Goal: Task Accomplishment & Management: Manage account settings

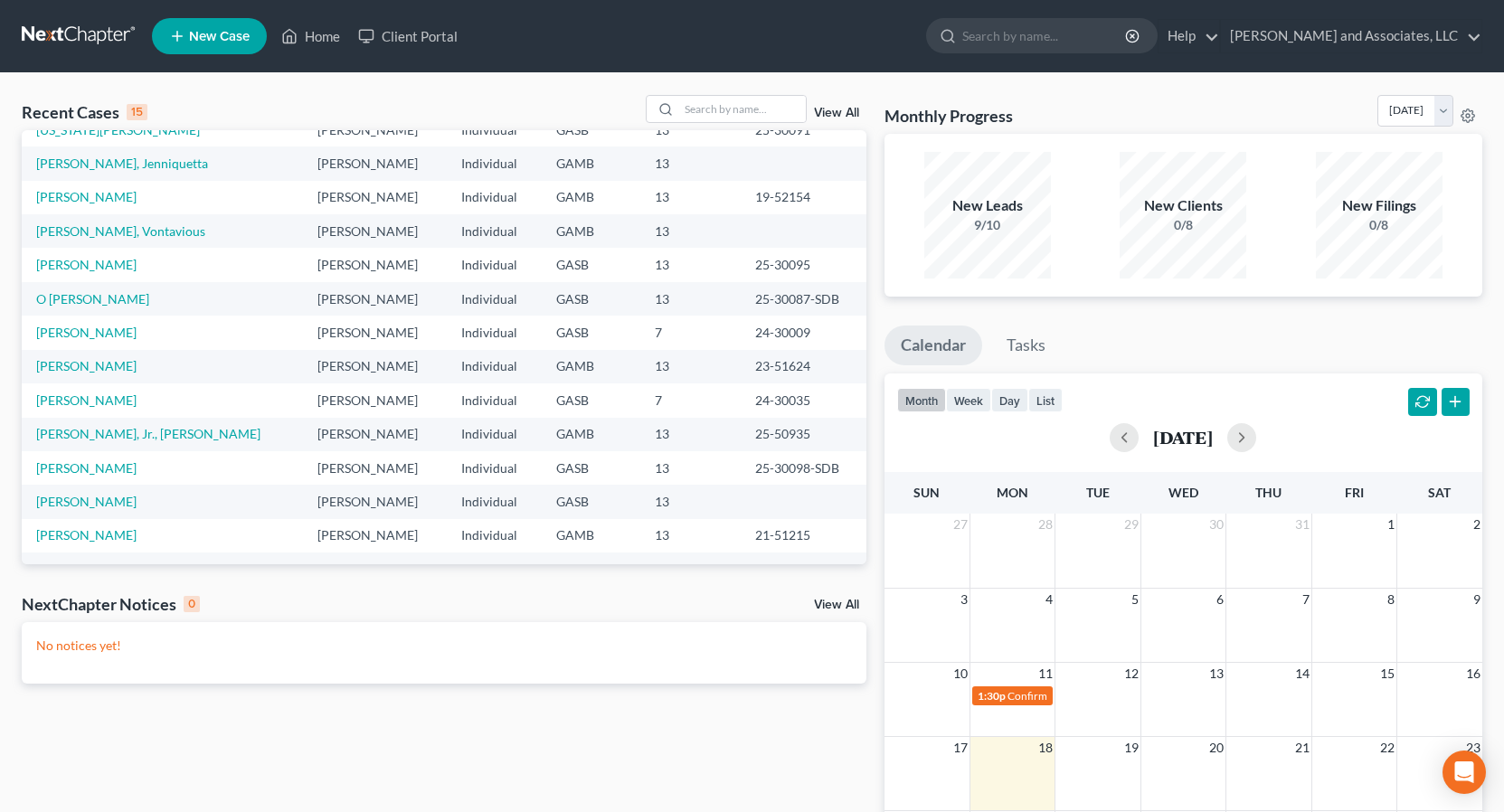
scroll to position [89, 0]
click at [112, 468] on link "[PERSON_NAME]" at bounding box center [86, 467] width 101 height 16
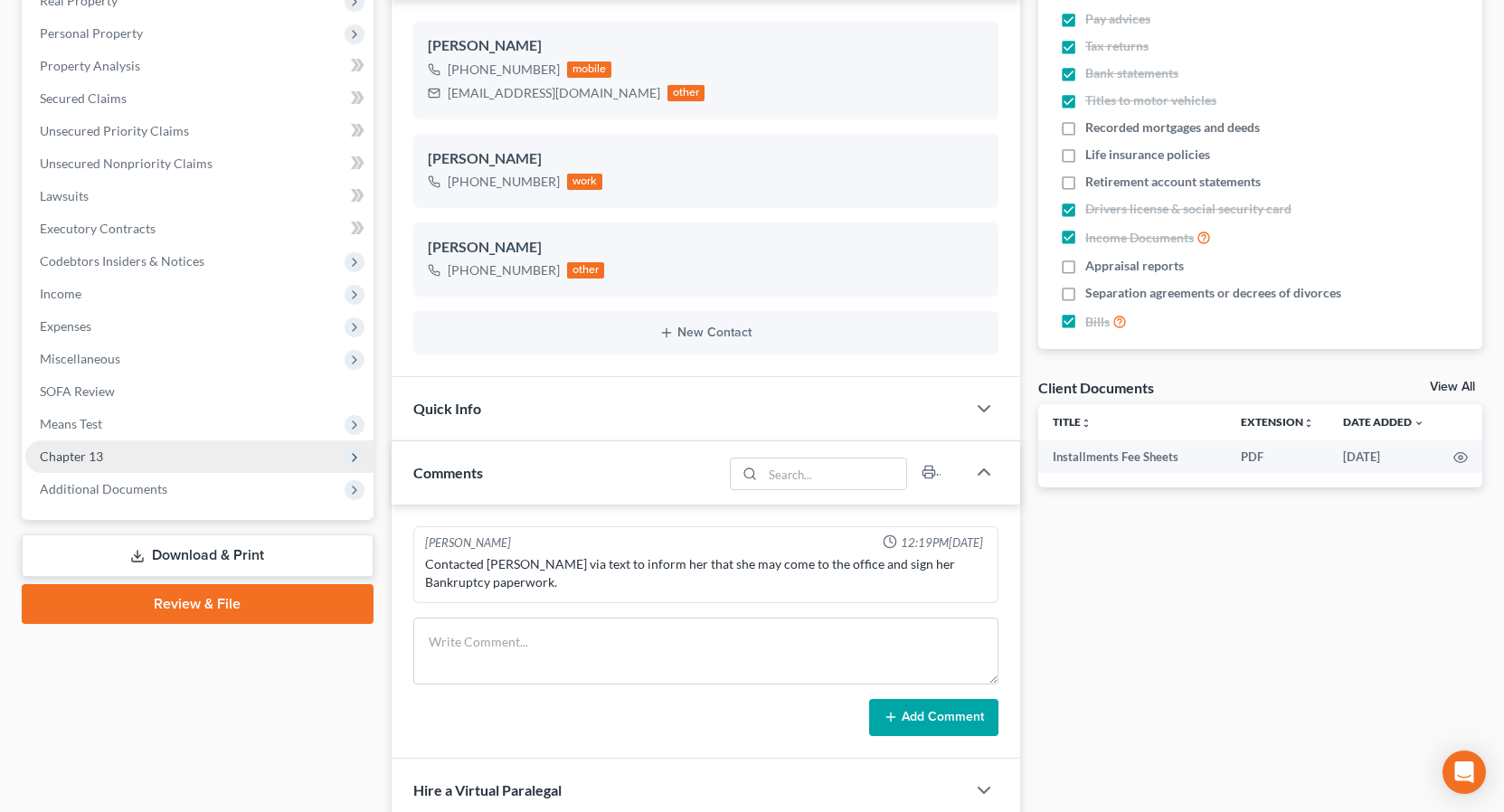
scroll to position [517, 0]
click at [95, 454] on span "Chapter 13" at bounding box center [71, 456] width 64 height 16
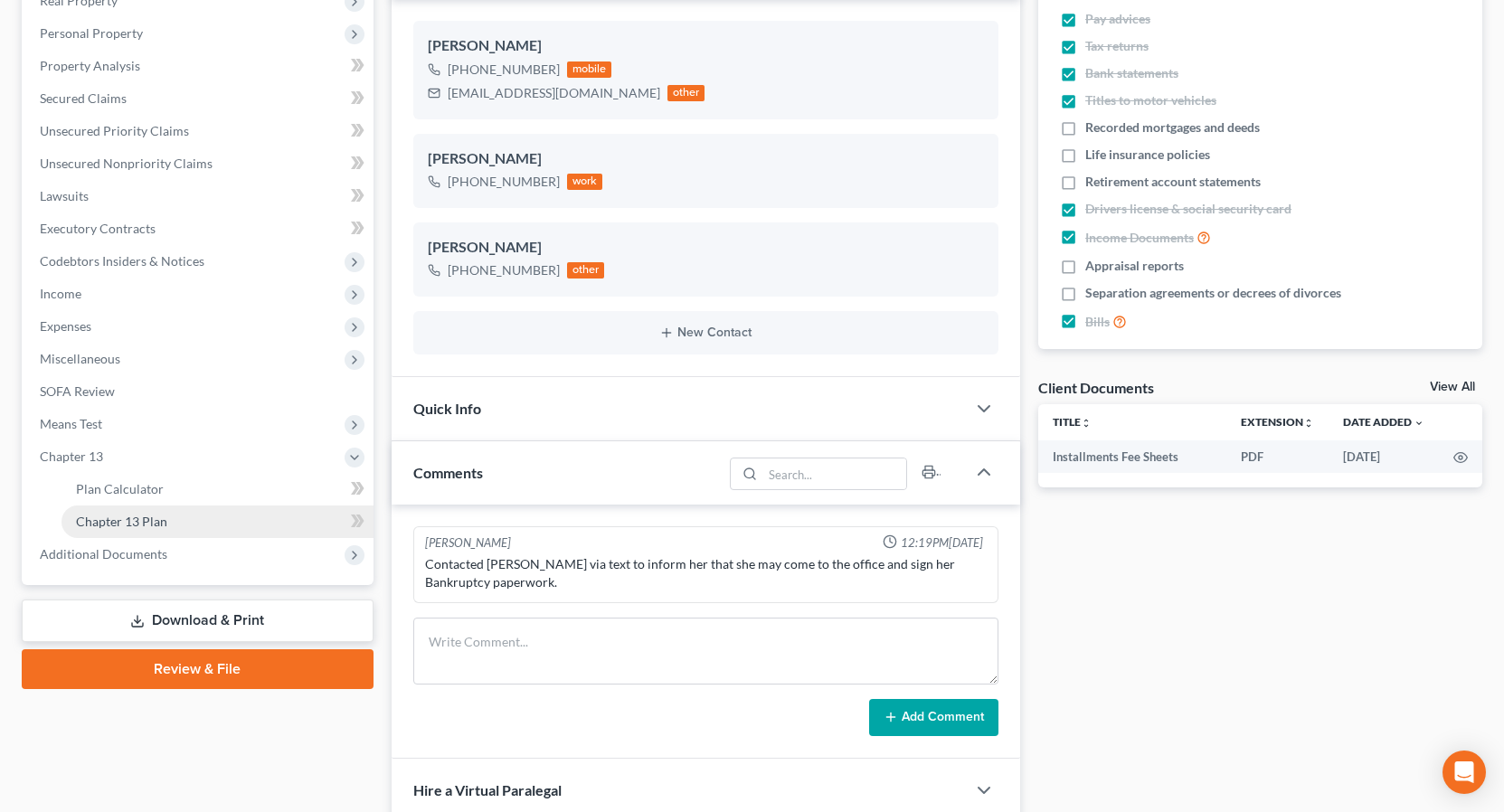
click at [150, 521] on span "Chapter 13 Plan" at bounding box center [121, 521] width 91 height 16
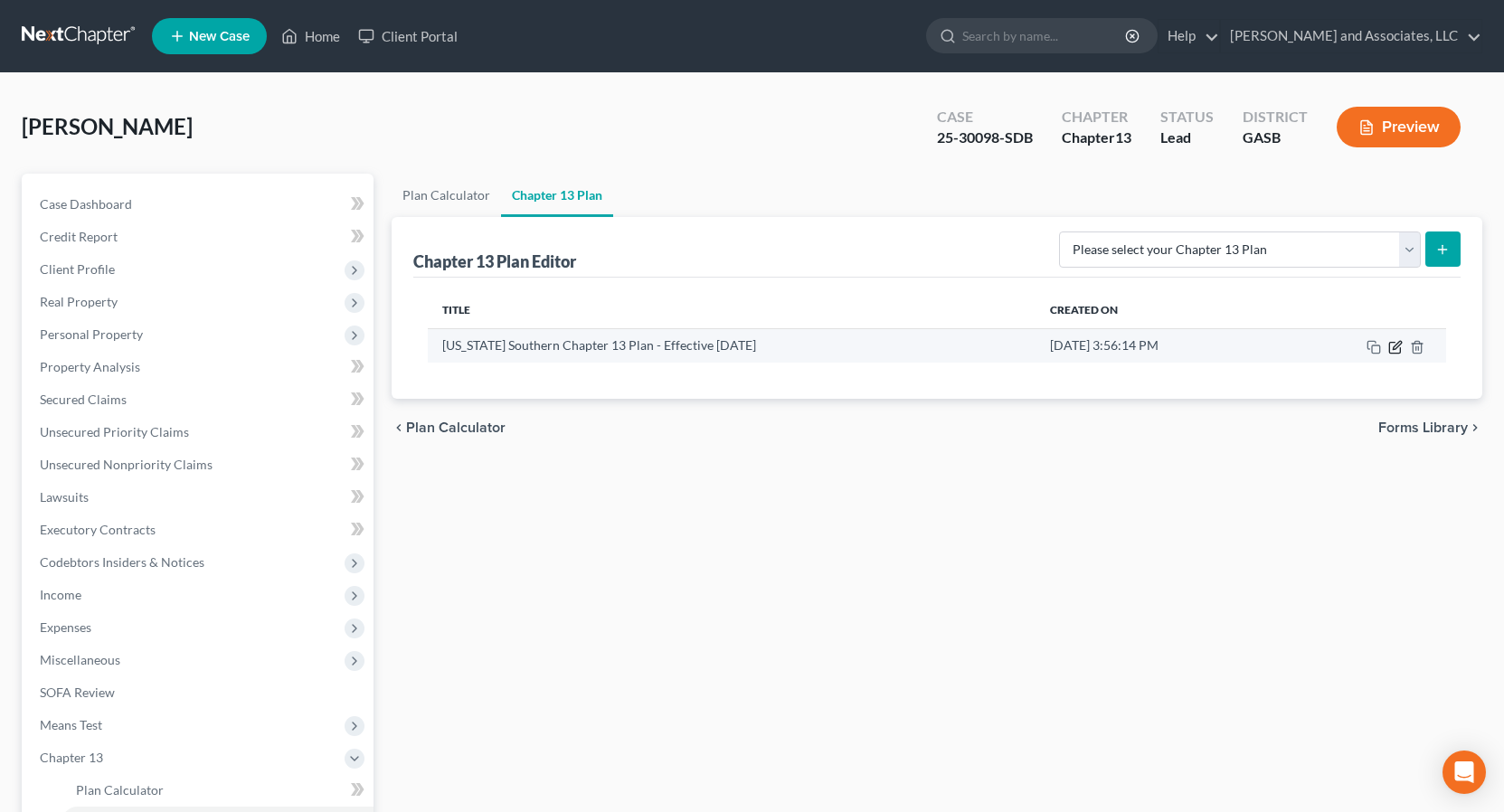
click at [1397, 350] on icon "button" at bounding box center [1396, 347] width 15 height 15
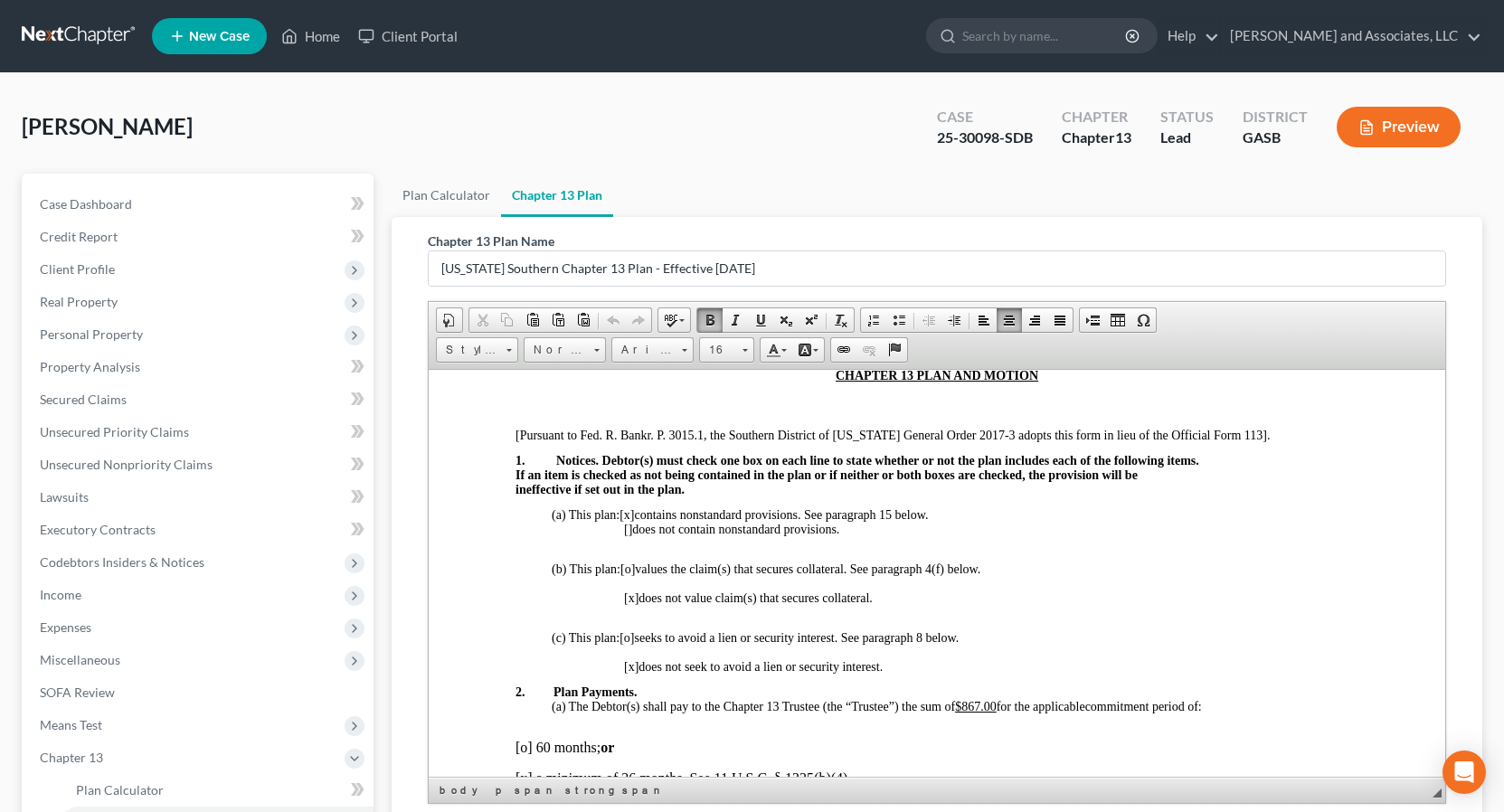
scroll to position [413, 0]
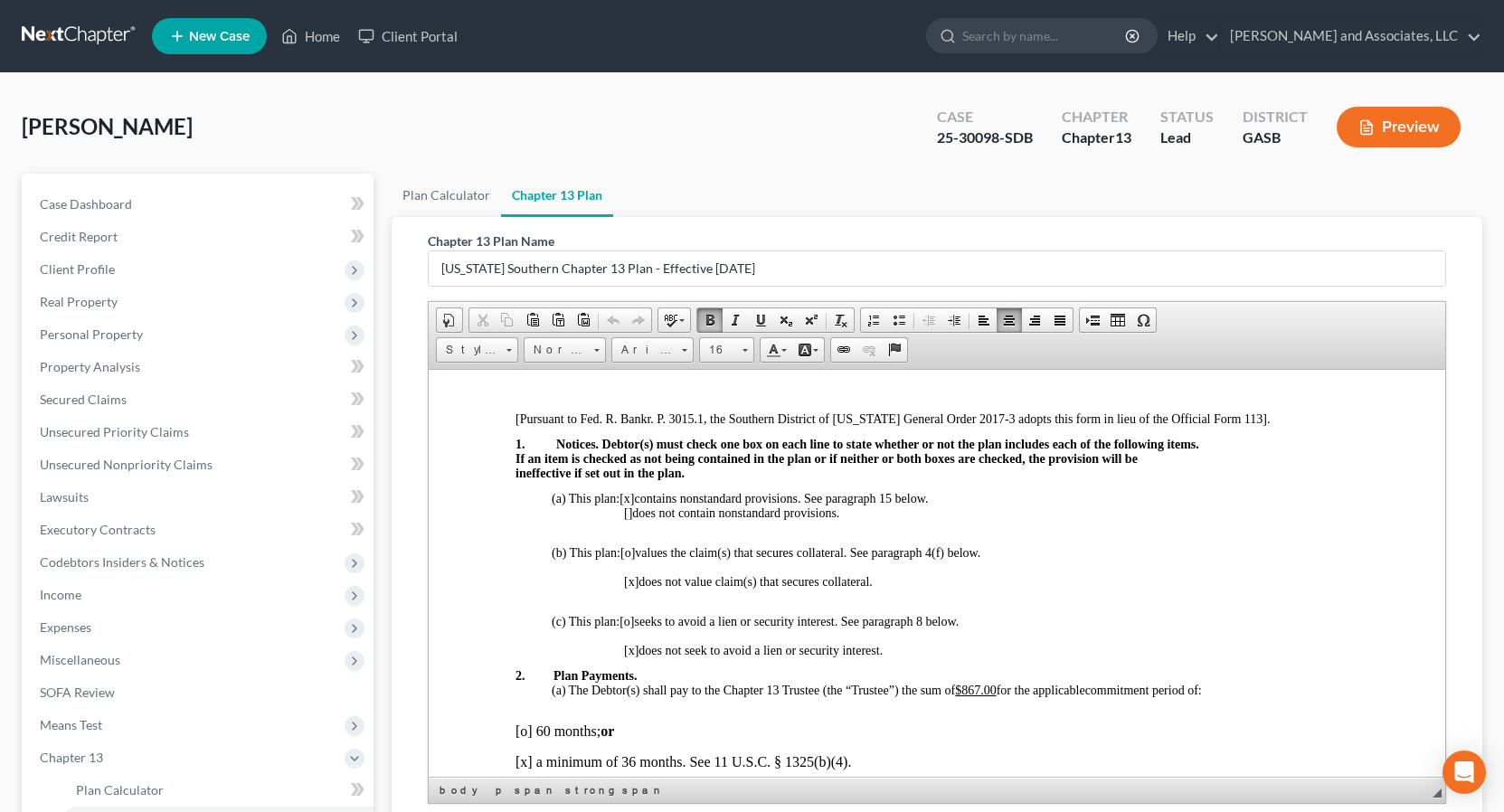
click at [943, 496] on p "(a) This plan: [x] contains nonstandard provisions. See paragraph 15 below." at bounding box center [953, 499] width 807 height 15
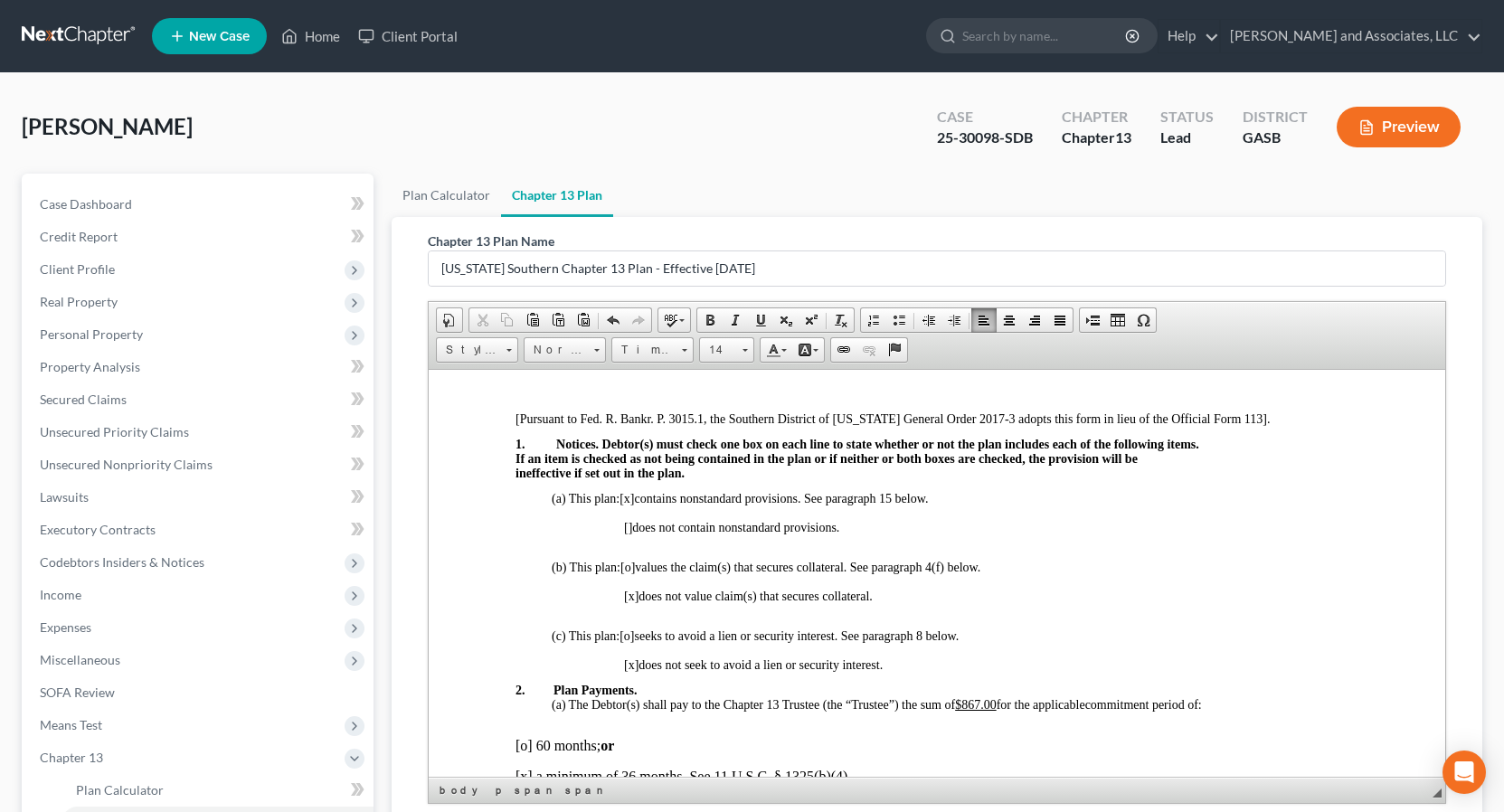
click at [632, 495] on span "[x]" at bounding box center [626, 498] width 15 height 14
drag, startPoint x: 639, startPoint y: 497, endPoint x: 649, endPoint y: 491, distance: 11.7
click at [627, 497] on span "(a) This plan: [X ] contains nonstandard provisions. See paragraph 15 below." at bounding box center [740, 498] width 380 height 14
click at [713, 321] on span at bounding box center [710, 321] width 15 height 15
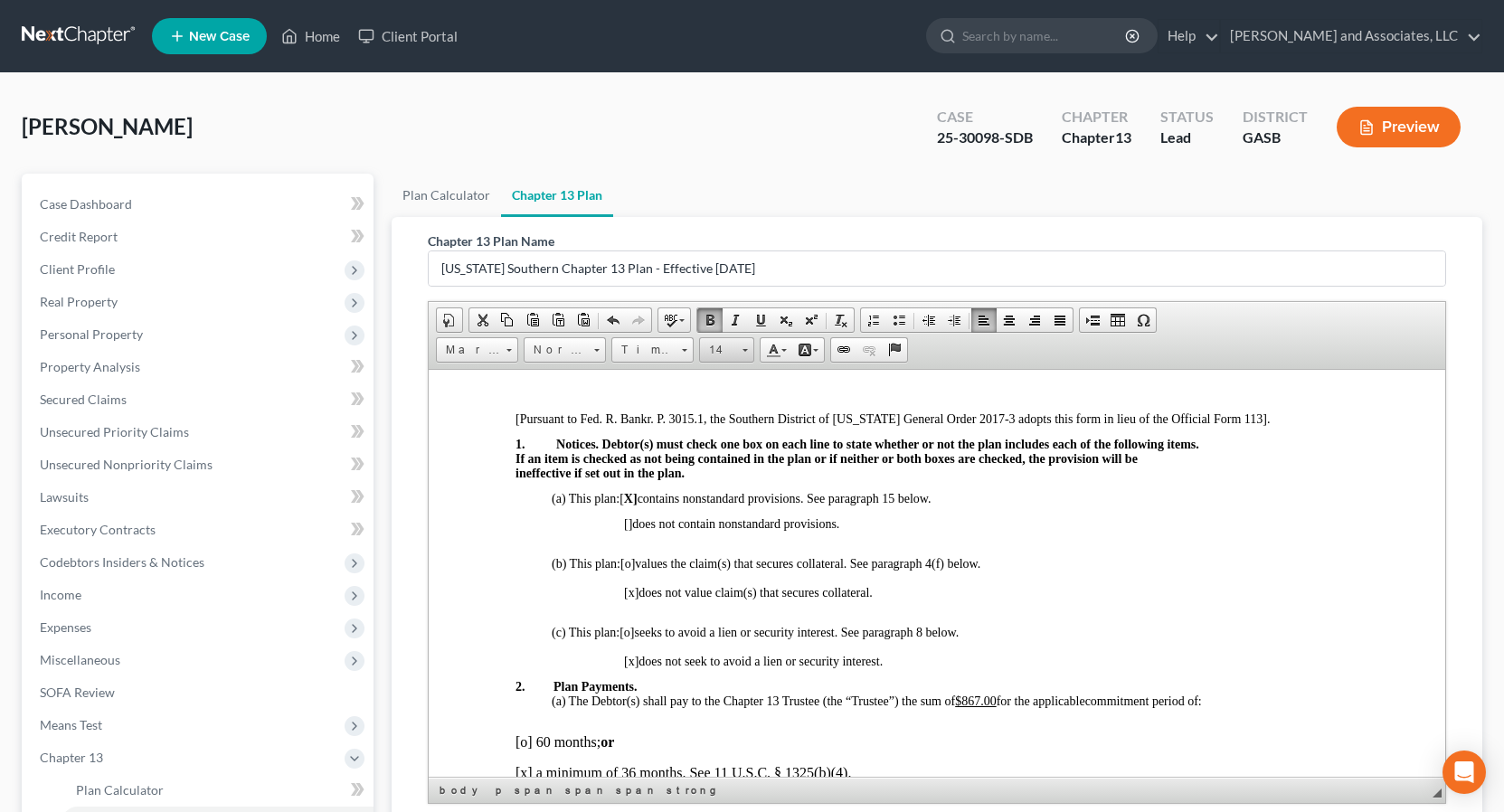
click at [748, 354] on link "14" at bounding box center [727, 349] width 55 height 25
click at [748, 358] on link "14" at bounding box center [727, 349] width 55 height 25
drag, startPoint x: 1013, startPoint y: 462, endPoint x: 720, endPoint y: 453, distance: 293.1
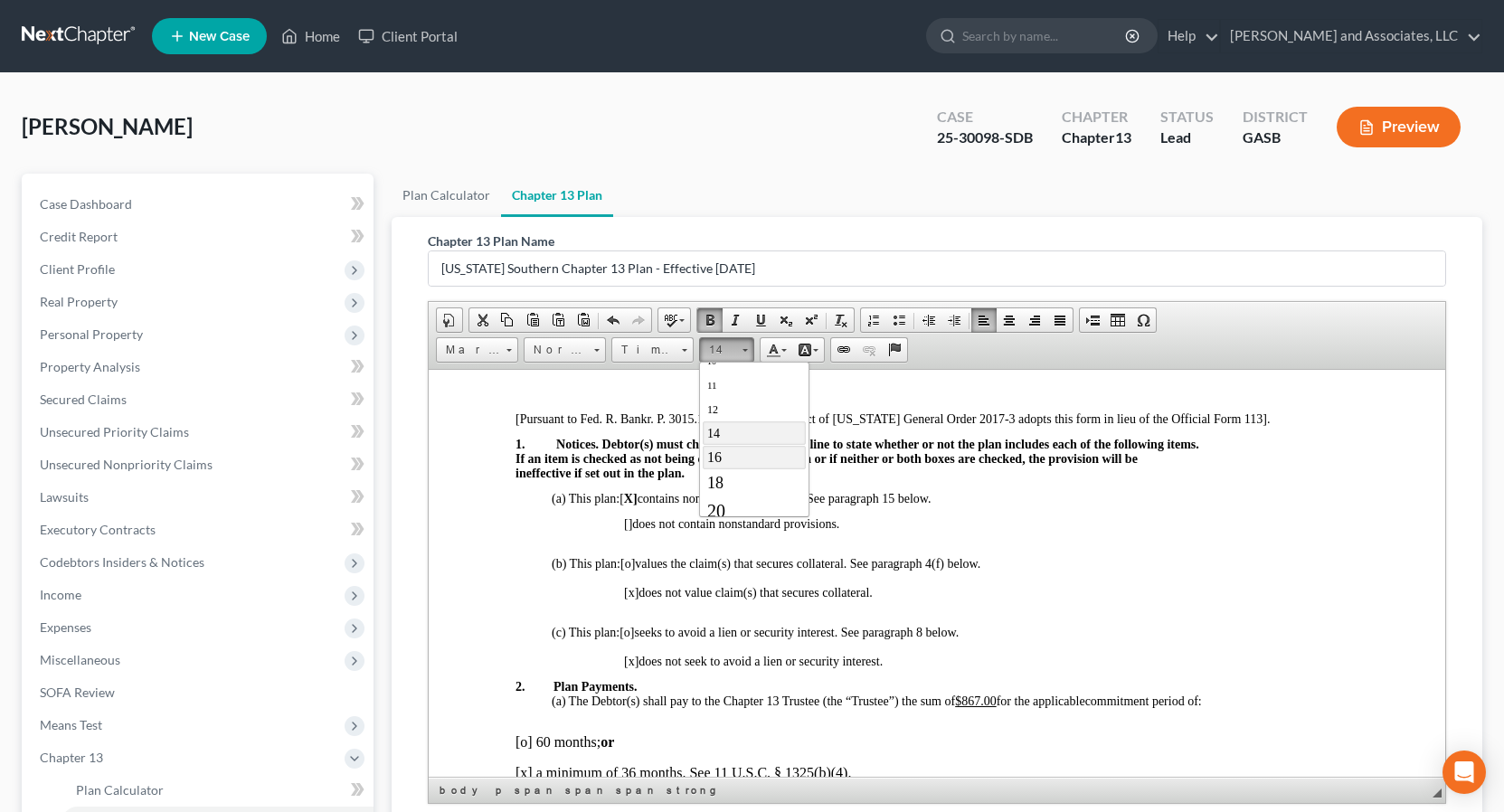
click at [720, 453] on span "16" at bounding box center [714, 456] width 15 height 16
drag, startPoint x: 1078, startPoint y: 564, endPoint x: 974, endPoint y: 564, distance: 104.0
click at [1073, 564] on p "(b) This plan: [o] values the claim(s) that secures collateral. See paragraph 4…" at bounding box center [953, 565] width 807 height 15
click at [630, 498] on p "(a) This plan: [ X] contains nonstandard provisions. See paragraph 15 below." at bounding box center [953, 500] width 807 height 17
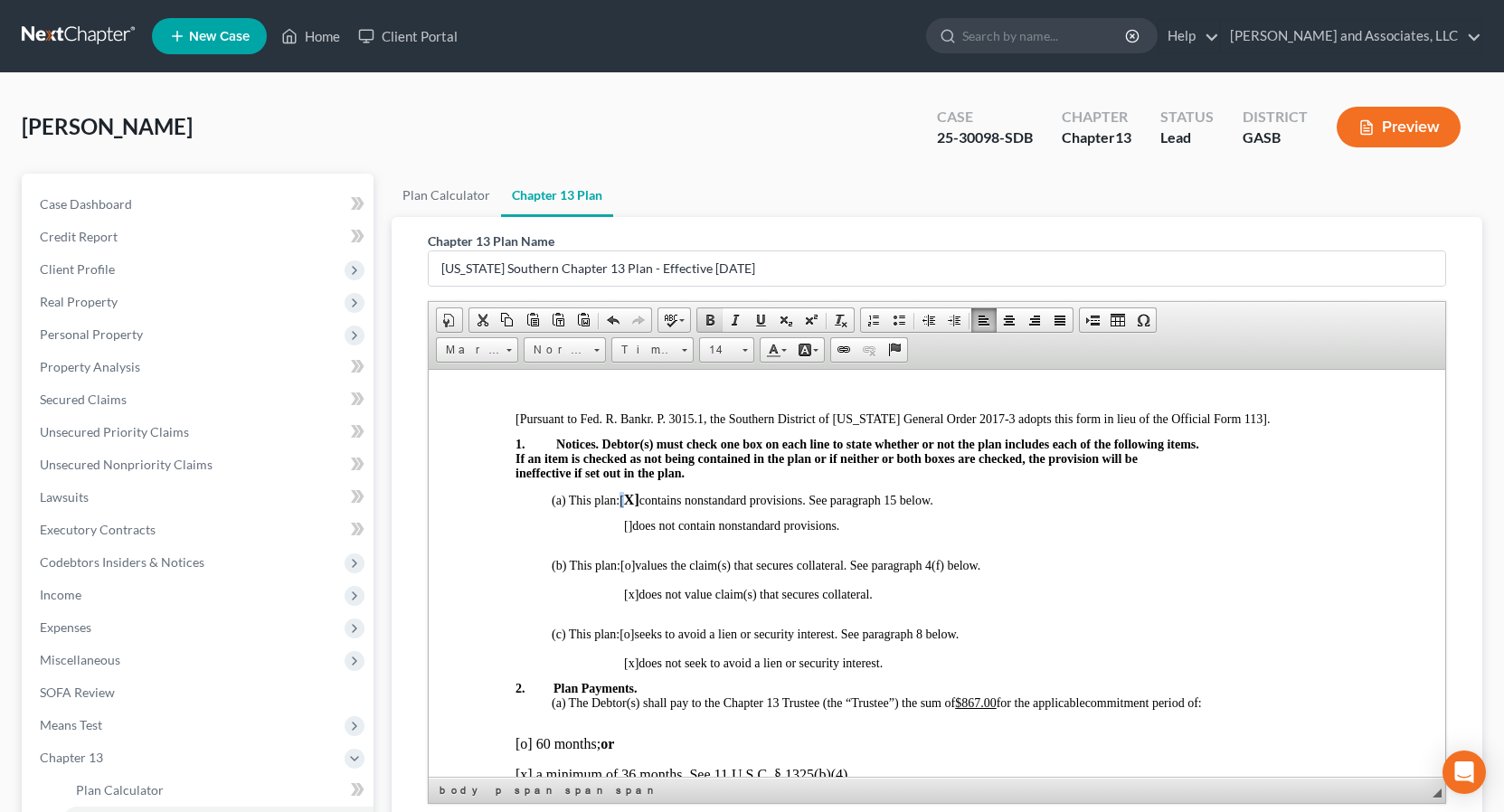
click at [711, 322] on span at bounding box center [710, 321] width 15 height 15
click at [746, 353] on span at bounding box center [745, 347] width 5 height 18
click at [719, 487] on span "16" at bounding box center [714, 492] width 15 height 16
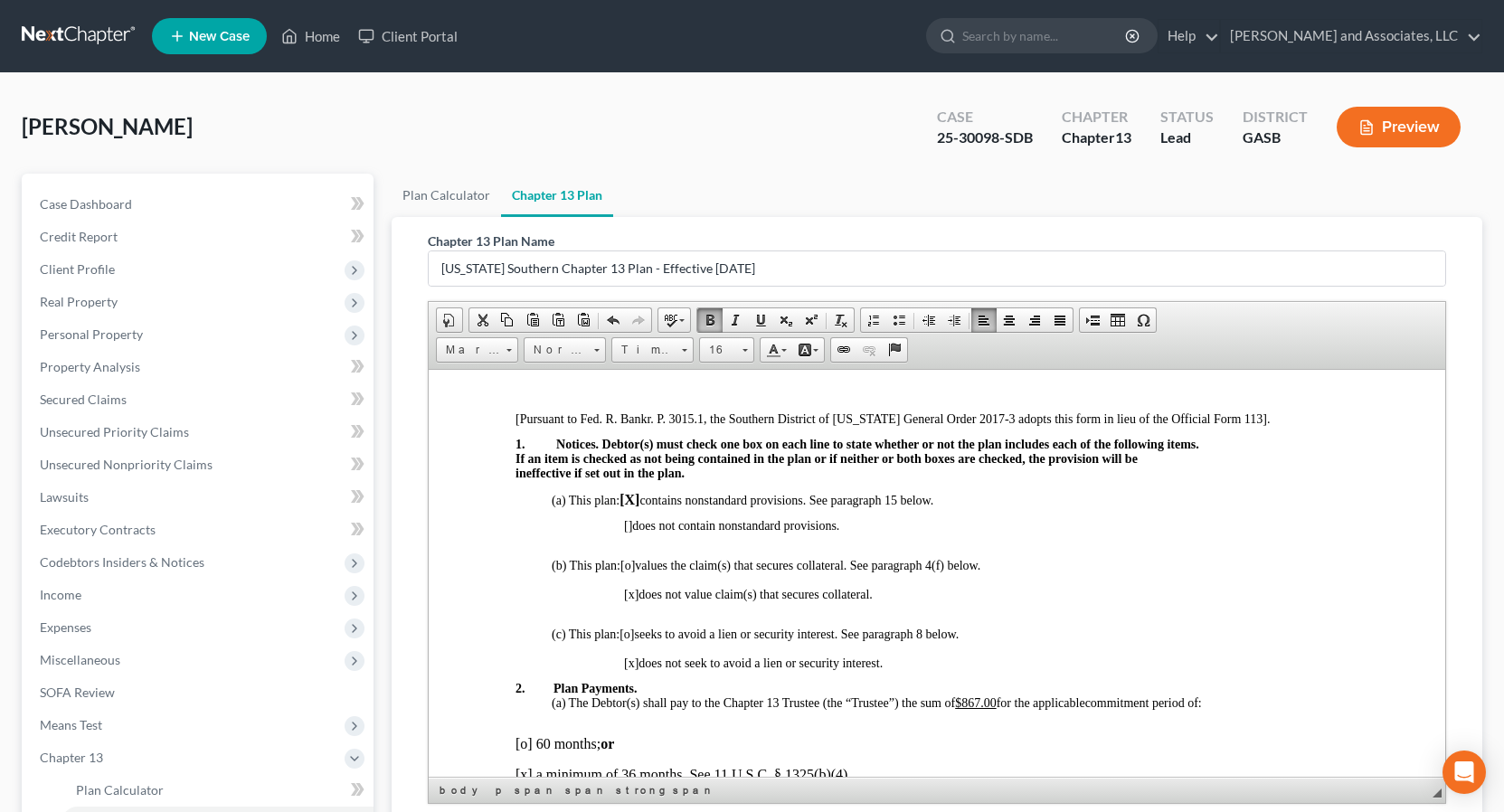
drag, startPoint x: 1216, startPoint y: 575, endPoint x: 1047, endPoint y: 588, distance: 169.5
click at [633, 594] on span "[x]" at bounding box center [631, 593] width 15 height 14
drag, startPoint x: 640, startPoint y: 594, endPoint x: 613, endPoint y: 591, distance: 27.2
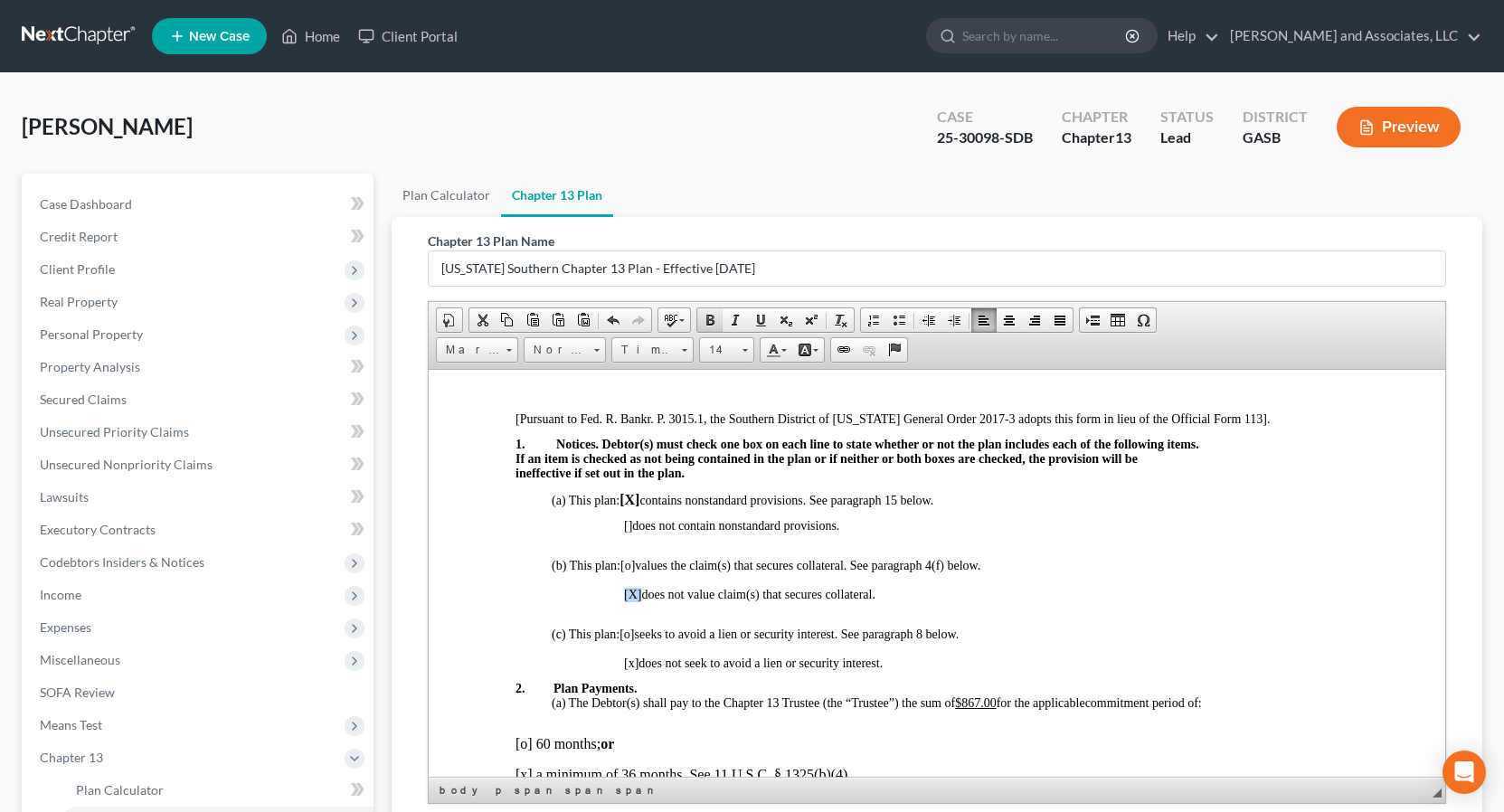
click at [705, 321] on span at bounding box center [710, 321] width 15 height 15
click at [747, 357] on link "14" at bounding box center [727, 349] width 55 height 25
click at [718, 454] on span "16" at bounding box center [714, 456] width 15 height 16
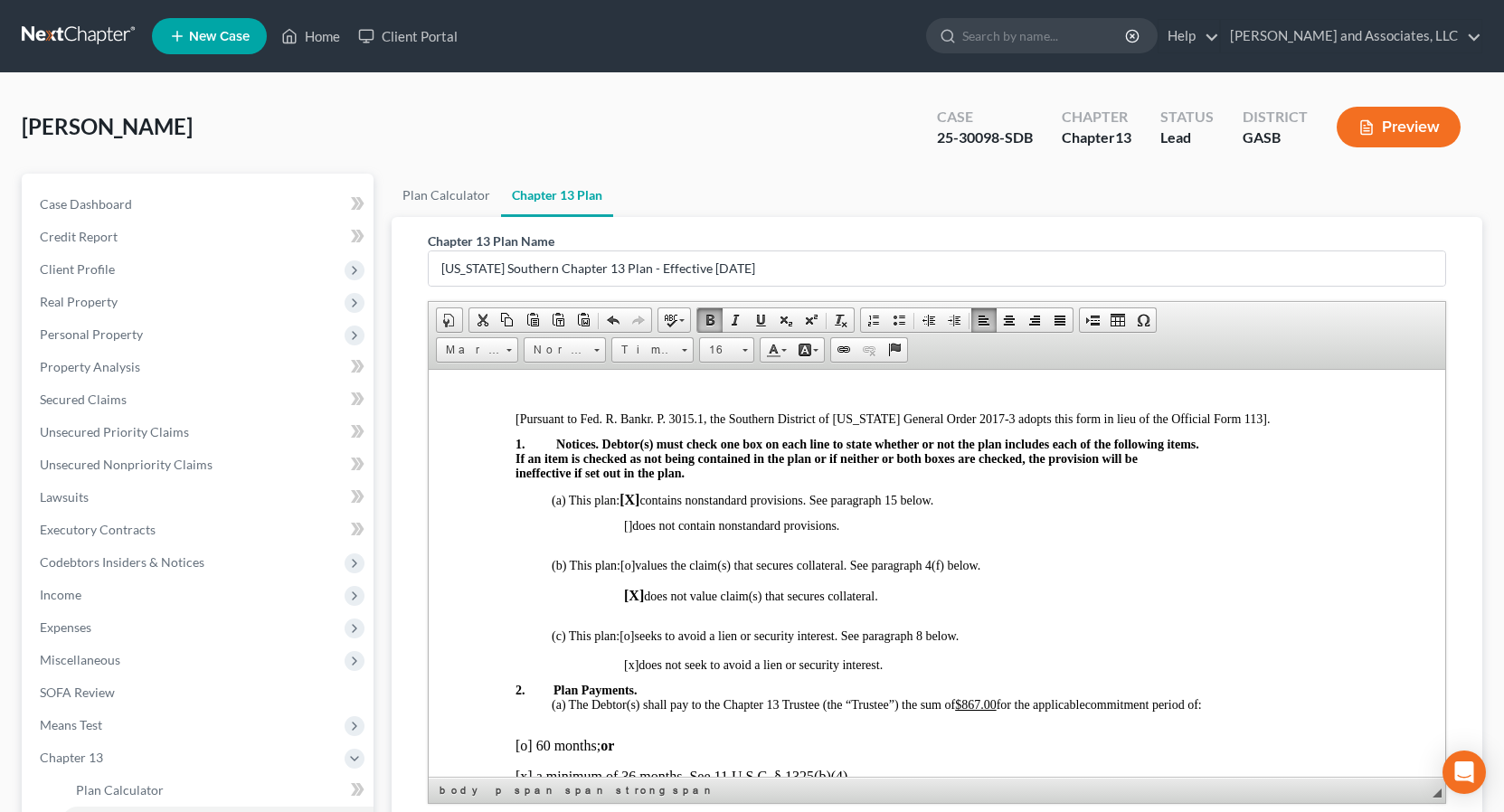
click at [633, 667] on span "[x]" at bounding box center [631, 664] width 15 height 14
drag, startPoint x: 639, startPoint y: 663, endPoint x: 560, endPoint y: 649, distance: 80.2
drag, startPoint x: 710, startPoint y: 319, endPoint x: 716, endPoint y: 330, distance: 12.5
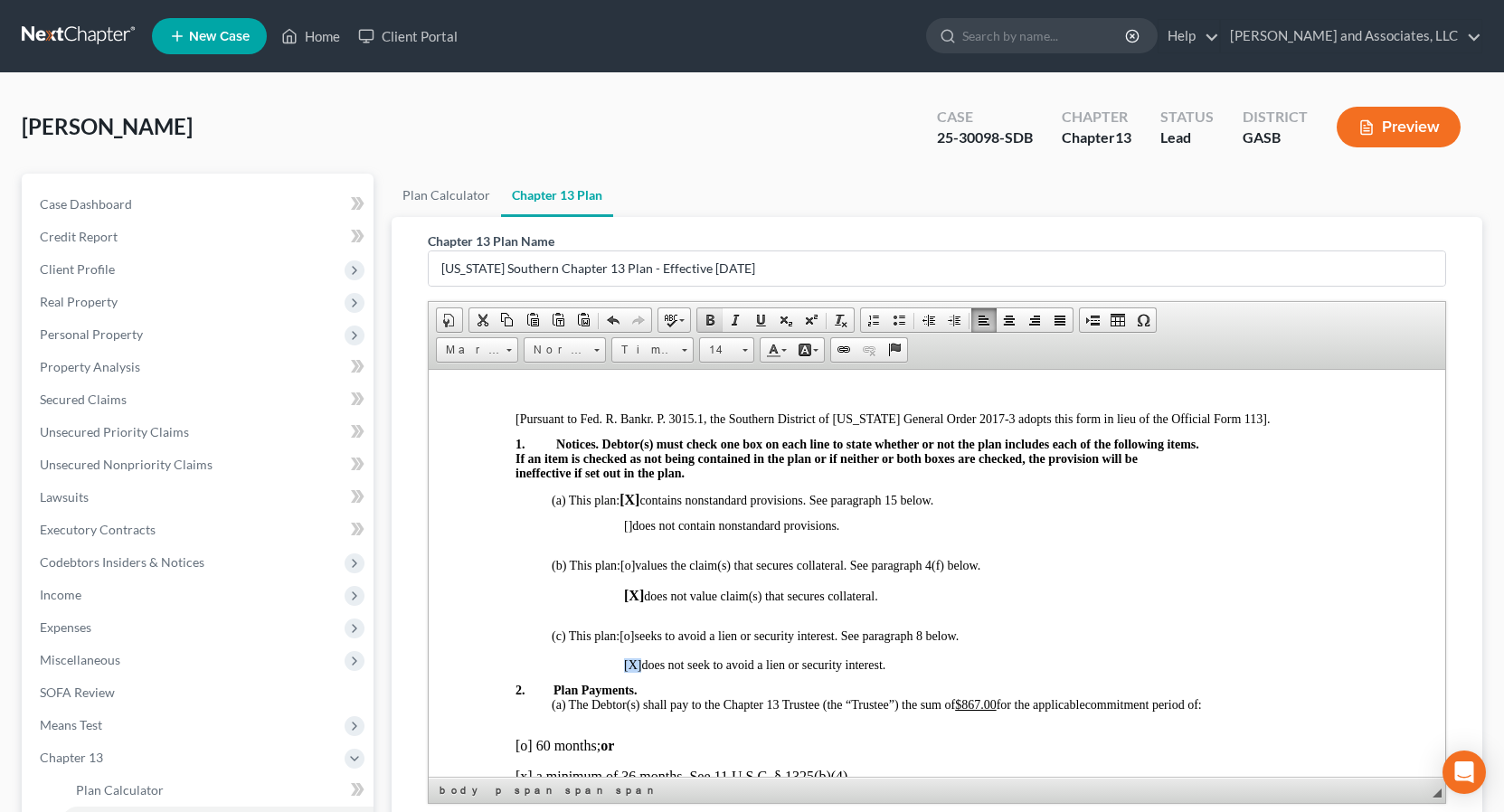
click at [710, 319] on span at bounding box center [710, 321] width 15 height 15
click at [747, 348] on link "14" at bounding box center [727, 349] width 55 height 25
drag, startPoint x: 1138, startPoint y: 603, endPoint x: 1149, endPoint y: 606, distance: 11.4
click at [1146, 603] on p at bounding box center [990, 609] width 734 height 11
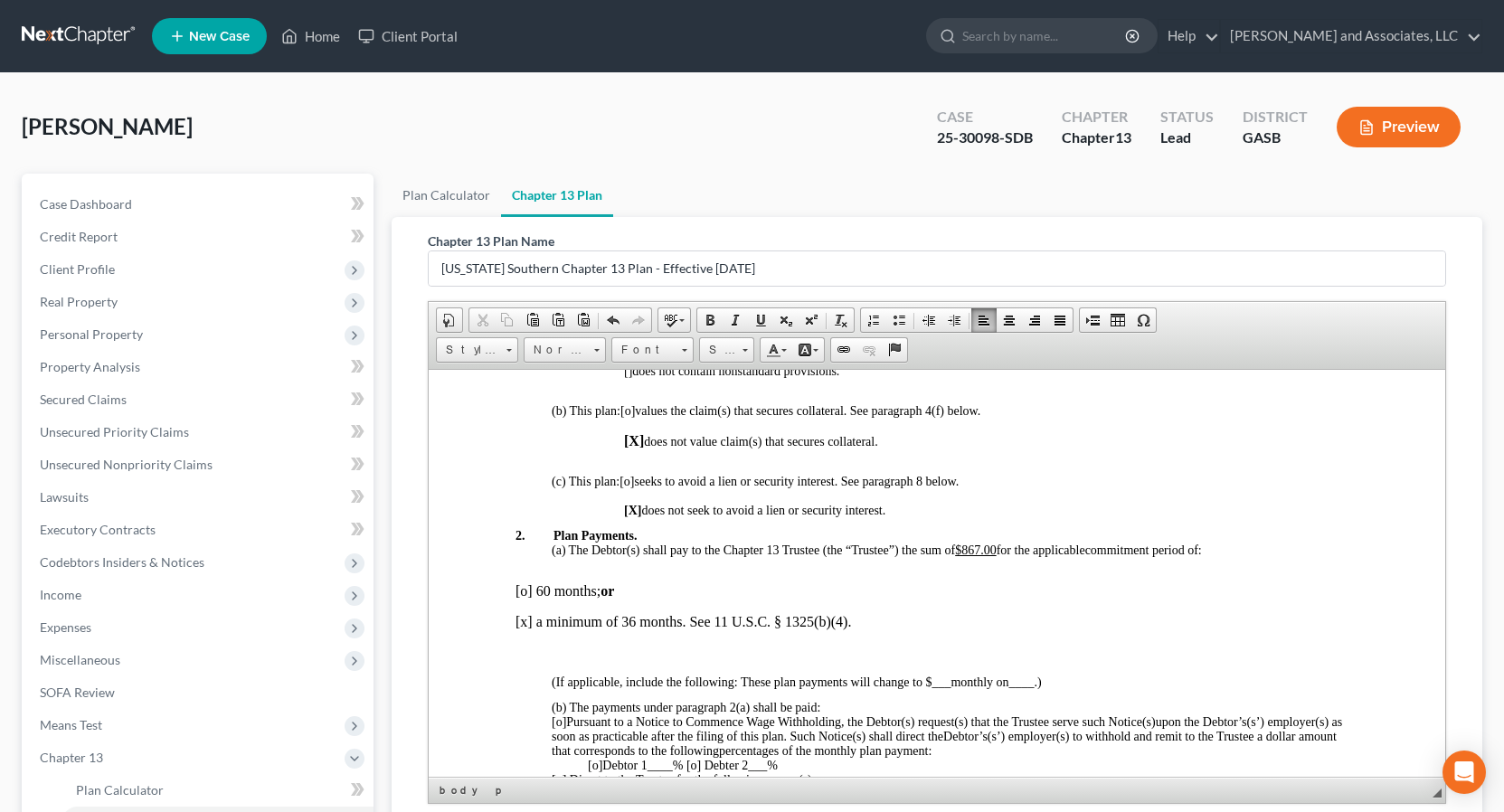
scroll to position [620, 0]
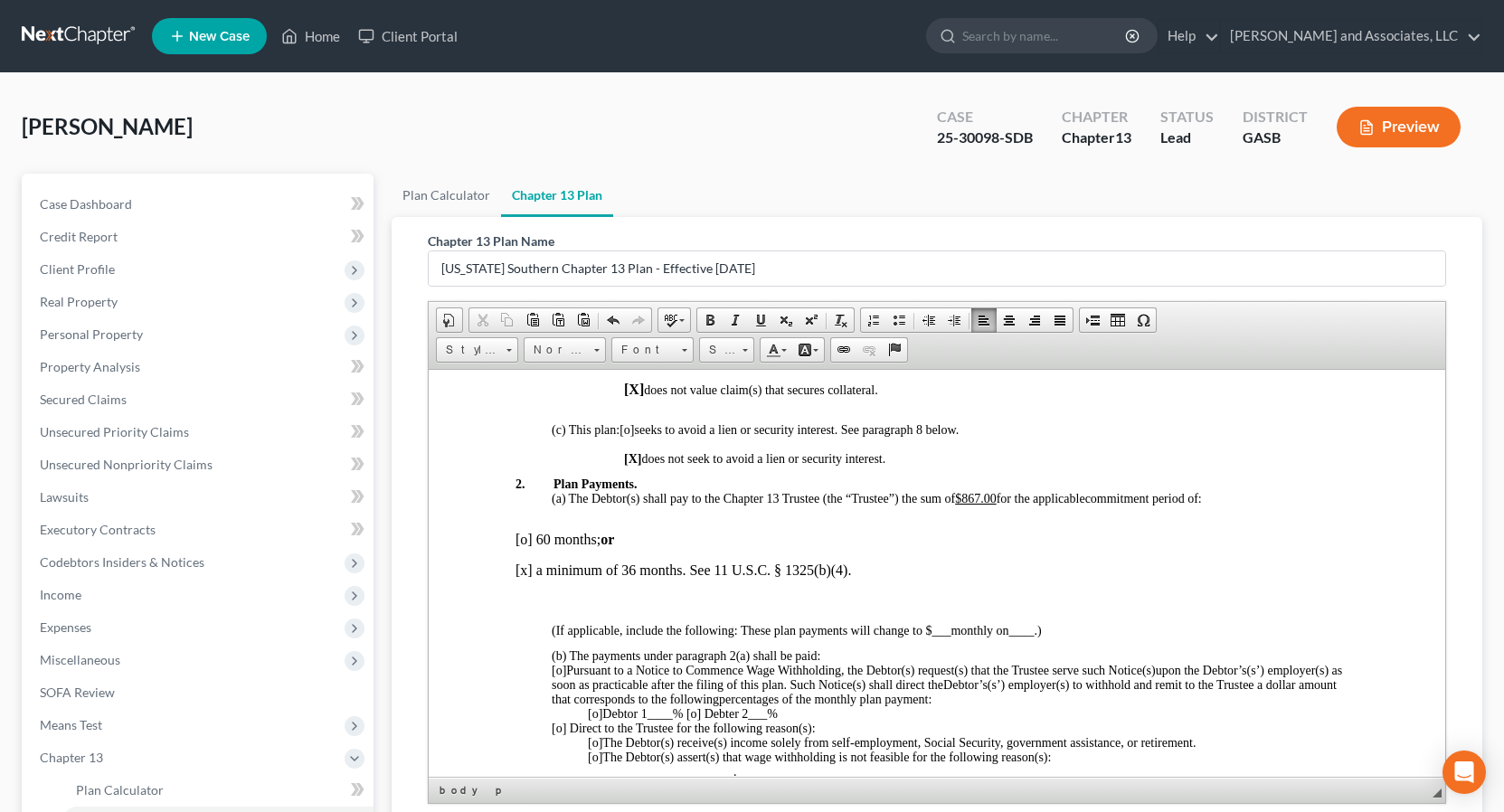
drag, startPoint x: 960, startPoint y: 496, endPoint x: 976, endPoint y: 496, distance: 16.0
click at [962, 496] on u "$867.00" at bounding box center [975, 498] width 42 height 14
drag, startPoint x: 1006, startPoint y: 498, endPoint x: 964, endPoint y: 494, distance: 42.2
click at [964, 494] on span "The Debtor(s) shall pay to the Chapter 13 Trustee (the “Trustee”) the sum of $8…" at bounding box center [826, 498] width 516 height 14
drag, startPoint x: 713, startPoint y: 317, endPoint x: 735, endPoint y: 335, distance: 28.4
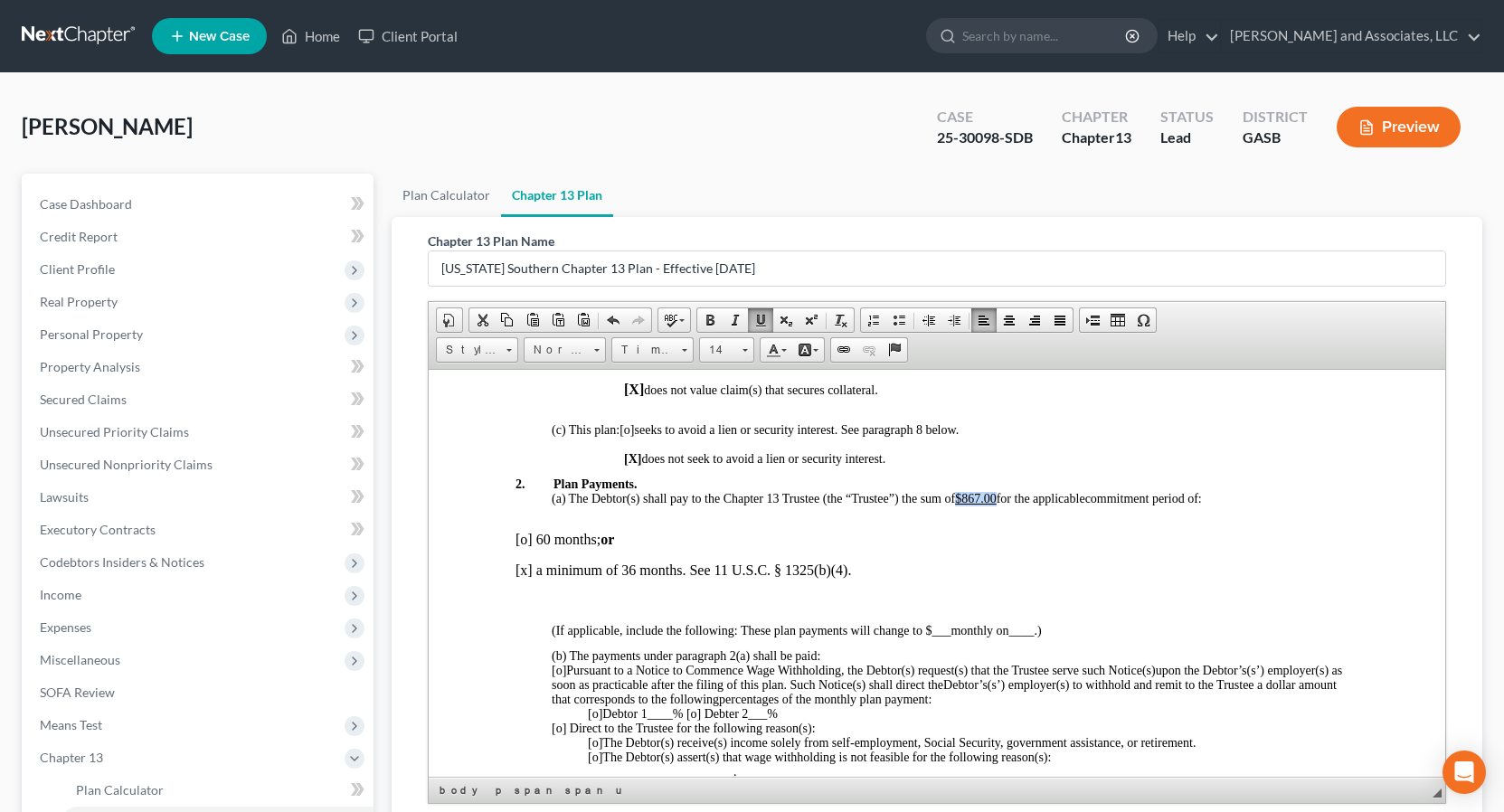
click at [713, 318] on span at bounding box center [710, 321] width 15 height 15
click at [750, 348] on link "14" at bounding box center [727, 349] width 55 height 25
drag, startPoint x: 996, startPoint y: 455, endPoint x: 715, endPoint y: 454, distance: 281.0
click at [715, 454] on span "16" at bounding box center [714, 456] width 15 height 16
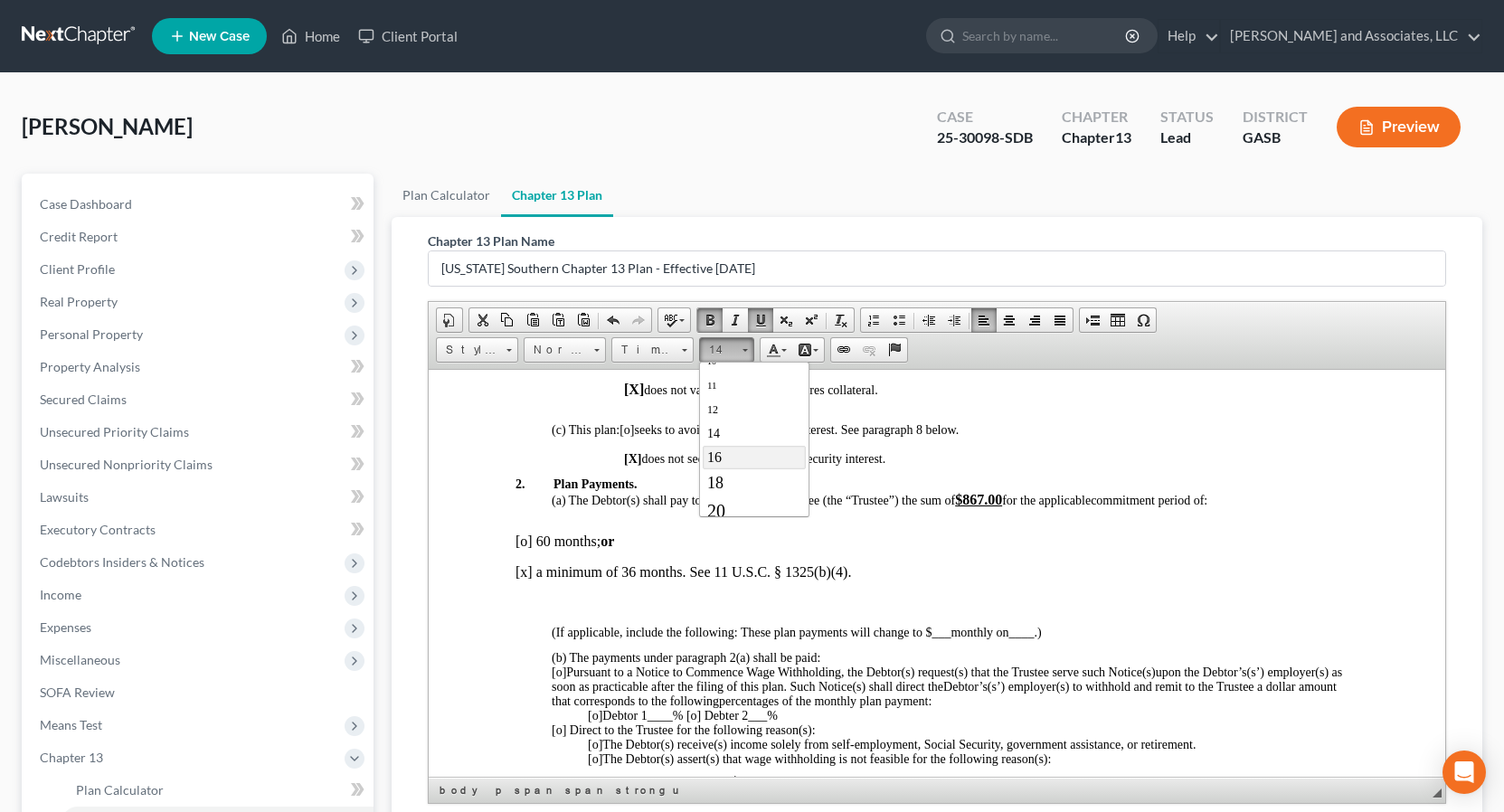
scroll to position [0, 0]
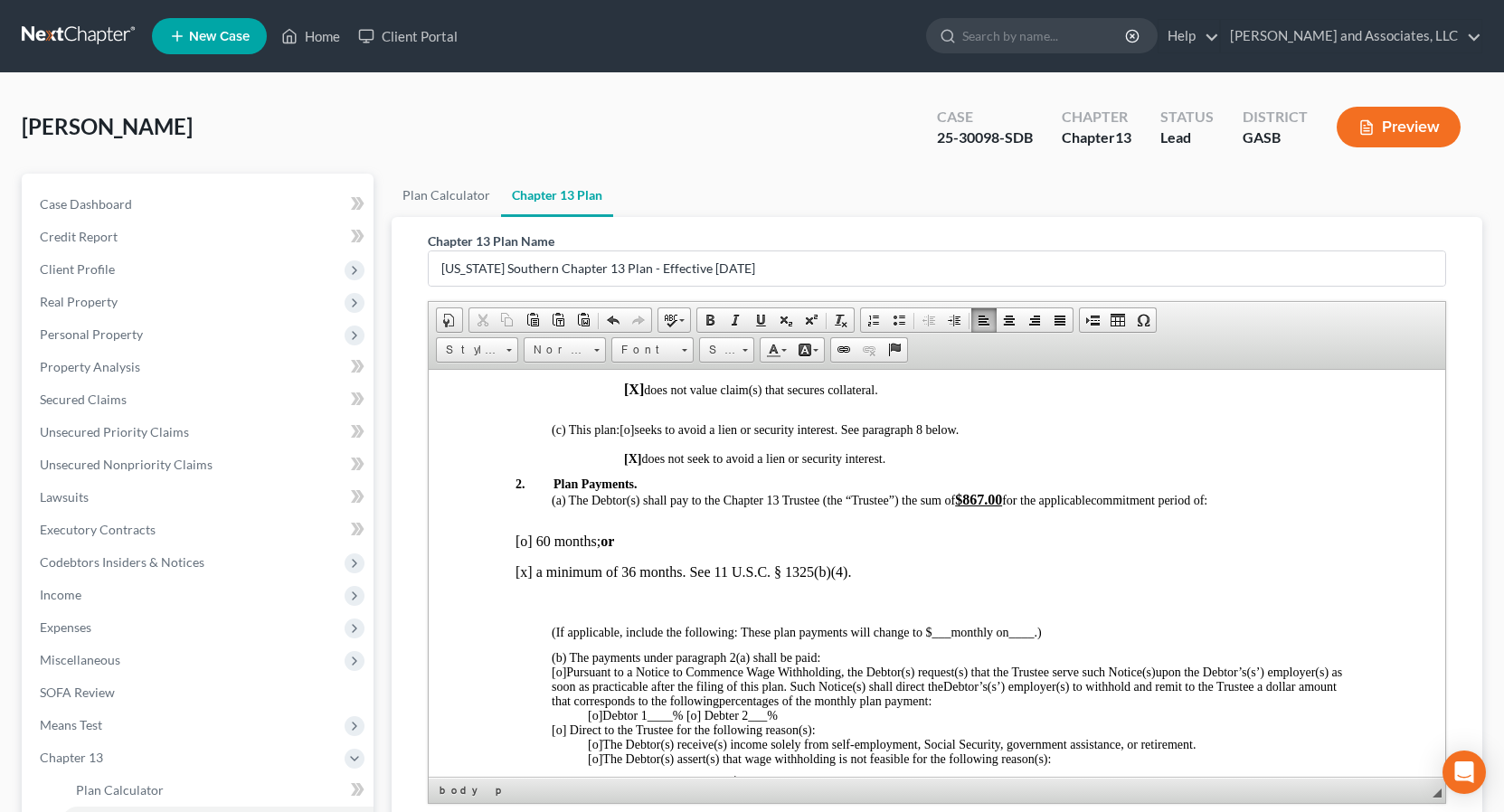
click at [525, 571] on p "[x] a minimum of 36 months. See 11 U.S.C. § 1325(b)(4)." at bounding box center [936, 572] width 843 height 17
drag, startPoint x: 536, startPoint y: 572, endPoint x: 475, endPoint y: 569, distance: 61.1
click at [712, 321] on span at bounding box center [710, 321] width 15 height 15
click at [746, 356] on span at bounding box center [745, 347] width 5 height 18
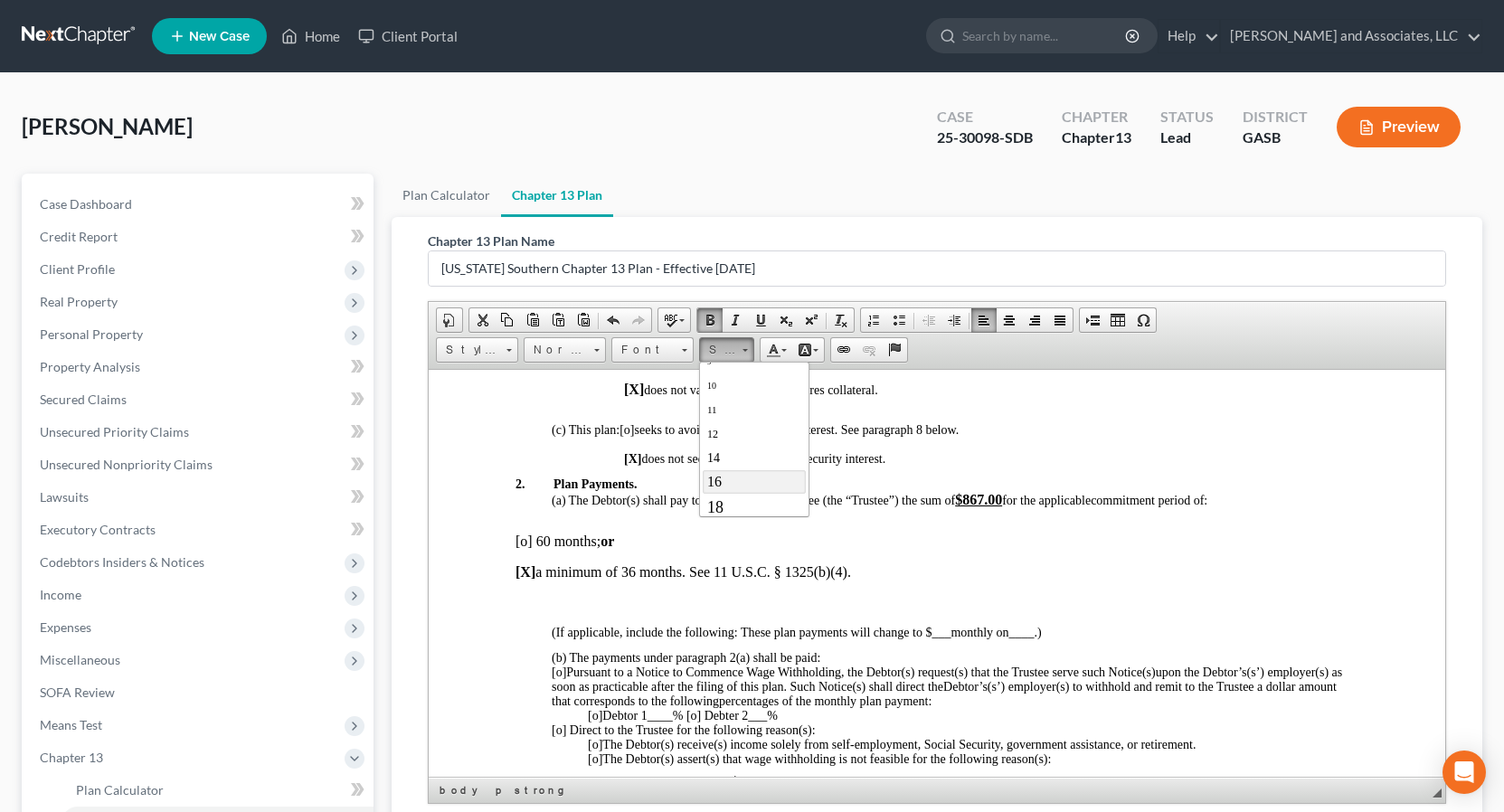
scroll to position [72, 0]
click at [716, 467] on span "16" at bounding box center [714, 468] width 15 height 16
click at [937, 548] on p "[o] 60 months; or" at bounding box center [936, 541] width 843 height 17
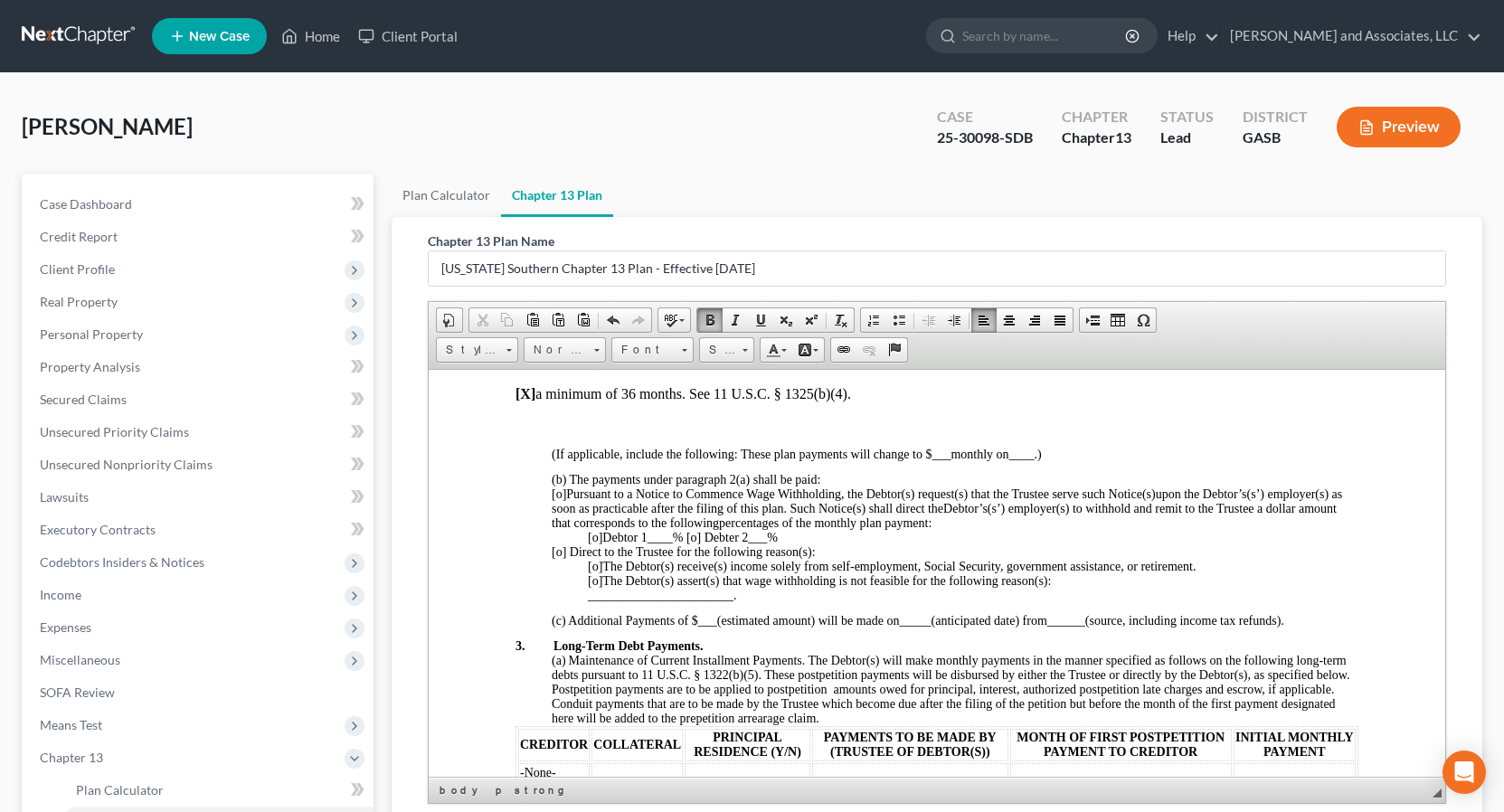
scroll to position [831, 0]
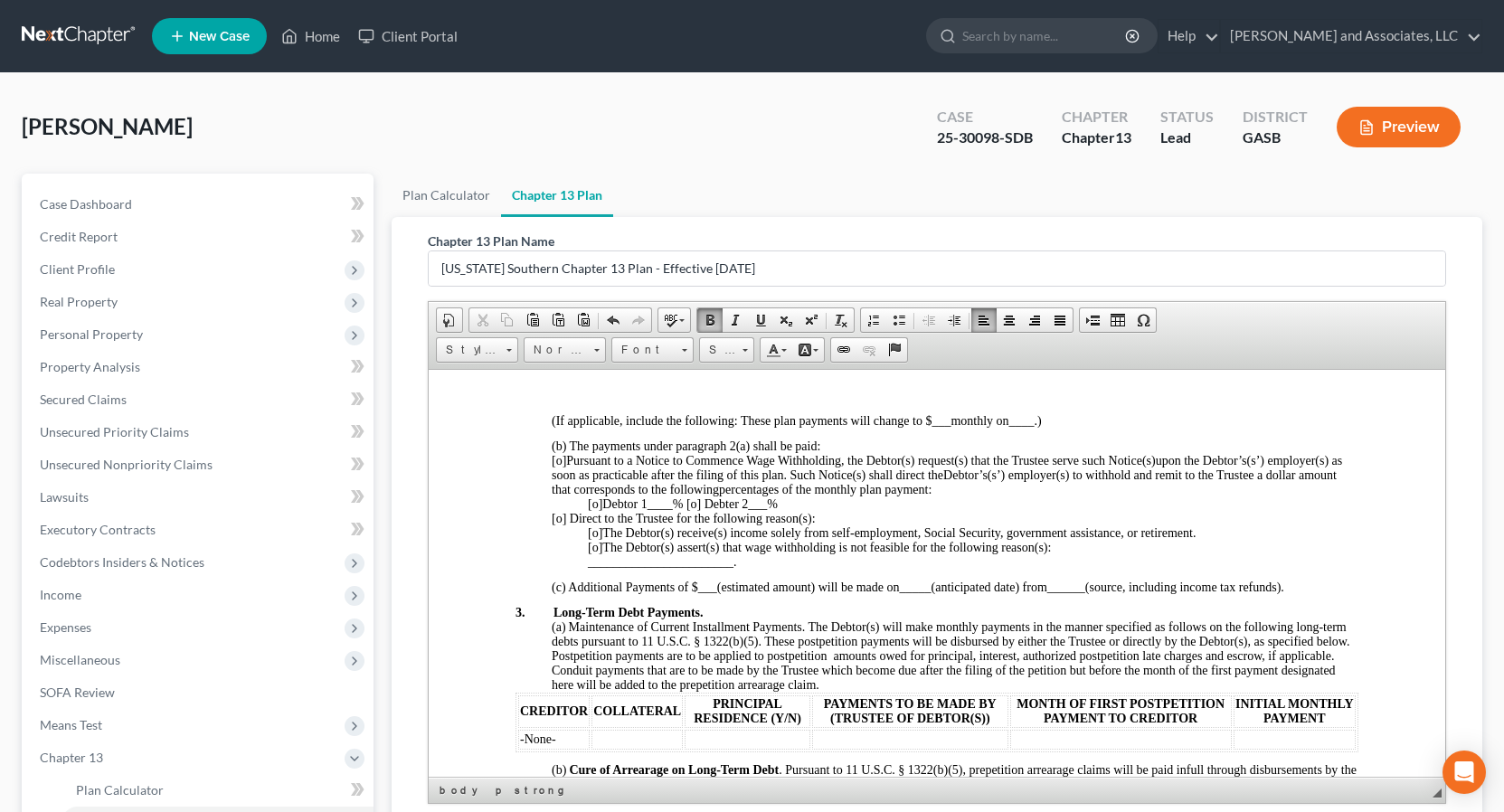
click at [833, 450] on p "(b) The payments under paragraph 2(a) shall be paid:" at bounding box center [953, 446] width 807 height 15
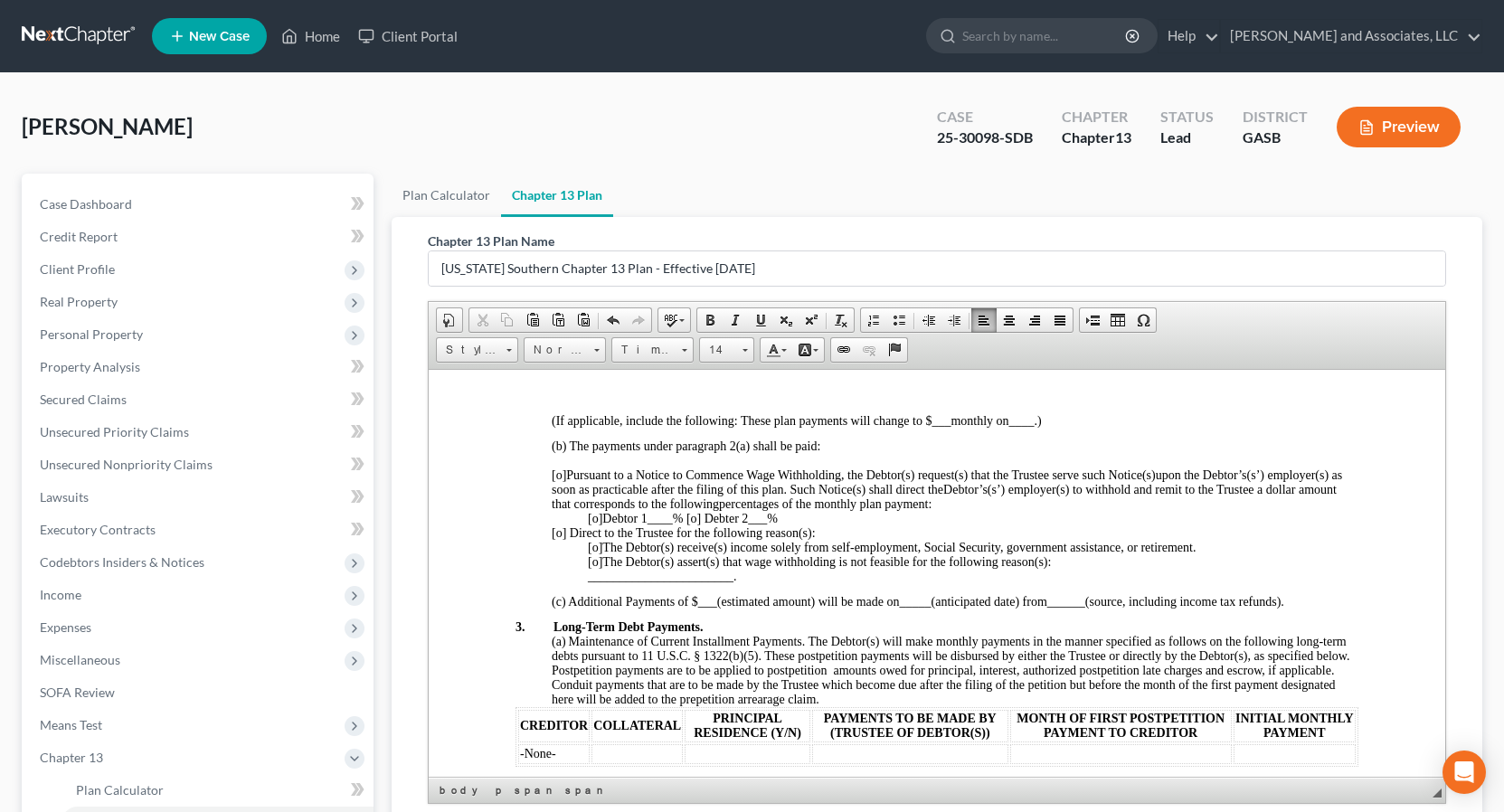
click at [981, 504] on p "[o] Pursuant to a Notice to Commence Wage Withholding, the Debtor(s) request(s)…" at bounding box center [953, 489] width 807 height 43
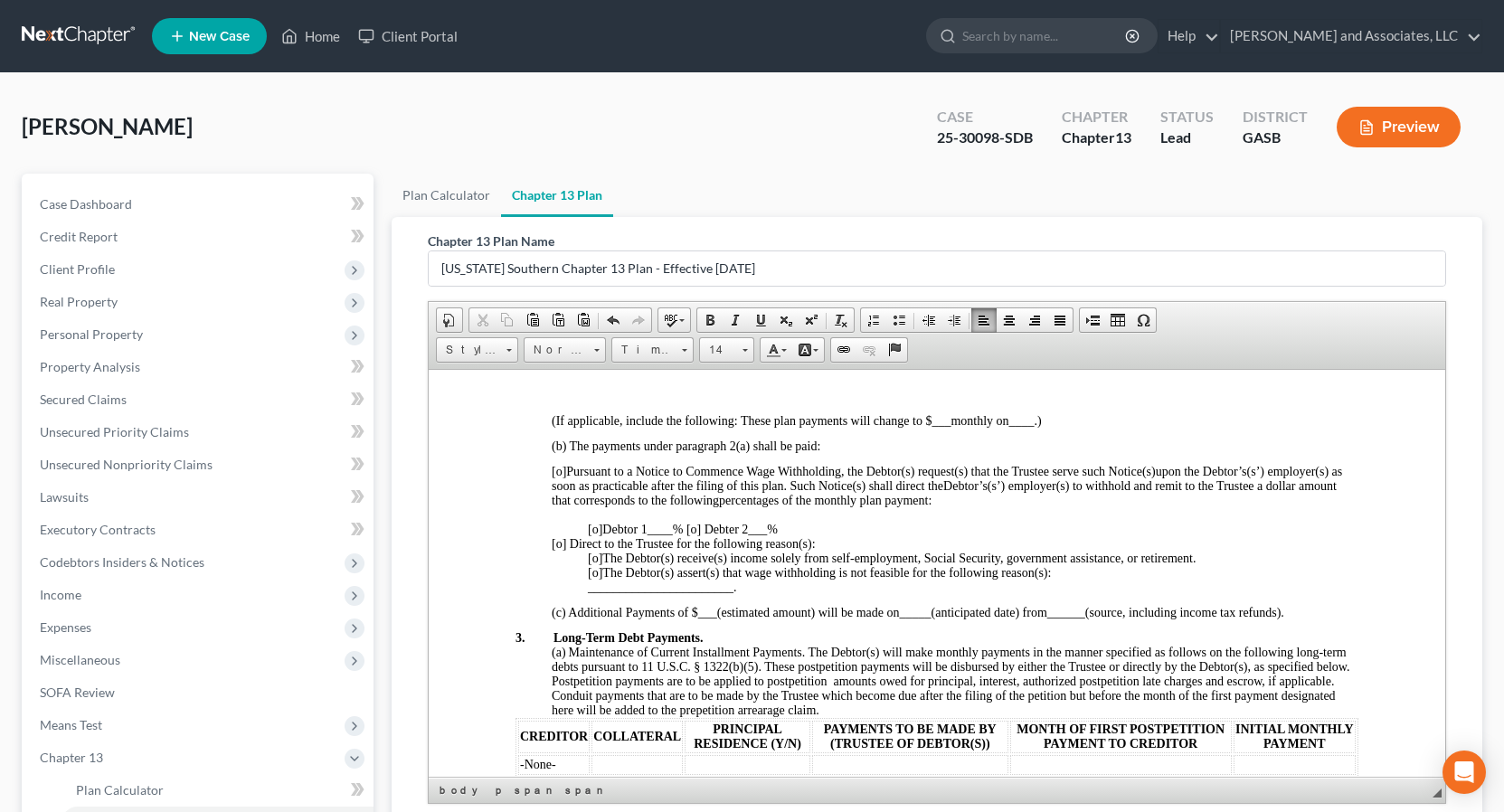
click at [802, 529] on p "[o] Debtor 1 ____ % [o] Debter 2 ___ %" at bounding box center [972, 529] width 770 height 15
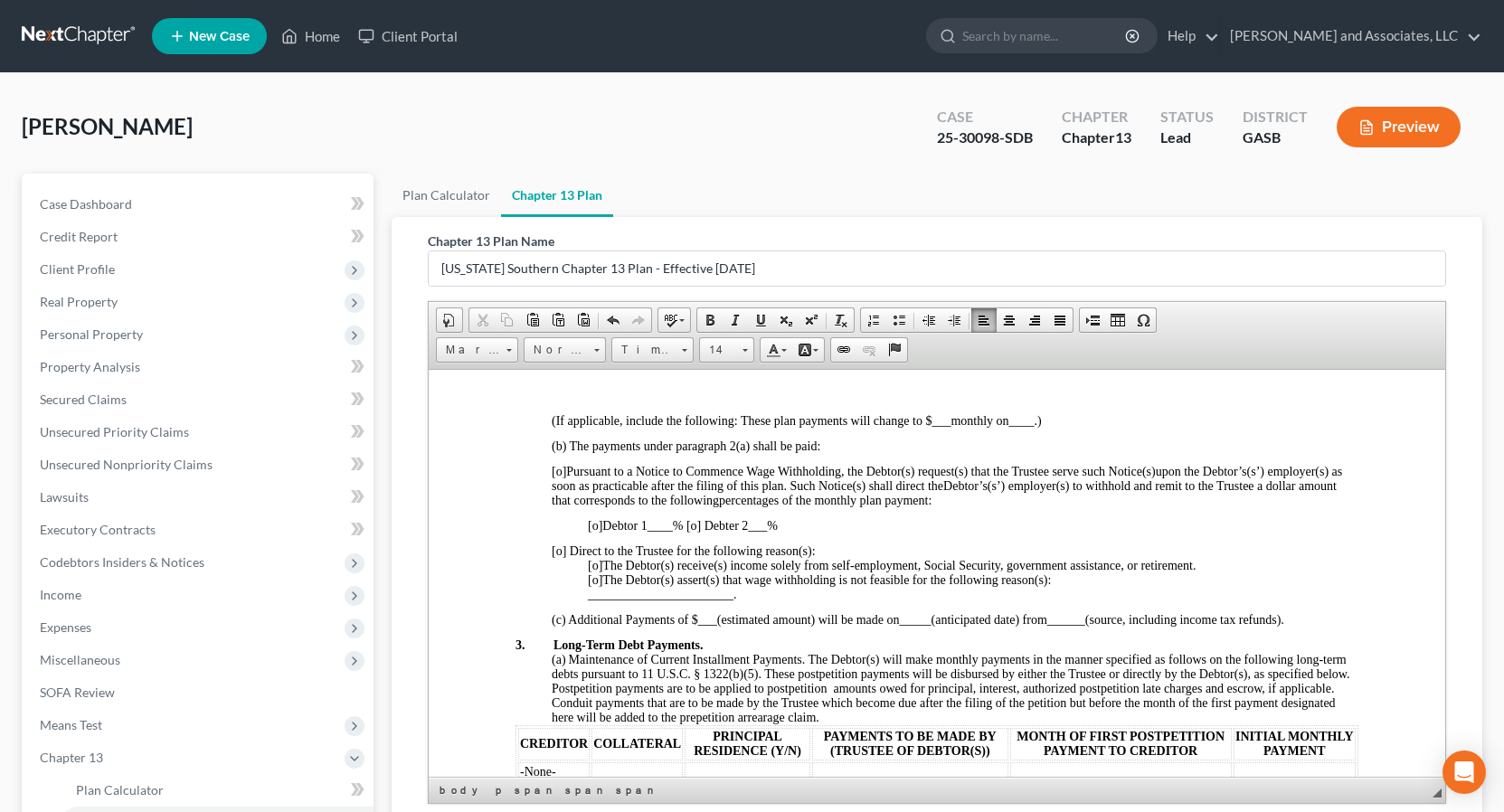
click at [744, 598] on p "_______________________ ." at bounding box center [972, 594] width 770 height 15
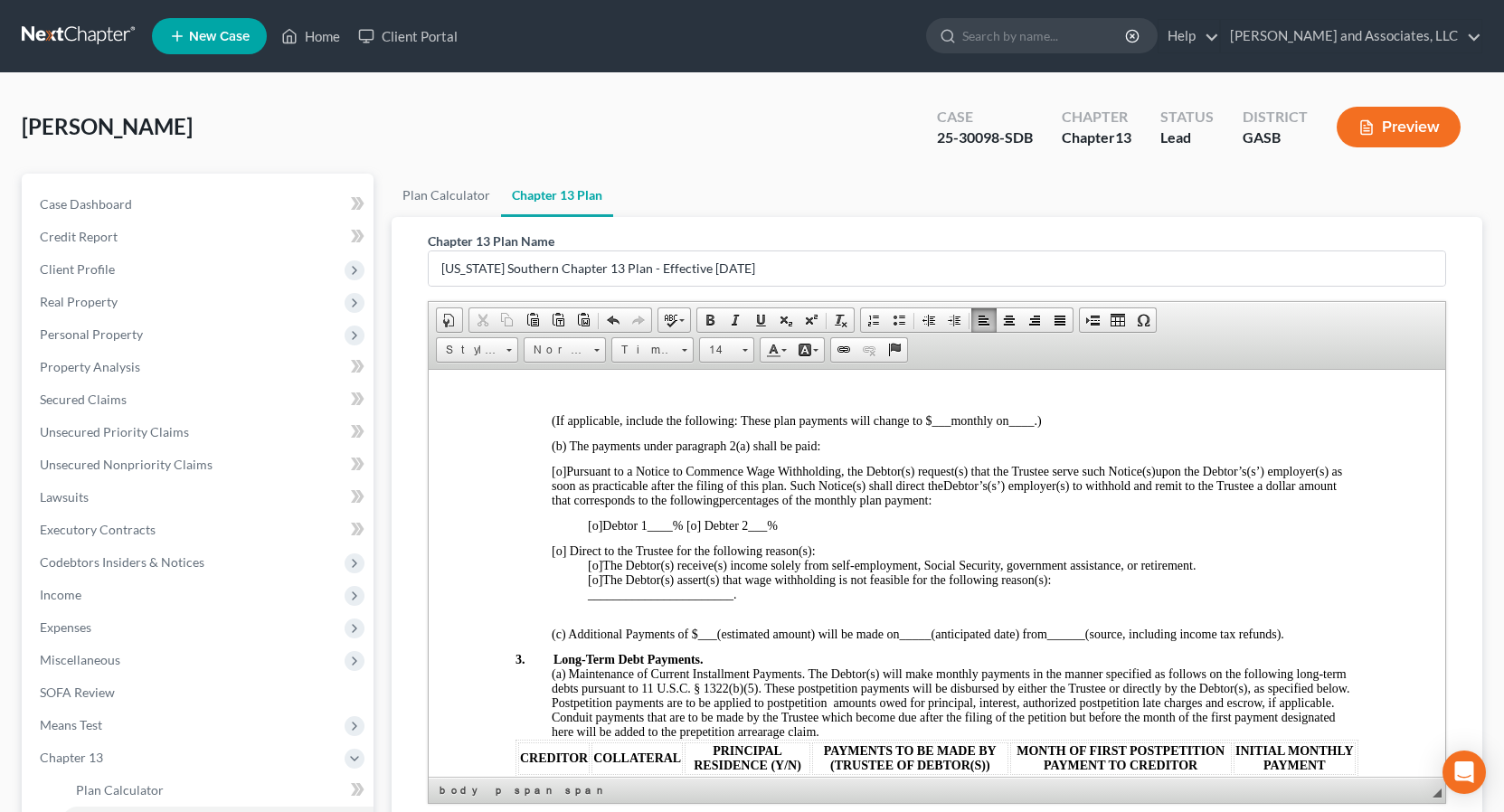
click at [561, 470] on span "[o]" at bounding box center [558, 470] width 15 height 14
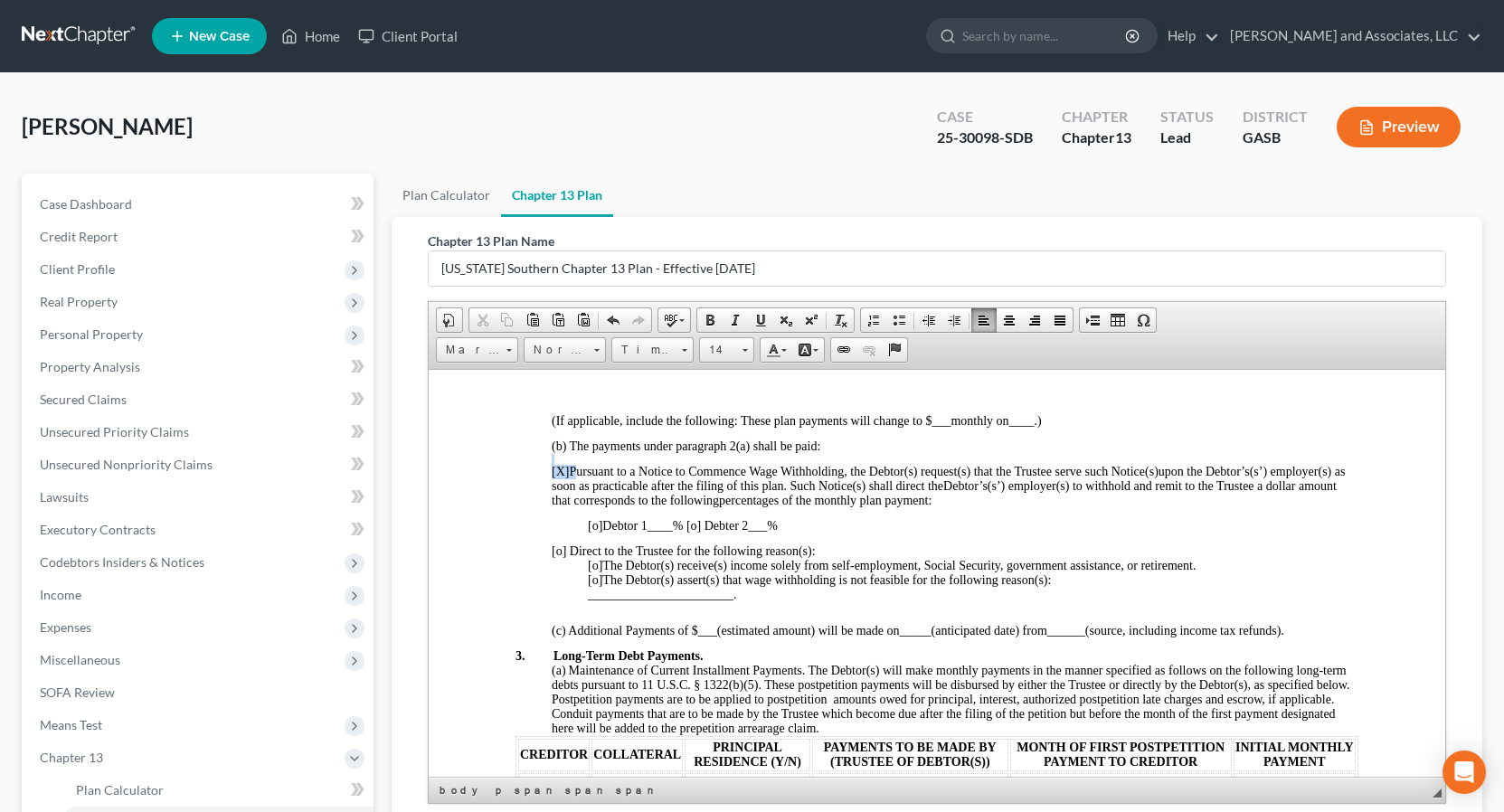
drag, startPoint x: 572, startPoint y: 471, endPoint x: 464, endPoint y: 449, distance: 110.2
click at [706, 323] on span at bounding box center [710, 321] width 15 height 15
click at [746, 353] on span at bounding box center [745, 347] width 5 height 18
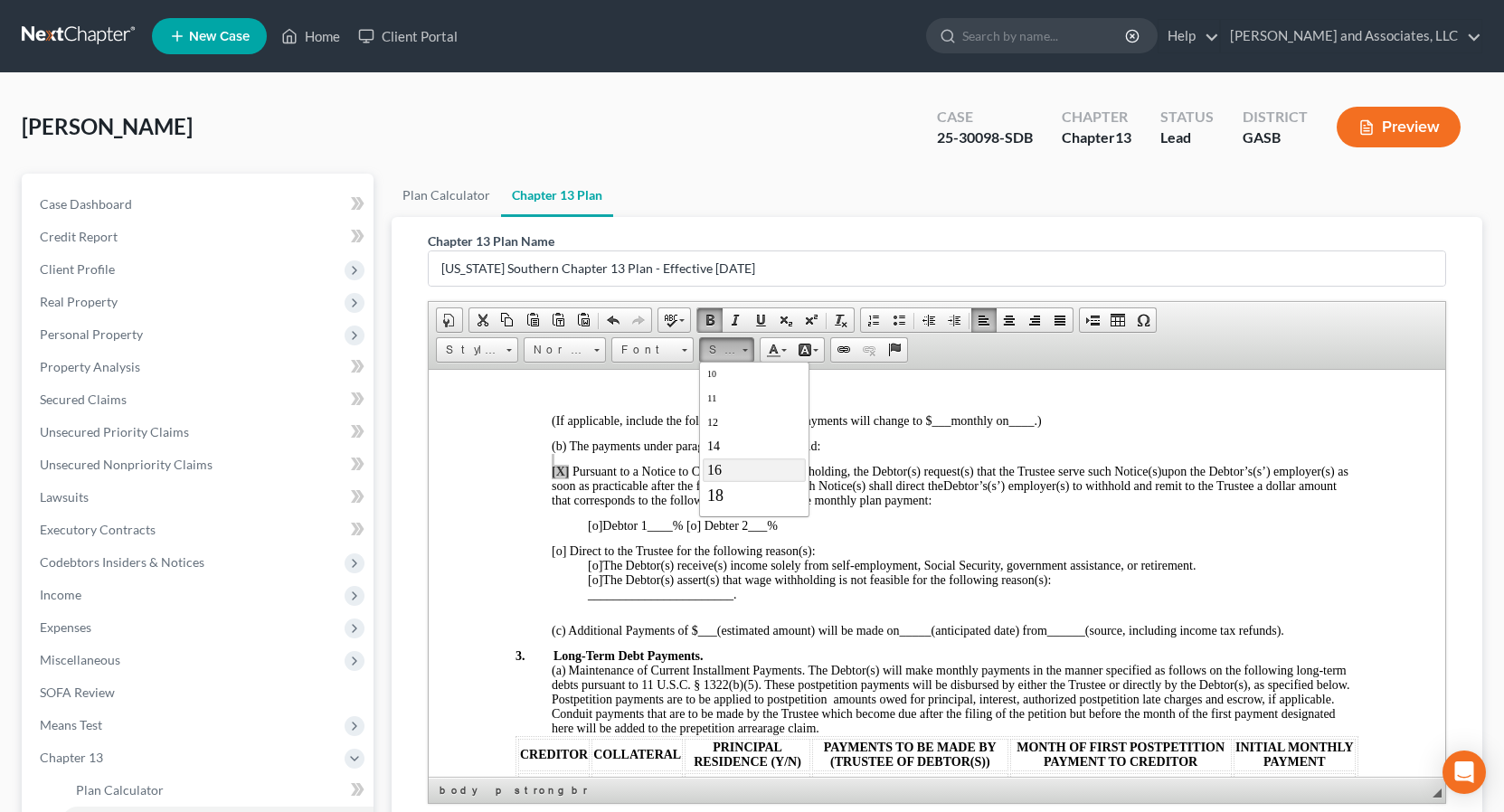
drag, startPoint x: 712, startPoint y: 463, endPoint x: 983, endPoint y: 458, distance: 271.0
click at [712, 463] on span "16" at bounding box center [714, 468] width 15 height 16
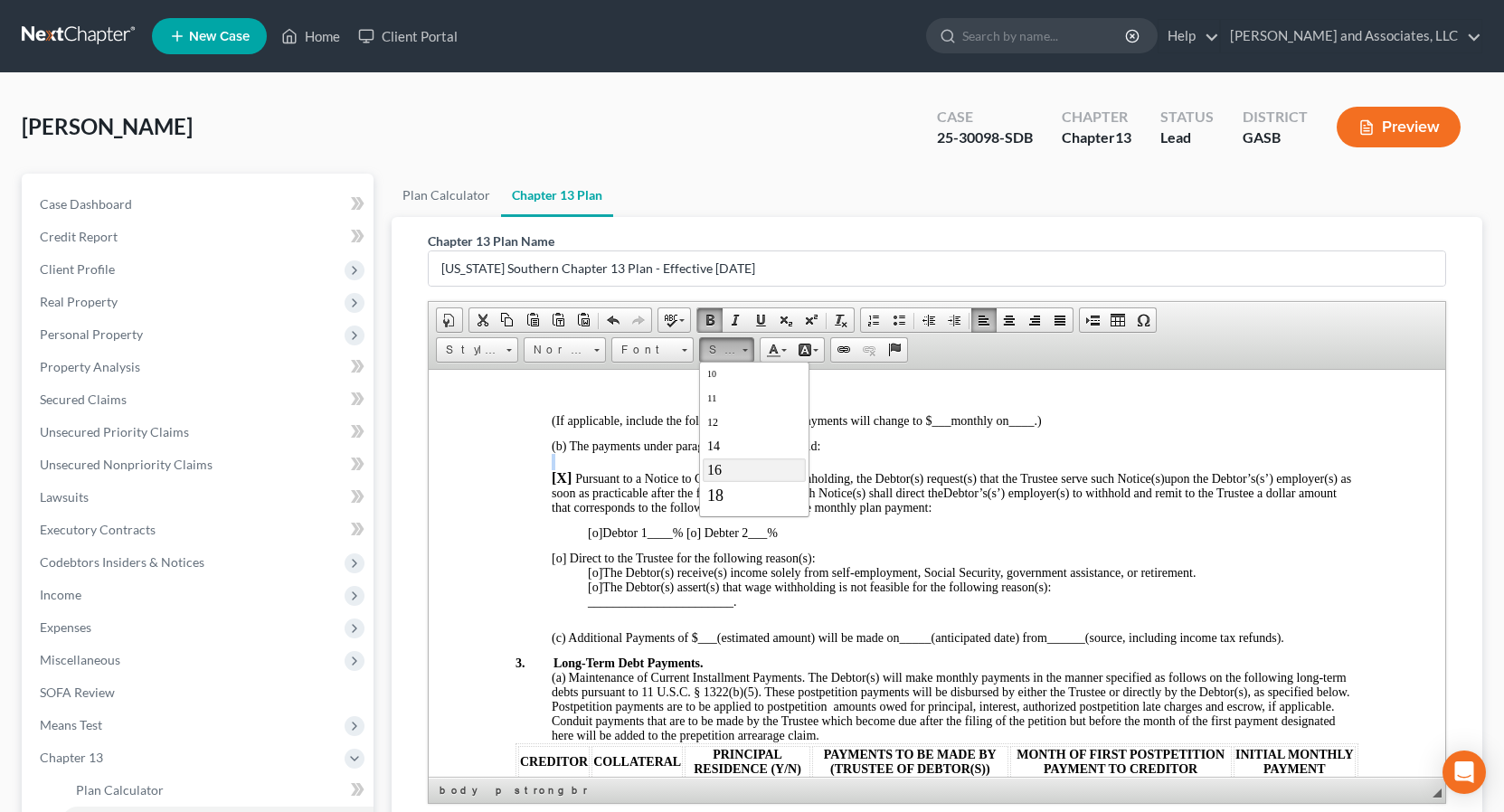
scroll to position [0, 0]
drag, startPoint x: 597, startPoint y: 535, endPoint x: 577, endPoint y: 527, distance: 21.5
click at [593, 535] on span "[o]" at bounding box center [594, 532] width 15 height 14
click at [680, 539] on p "[X] Debtor 1 ____ % [o] Debter 2 ___ %" at bounding box center [972, 533] width 770 height 15
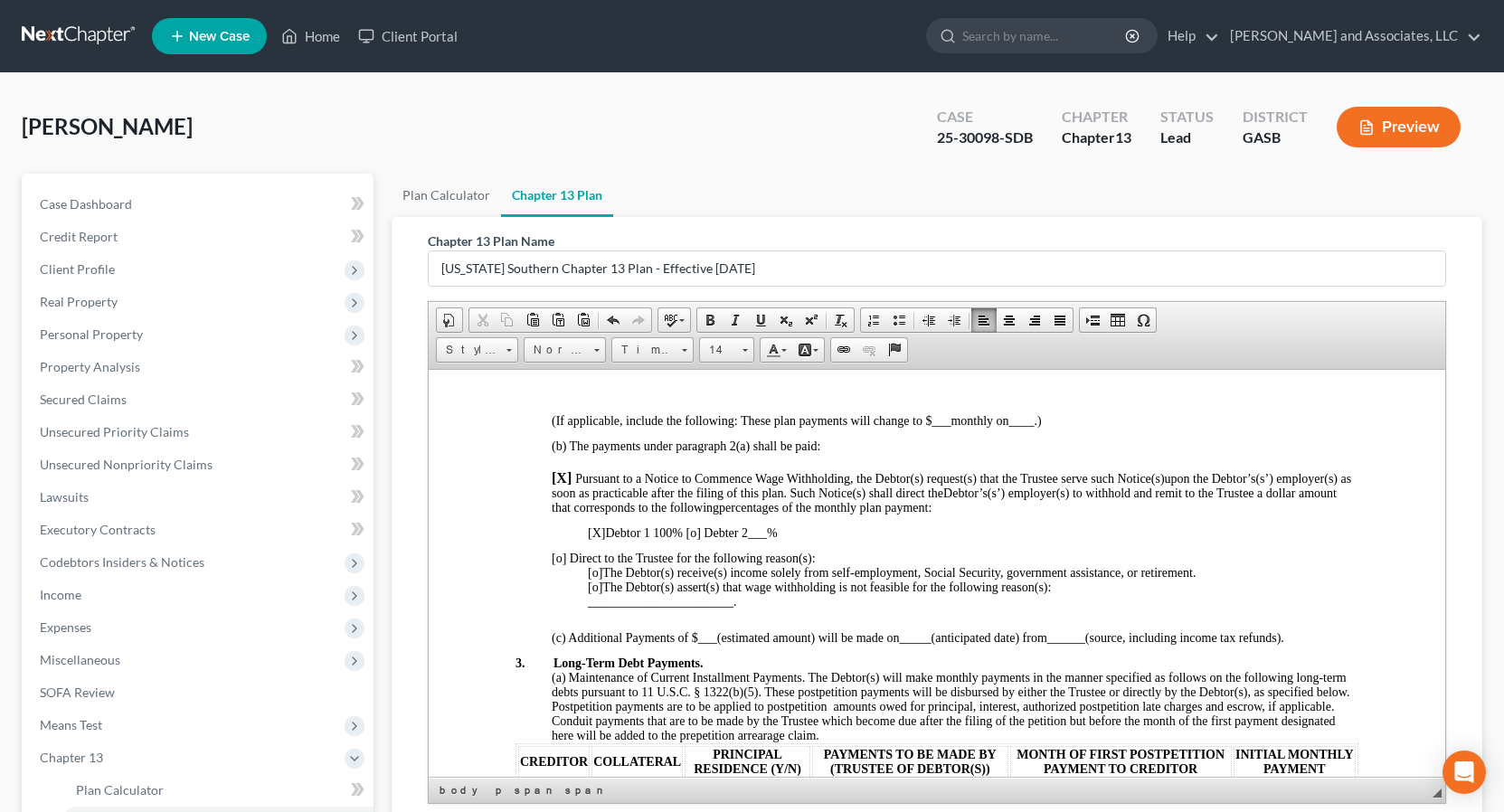
drag, startPoint x: 654, startPoint y: 528, endPoint x: 674, endPoint y: 529, distance: 20.0
click at [675, 529] on span "[X] Debtor 1 100 % [o] Debter 2 ___ %" at bounding box center [682, 532] width 190 height 14
click at [687, 535] on span "[X] Debtor 1 100 % [o] Debter 2 ___ %" at bounding box center [682, 532] width 190 height 14
drag, startPoint x: 655, startPoint y: 532, endPoint x: 687, endPoint y: 536, distance: 32.2
click at [687, 536] on span "[X] Debtor 1 100 % [o] Debter 2 ___ %" at bounding box center [683, 532] width 193 height 14
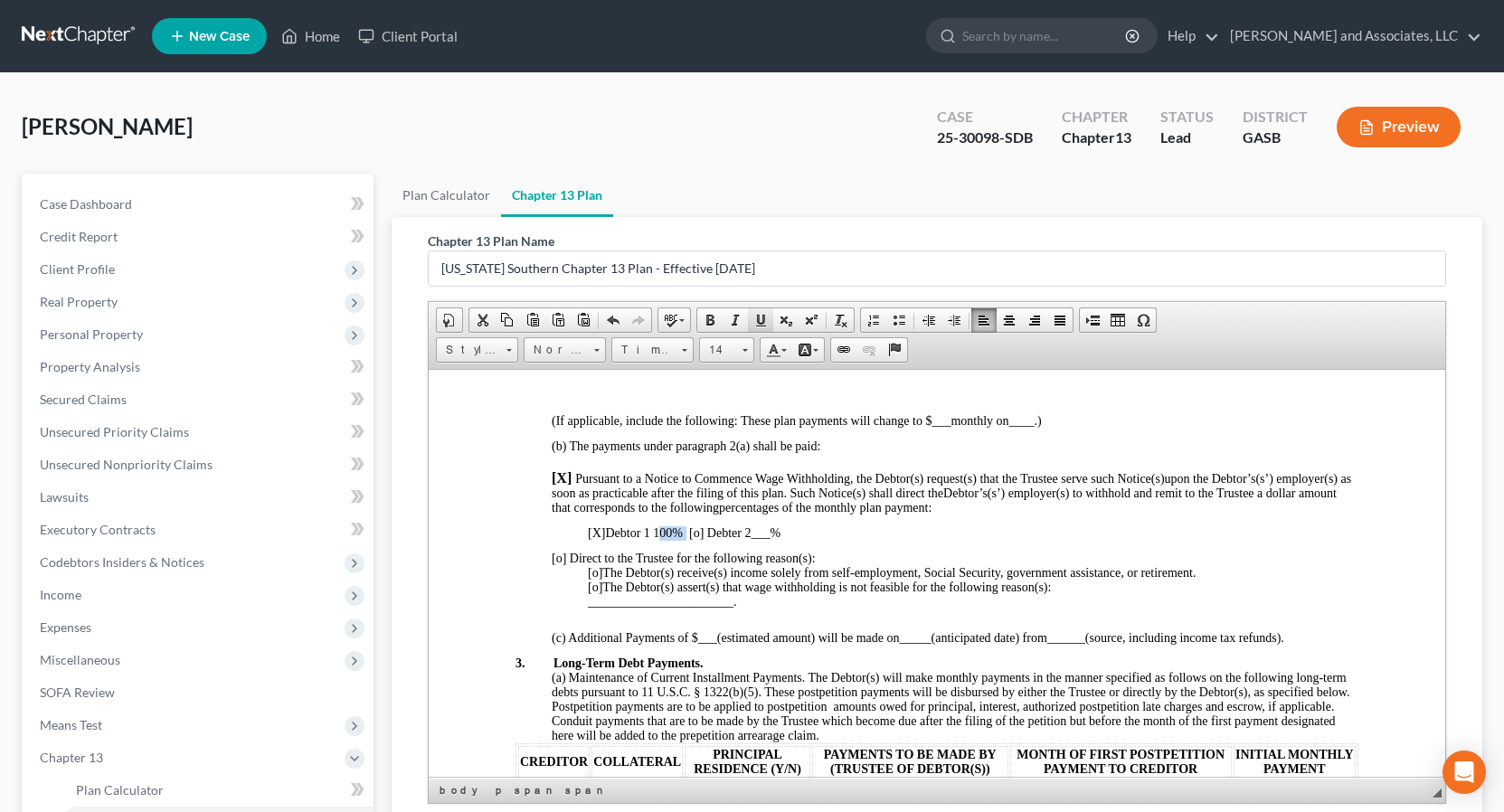
click at [762, 321] on span at bounding box center [761, 321] width 15 height 15
click at [900, 558] on p "[o] Direct to the Trustee for the following reason(s):" at bounding box center [953, 558] width 807 height 15
drag, startPoint x: 689, startPoint y: 532, endPoint x: 597, endPoint y: 525, distance: 92.3
click at [709, 319] on span at bounding box center [710, 321] width 15 height 15
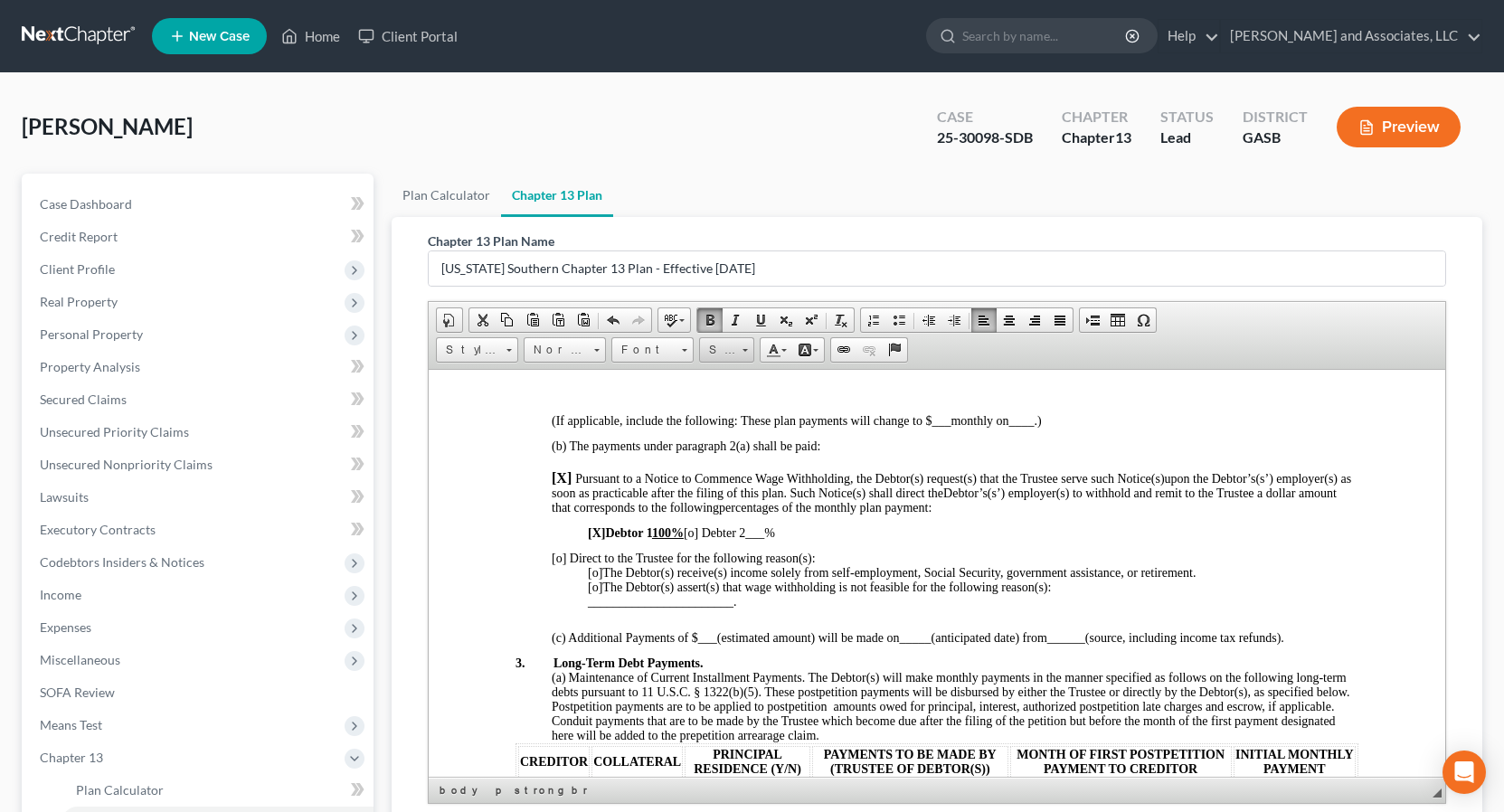
click at [751, 356] on link "Size" at bounding box center [727, 349] width 55 height 25
click at [716, 469] on span "16" at bounding box center [714, 468] width 15 height 16
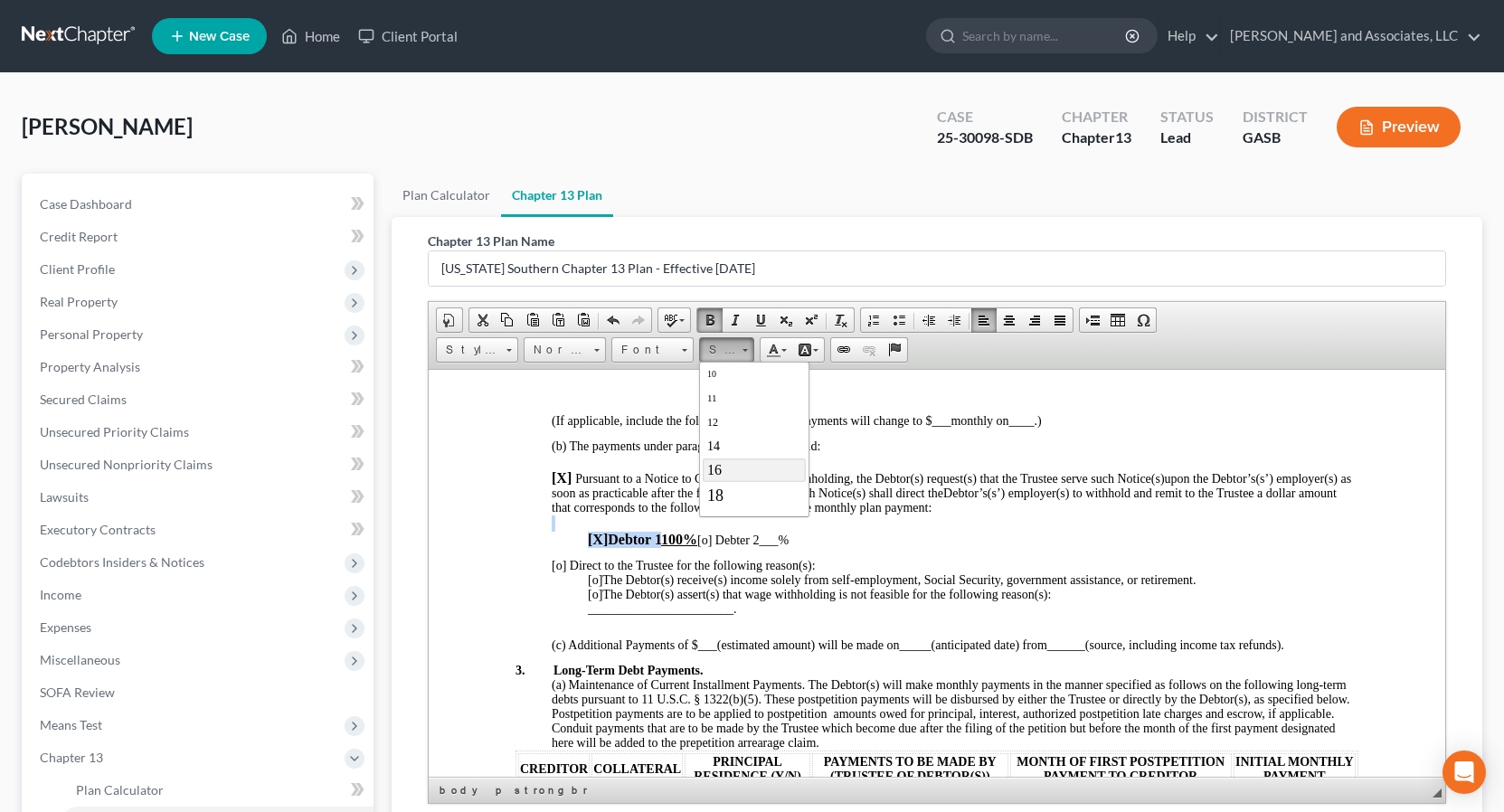
scroll to position [0, 0]
click at [916, 564] on p "[o] Direct to the Trustee for the following reason(s):" at bounding box center [953, 565] width 807 height 15
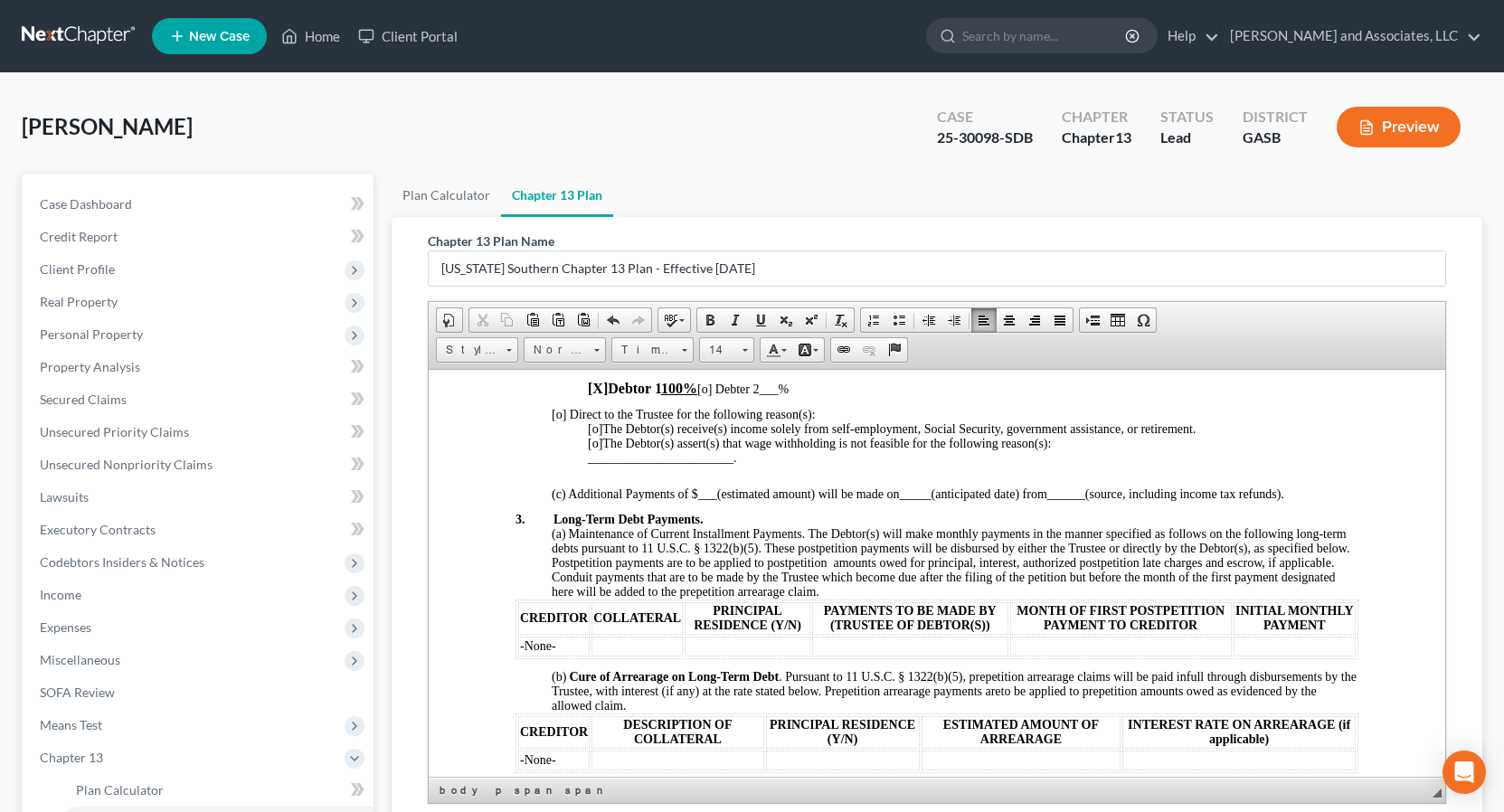
scroll to position [1016, 0]
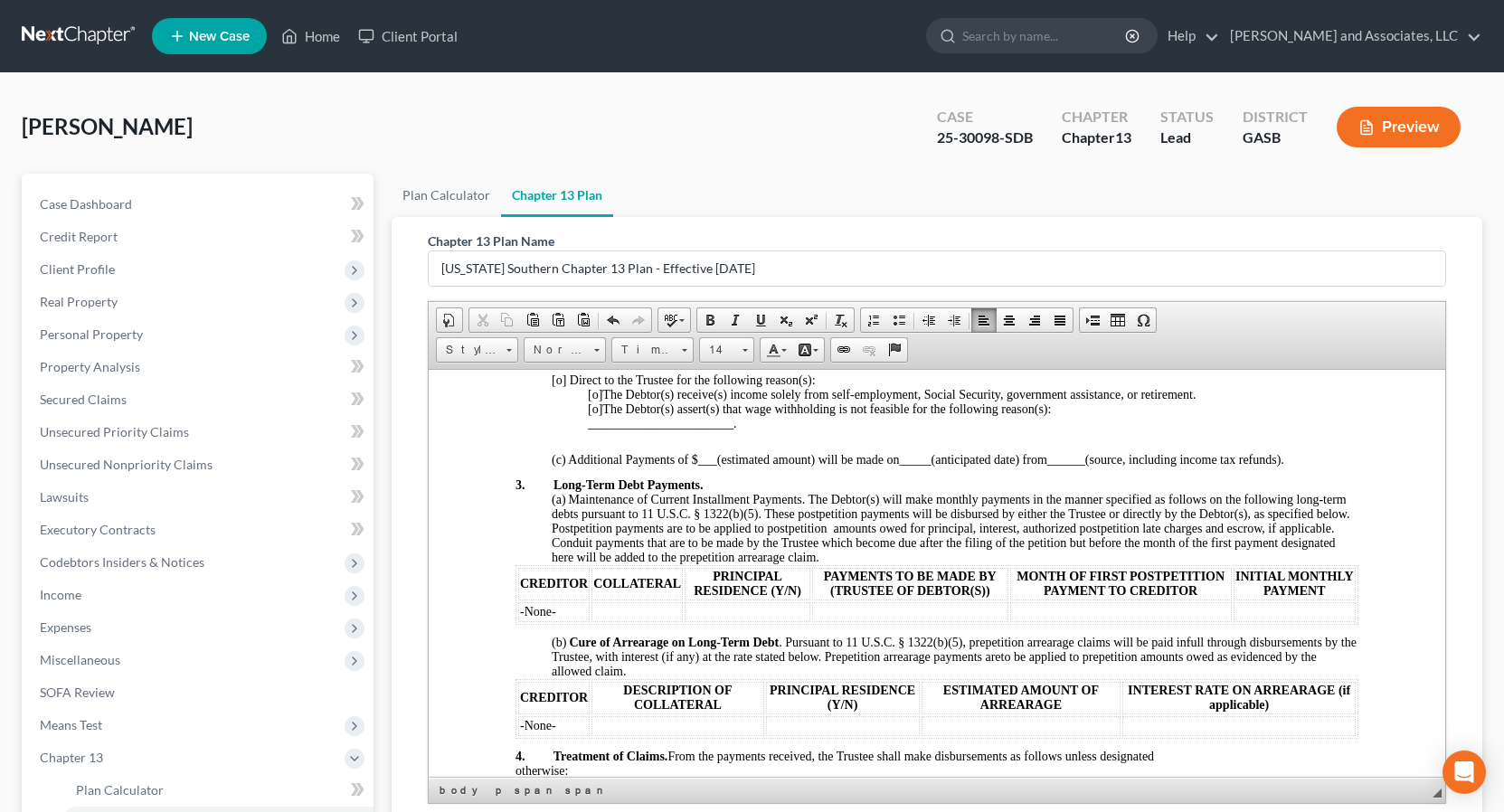
click at [560, 475] on p at bounding box center [953, 472] width 807 height 11
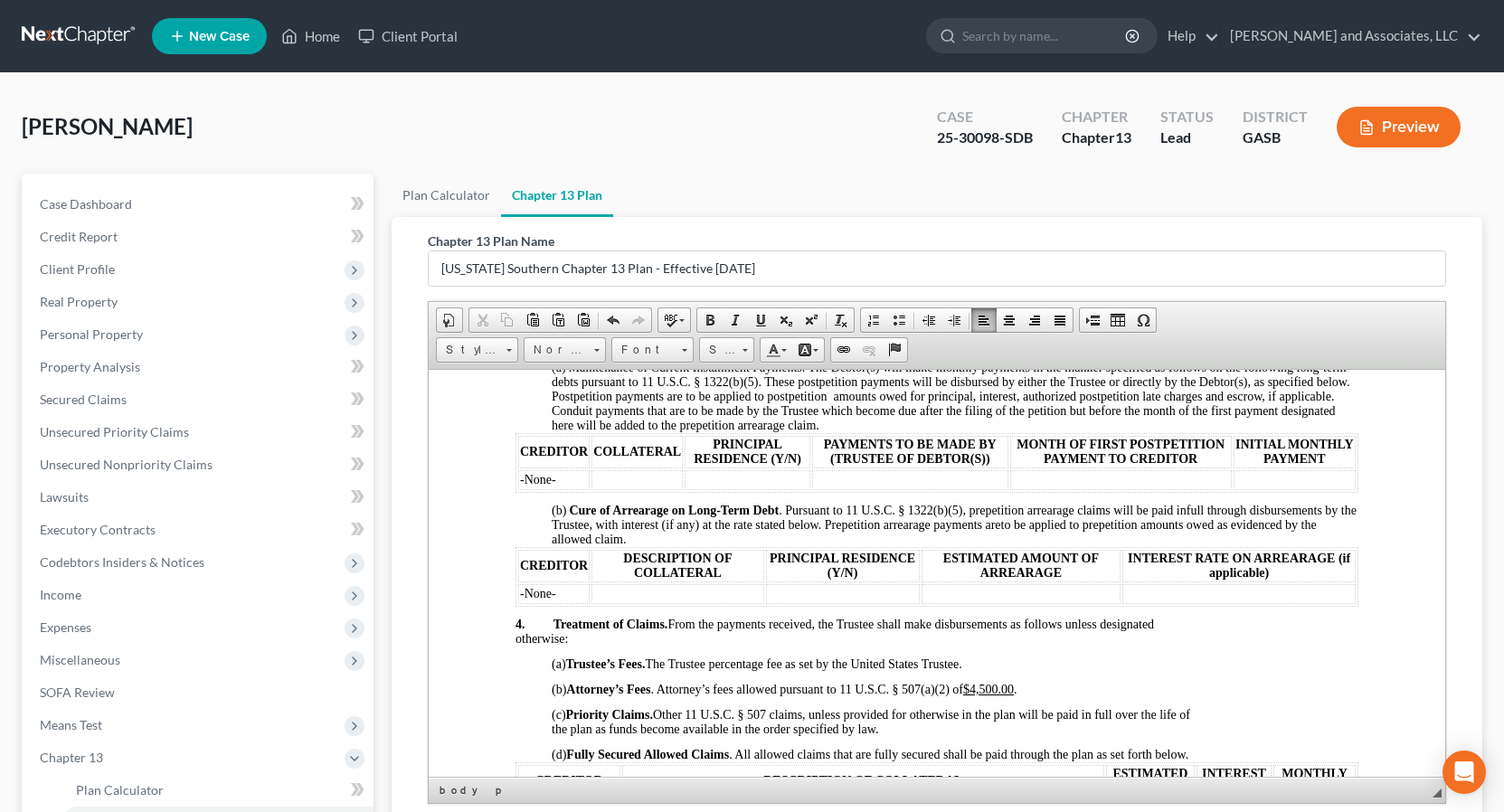
scroll to position [1185, 0]
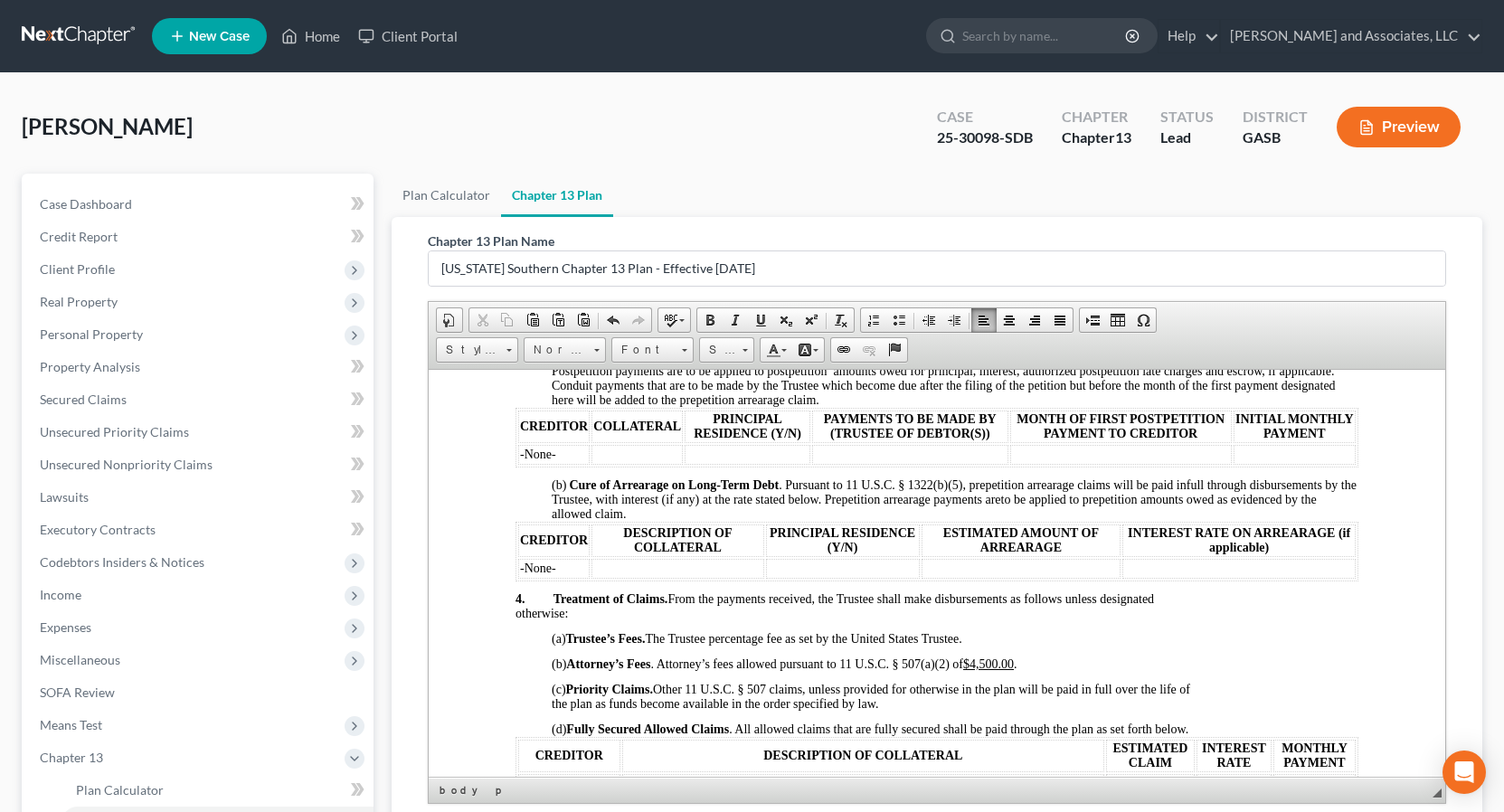
click at [559, 478] on p at bounding box center [936, 472] width 843 height 11
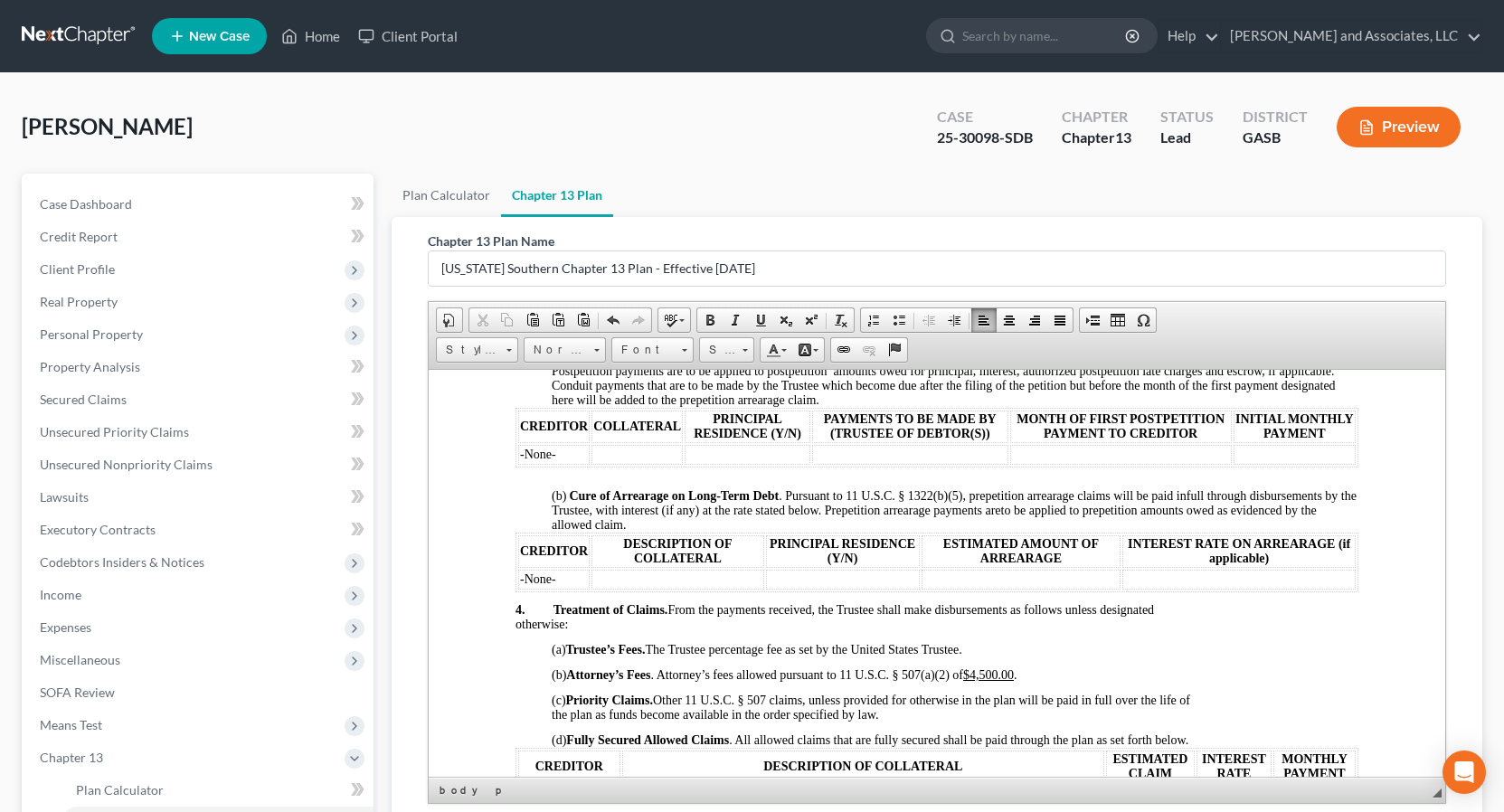
click at [529, 602] on p at bounding box center [936, 597] width 843 height 11
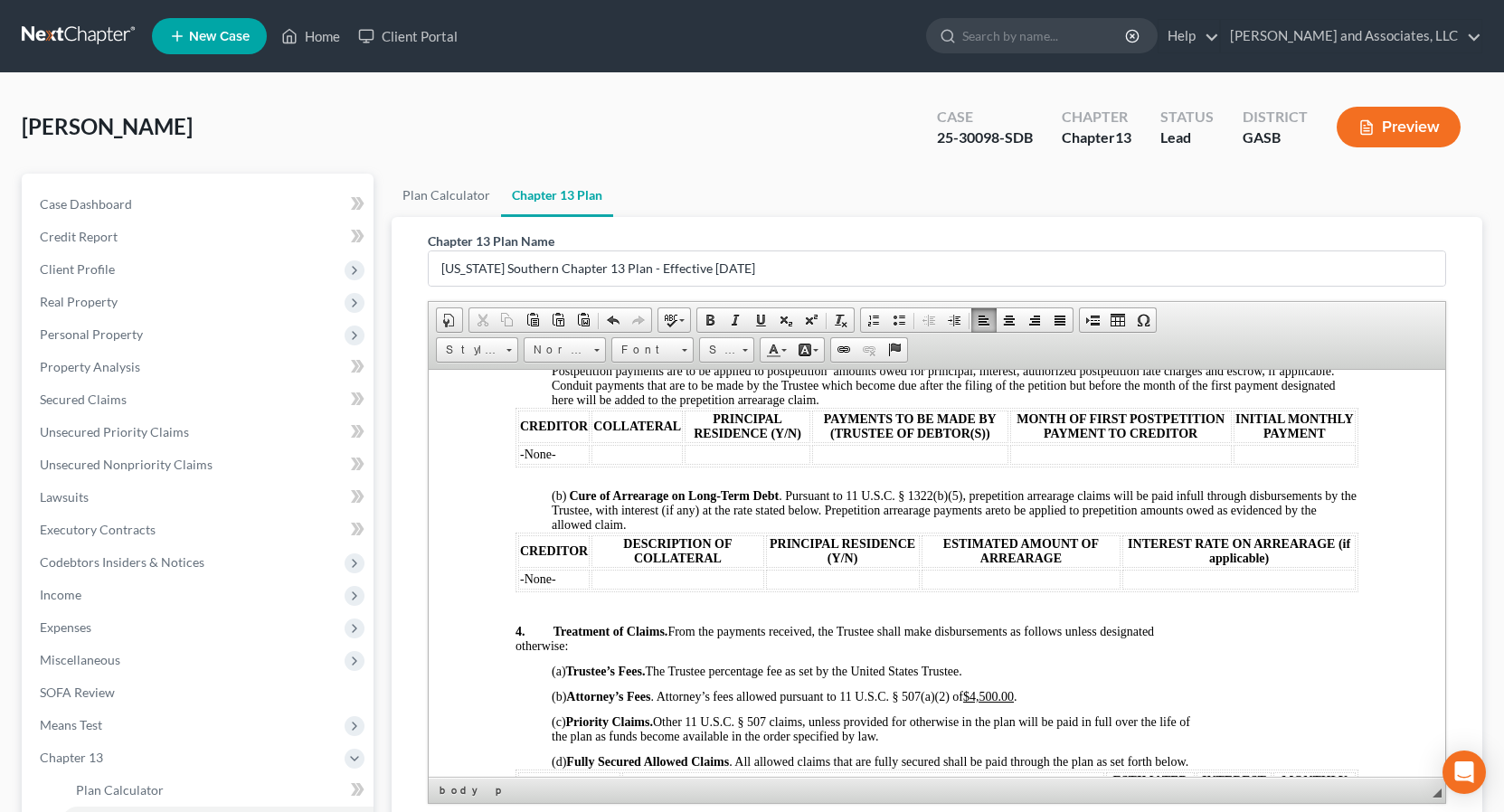
drag, startPoint x: 968, startPoint y: 710, endPoint x: 1043, endPoint y: 709, distance: 75.0
click at [1043, 704] on p "(b) Attorney’s Fees . Attorney’s fees allowed pursuant to 11 U.S.C. § 507(a)(2)…" at bounding box center [953, 690] width 807 height 25
click at [711, 321] on span at bounding box center [710, 321] width 15 height 15
click at [746, 350] on span at bounding box center [745, 347] width 5 height 18
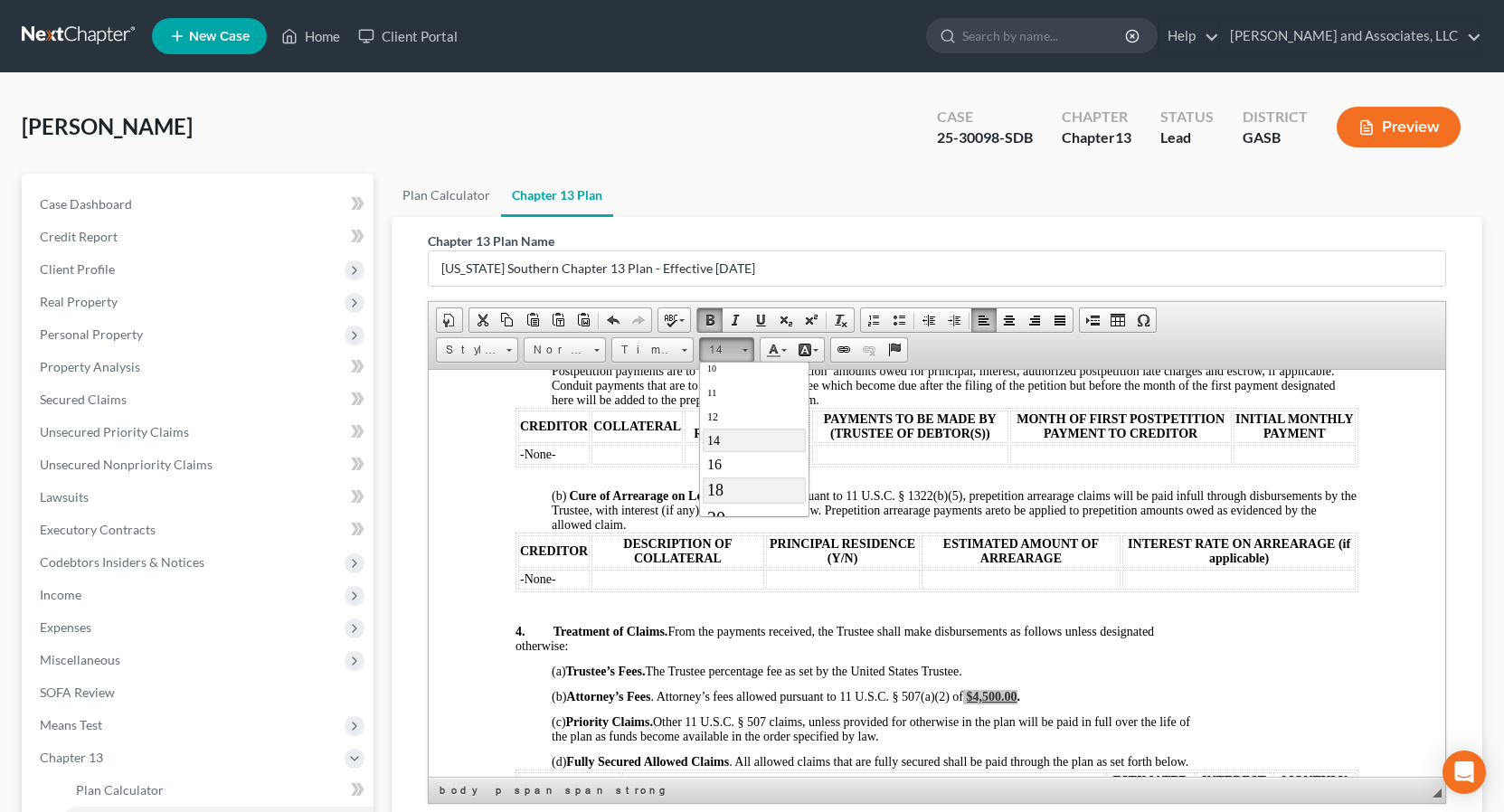
scroll to position [85, 0]
click at [713, 452] on span "16" at bounding box center [714, 456] width 15 height 16
drag, startPoint x: 1206, startPoint y: 676, endPoint x: 1237, endPoint y: 678, distance: 31.1
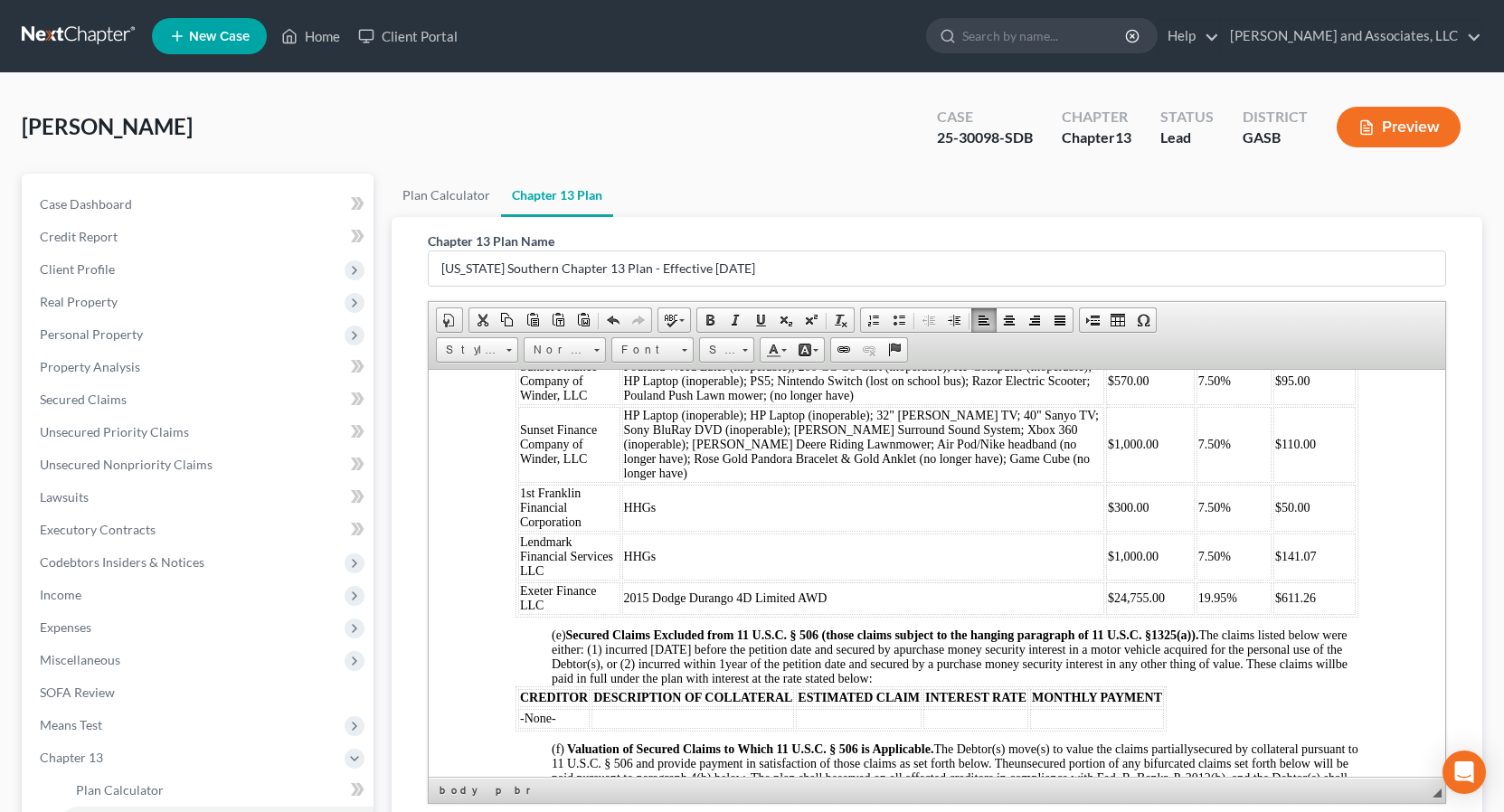
scroll to position [1705, 0]
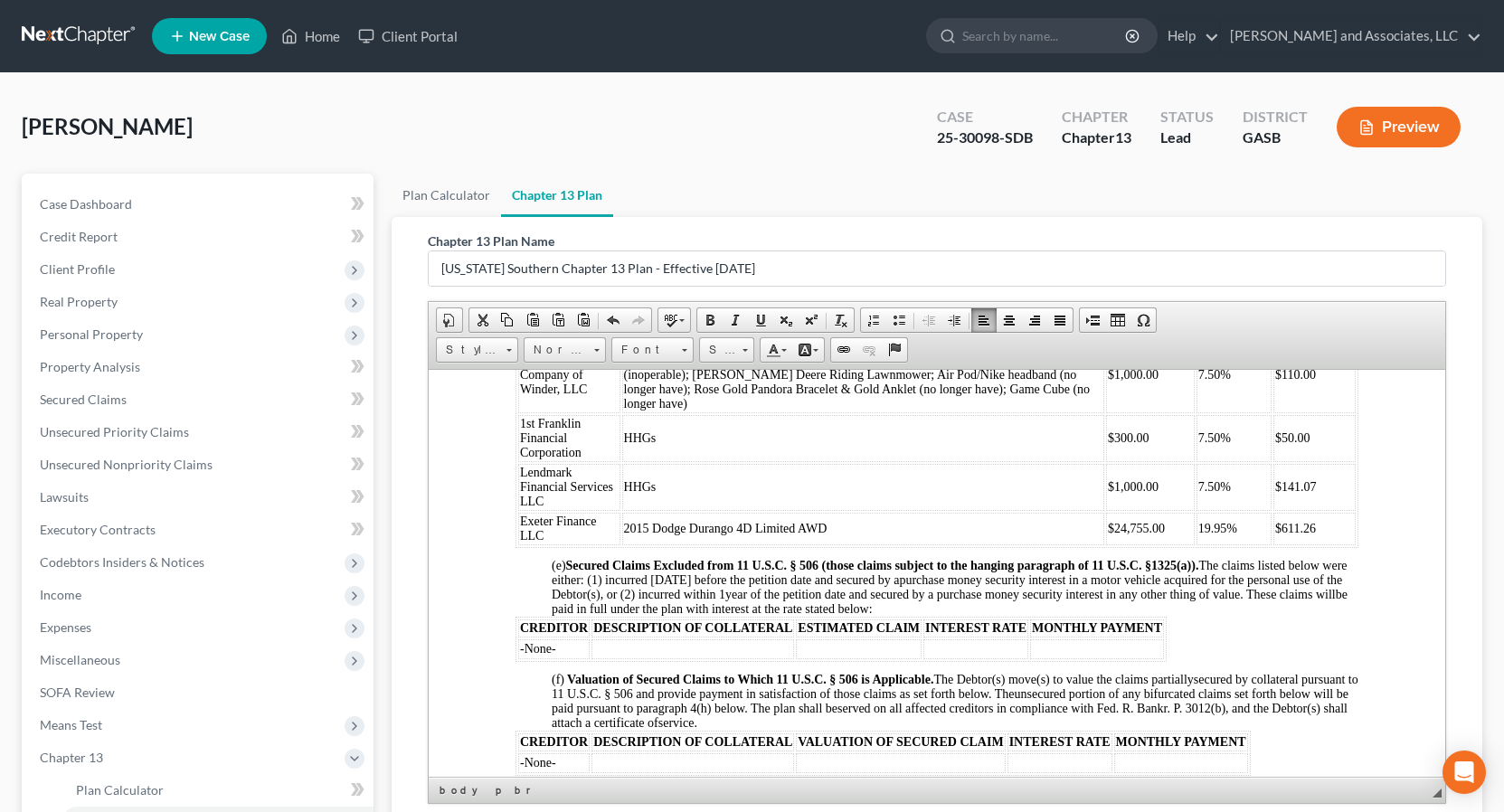
click at [561, 551] on p at bounding box center [936, 552] width 843 height 11
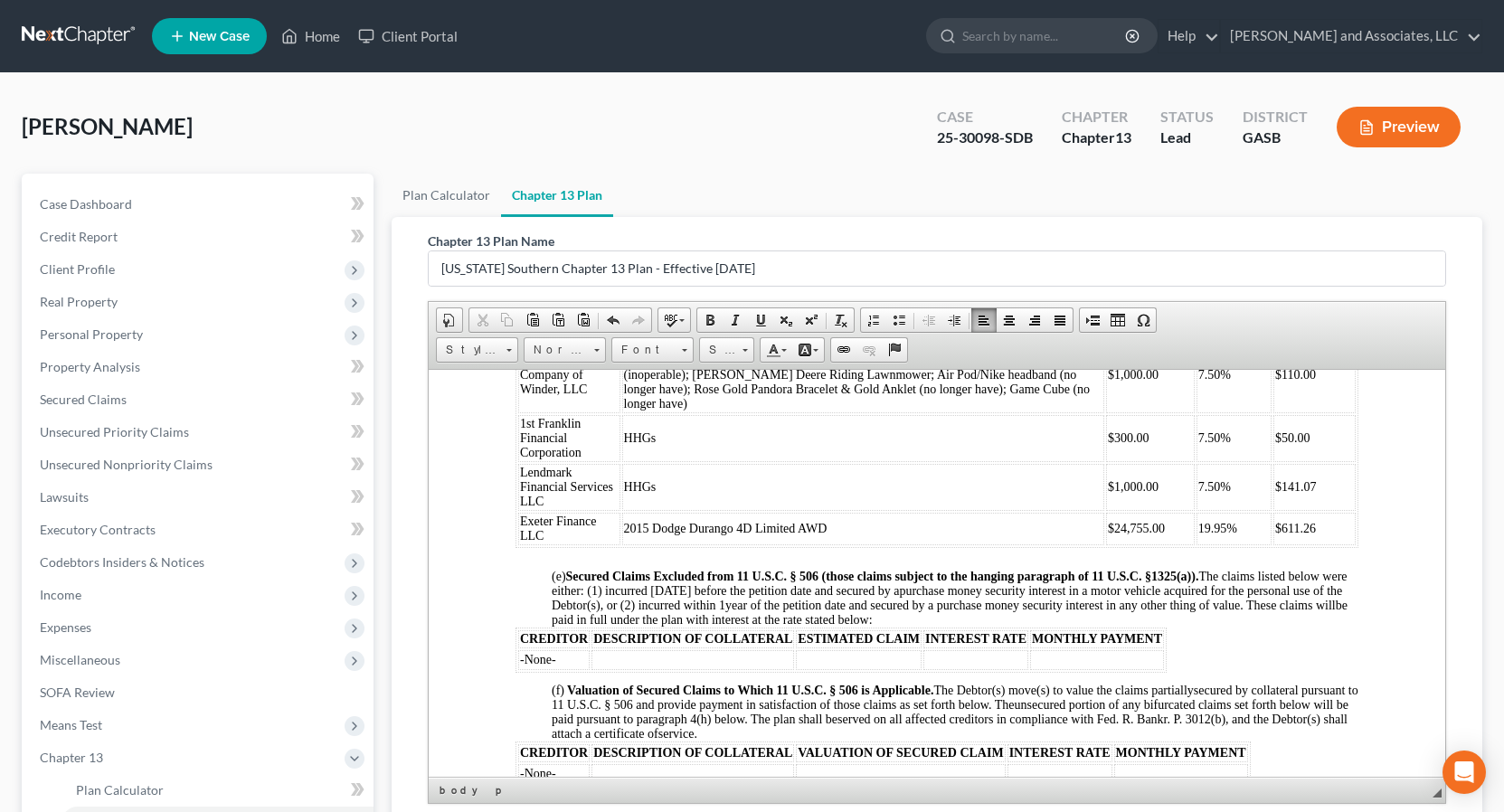
click at [555, 672] on p at bounding box center [936, 677] width 843 height 11
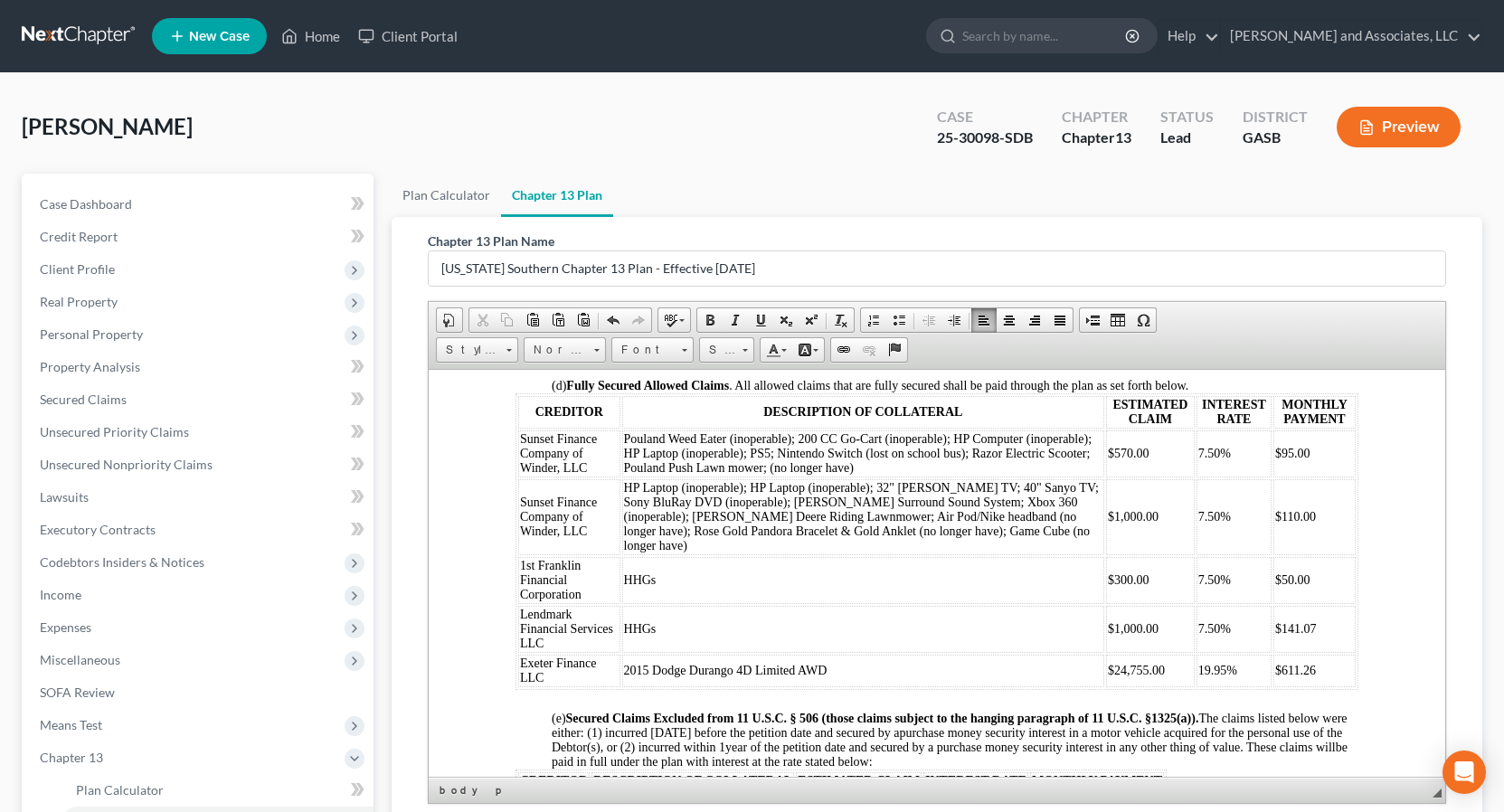
scroll to position [1545, 0]
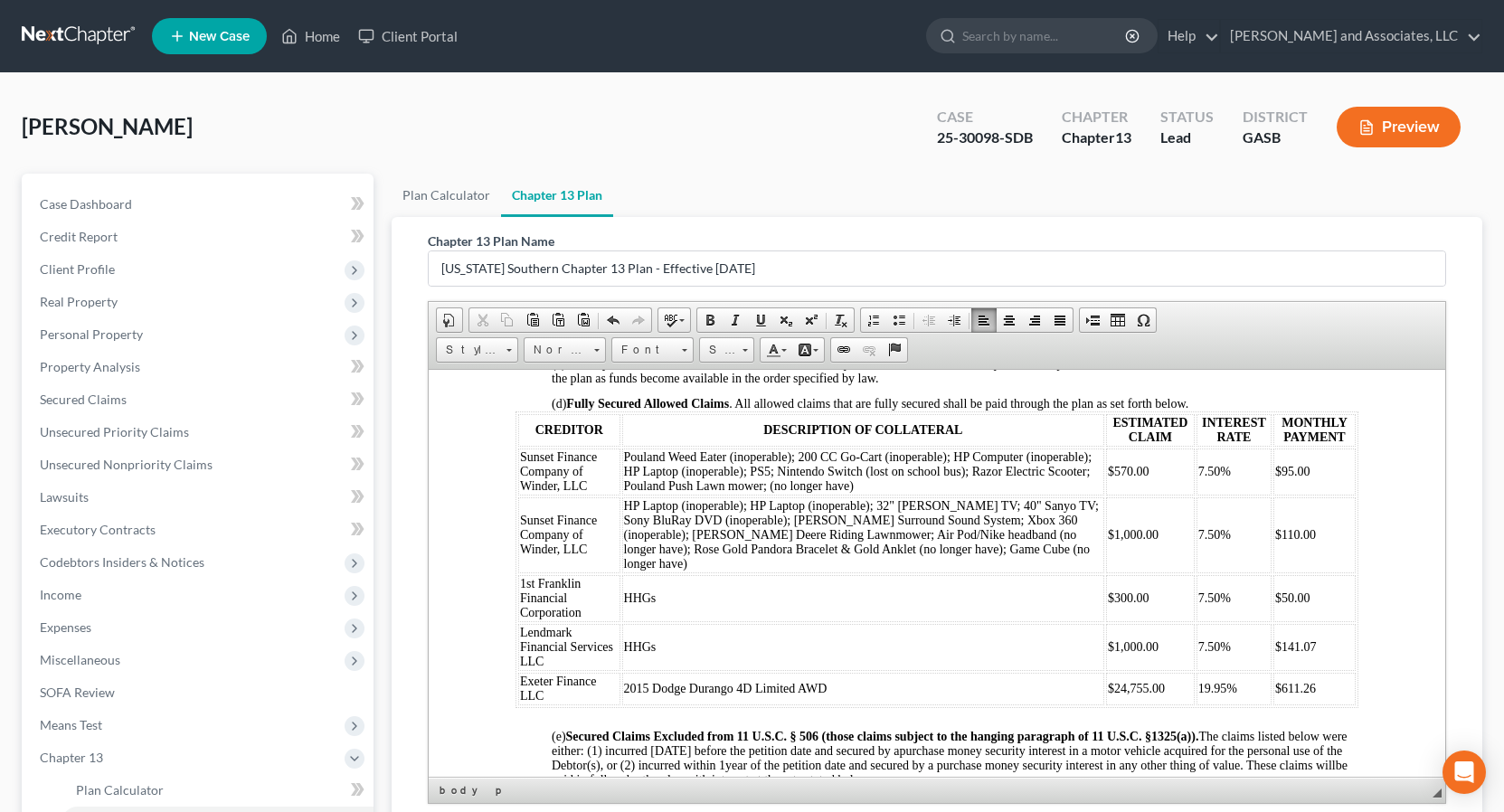
drag, startPoint x: 1436, startPoint y: 576, endPoint x: 1874, endPoint y: 929, distance: 562.5
drag, startPoint x: 517, startPoint y: 468, endPoint x: 1396, endPoint y: 491, distance: 879.3
click at [1379, 496] on html "IN THE UNITED STATES BANKRUPTCY COURT FOR THE SOUTHERN DISTRICT OF GEORGIA Fill…" at bounding box center [936, 651] width 1016 height 3654
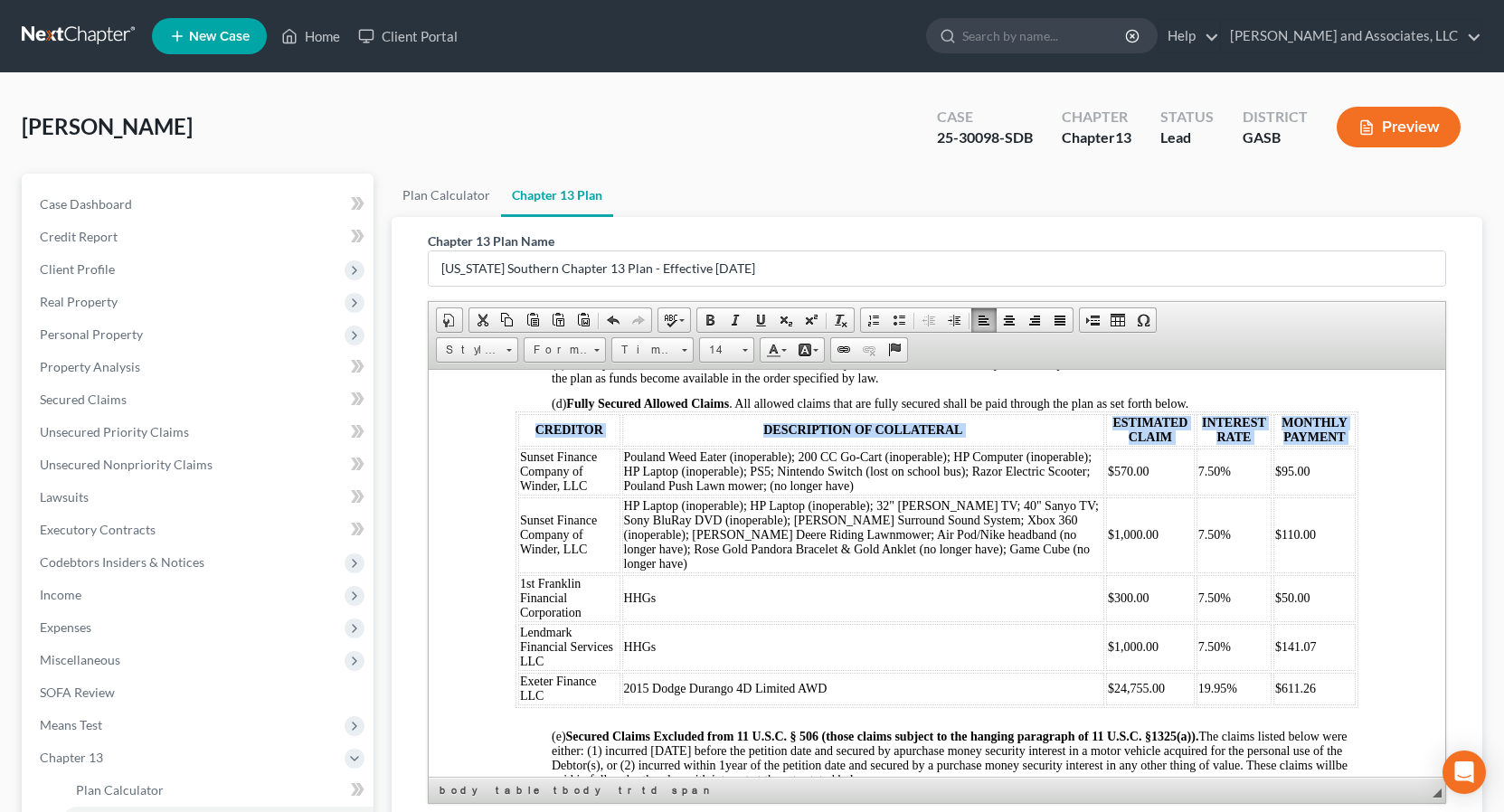
click at [1415, 471] on html "IN THE UNITED STATES BANKRUPTCY COURT FOR THE SOUTHERN DISTRICT OF GEORGIA Fill…" at bounding box center [936, 651] width 1016 height 3654
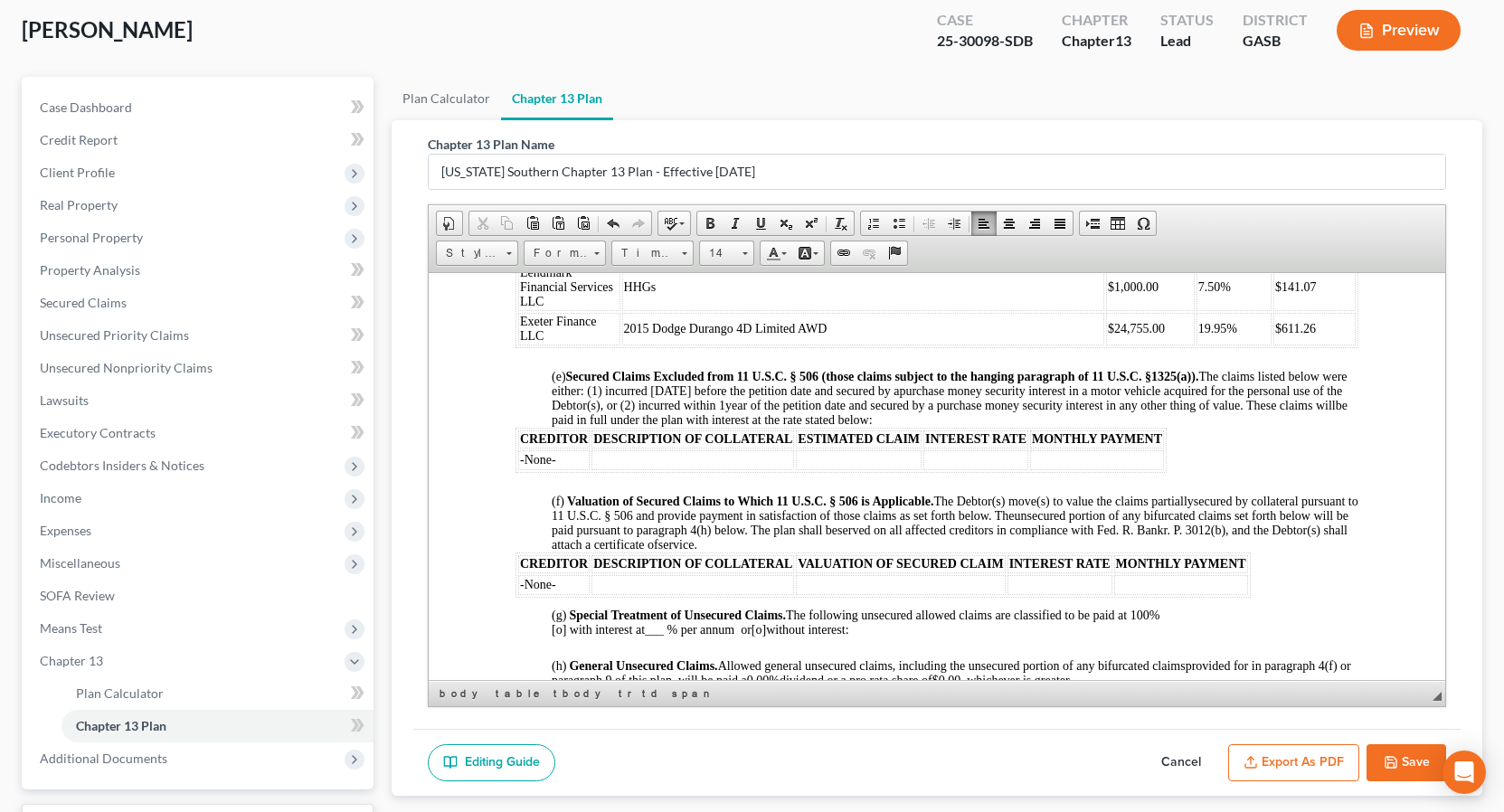
scroll to position [1817, 0]
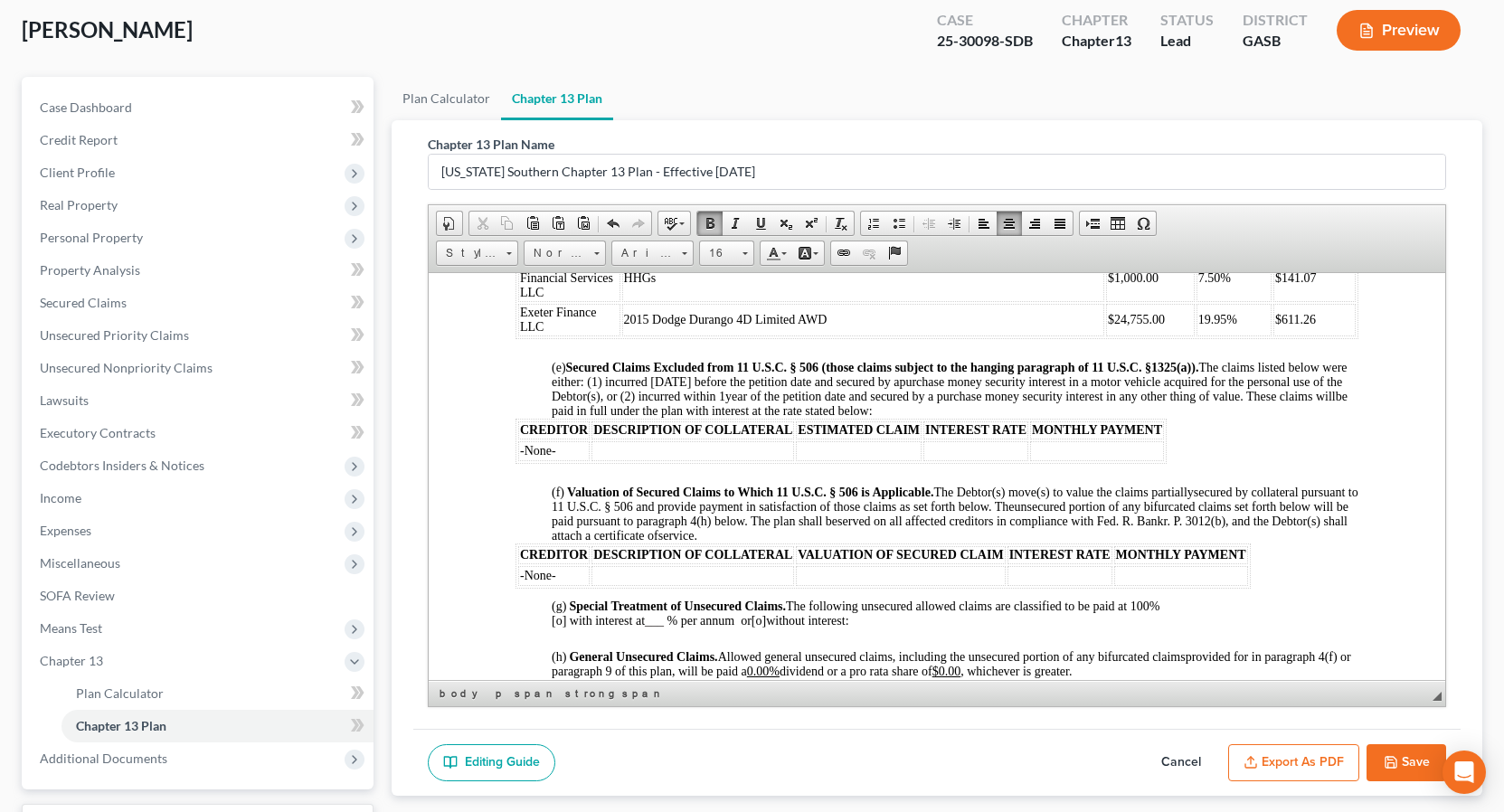
click at [562, 578] on td "-None-" at bounding box center [552, 576] width 71 height 20
click at [595, 575] on span "Sunset Finance" at bounding box center [557, 575] width 77 height 14
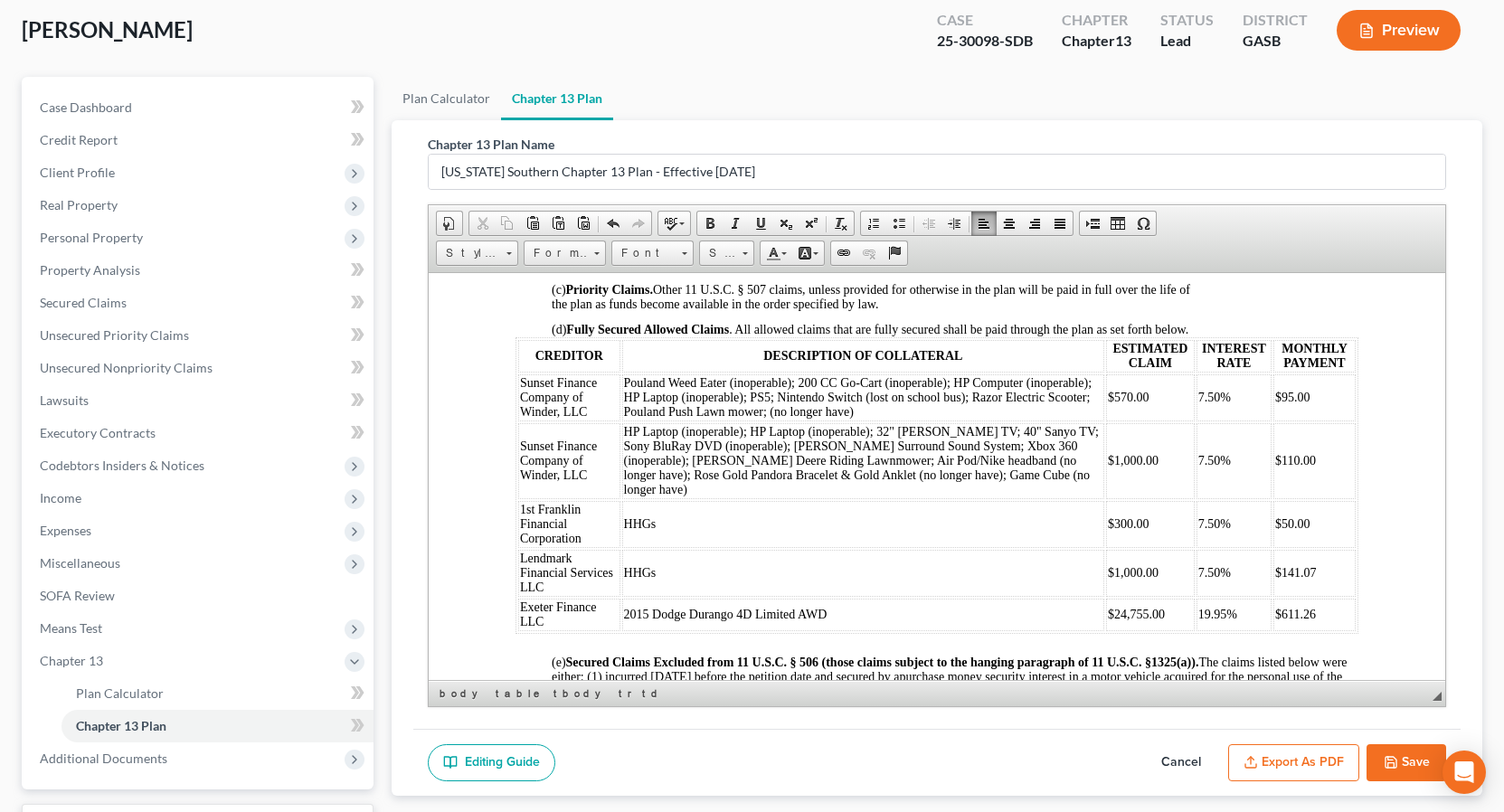
scroll to position [1540, 0]
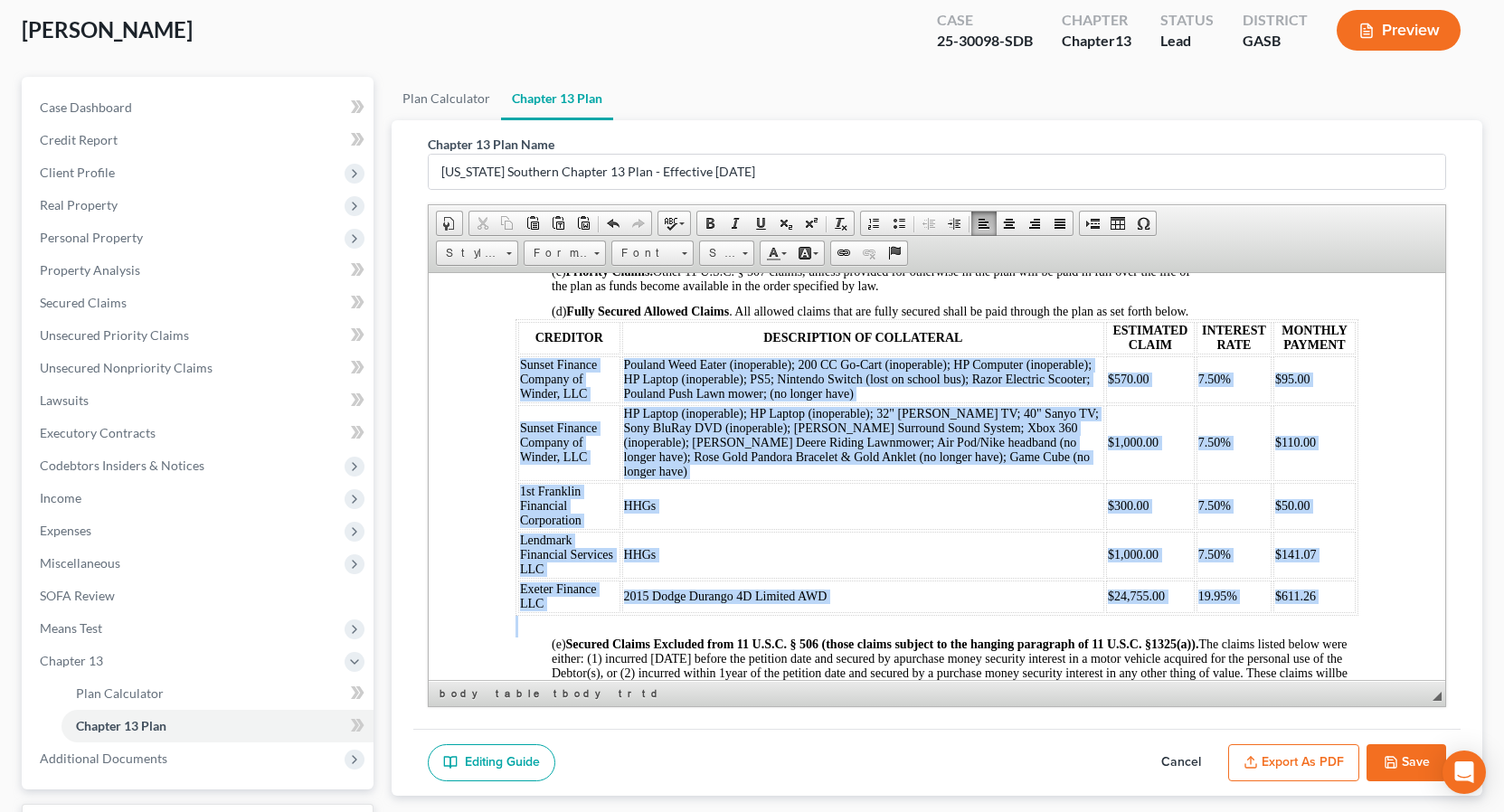
drag, startPoint x: 518, startPoint y: 372, endPoint x: 1188, endPoint y: 630, distance: 718.0
click at [1187, 630] on body "IN THE UNITED STATES BANKRUPTCY COURT FOR THE SOUTHERN DISTRICT OF GEORGIA Fill…" at bounding box center [936, 573] width 843 height 3509
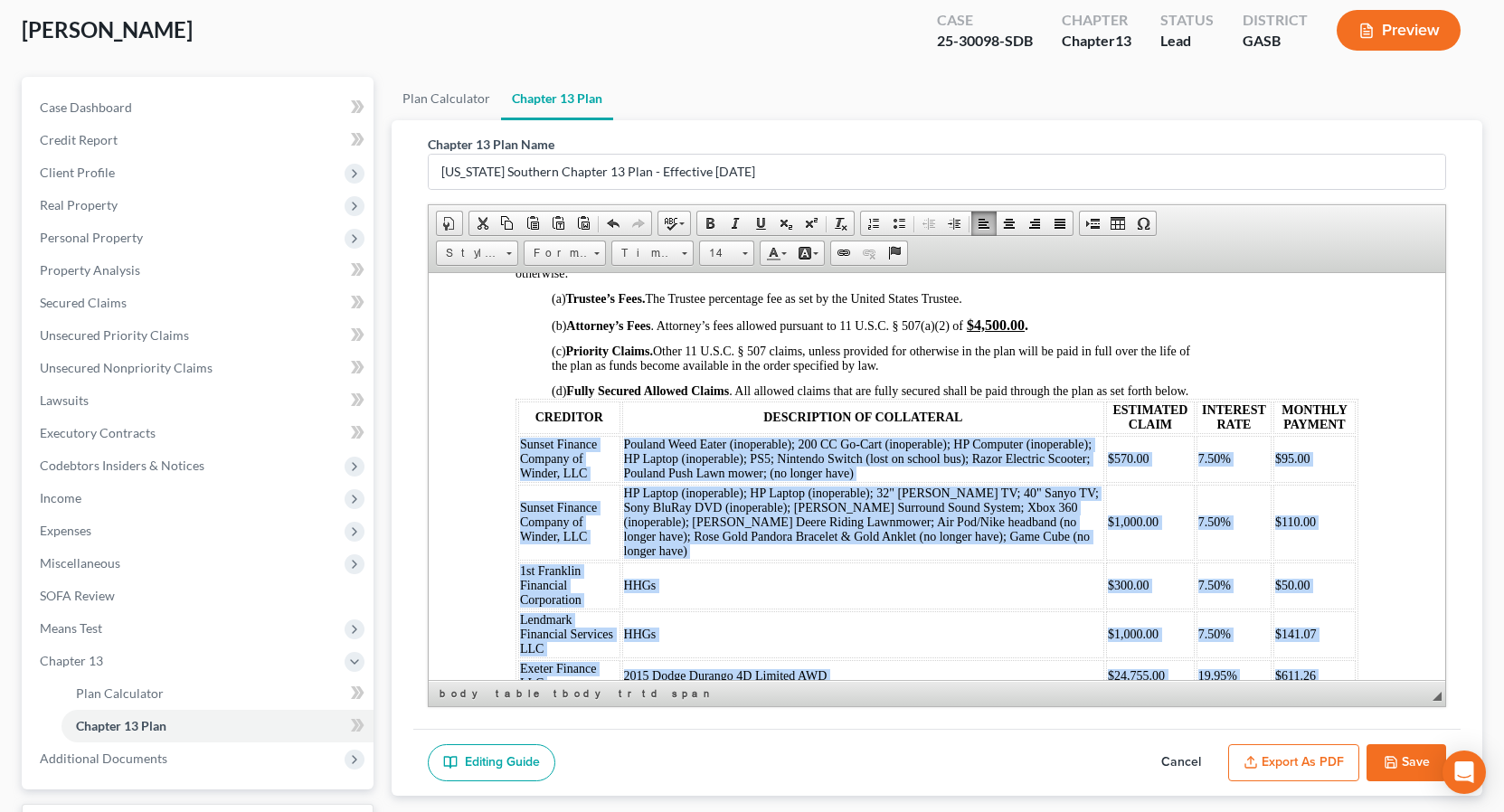
scroll to position [1443, 0]
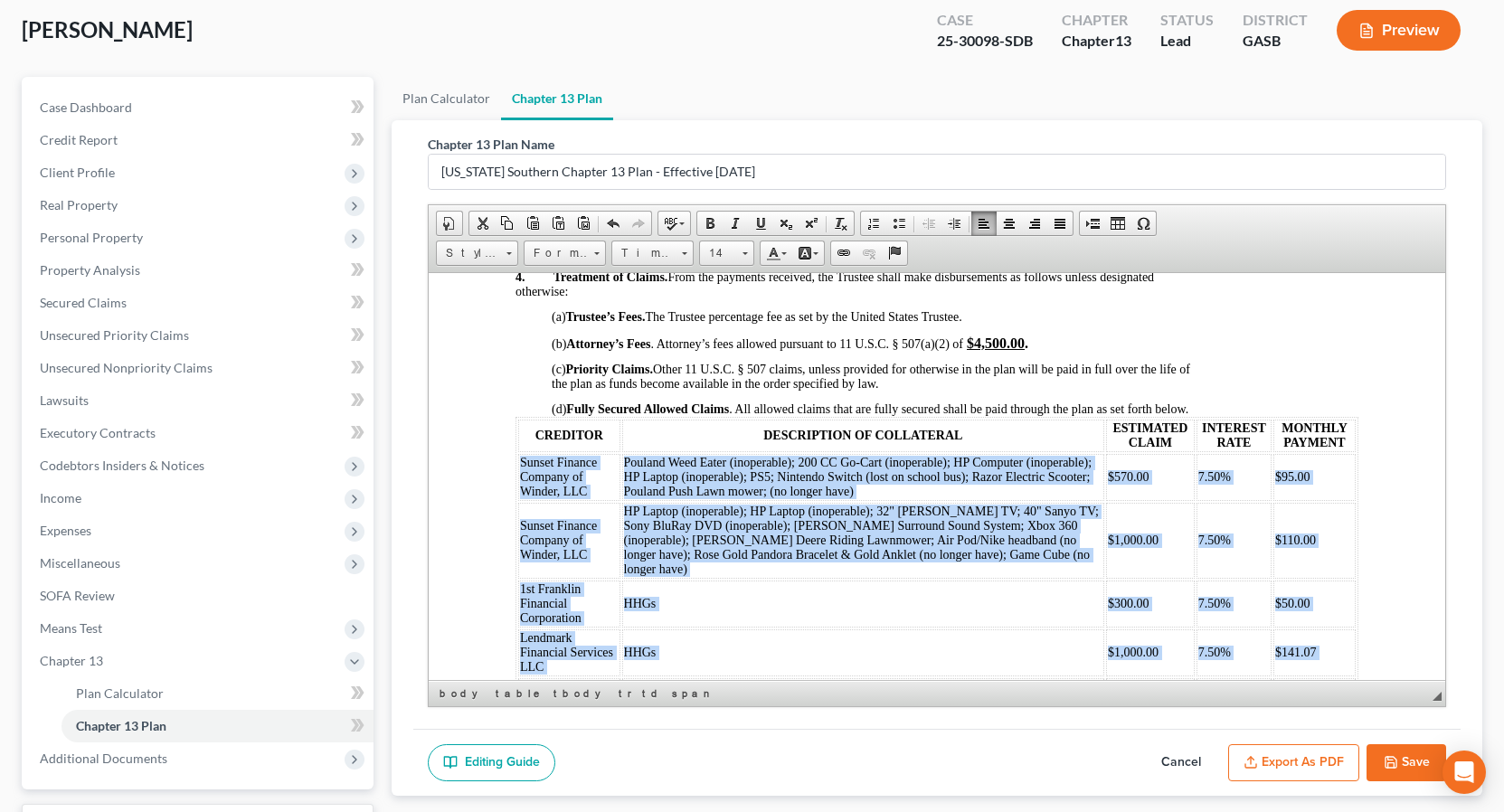
drag, startPoint x: 1439, startPoint y: 472, endPoint x: 1882, endPoint y: 734, distance: 514.7
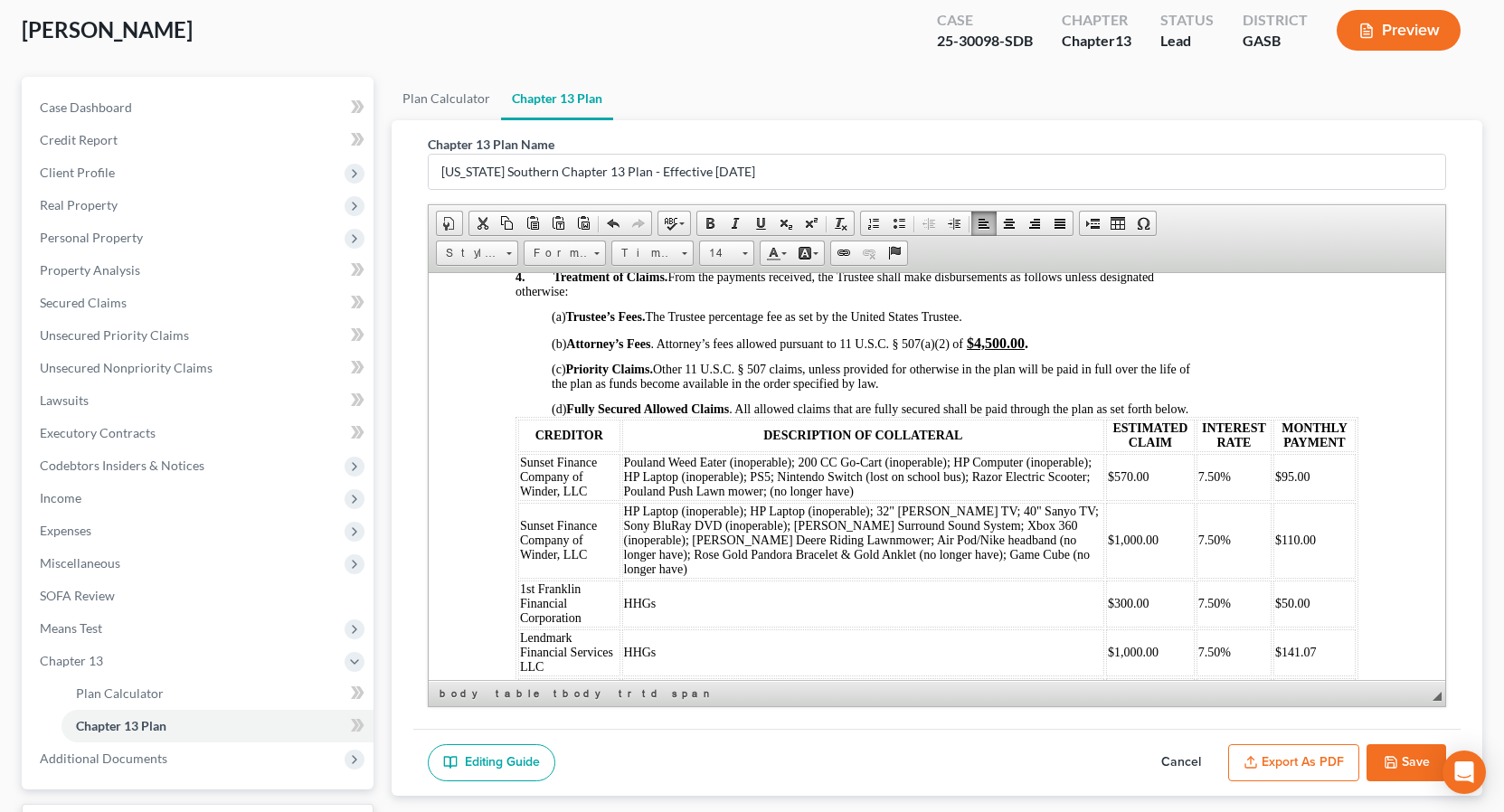
click at [1268, 351] on p "(b) Attorney’s Fees . Attorney’s fees allowed pursuant to 11 U.S.C. § 507(a)(2)…" at bounding box center [953, 337] width 807 height 27
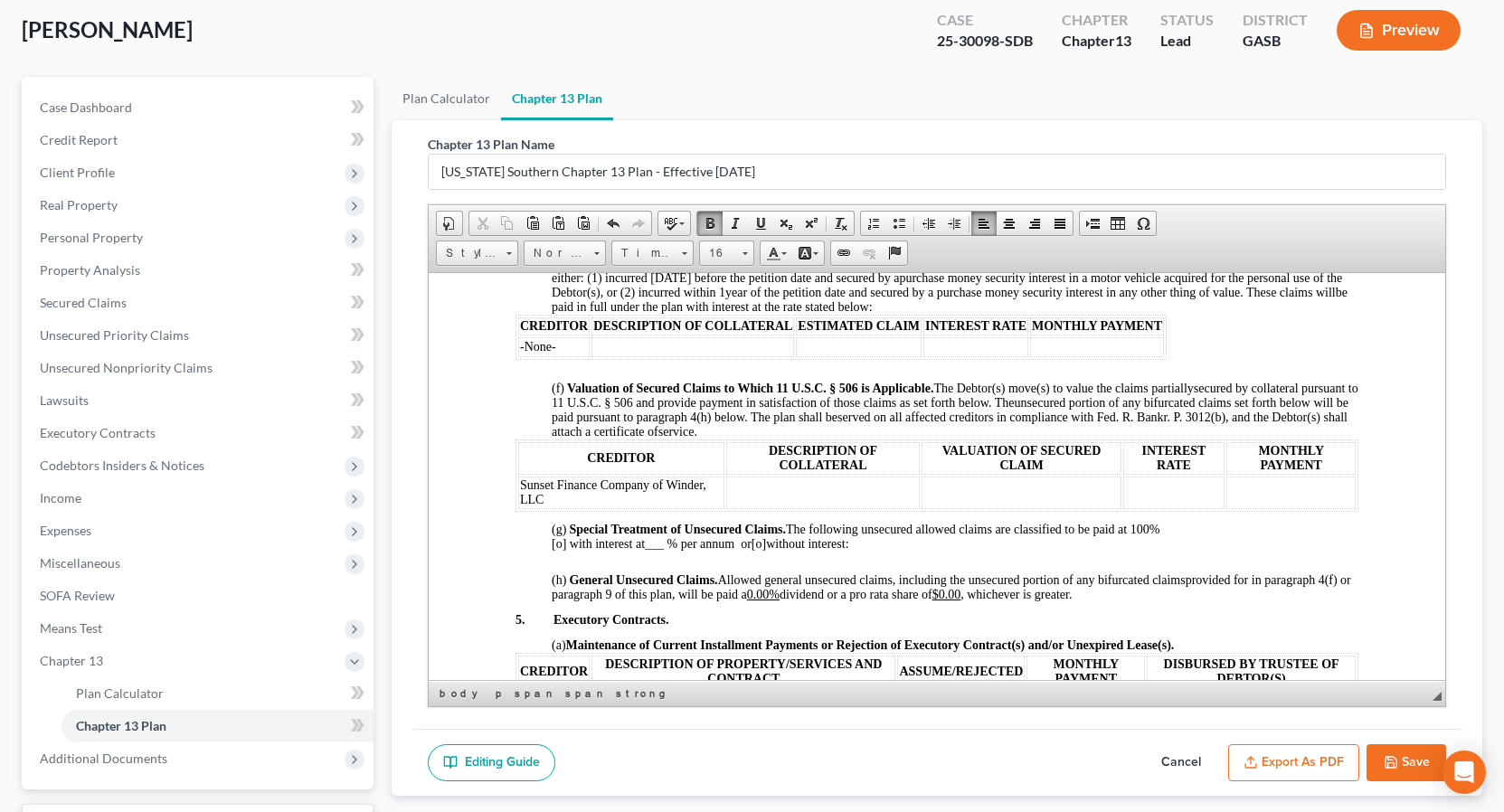
scroll to position [1939, 0]
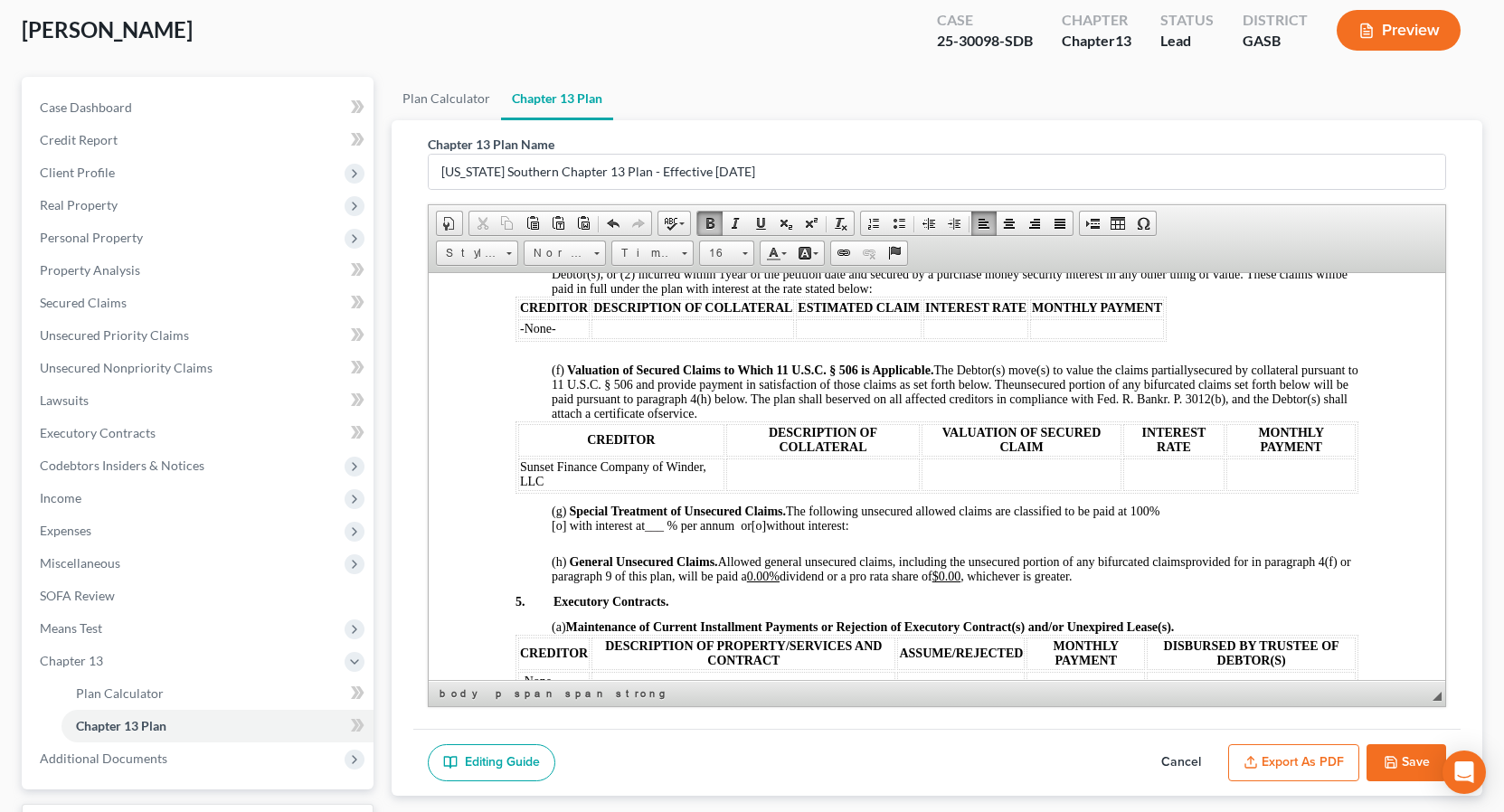
click at [739, 468] on td at bounding box center [822, 473] width 195 height 32
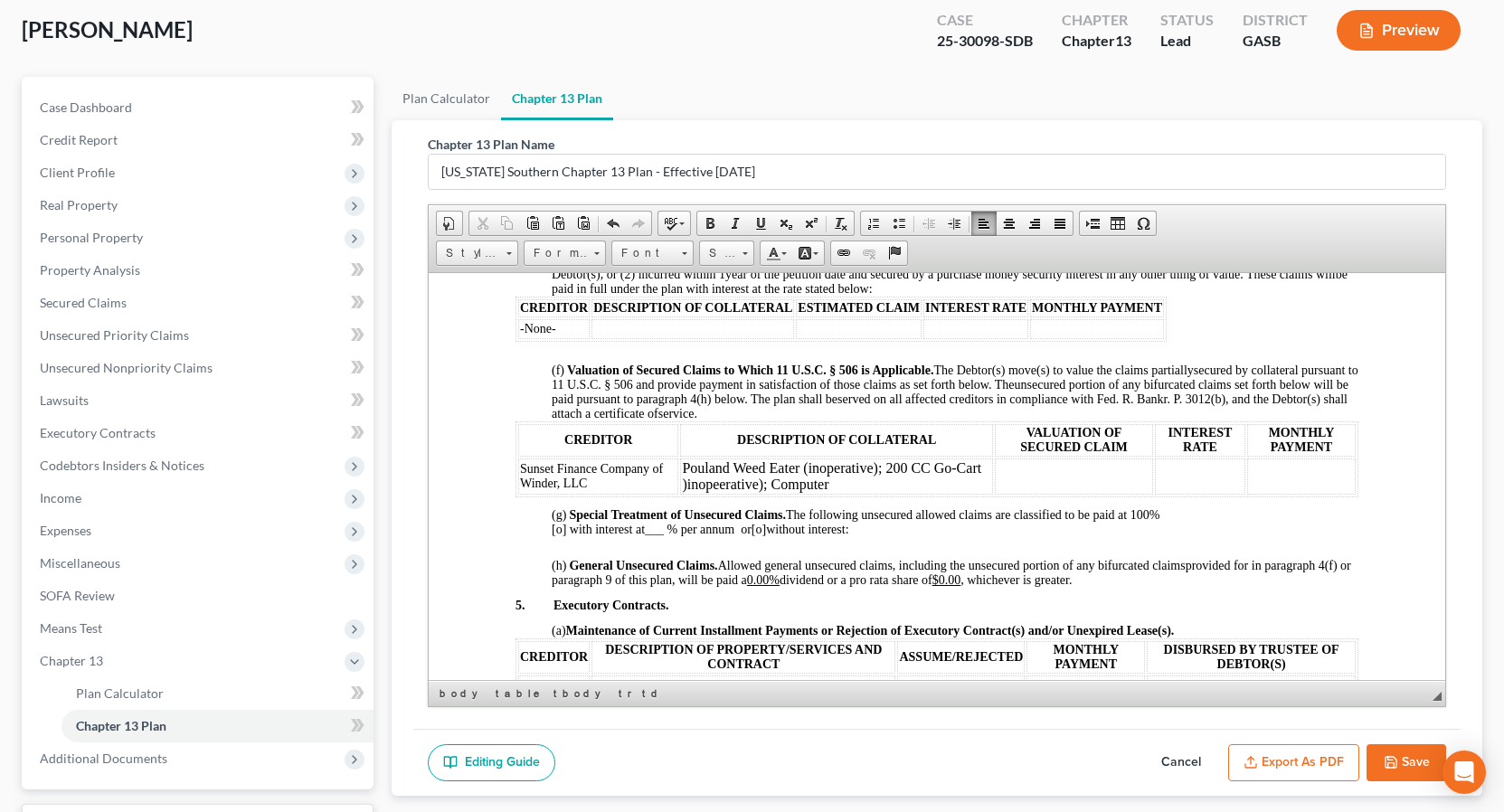
click at [1398, 764] on icon "button" at bounding box center [1391, 763] width 15 height 15
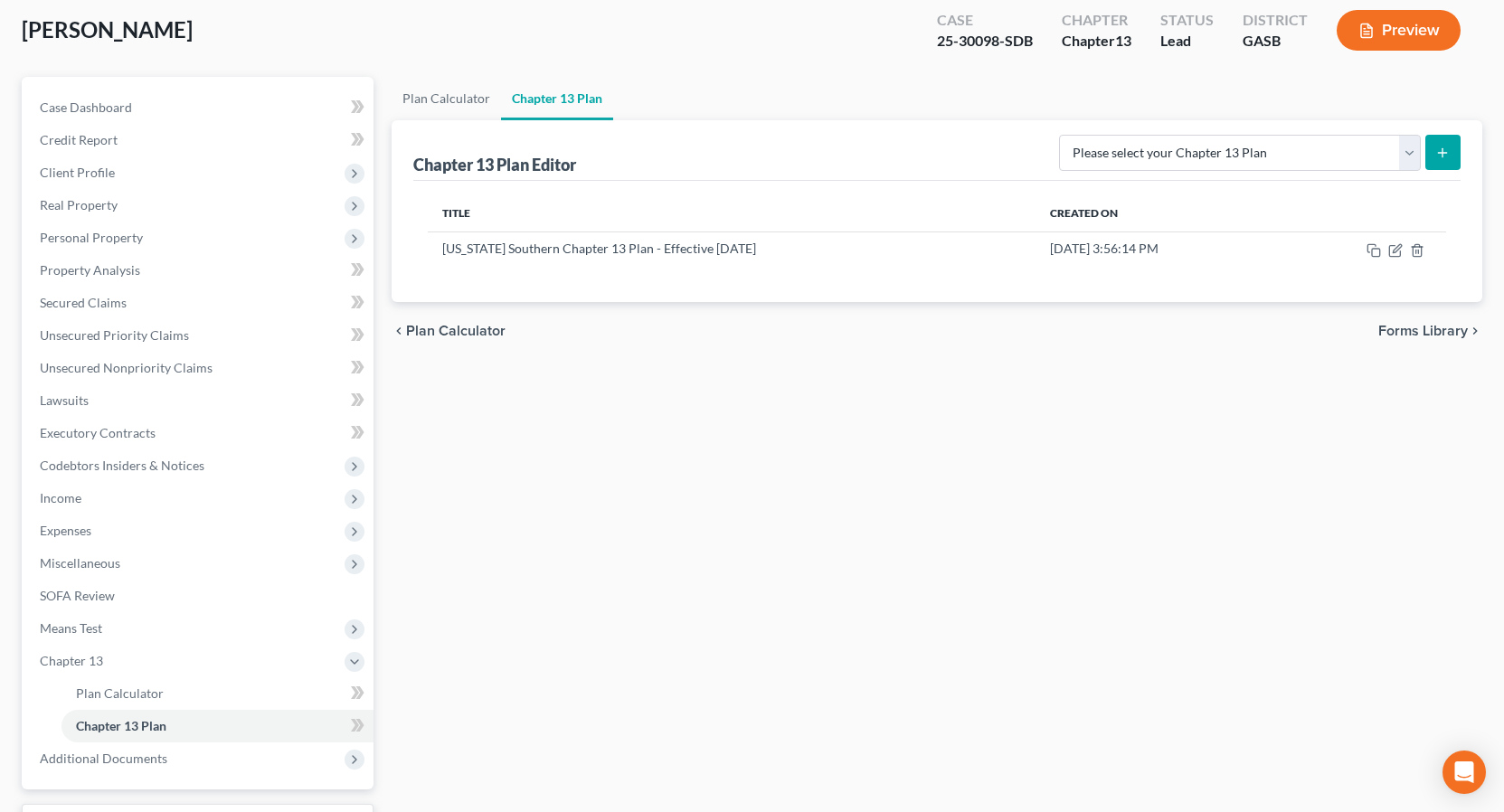
scroll to position [0, 0]
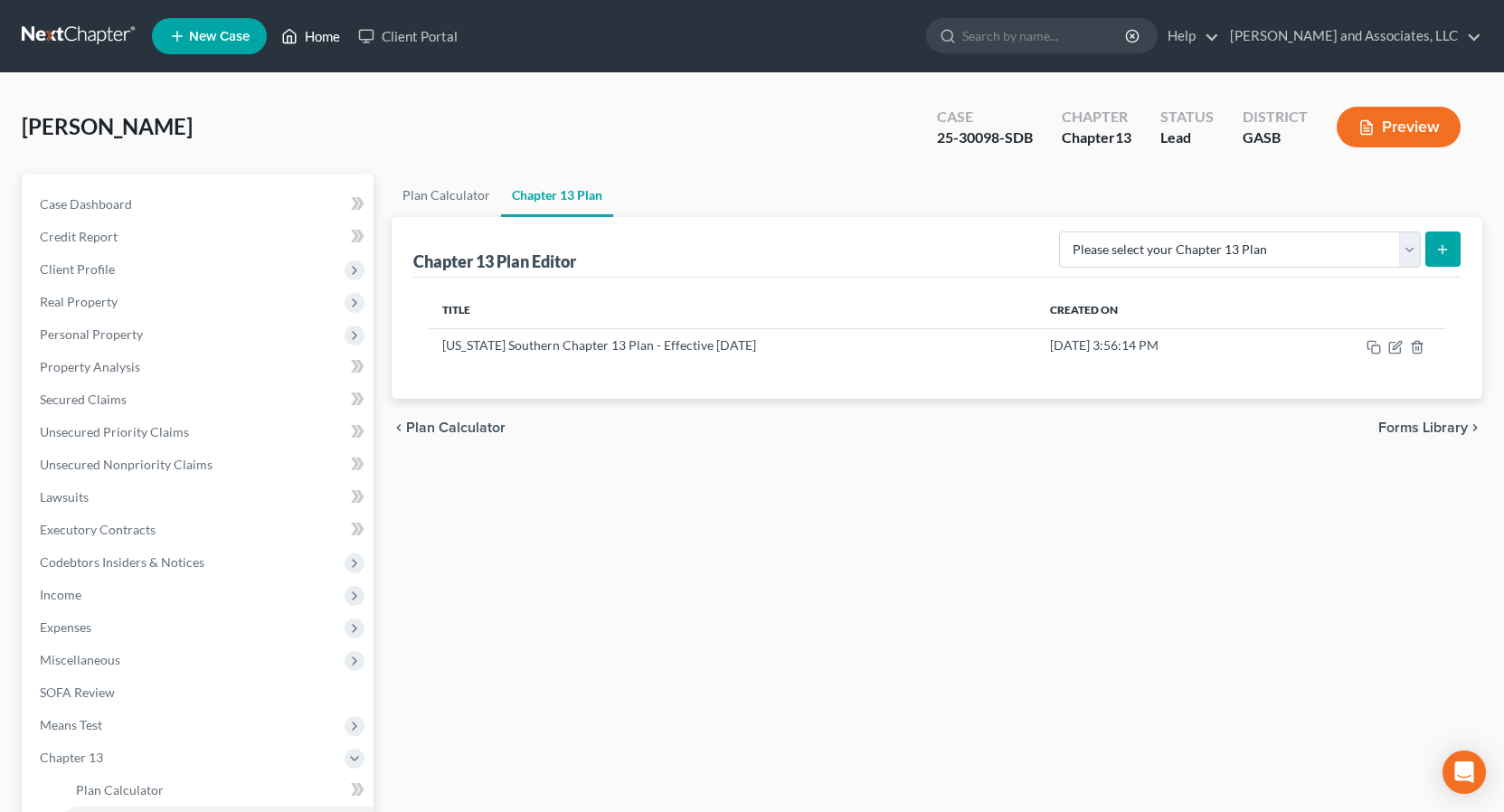
click at [331, 41] on link "Home" at bounding box center [310, 36] width 77 height 32
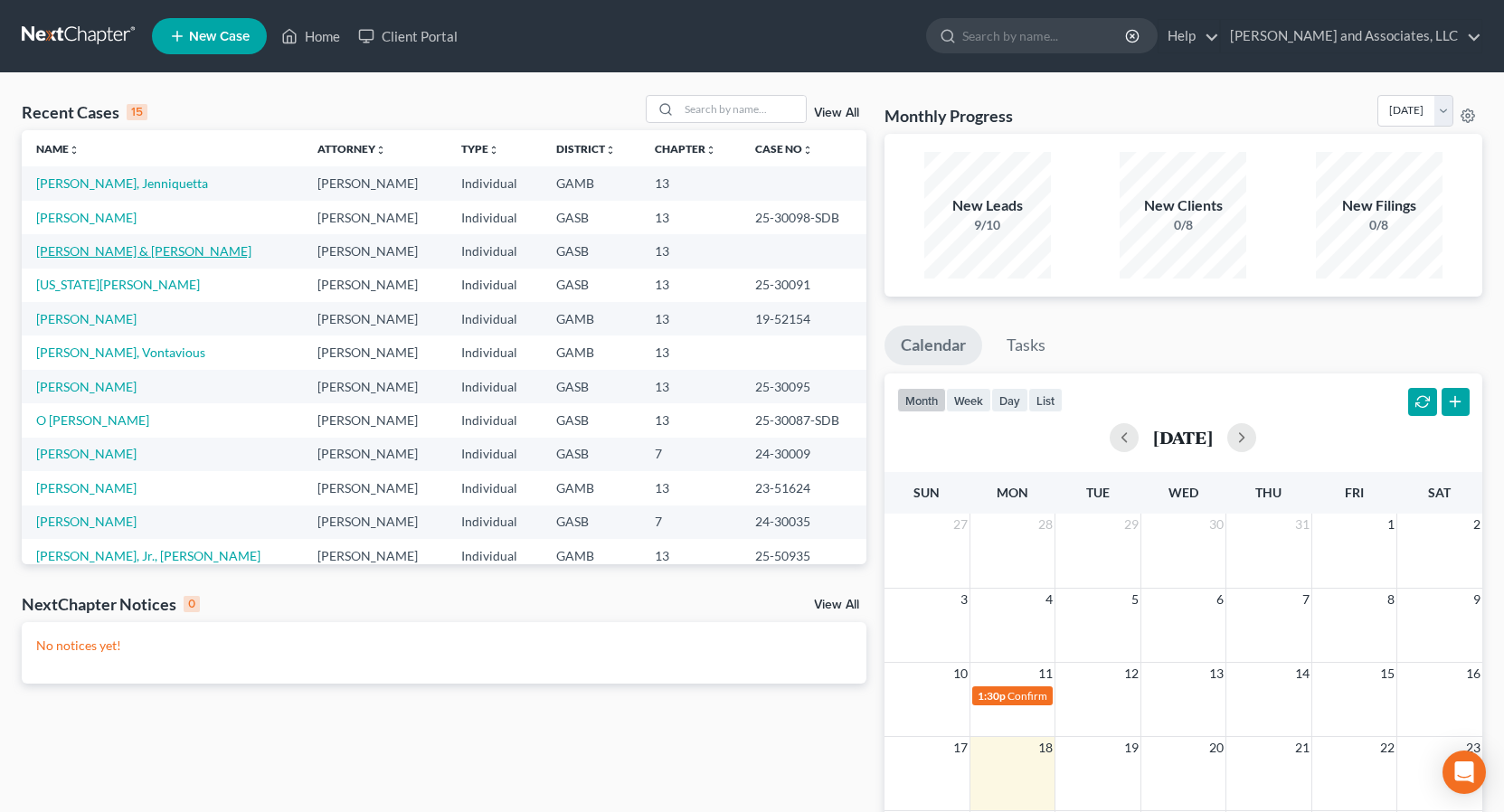
click at [137, 248] on link "[PERSON_NAME] & [PERSON_NAME]" at bounding box center [143, 250] width 215 height 16
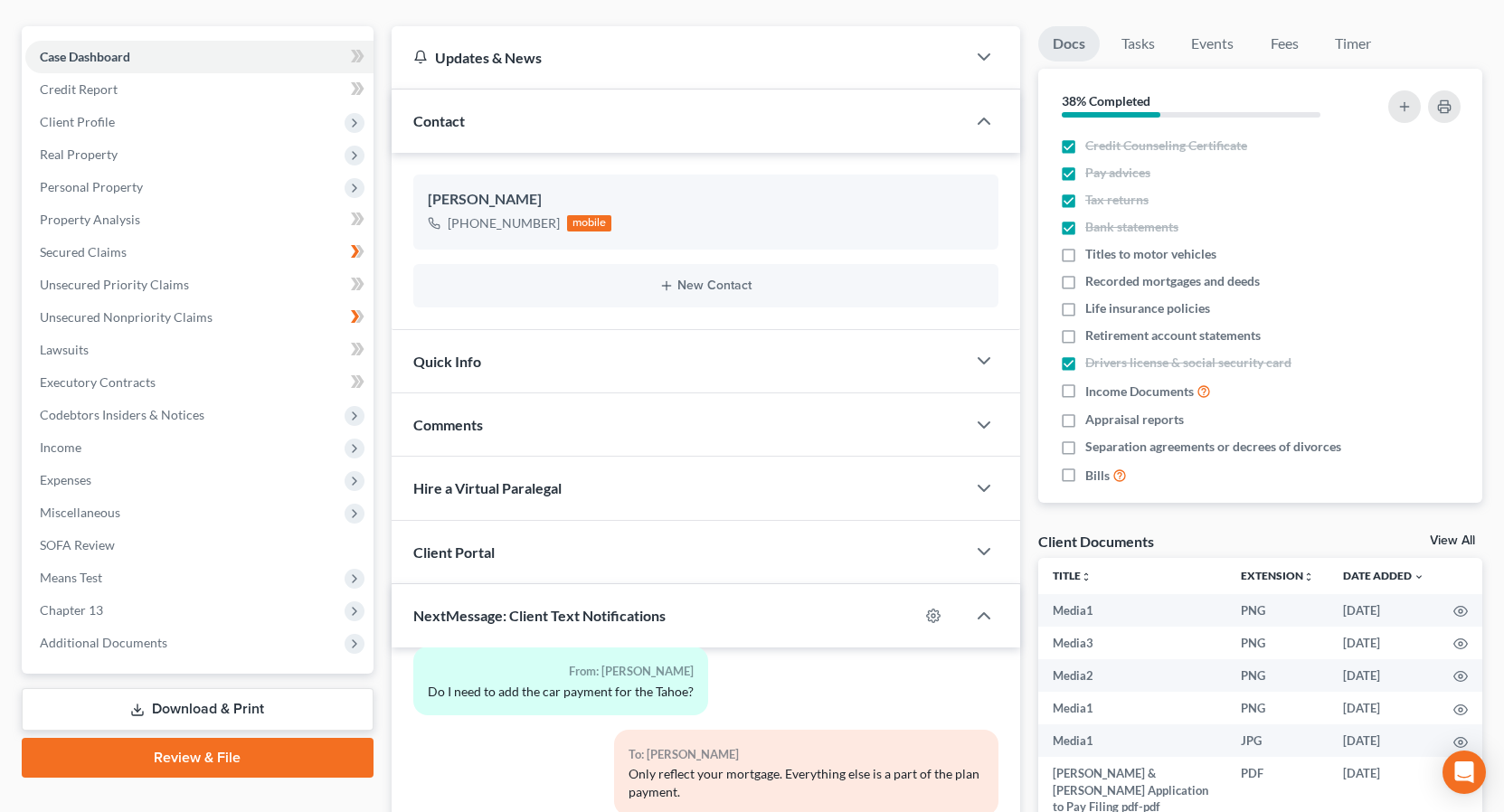
scroll to position [110, 0]
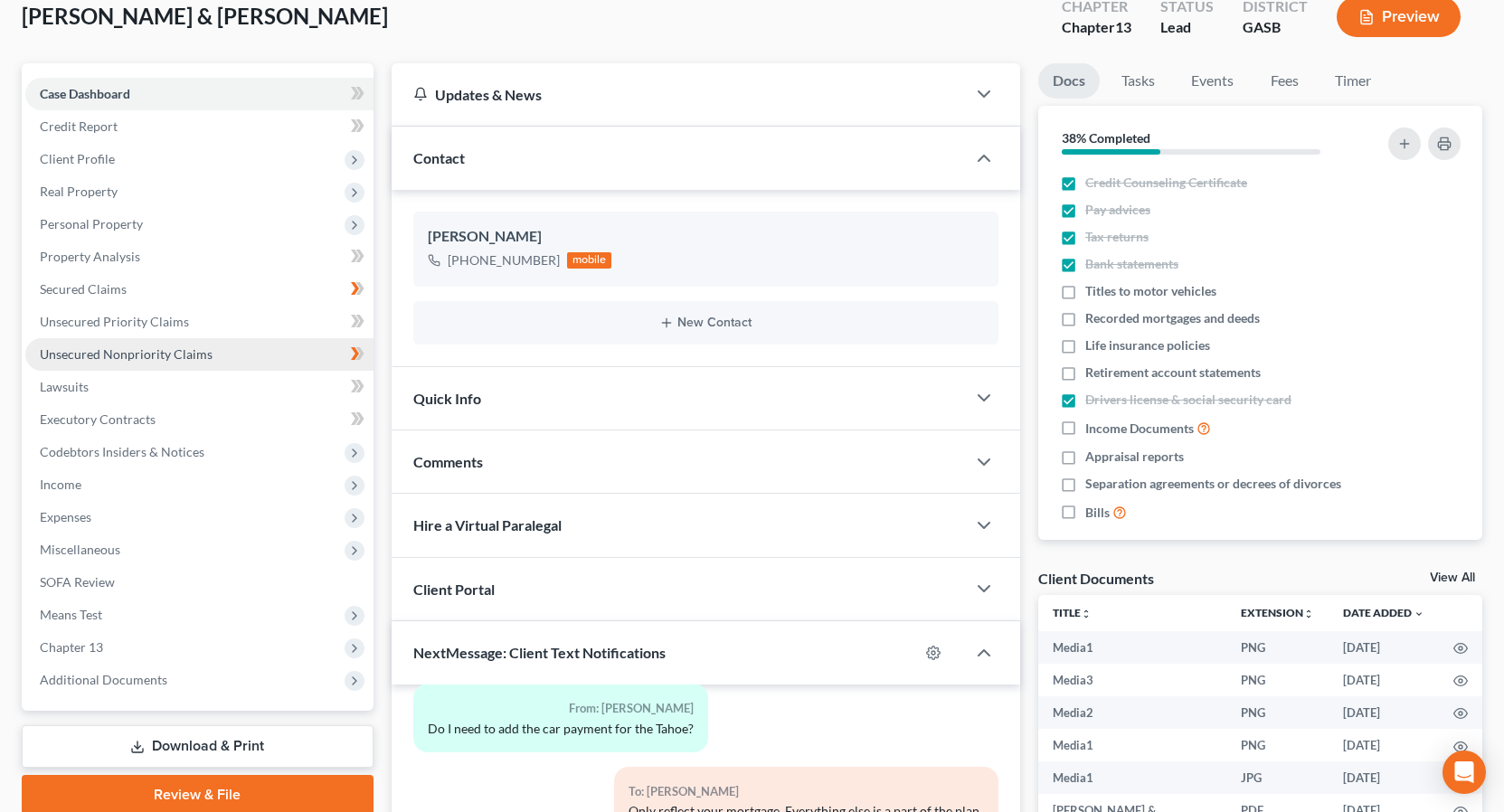
click at [153, 352] on span "Unsecured Nonpriority Claims" at bounding box center [126, 354] width 173 height 16
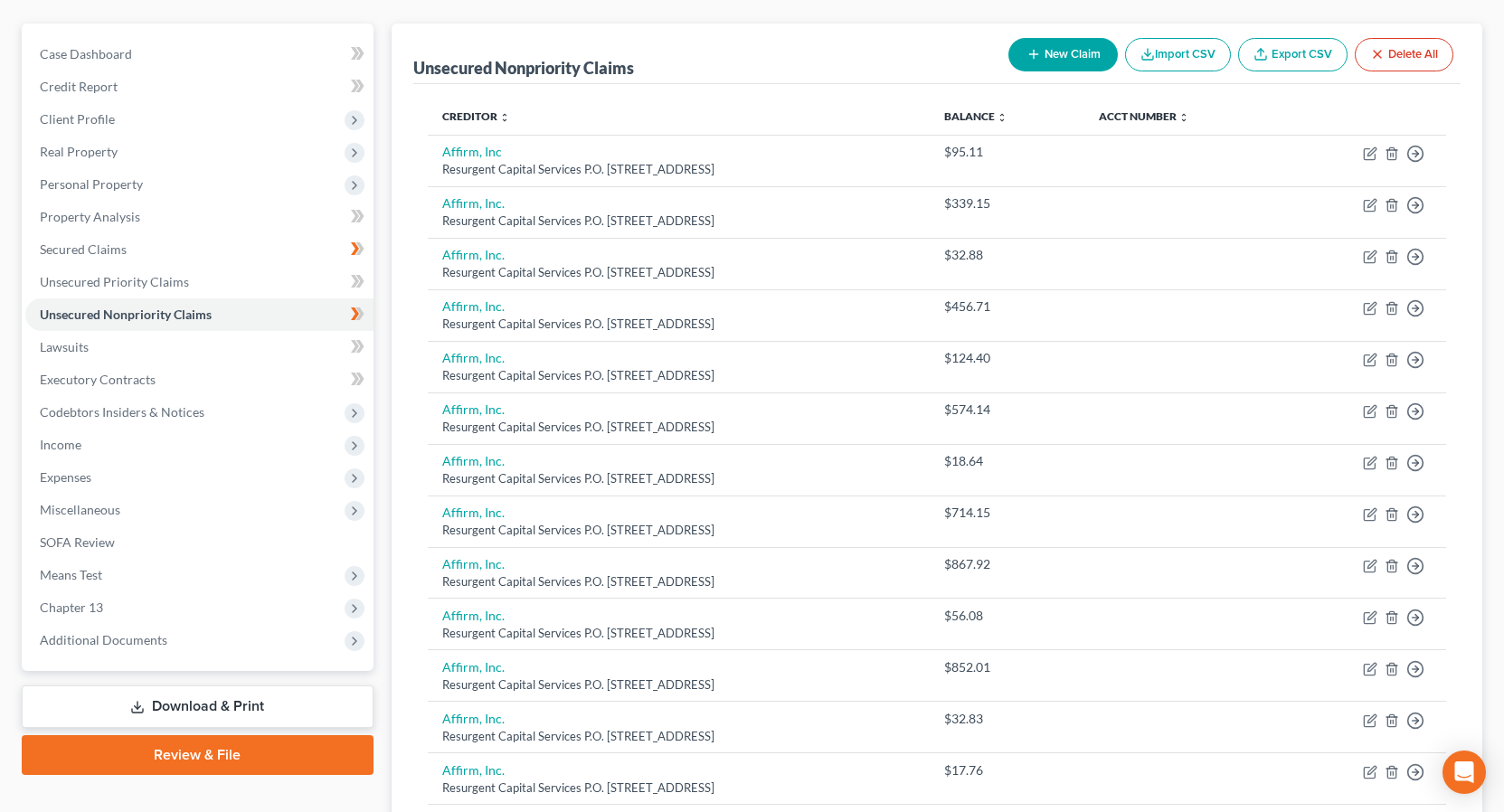
scroll to position [67, 0]
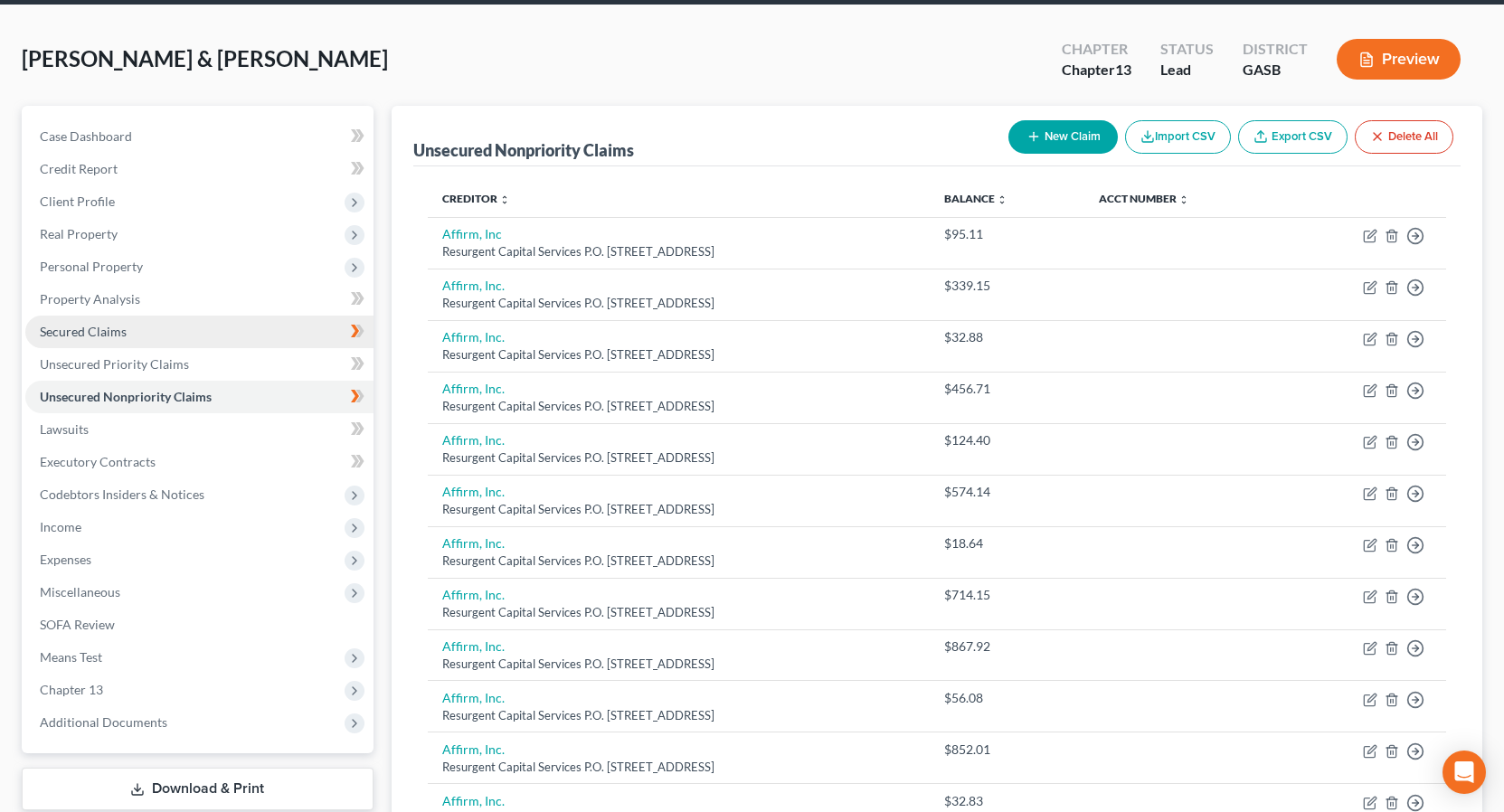
click at [103, 329] on span "Secured Claims" at bounding box center [83, 332] width 87 height 16
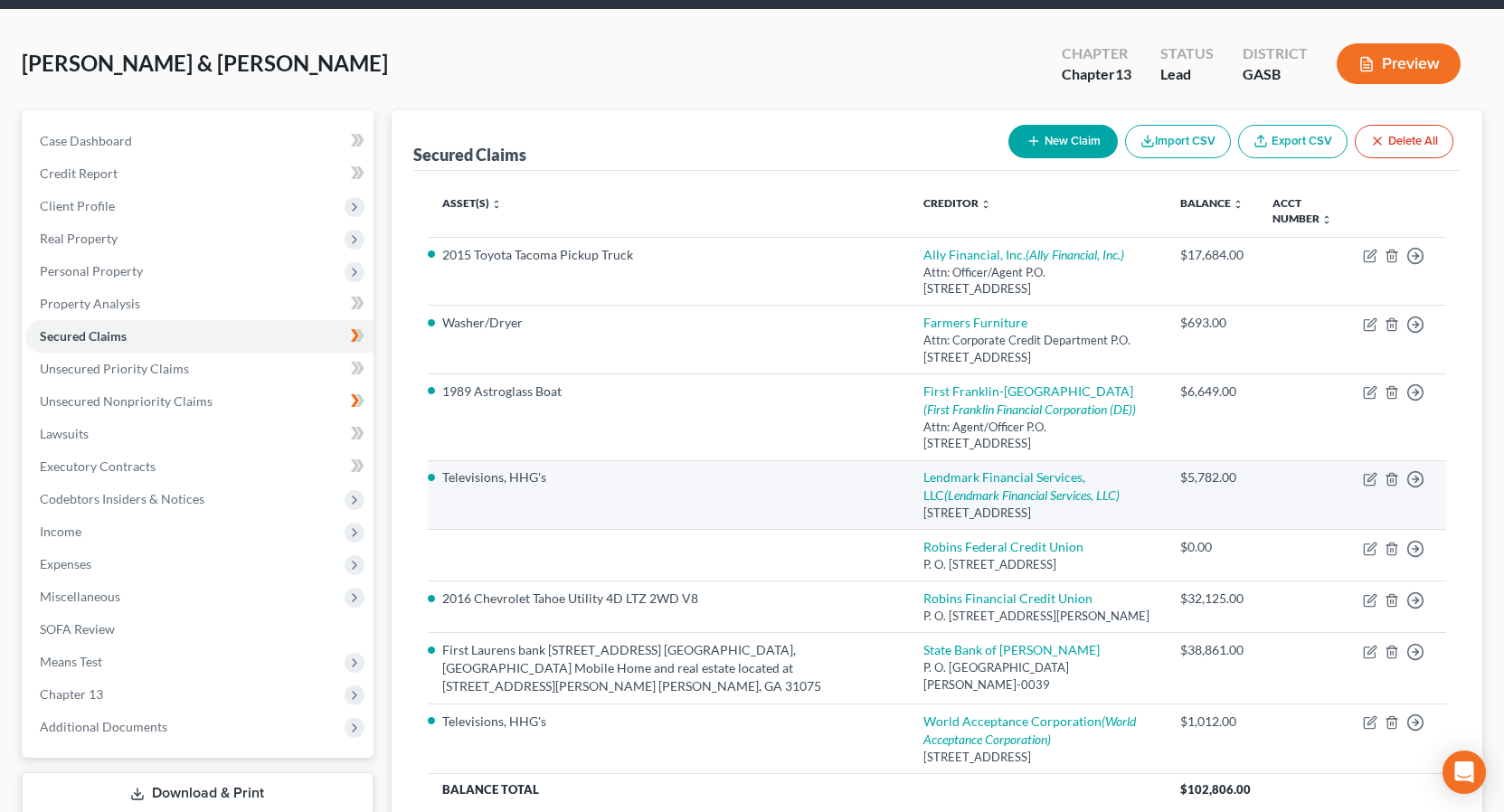
scroll to position [60, 0]
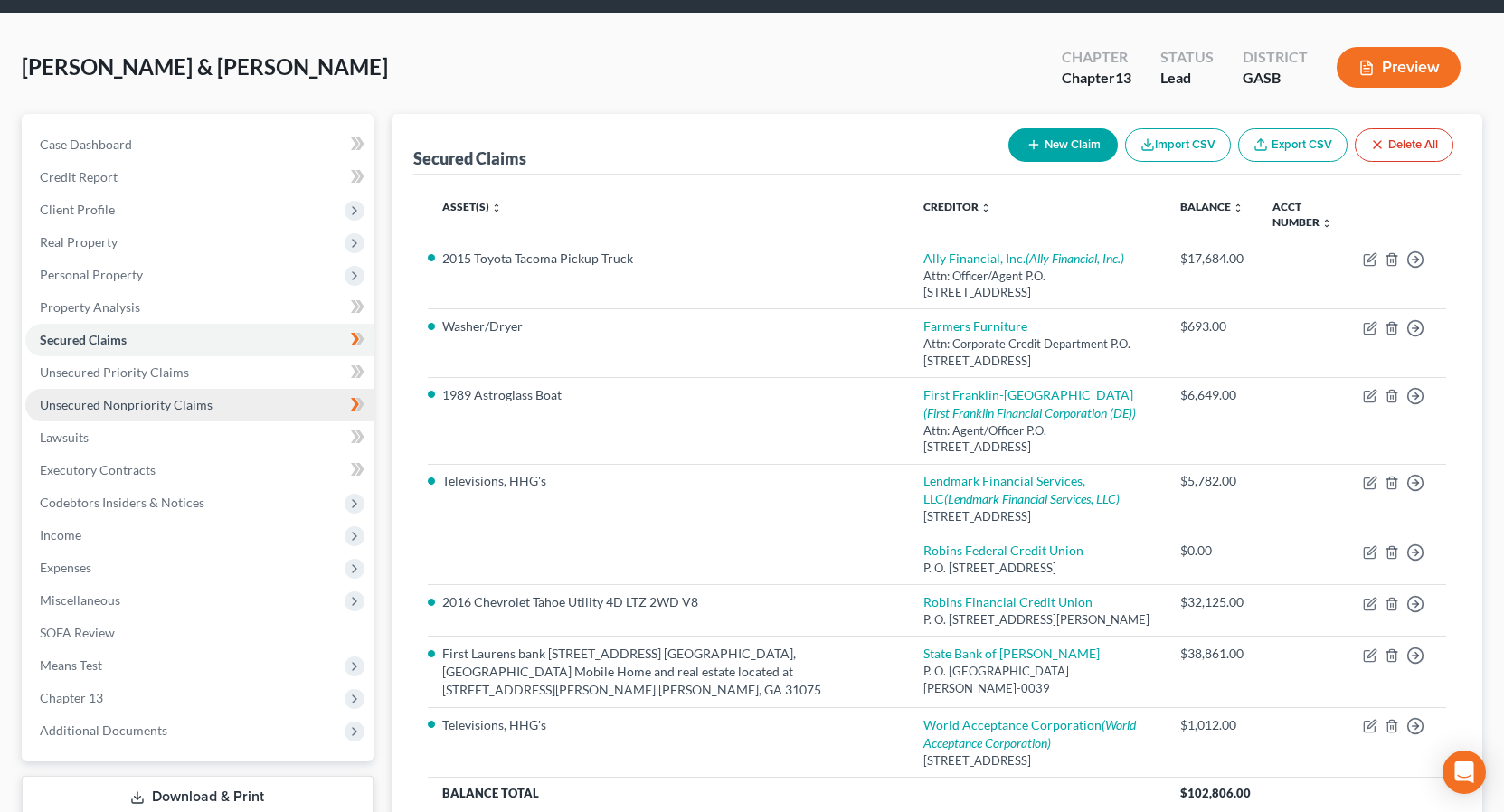
click at [172, 406] on span "Unsecured Nonpriority Claims" at bounding box center [126, 405] width 173 height 16
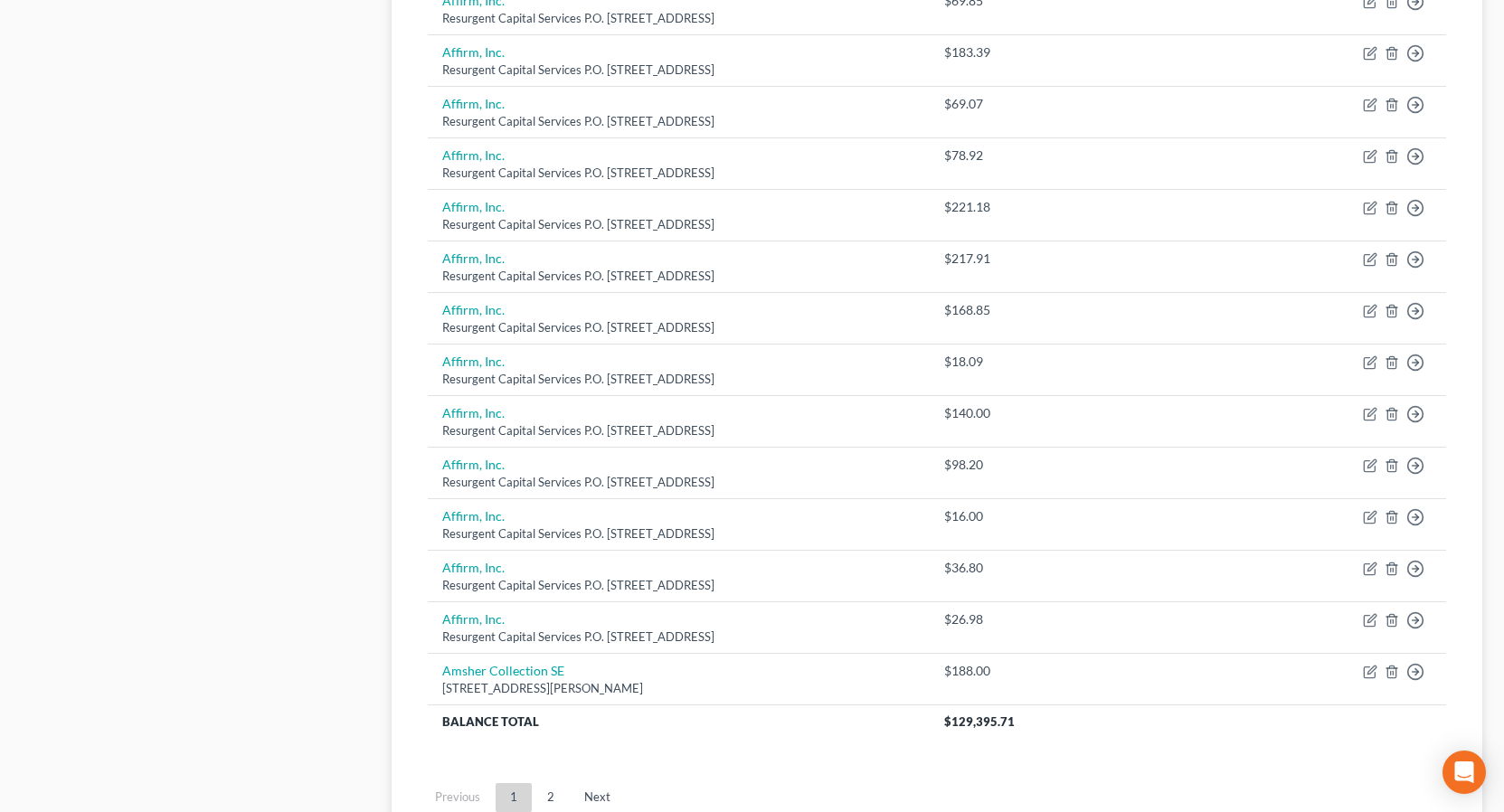
scroll to position [1276, 0]
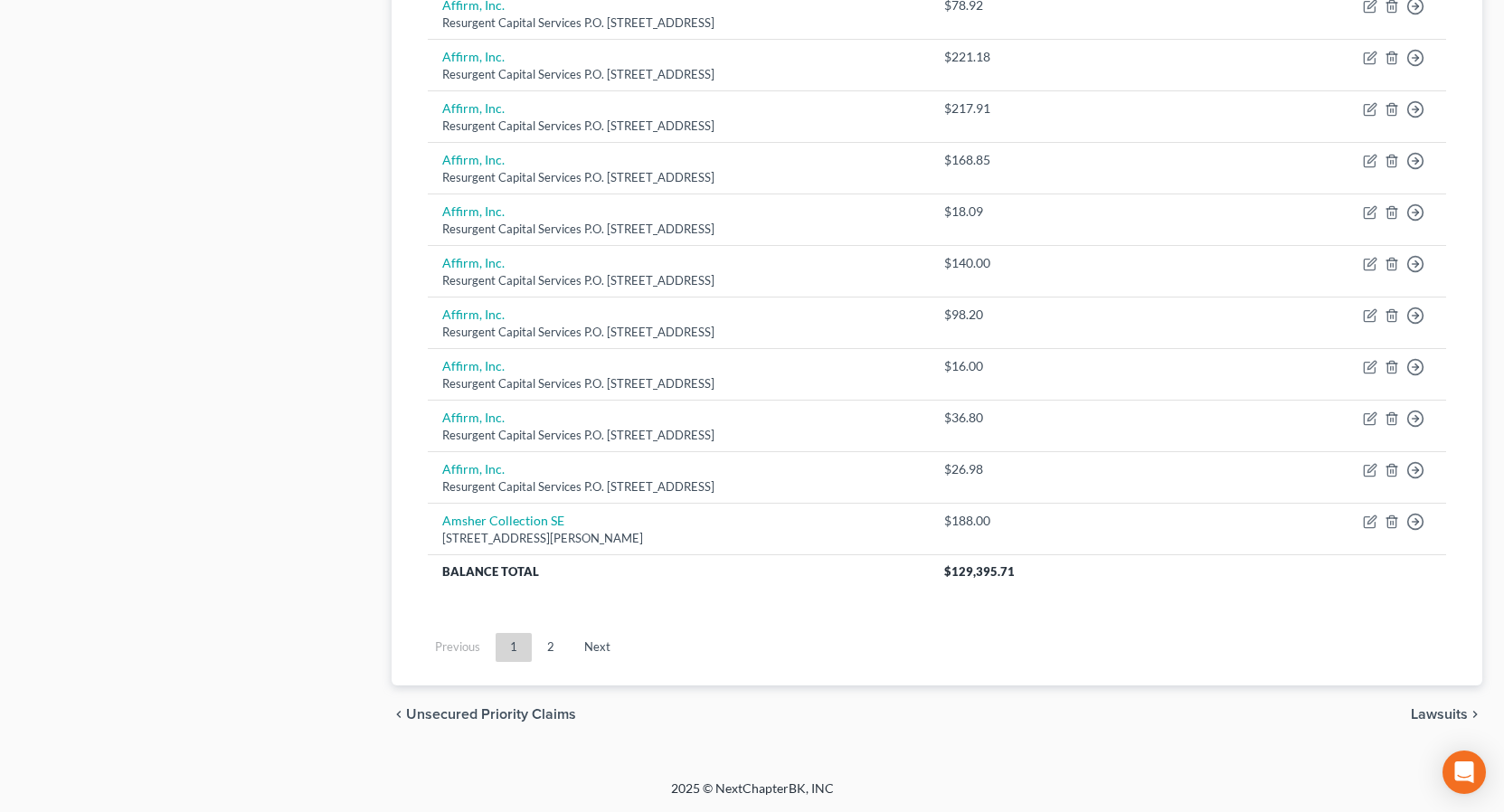
click at [551, 649] on link "2" at bounding box center [551, 647] width 36 height 29
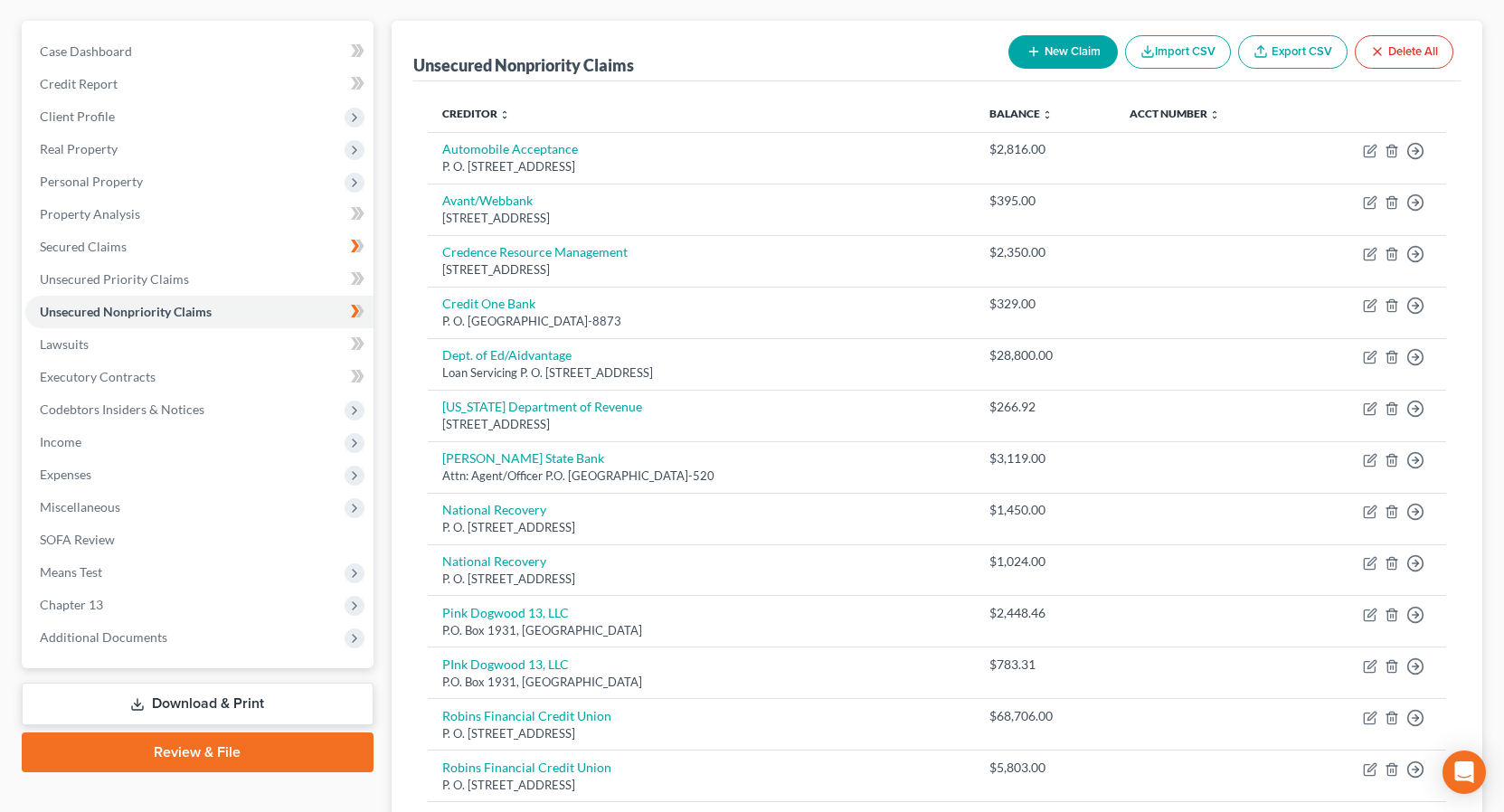
scroll to position [82, 0]
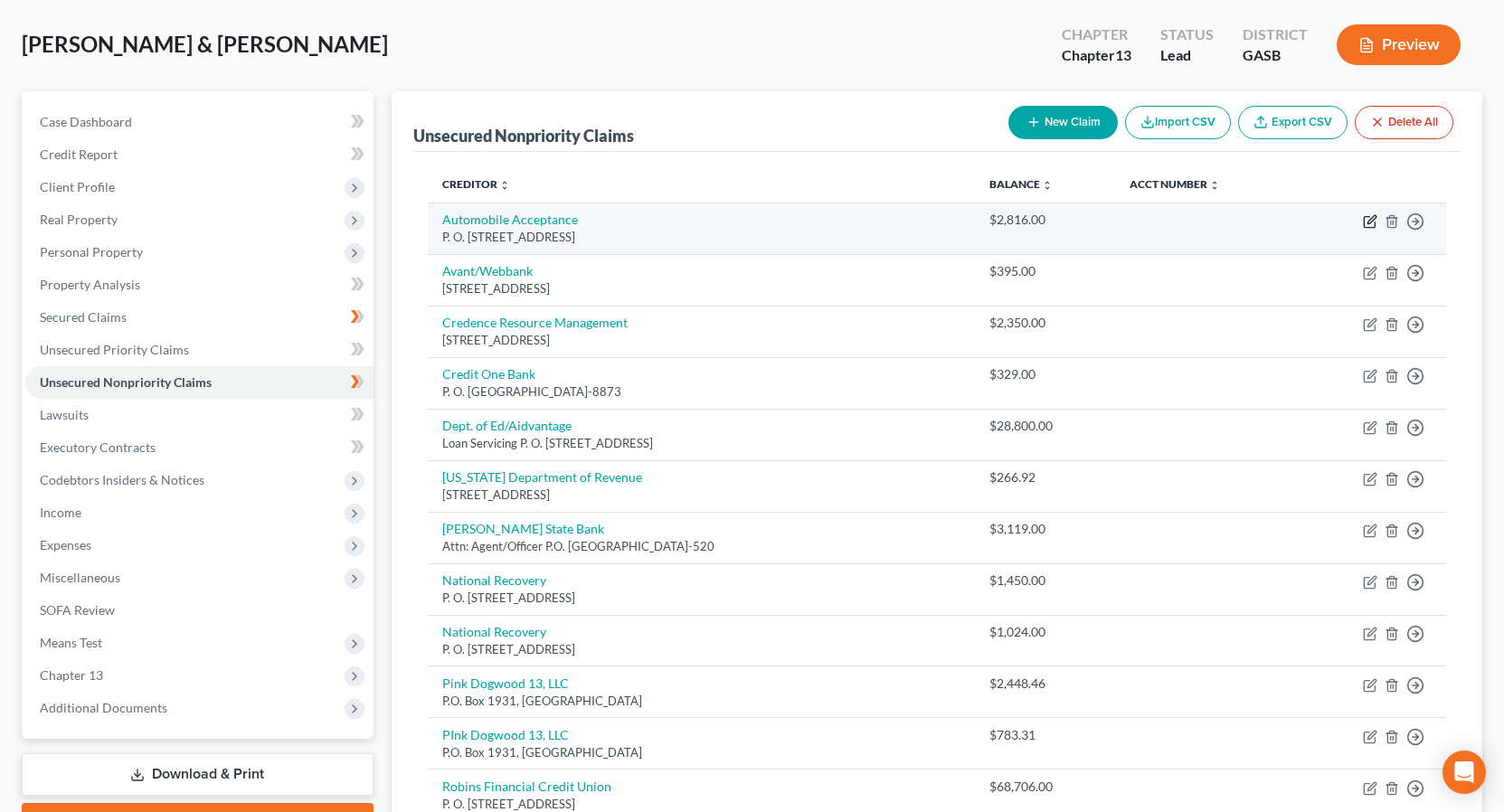
click at [1370, 222] on icon "button" at bounding box center [1370, 222] width 15 height 15
select select "10"
select select "14"
select select "1"
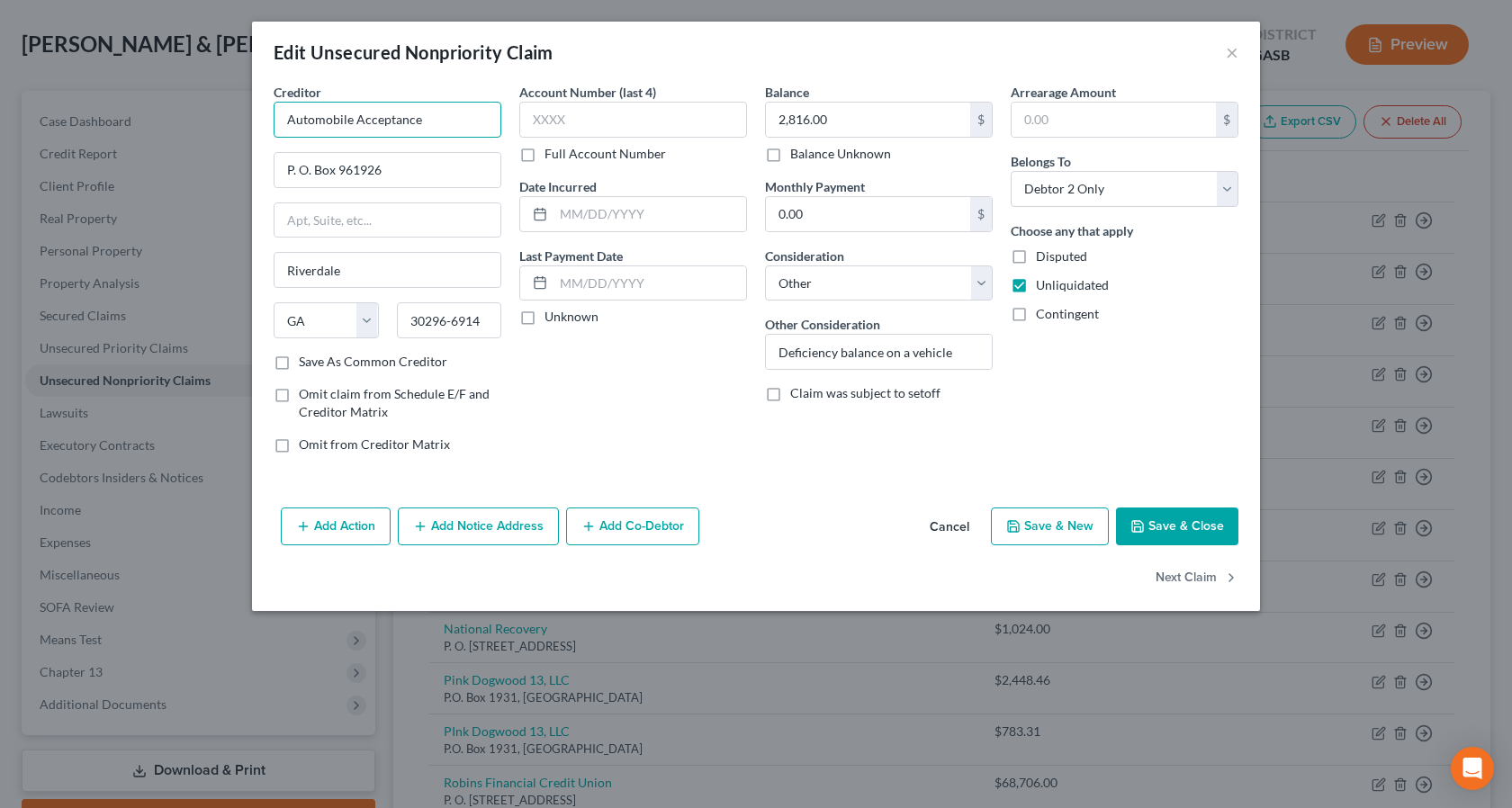
click at [429, 124] on input "Automobile Acceptance" at bounding box center [388, 119] width 228 height 36
type input "Automobile Acceptance Corp."
click at [1174, 532] on button "Save & Close" at bounding box center [1177, 526] width 122 height 38
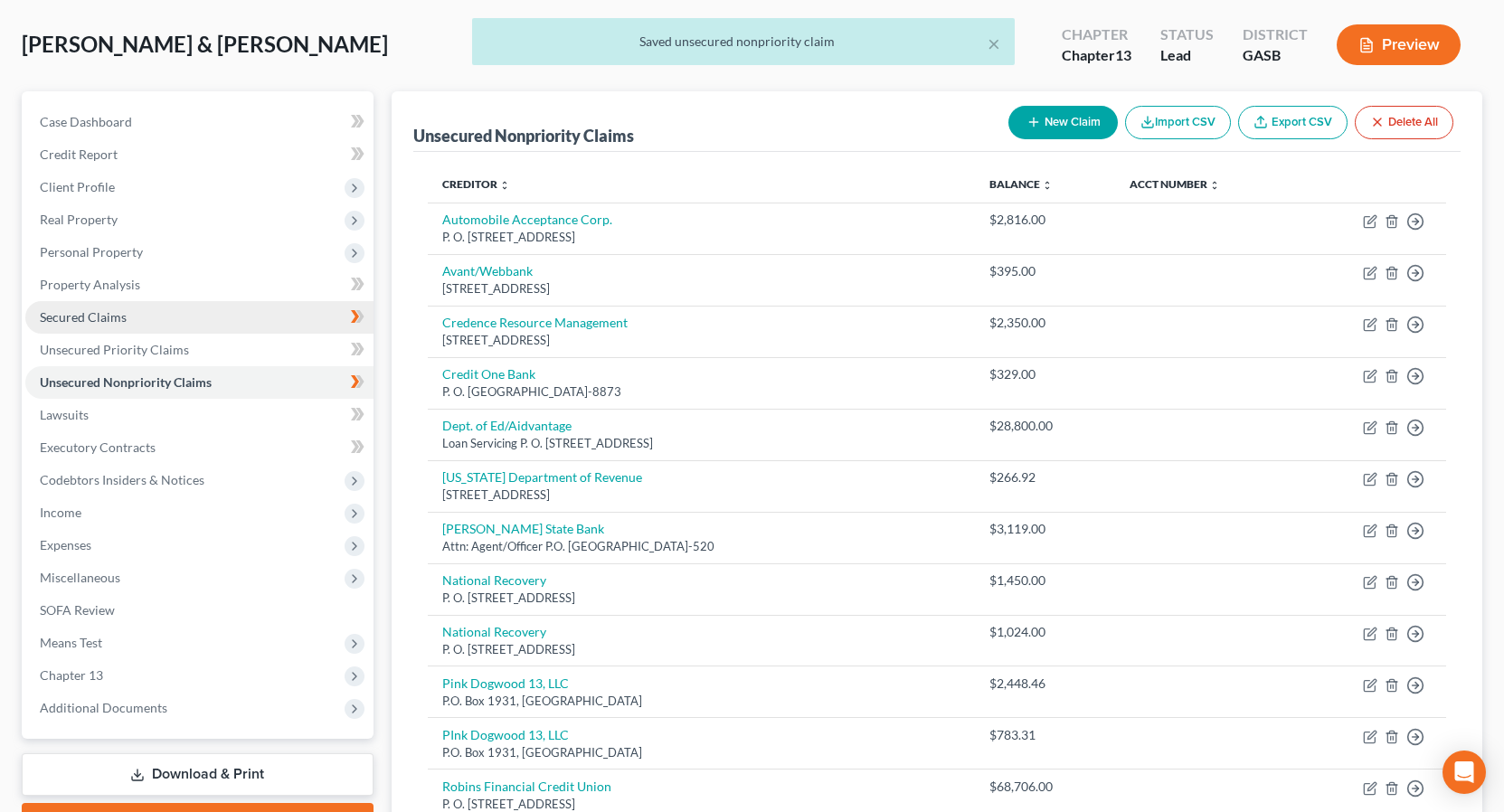
click at [103, 315] on span "Secured Claims" at bounding box center [83, 317] width 87 height 16
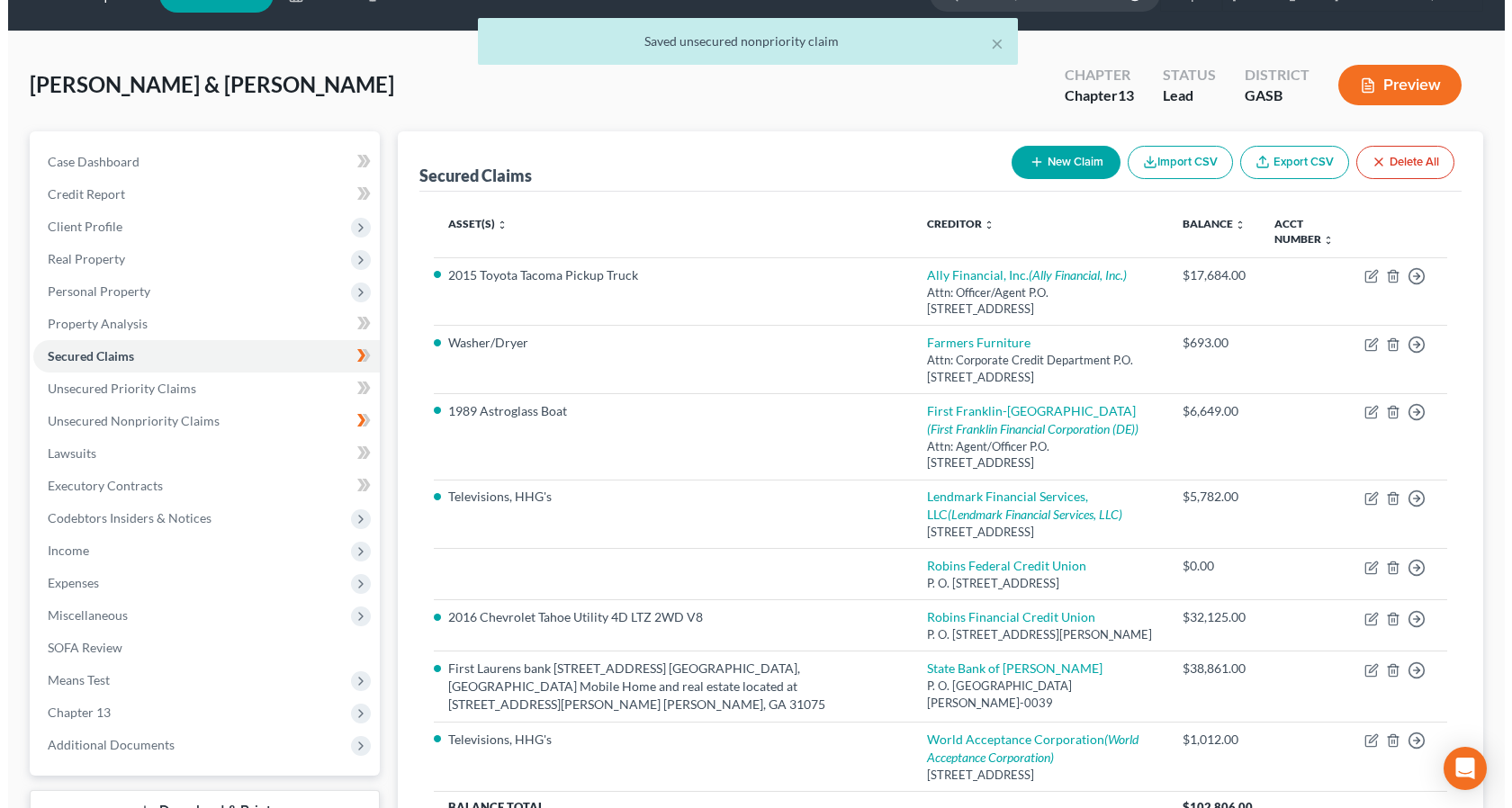
scroll to position [42, 0]
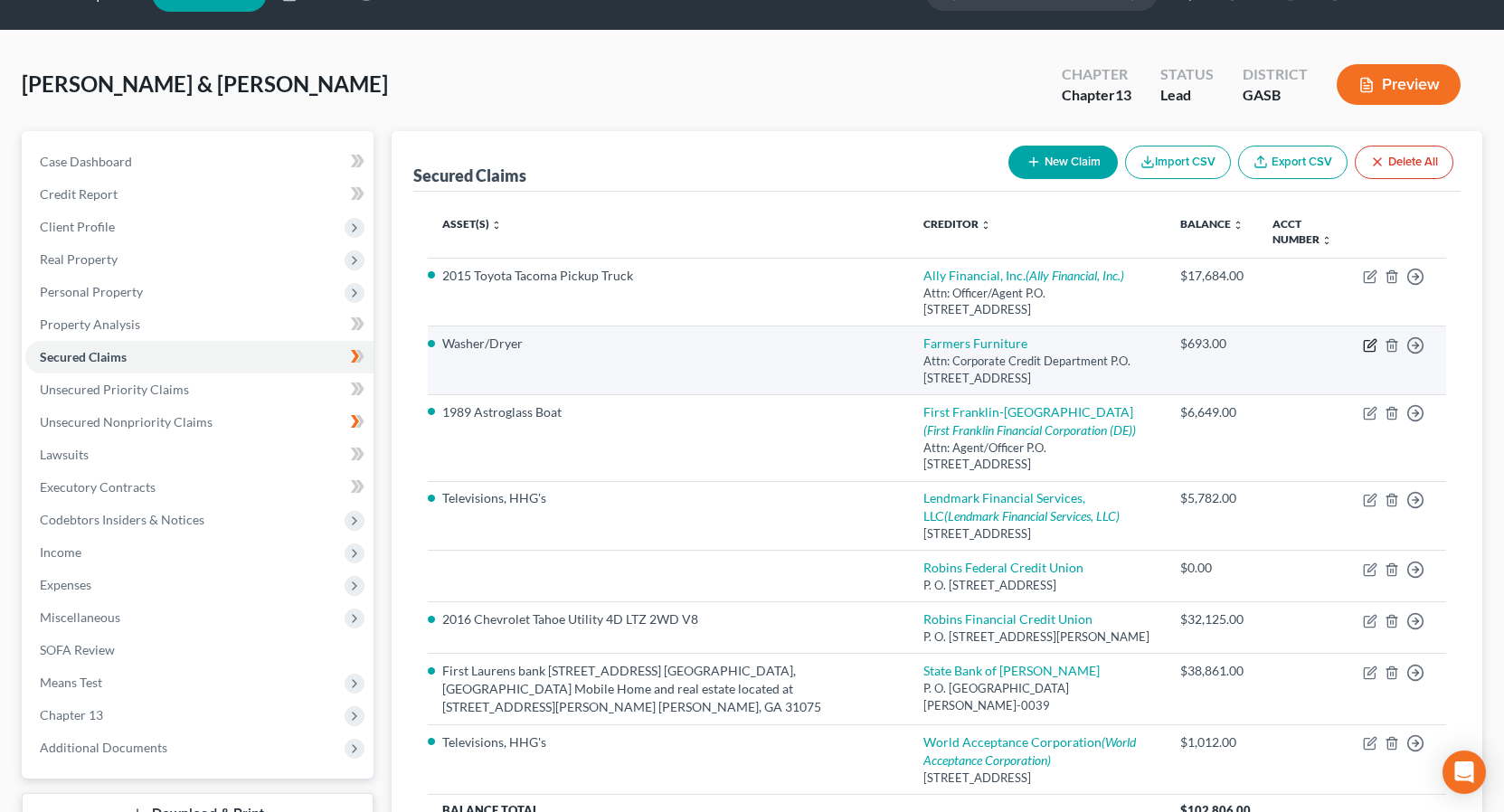
click at [1373, 348] on icon "button" at bounding box center [1370, 345] width 15 height 15
select select "10"
select select "0"
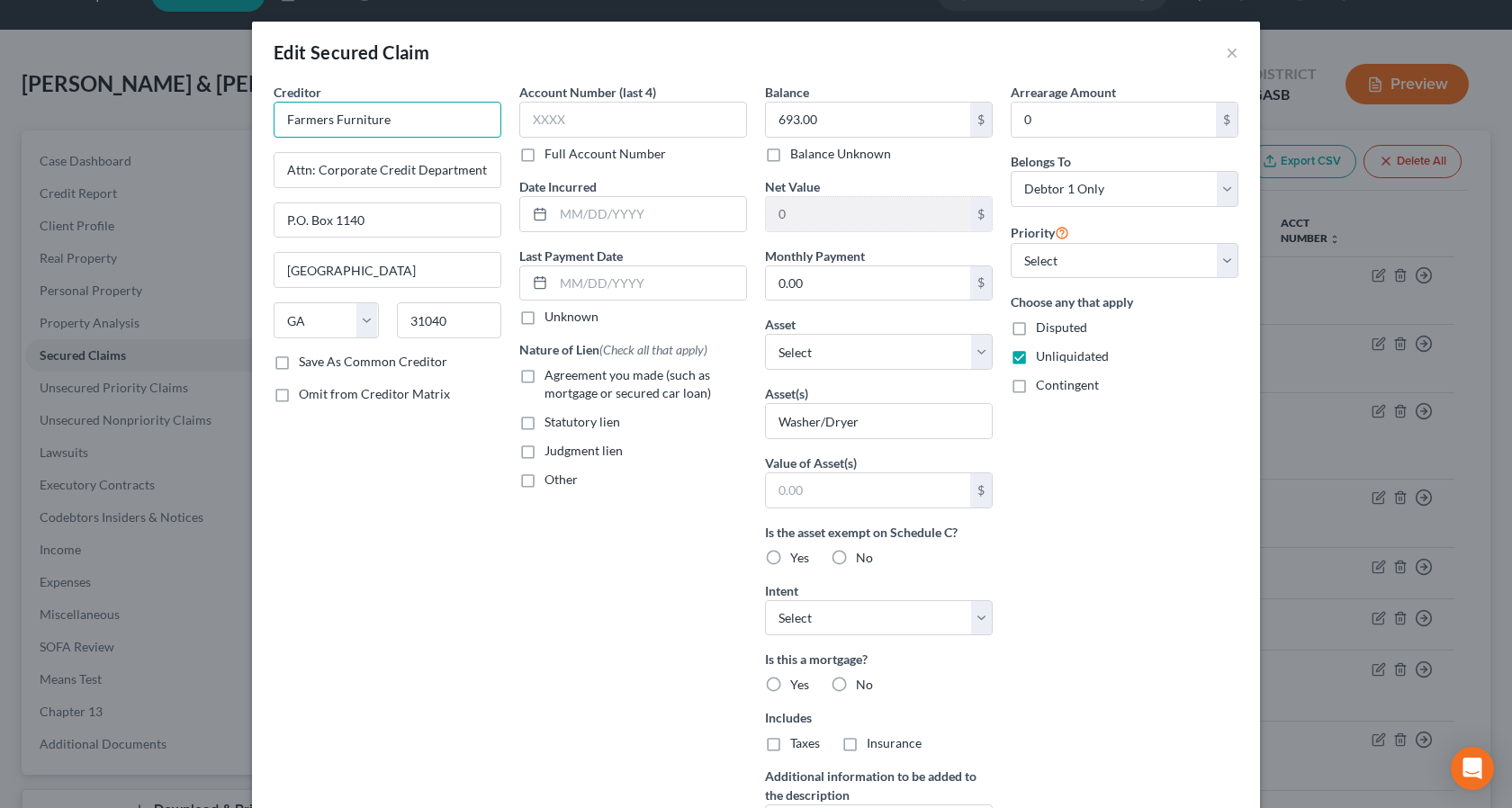
drag, startPoint x: 379, startPoint y: 121, endPoint x: 388, endPoint y: 123, distance: 9.2
click at [384, 122] on input "Farmers Furniture" at bounding box center [388, 119] width 228 height 36
type input "Farmers Furniture LLC"
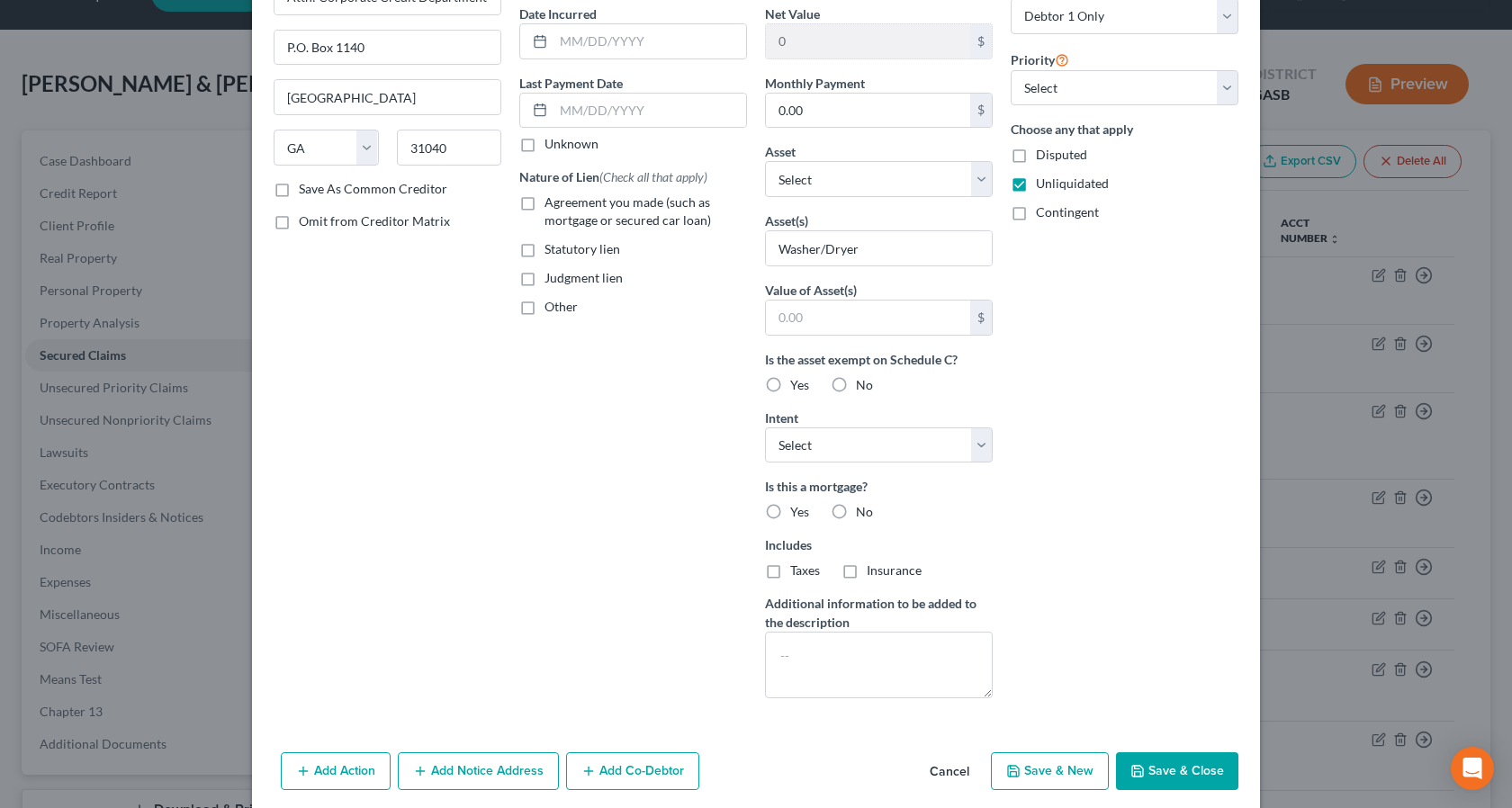
scroll to position [233, 0]
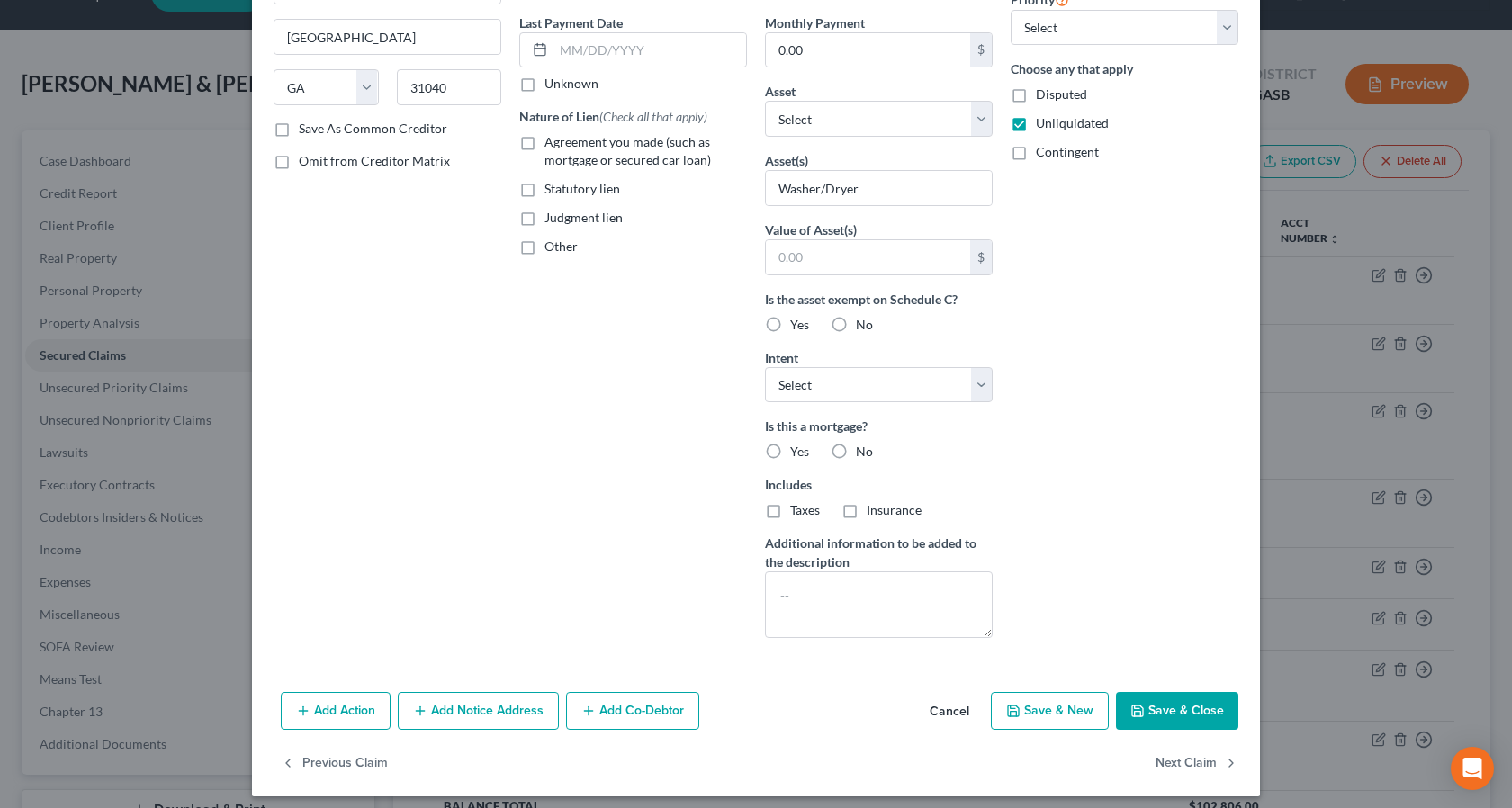
click at [1189, 709] on button "Save & Close" at bounding box center [1177, 711] width 122 height 38
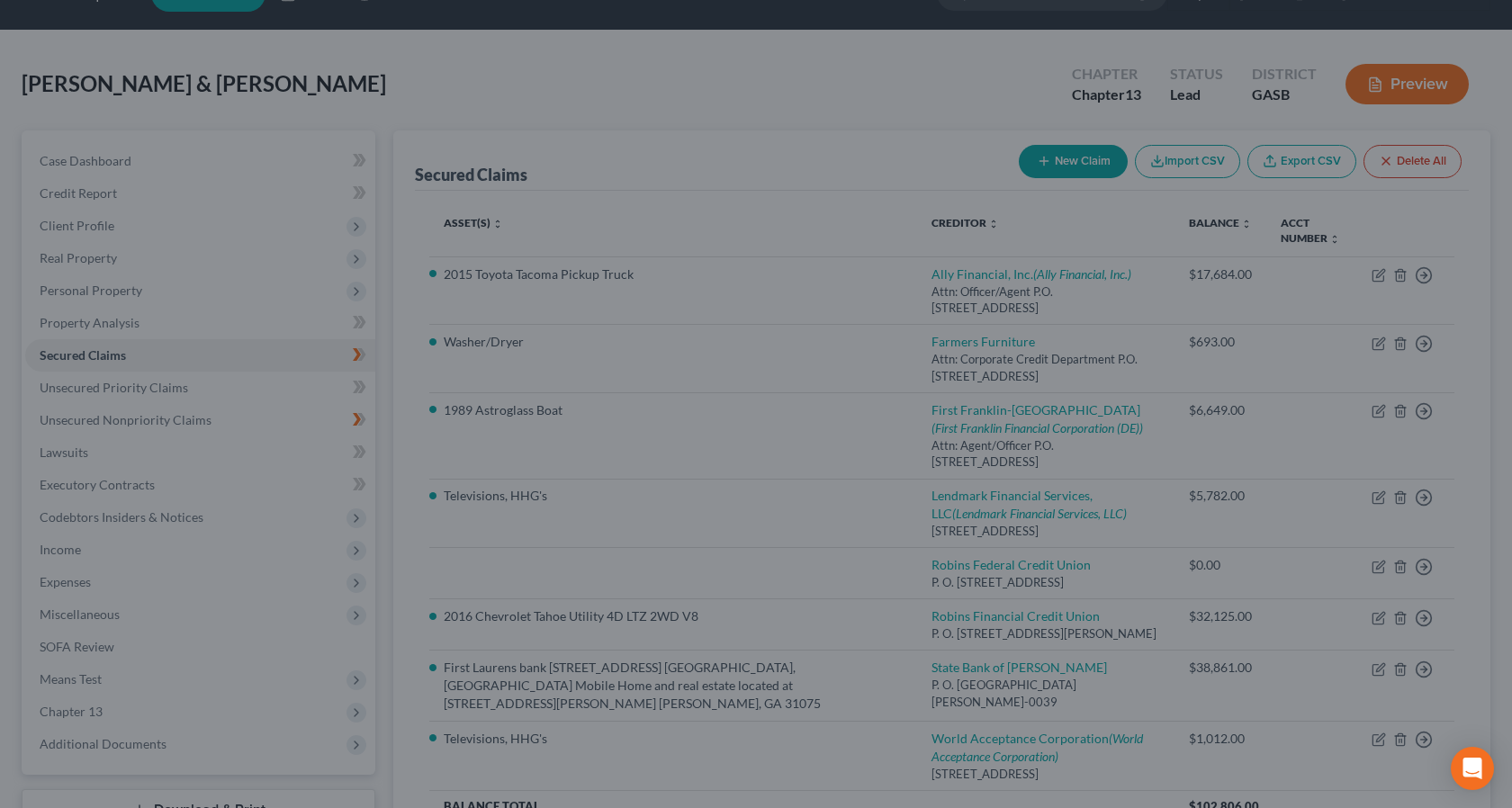
scroll to position [46, 0]
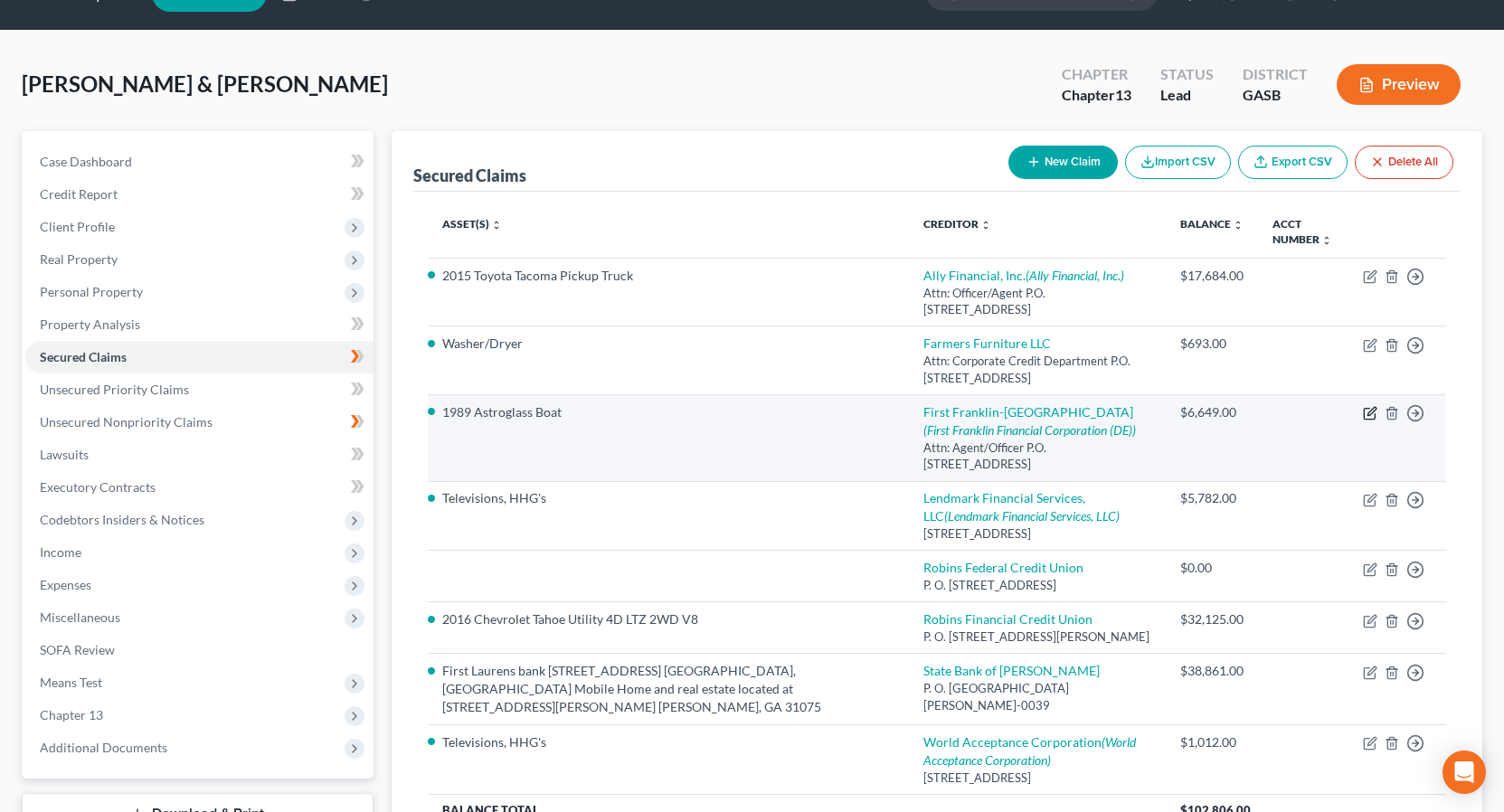
click at [1370, 412] on icon "button" at bounding box center [1371, 411] width 8 height 8
select select "10"
select select "0"
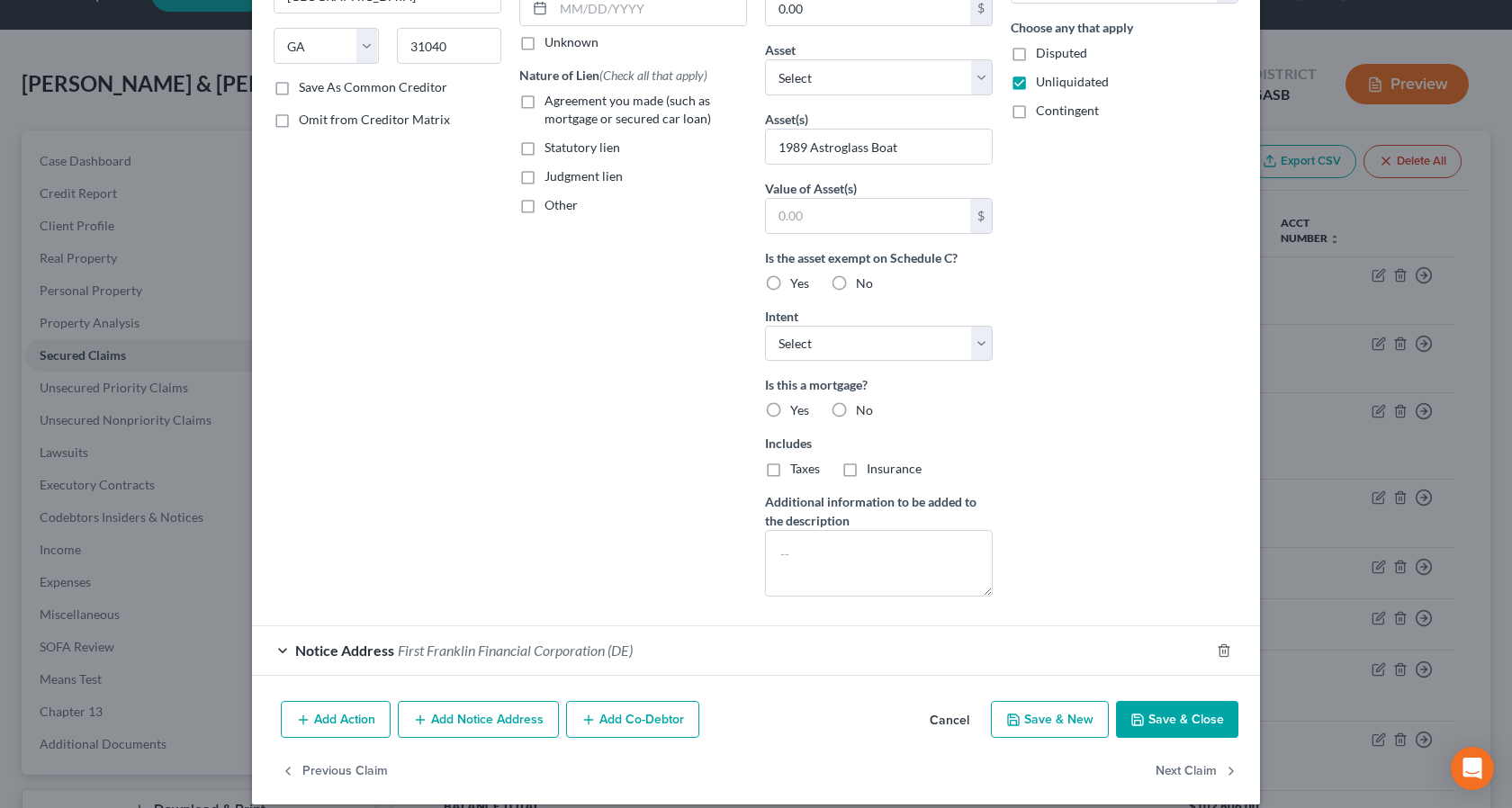
scroll to position [292, 0]
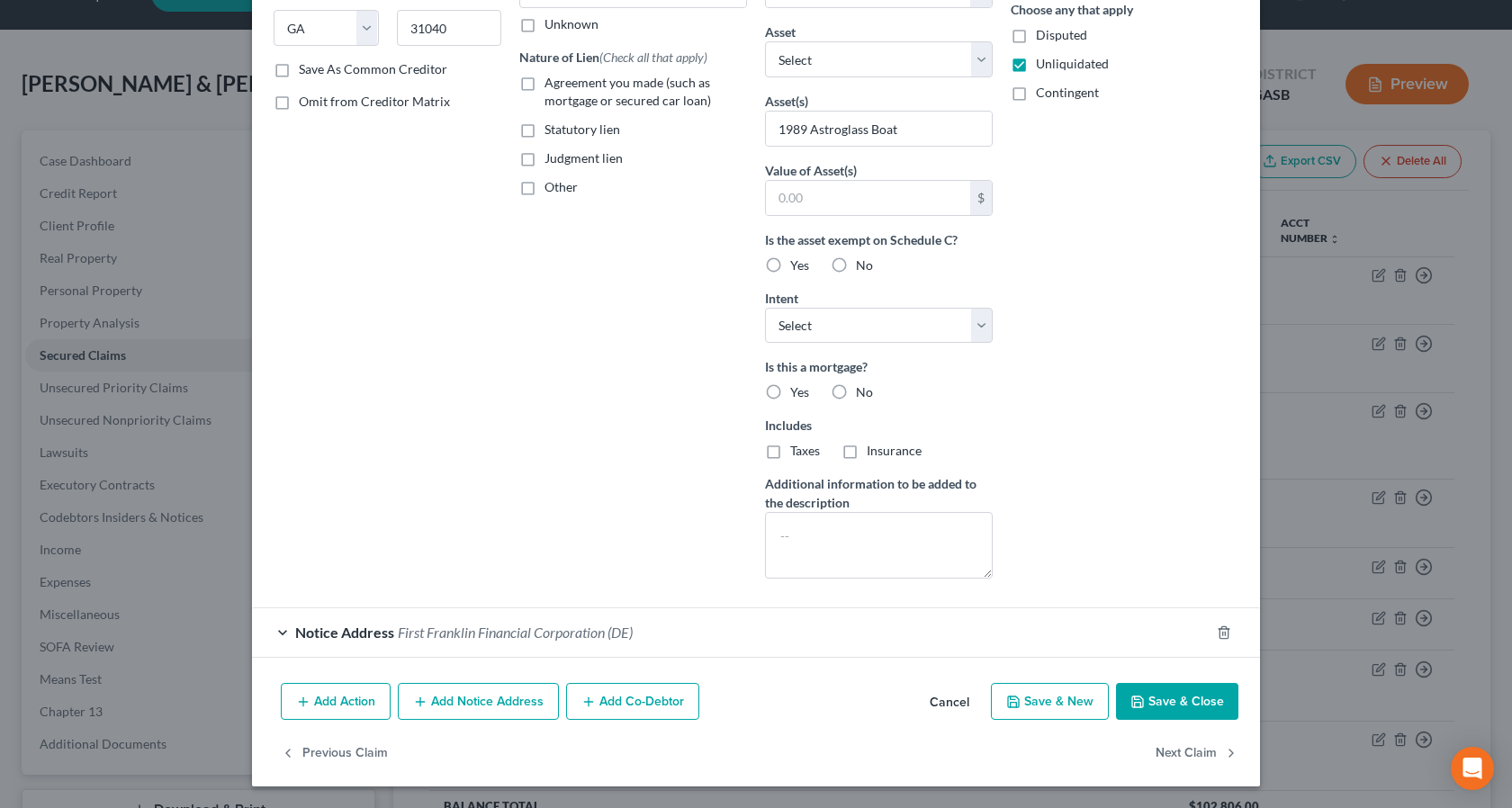
click at [565, 634] on span "First Franklin Financial Corporation (DE)" at bounding box center [516, 632] width 235 height 17
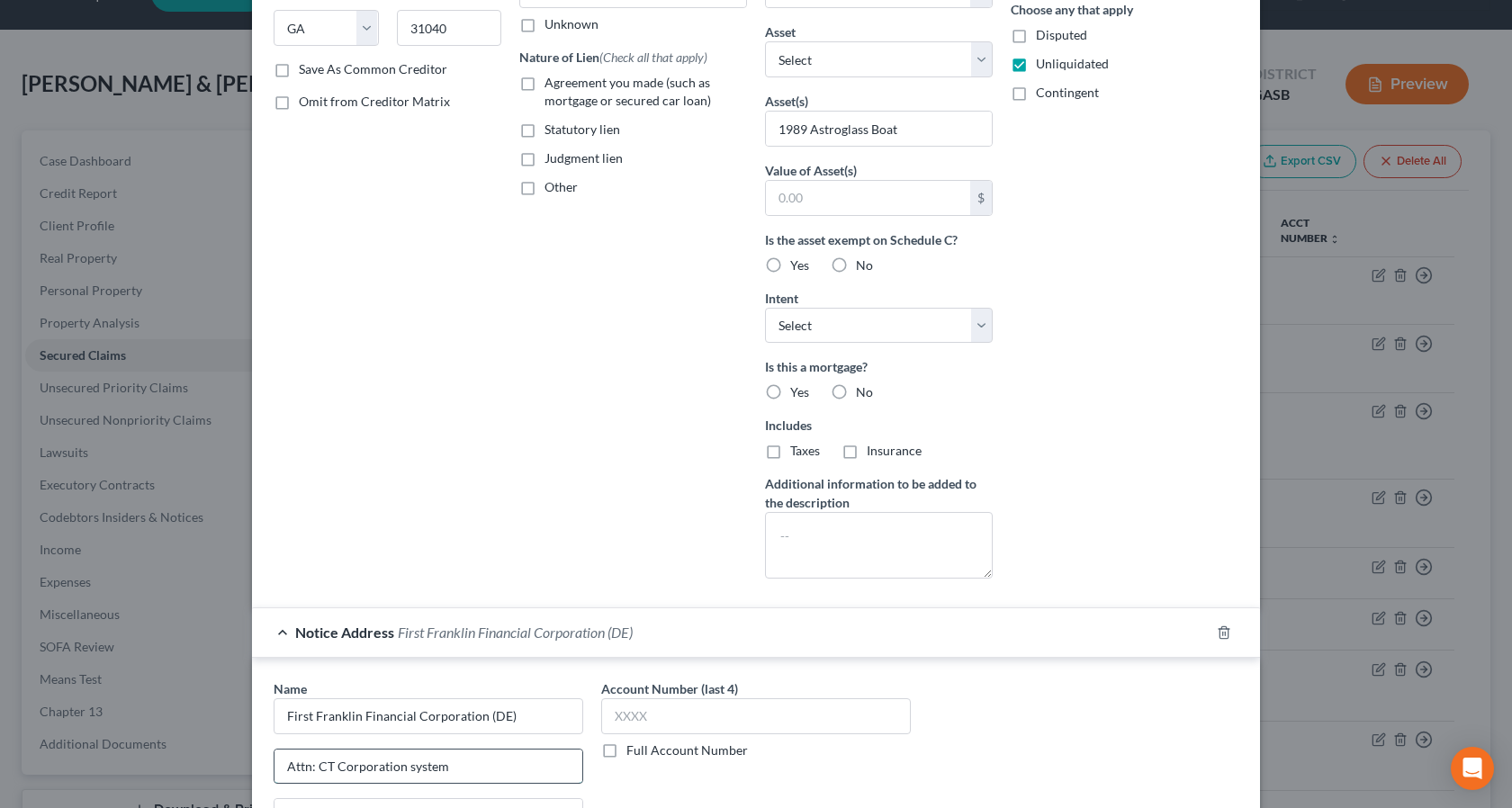
click at [405, 772] on input "Attn: CT Corporation system" at bounding box center [428, 767] width 308 height 34
type input "Attn: CT Corporation System"
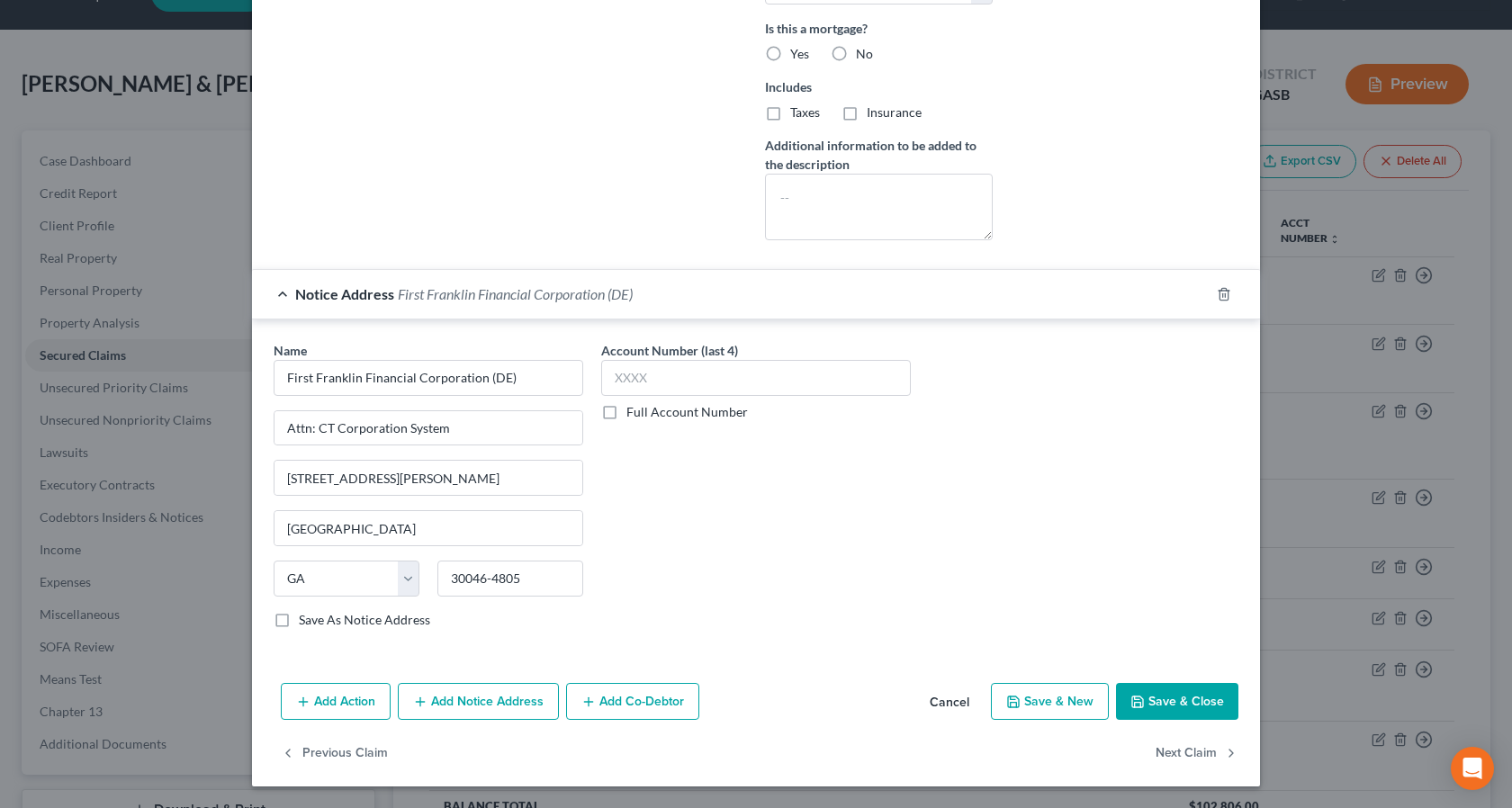
drag, startPoint x: 1180, startPoint y: 700, endPoint x: 1171, endPoint y: 724, distance: 25.6
click at [1165, 711] on button "Save & Close" at bounding box center [1177, 701] width 122 height 38
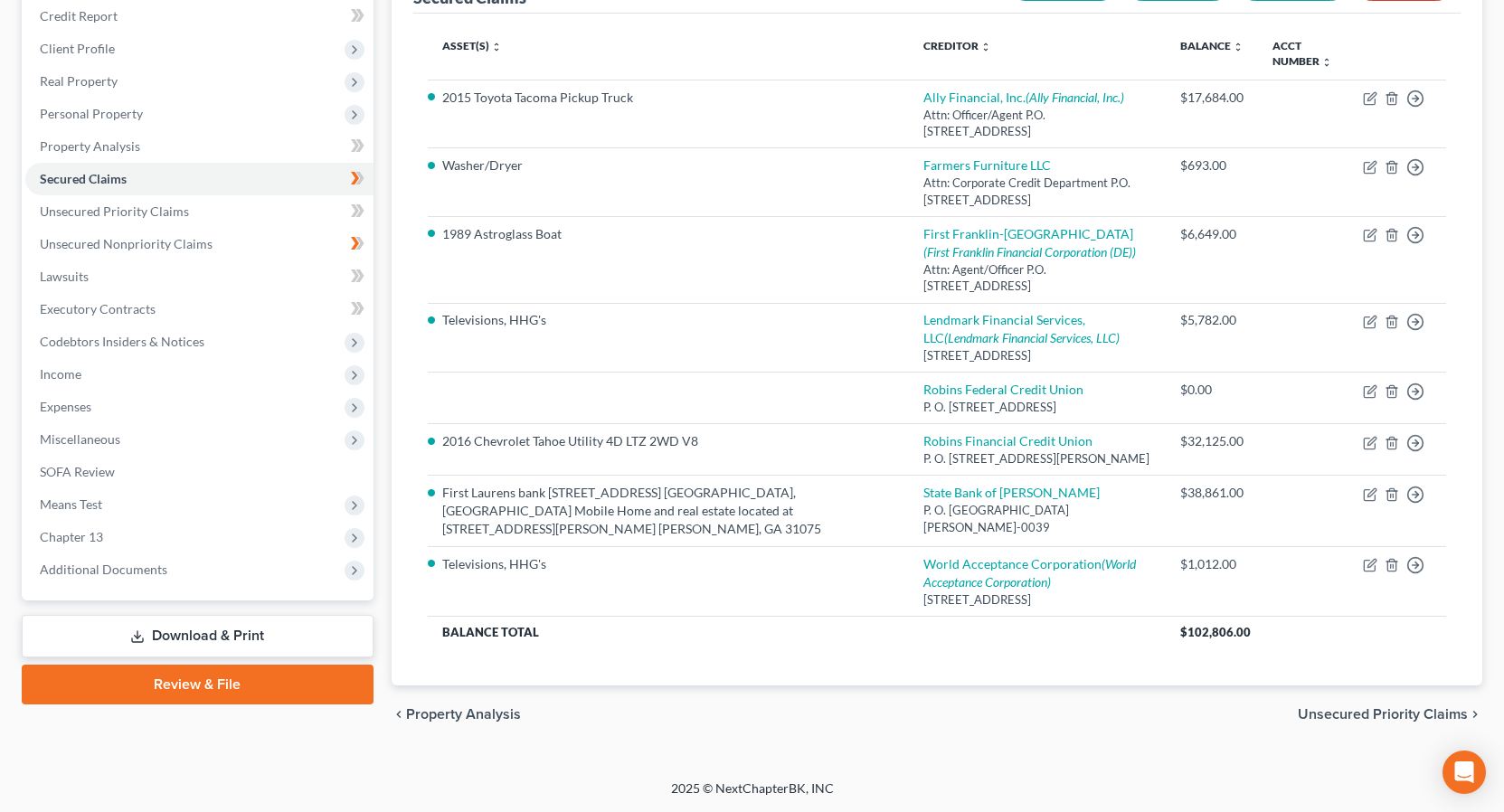
scroll to position [236, 0]
click at [190, 236] on span "Unsecured Nonpriority Claims" at bounding box center [126, 244] width 173 height 16
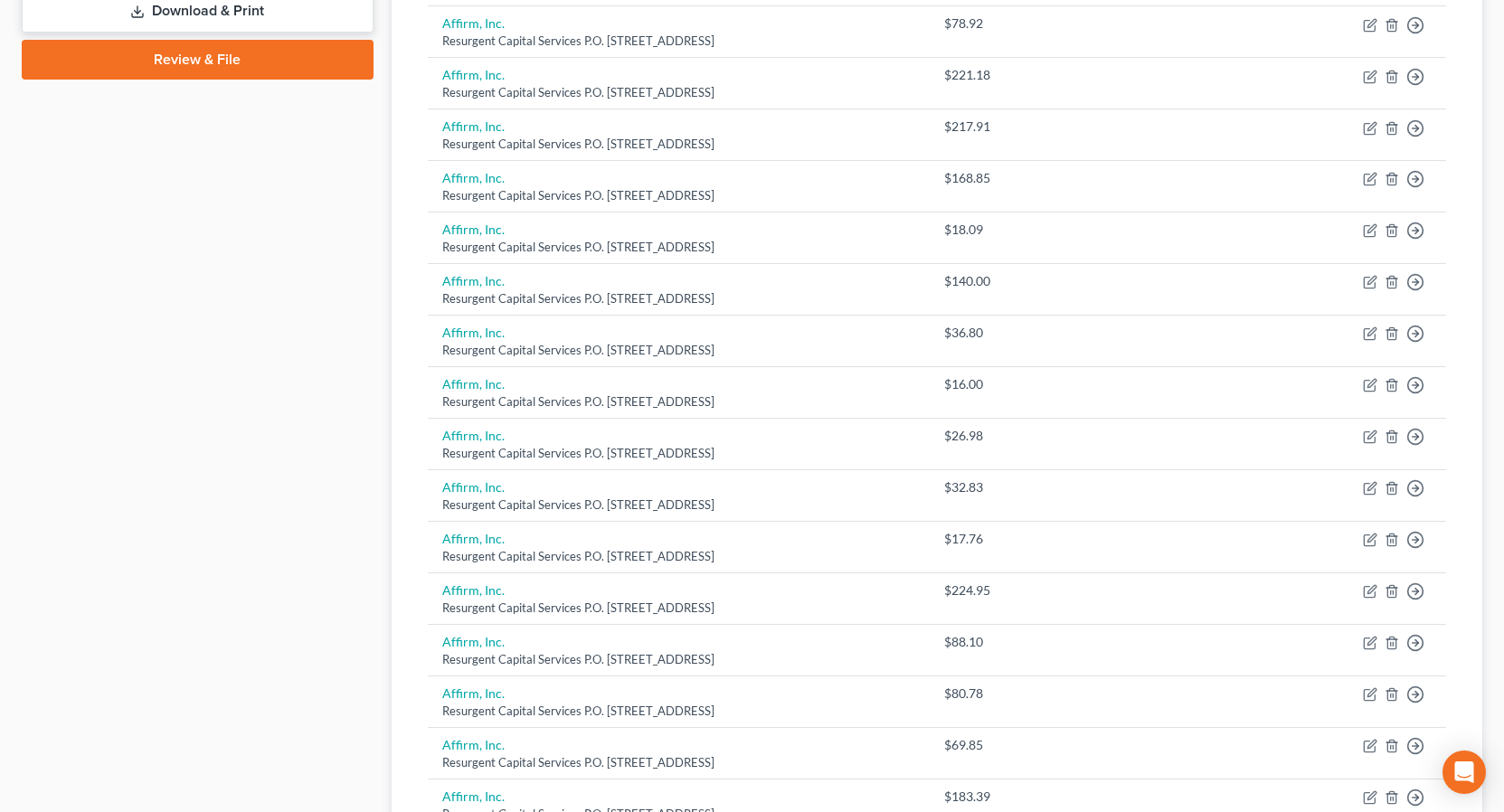
scroll to position [1276, 0]
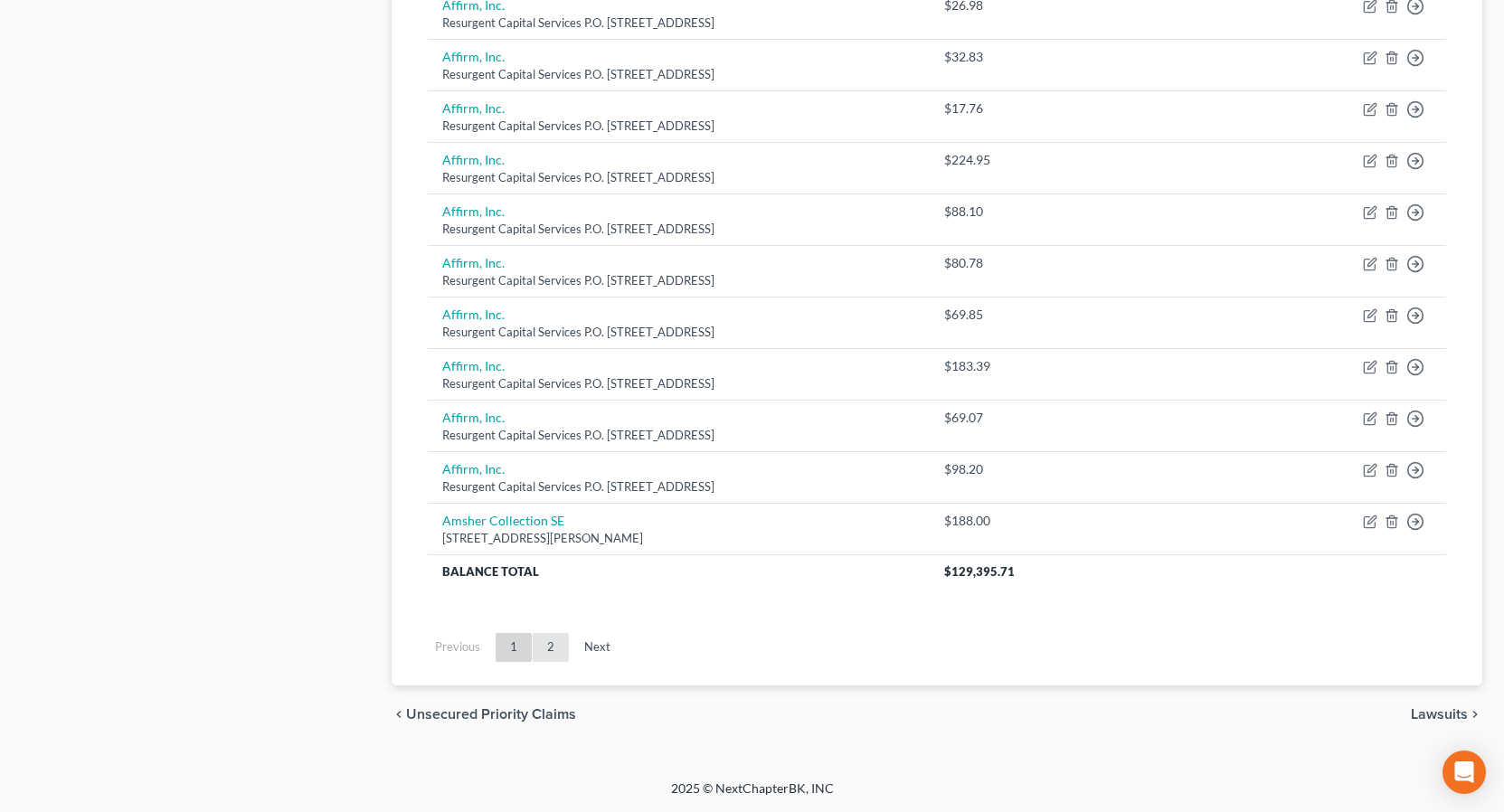
click at [550, 650] on ul "Previous 1 2 Next" at bounding box center [937, 648] width 1048 height 47
click at [552, 654] on link "2" at bounding box center [551, 647] width 36 height 29
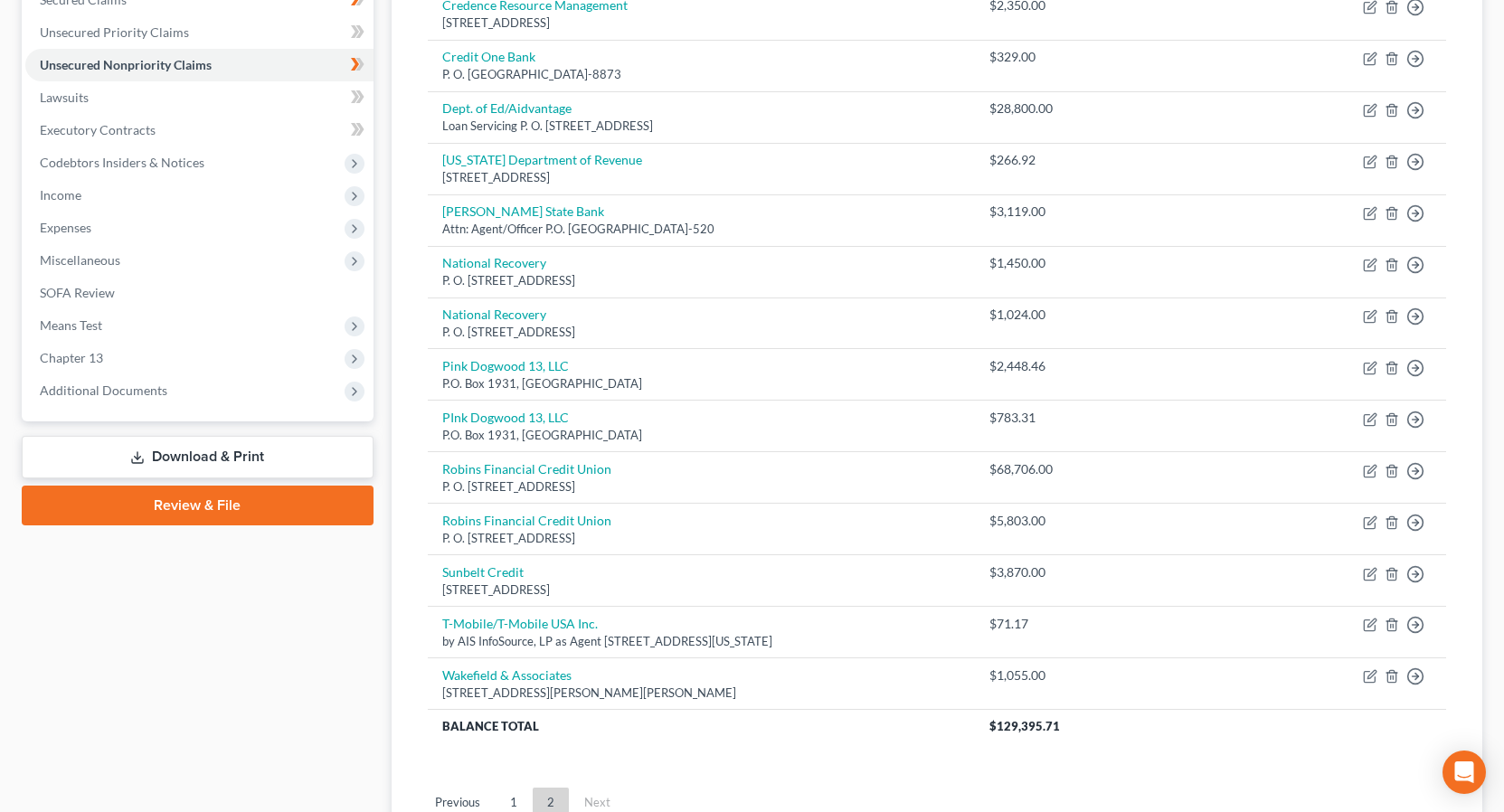
scroll to position [392, 0]
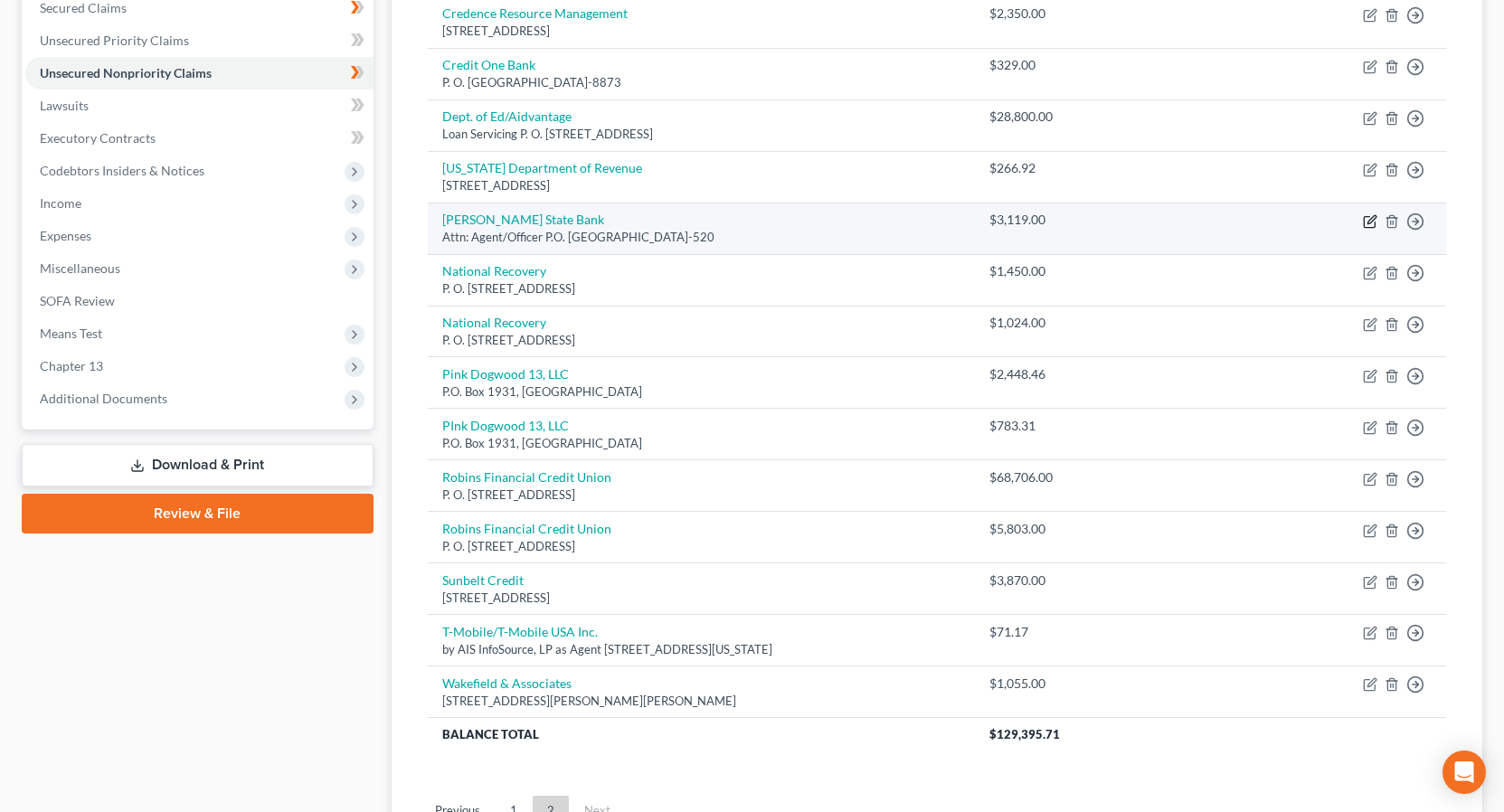
click at [1370, 222] on icon "button" at bounding box center [1370, 222] width 15 height 15
select select "10"
select select "14"
select select "0"
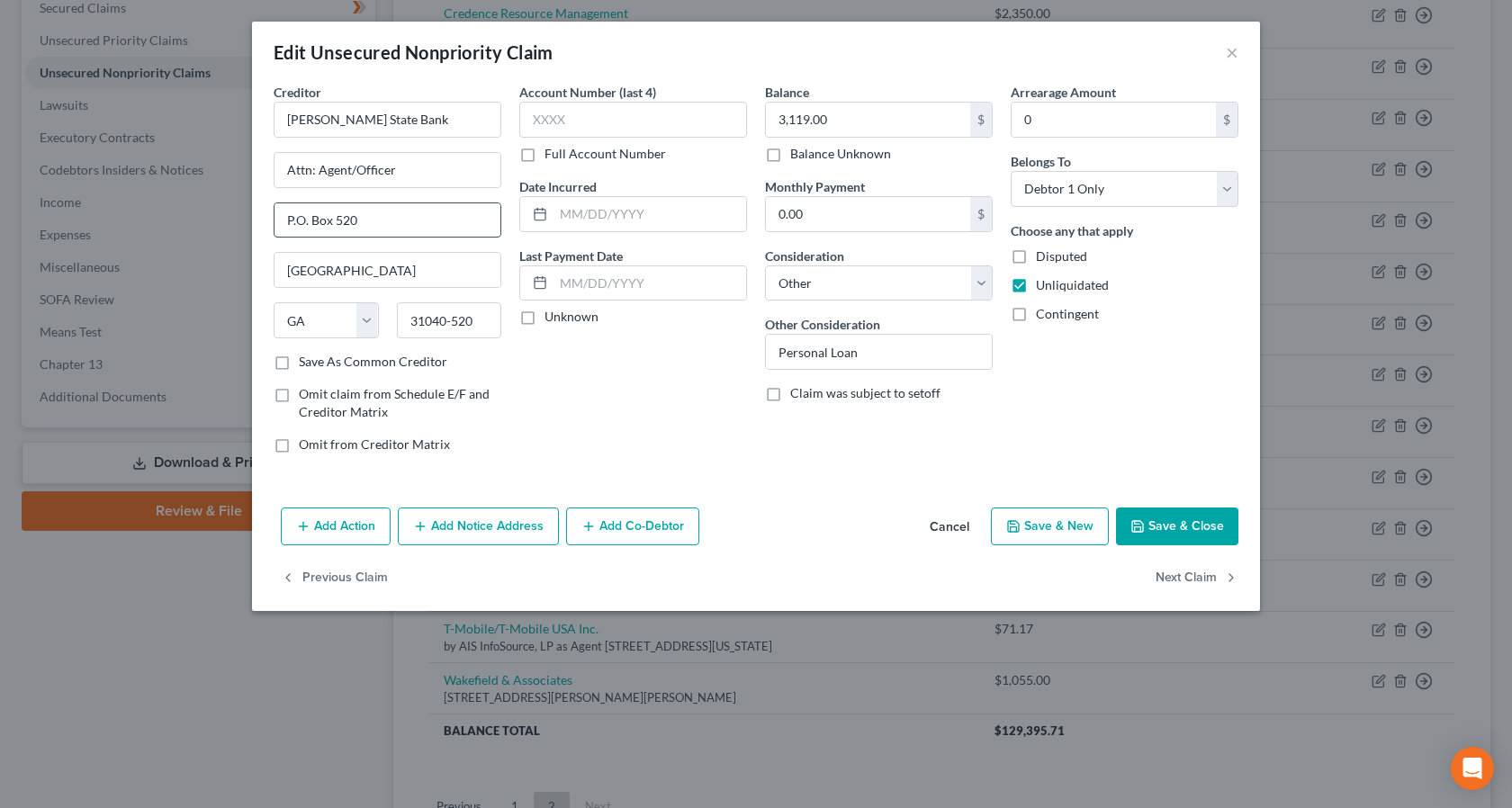
click at [336, 216] on input "P.O. Box 520" at bounding box center [388, 220] width 226 height 34
click at [451, 322] on input "31040-520" at bounding box center [449, 320] width 106 height 36
type input "31040-0520"
click at [1163, 525] on button "Save & Close" at bounding box center [1177, 526] width 122 height 38
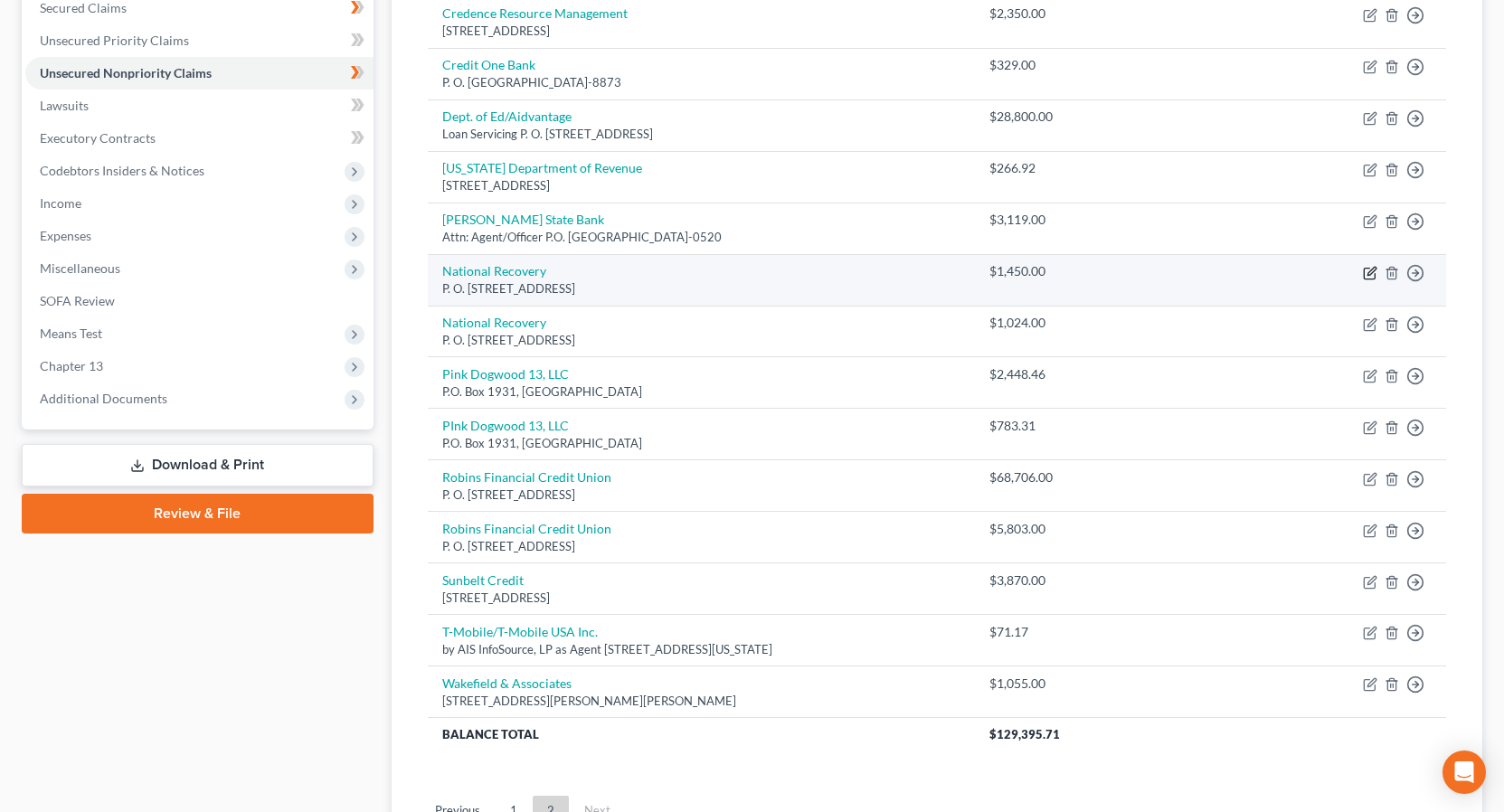
click at [1368, 273] on icon "button" at bounding box center [1371, 271] width 8 height 8
select select "39"
select select "14"
select select "1"
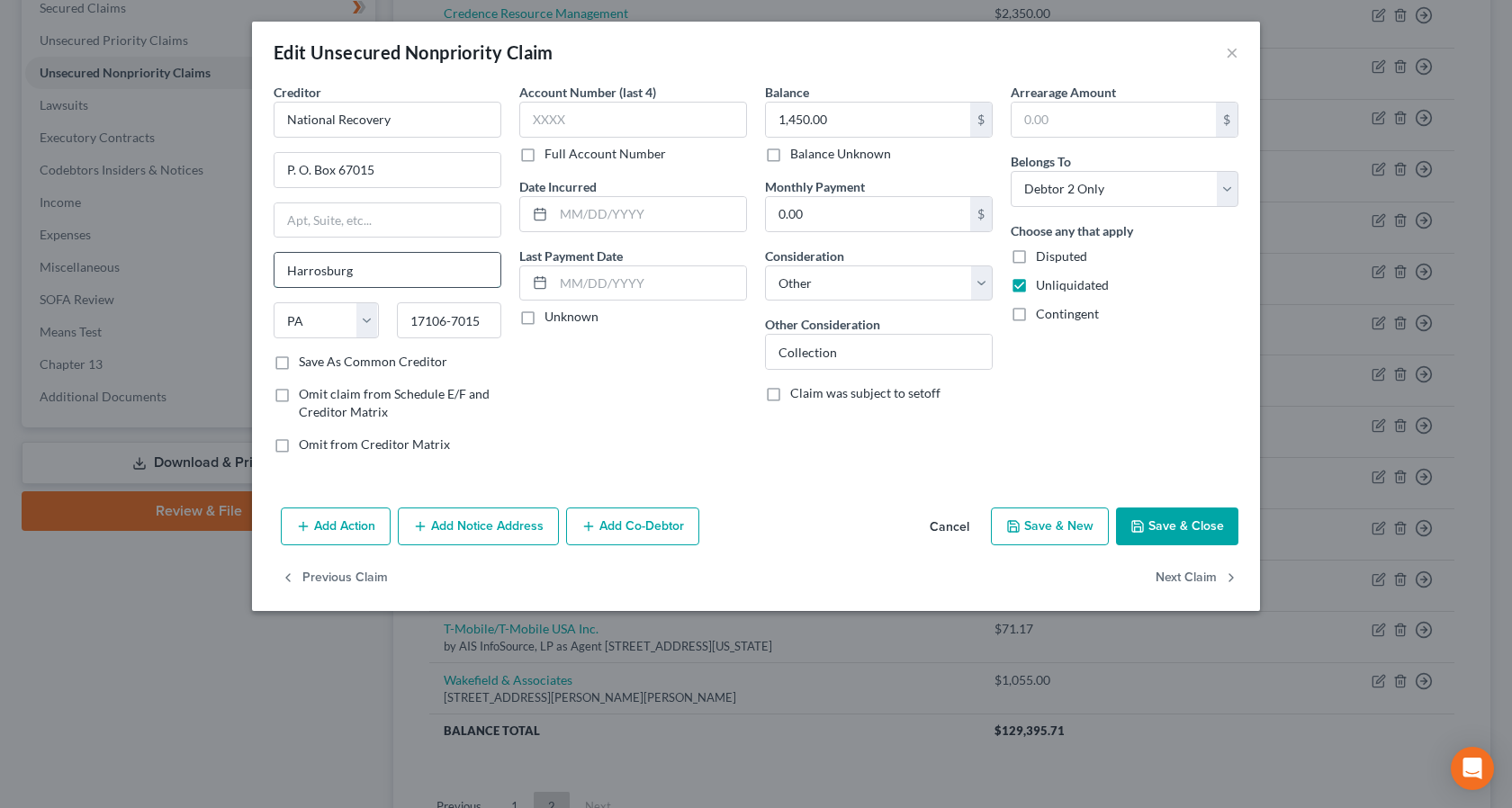
click at [319, 274] on input "Harrosburg" at bounding box center [388, 269] width 226 height 34
type input "Harrisburg"
click at [1189, 528] on button "Save & Close" at bounding box center [1177, 526] width 122 height 38
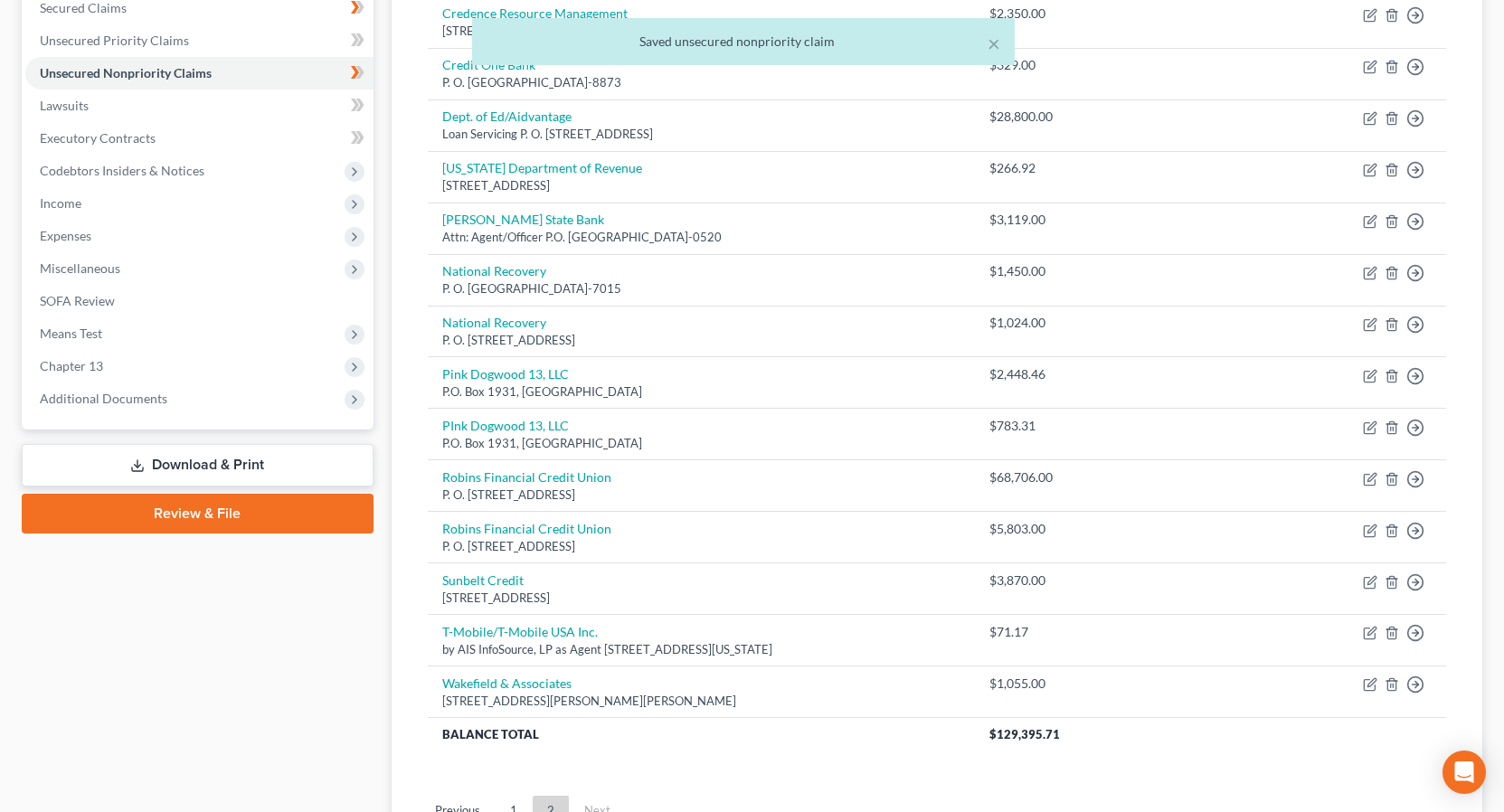
click at [1294, 767] on div "Creditor expand_more expand_less unfold_more Balance expand_more expand_less un…" at bounding box center [937, 315] width 1048 height 944
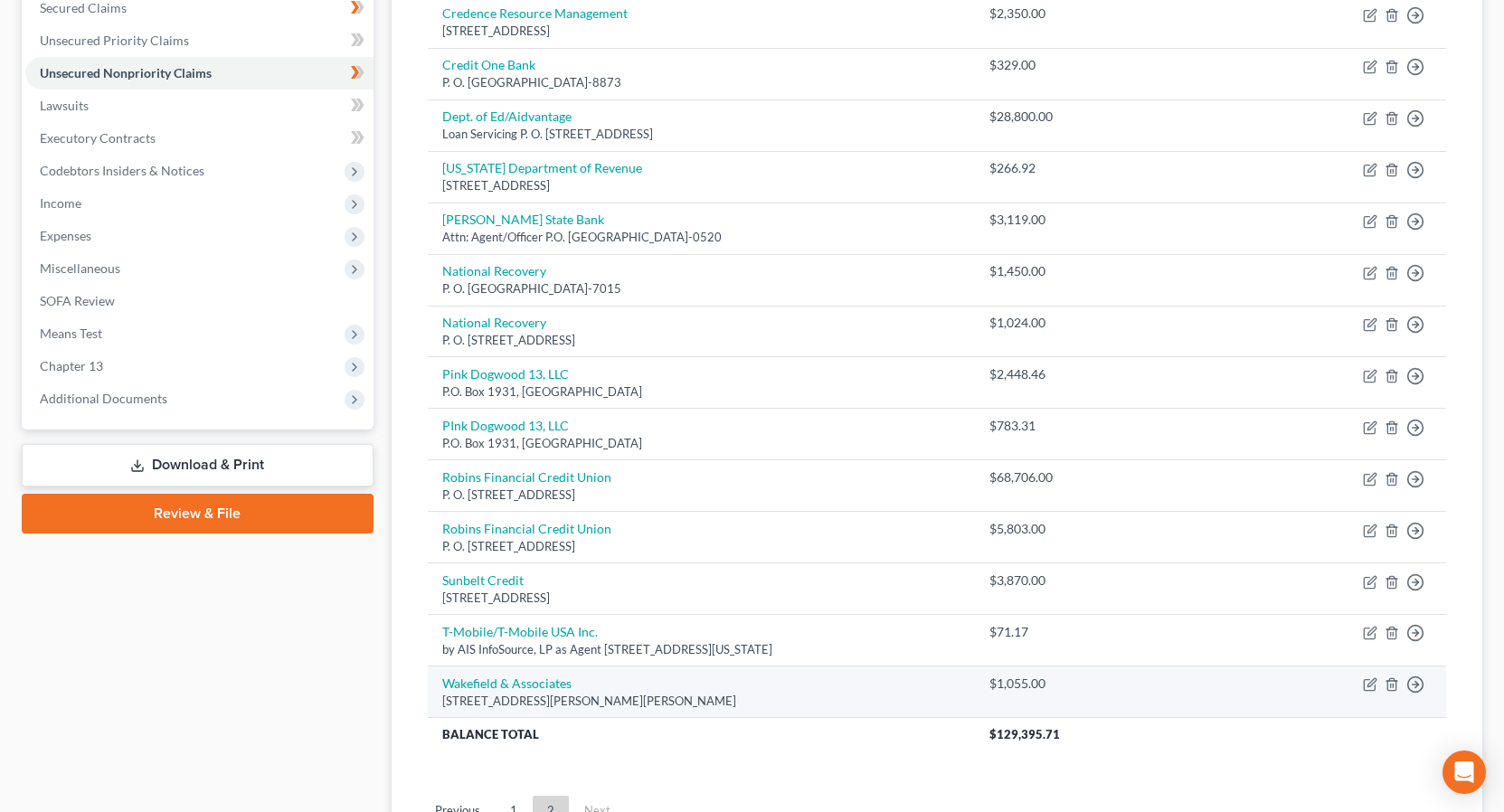
click at [1283, 752] on div "Creditor expand_more expand_less unfold_more Balance expand_more expand_less un…" at bounding box center [937, 315] width 1048 height 944
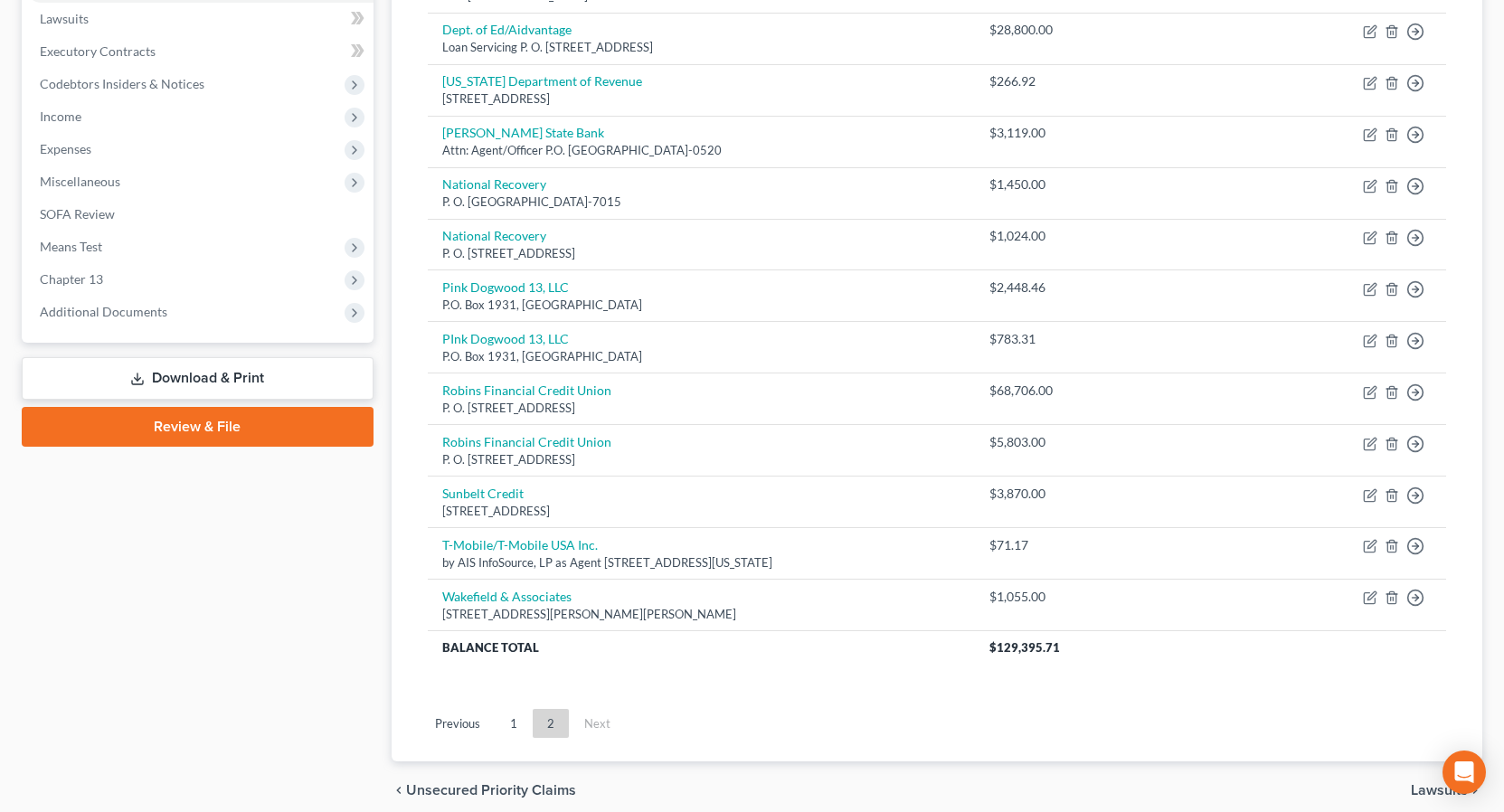
scroll to position [554, 0]
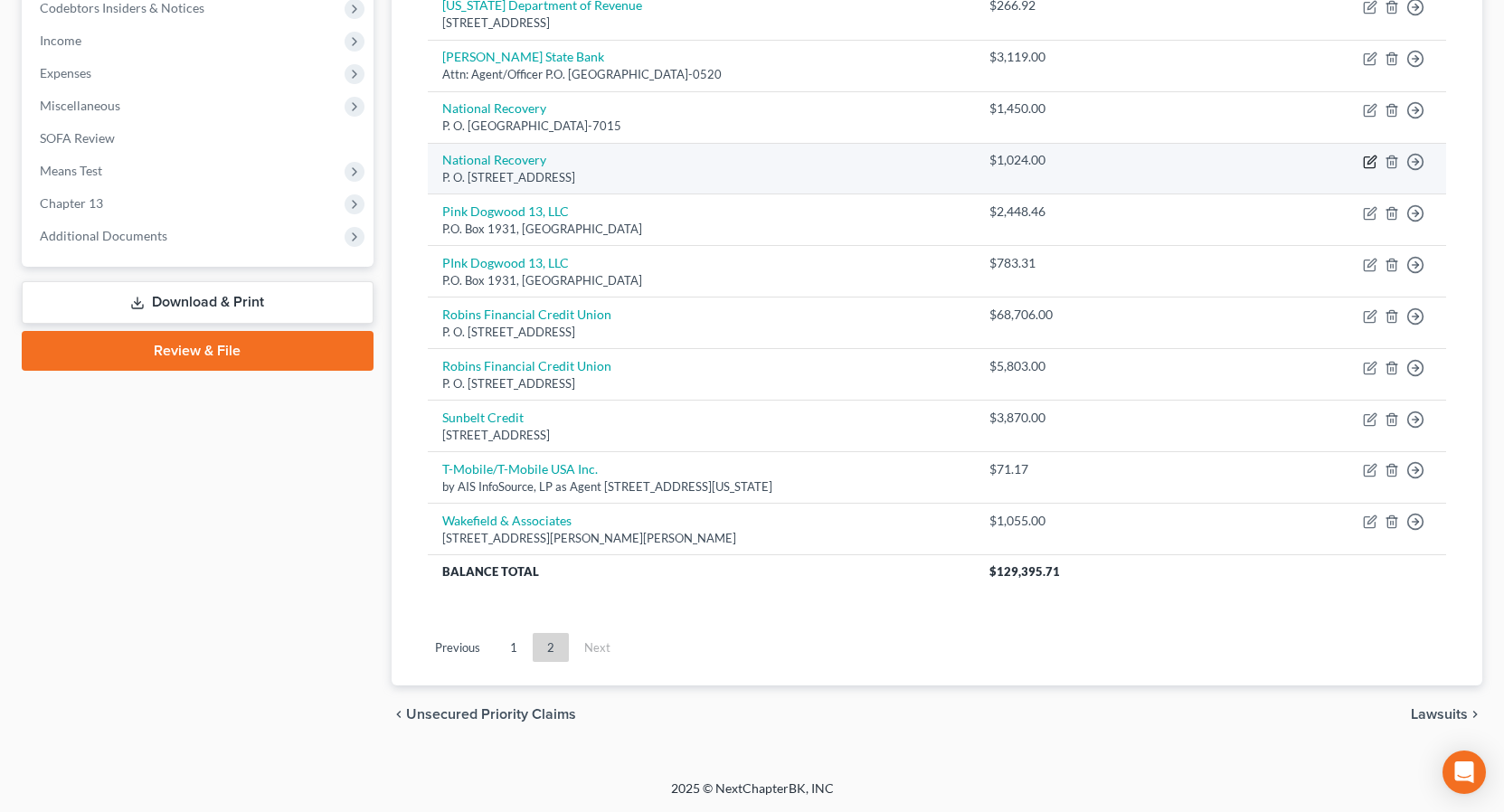
click at [1367, 162] on icon "button" at bounding box center [1370, 162] width 15 height 15
select select "39"
select select "14"
select select "1"
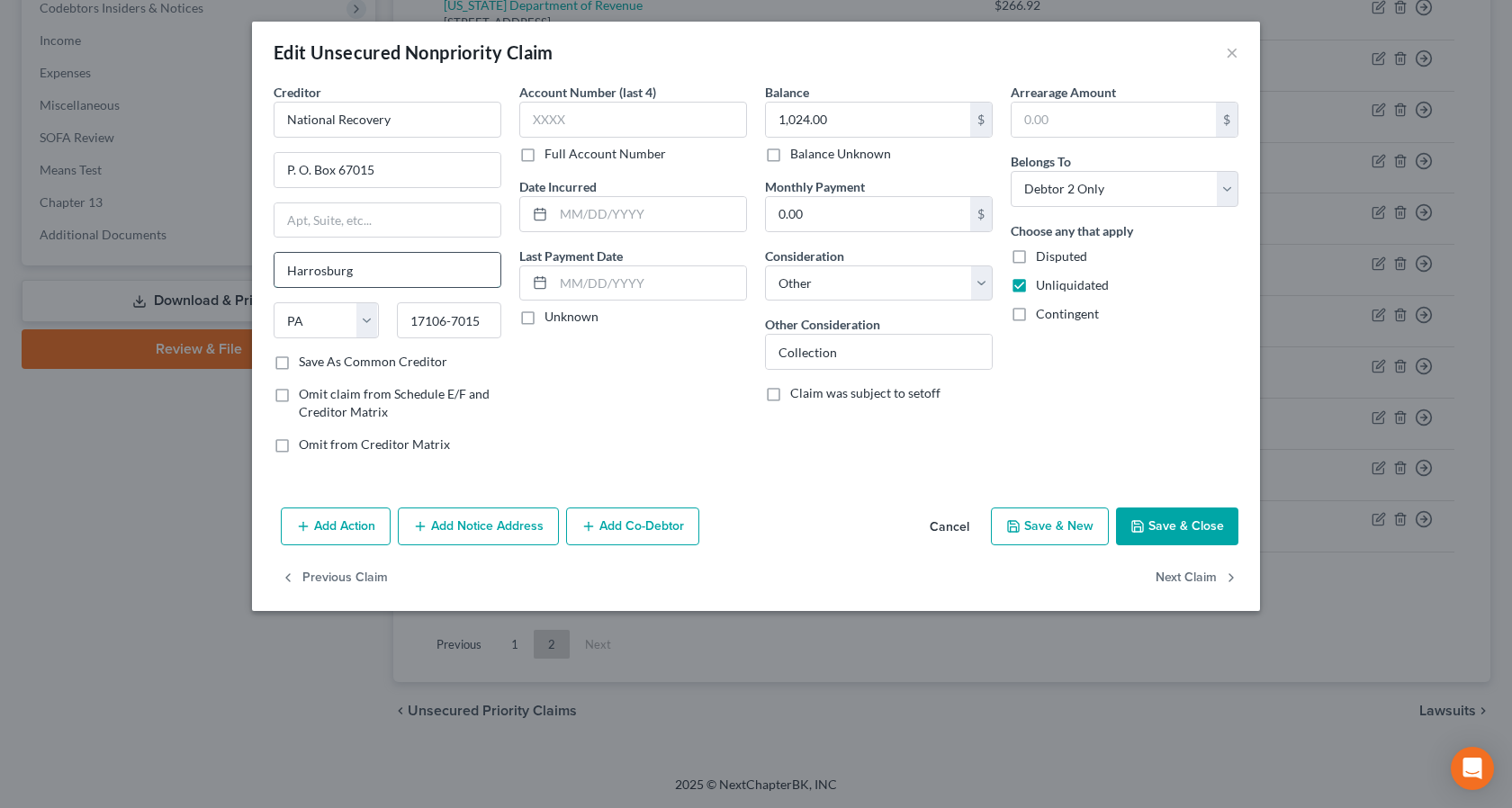
click at [319, 271] on input "Harrosburg" at bounding box center [388, 269] width 226 height 34
type input "Harrisburg"
click at [1187, 526] on button "Save & Close" at bounding box center [1177, 526] width 122 height 38
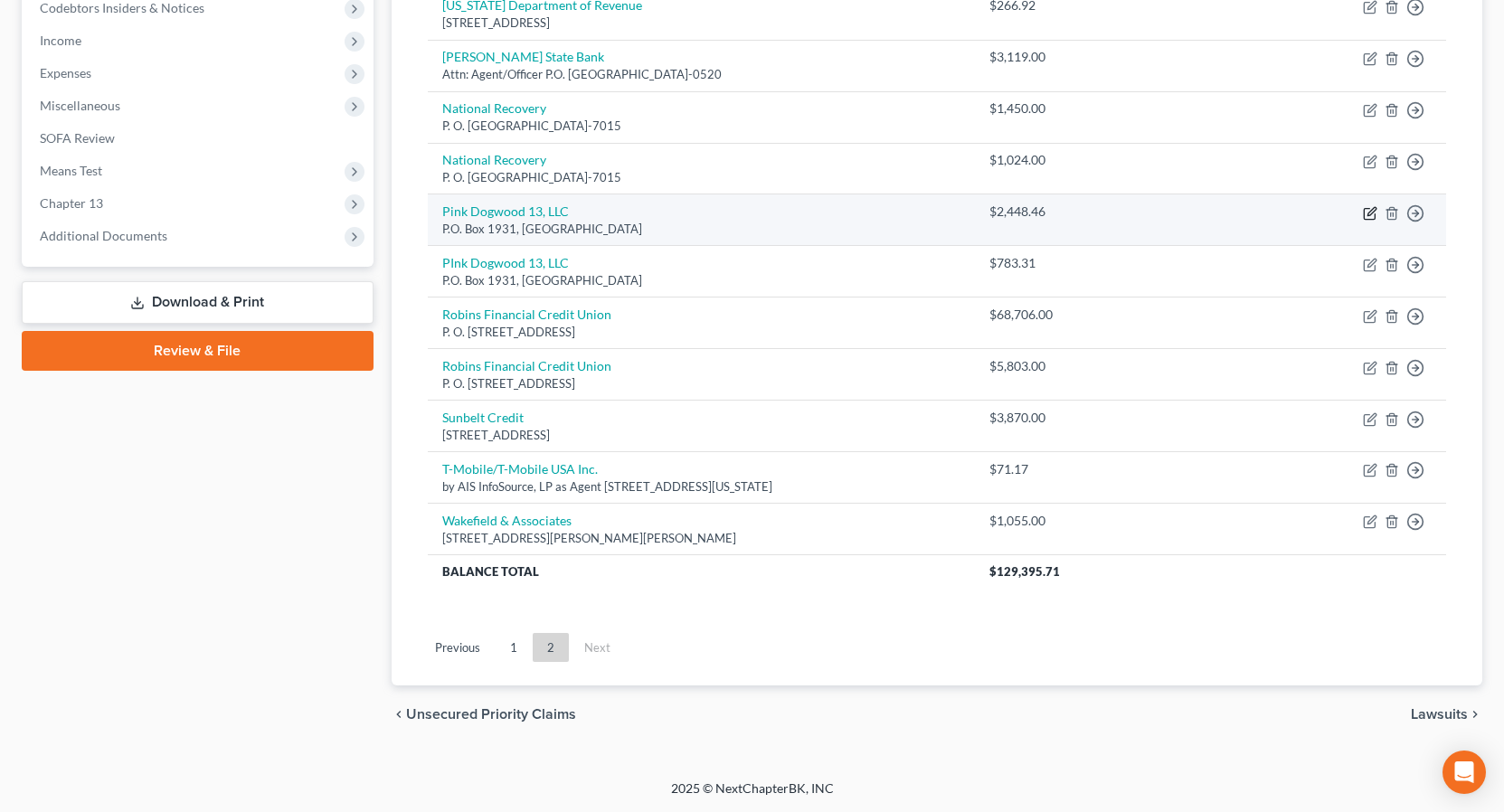
click at [1370, 216] on icon "button" at bounding box center [1370, 213] width 15 height 15
select select "4"
select select "14"
select select "0"
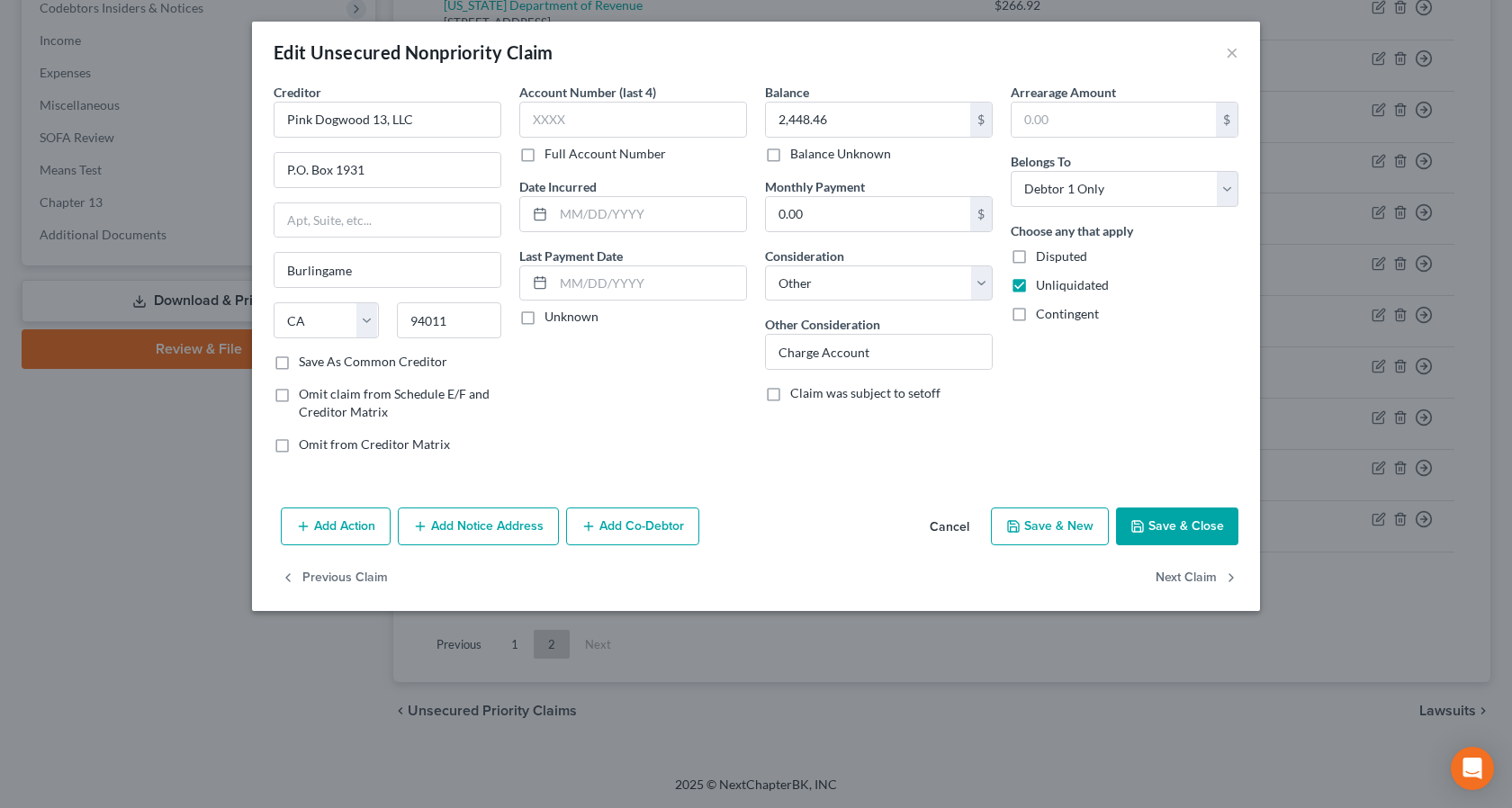
click at [1163, 528] on button "Save & Close" at bounding box center [1177, 526] width 122 height 38
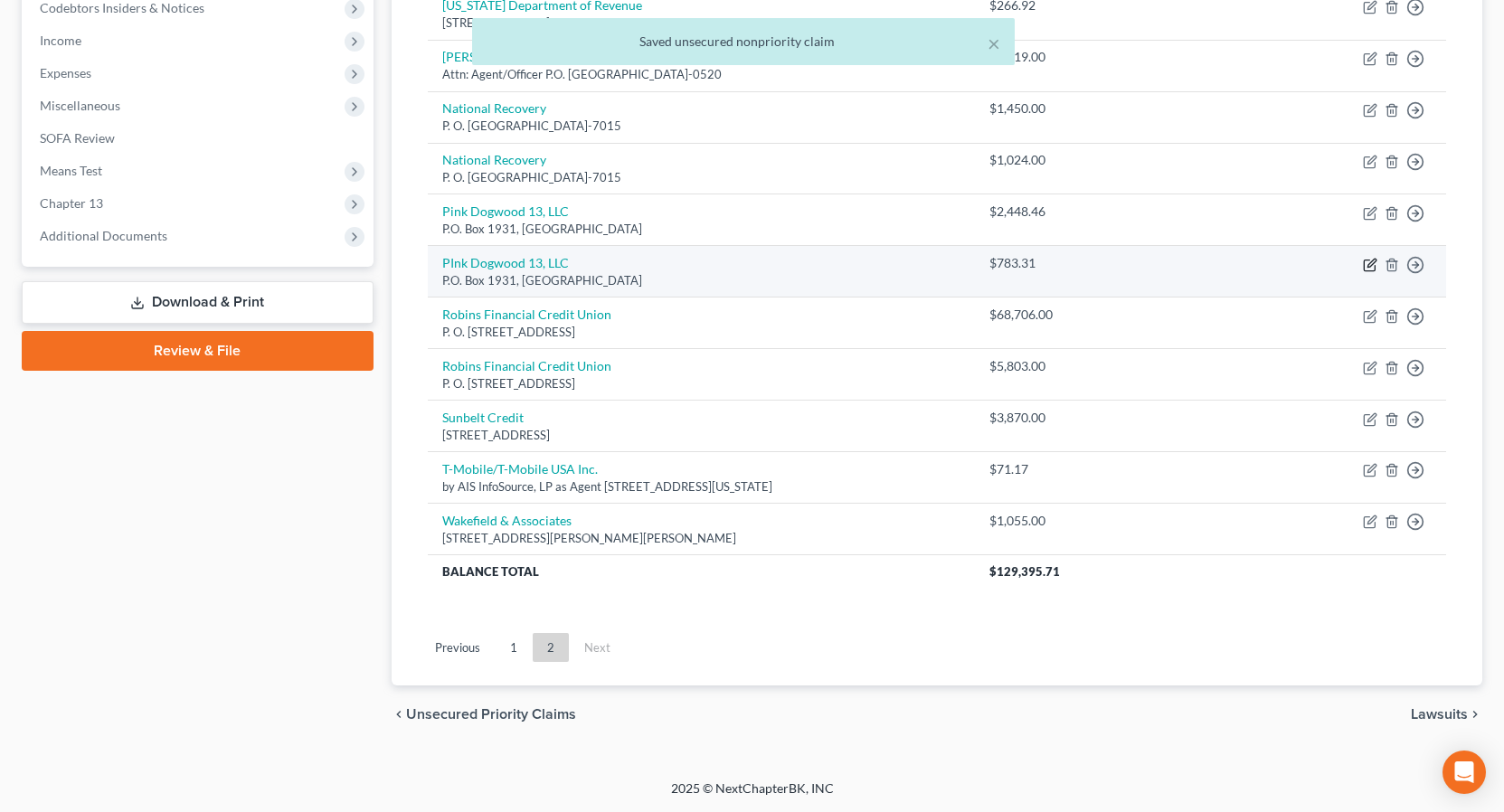
click at [1370, 267] on icon "button" at bounding box center [1371, 262] width 8 height 8
select select "4"
select select "14"
select select "0"
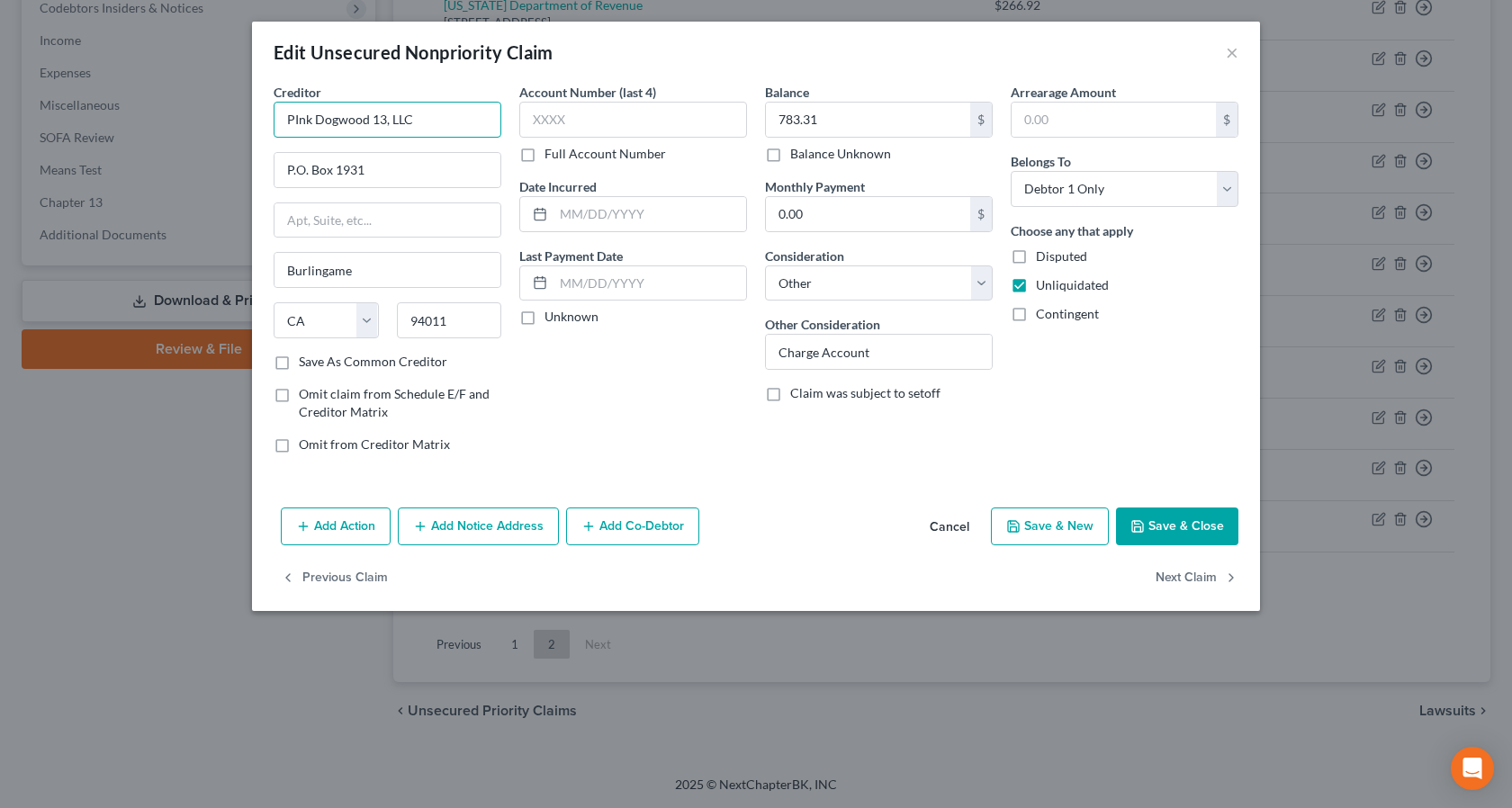
click at [296, 120] on input "PInk Dogwood 13, LLC" at bounding box center [388, 119] width 228 height 36
type input "Pink Dogwood 13, LLC"
drag, startPoint x: 1169, startPoint y: 529, endPoint x: 1154, endPoint y: 486, distance: 45.5
click at [1175, 518] on button "Save & Close" at bounding box center [1177, 526] width 122 height 38
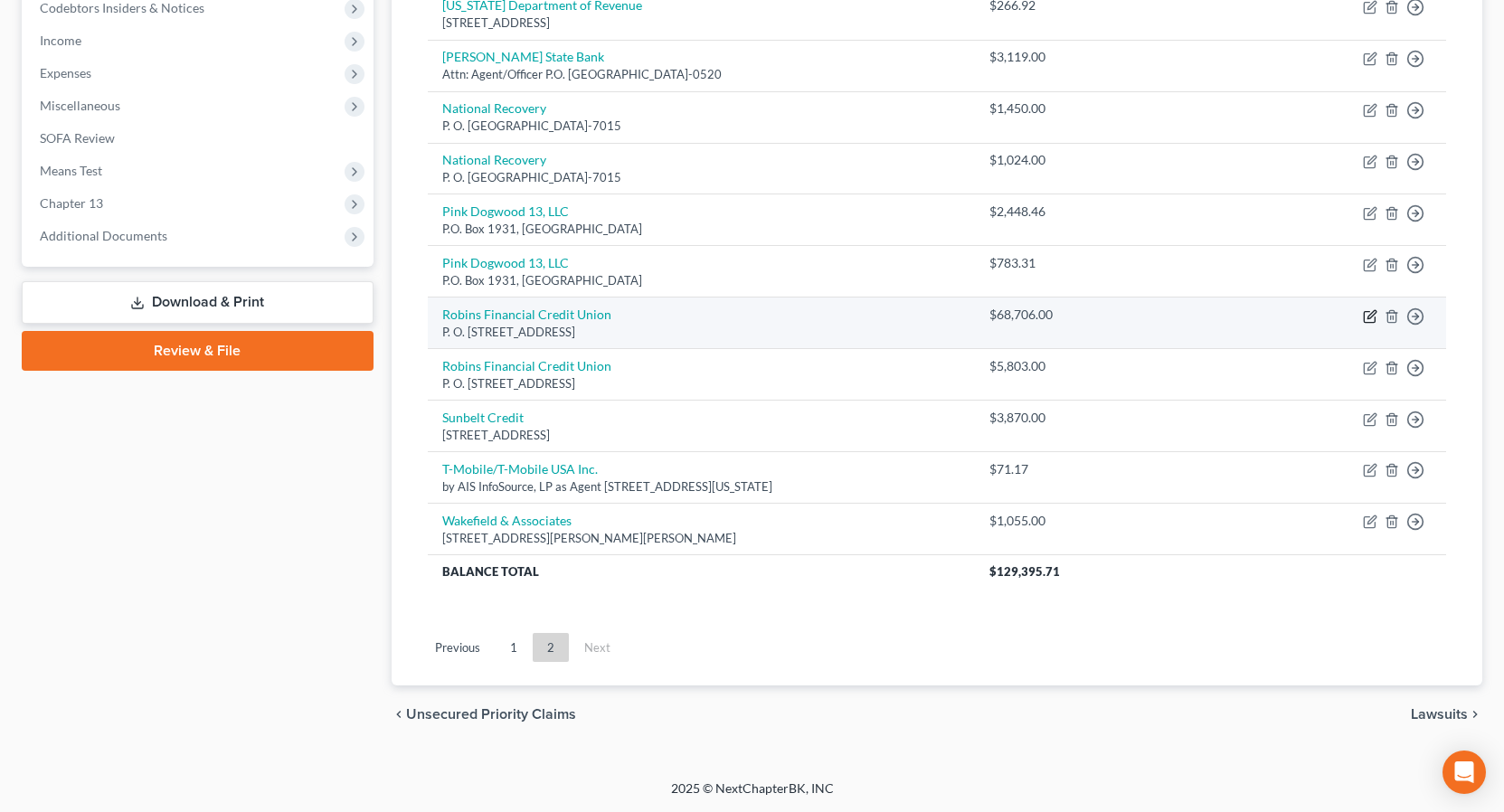
click at [1368, 319] on icon "button" at bounding box center [1371, 314] width 8 height 8
select select "10"
select select "14"
select select "2"
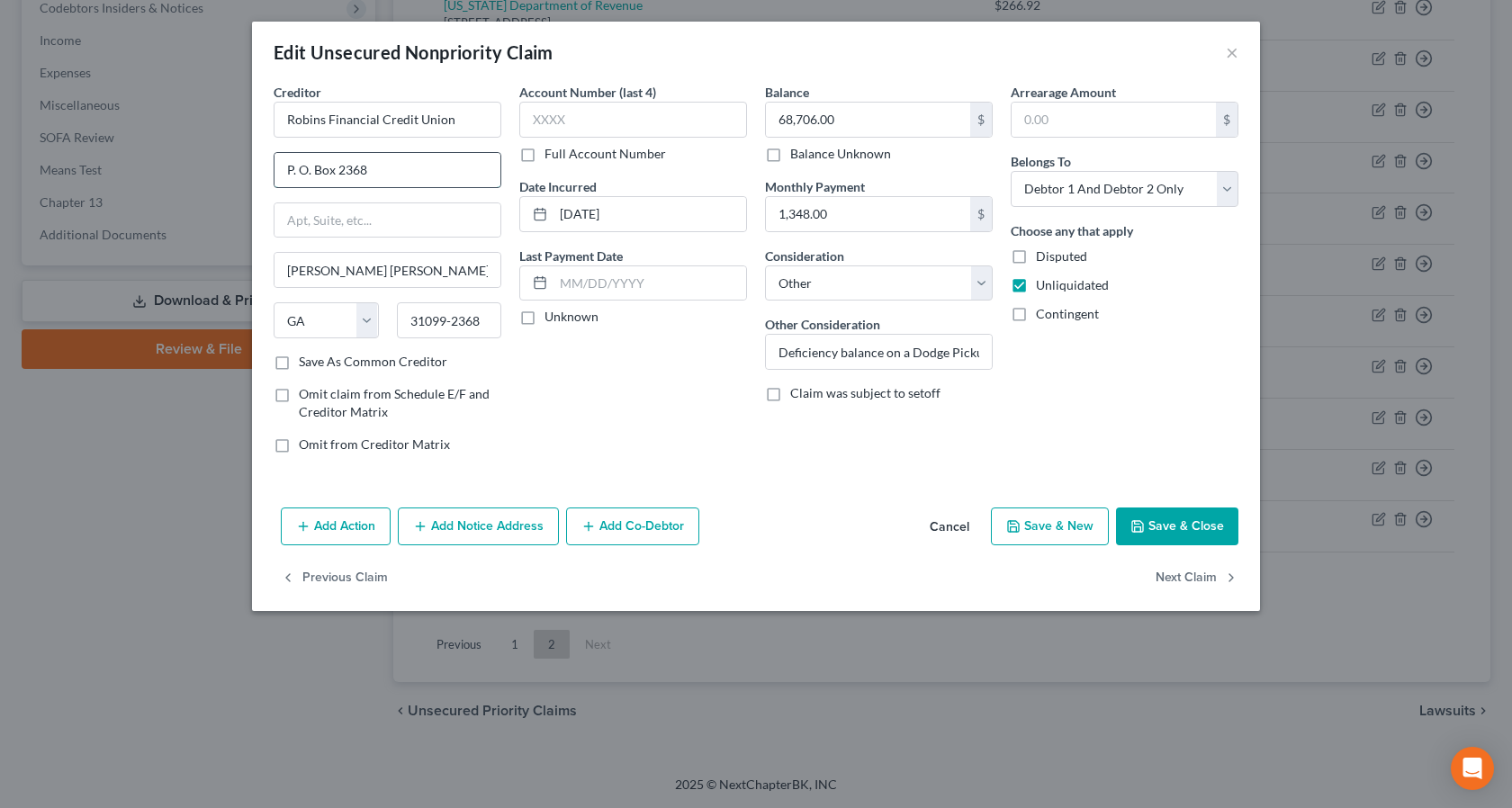
click at [380, 173] on input "P. O. Box 2368" at bounding box center [388, 169] width 226 height 34
drag, startPoint x: 379, startPoint y: 168, endPoint x: 335, endPoint y: 170, distance: 44.0
click at [335, 170] on input "P. O. Box 2368" at bounding box center [388, 169] width 226 height 34
click at [334, 170] on input "P. O. Box6849" at bounding box center [388, 169] width 226 height 34
type input "P. O. Box 6849"
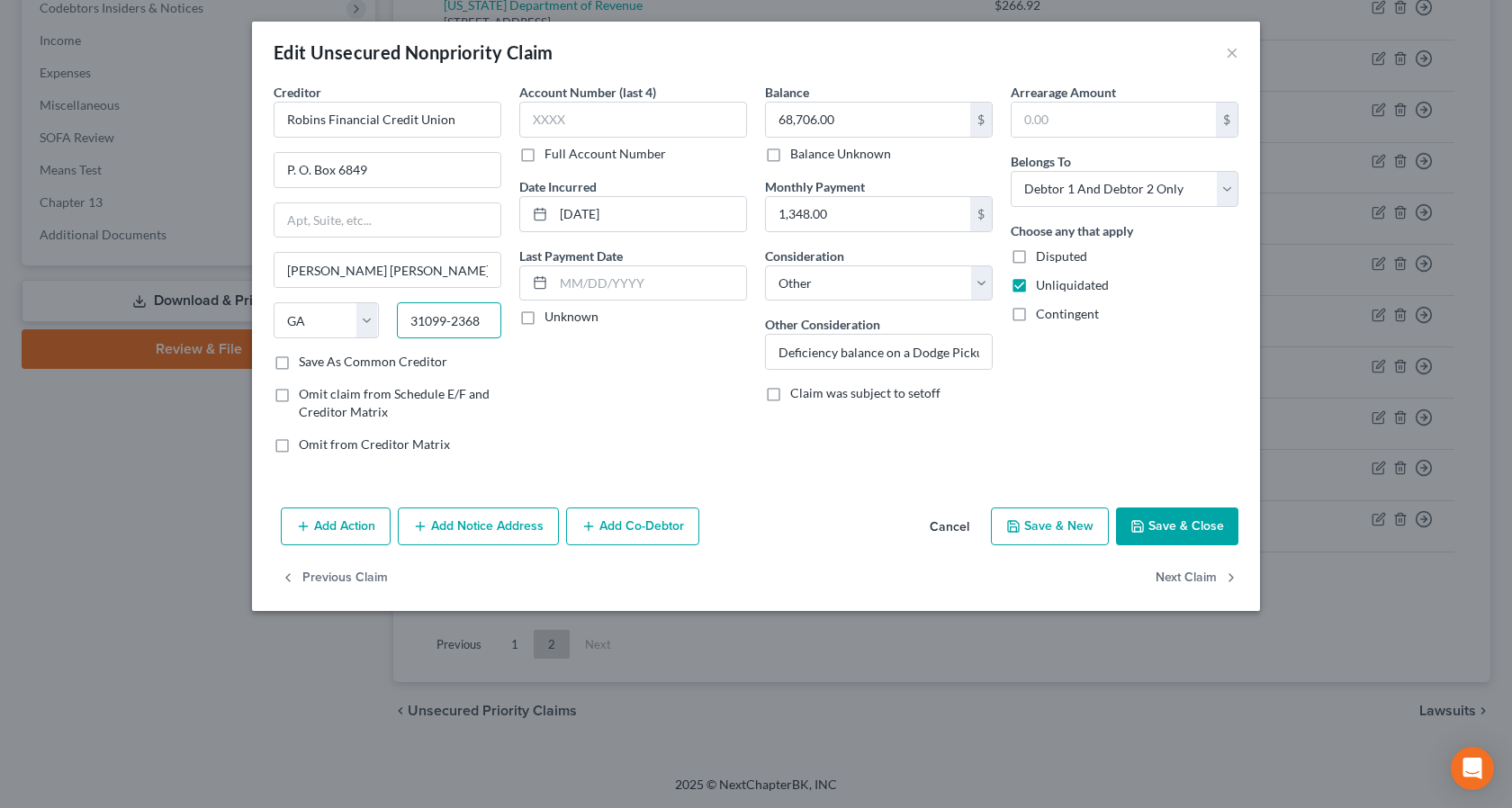
click at [488, 324] on input "31099-2368" at bounding box center [449, 320] width 106 height 36
type input "3"
type input "31095"
click at [305, 220] on input "text" at bounding box center [388, 220] width 226 height 34
type input "P.O. Box 6849"
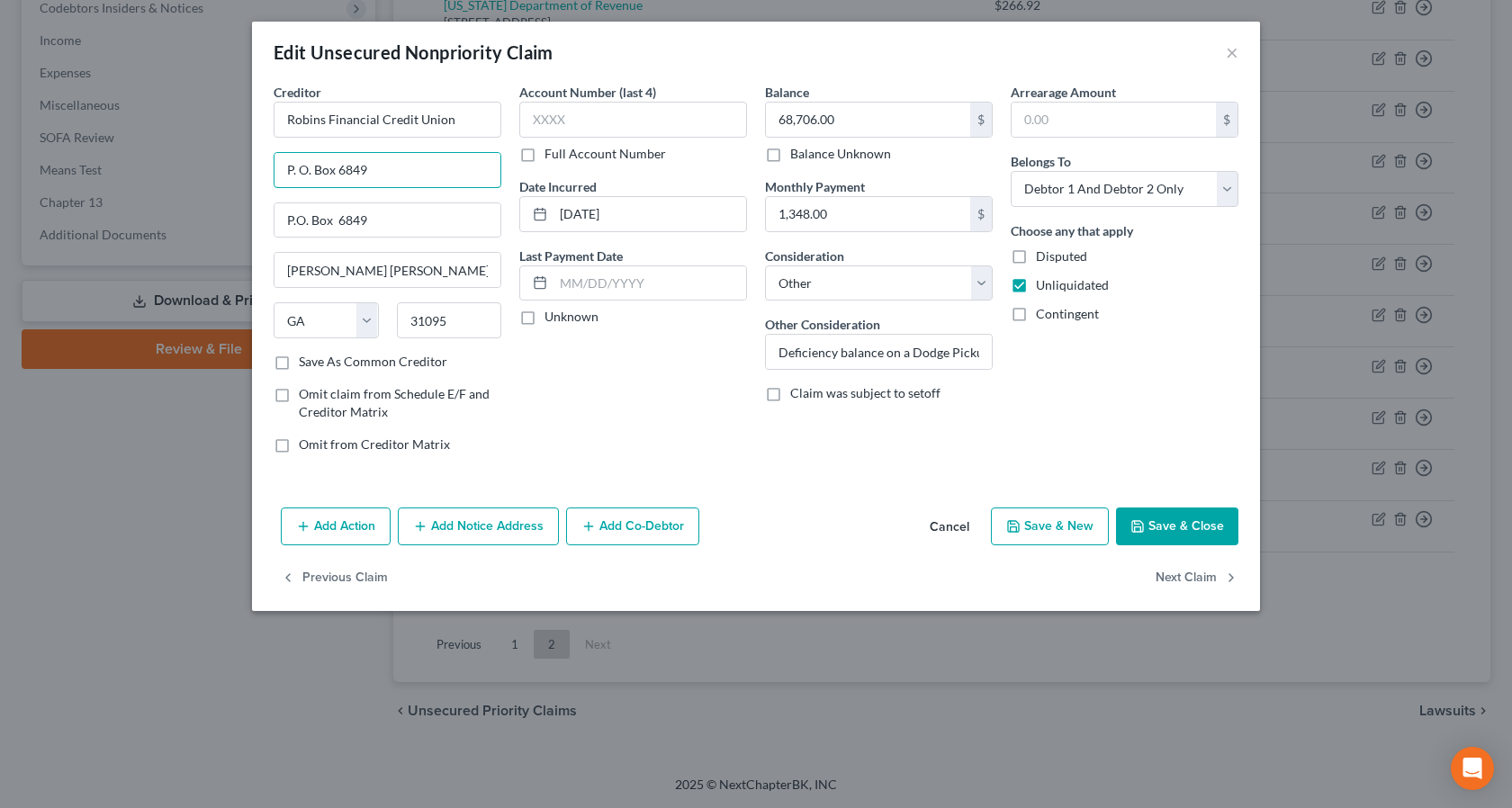
drag, startPoint x: 386, startPoint y: 171, endPoint x: 260, endPoint y: 166, distance: 126.1
click at [260, 166] on div "Creditor * Robins Financial Credit Union P. O. Box 6849 P.O. Box 6849 Warner Ro…" at bounding box center [756, 291] width 1008 height 417
type input "Attn: Agent/Officer"
click at [1173, 529] on button "Save & Close" at bounding box center [1177, 526] width 122 height 38
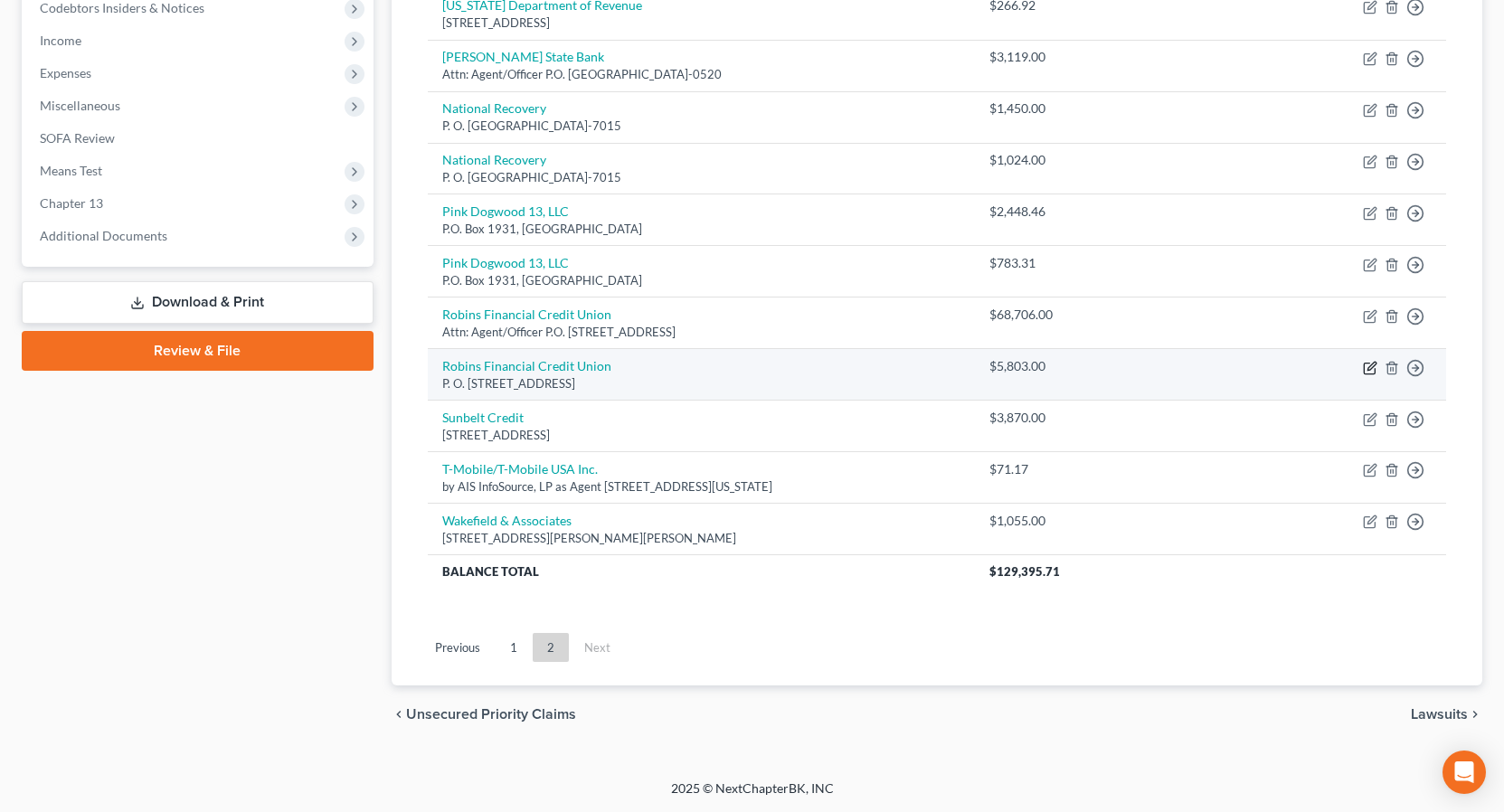
click at [1366, 368] on icon "button" at bounding box center [1370, 369] width 15 height 15
select select "10"
select select "14"
select select "0"
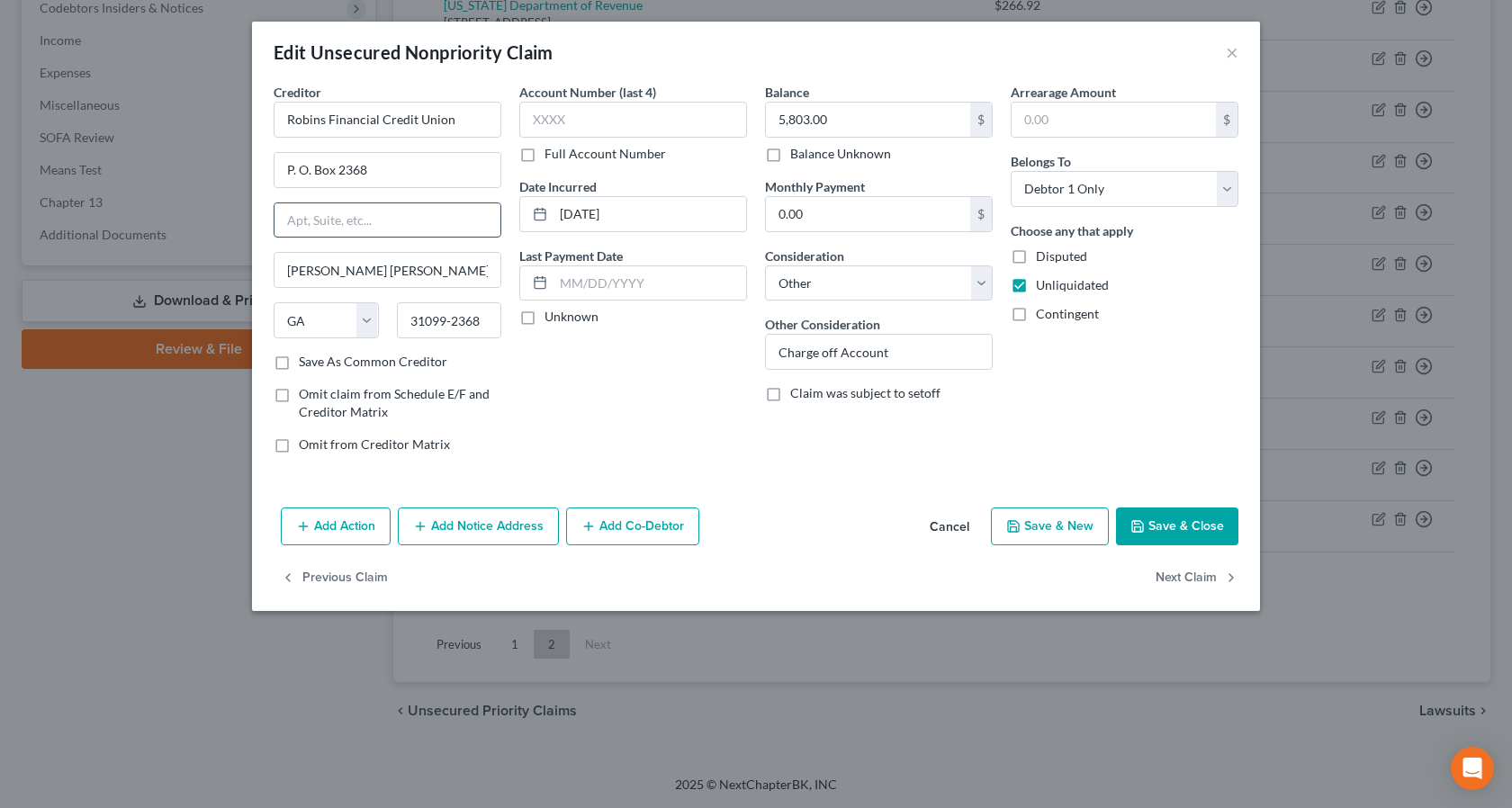
click at [301, 222] on input "text" at bounding box center [388, 220] width 226 height 34
drag, startPoint x: 380, startPoint y: 170, endPoint x: 212, endPoint y: 164, distance: 168.1
click at [212, 164] on div "Edit Unsecured Nonpriority Claim × Creditor * Robins Financial Credit Union P. …" at bounding box center [756, 404] width 1512 height 808
type input "Attn: Agent/Officer"
drag, startPoint x: 305, startPoint y: 223, endPoint x: 315, endPoint y: 227, distance: 10.8
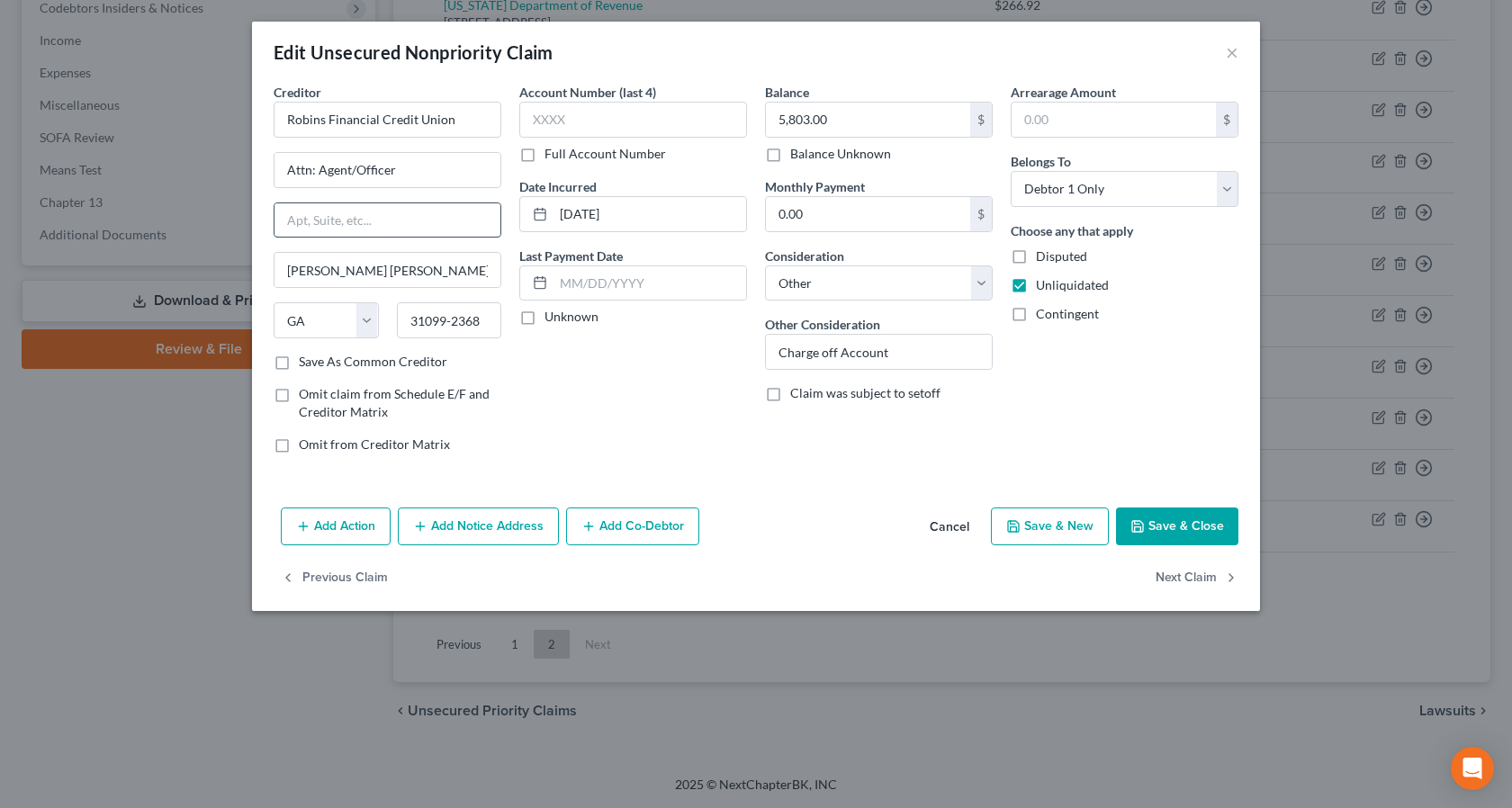
click at [306, 223] on input "text" at bounding box center [388, 220] width 226 height 34
click at [318, 224] on input "P.O. box 6849" at bounding box center [388, 220] width 226 height 34
drag, startPoint x: 369, startPoint y: 221, endPoint x: 380, endPoint y: 223, distance: 11.2
click at [370, 221] on input "P.O. Box 6849" at bounding box center [388, 220] width 226 height 34
type input "P.O. Box 6849"
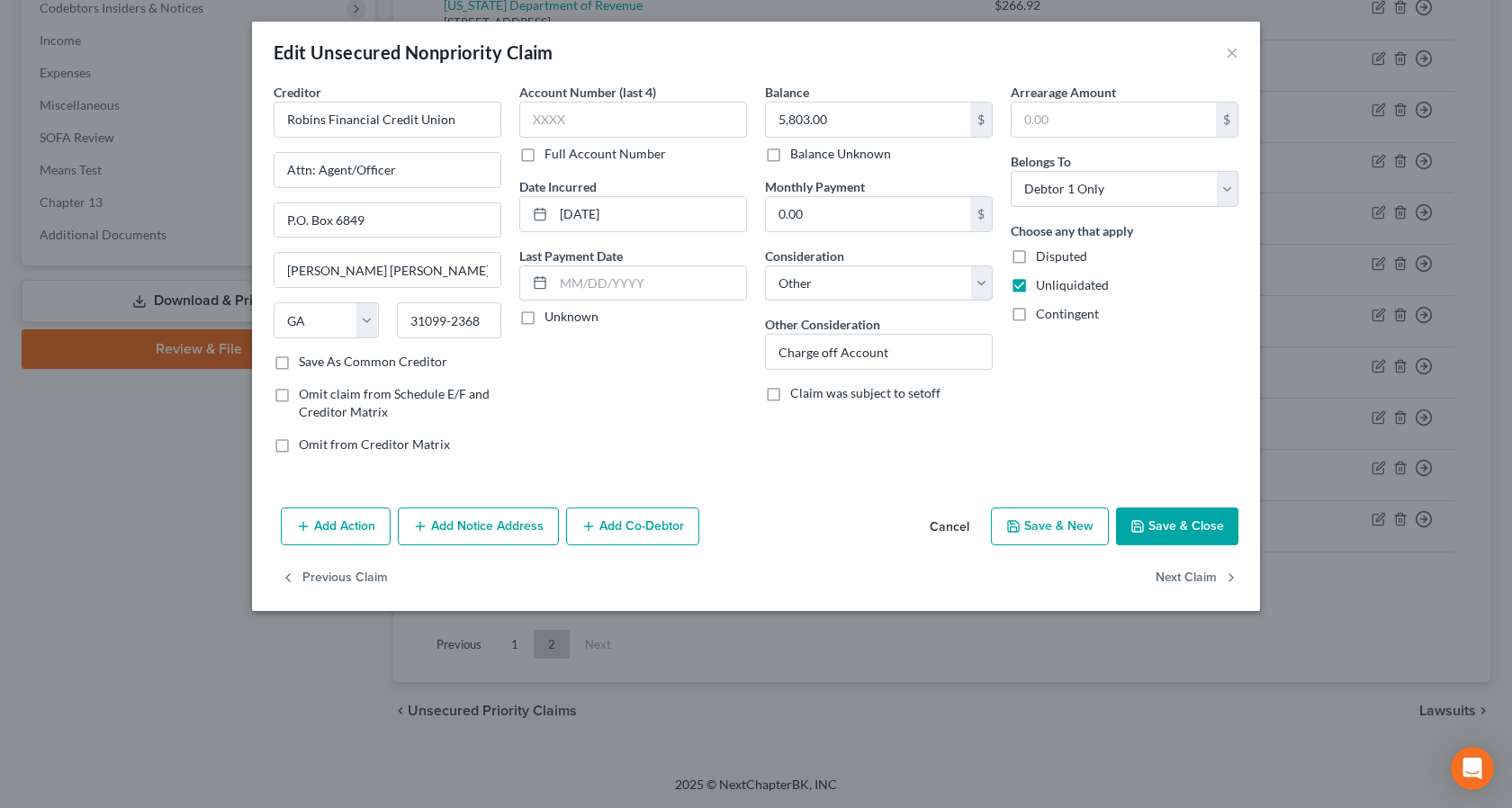
click at [1188, 533] on button "Save & Close" at bounding box center [1177, 526] width 122 height 38
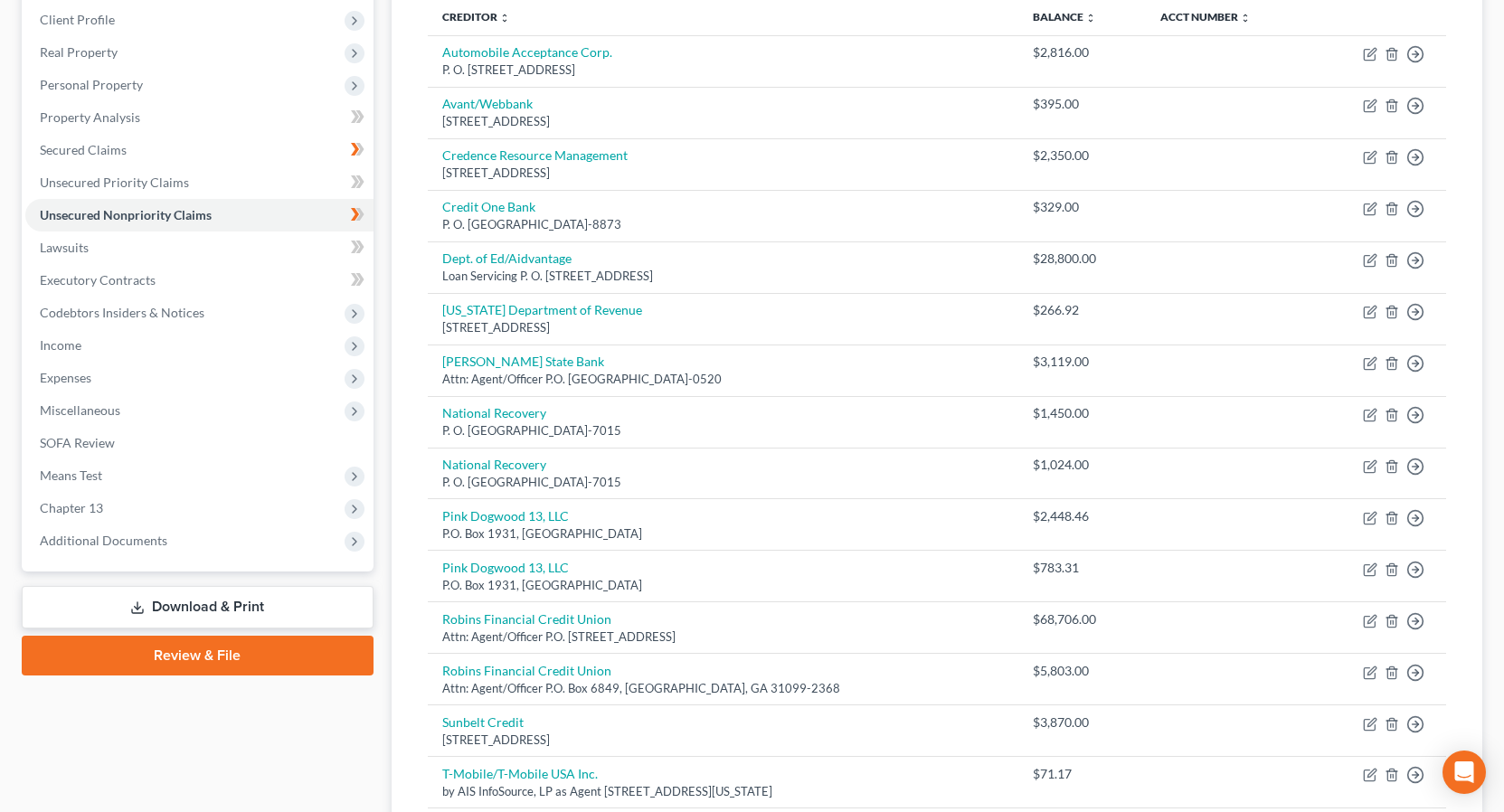
scroll to position [243, 0]
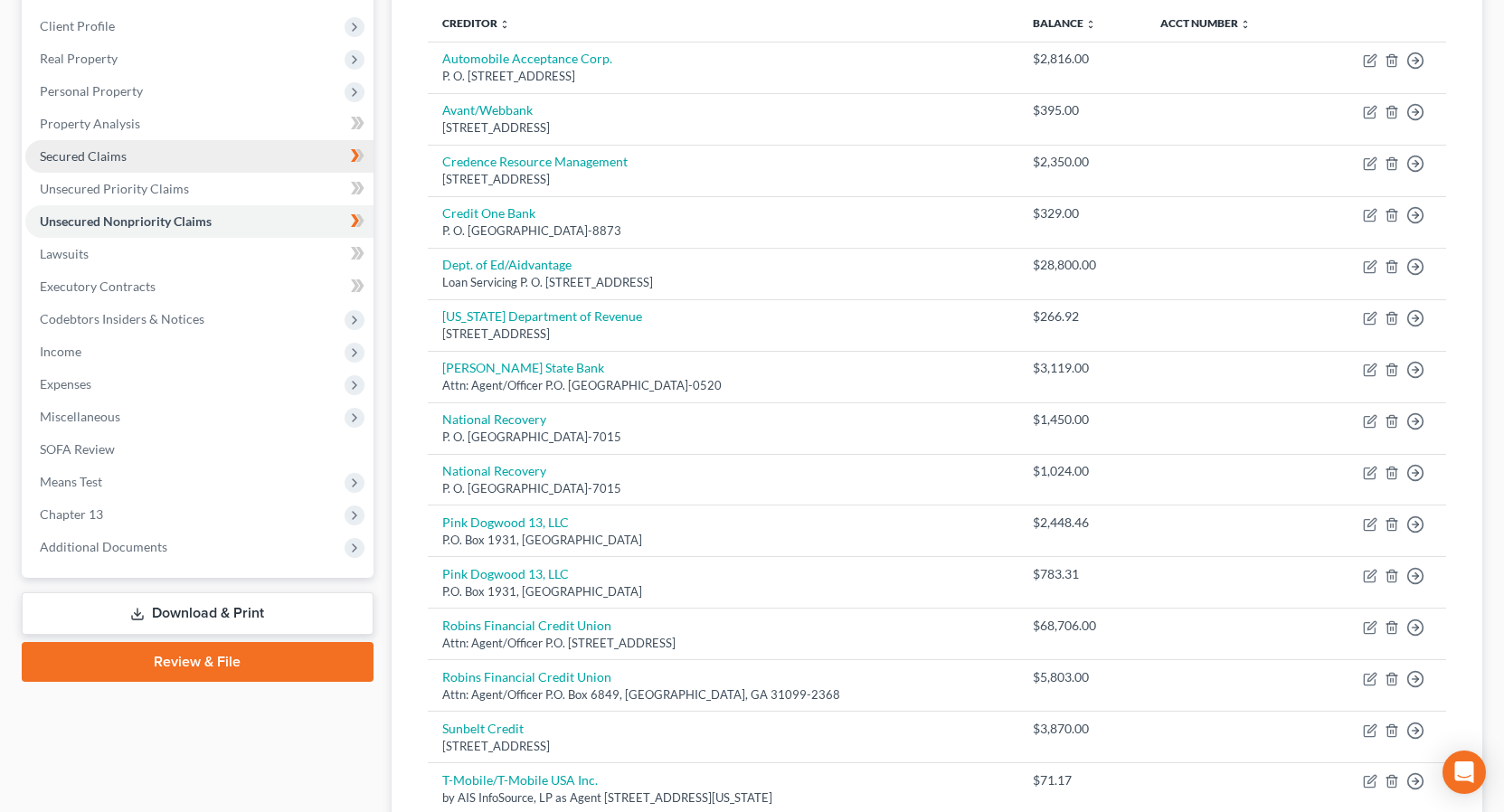
click at [118, 151] on span "Secured Claims" at bounding box center [83, 156] width 87 height 16
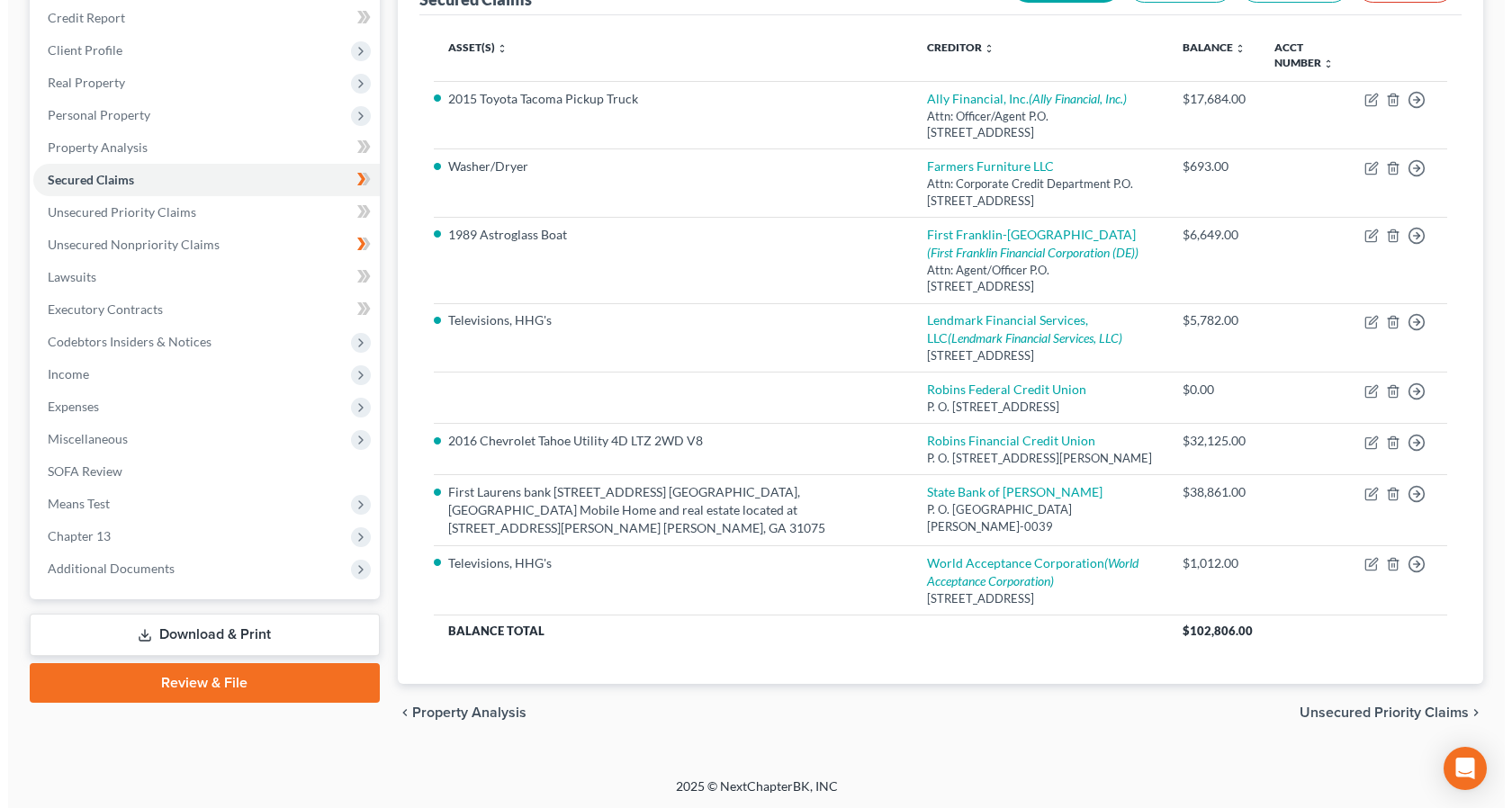
scroll to position [225, 0]
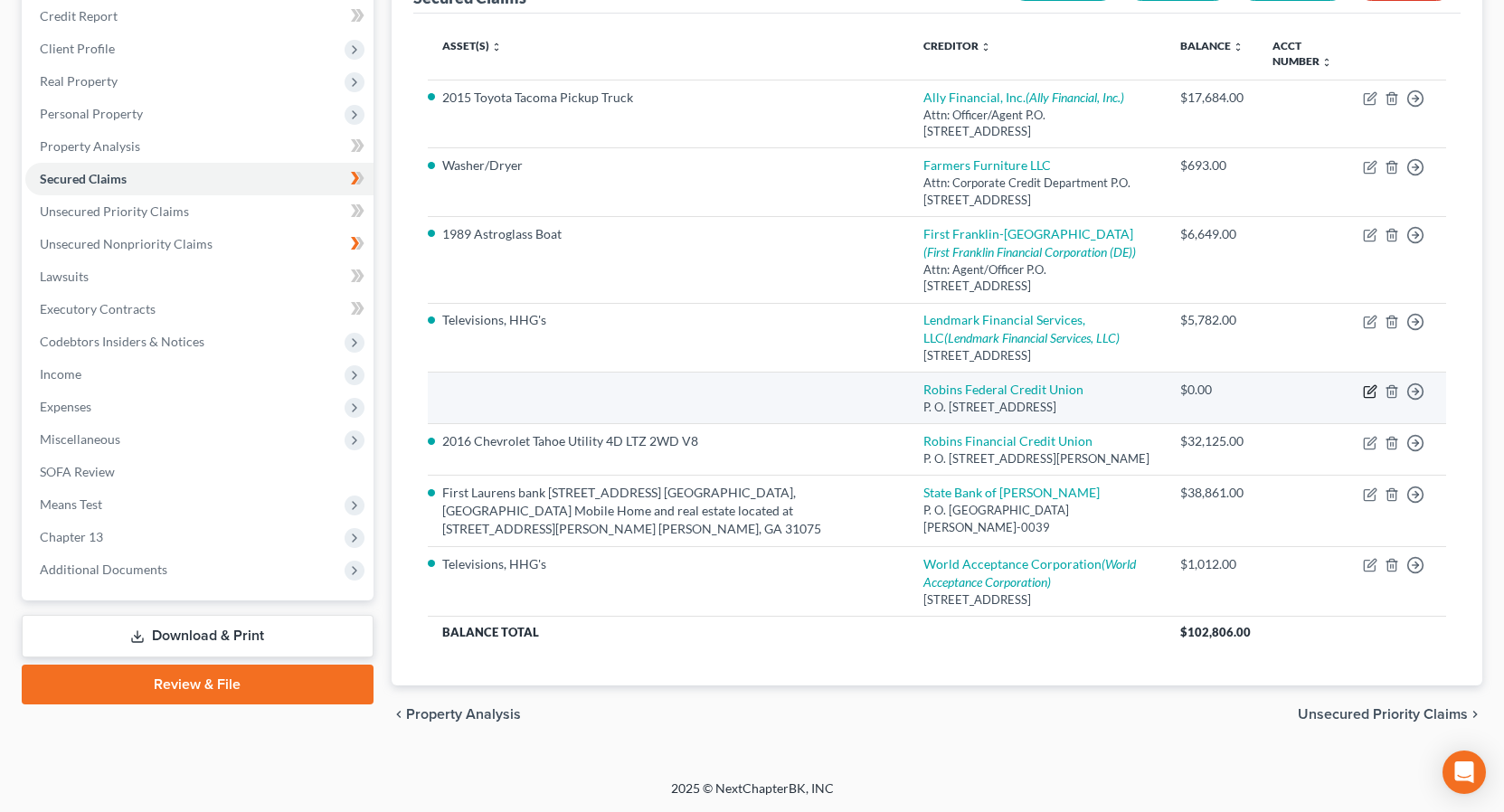
click at [1367, 399] on icon "button" at bounding box center [1370, 392] width 15 height 15
select select "10"
select select "0"
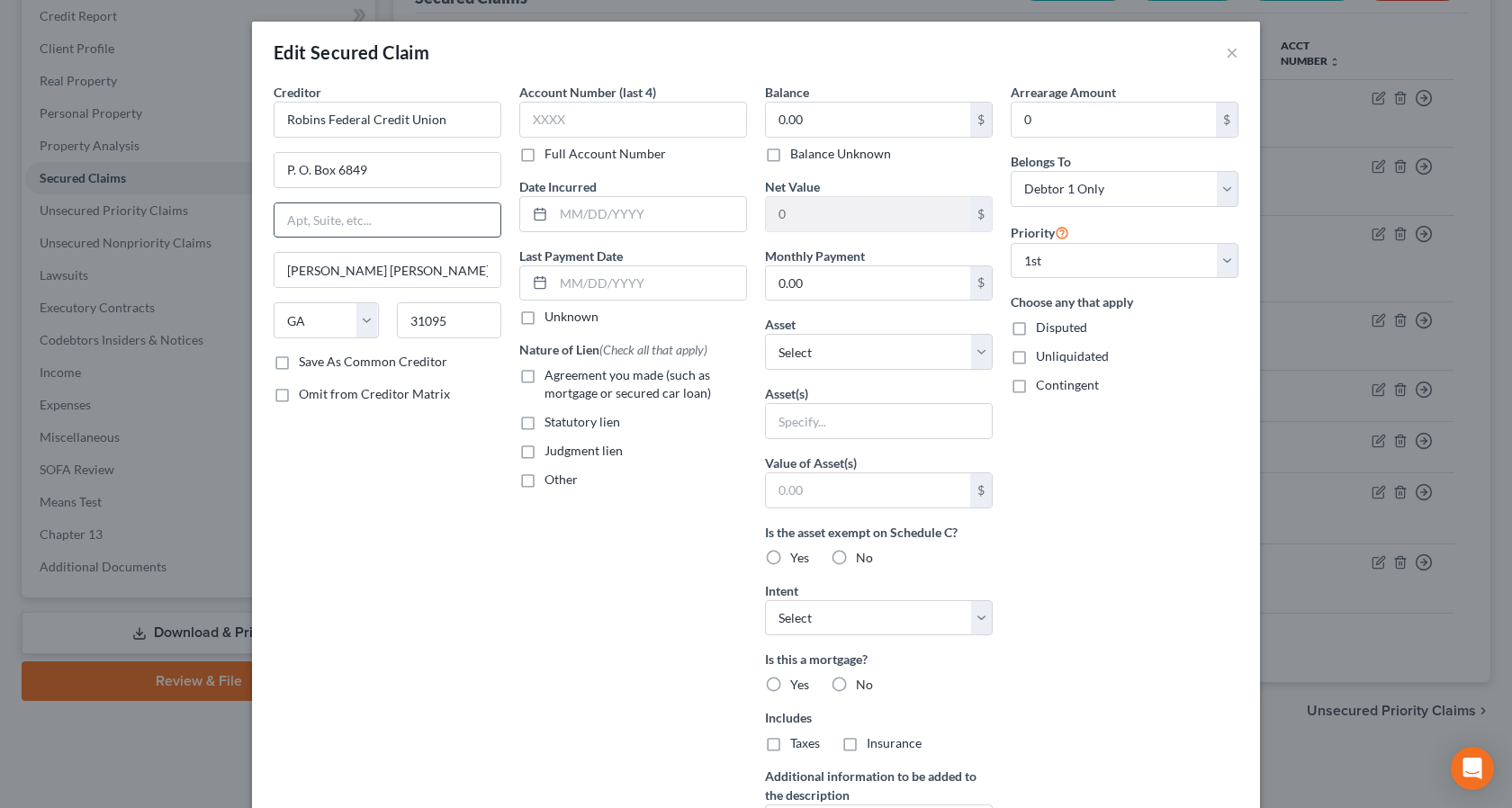
click at [321, 226] on input "text" at bounding box center [388, 220] width 226 height 34
type input "P.O. box 6849"
drag, startPoint x: 381, startPoint y: 173, endPoint x: 236, endPoint y: 166, distance: 145.2
click at [235, 166] on div "Edit Secured Claim × Creditor * Robins Federal Credit Union P. O. Box 6849 P.O.…" at bounding box center [756, 404] width 1512 height 808
click at [335, 170] on input "Attn:" at bounding box center [388, 169] width 226 height 34
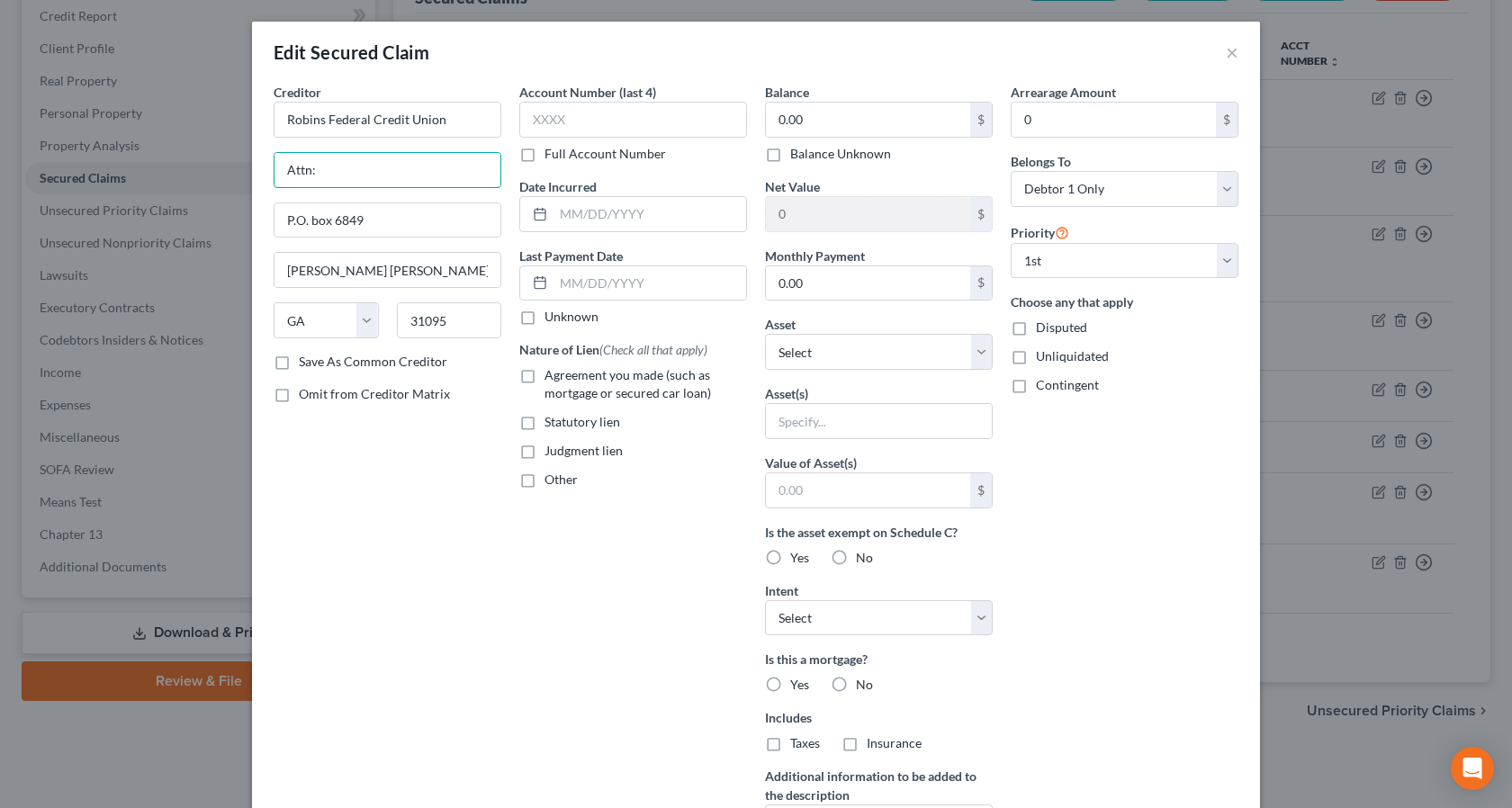
type input "Attn: Agent/Officer"
drag, startPoint x: 1012, startPoint y: 354, endPoint x: 1270, endPoint y: 276, distance: 269.5
click at [1036, 354] on label "Unliquidated" at bounding box center [1072, 357] width 73 height 18
click at [1043, 354] on input "Unliquidated" at bounding box center [1049, 353] width 12 height 12
checkbox input "true"
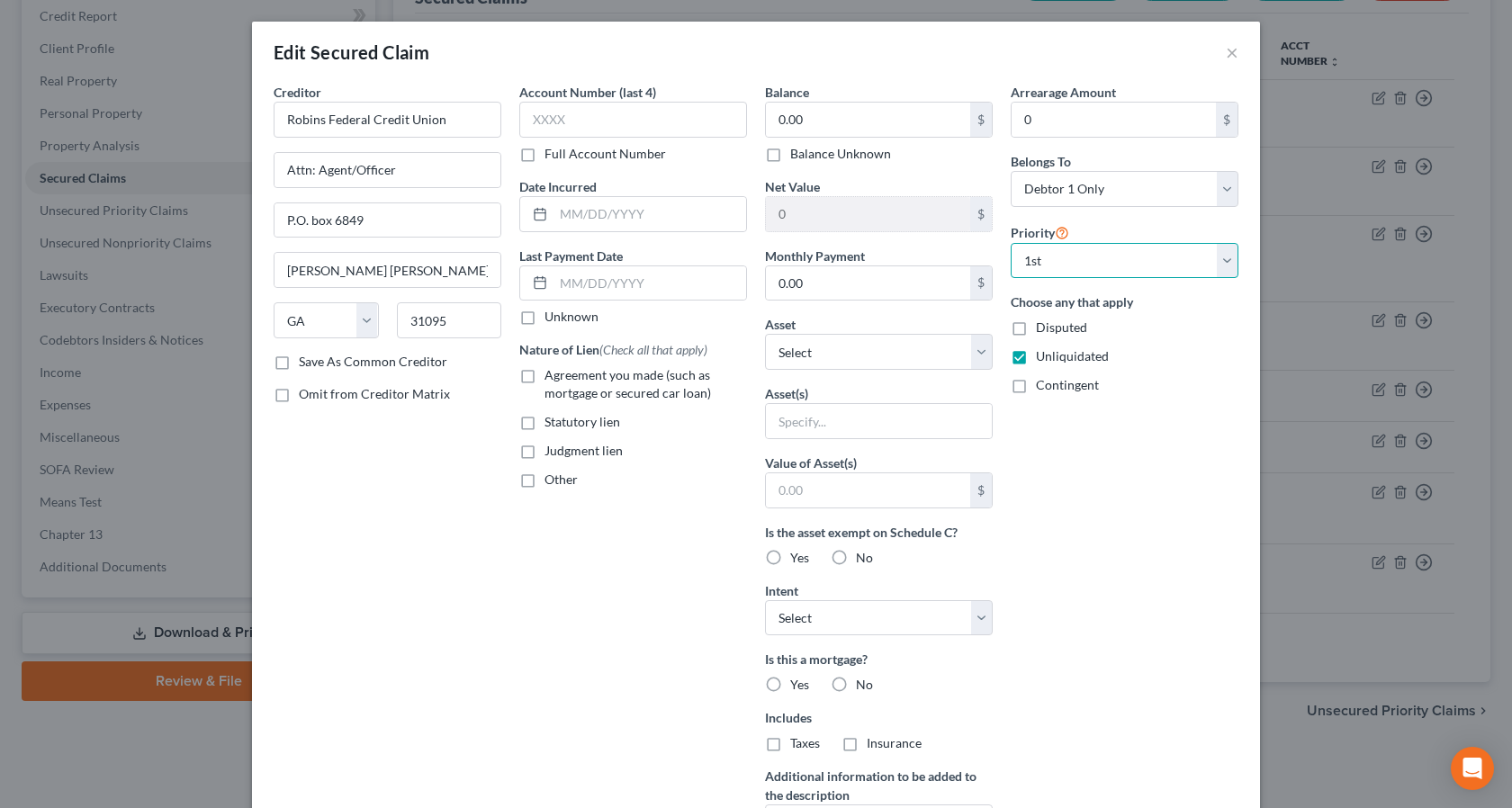
click at [1220, 262] on select "Select 1st 2nd 3rd 4th 5th 6th 7th 8th 9th 10th 11th 12th 13th 14th 15th 16th 1…" at bounding box center [1125, 260] width 228 height 36
select select
click at [1011, 243] on select "Select 1st 2nd 3rd 4th 5th 6th 7th 8th 9th 10th 11th 12th 13th 14th 15th 16th 1…" at bounding box center [1125, 260] width 228 height 36
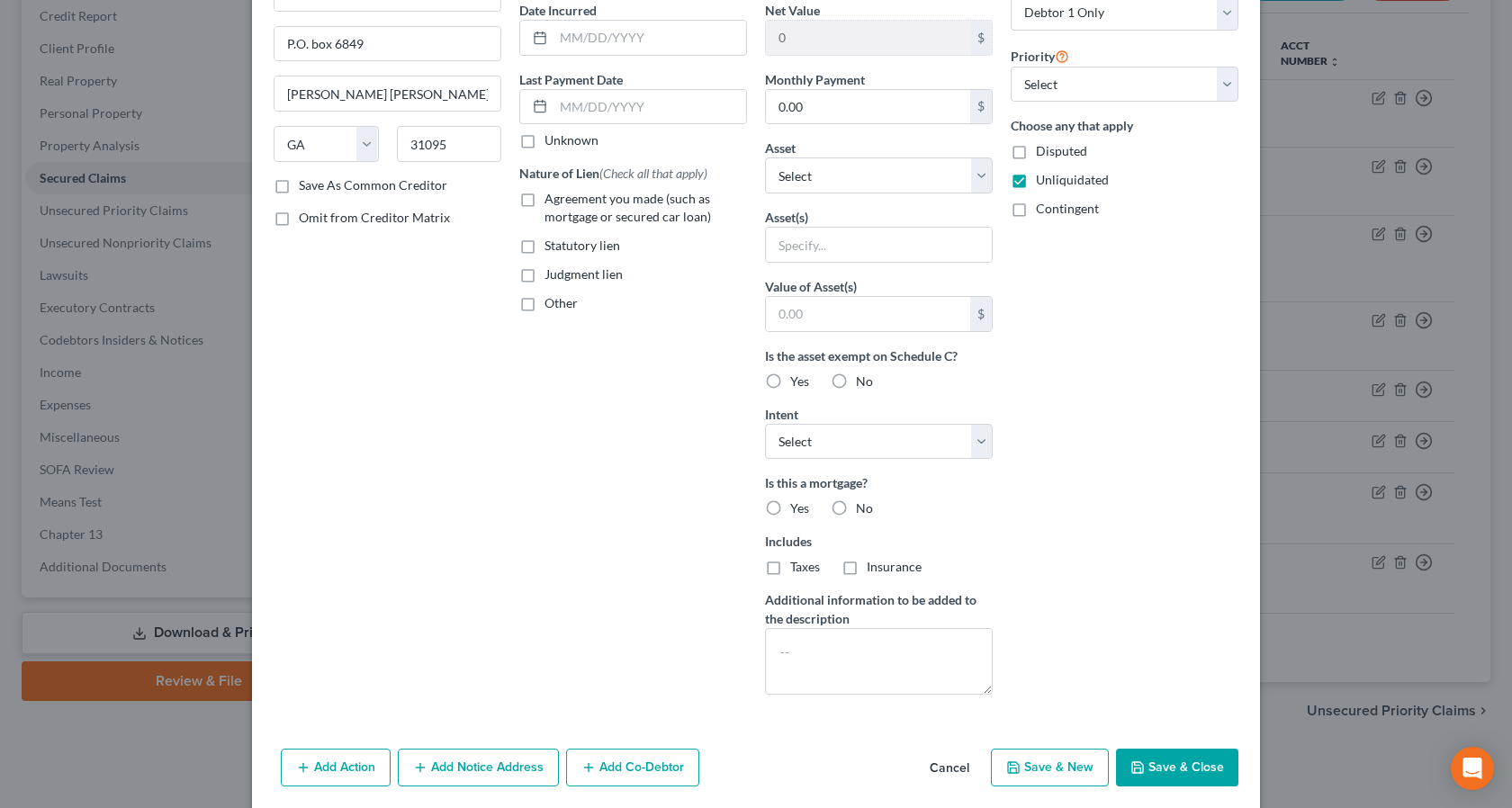
scroll to position [243, 0]
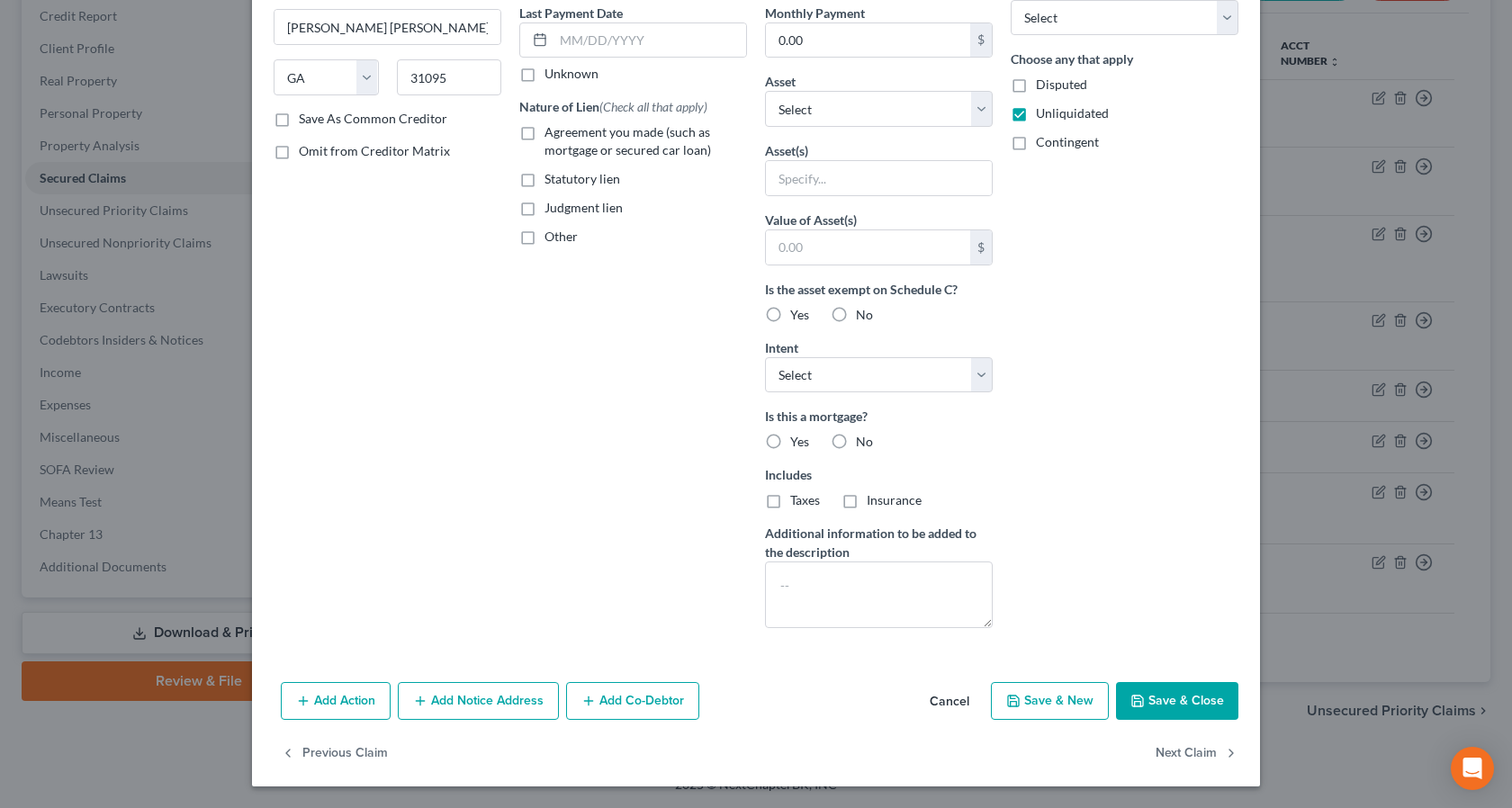
click at [1168, 702] on button "Save & Close" at bounding box center [1177, 700] width 122 height 38
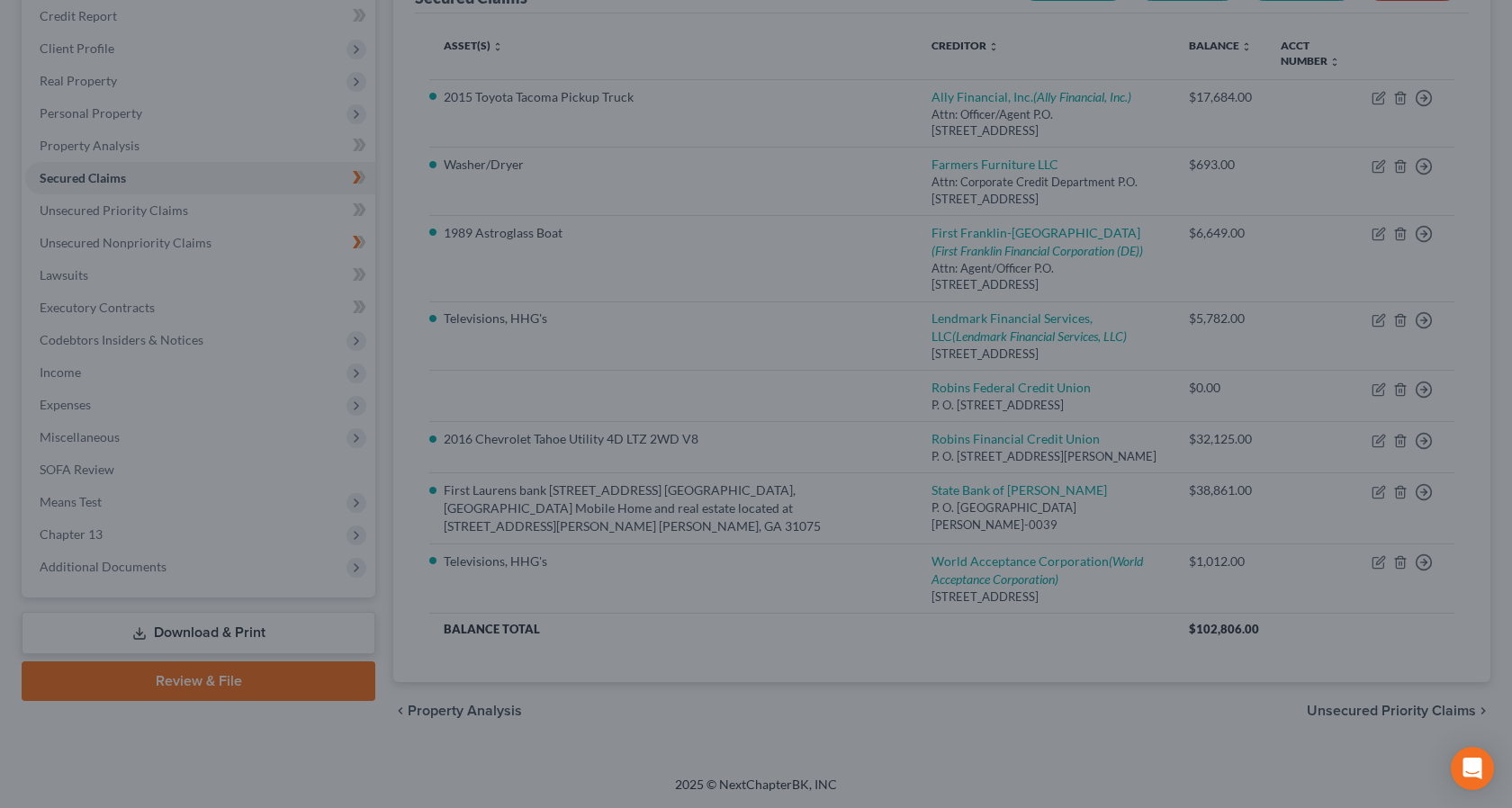
scroll to position [46, 0]
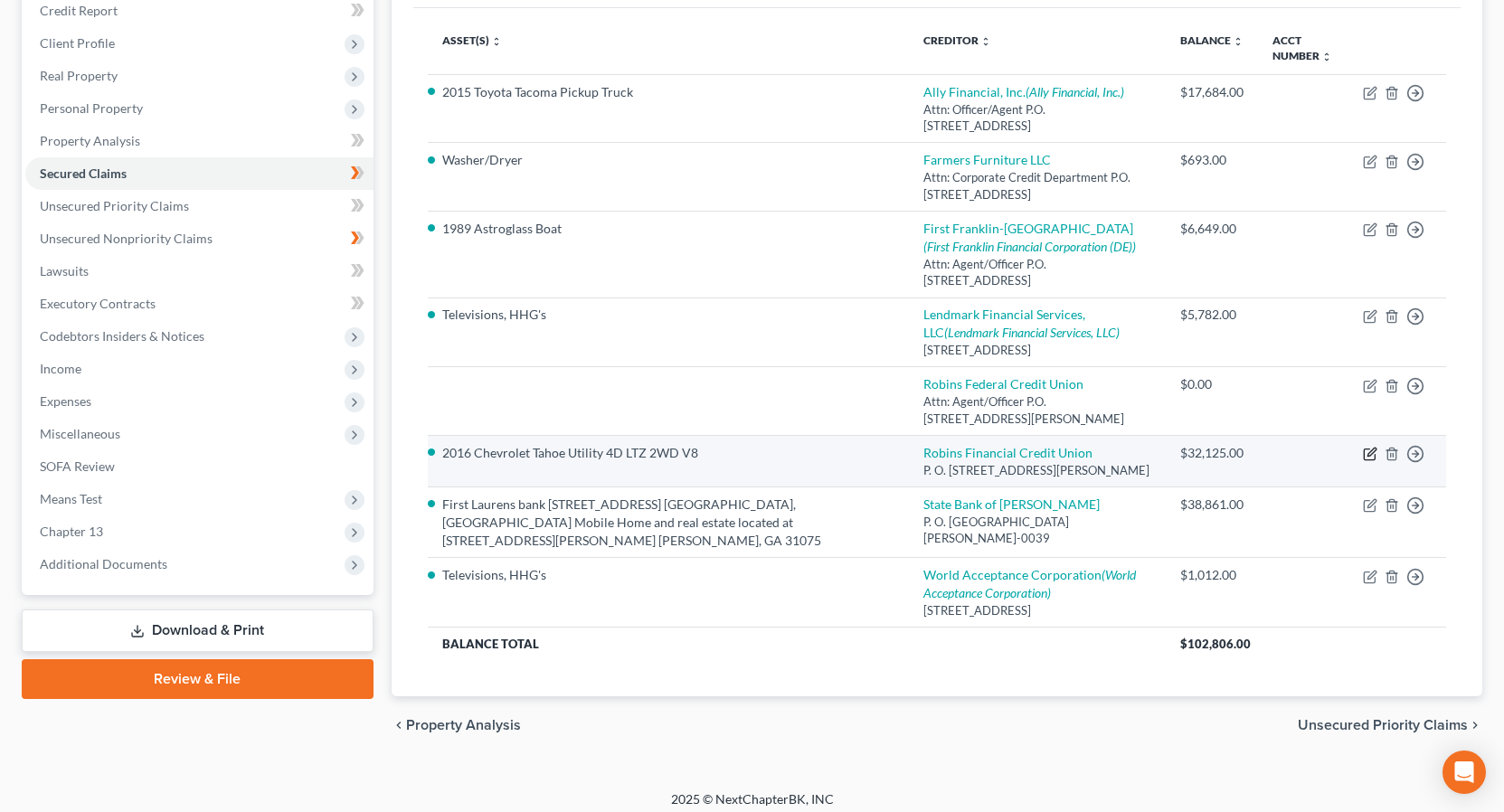
click at [1368, 455] on icon "button" at bounding box center [1371, 452] width 8 height 8
select select "10"
select select "2"
select select "0"
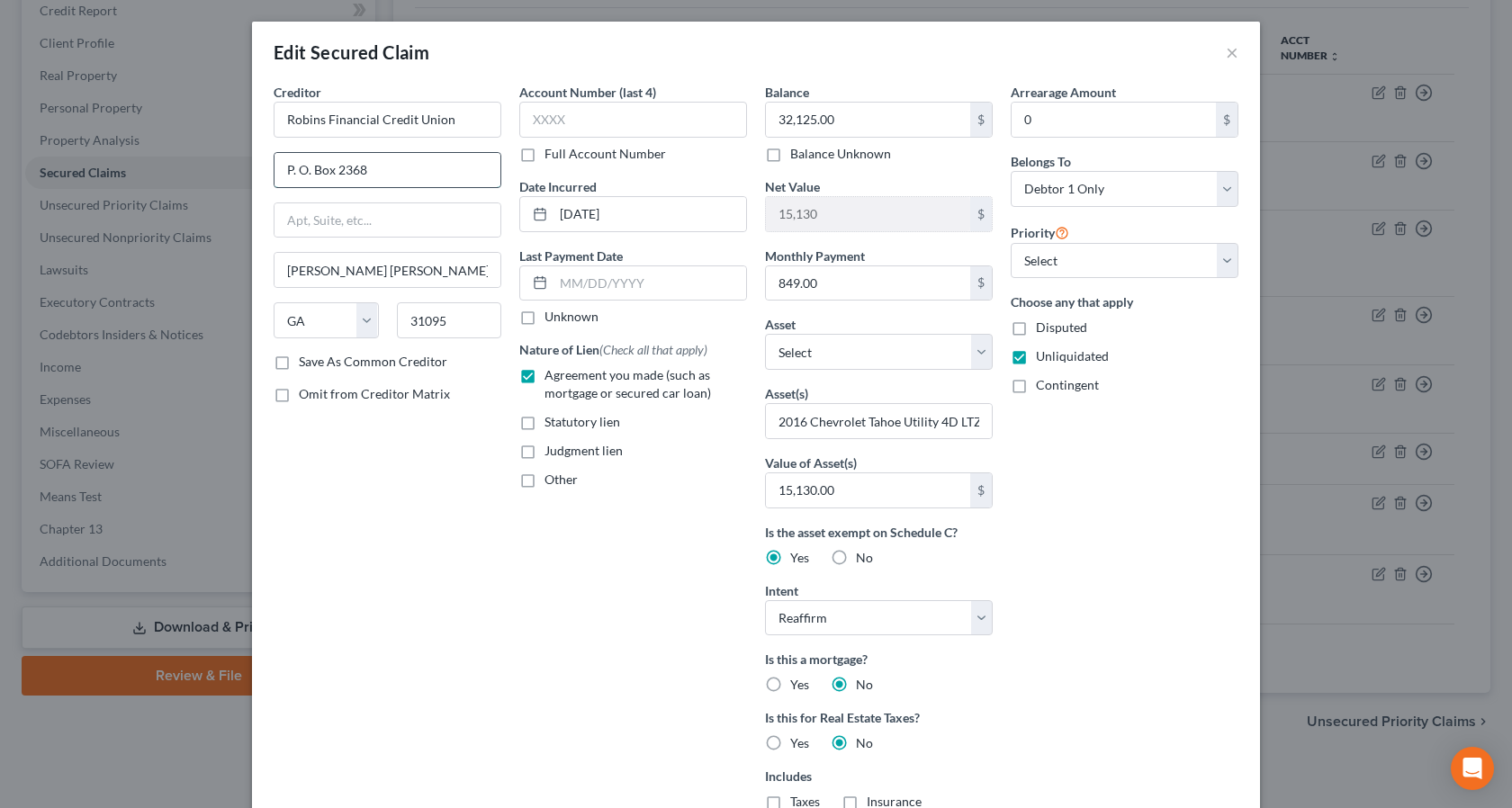
drag, startPoint x: 371, startPoint y: 166, endPoint x: 269, endPoint y: 160, distance: 102.2
click at [238, 159] on div "Edit Secured Claim × Creditor * Robins Financial Credit Union P. O. Box 2368 Wa…" at bounding box center [756, 404] width 1512 height 808
type input "Attn: Agent/Officer"
click at [303, 225] on input "text" at bounding box center [388, 220] width 226 height 34
type input "P.O. Box 6849"
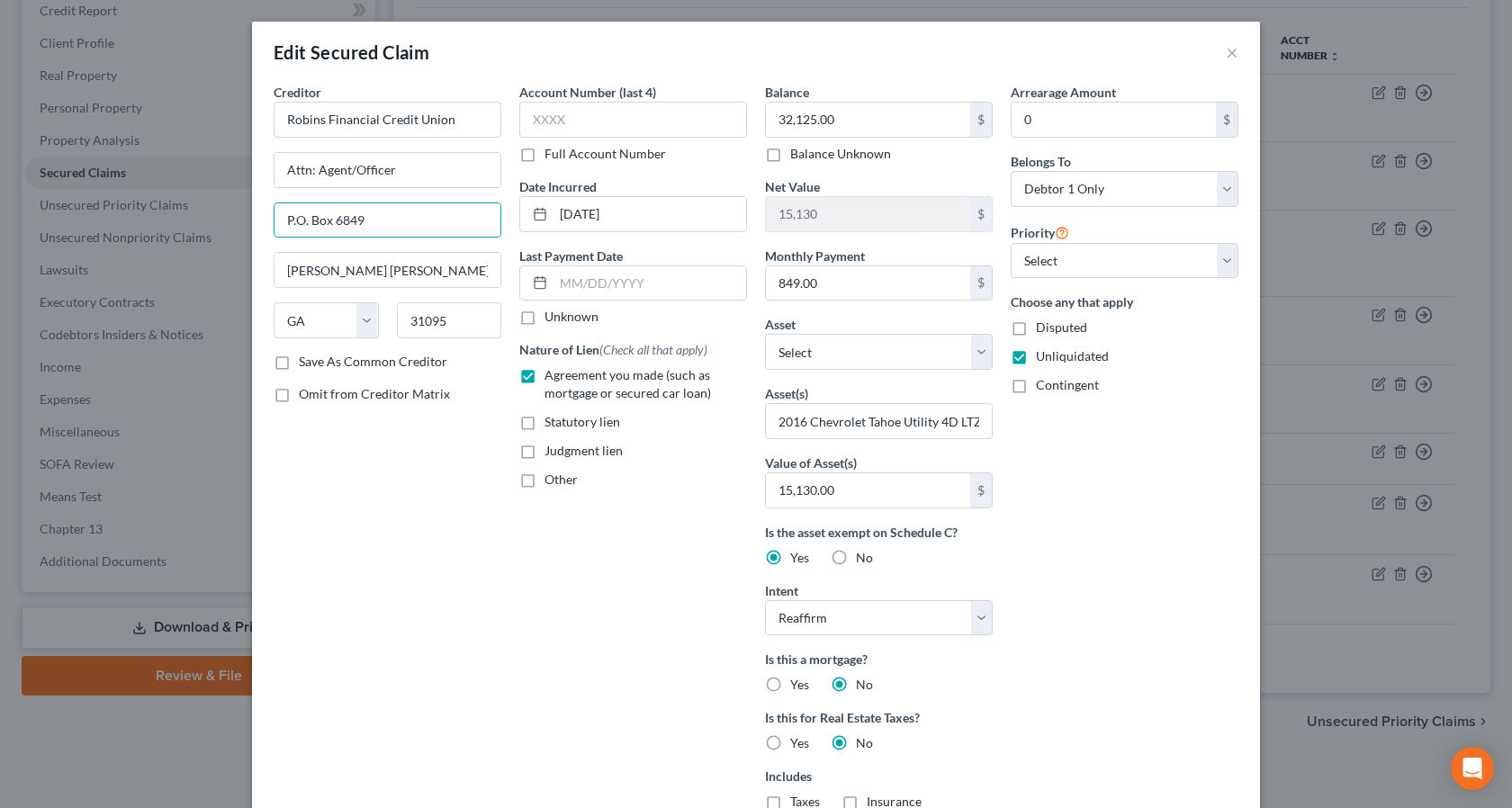
drag, startPoint x: 393, startPoint y: 560, endPoint x: 381, endPoint y: 462, distance: 98.7
click at [398, 556] on div "Creditor * Robins Financial Credit Union Attn: Agent/Officer P.O. Box 6849 Warn…" at bounding box center [387, 513] width 245 height 861
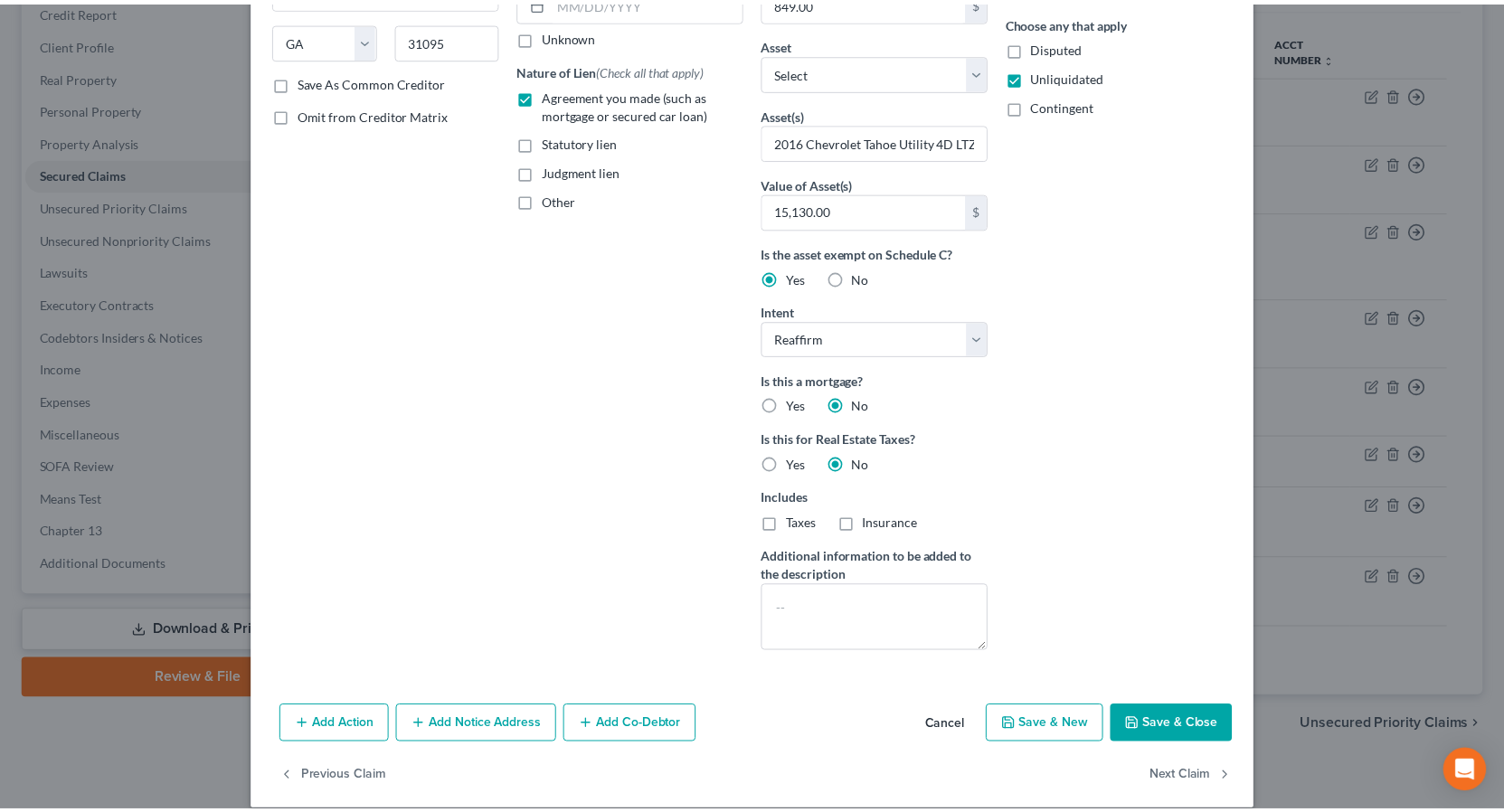
scroll to position [287, 0]
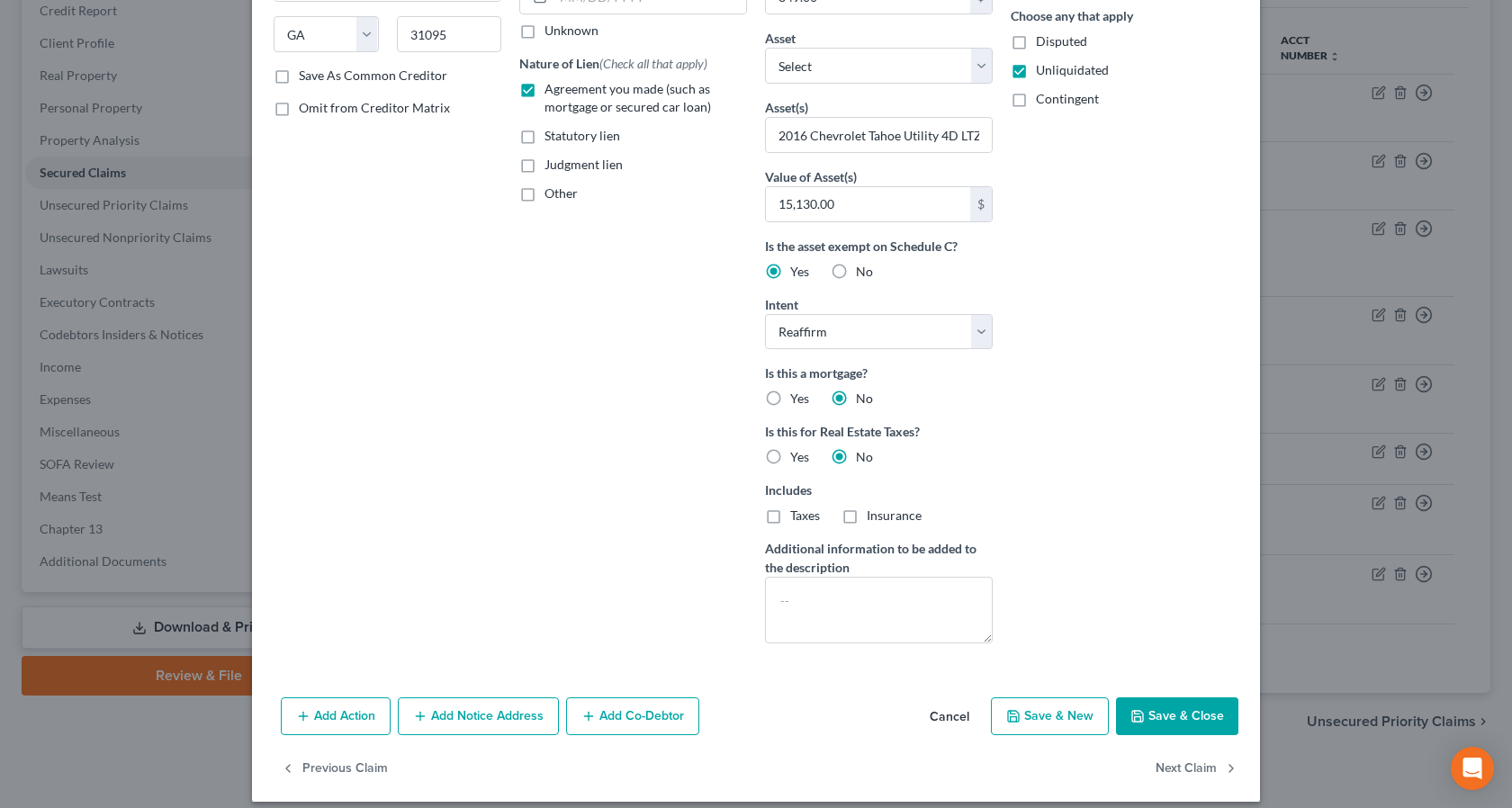
click at [1180, 712] on button "Save & Close" at bounding box center [1177, 716] width 122 height 38
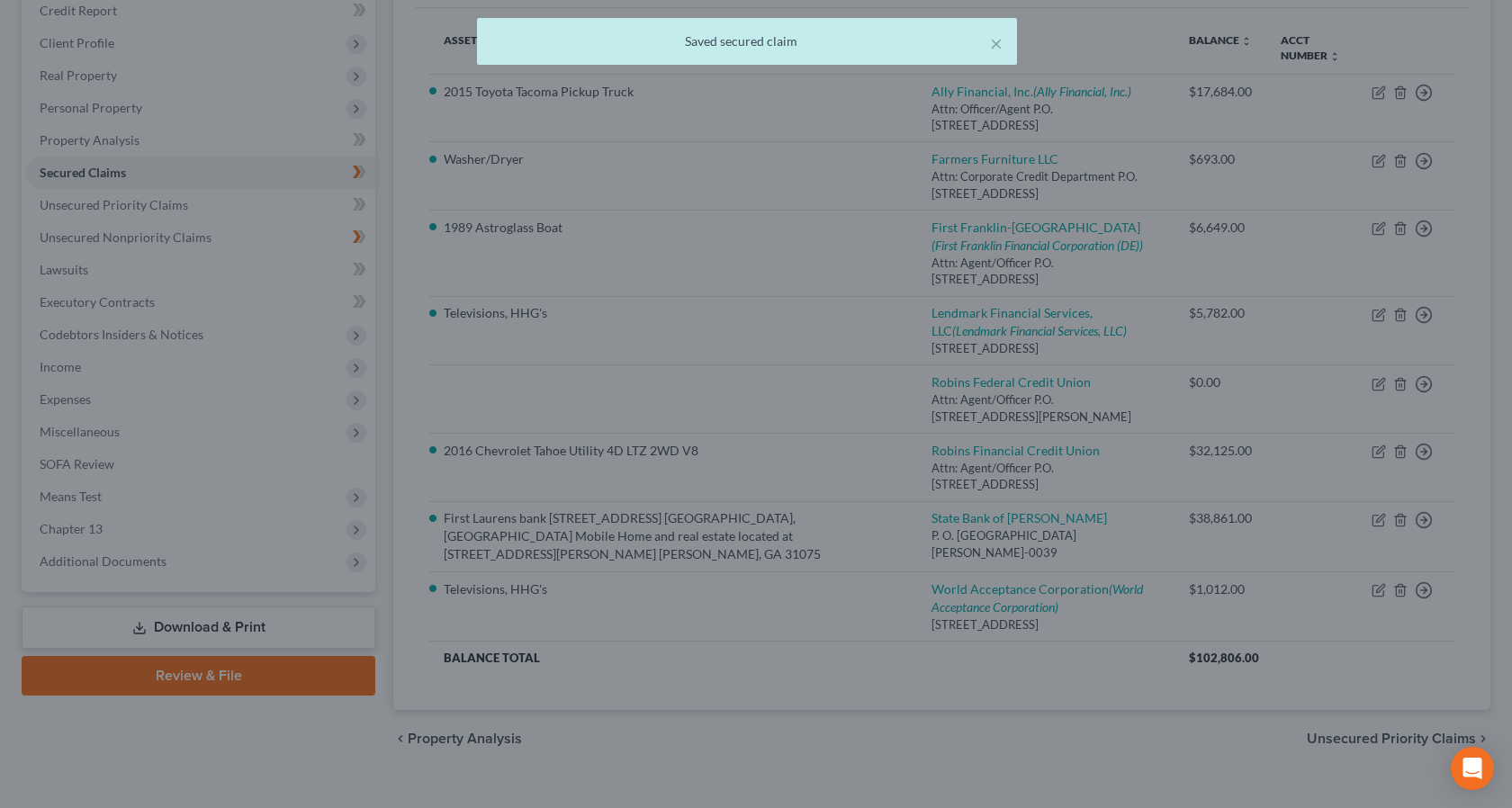
scroll to position [0, 0]
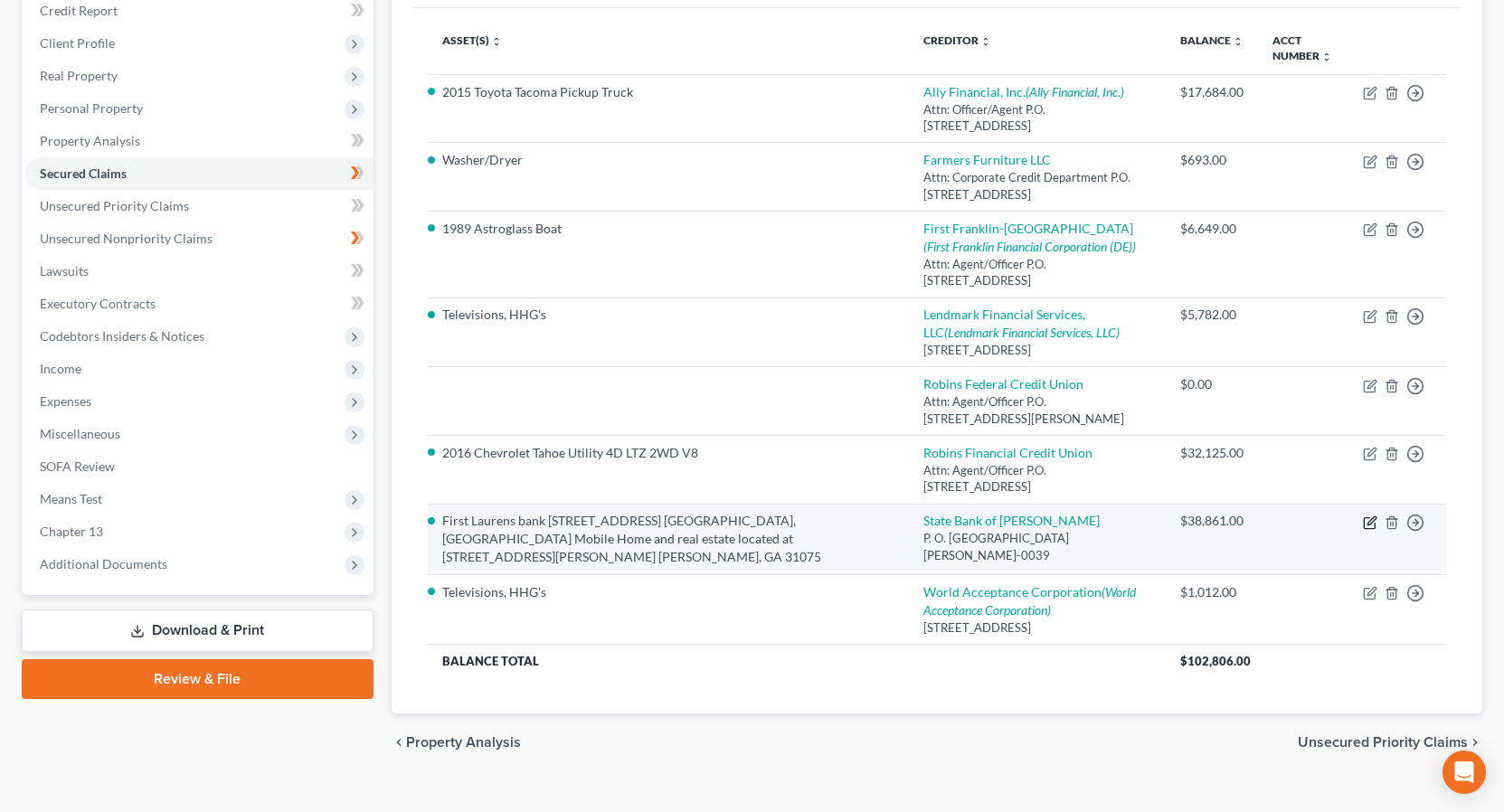
click at [1369, 530] on icon "button" at bounding box center [1370, 523] width 15 height 15
select select "10"
select select "2"
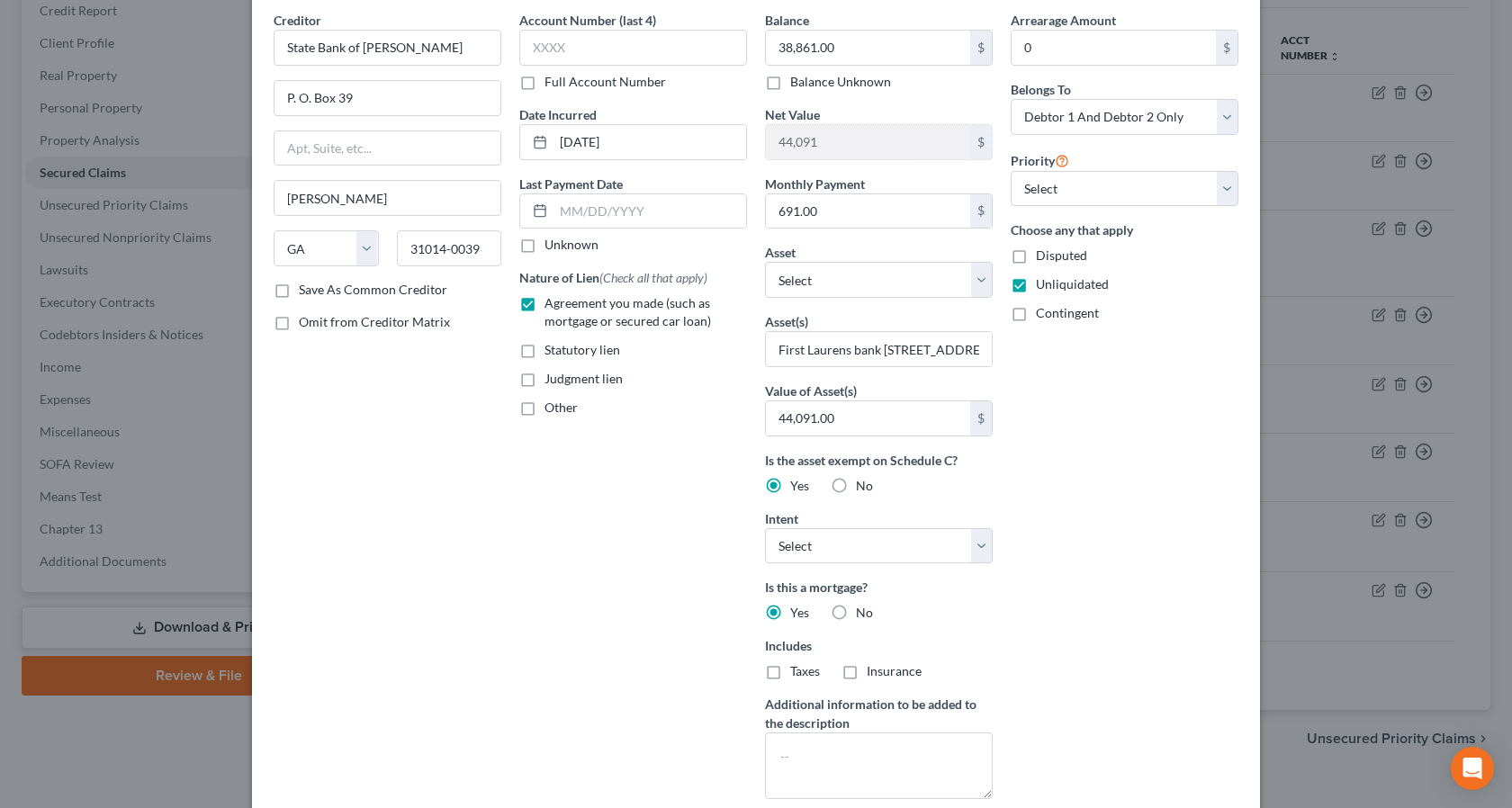
scroll to position [63, 0]
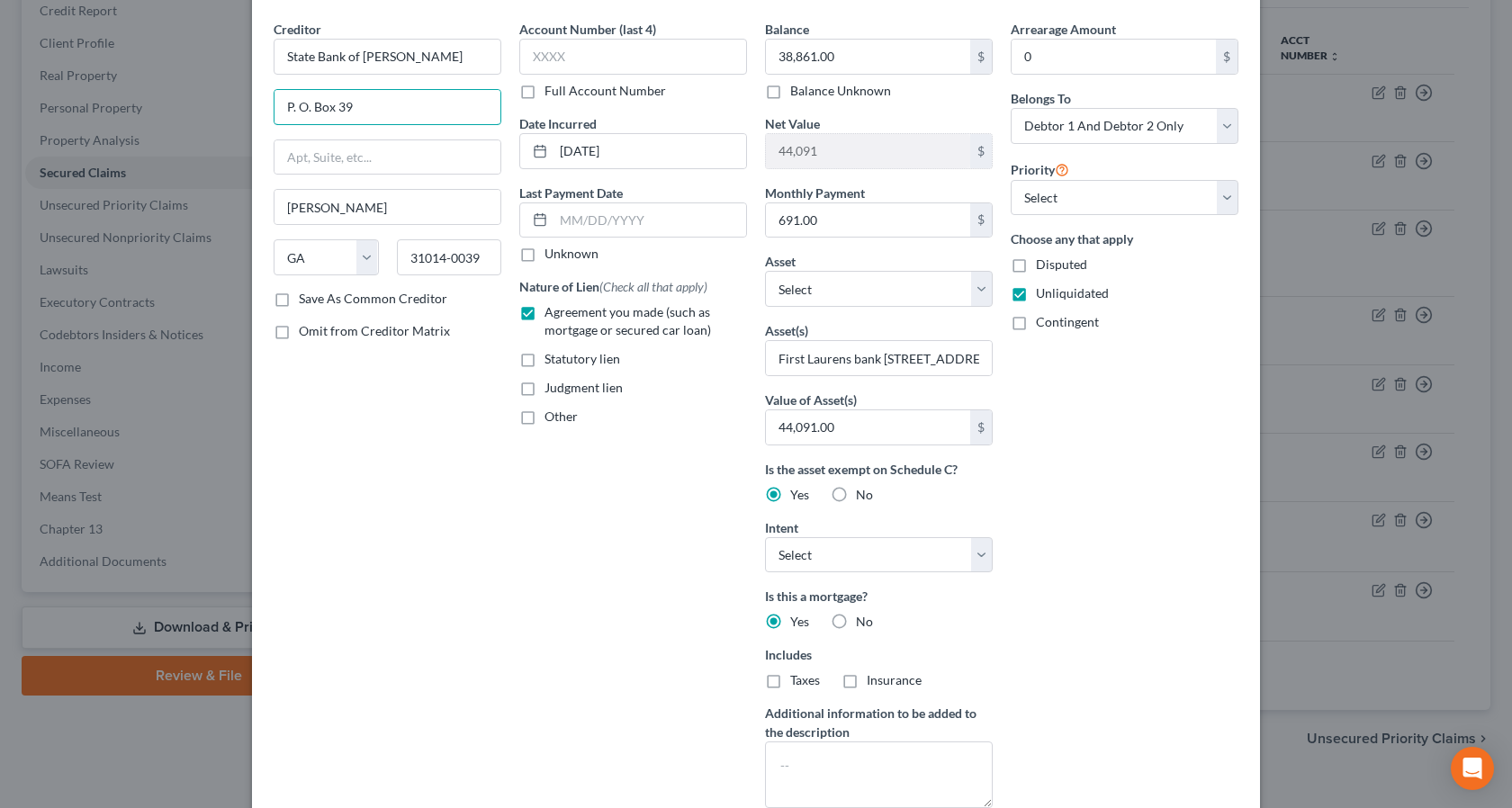
drag, startPoint x: 360, startPoint y: 105, endPoint x: 244, endPoint y: 108, distance: 116.0
click at [252, 108] on div "Creditor * State Bank of Cochran P. O. Box 39 Cochran State AL AK AR AZ CA CO C…" at bounding box center [756, 438] width 1008 height 836
type input "Attn: Agent/Officer"
click at [317, 154] on input "text" at bounding box center [388, 157] width 226 height 34
type input "P.O. Box 39"
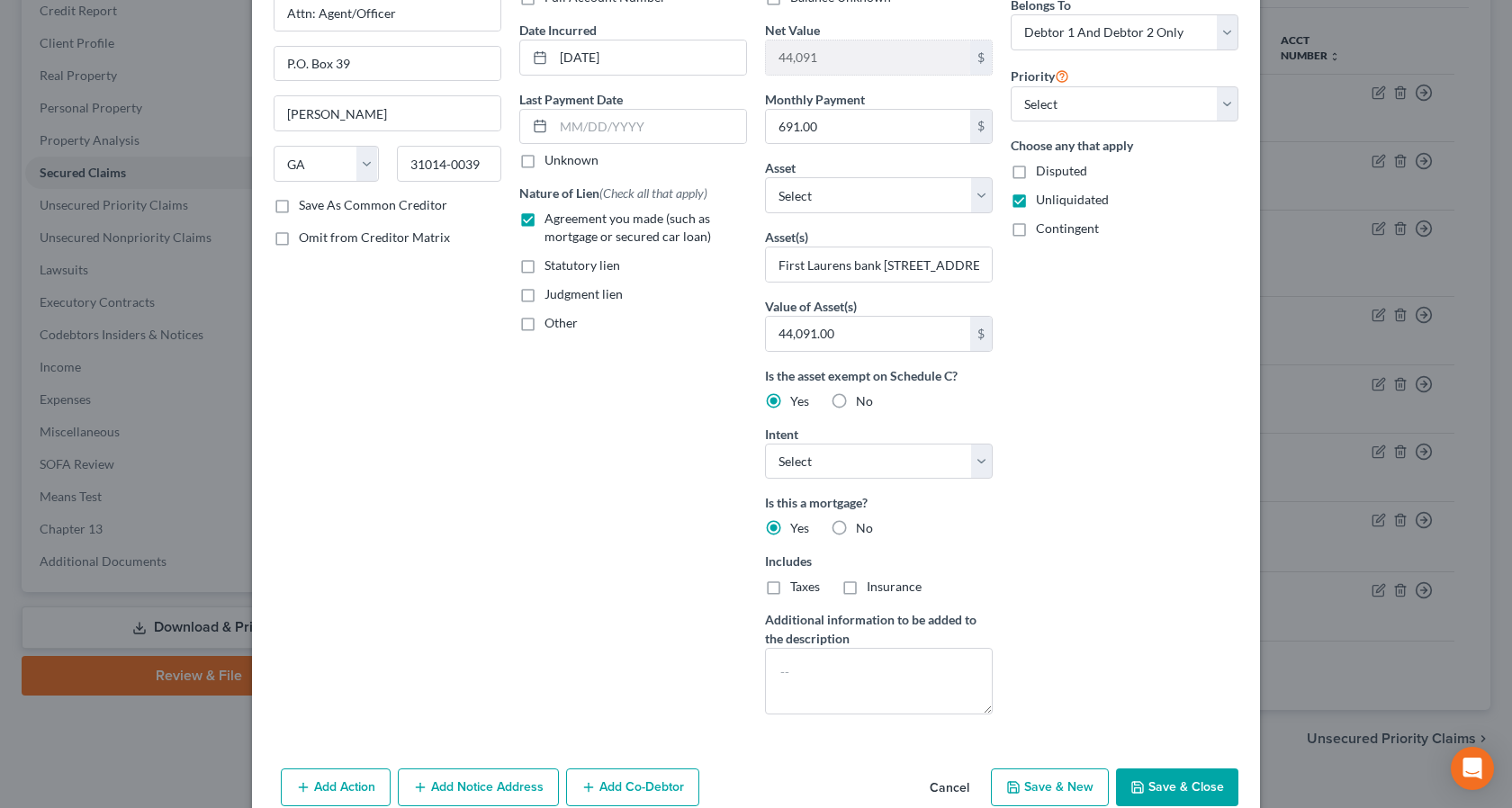
scroll to position [243, 0]
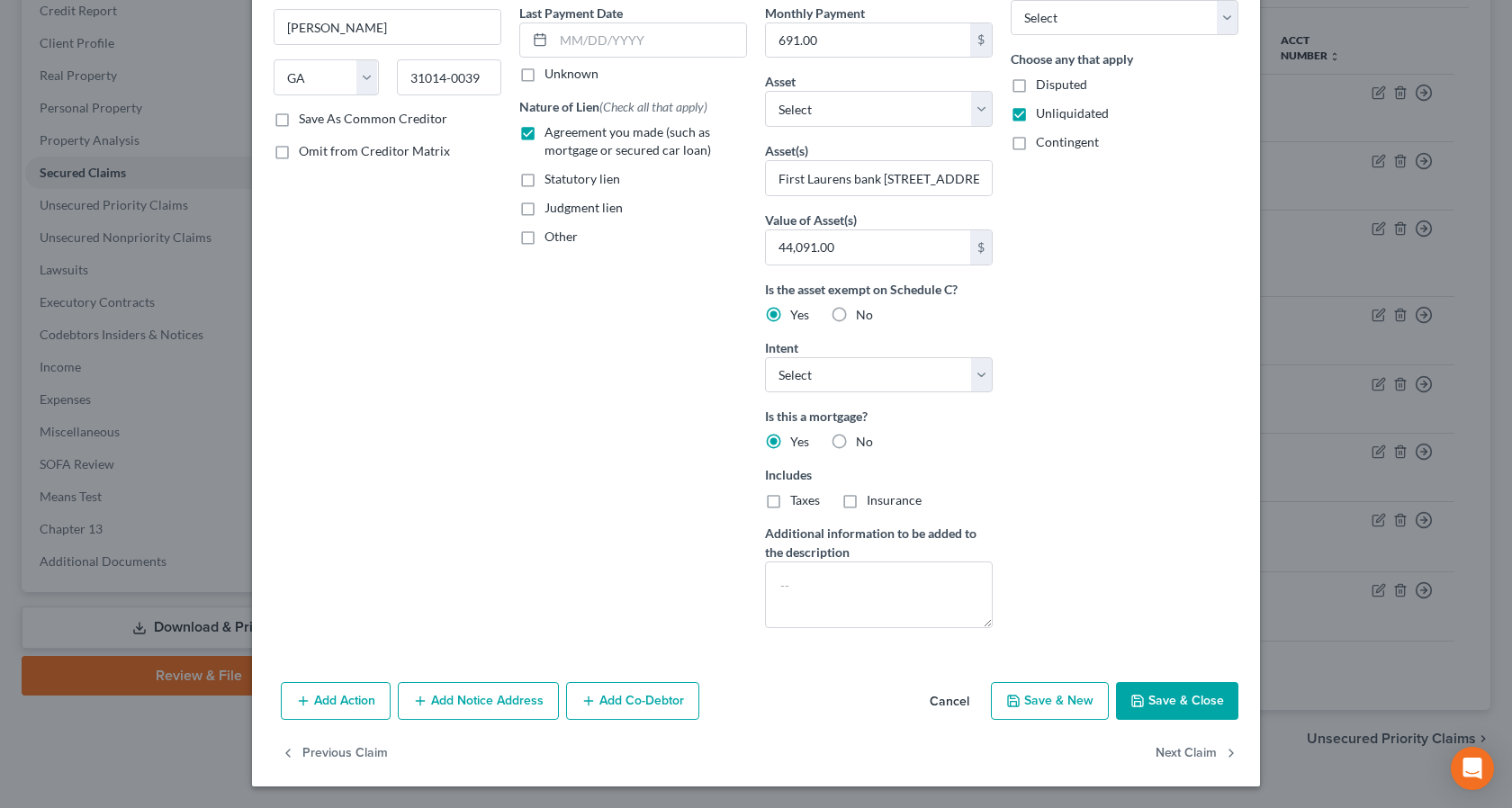
click at [1167, 701] on button "Save & Close" at bounding box center [1177, 700] width 122 height 38
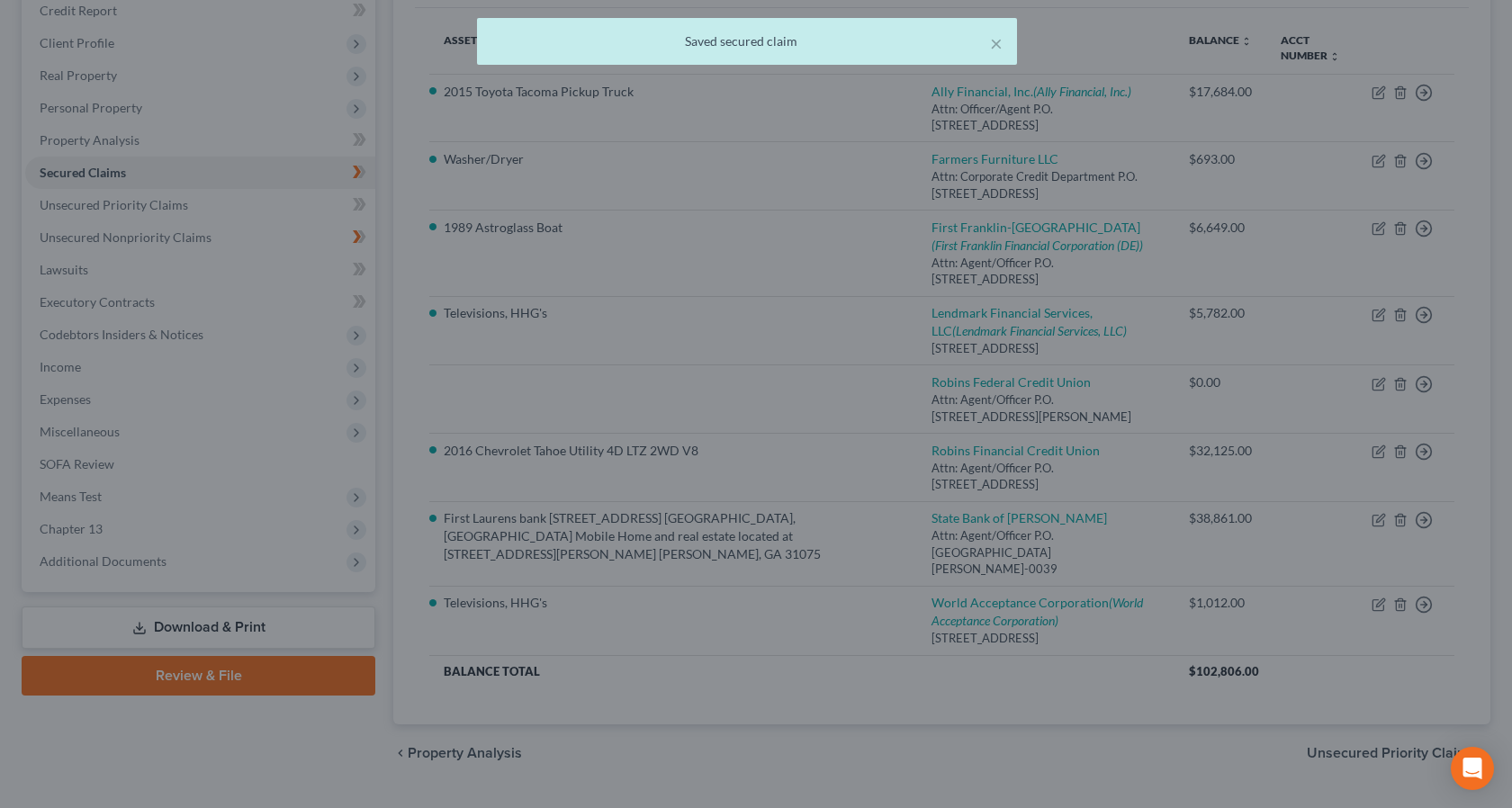
scroll to position [46, 0]
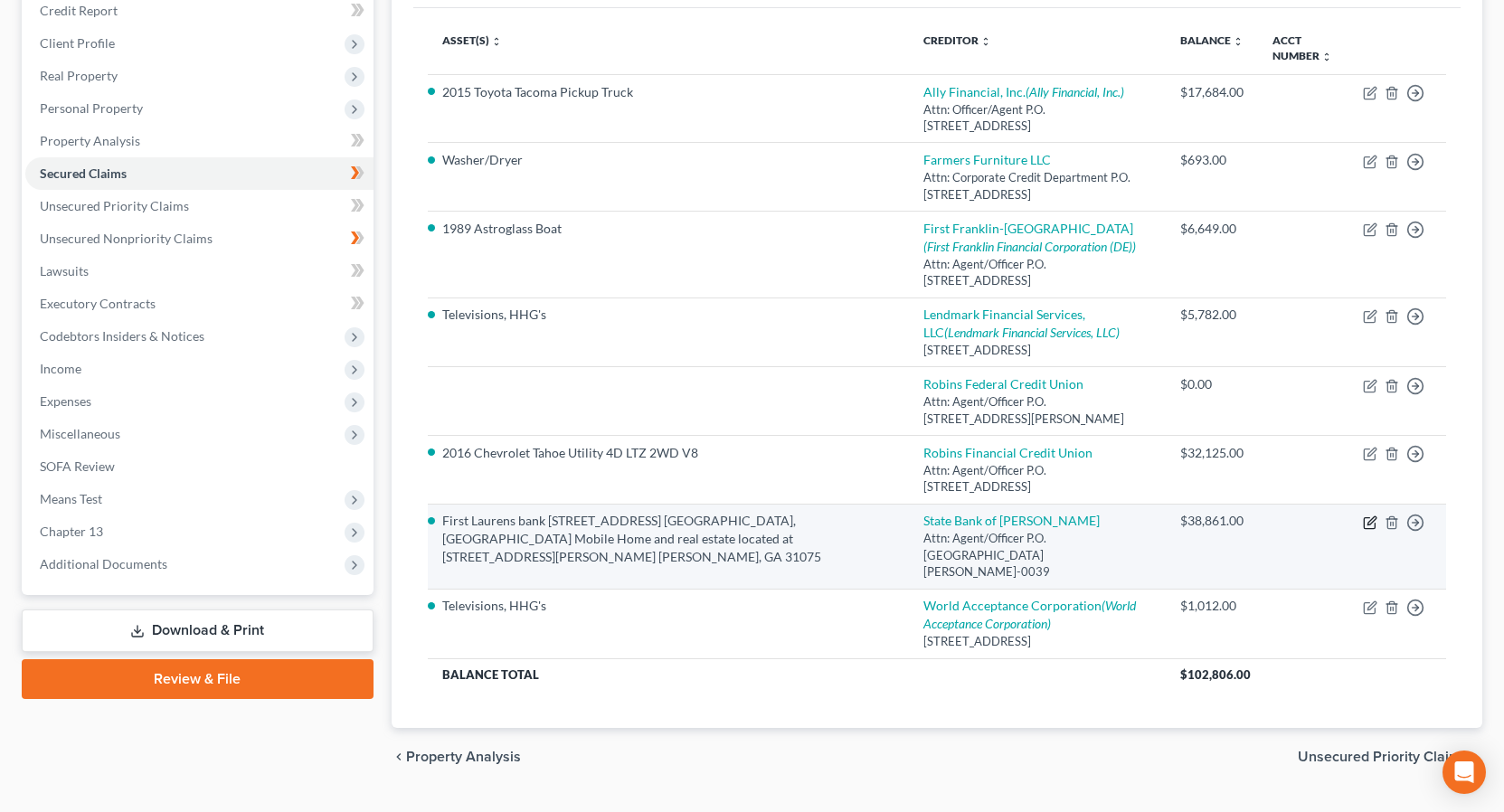
click at [1374, 530] on icon "button" at bounding box center [1370, 523] width 15 height 15
select select "10"
select select "2"
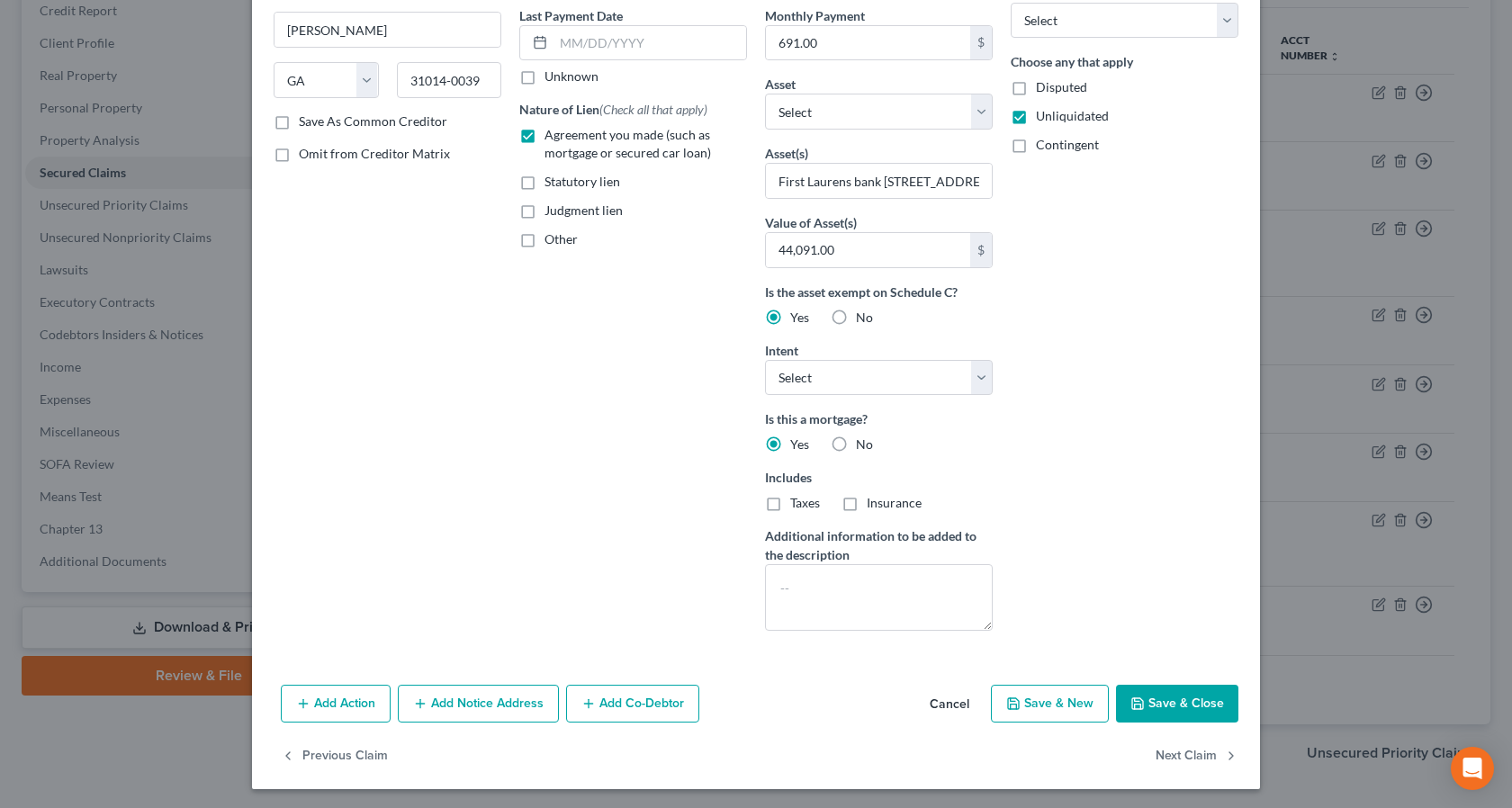
scroll to position [243, 0]
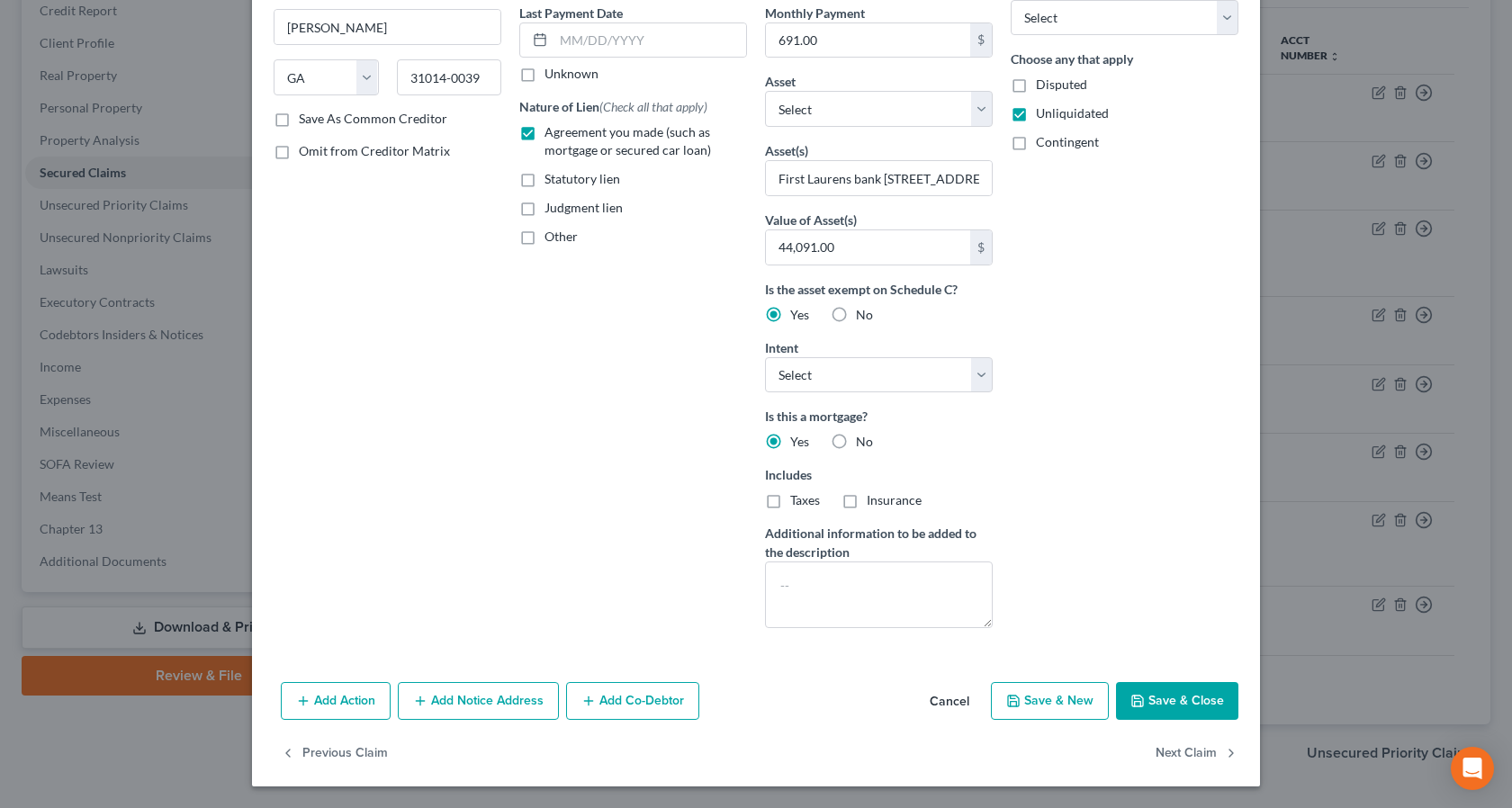
click at [449, 700] on button "Add Notice Address" at bounding box center [478, 700] width 161 height 38
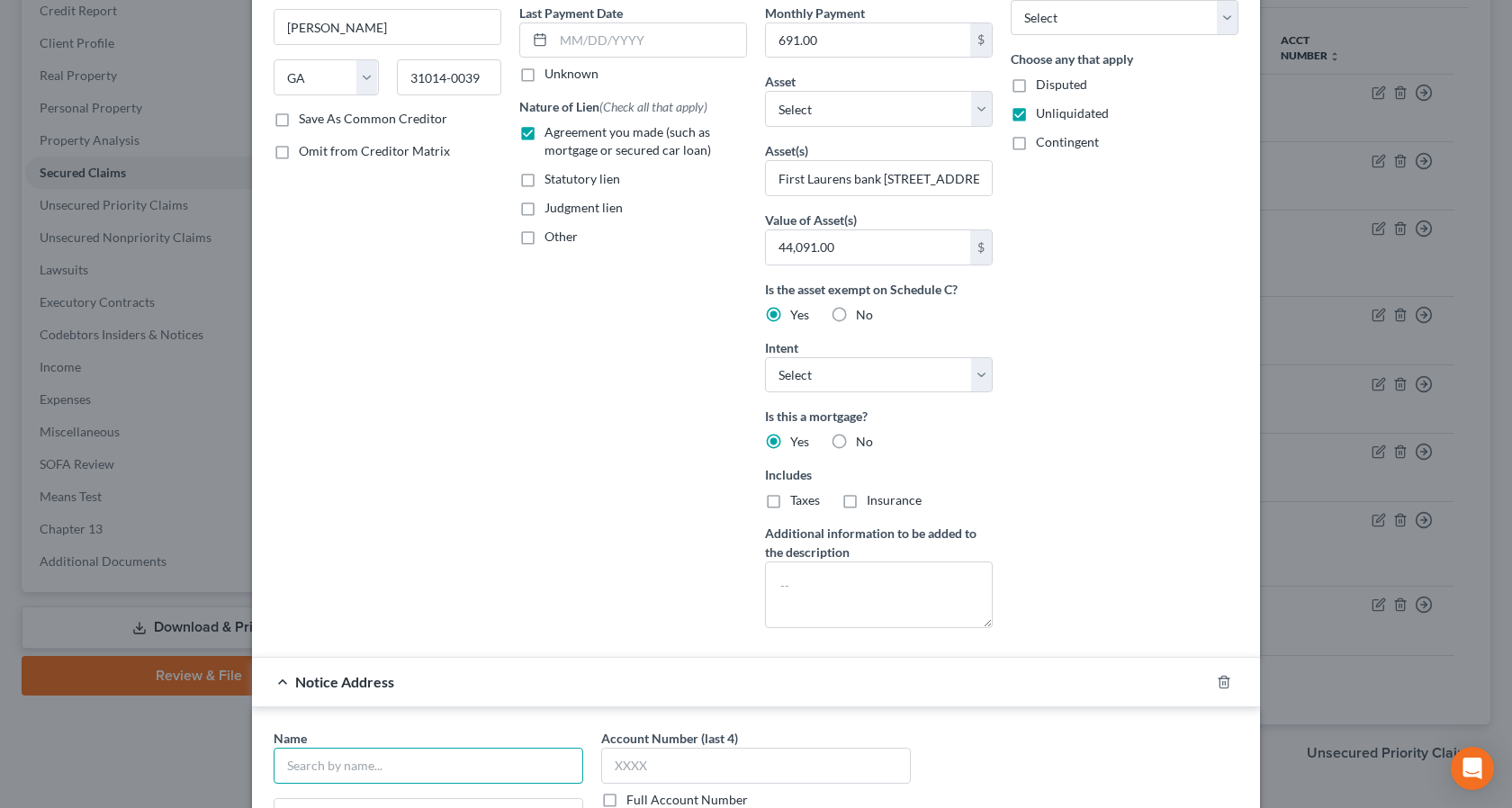
click at [300, 766] on input "text" at bounding box center [428, 766] width 310 height 36
type input "First Laurens Bank"
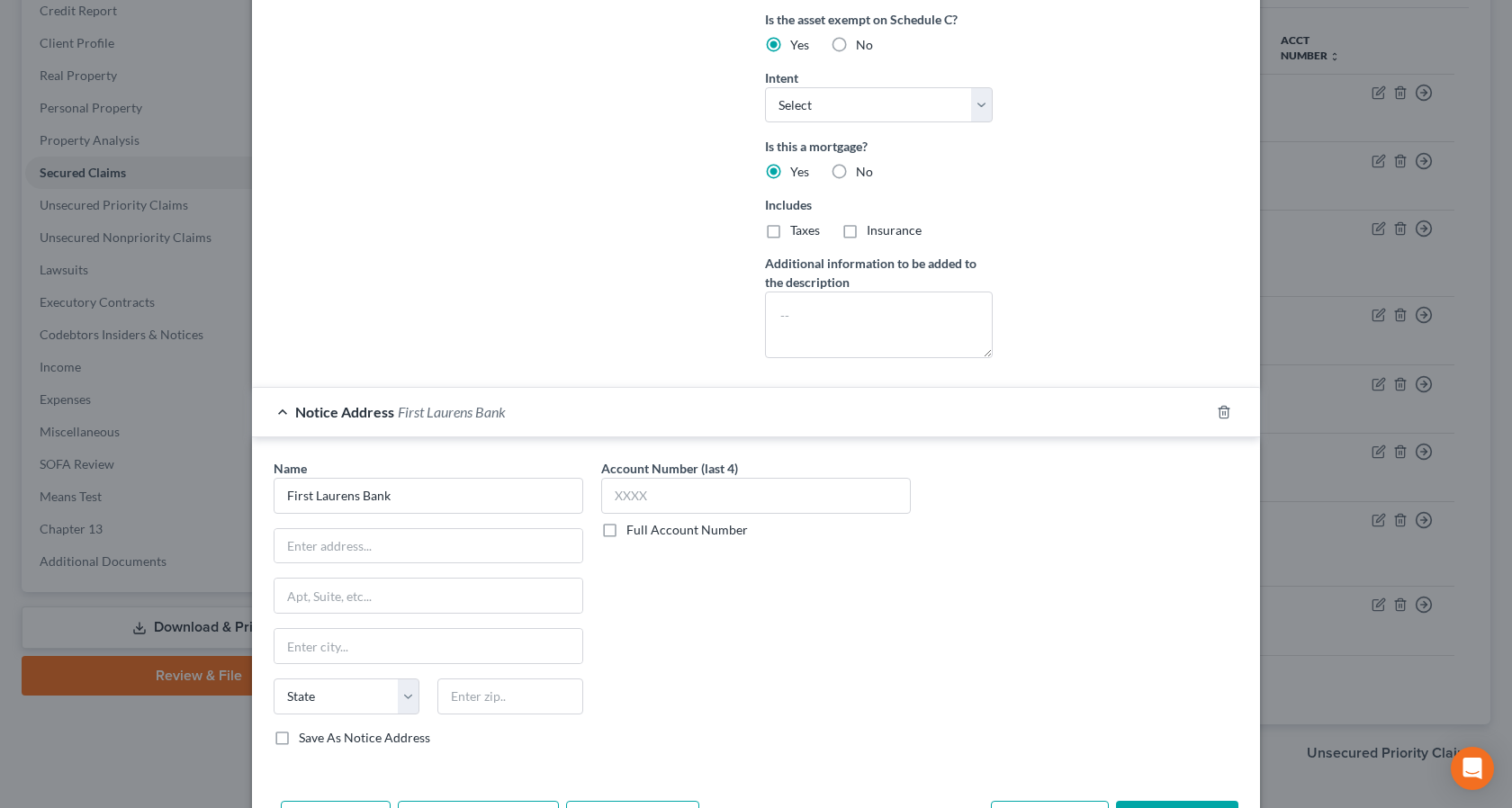
scroll to position [519, 0]
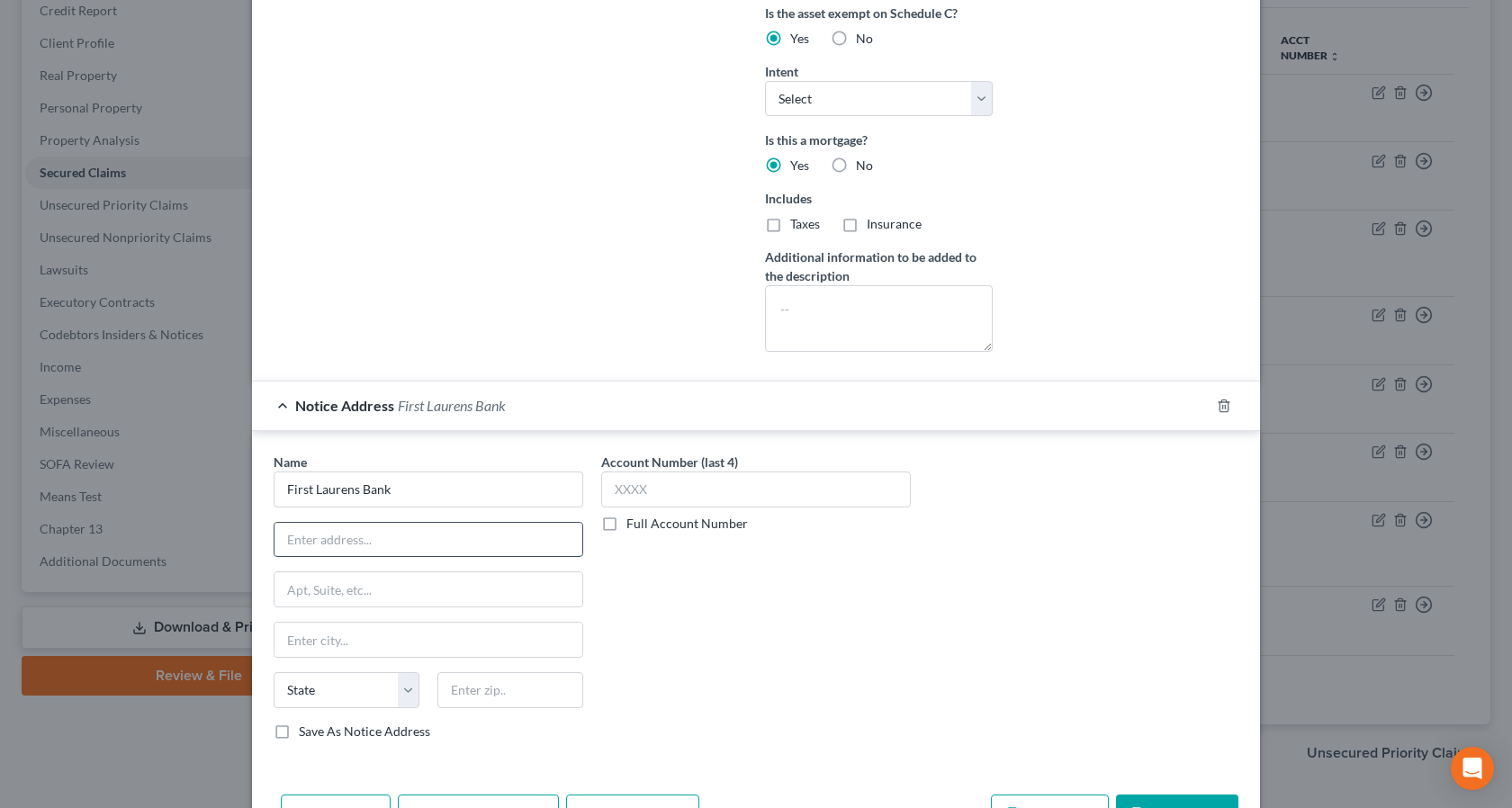
click at [298, 538] on input "text" at bounding box center [428, 540] width 308 height 34
type input "Attn: Agent/Officer"
click at [339, 593] on input "text" at bounding box center [428, 589] width 308 height 34
type input "2040 Veterans Blvd."
click at [334, 644] on input "text" at bounding box center [428, 640] width 308 height 34
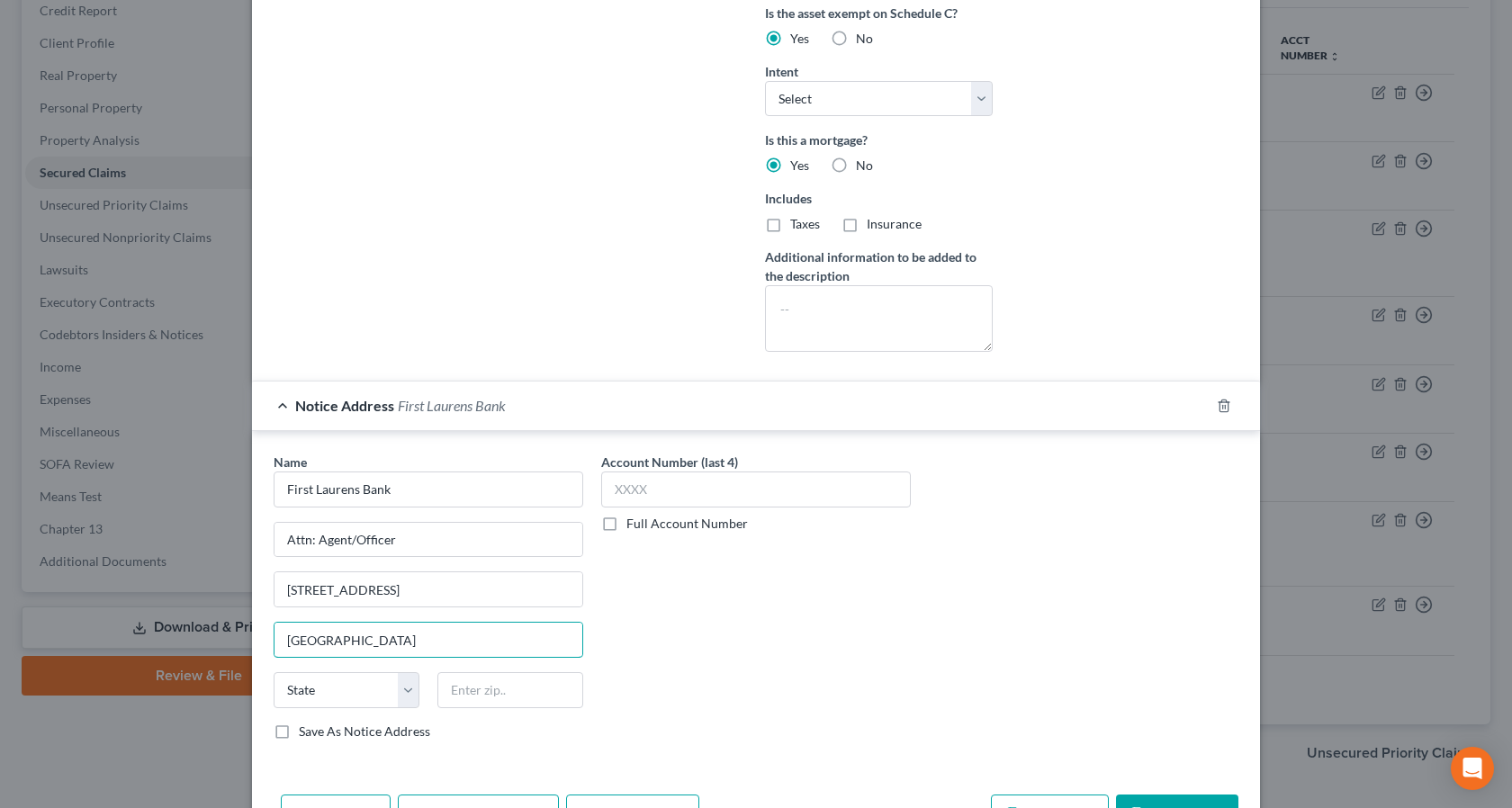
type input "Dublin"
drag, startPoint x: 1239, startPoint y: 616, endPoint x: 1094, endPoint y: 653, distance: 149.6
click at [1237, 619] on div "Name * First Laurens Bank Attn: Agent/Officer 2040 Veterans Blvd. Dublin State …" at bounding box center [756, 603] width 983 height 302
click at [403, 692] on select "State AL AK AR AZ CA CO CT DE DC FL GA GU HI ID IL IN IA KS KY LA ME MD MA MI M…" at bounding box center [347, 689] width 146 height 36
select select "10"
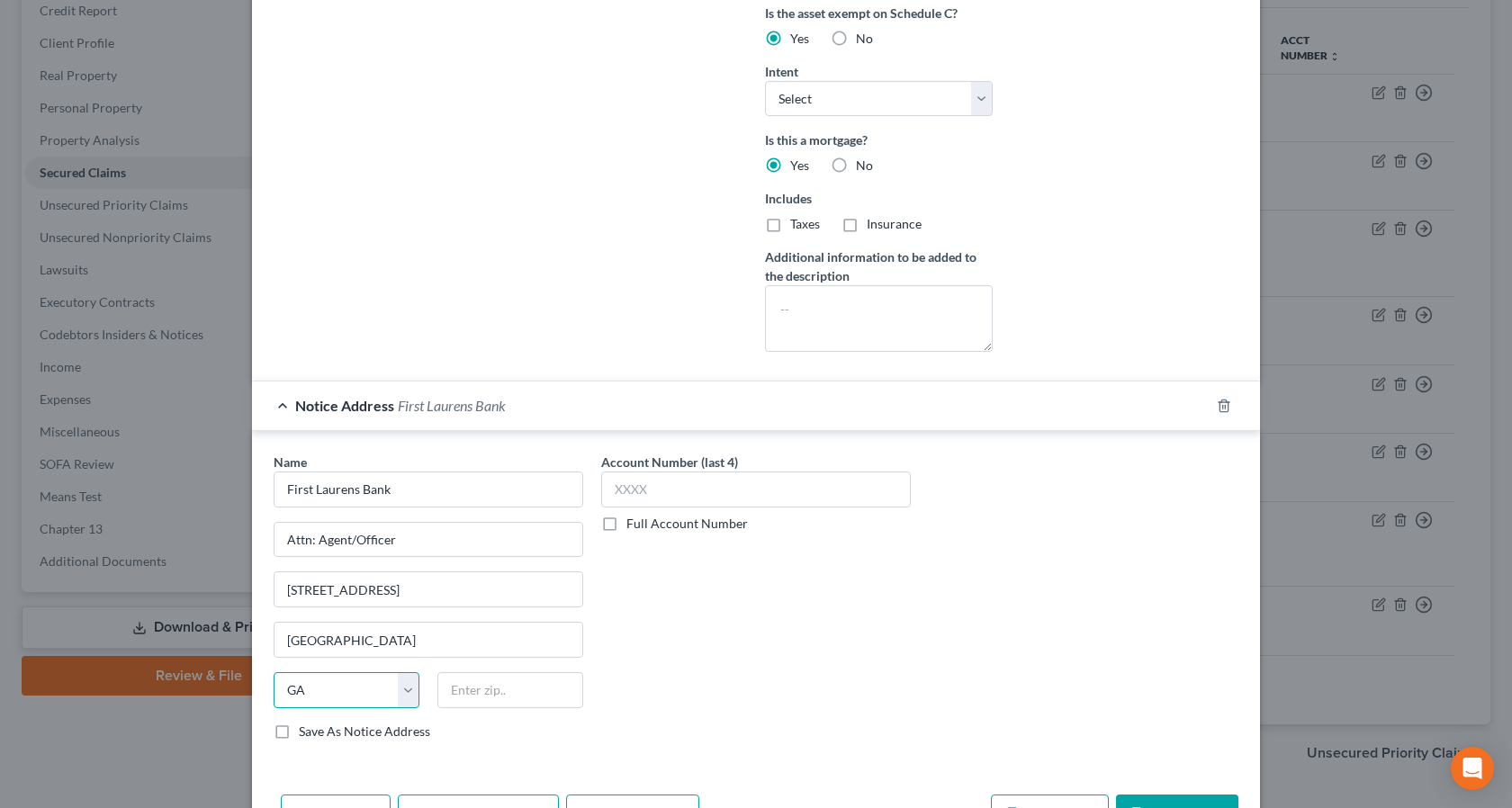
click at [274, 672] on select "State AL AK AR AZ CA CO CT DE DC FL GA GU HI ID IL IN IA KS KY LA ME MD MA MI M…" at bounding box center [347, 689] width 146 height 36
click at [457, 695] on input "text" at bounding box center [510, 689] width 146 height 36
type input "31021"
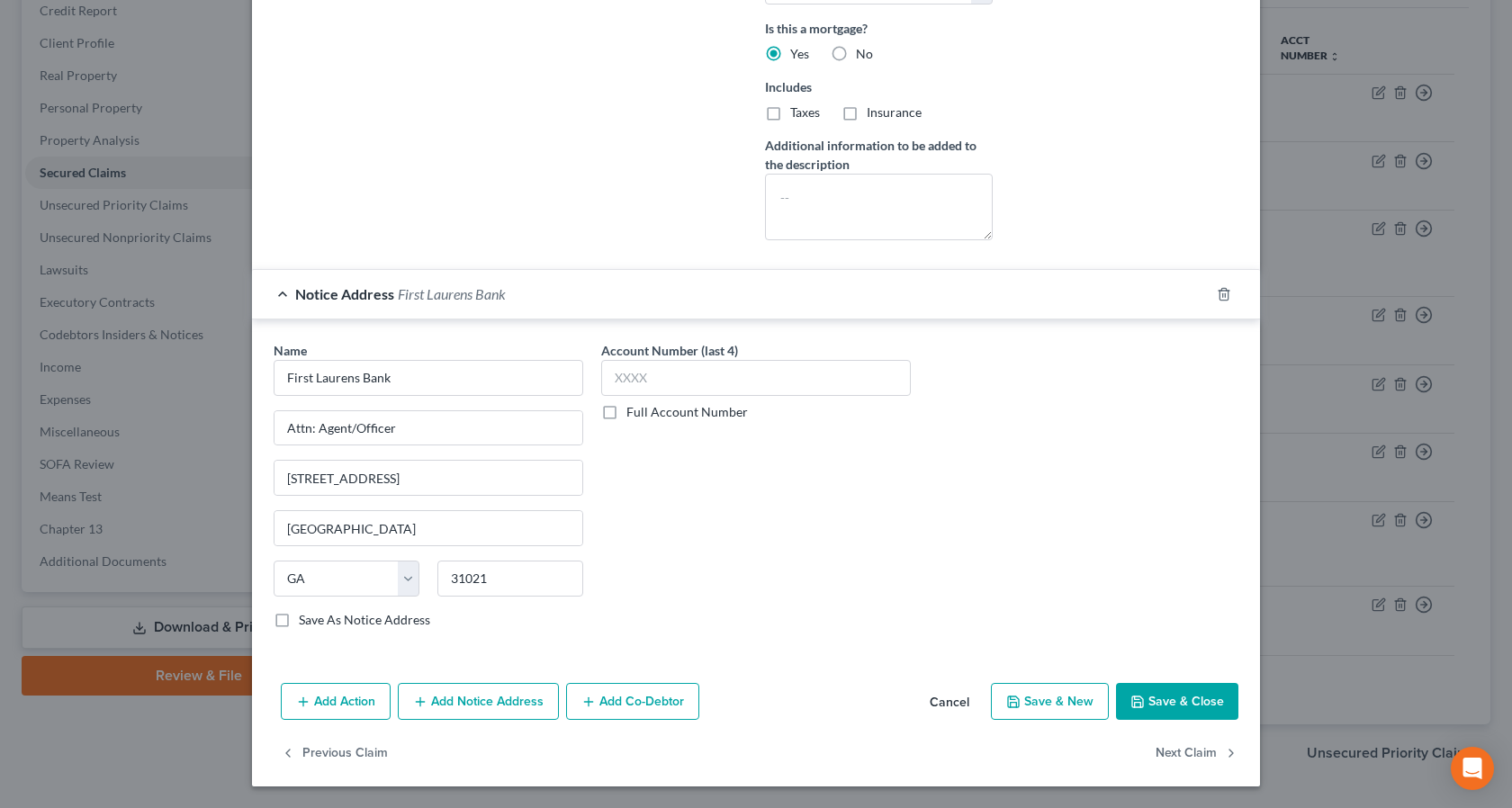
click at [1165, 699] on button "Save & Close" at bounding box center [1177, 701] width 122 height 38
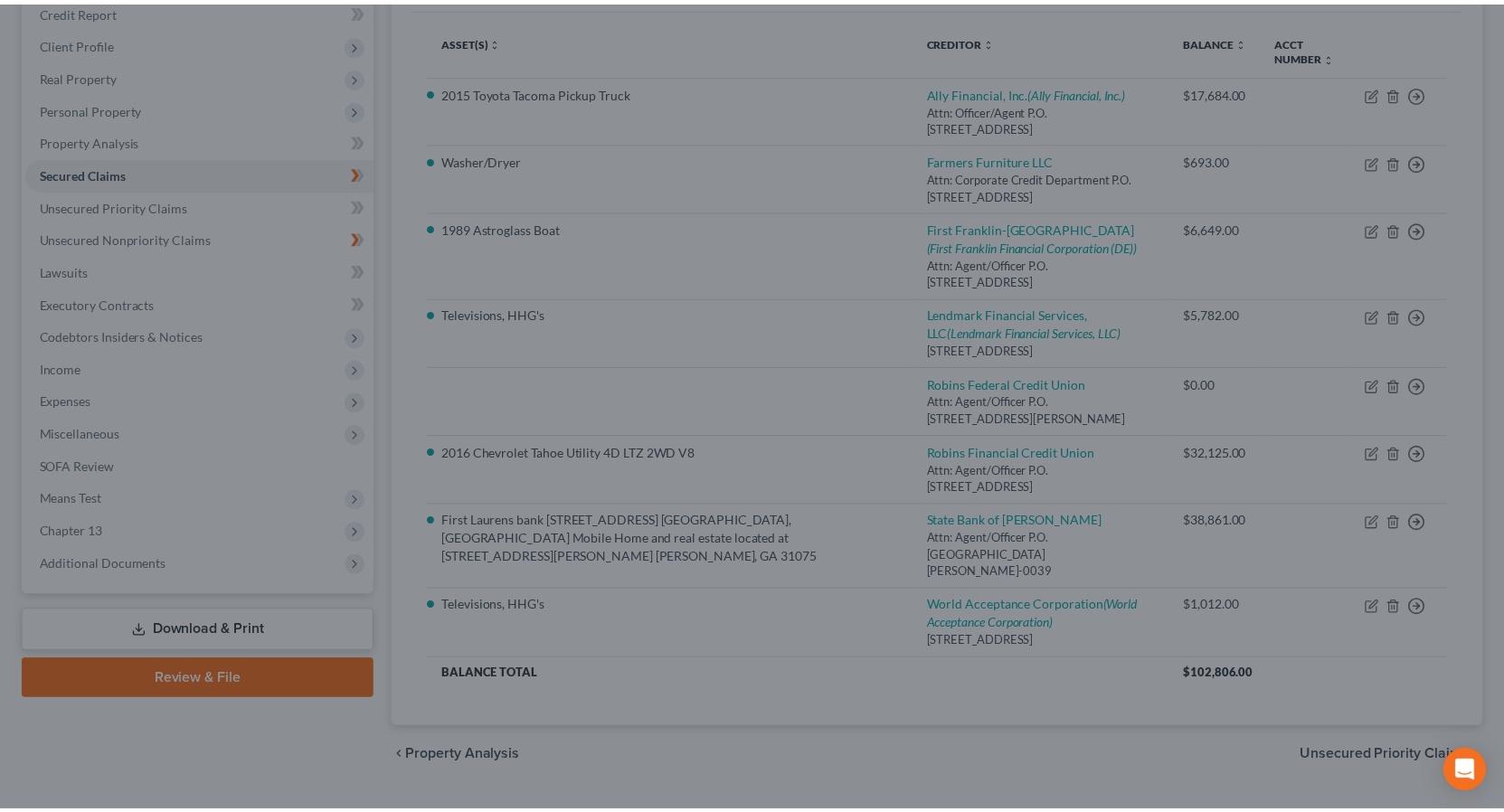
scroll to position [436, 0]
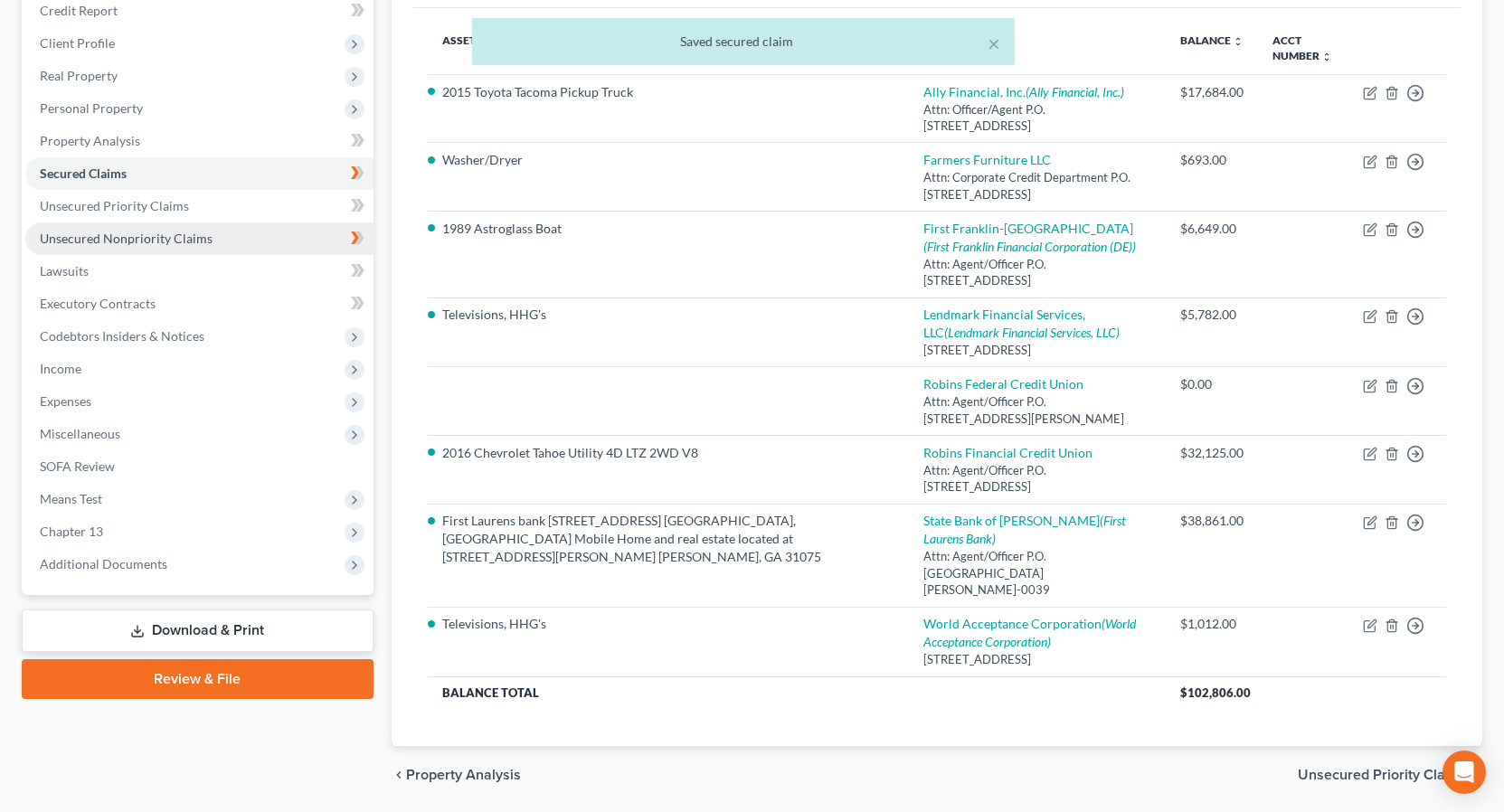
click at [182, 235] on span "Unsecured Nonpriority Claims" at bounding box center [126, 238] width 173 height 16
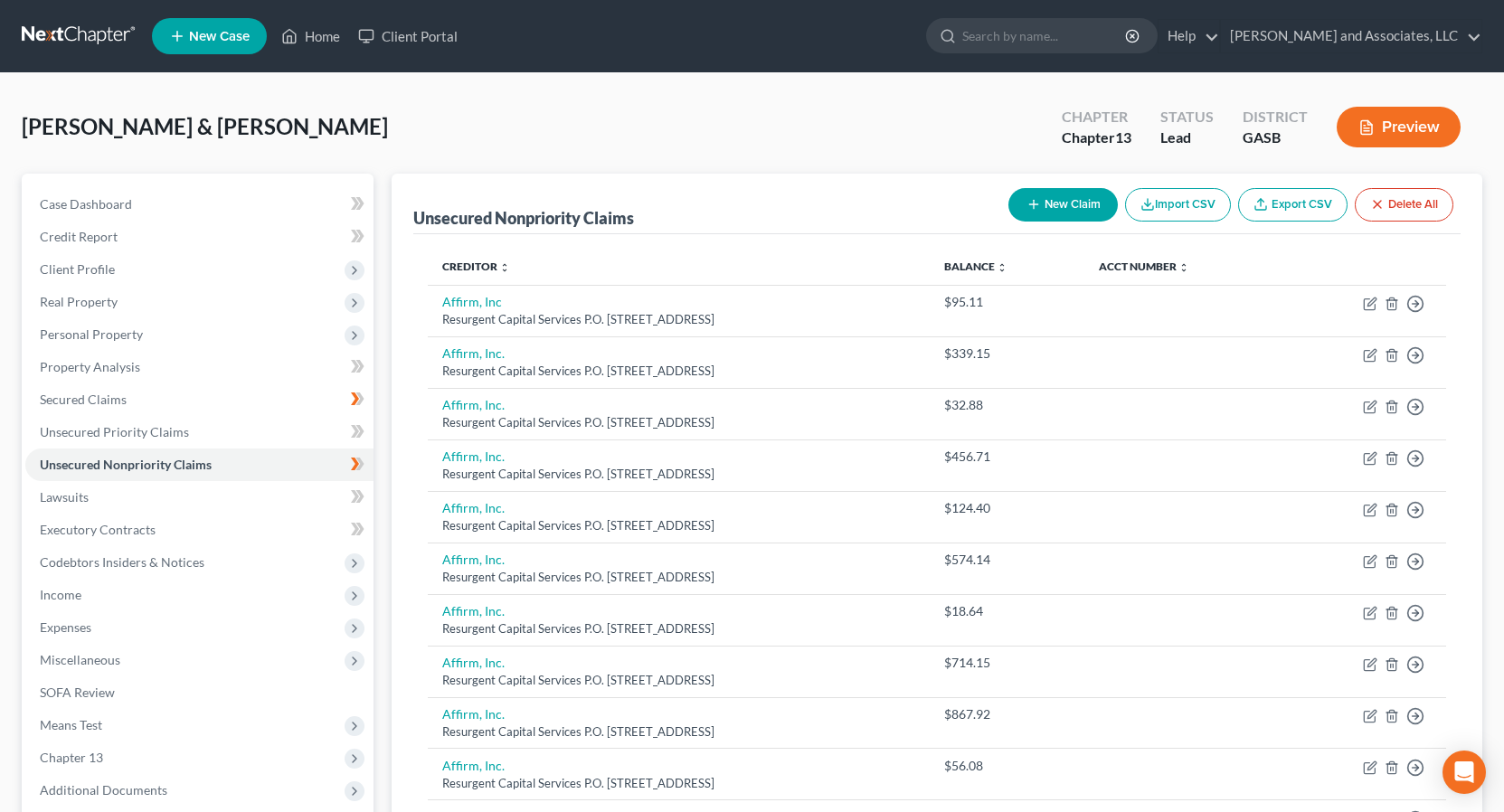
scroll to position [1276, 0]
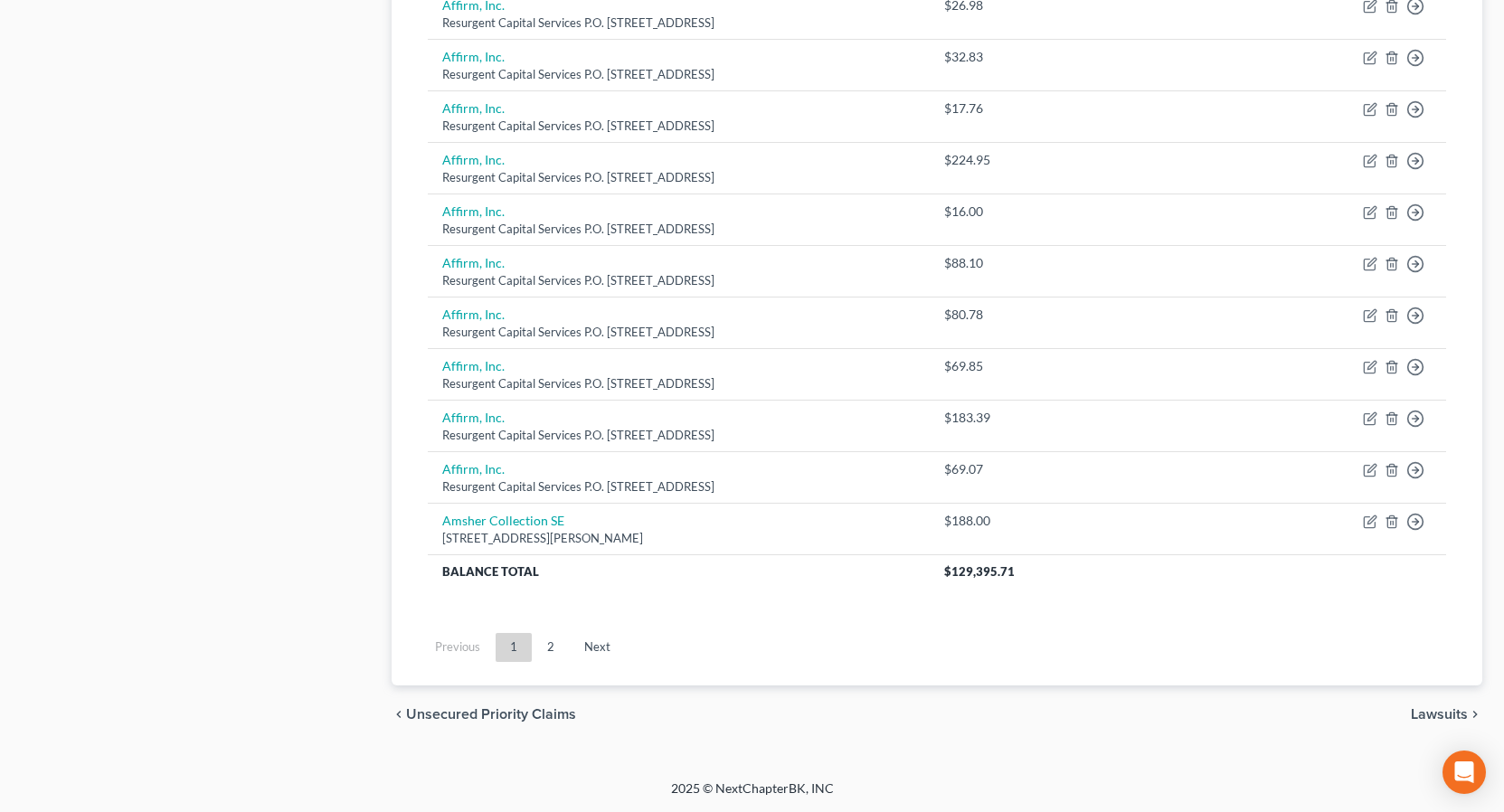
click at [551, 643] on link "2" at bounding box center [551, 647] width 36 height 29
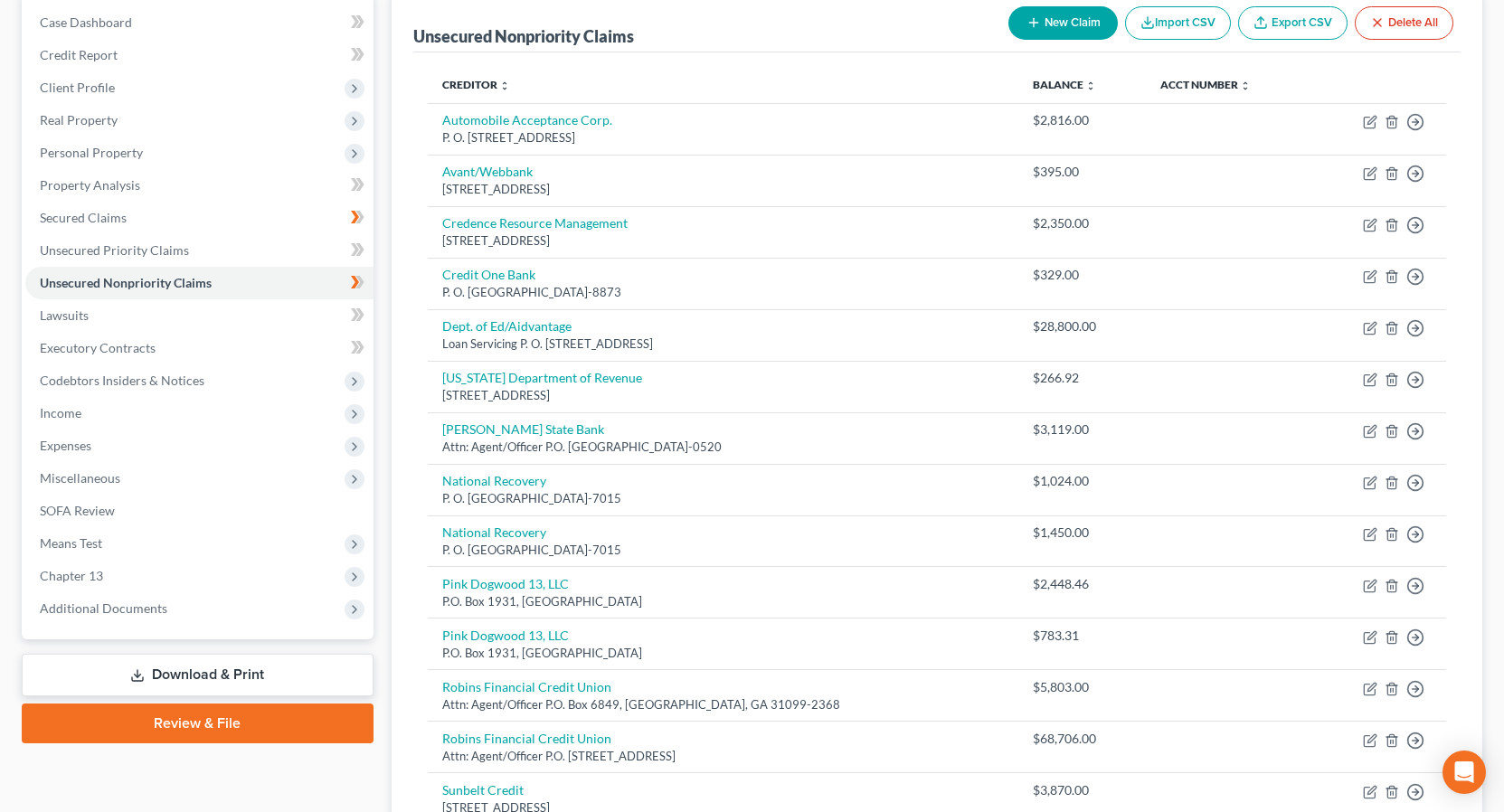
scroll to position [554, 0]
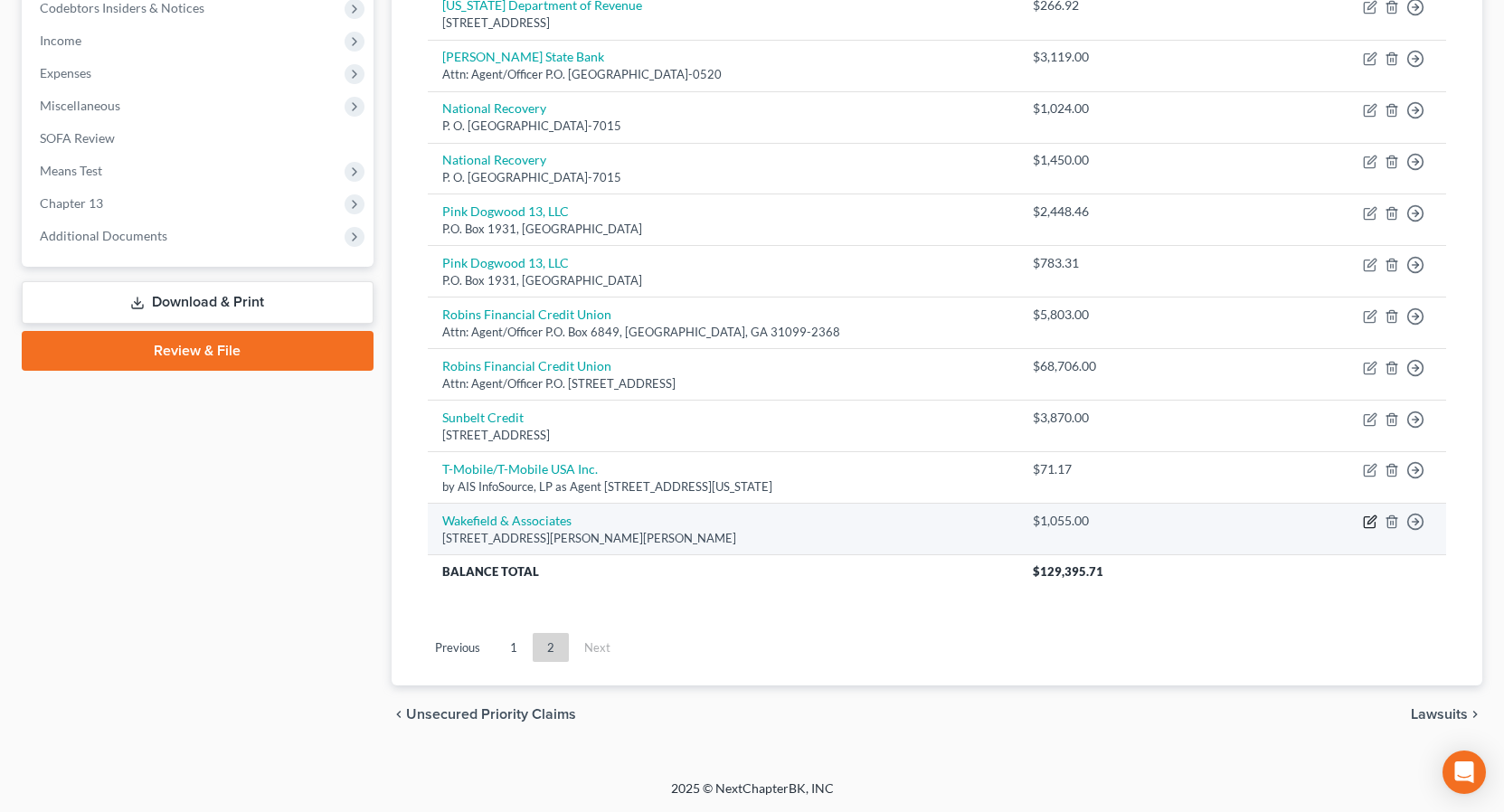
click at [1371, 527] on icon "button" at bounding box center [1370, 522] width 15 height 15
select select "44"
select select "14"
select select "1"
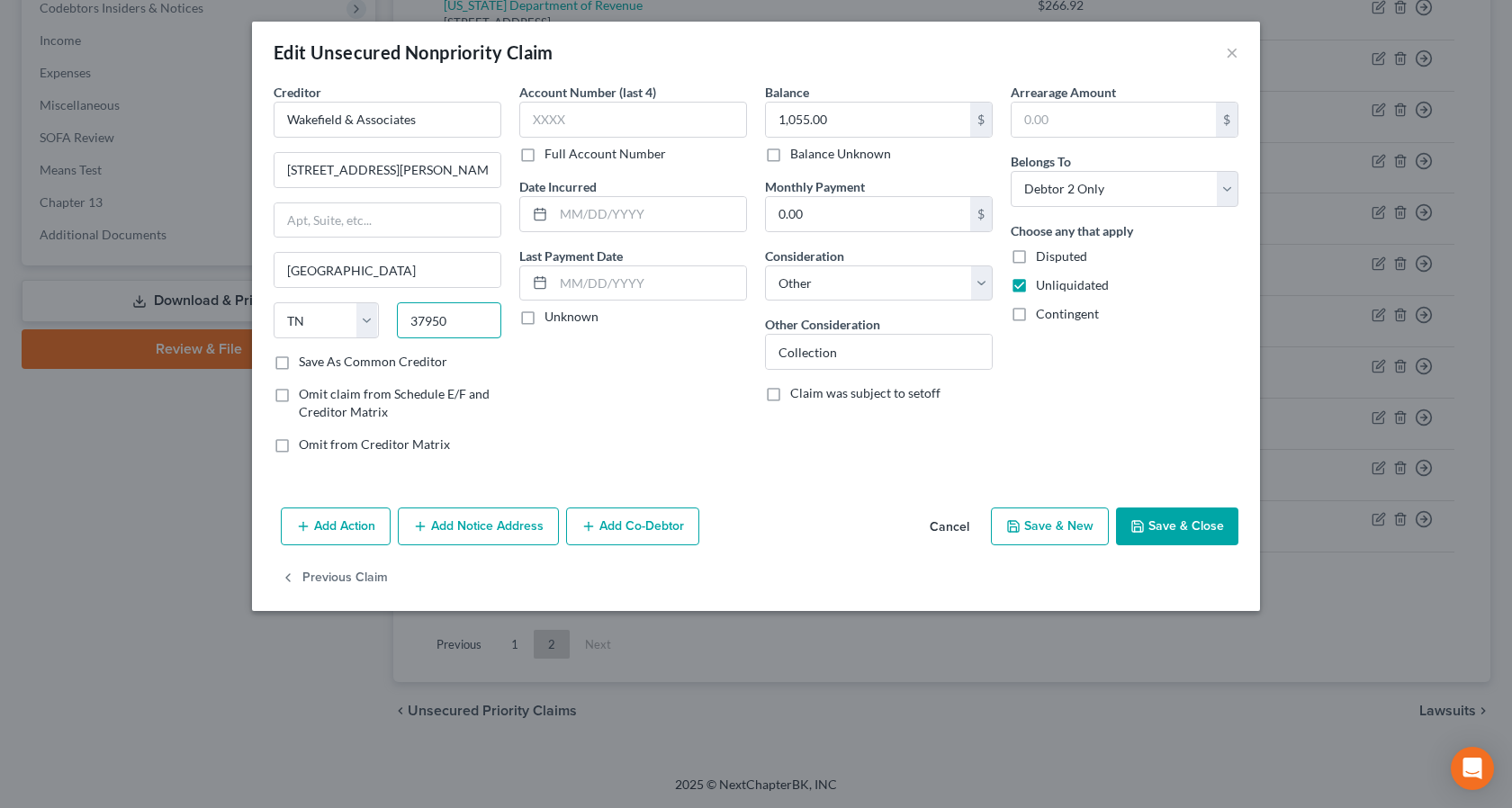
click at [450, 315] on input "37950" at bounding box center [449, 320] width 106 height 36
type input "37909"
click at [1179, 521] on button "Save & Close" at bounding box center [1177, 526] width 122 height 38
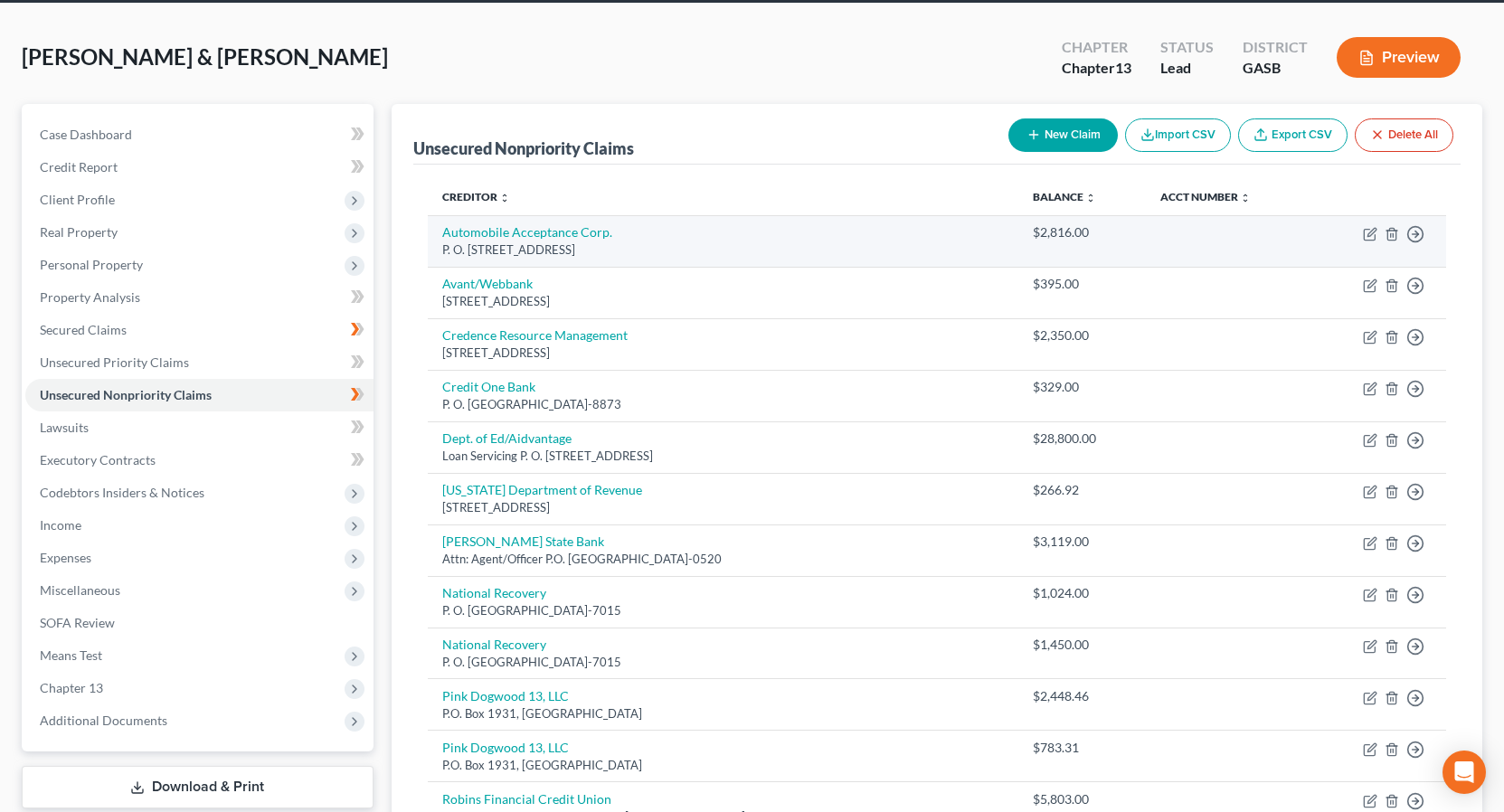
scroll to position [71, 0]
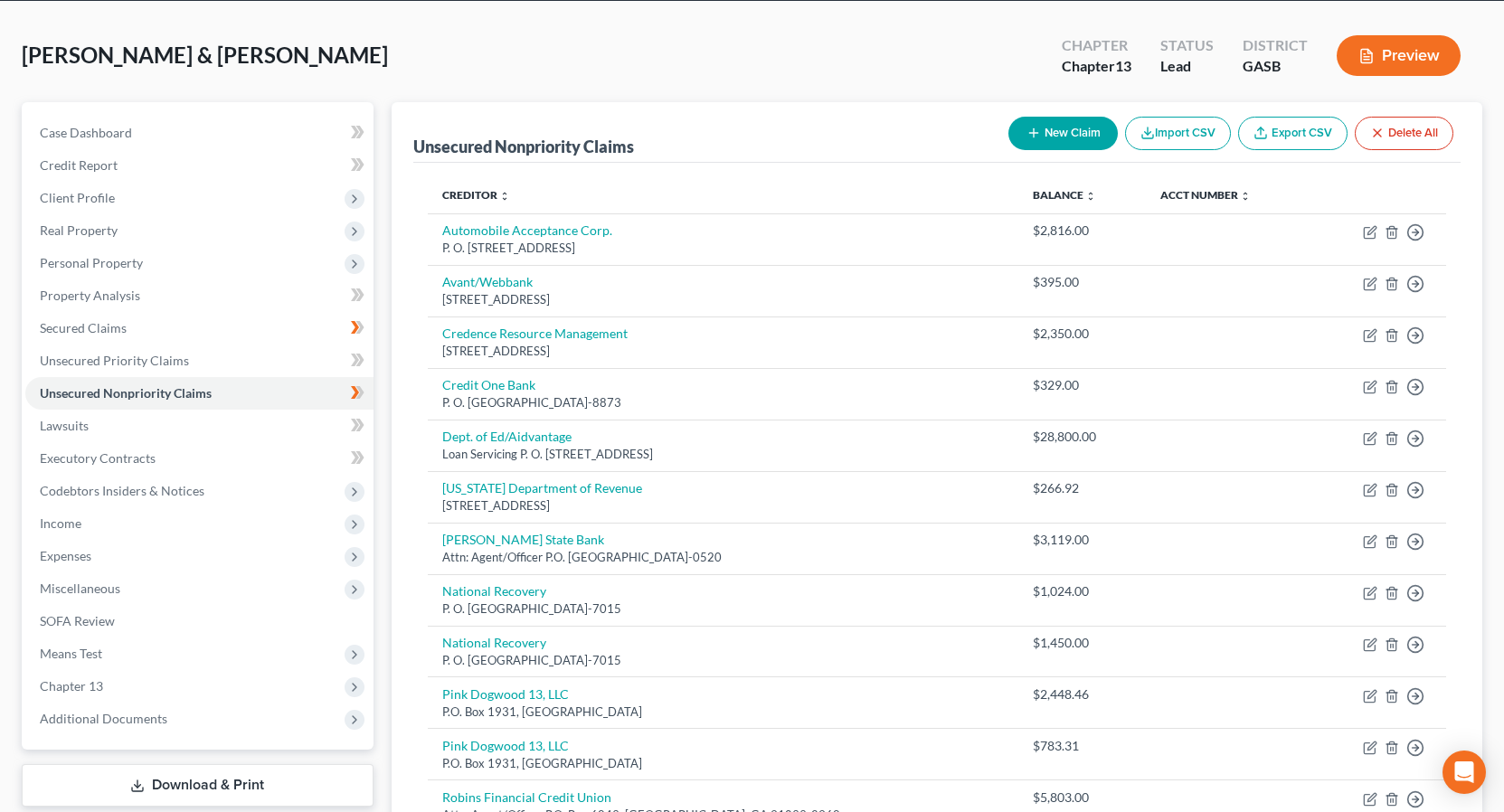
click at [1078, 133] on button "New Claim" at bounding box center [1063, 133] width 109 height 33
select select "2"
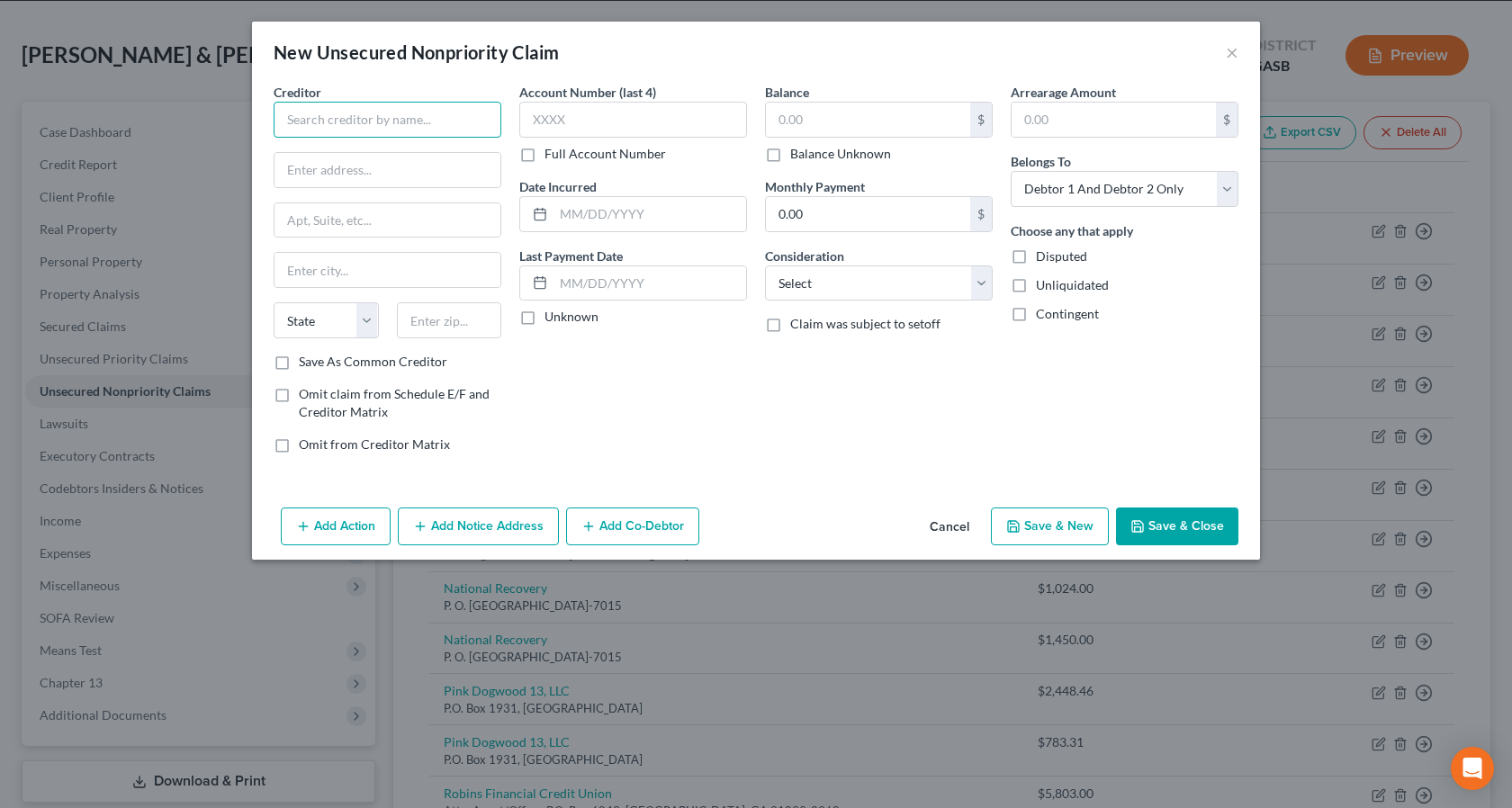
click at [365, 120] on input "text" at bounding box center [388, 119] width 228 height 36
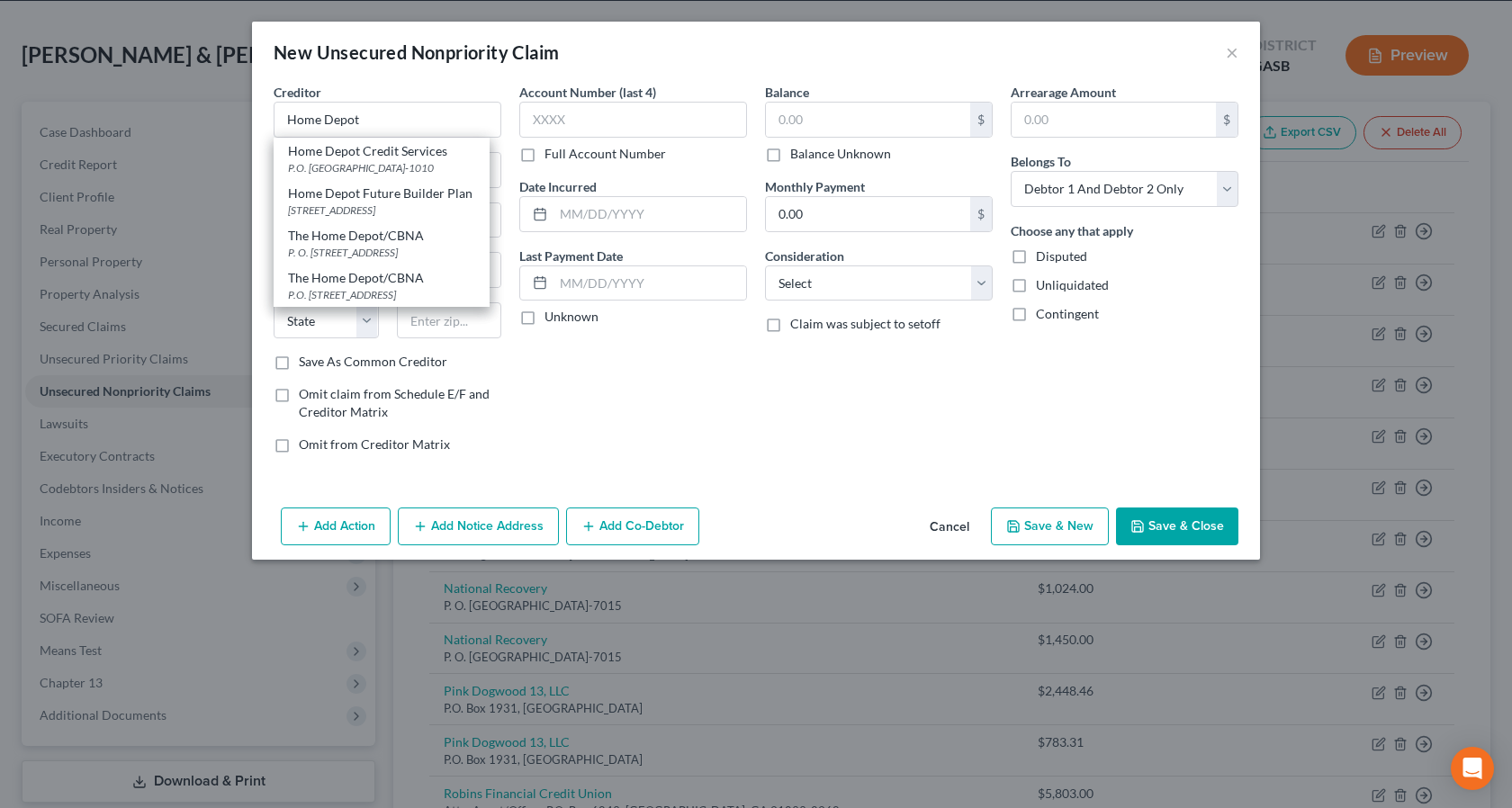
click at [694, 401] on div "Account Number (last 4) Full Account Number Date Incurred Last Payment Date Unk…" at bounding box center [632, 275] width 245 height 385
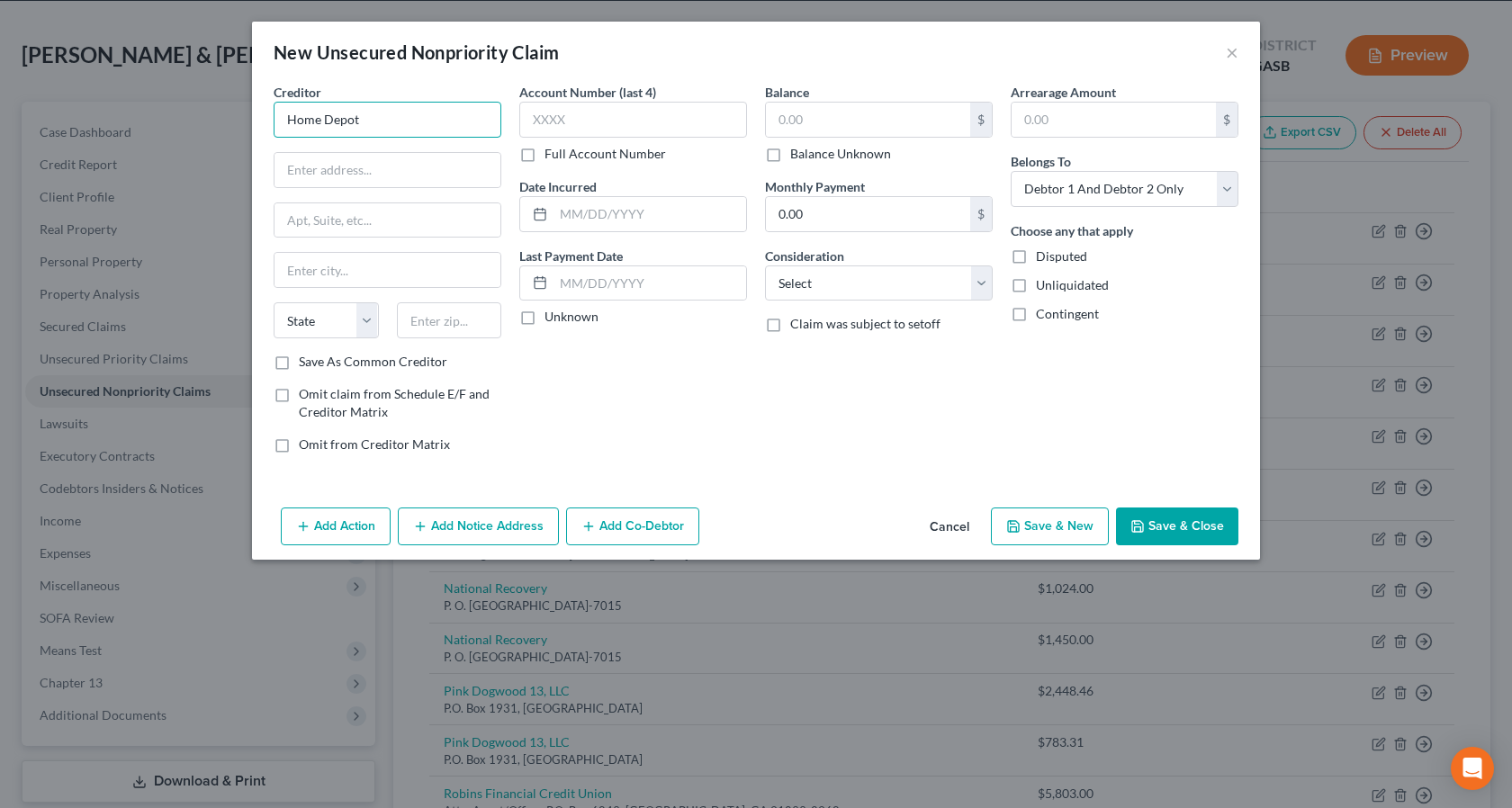
click at [379, 119] on input "Home Depot" at bounding box center [388, 119] width 228 height 36
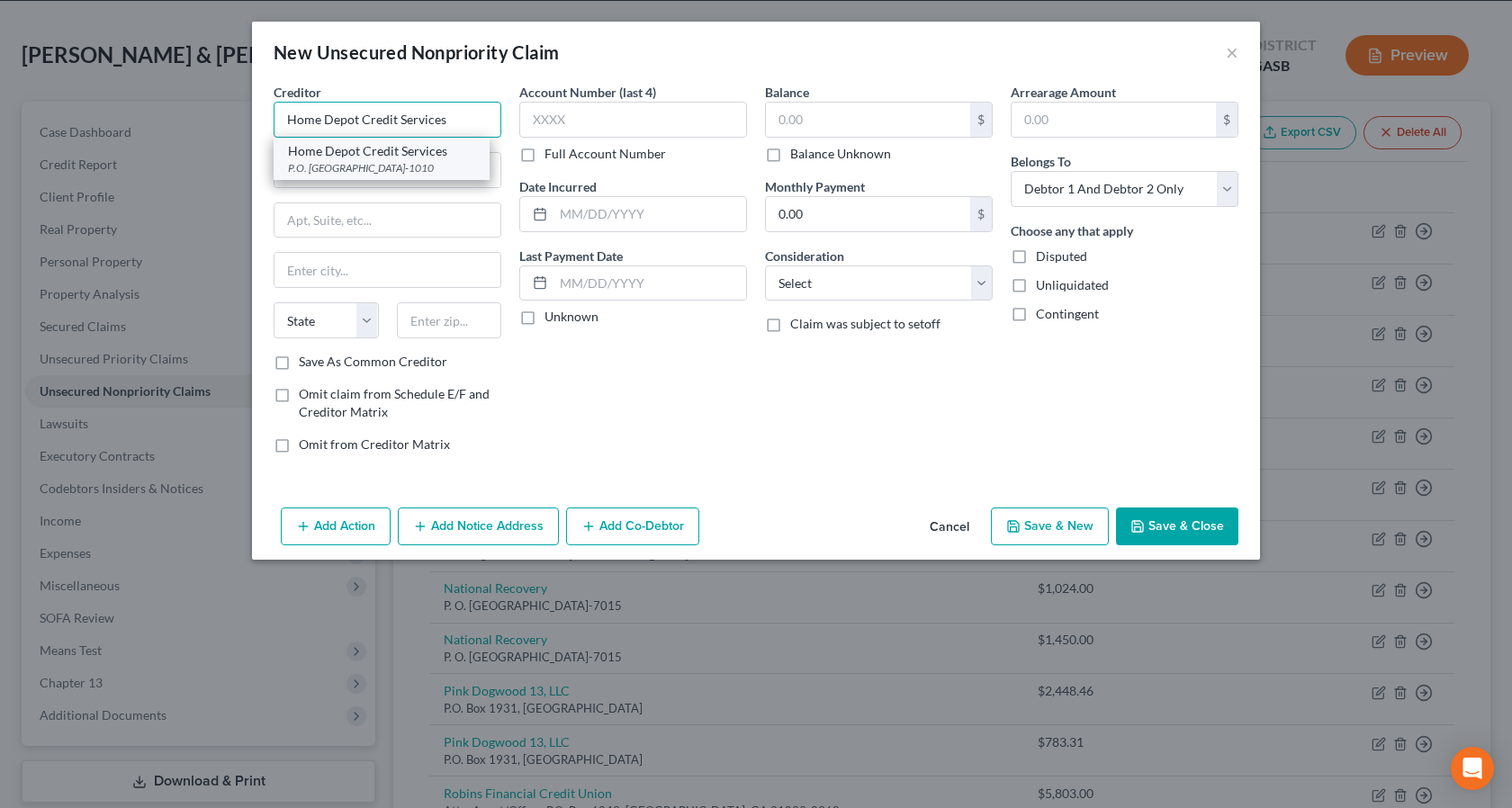
type input "Home Depot Credit Services"
click at [398, 171] on div "P.O. Box 9001010, Louisville, KY 40290-1010" at bounding box center [381, 167] width 188 height 16
type input "P.O. Box 9001010"
type input "Louisville"
select select "18"
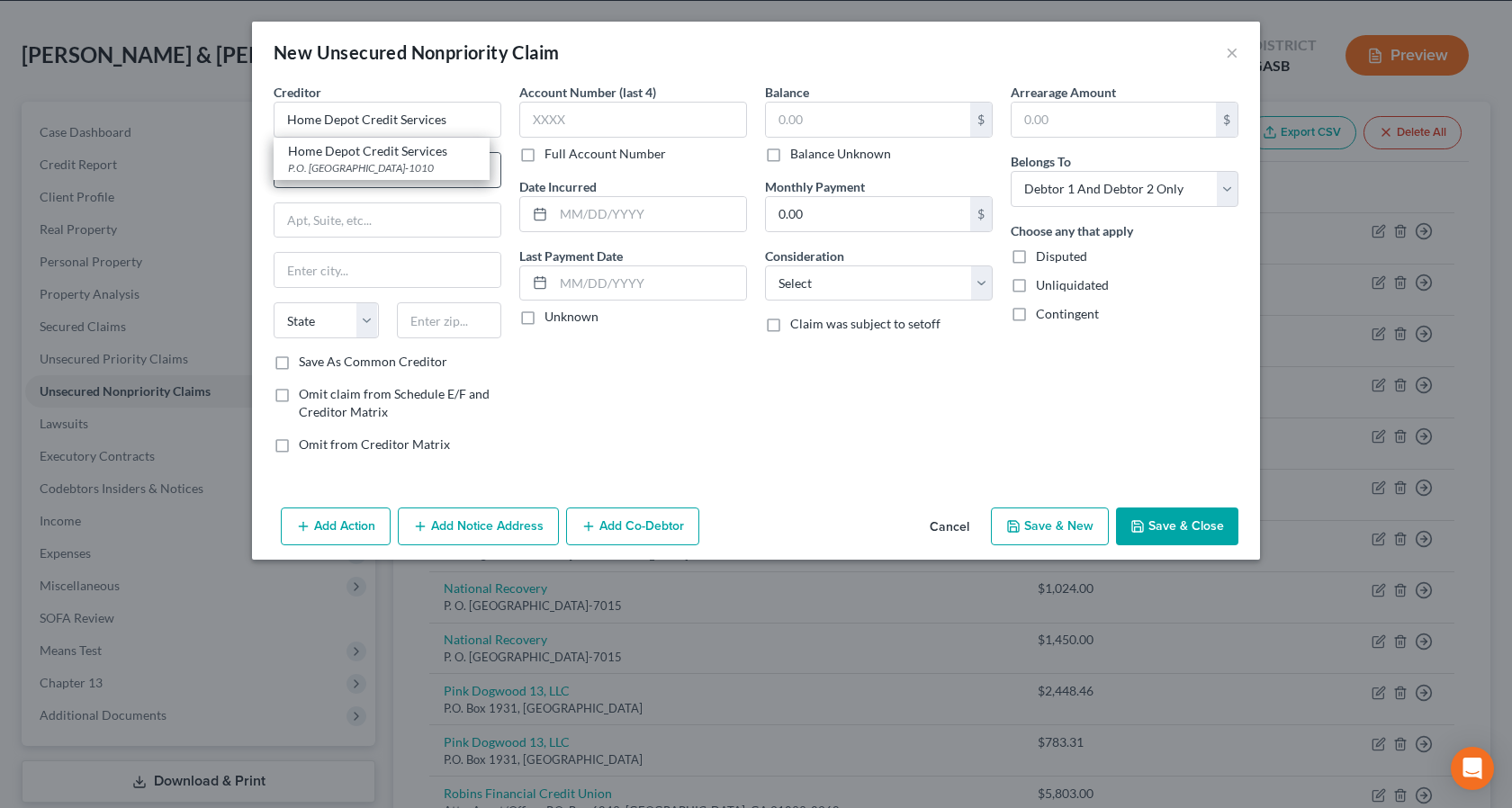
type input "40290-1010"
click at [392, 173] on input "P.O. Box 9001010" at bounding box center [388, 169] width 226 height 34
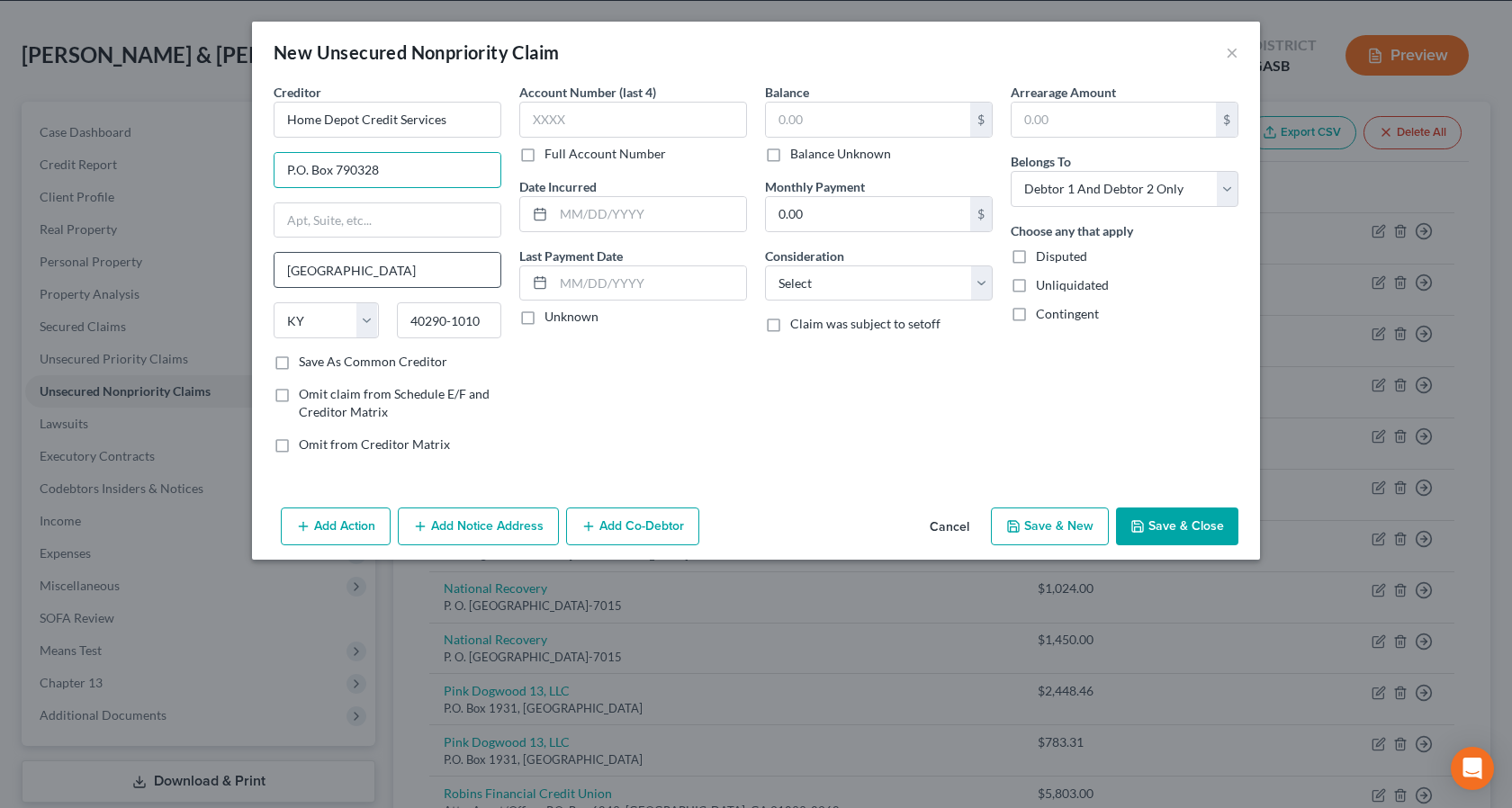
type input "P.O. Box 790328"
drag, startPoint x: 365, startPoint y: 268, endPoint x: 181, endPoint y: 271, distance: 184.0
click at [181, 271] on div "New Unsecured Nonpriority Claim × Creditor * Home Depot Credit Services P.O. Bo…" at bounding box center [756, 404] width 1512 height 808
type input "Saint Louis"
click at [371, 320] on select "State AL AK AR AZ CA CO CT DE DC FL GA GU HI ID IL IN IA KS KY LA ME MD MA MI M…" at bounding box center [326, 320] width 106 height 36
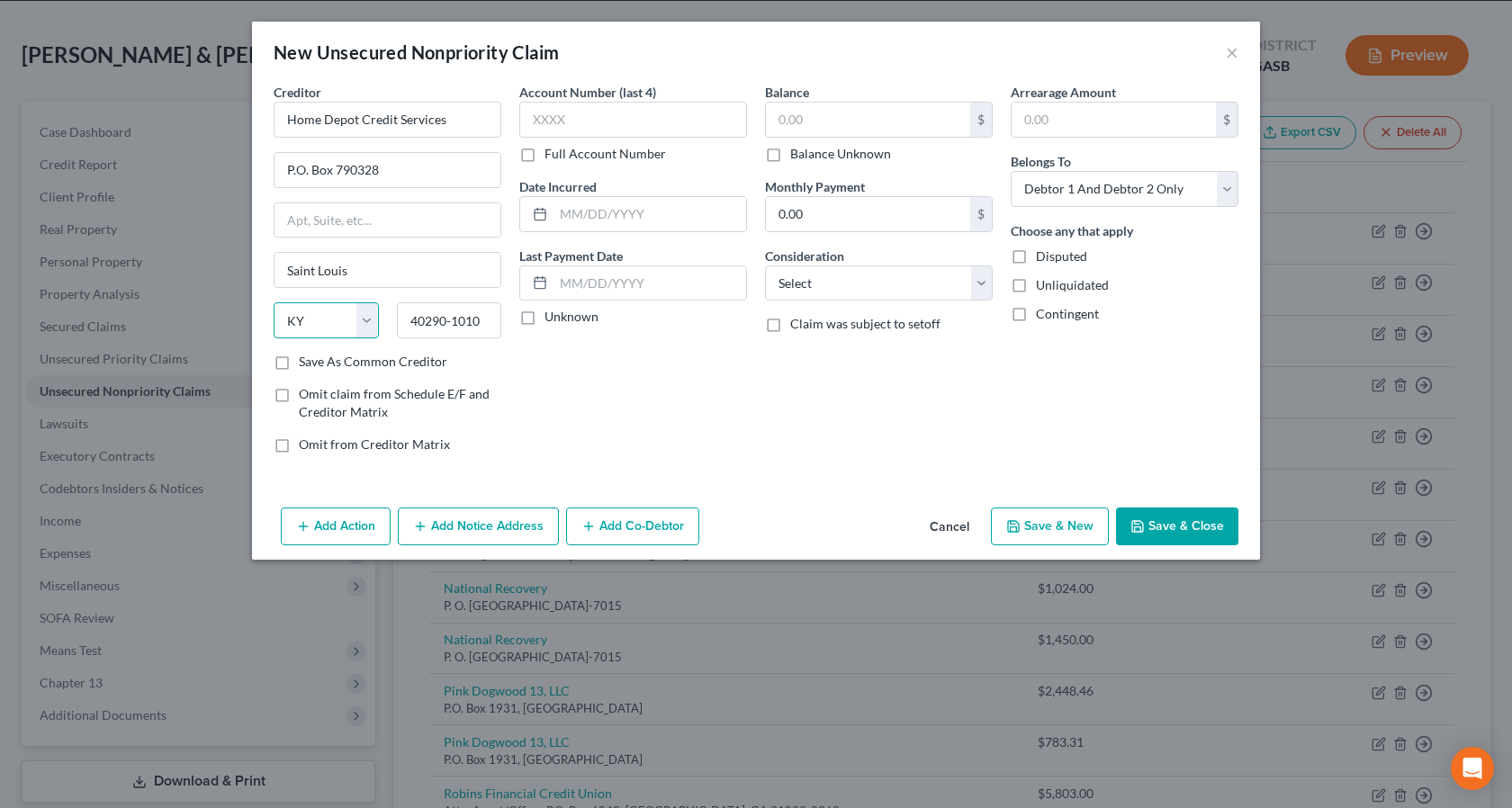
select select "26"
click at [274, 302] on select "State AL AK AR AZ CA CO CT DE DC FL GA GU HI ID IL IN IA KS KY LA ME MD MA MI M…" at bounding box center [326, 320] width 106 height 36
click at [486, 324] on input "40290-1010" at bounding box center [449, 320] width 106 height 36
type input "4"
type input "63179"
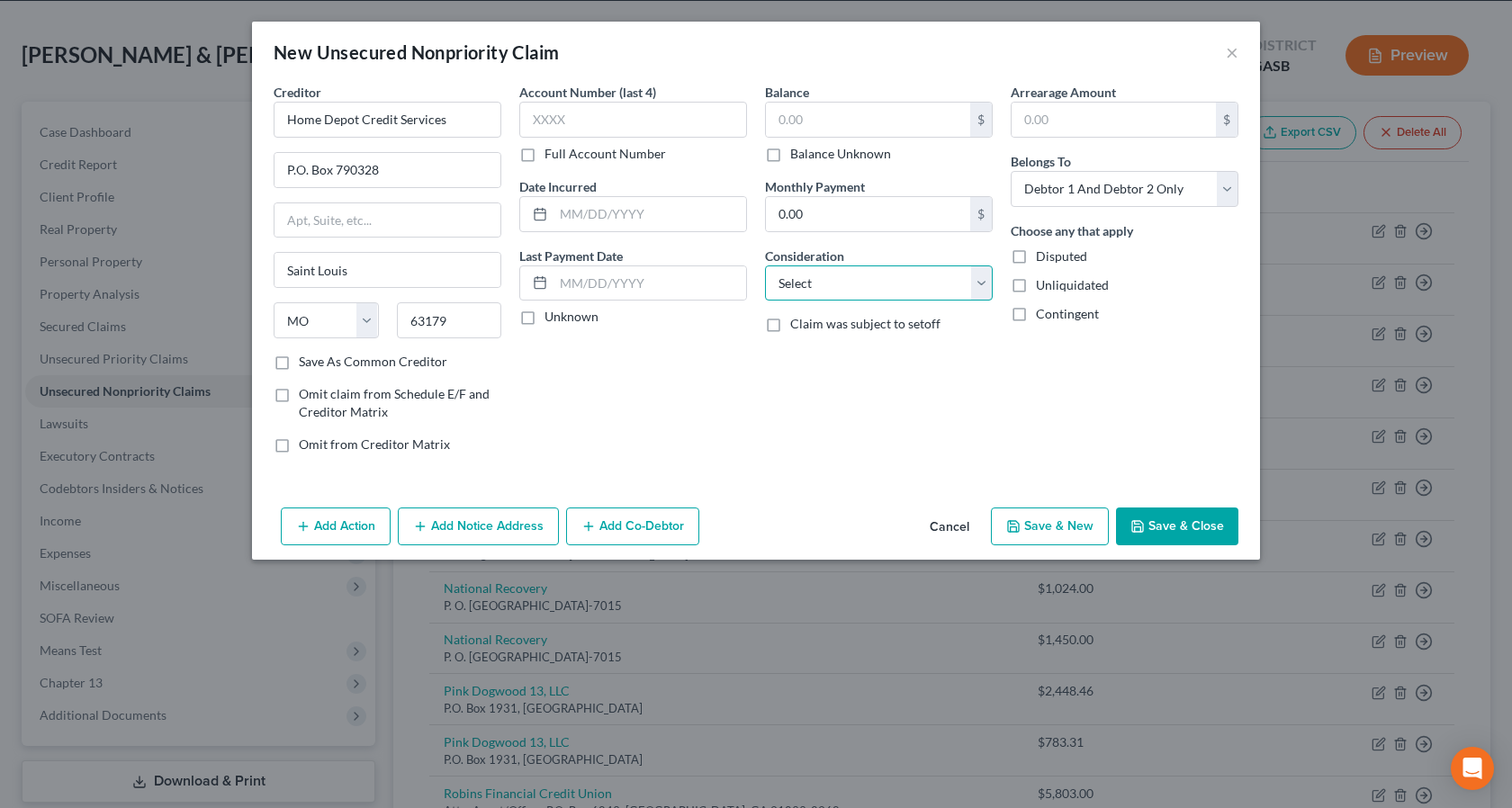
click at [987, 280] on select "Select Cable / Satellite Services Collection Agency Credit Card Debt Debt Couns…" at bounding box center [879, 283] width 228 height 36
select select "2"
click at [765, 266] on select "Select Cable / Satellite Services Collection Agency Credit Card Debt Debt Couns…" at bounding box center [879, 283] width 228 height 36
click at [810, 118] on input "text" at bounding box center [868, 119] width 204 height 34
type input "1,863.00"
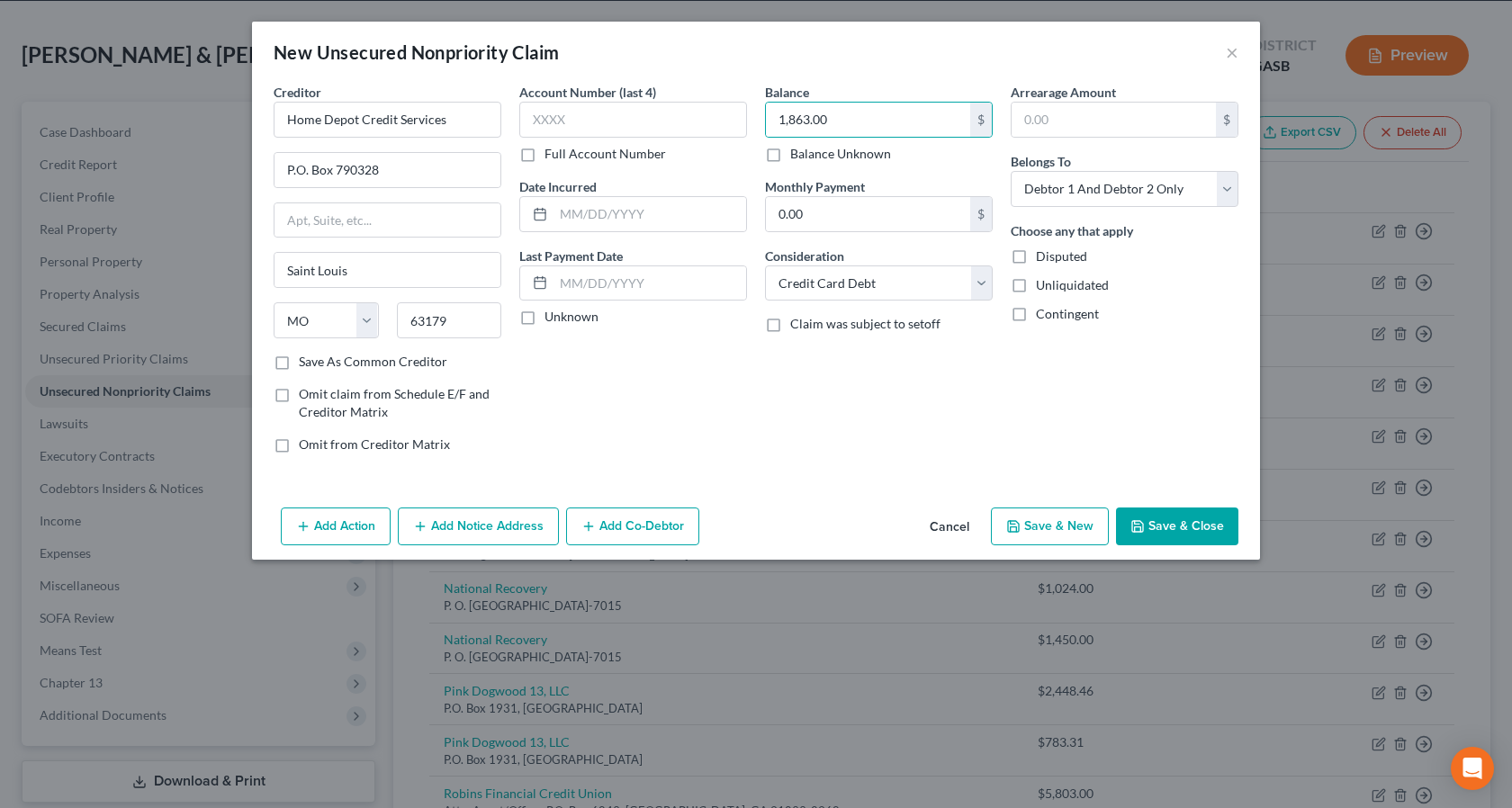
drag, startPoint x: 1020, startPoint y: 287, endPoint x: 1200, endPoint y: 207, distance: 197.0
click at [1036, 287] on label "Unliquidated" at bounding box center [1072, 286] width 73 height 18
click at [1043, 287] on input "Unliquidated" at bounding box center [1049, 282] width 12 height 12
checkbox input "true"
click at [1220, 189] on select "Select Debtor 1 Only Debtor 2 Only Debtor 1 And Debtor 2 Only At Least One Of T…" at bounding box center [1125, 188] width 228 height 36
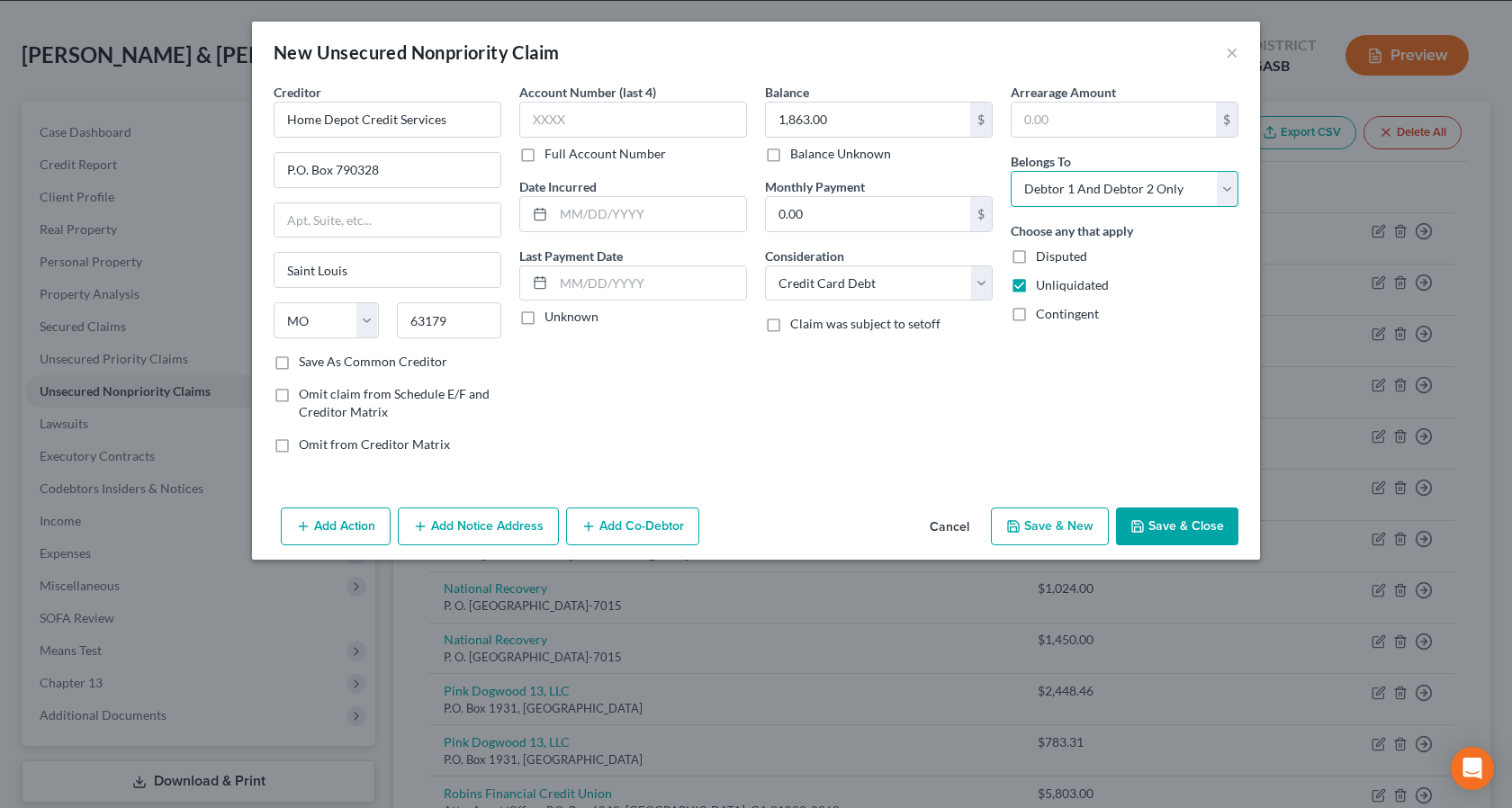
select select "0"
click at [1011, 171] on select "Select Debtor 1 Only Debtor 2 Only Debtor 1 And Debtor 2 Only At Least One Of T…" at bounding box center [1125, 188] width 228 height 36
click at [1168, 523] on button "Save & Close" at bounding box center [1177, 526] width 122 height 38
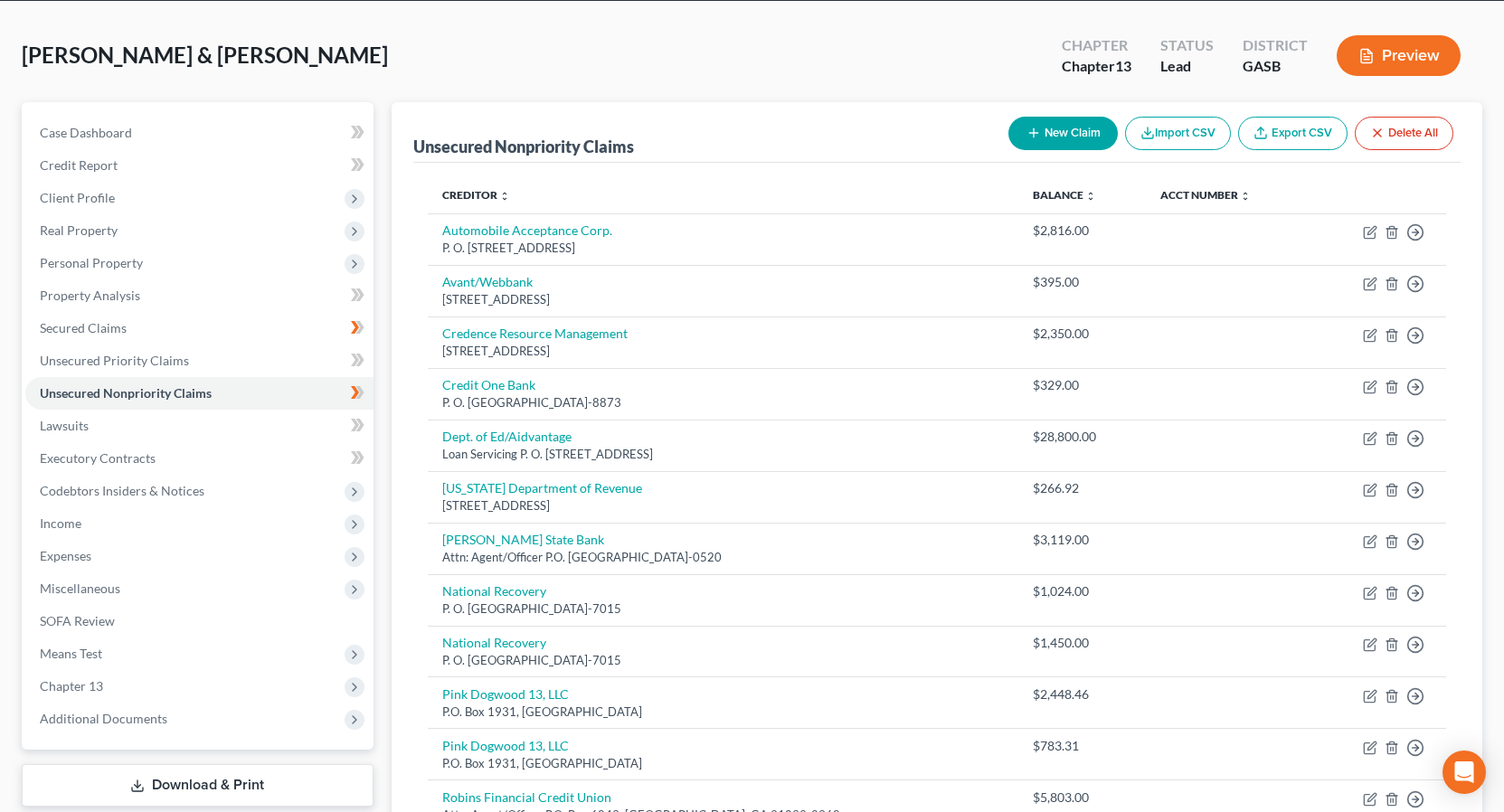
click at [1062, 134] on button "New Claim" at bounding box center [1063, 133] width 109 height 33
select select "2"
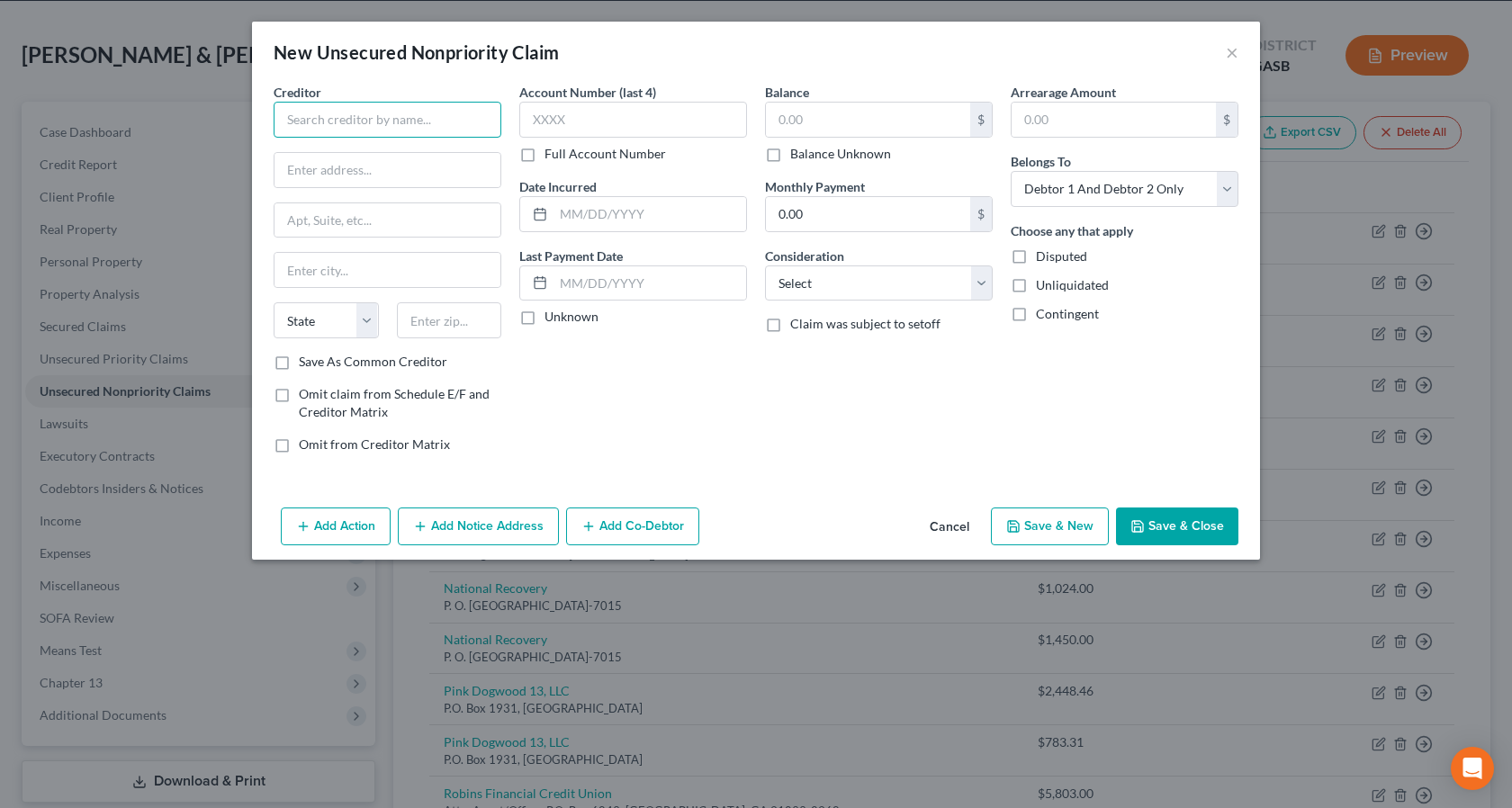
click at [303, 114] on input "text" at bounding box center [388, 119] width 228 height 36
type input "Milestone Mastercard"
click at [311, 180] on input "text" at bounding box center [388, 169] width 226 height 34
type input "P.O. box 4499"
click at [324, 270] on input "text" at bounding box center [388, 269] width 226 height 34
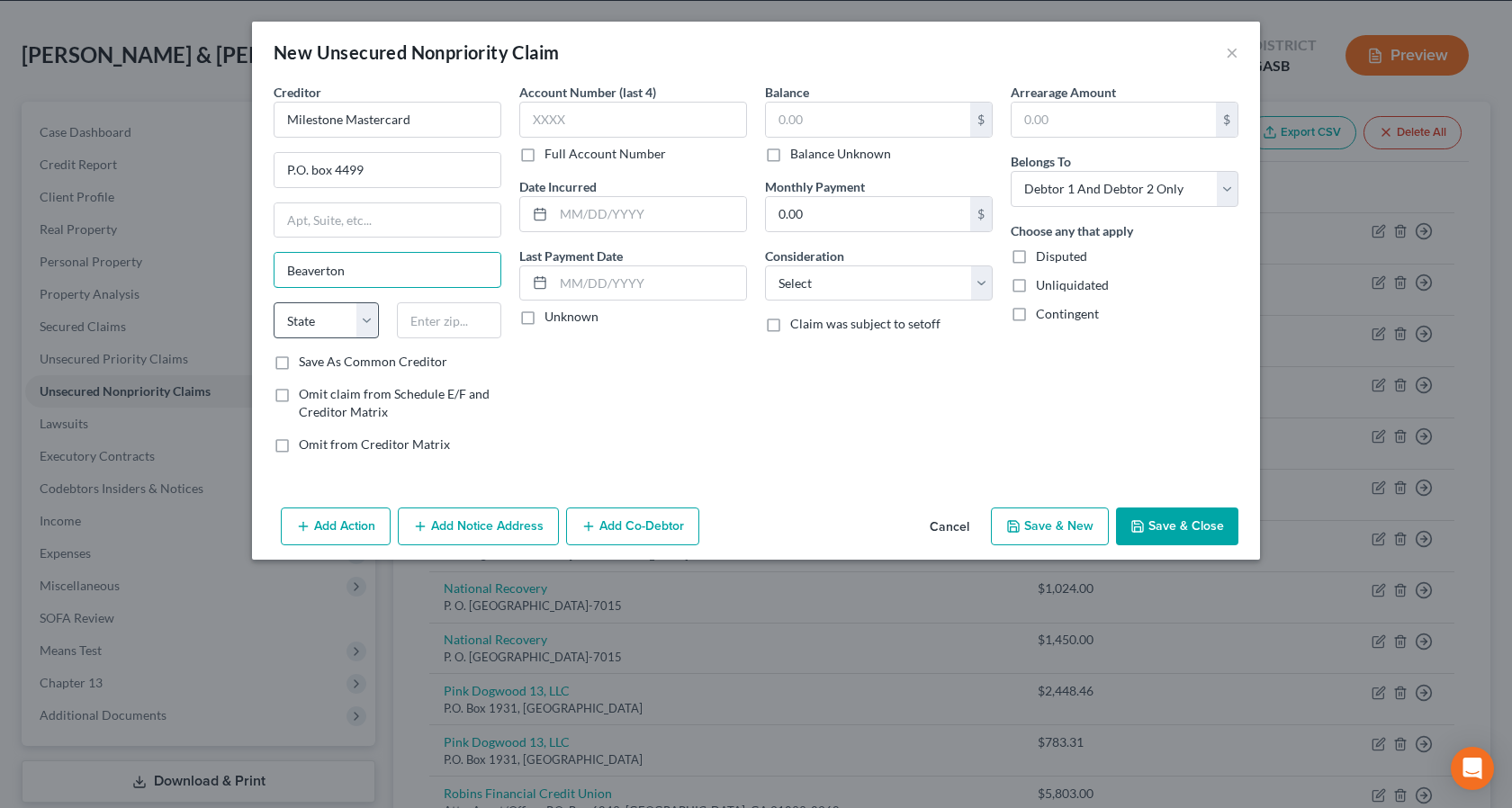
type input "Beaverton"
drag, startPoint x: 365, startPoint y: 324, endPoint x: 364, endPoint y: 337, distance: 13.0
click at [365, 325] on select "State AL AK AR AZ CA CO CT DE DC FL GA GU HI ID IL IN IA KS KY LA ME MD MA MI M…" at bounding box center [326, 320] width 106 height 36
select select "38"
click at [274, 302] on select "State AL AK AR AZ CA CO CT DE DC FL GA GU HI ID IL IN IA KS KY LA ME MD MA MI M…" at bounding box center [326, 320] width 106 height 36
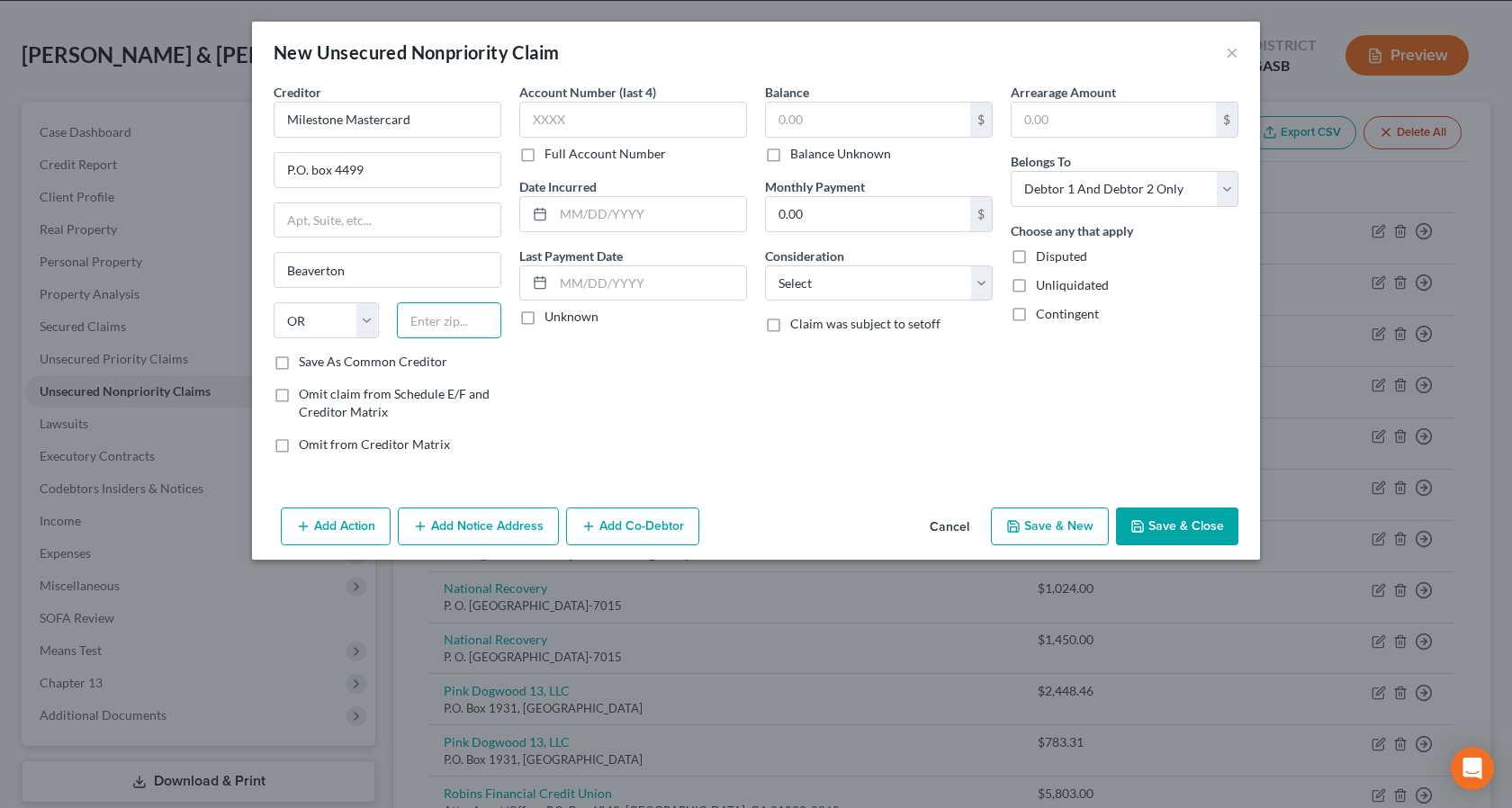
click at [424, 324] on input "text" at bounding box center [449, 320] width 106 height 36
type input "97076"
click at [823, 125] on input "text" at bounding box center [868, 119] width 204 height 34
type input "257.00"
click at [1036, 282] on label "Unliquidated" at bounding box center [1072, 286] width 73 height 18
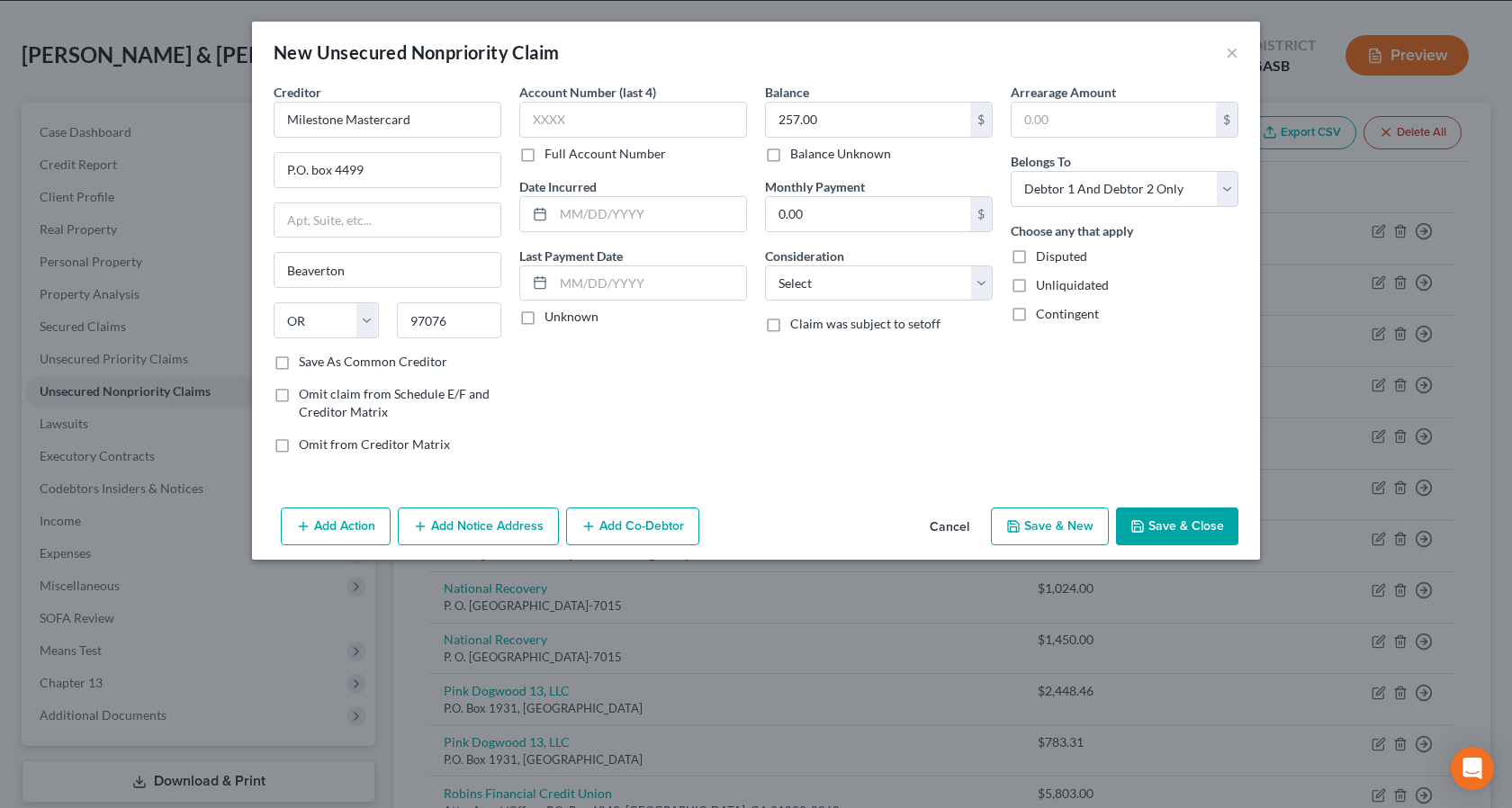
click at [1043, 282] on input "Unliquidated" at bounding box center [1049, 282] width 12 height 12
checkbox input "true"
click at [1220, 194] on select "Select Debtor 1 Only Debtor 2 Only Debtor 1 And Debtor 2 Only At Least One Of T…" at bounding box center [1125, 188] width 228 height 36
select select "0"
click at [1011, 171] on select "Select Debtor 1 Only Debtor 2 Only Debtor 1 And Debtor 2 Only At Least One Of T…" at bounding box center [1125, 188] width 228 height 36
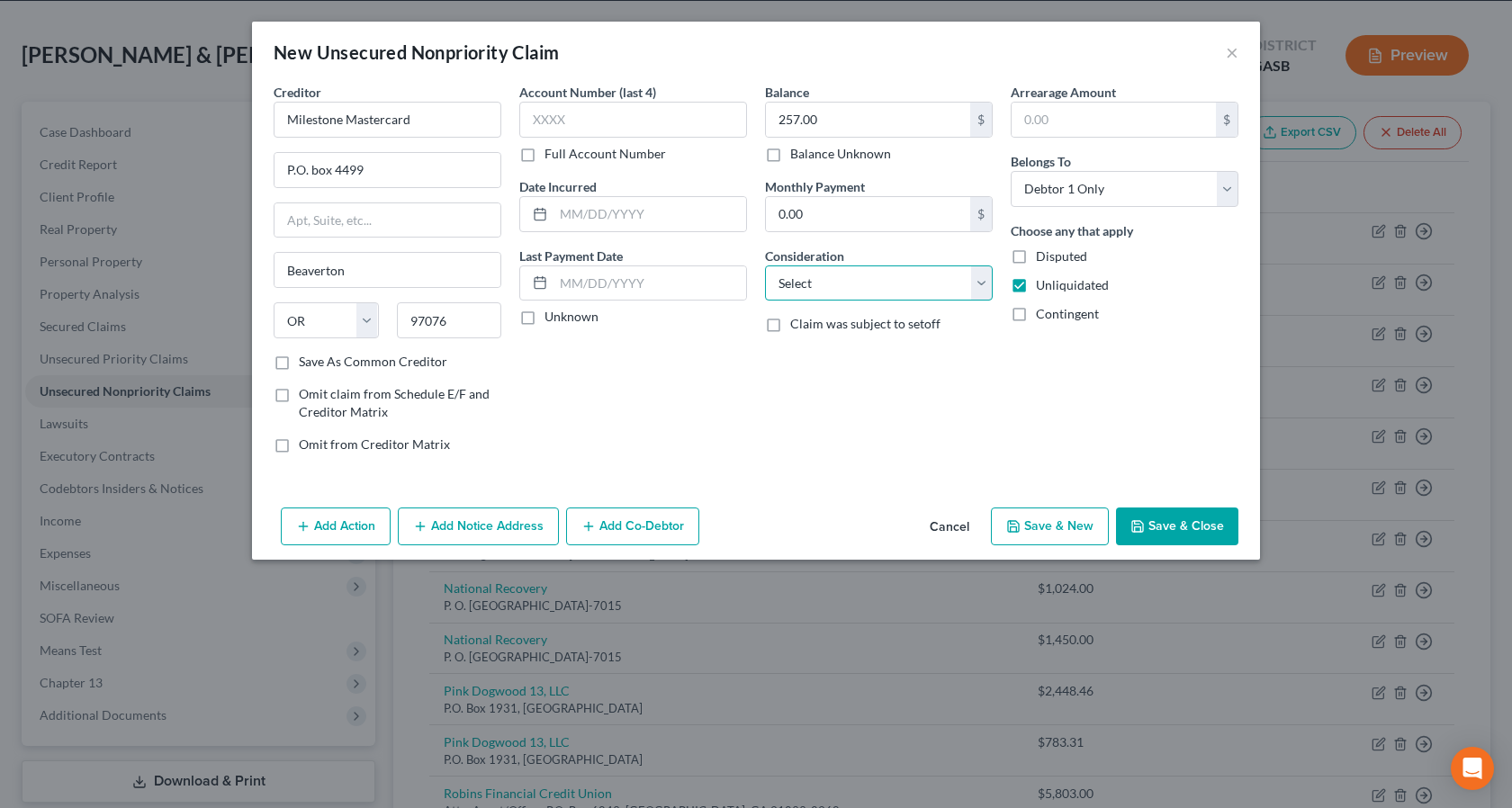
click at [979, 288] on select "Select Cable / Satellite Services Collection Agency Credit Card Debt Debt Couns…" at bounding box center [879, 283] width 228 height 36
select select "2"
click at [765, 266] on select "Select Cable / Satellite Services Collection Agency Credit Card Debt Debt Couns…" at bounding box center [879, 283] width 228 height 36
click at [316, 173] on input "P.O. box 4499" at bounding box center [388, 169] width 226 height 34
type input "P.O. Box 4499"
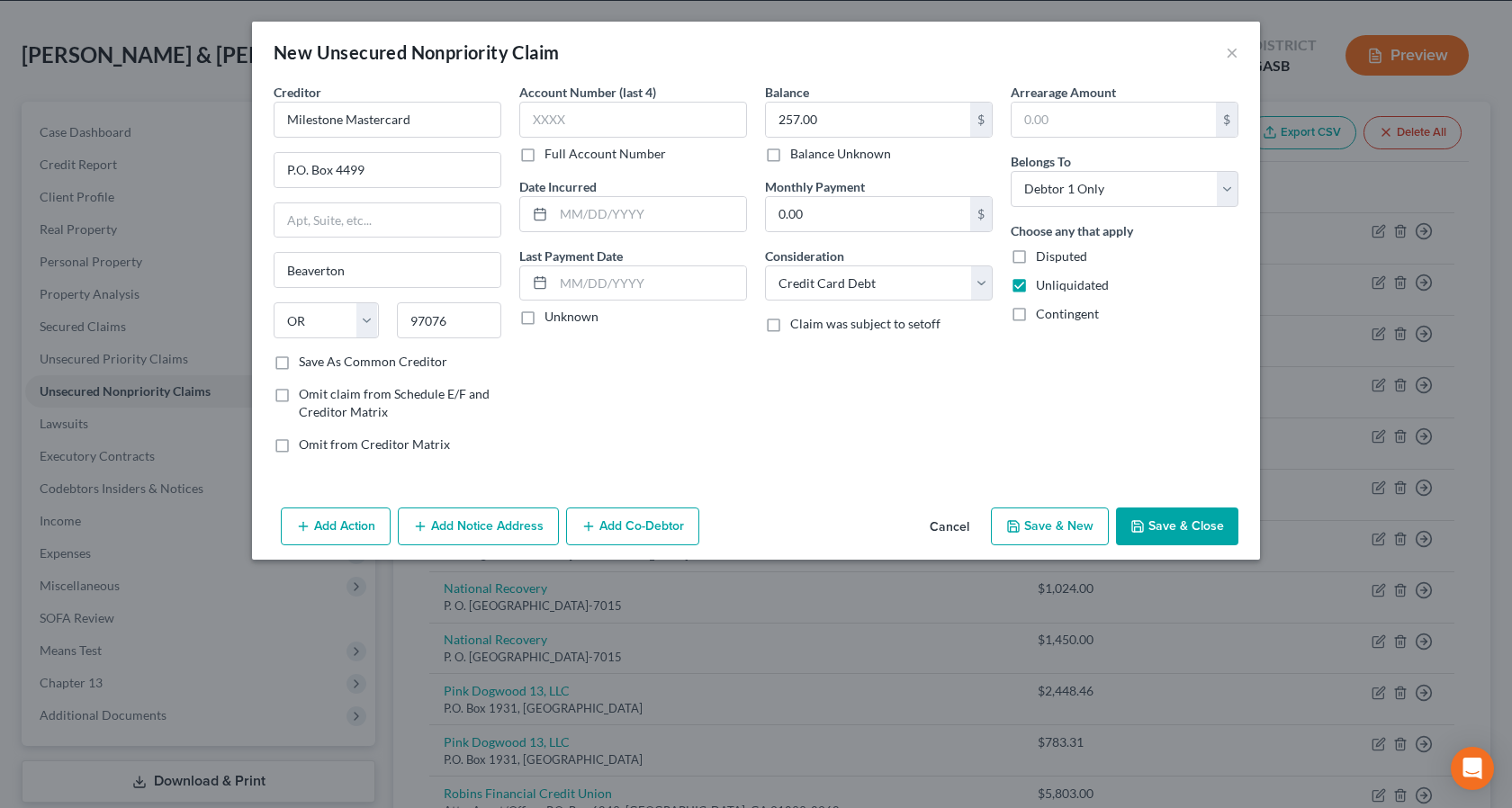
click at [1178, 541] on button "Save & Close" at bounding box center [1177, 526] width 122 height 38
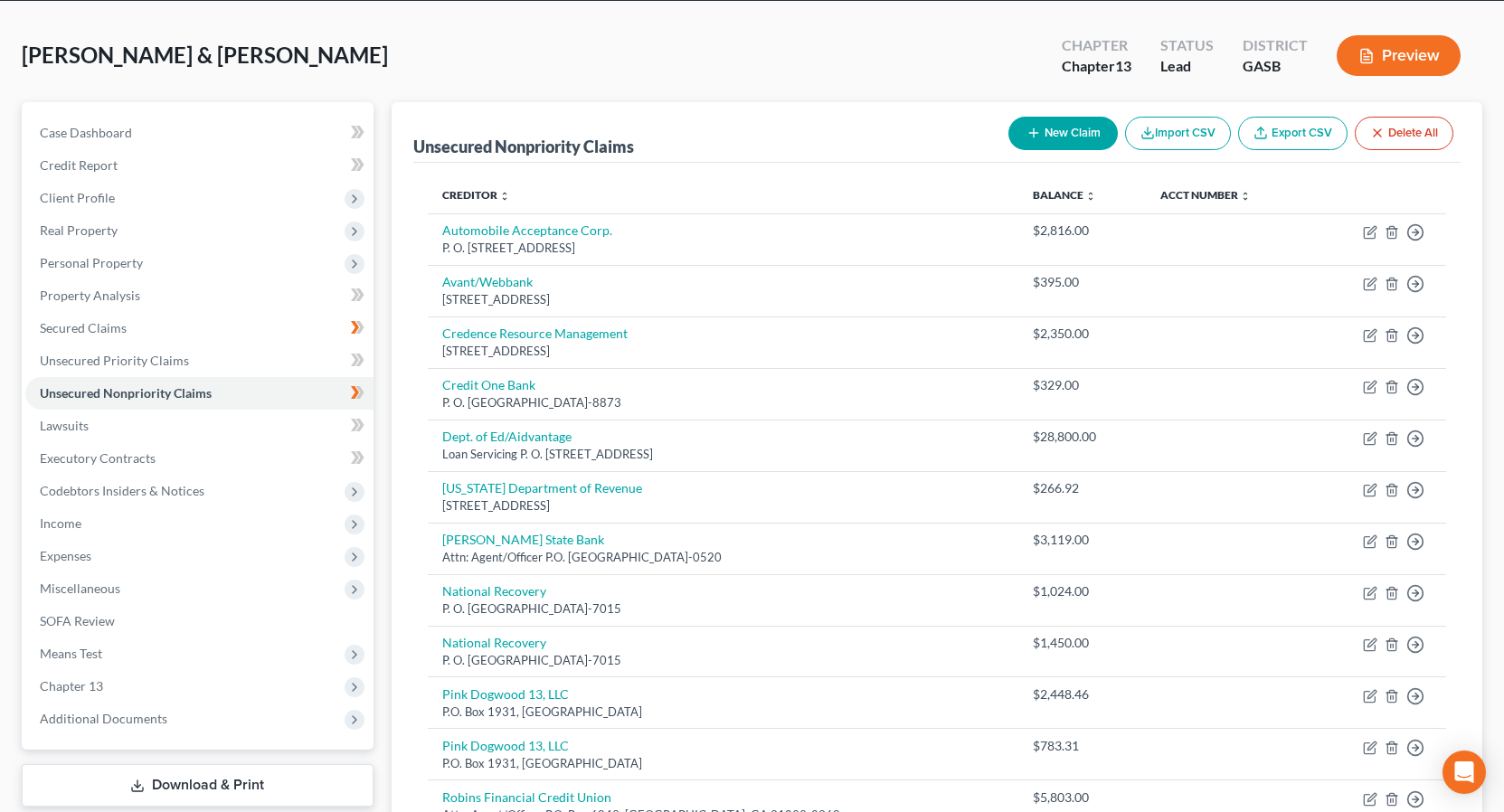
click at [1069, 139] on button "New Claim" at bounding box center [1063, 133] width 109 height 33
select select "2"
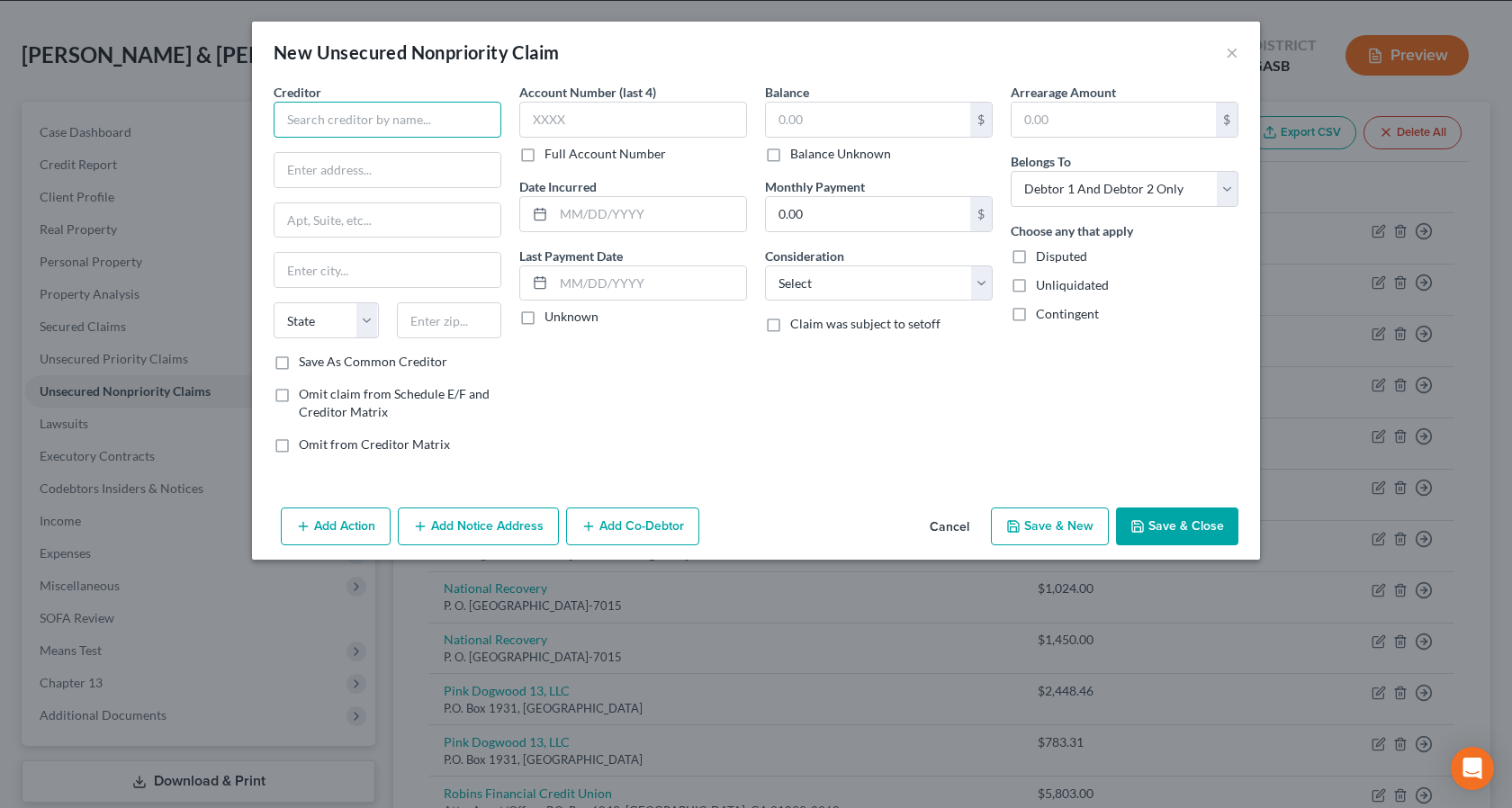
click at [310, 127] on input "text" at bounding box center [388, 119] width 228 height 36
type input "Sundance Medical Finance"
click at [338, 176] on input "text" at bounding box center [388, 169] width 226 height 34
type input "50 west Broadway"
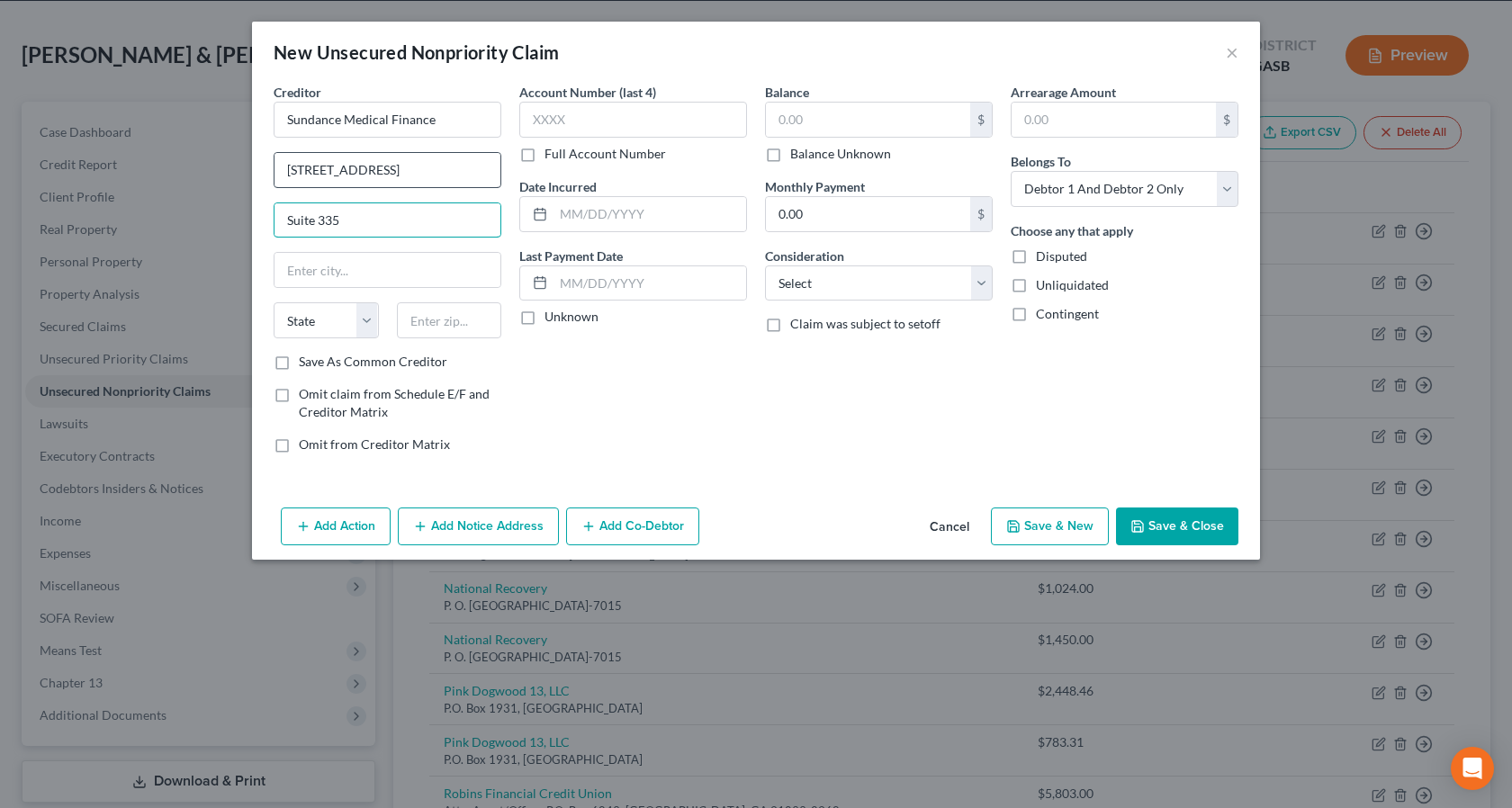
type input "Suite 335"
type input "Salt Lake City"
drag, startPoint x: 367, startPoint y: 323, endPoint x: 368, endPoint y: 336, distance: 13.0
click at [369, 326] on select "State AL AK AR AZ CA CO CT DE DC FL GA GU HI ID IL IN IA KS KY LA ME MD MA MI M…" at bounding box center [326, 320] width 106 height 36
select select "46"
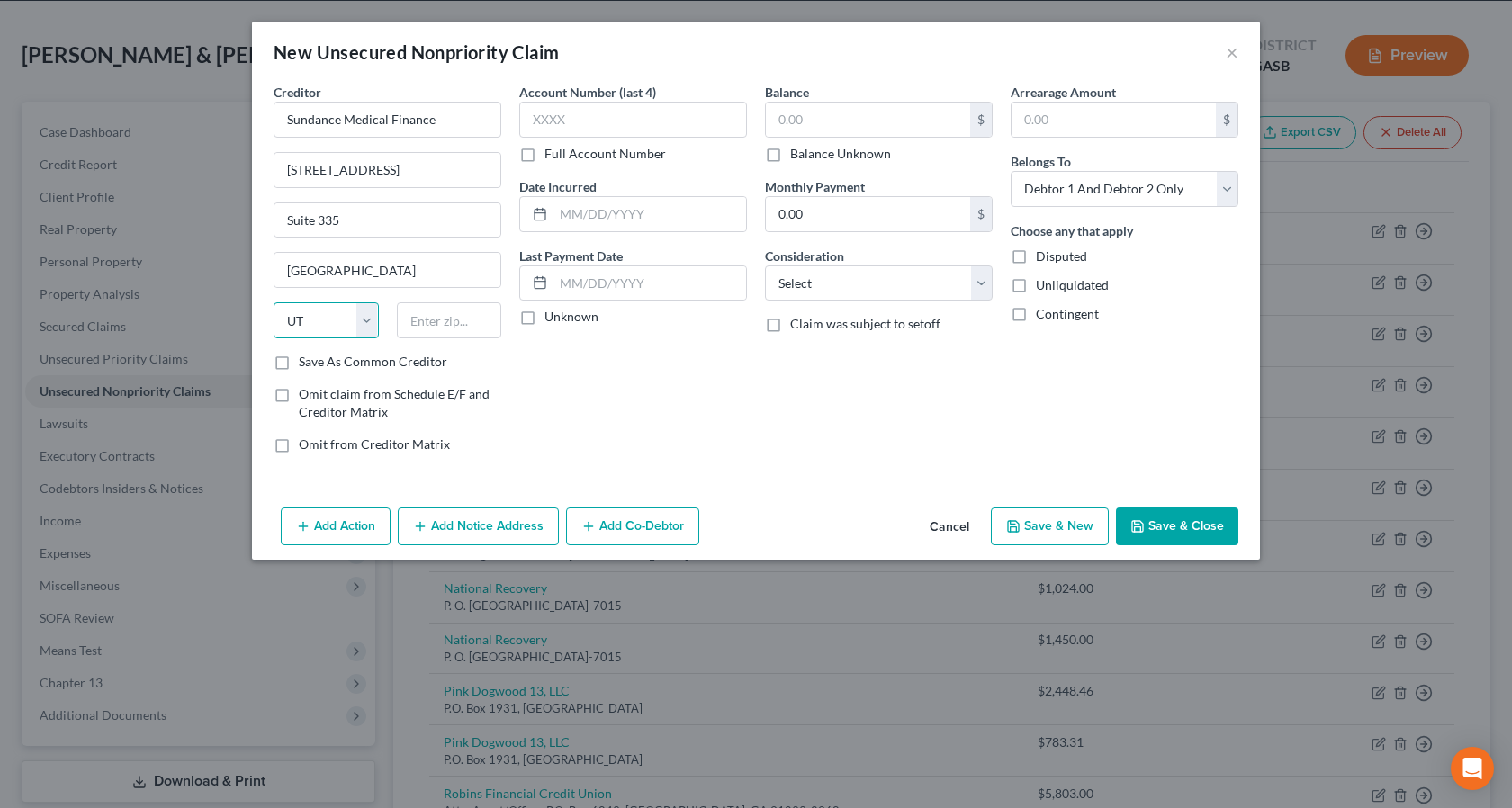
click at [274, 302] on select "State AL AK AR AZ CA CO CT DE DC FL GA GU HI ID IL IN IA KS KY LA ME MD MA MI M…" at bounding box center [326, 320] width 106 height 36
click at [424, 331] on input "text" at bounding box center [449, 320] width 106 height 36
type input "84101"
drag, startPoint x: 836, startPoint y: 127, endPoint x: 842, endPoint y: 133, distance: 8.5
click at [837, 131] on input "text" at bounding box center [868, 119] width 204 height 34
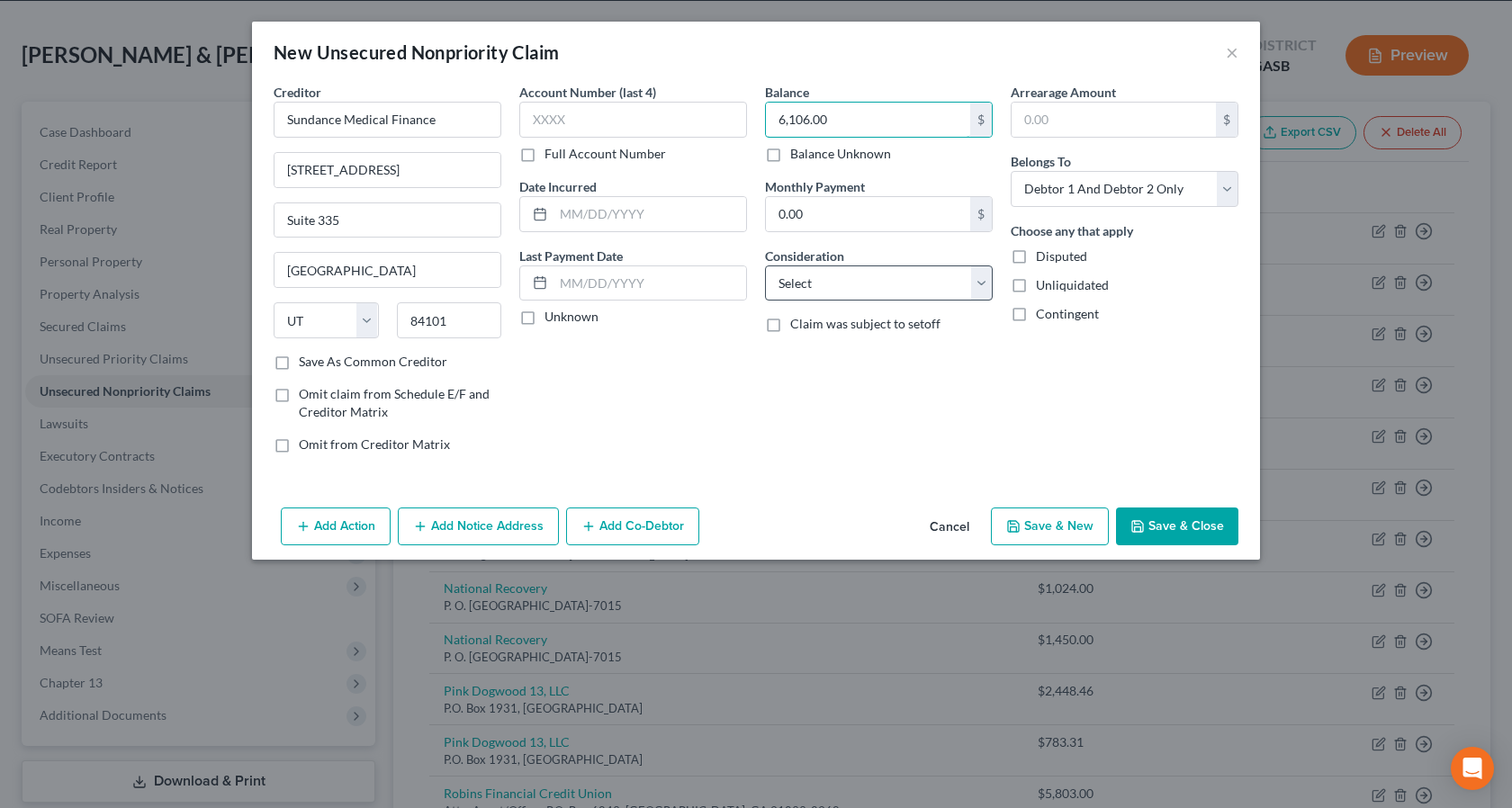
type input "6,106.00"
click at [985, 287] on select "Select Cable / Satellite Services Collection Agency Credit Card Debt Debt Couns…" at bounding box center [879, 283] width 228 height 36
select select "9"
click at [765, 266] on select "Select Cable / Satellite Services Collection Agency Credit Card Debt Debt Couns…" at bounding box center [879, 283] width 228 height 36
drag, startPoint x: 1019, startPoint y: 287, endPoint x: 1194, endPoint y: 181, distance: 204.6
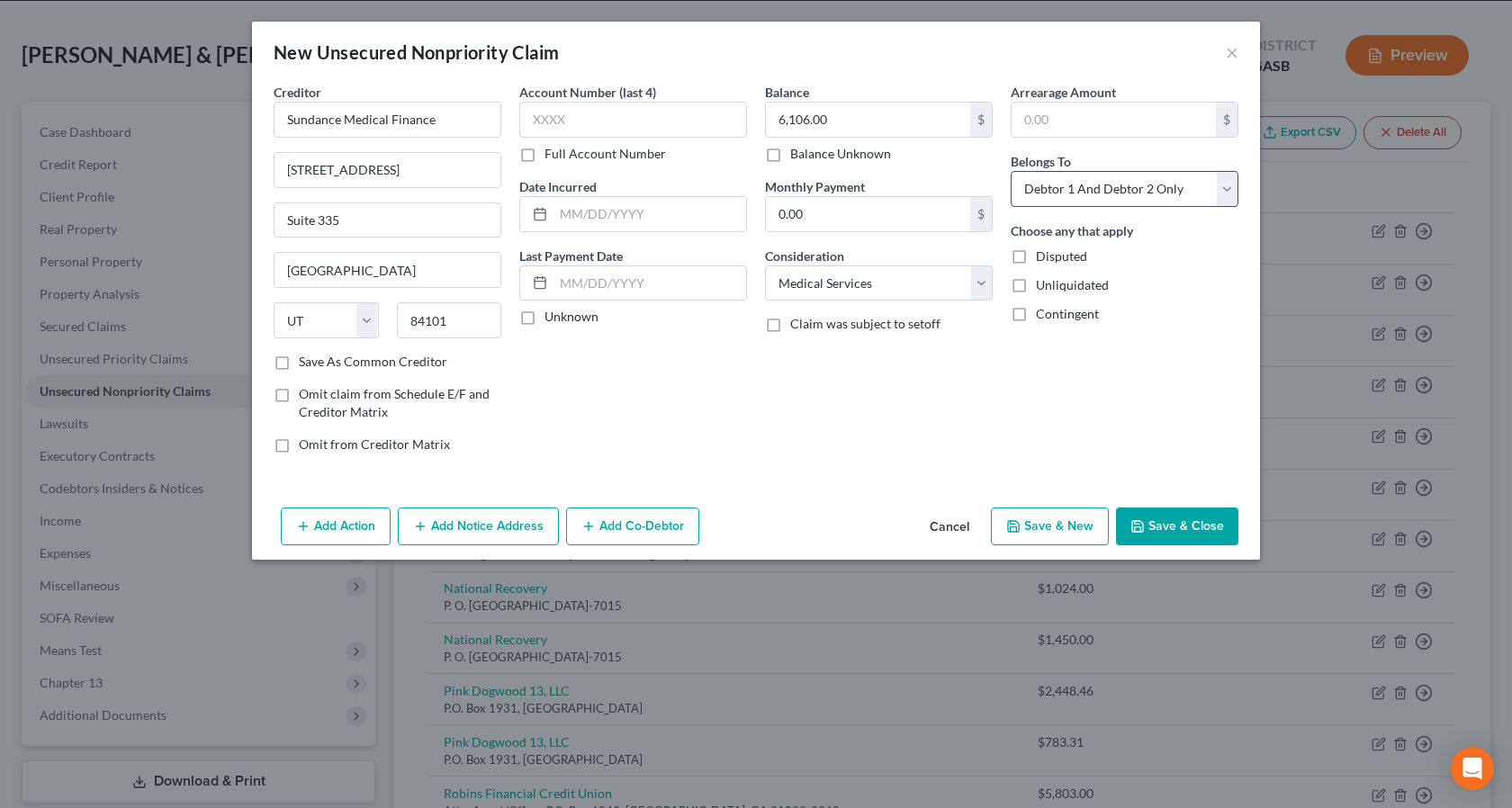
click at [1036, 287] on label "Unliquidated" at bounding box center [1072, 286] width 73 height 18
click at [1043, 287] on input "Unliquidated" at bounding box center [1049, 282] width 12 height 12
checkbox input "true"
drag, startPoint x: 1227, startPoint y: 194, endPoint x: 1189, endPoint y: 206, distance: 39.8
click at [1227, 194] on select "Select Debtor 1 Only Debtor 2 Only Debtor 1 And Debtor 2 Only At Least One Of T…" at bounding box center [1125, 188] width 228 height 36
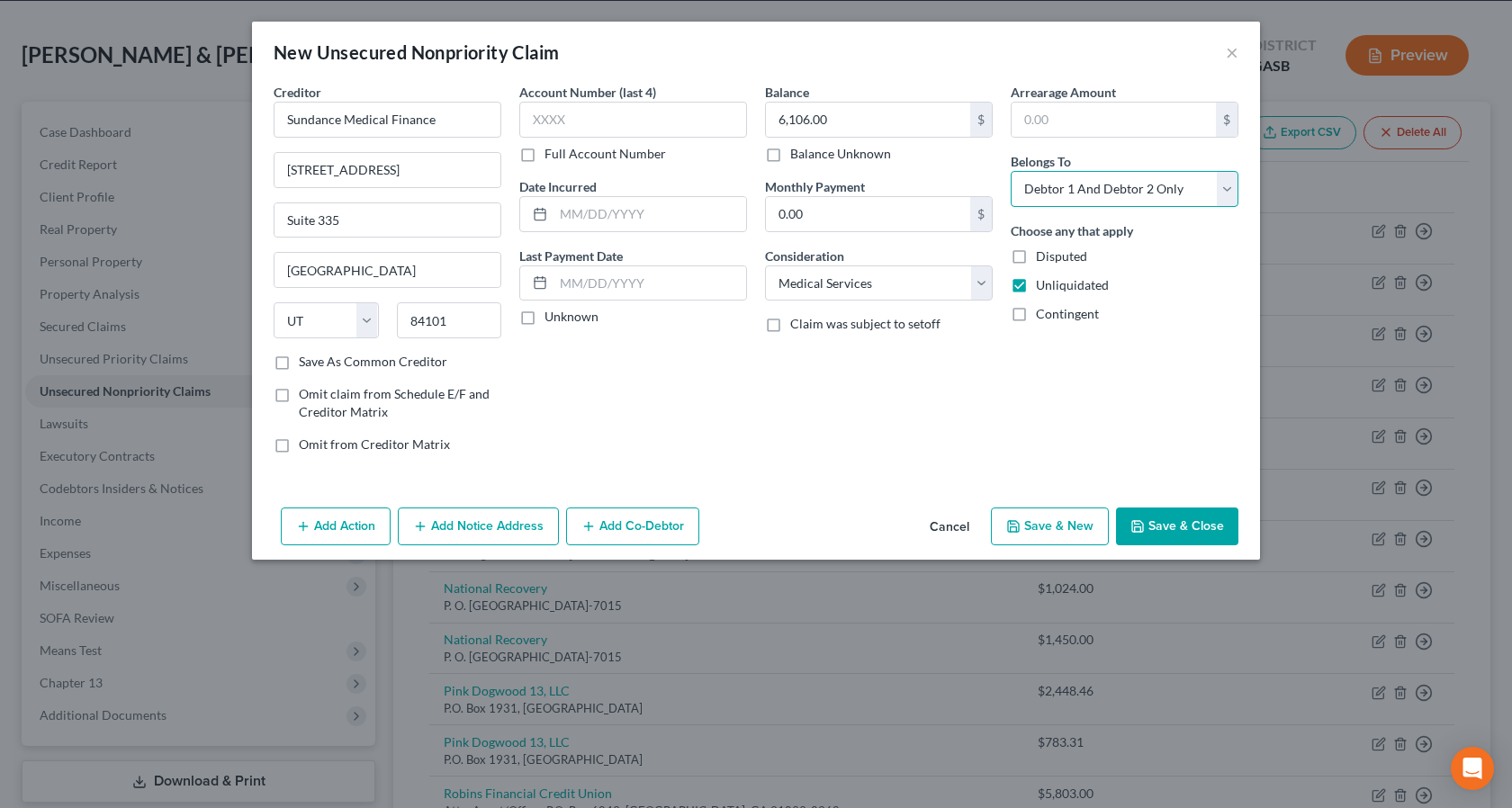
select select "0"
click at [1011, 171] on select "Select Debtor 1 Only Debtor 2 Only Debtor 1 And Debtor 2 Only At Least One Of T…" at bounding box center [1125, 188] width 228 height 36
click at [1165, 524] on button "Save & Close" at bounding box center [1177, 526] width 122 height 38
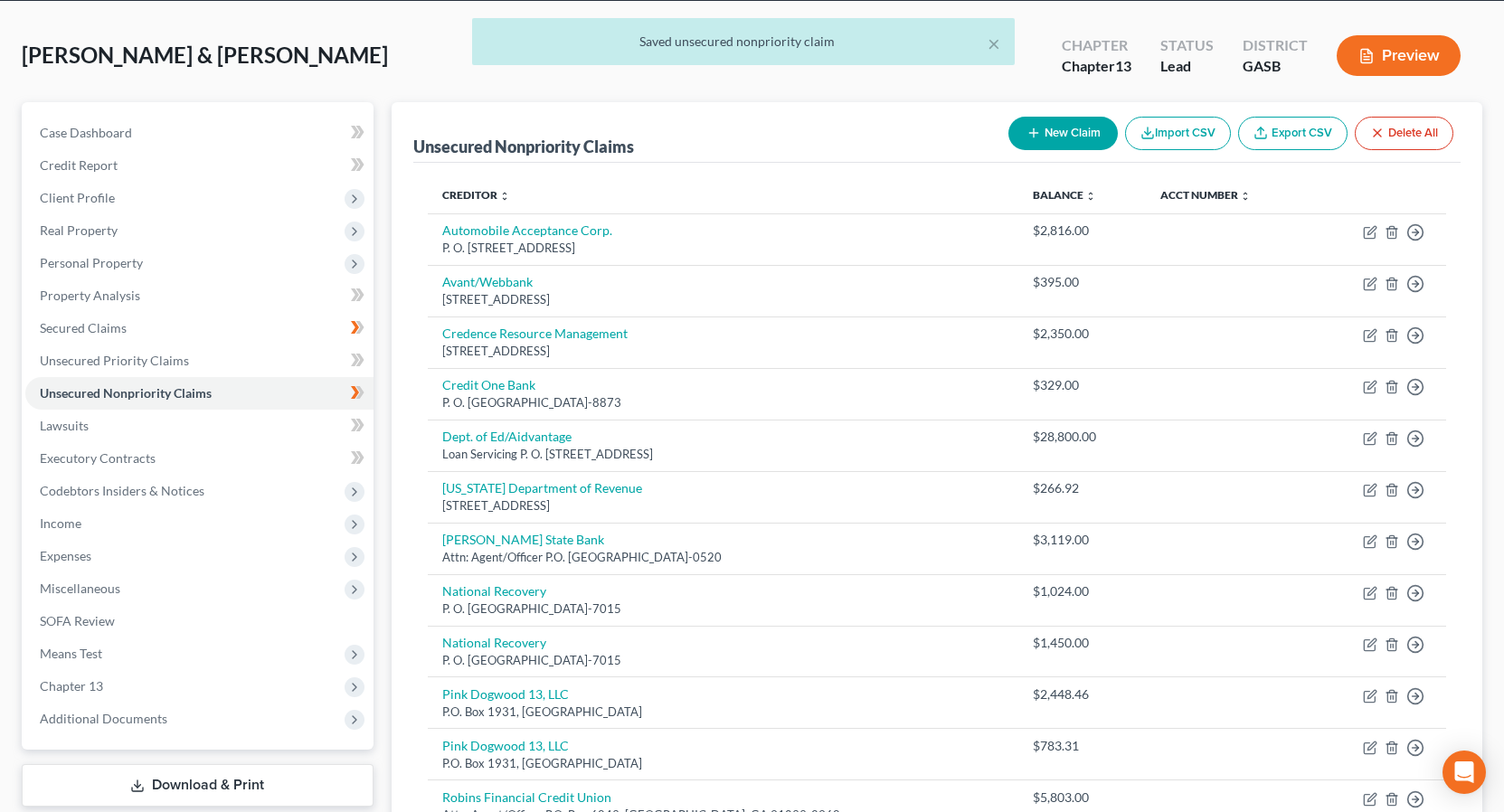
click at [1057, 132] on button "New Claim" at bounding box center [1063, 133] width 109 height 33
select select "2"
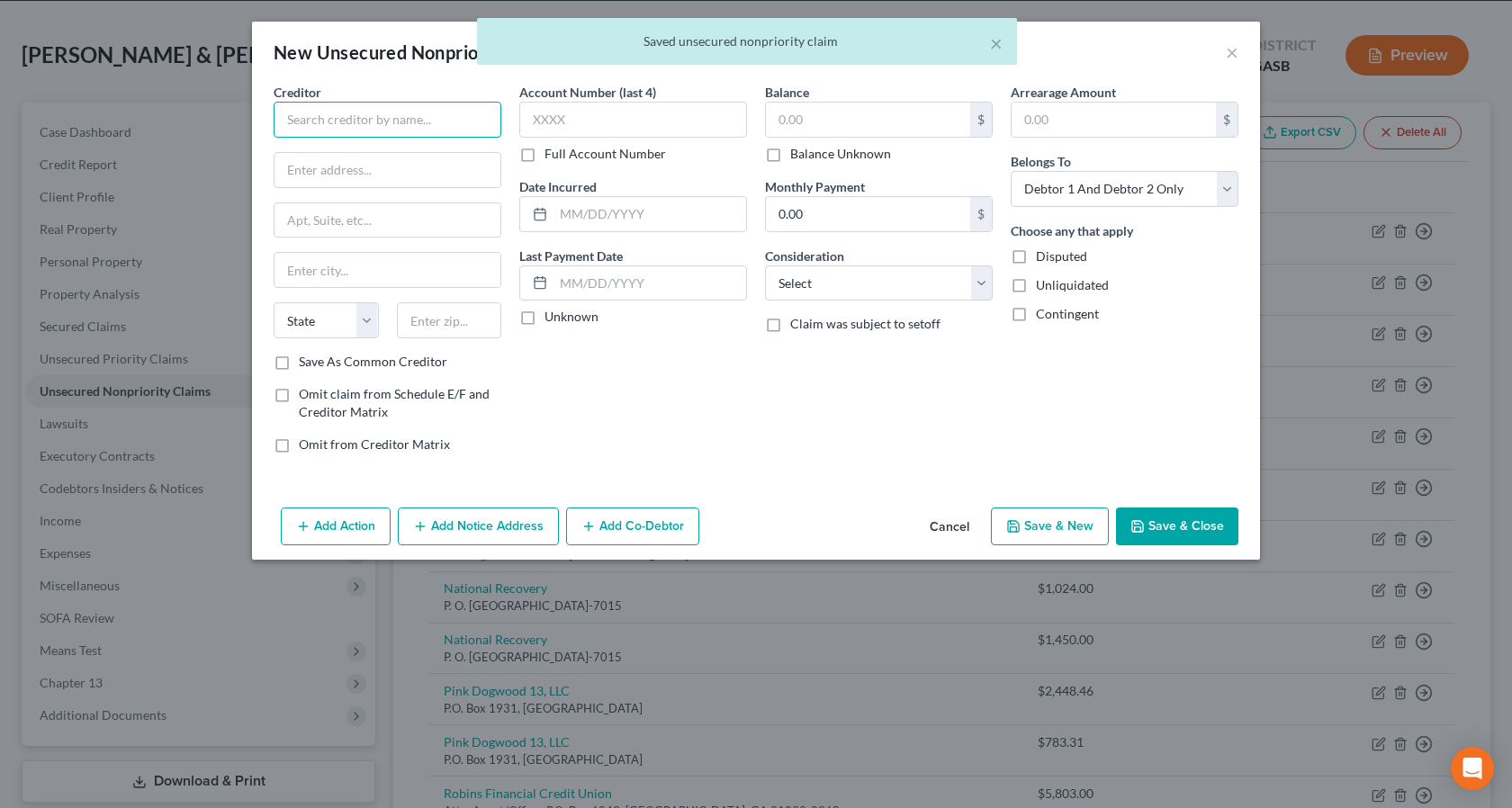
click at [348, 120] on input "text" at bounding box center [388, 119] width 228 height 36
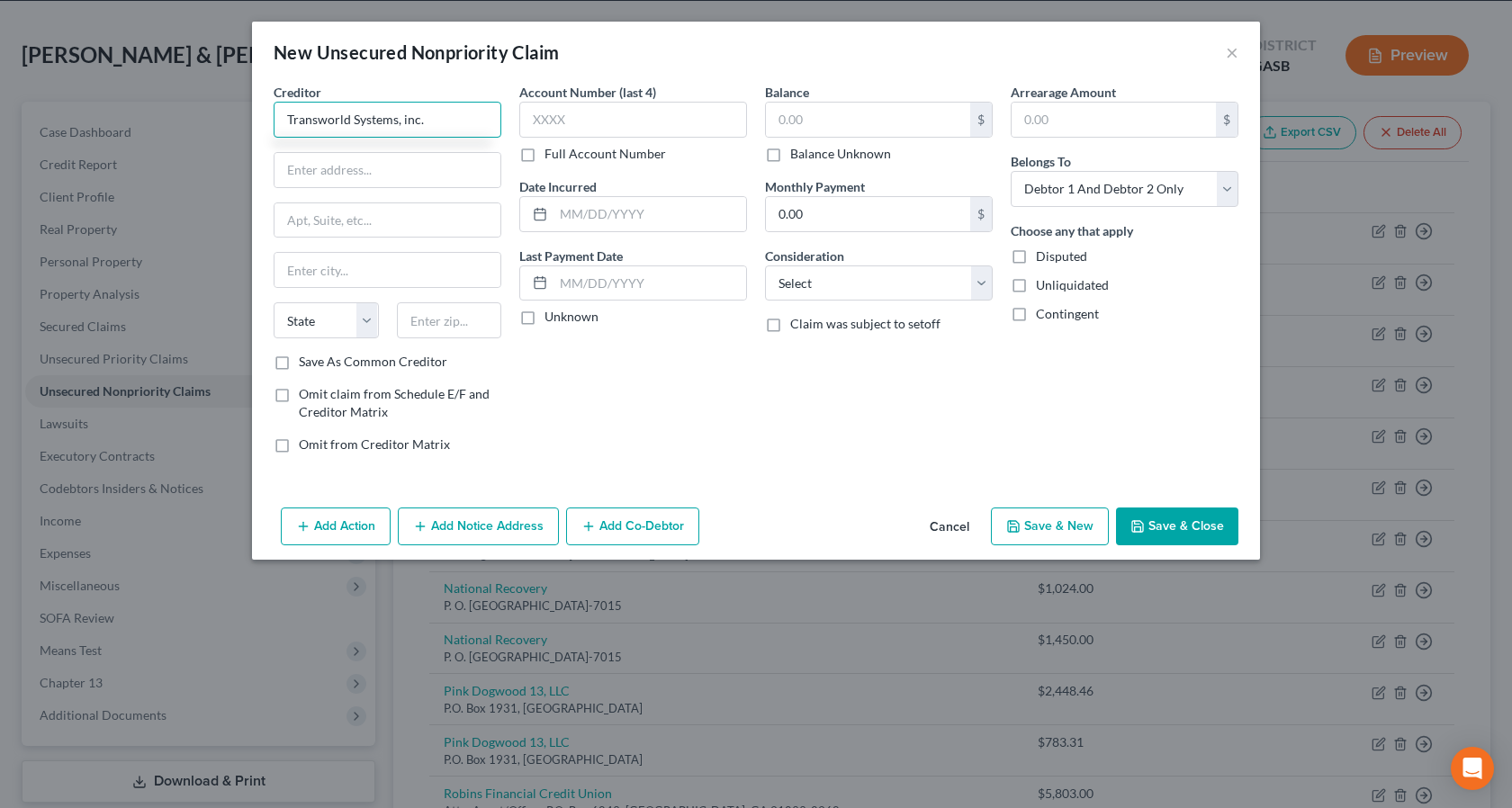
click at [460, 119] on input "Transworld Systems, inc." at bounding box center [388, 119] width 228 height 36
click at [409, 119] on input "Transworld Systems, inc." at bounding box center [388, 119] width 228 height 36
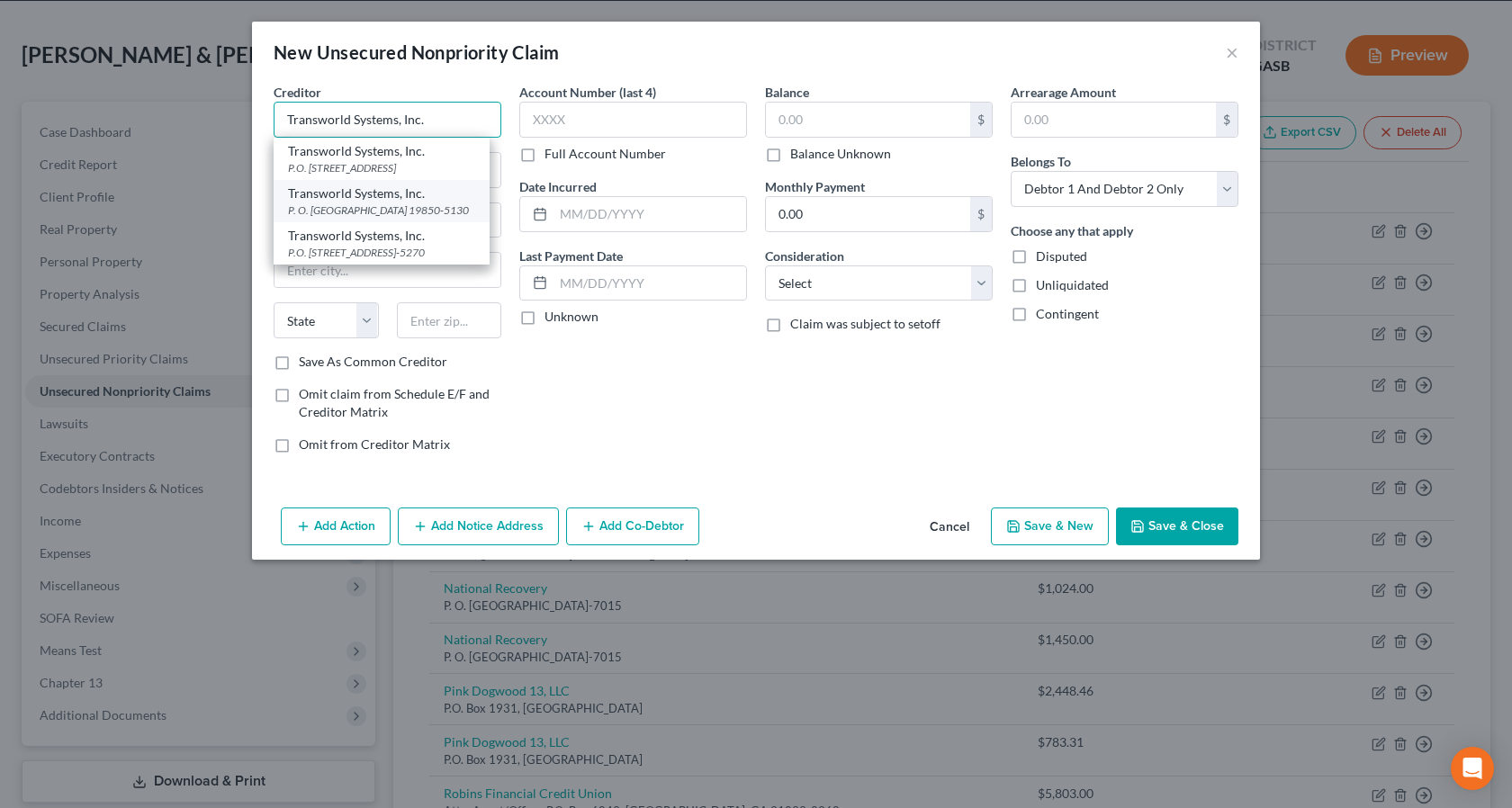
type input "Transworld Systems, Inc."
click at [373, 200] on div "Transworld Systems, Inc." at bounding box center [381, 194] width 188 height 18
type input "P. O. Box 15630"
type input "Wilmington"
select select "7"
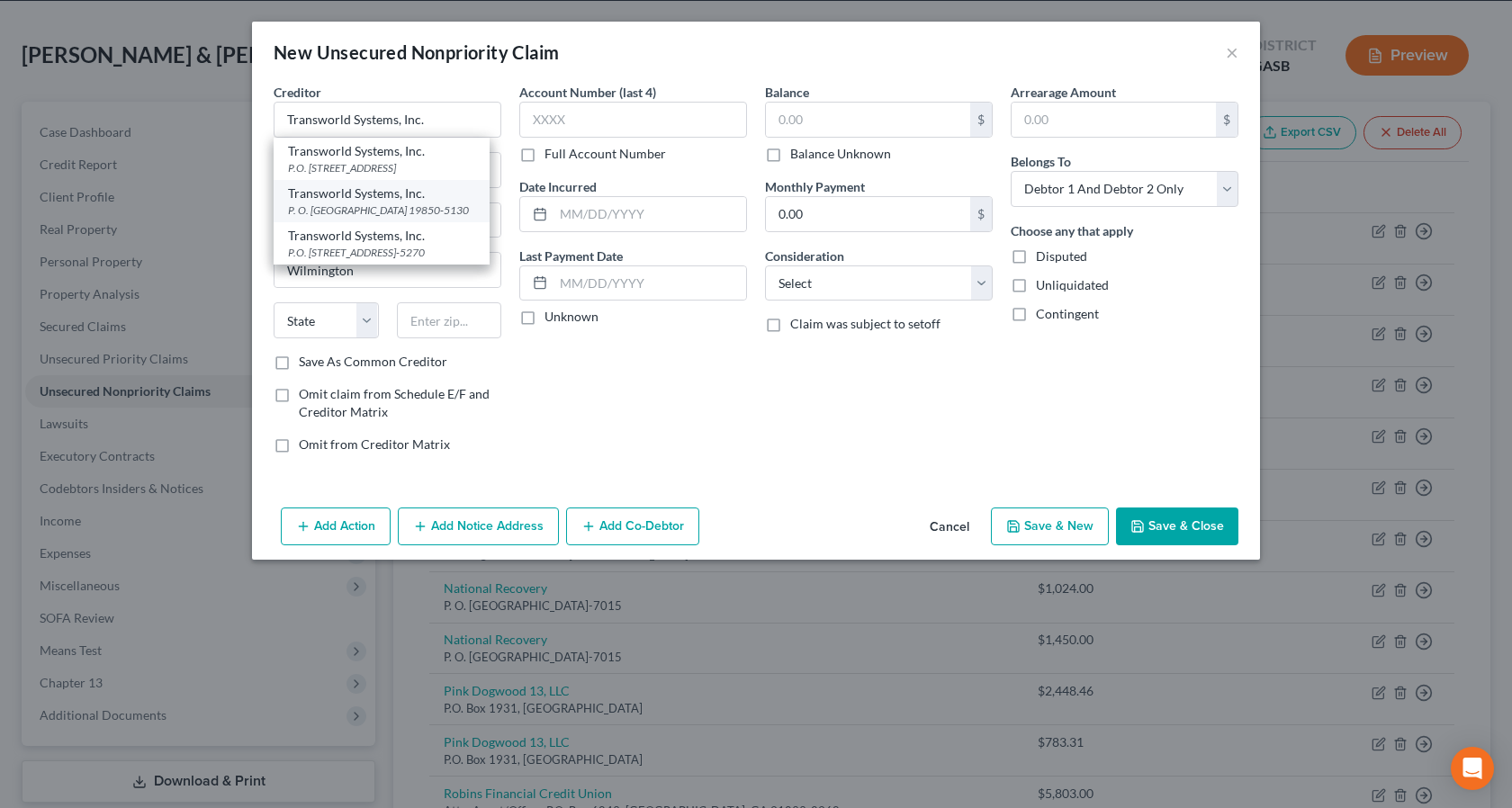
type input "19850-5130"
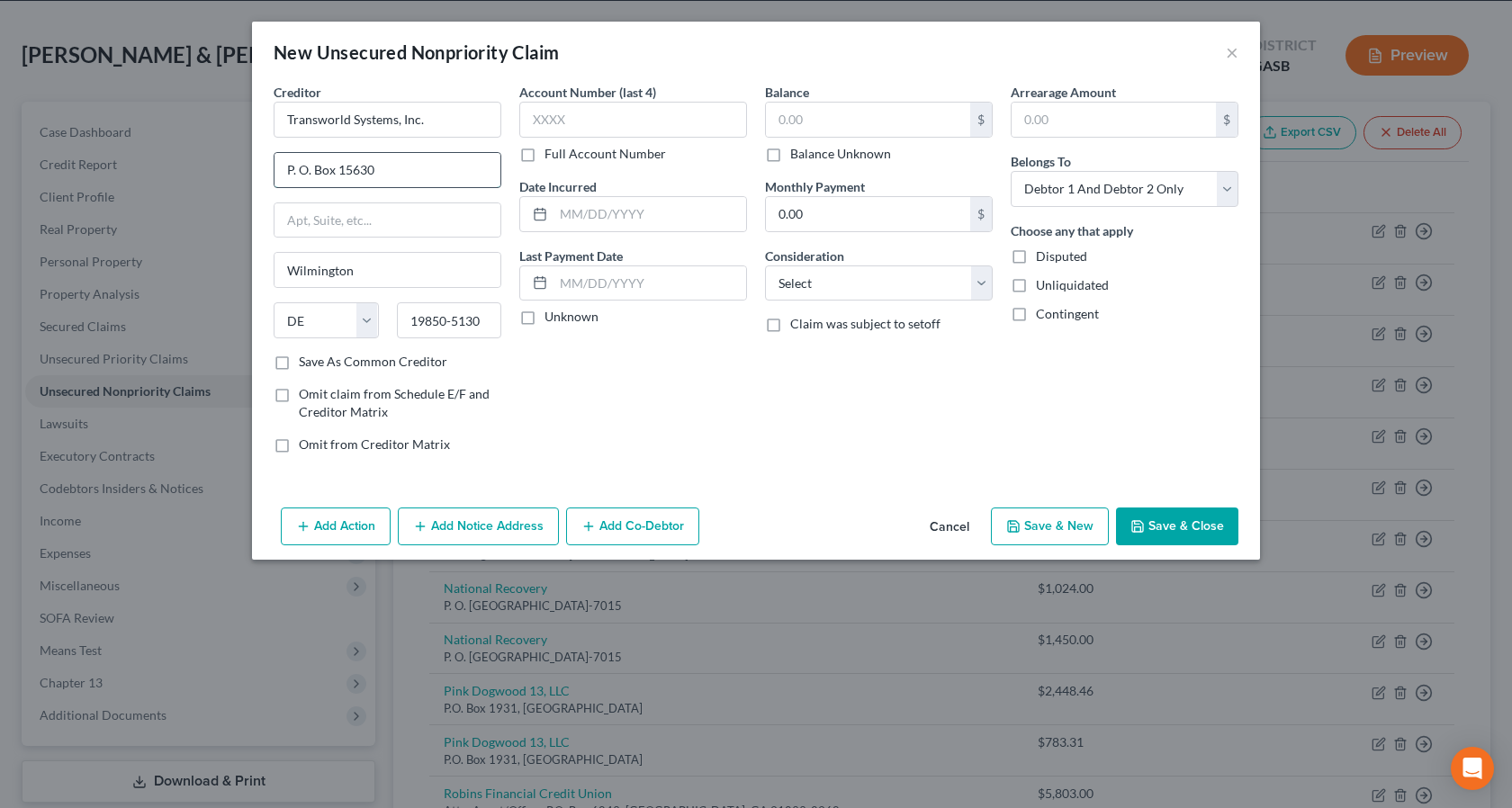
click at [384, 170] on input "P. O. Box 15630" at bounding box center [388, 169] width 226 height 34
type input "P. O. Box 15618"
click at [478, 323] on input "19850-5130" at bounding box center [449, 320] width 106 height 36
type input "19850"
click at [979, 291] on select "Select Cable / Satellite Services Collection Agency Credit Card Debt Debt Couns…" at bounding box center [879, 283] width 228 height 36
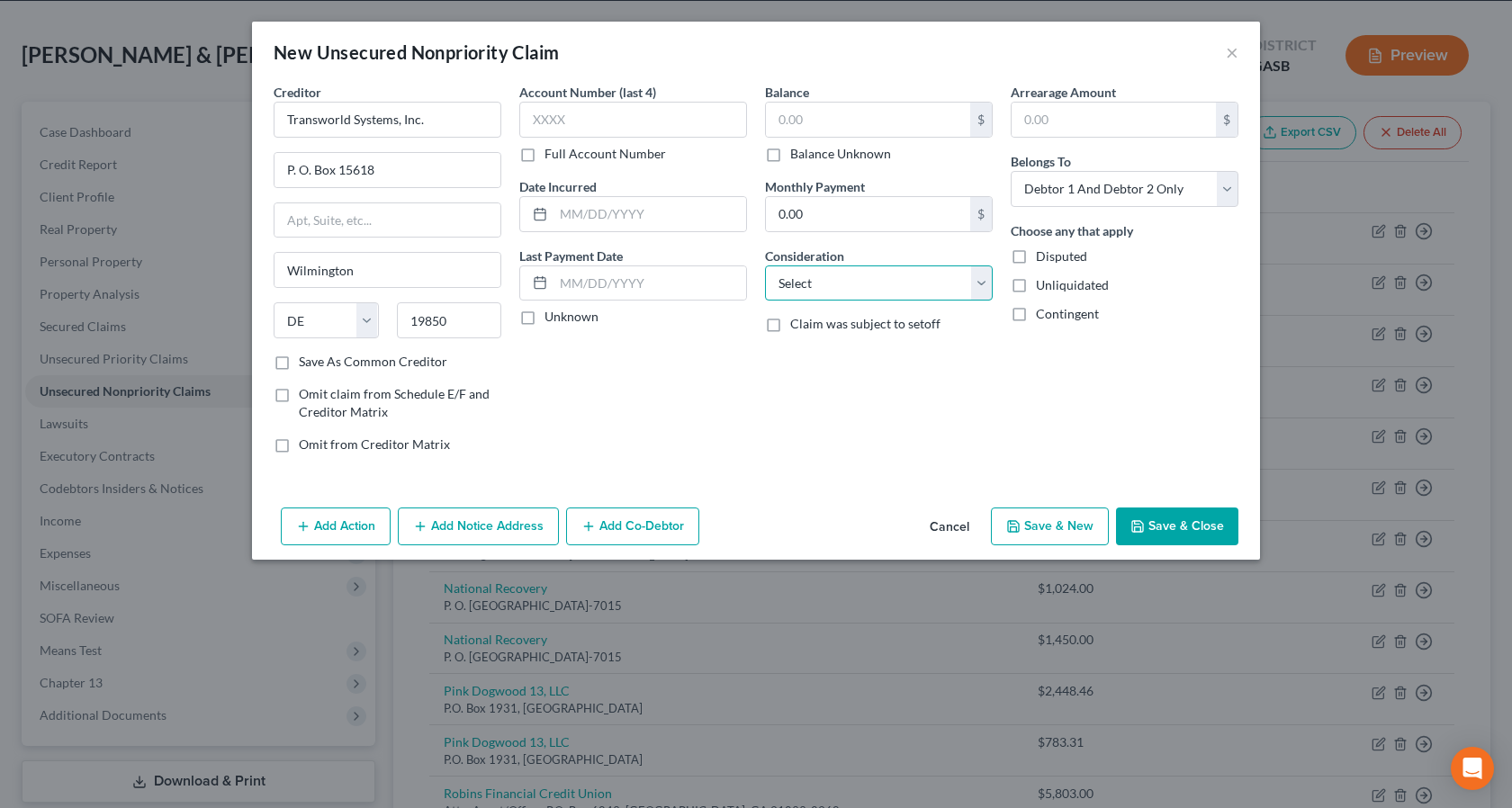
select select "1"
click at [765, 266] on select "Select Cable / Satellite Services Collection Agency Credit Card Debt Debt Couns…" at bounding box center [879, 283] width 228 height 36
click at [816, 120] on input "text" at bounding box center [868, 119] width 204 height 34
type input "6,528.00"
drag, startPoint x: 1017, startPoint y: 284, endPoint x: 1225, endPoint y: 165, distance: 239.6
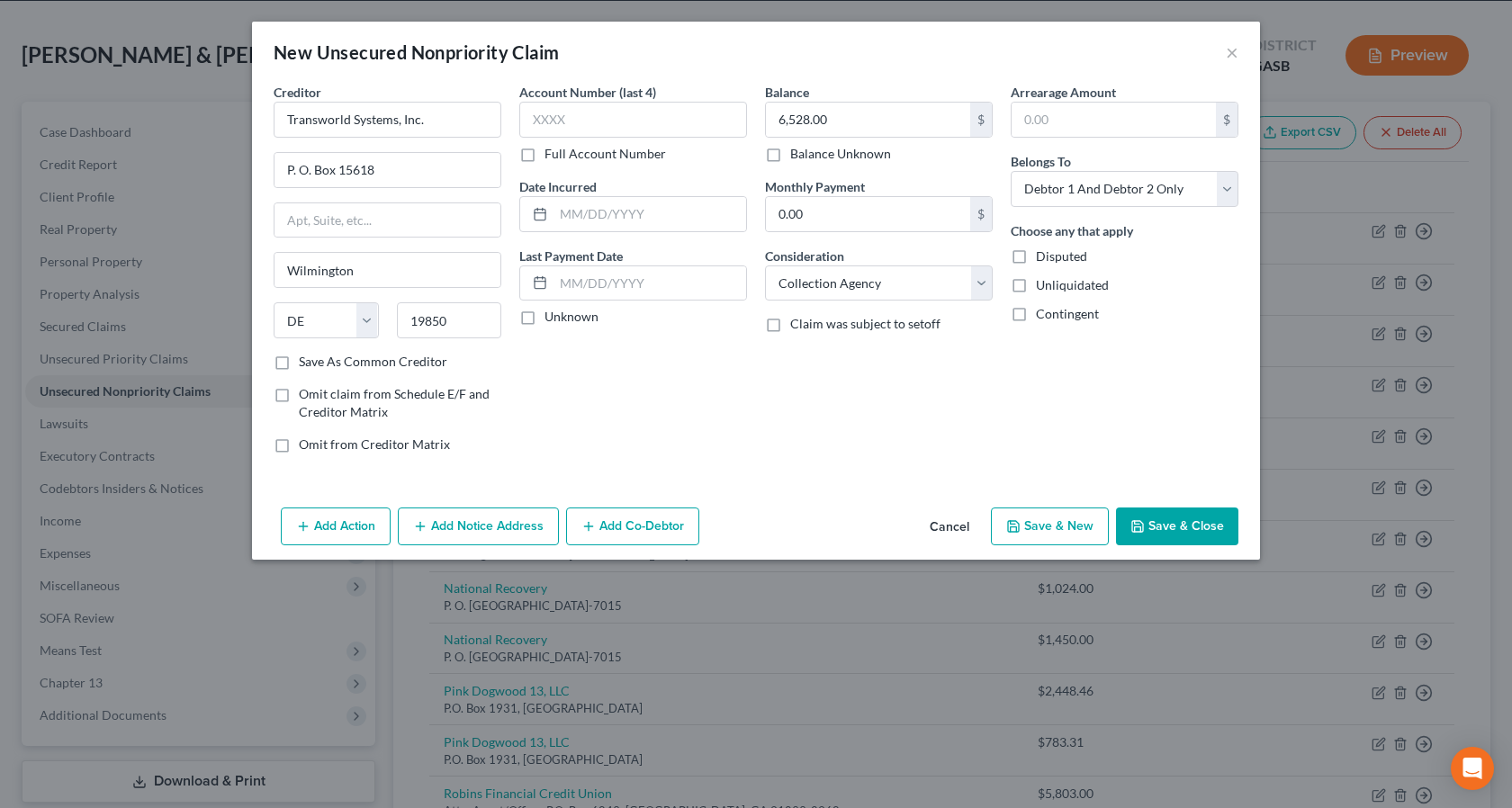
click at [1042, 279] on label "Unliquidated" at bounding box center [1072, 286] width 73 height 18
drag, startPoint x: 1227, startPoint y: 186, endPoint x: 1165, endPoint y: 199, distance: 63.3
click at [1227, 187] on select "Select Debtor 1 Only Debtor 2 Only Debtor 1 And Debtor 2 Only At Least One Of T…" at bounding box center [1125, 188] width 228 height 36
select select "1"
click at [1011, 171] on select "Select Debtor 1 Only Debtor 2 Only Debtor 1 And Debtor 2 Only At Least One Of T…" at bounding box center [1125, 188] width 228 height 36
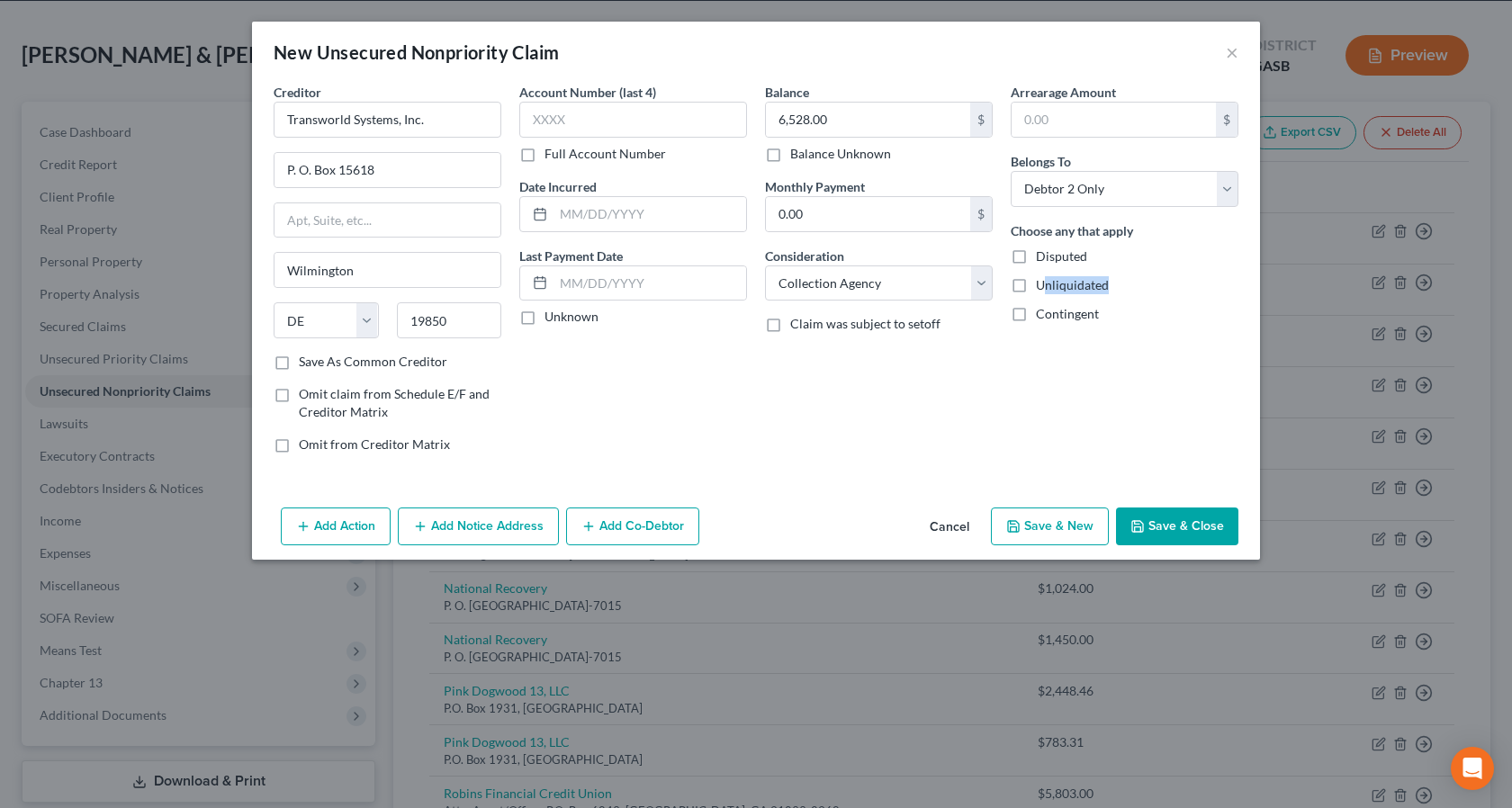
click at [1177, 523] on button "Save & Close" at bounding box center [1177, 526] width 122 height 38
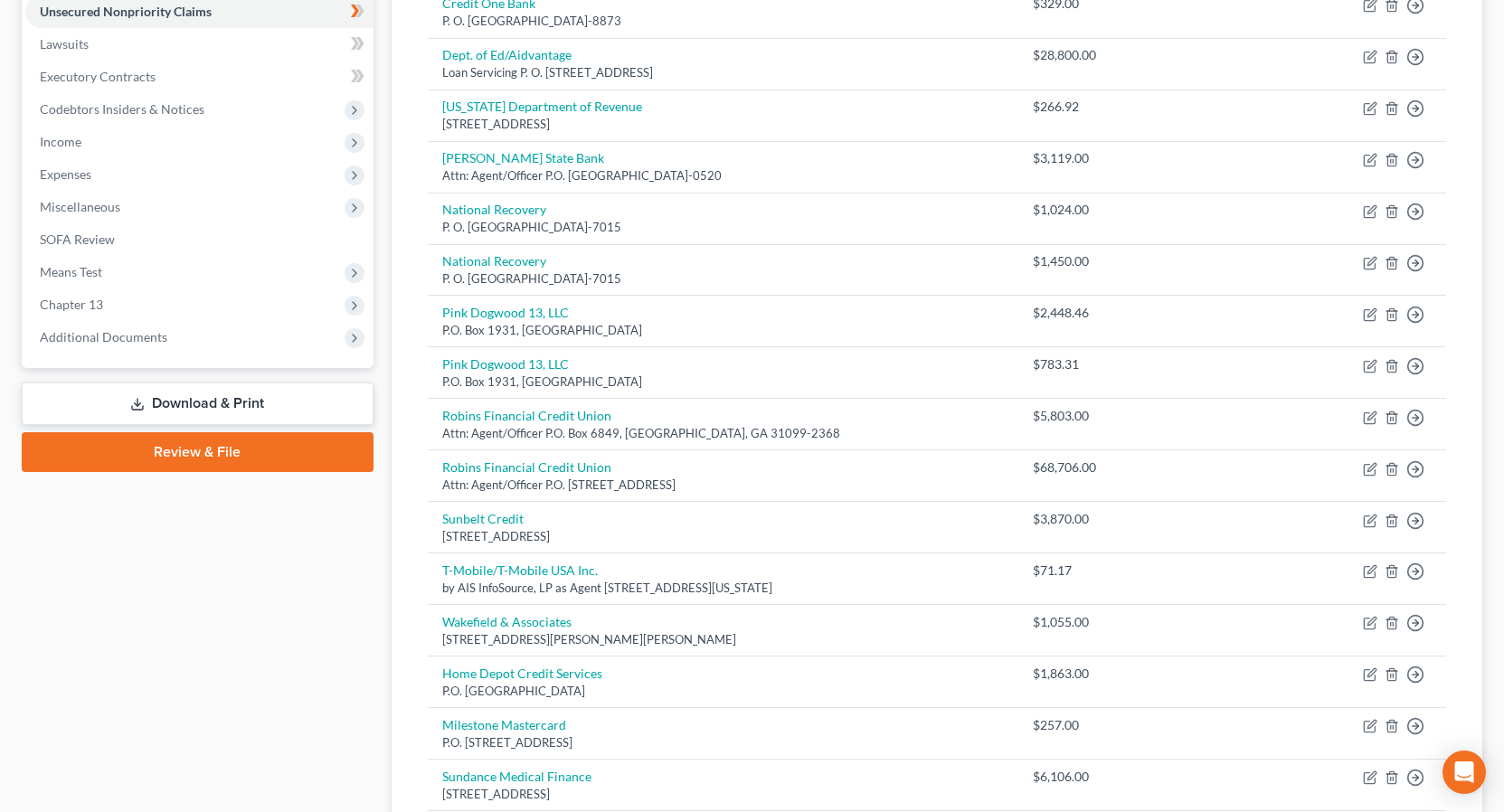
scroll to position [395, 0]
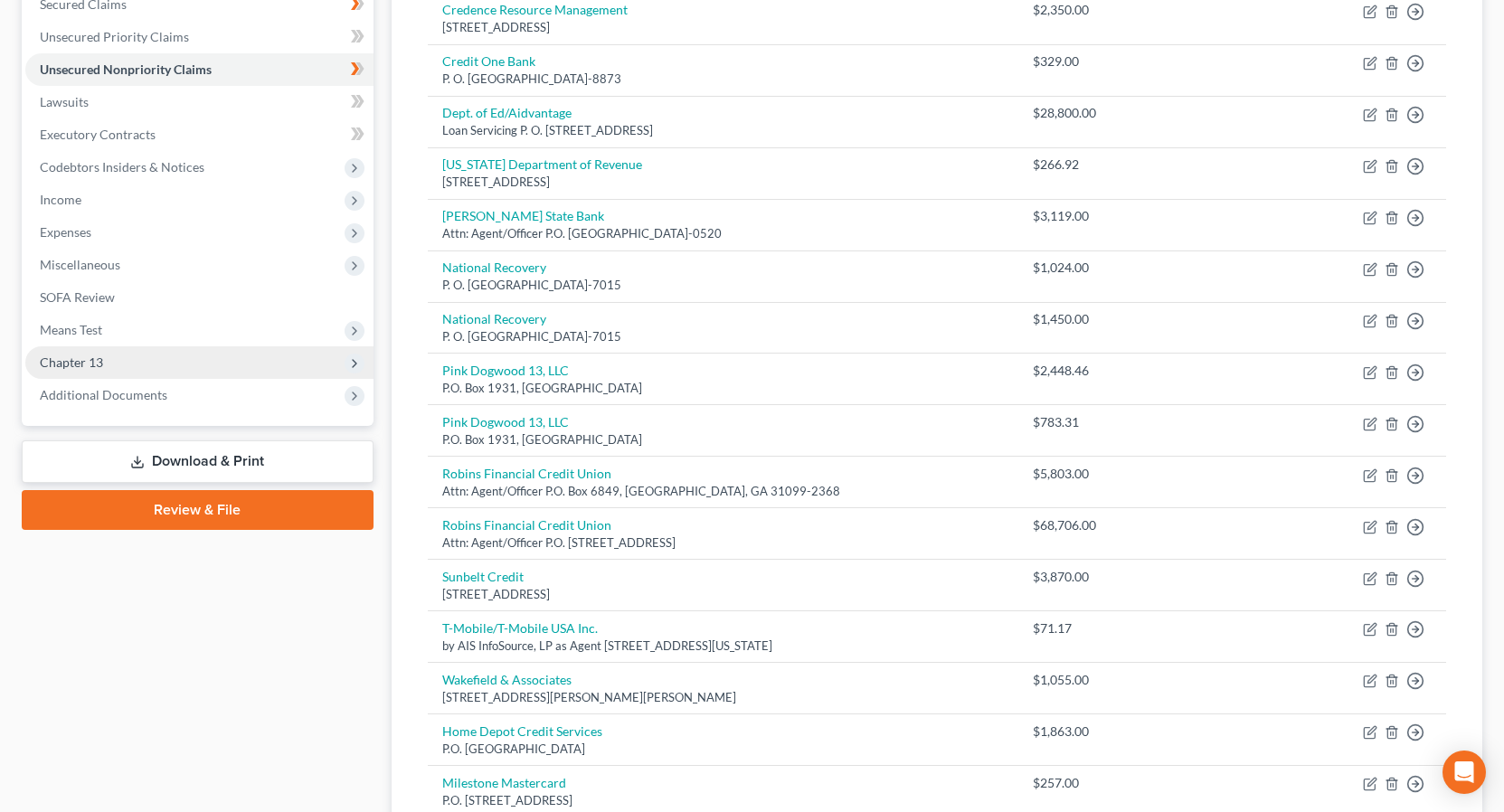
click at [250, 457] on link "Download & Print" at bounding box center [197, 462] width 352 height 42
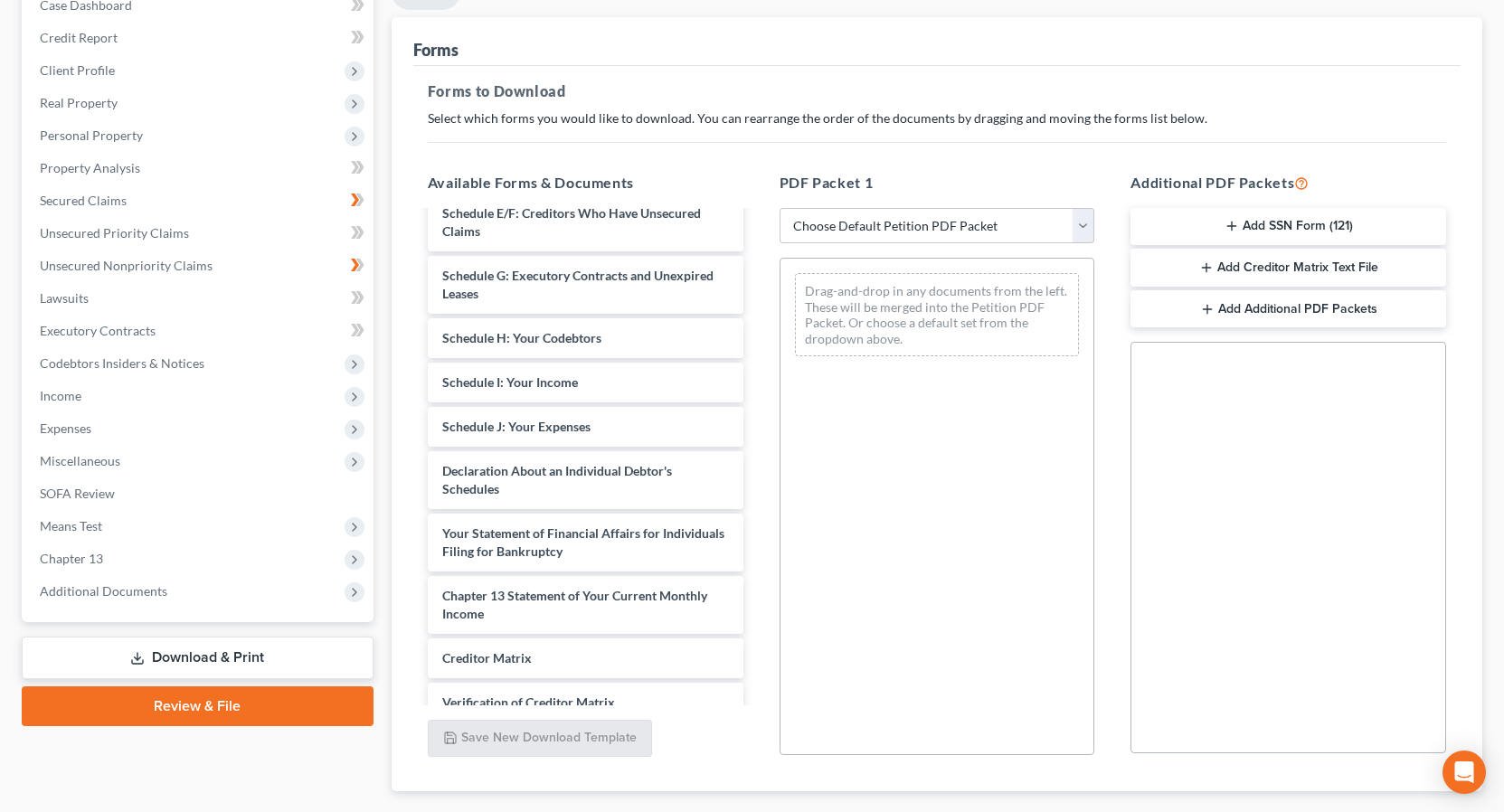
scroll to position [204, 0]
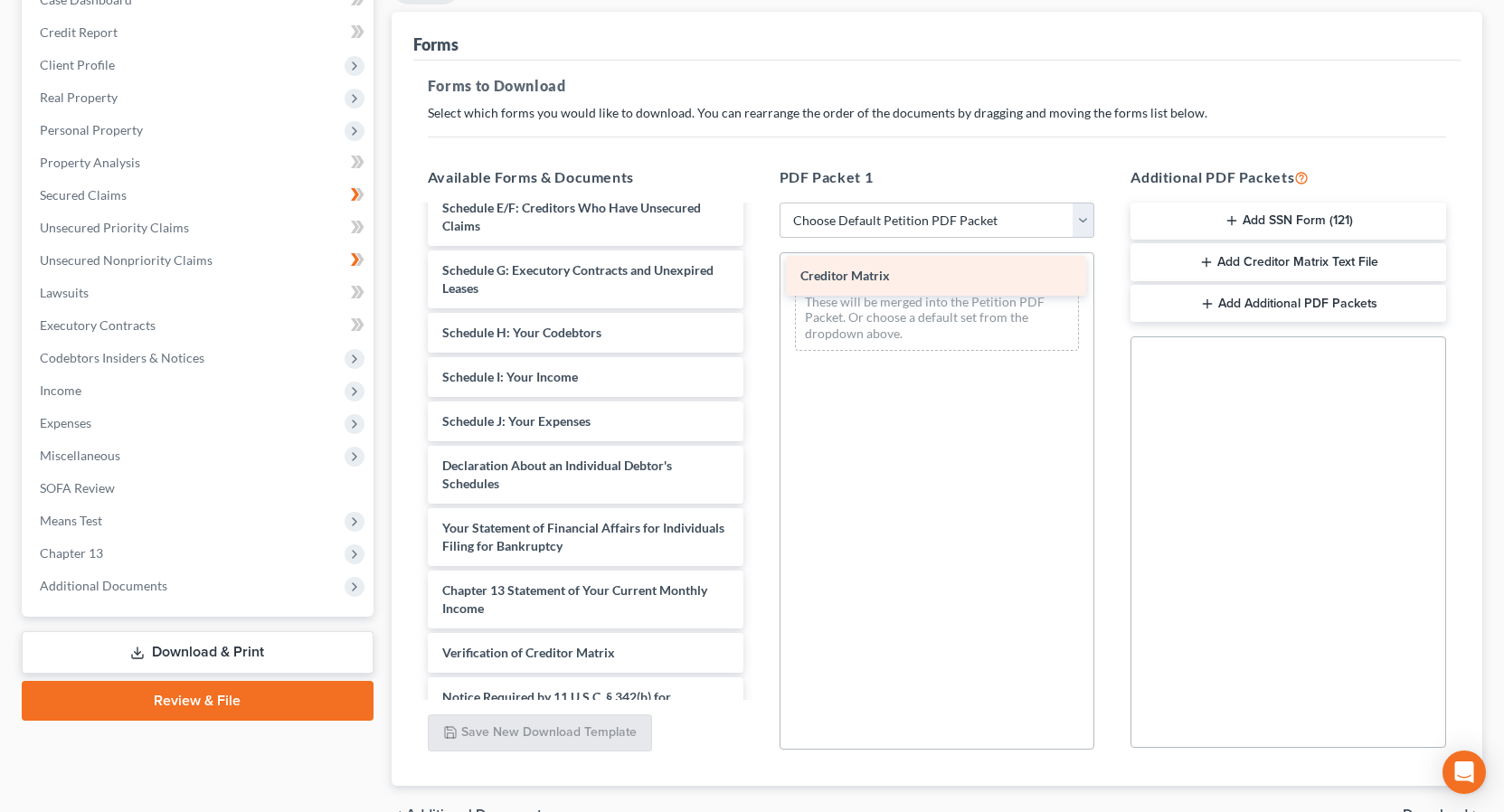
drag, startPoint x: 586, startPoint y: 649, endPoint x: 940, endPoint y: 273, distance: 516.4
click at [758, 273] on div "Creditor Matrix Daniel & Brittiany Fisher Application to Pay Filing pdf-pdf Vol…" at bounding box center [585, 323] width 345 height 912
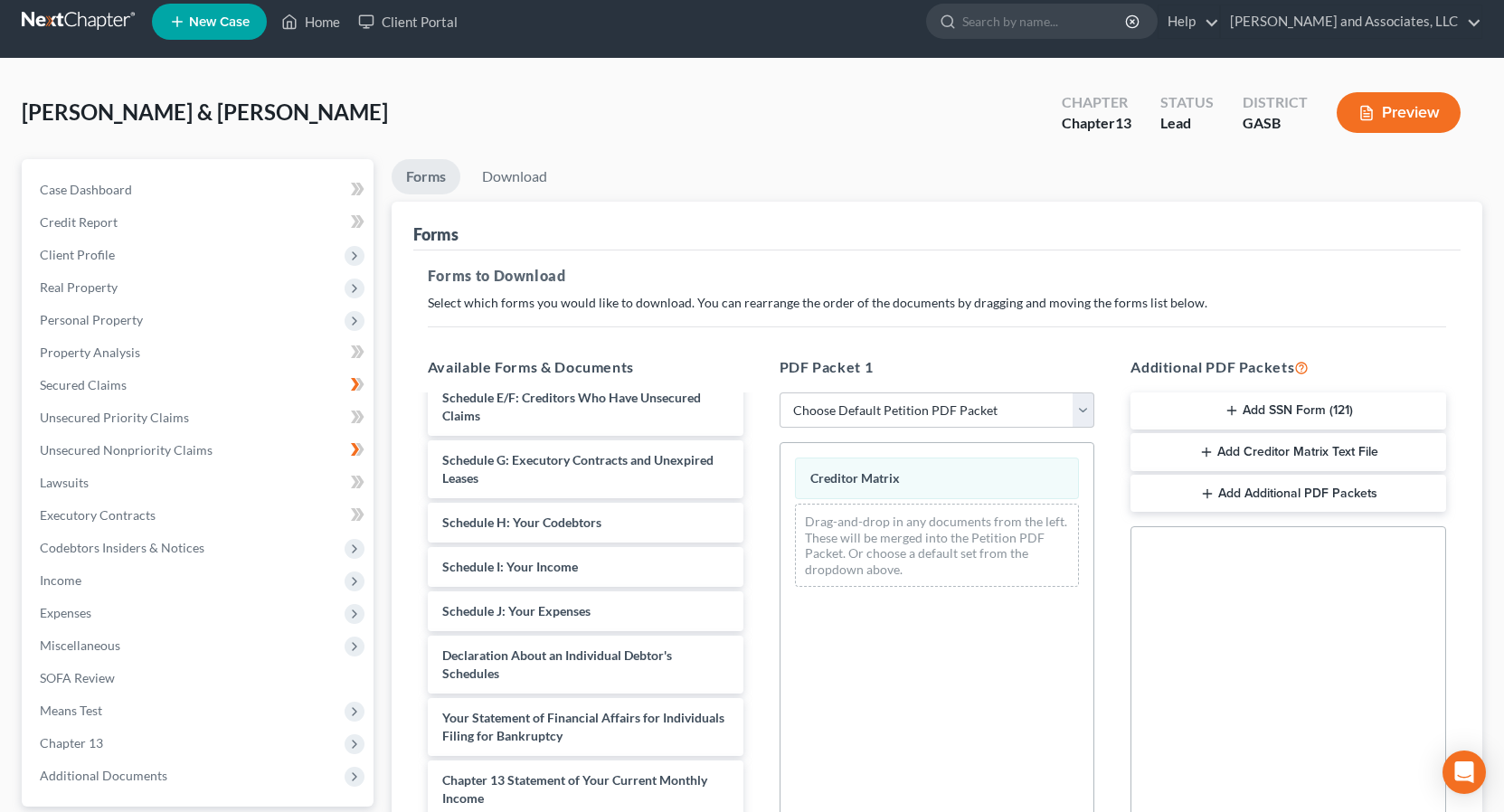
scroll to position [0, 0]
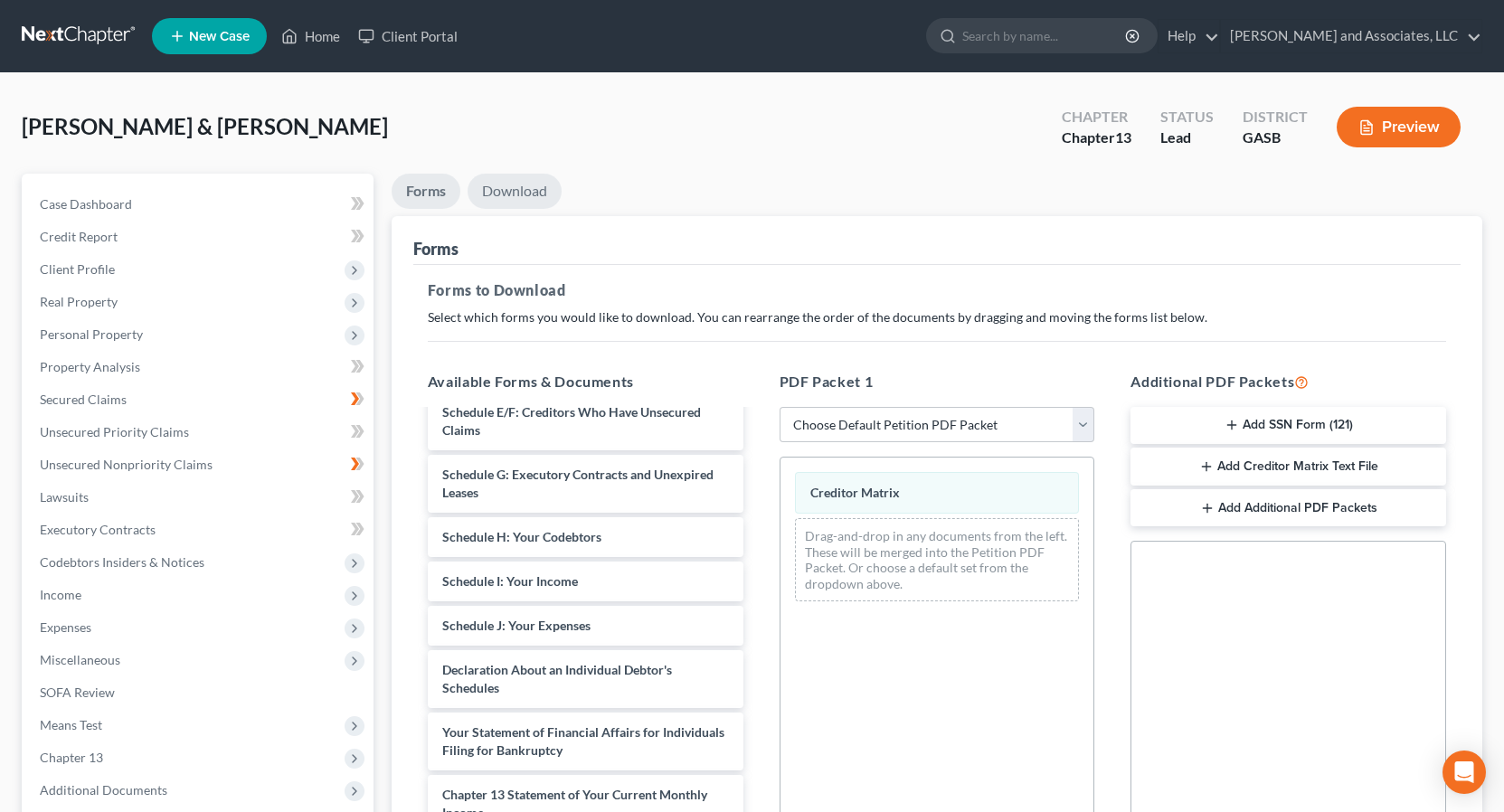
click at [499, 190] on link "Download" at bounding box center [515, 191] width 94 height 35
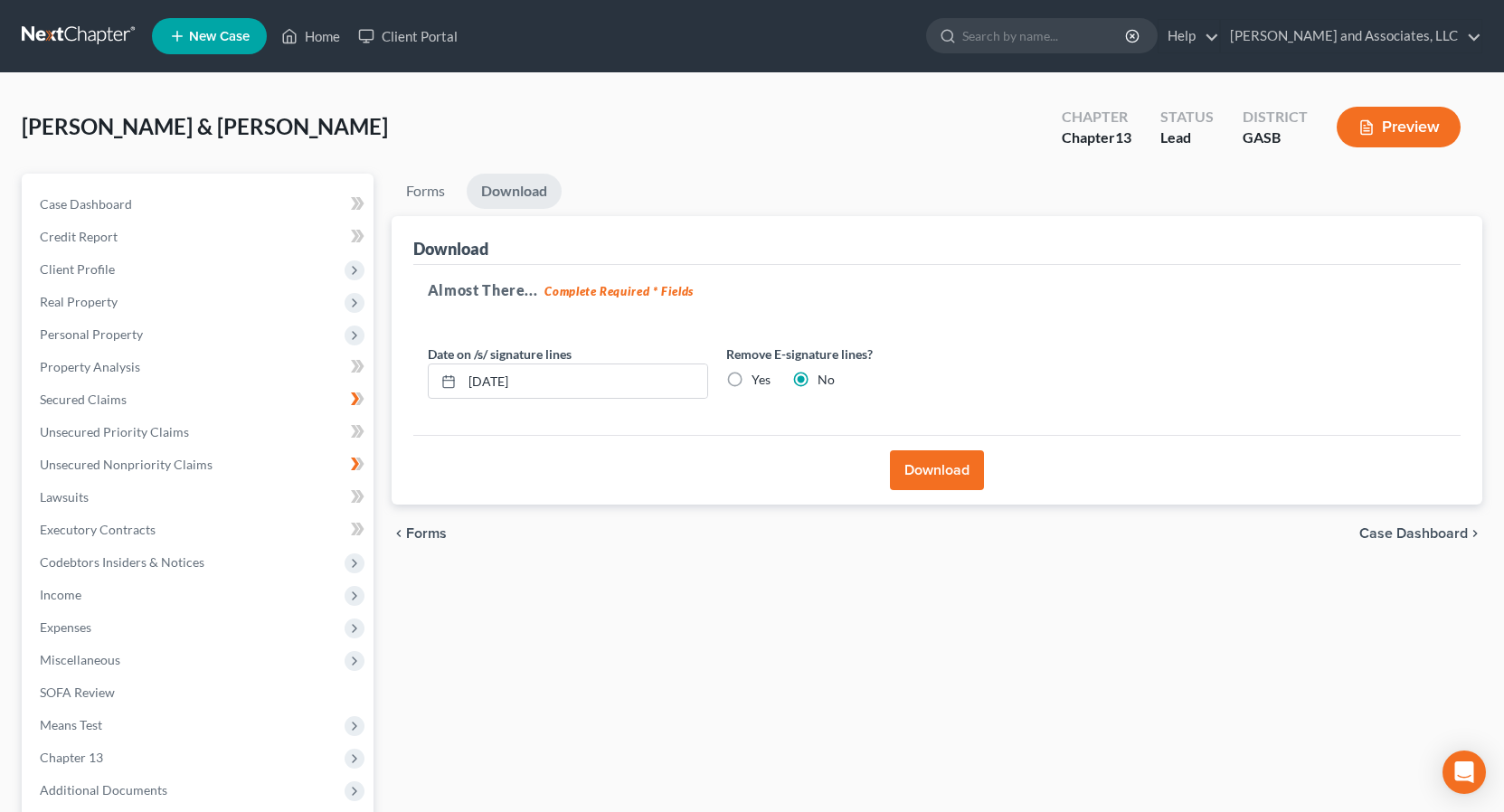
click at [933, 477] on button "Download" at bounding box center [937, 470] width 94 height 40
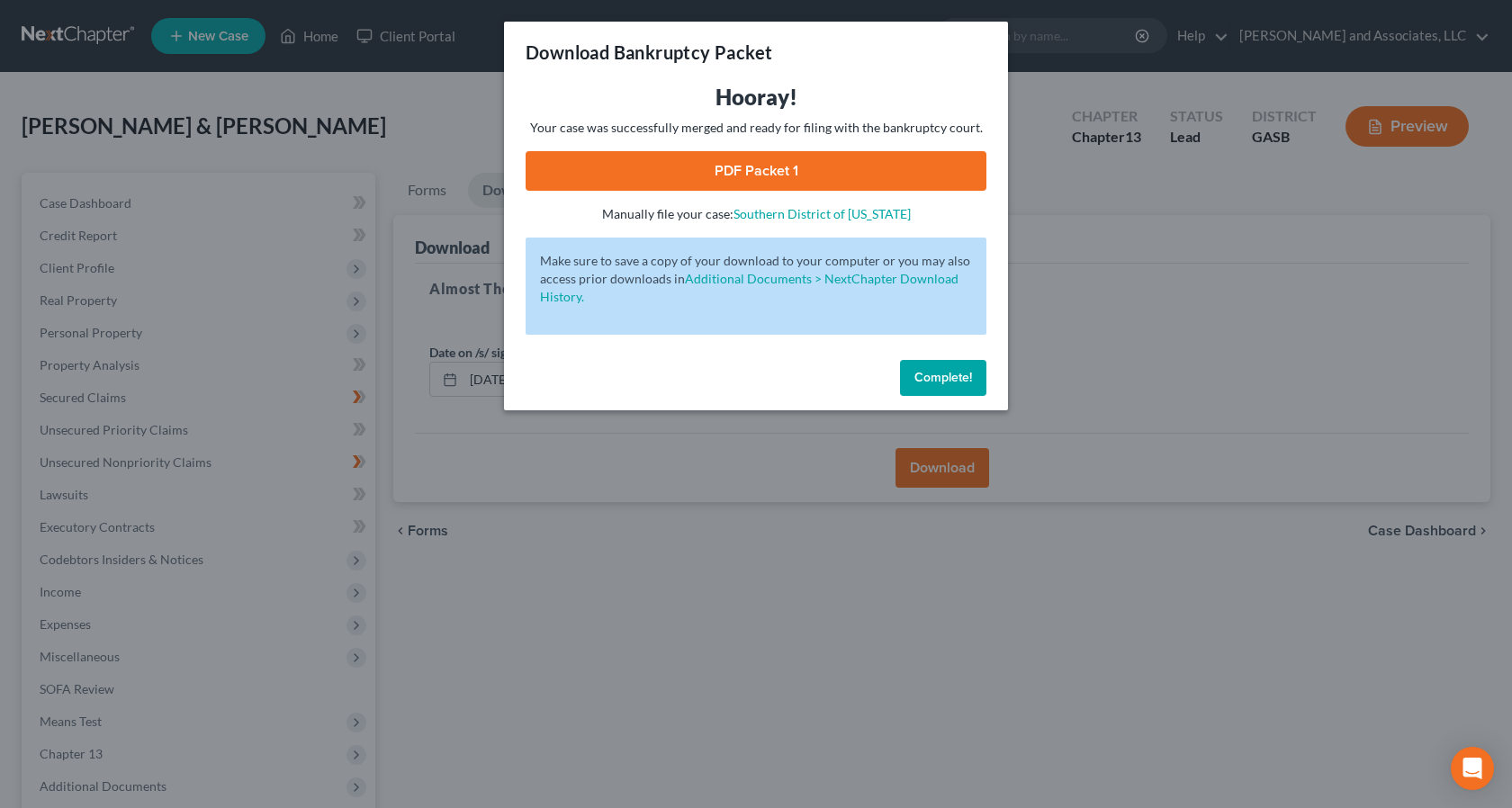
click at [770, 166] on link "PDF Packet 1" at bounding box center [756, 170] width 460 height 40
click at [935, 379] on span "Complete!" at bounding box center [943, 377] width 58 height 16
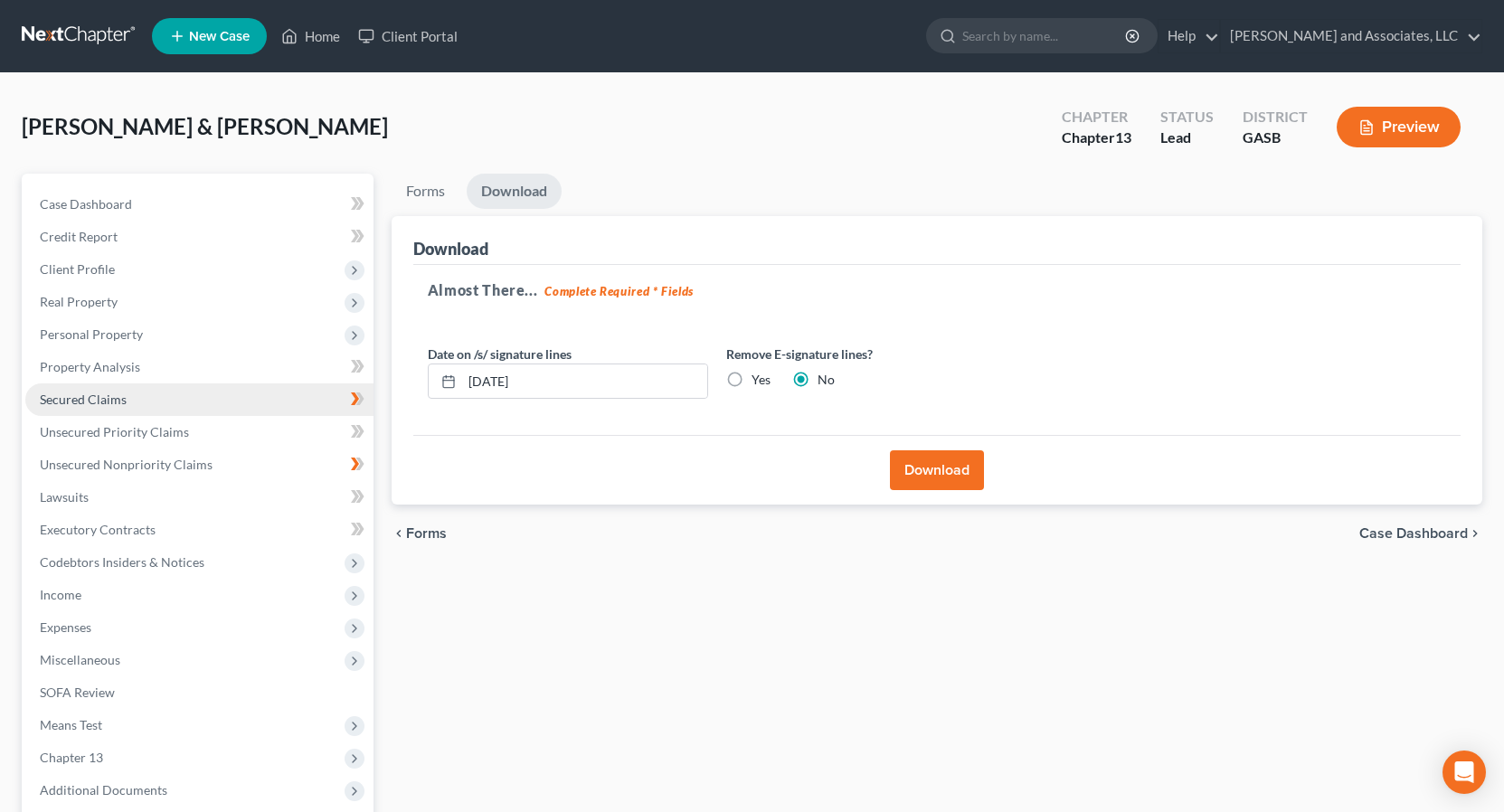
click at [108, 402] on span "Secured Claims" at bounding box center [83, 399] width 87 height 16
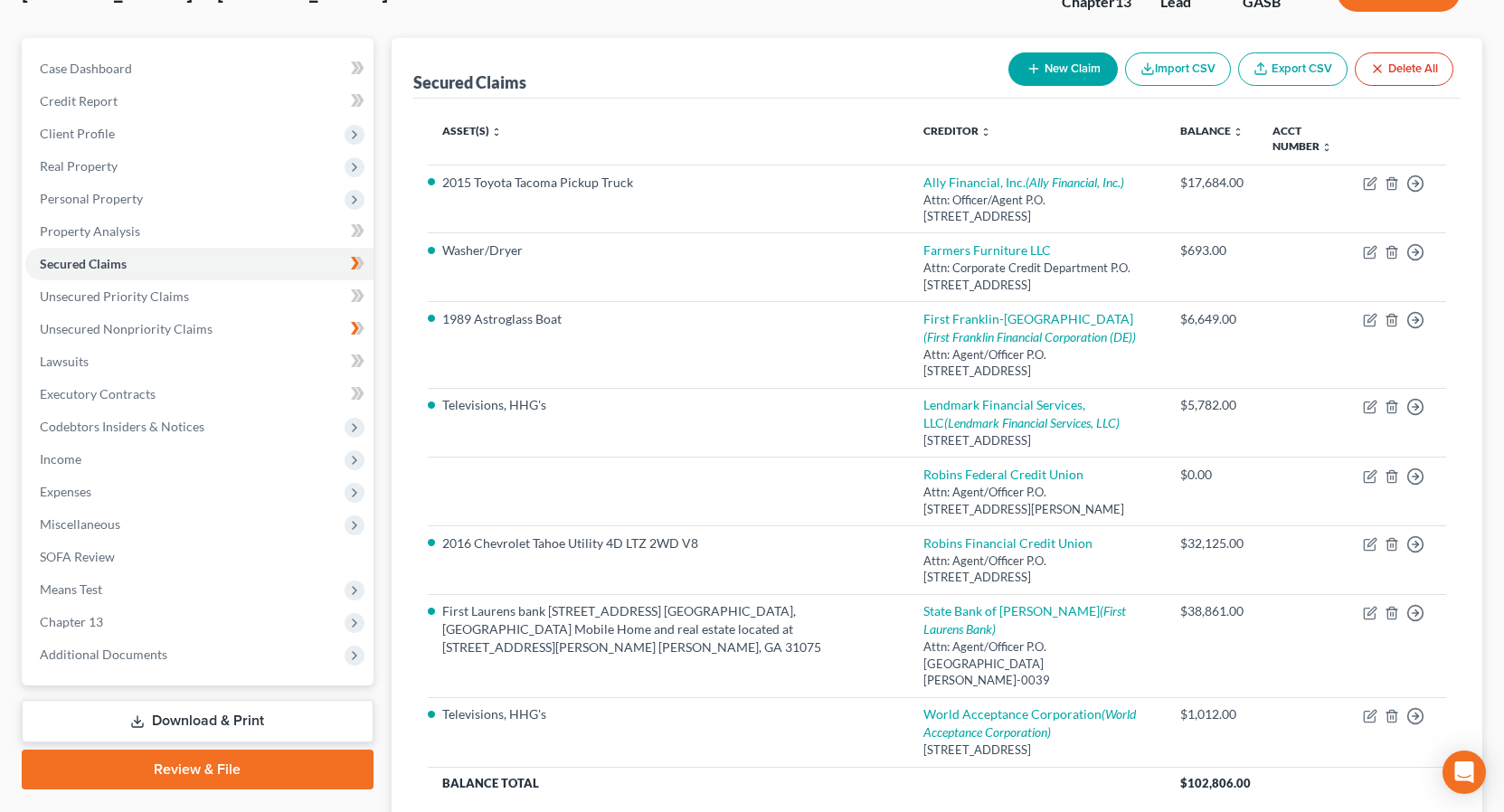
scroll to position [138, 0]
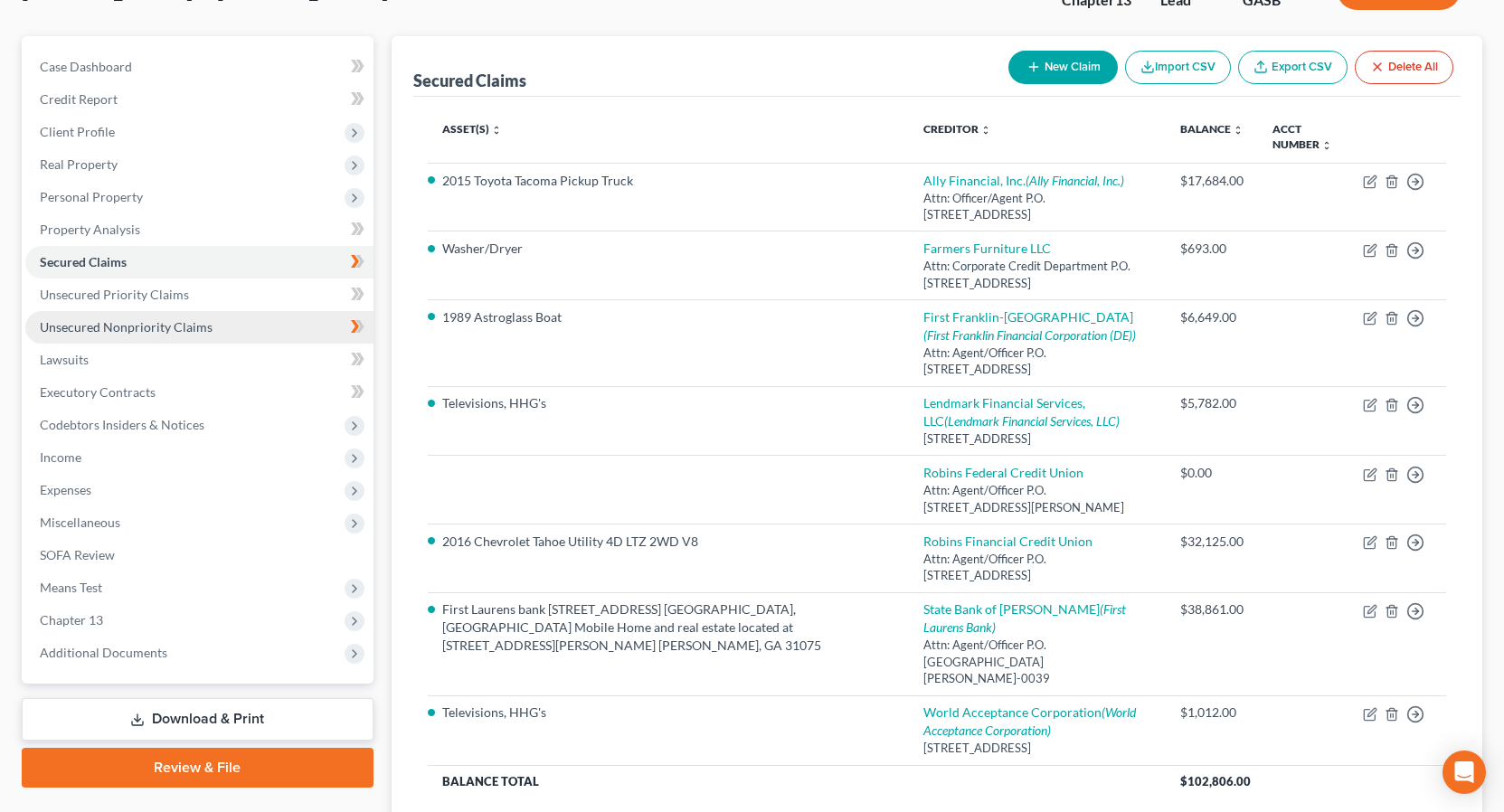
click at [194, 324] on span "Unsecured Nonpriority Claims" at bounding box center [126, 327] width 173 height 16
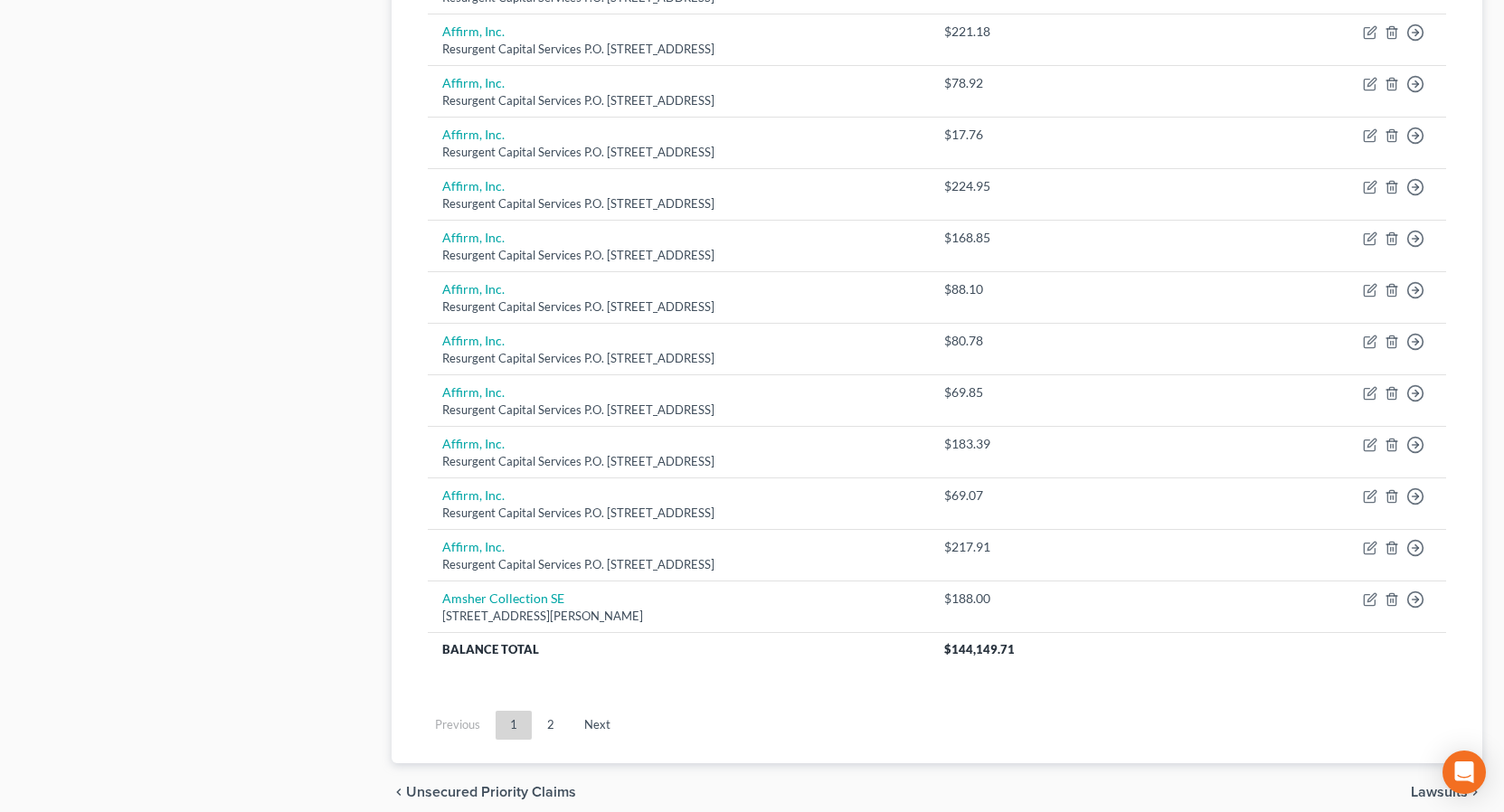
scroll to position [1276, 0]
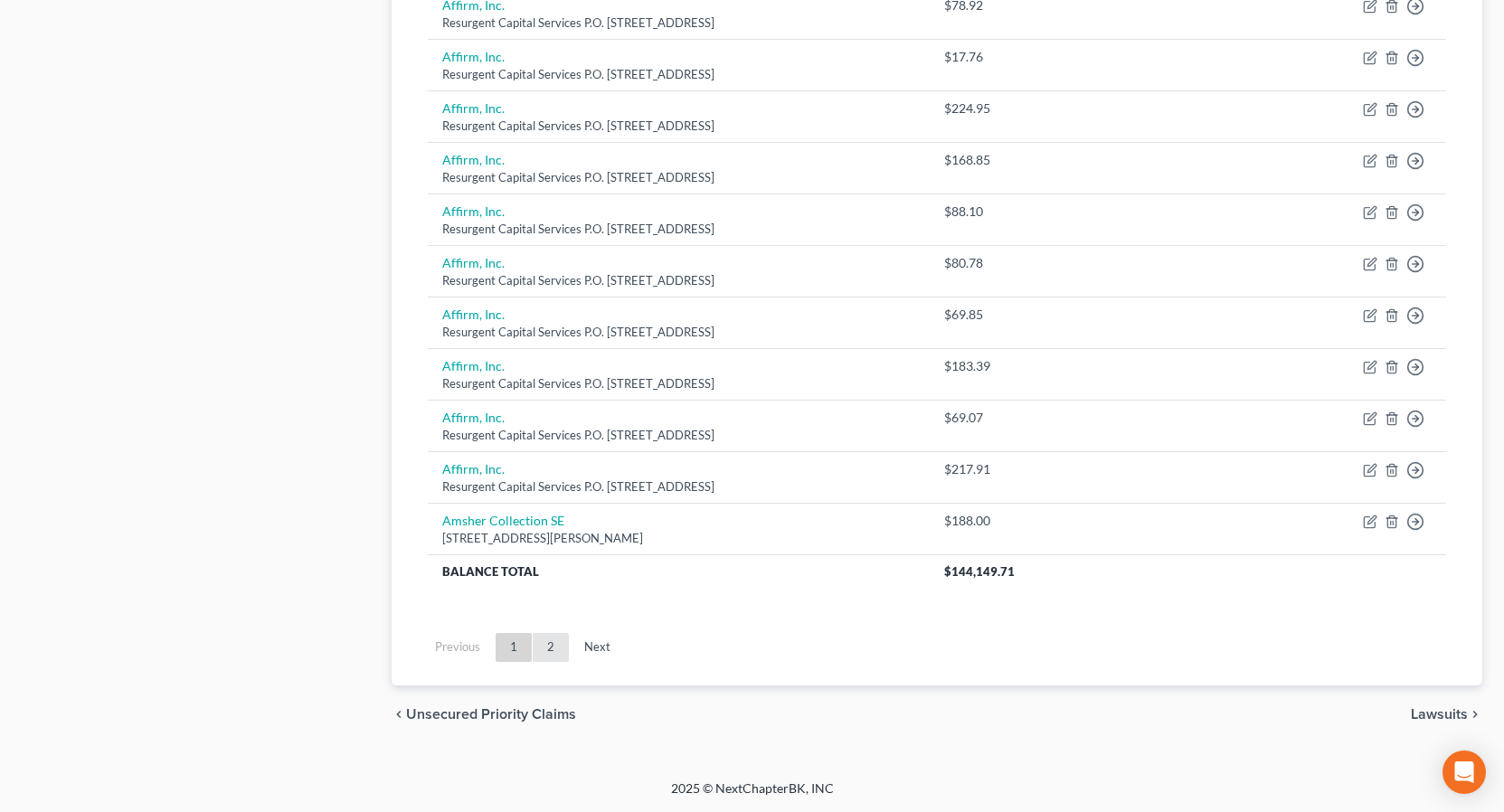
click at [549, 646] on link "2" at bounding box center [551, 647] width 36 height 29
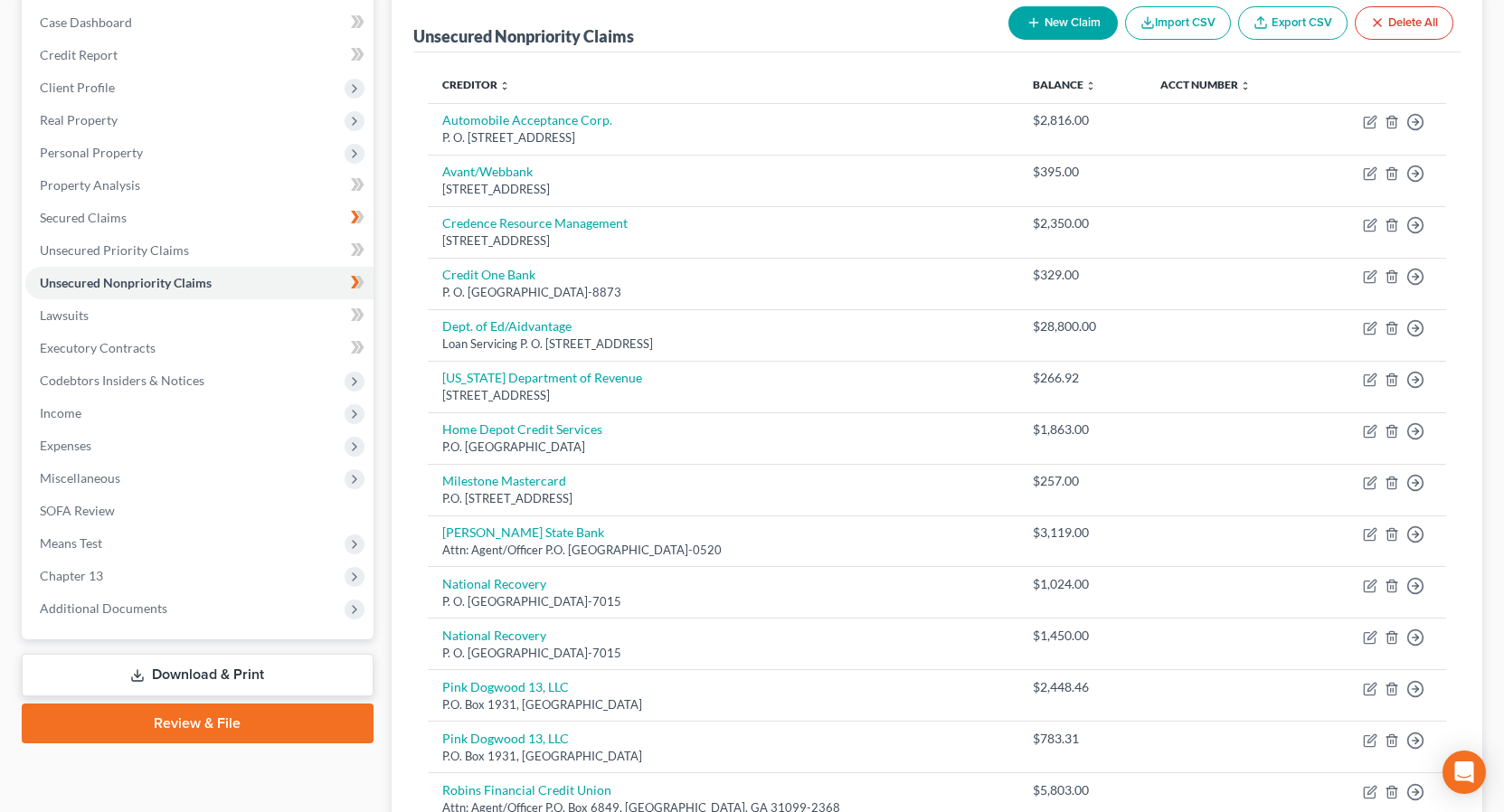
scroll to position [760, 0]
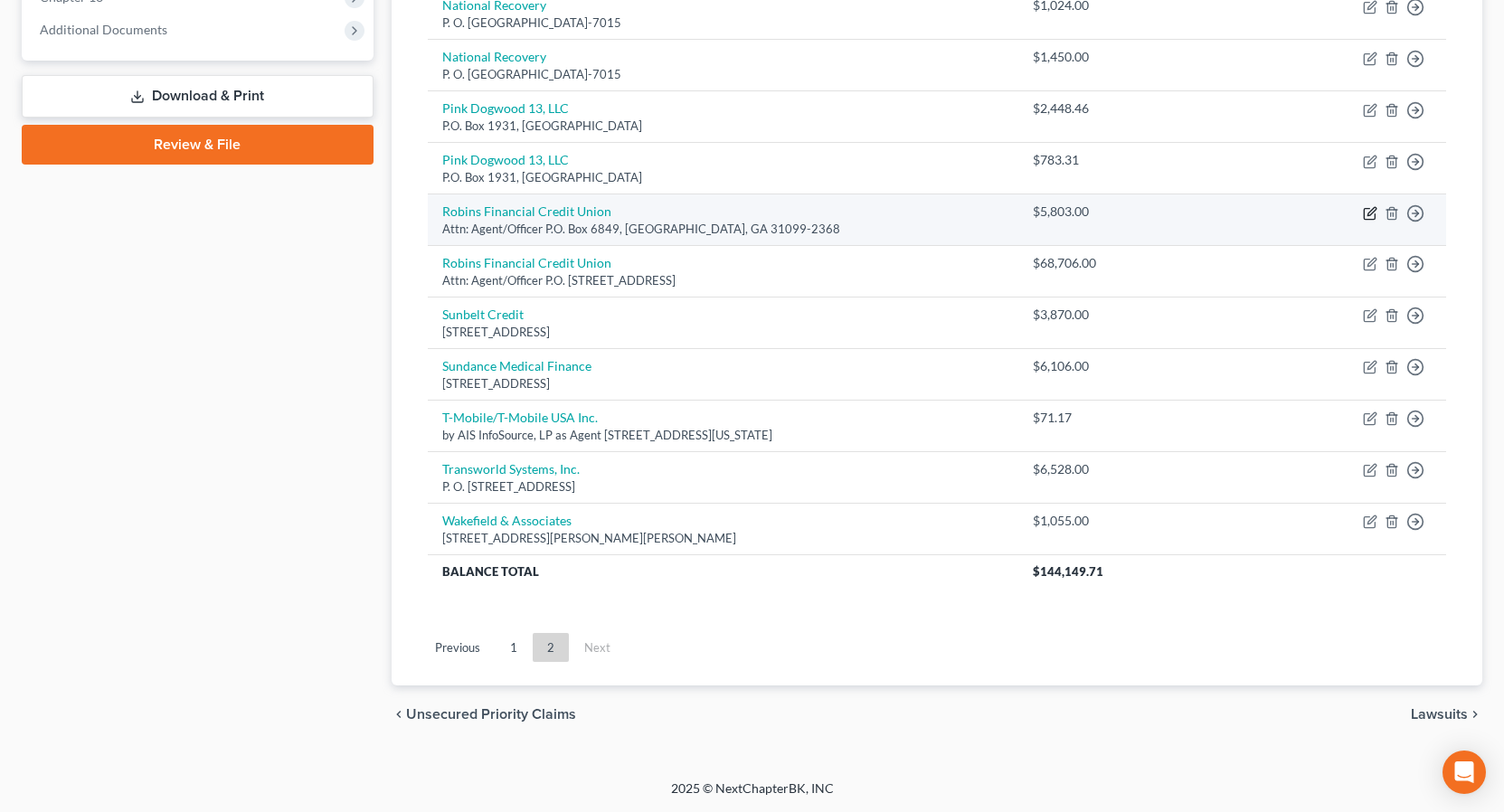
click at [1370, 215] on icon "button" at bounding box center [1371, 211] width 8 height 8
select select "10"
select select "14"
select select "0"
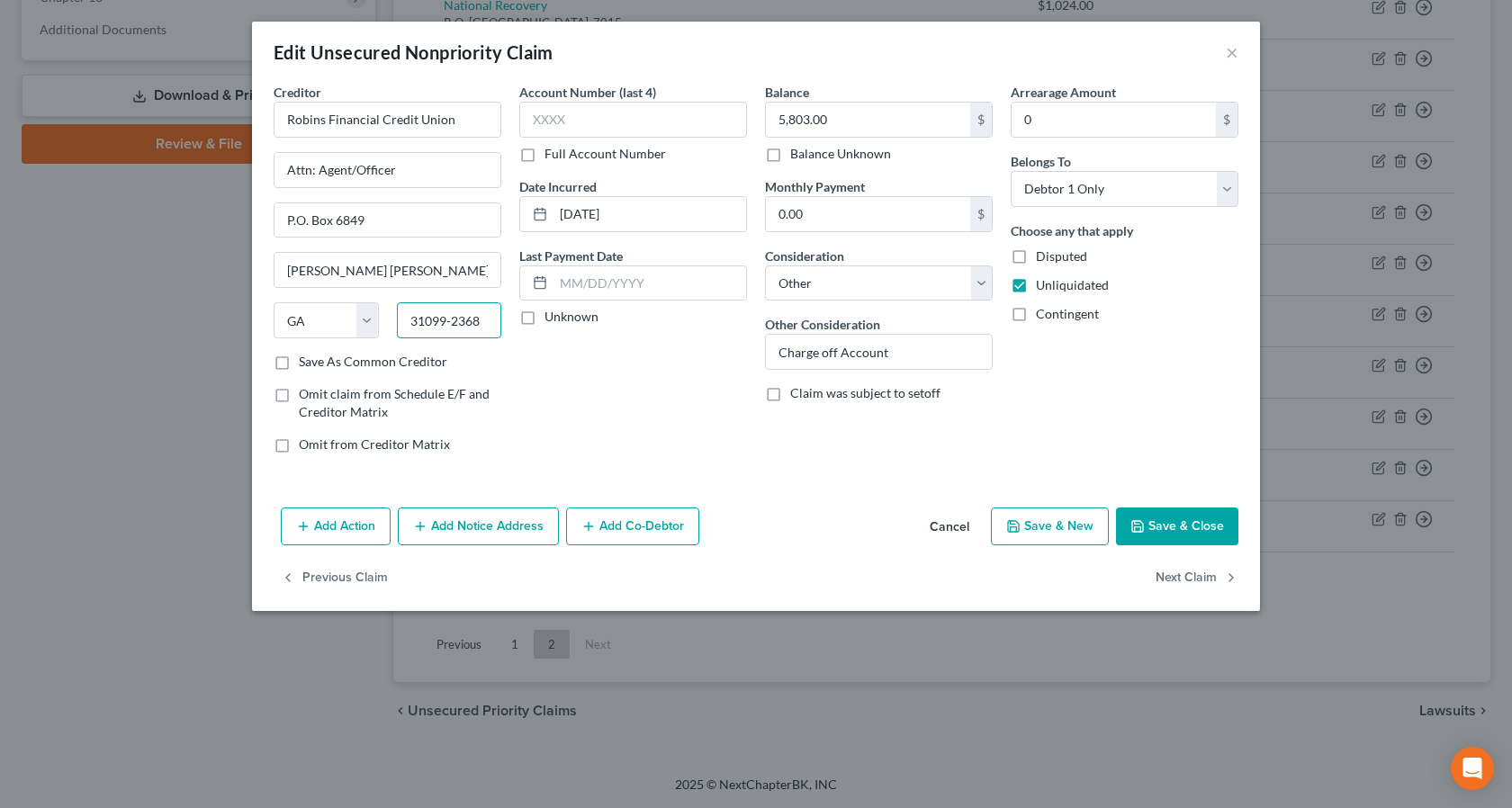
click at [495, 322] on input "31099-2368" at bounding box center [449, 320] width 106 height 36
type input "3"
type input "31095"
click at [1183, 527] on button "Save & Close" at bounding box center [1177, 526] width 122 height 38
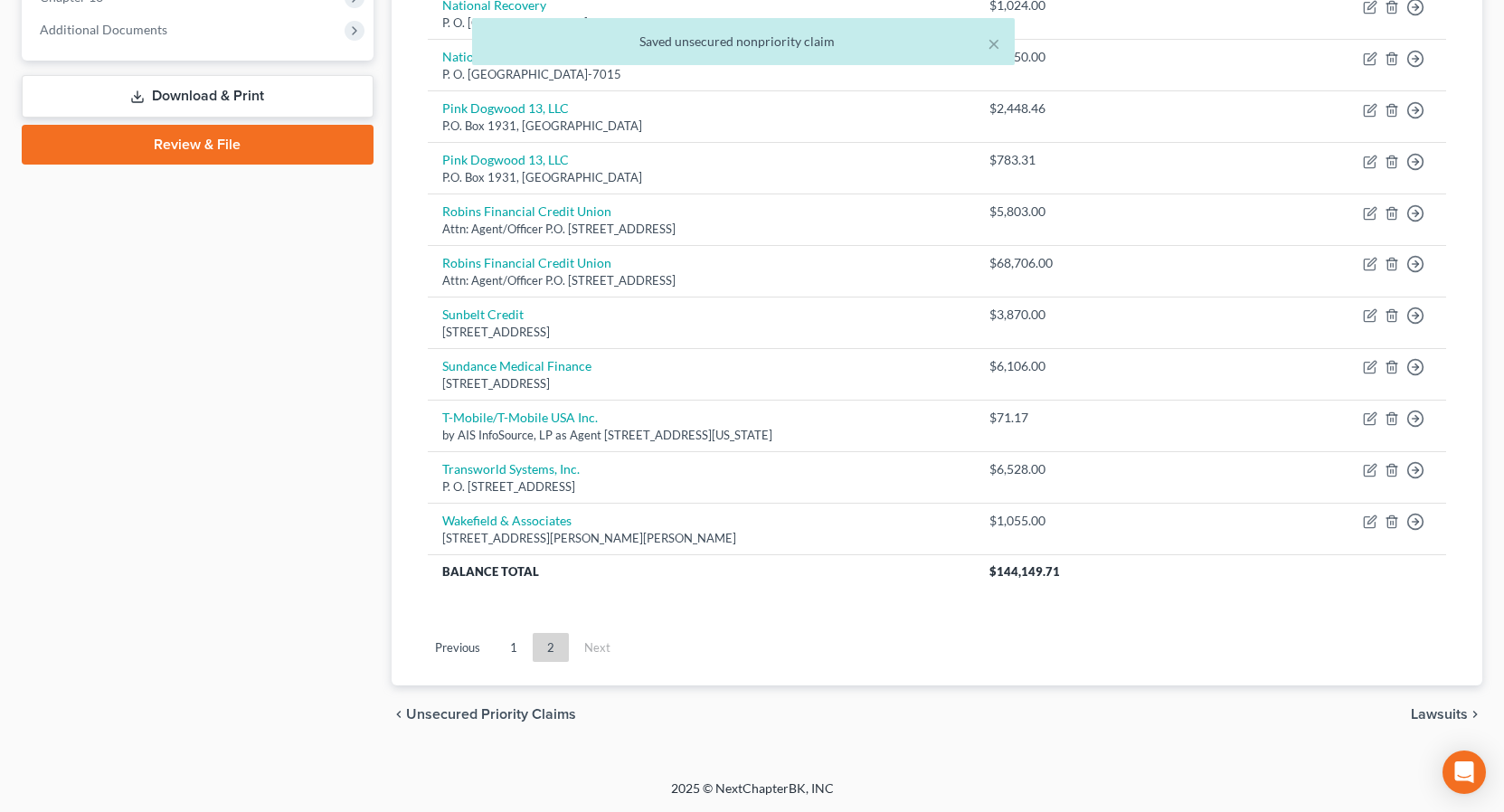
scroll to position [559, 0]
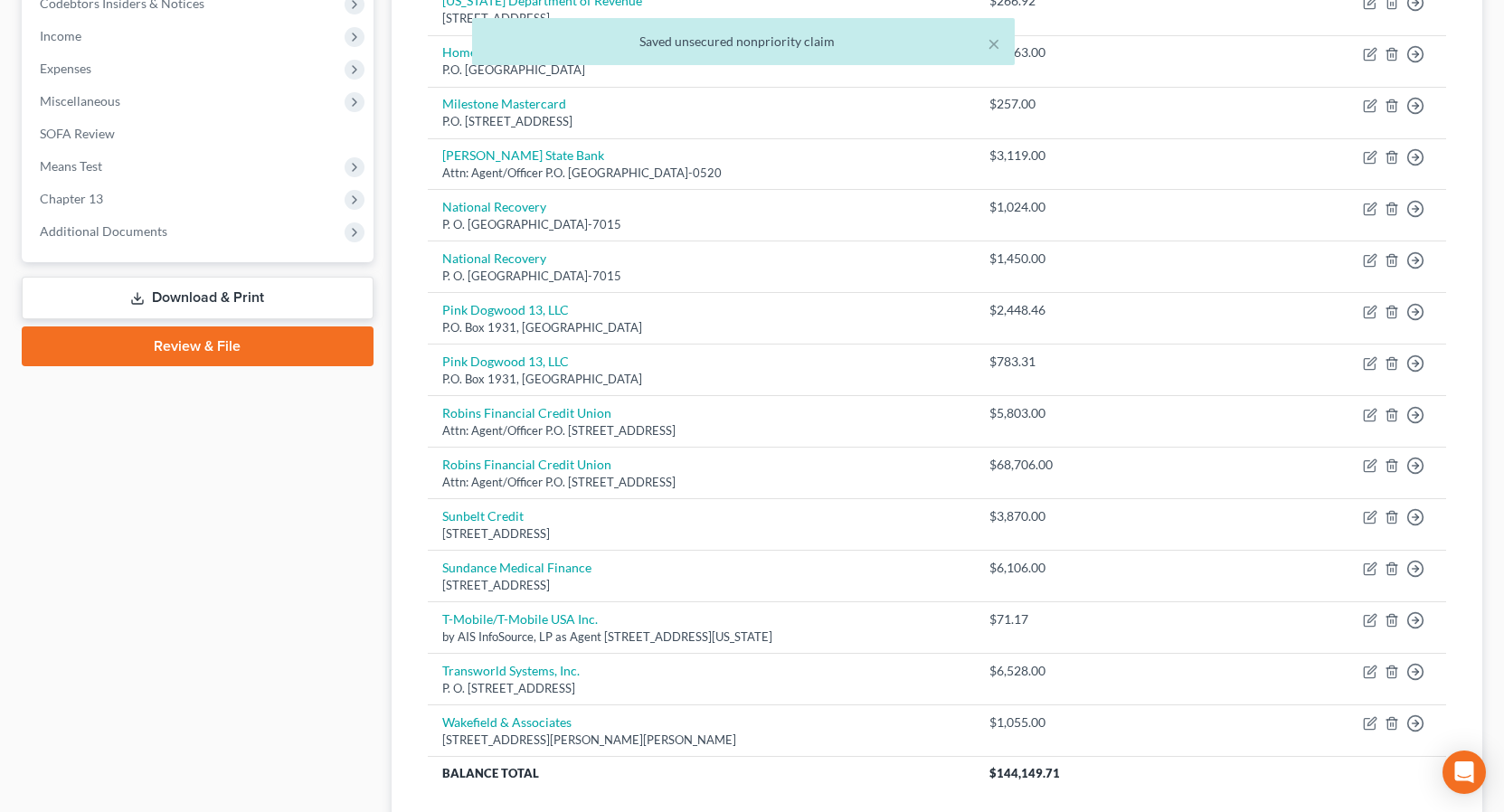
click at [254, 302] on link "Download & Print" at bounding box center [197, 298] width 352 height 42
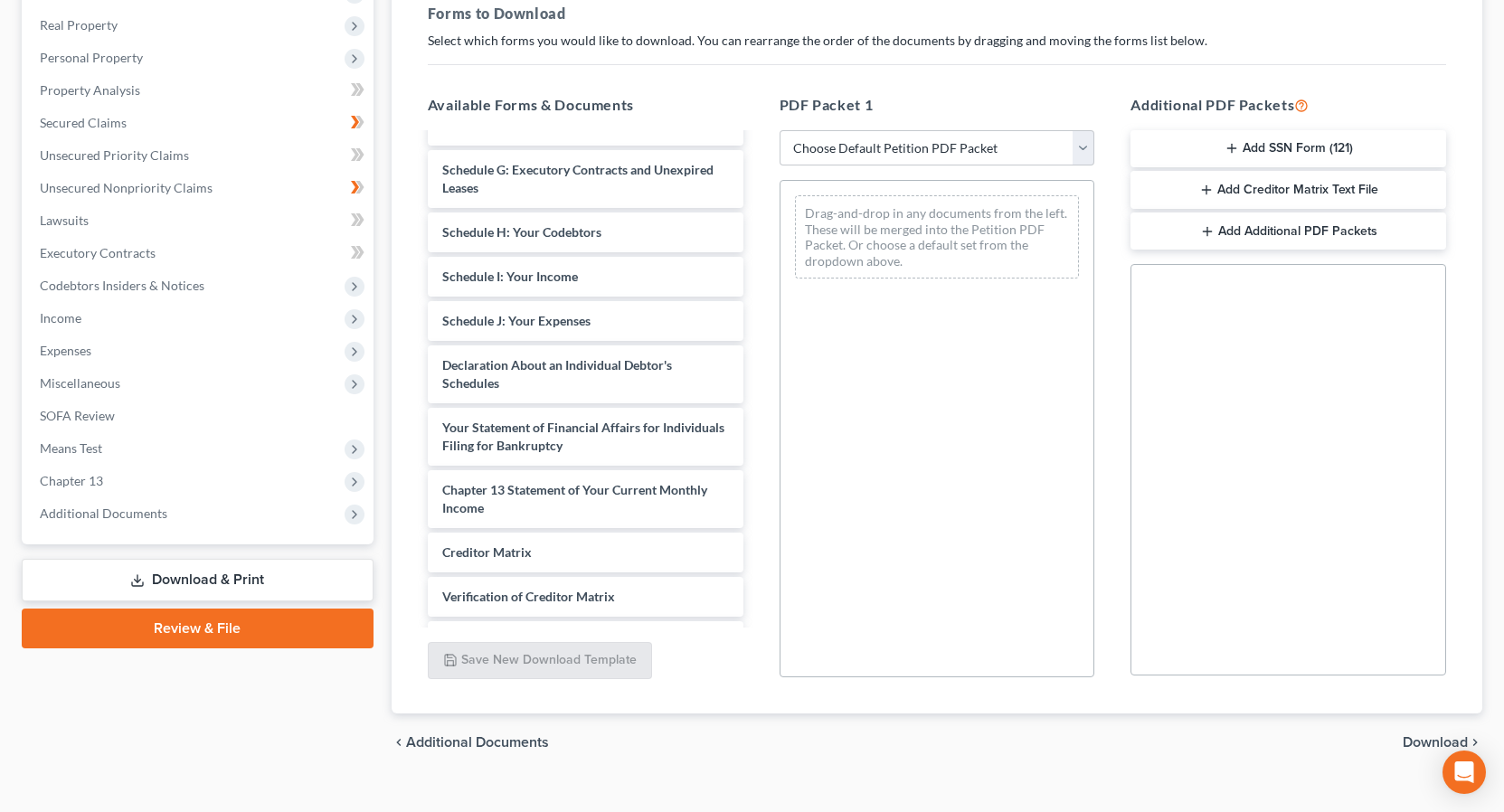
scroll to position [368, 0]
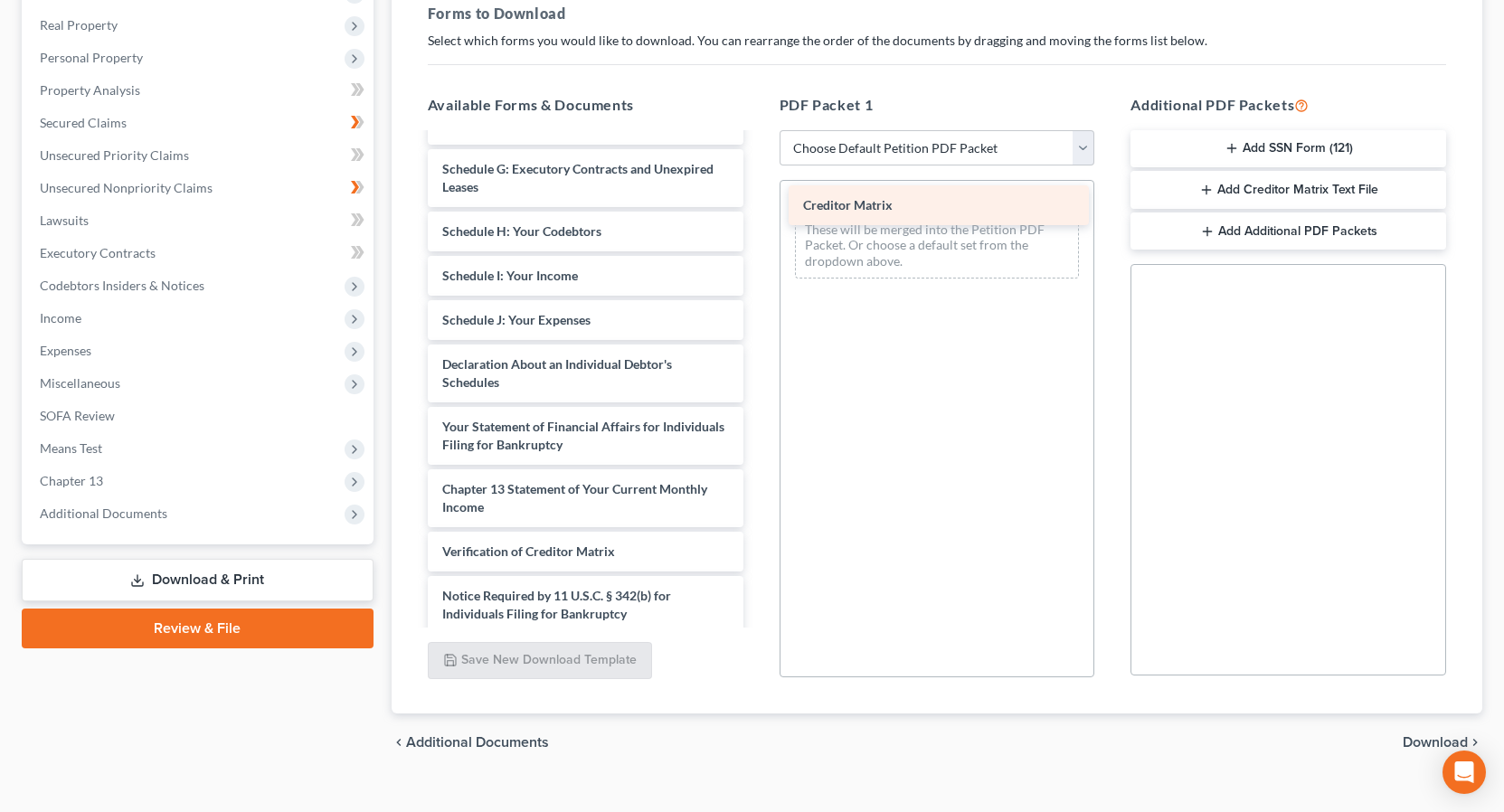
drag, startPoint x: 548, startPoint y: 554, endPoint x: 906, endPoint y: 222, distance: 488.2
click at [758, 222] on div "Creditor Matrix Daniel & Brittiany Fisher Application to Pay Filing pdf-pdf Vol…" at bounding box center [585, 222] width 345 height 912
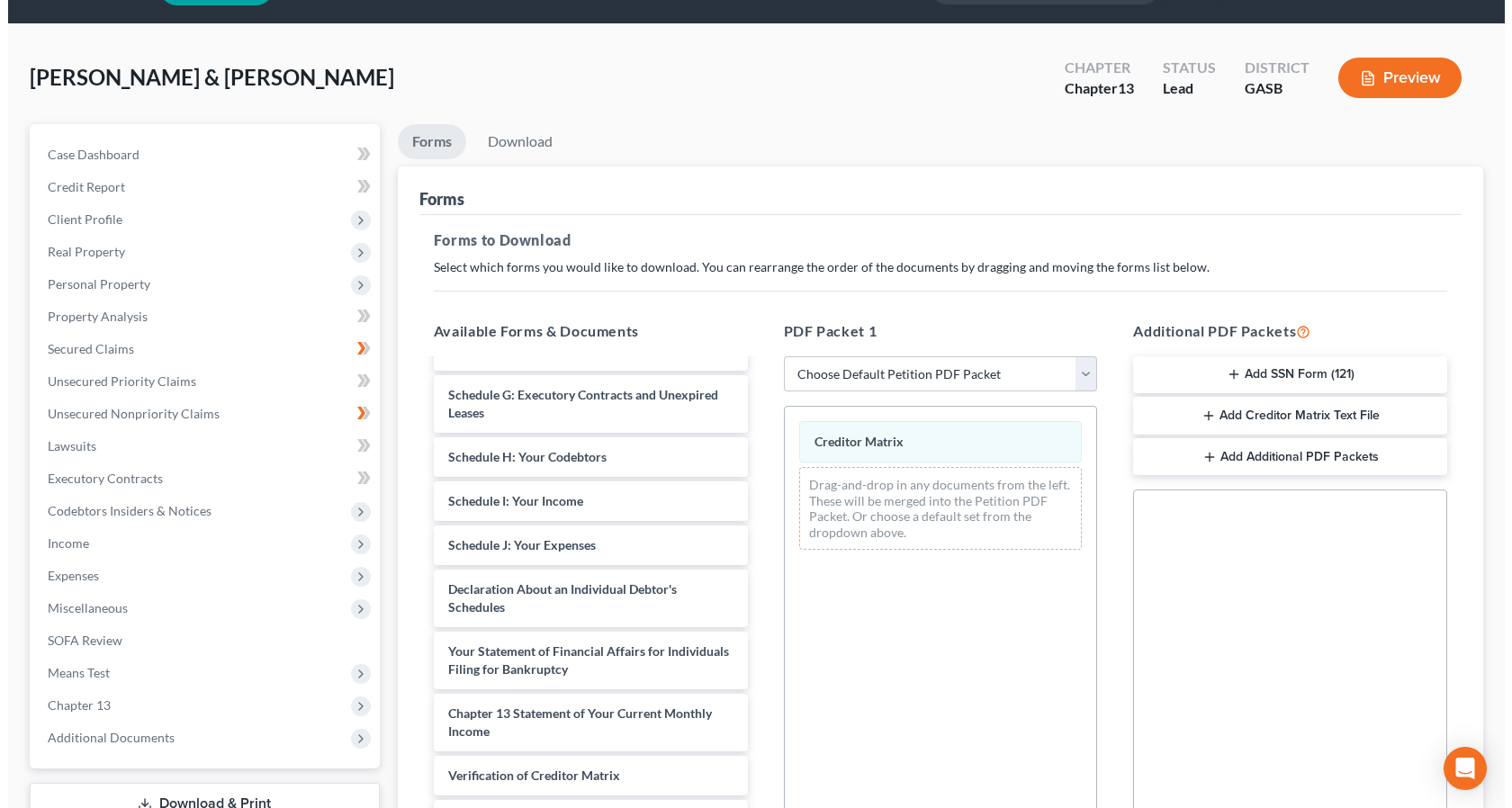
scroll to position [46, 0]
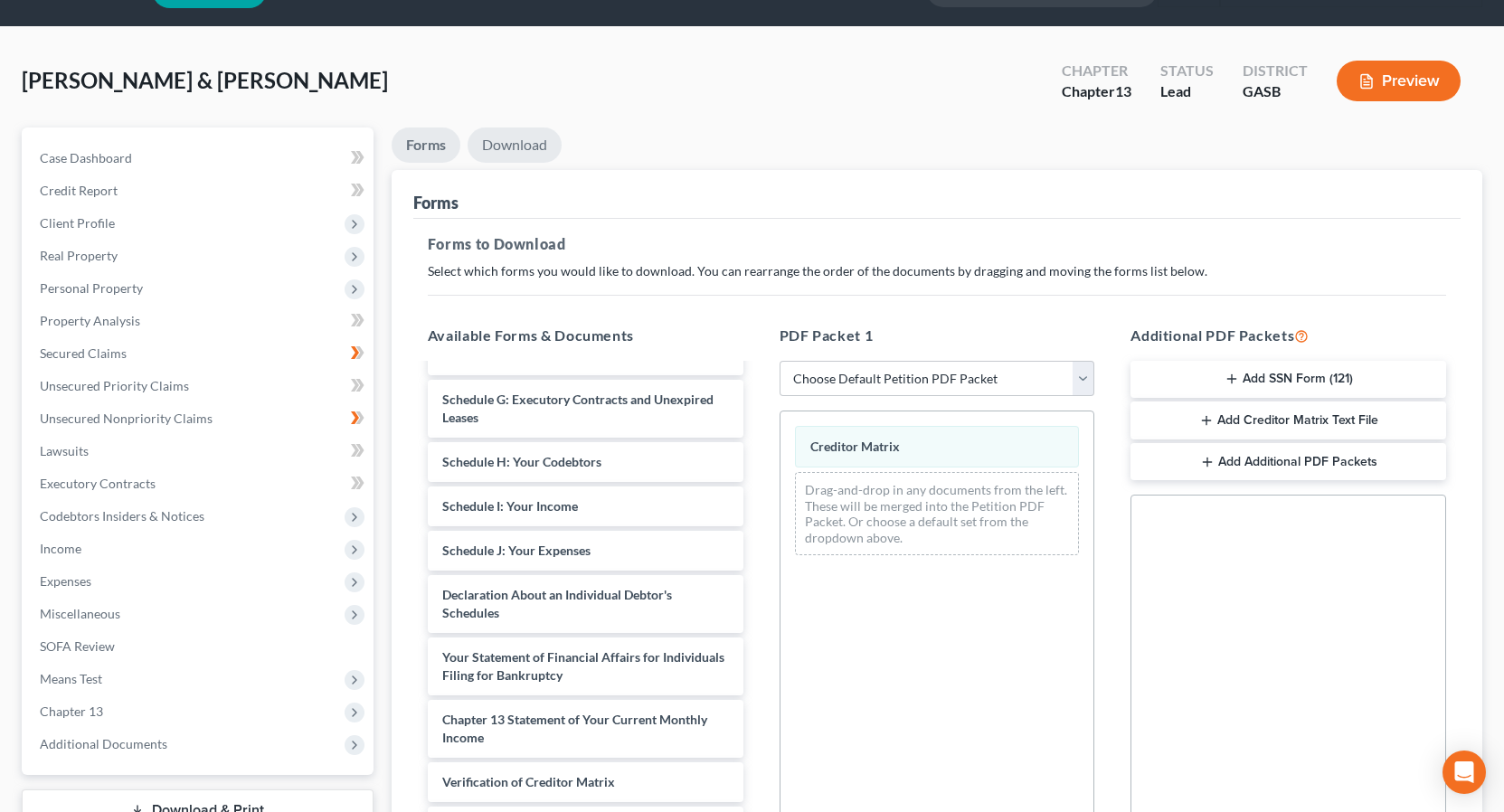
click at [515, 142] on link "Download" at bounding box center [515, 145] width 94 height 35
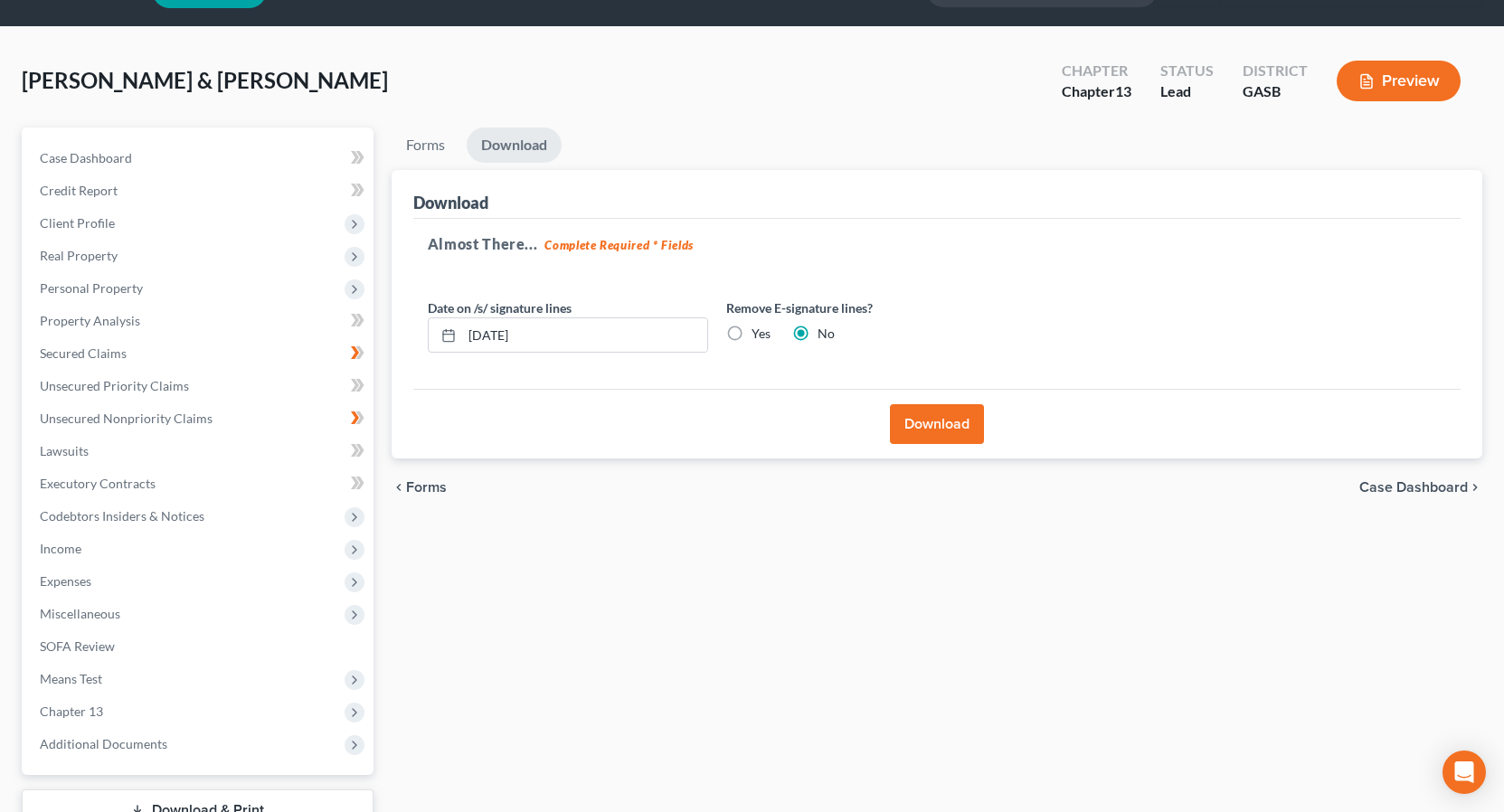
click at [952, 425] on button "Download" at bounding box center [937, 424] width 94 height 40
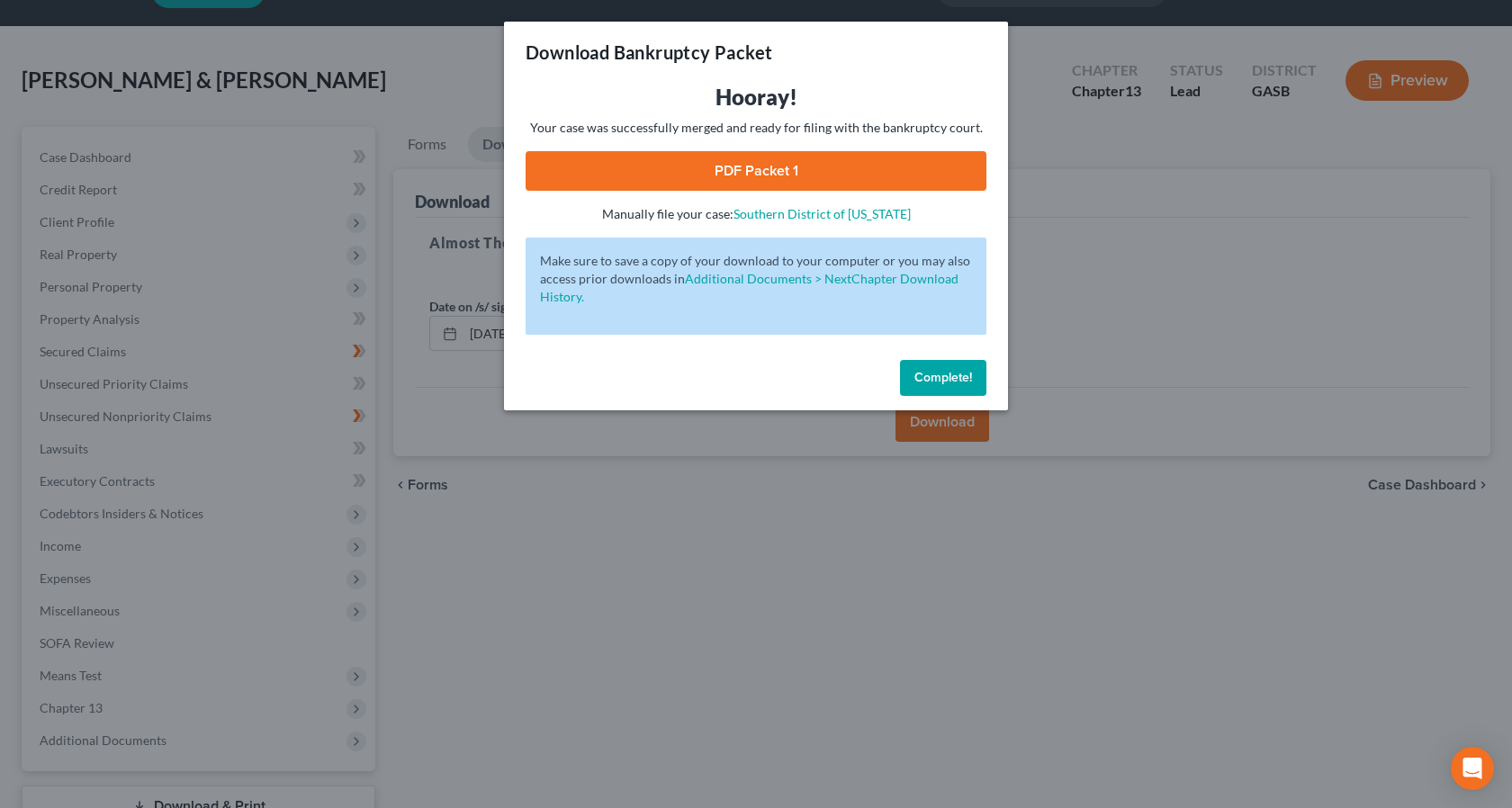
click at [802, 168] on link "PDF Packet 1" at bounding box center [756, 170] width 460 height 40
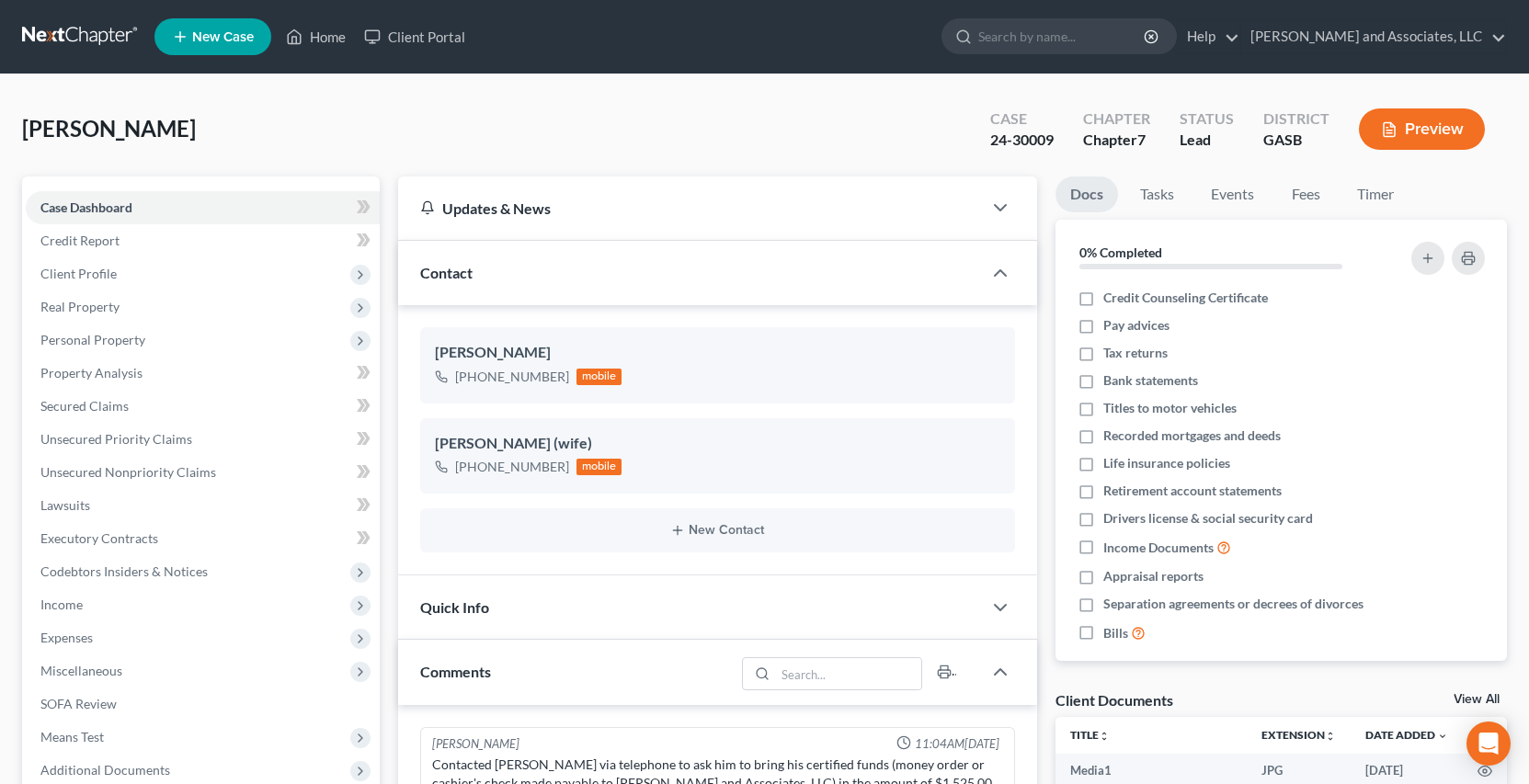
select select "0"
click at [321, 43] on link "Home" at bounding box center [316, 37] width 78 height 33
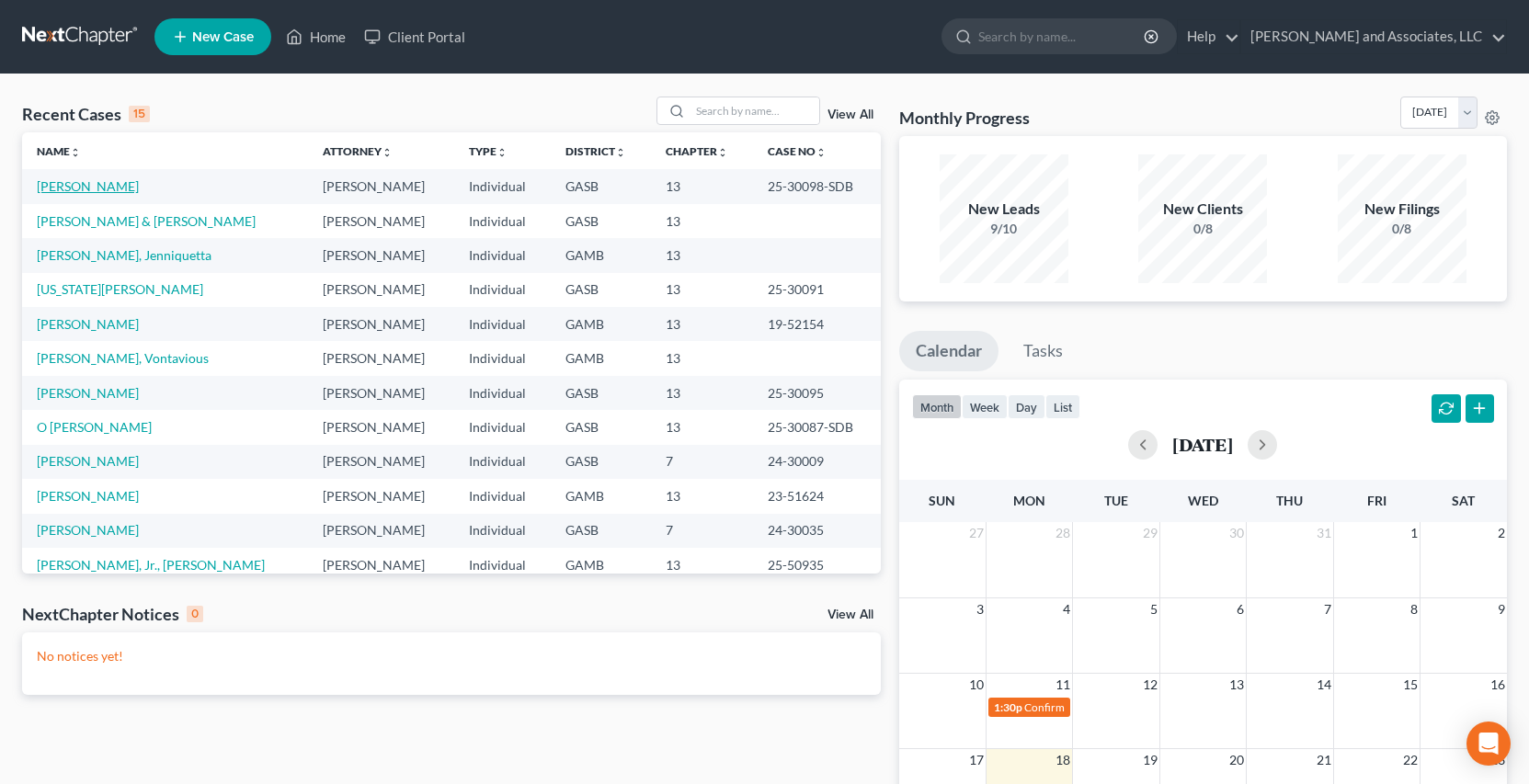
click at [108, 184] on link "[PERSON_NAME]" at bounding box center [87, 186] width 102 height 16
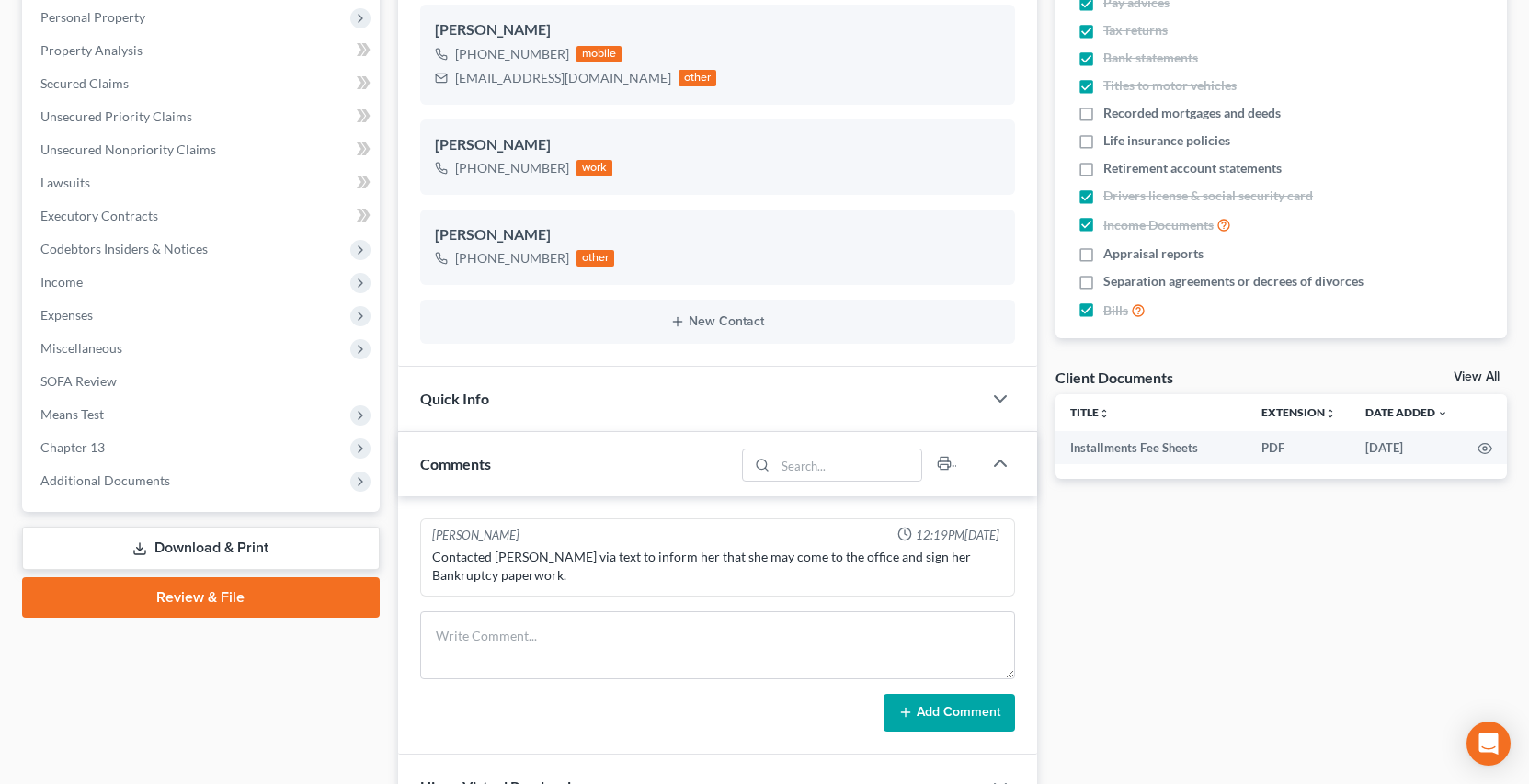
scroll to position [328, 0]
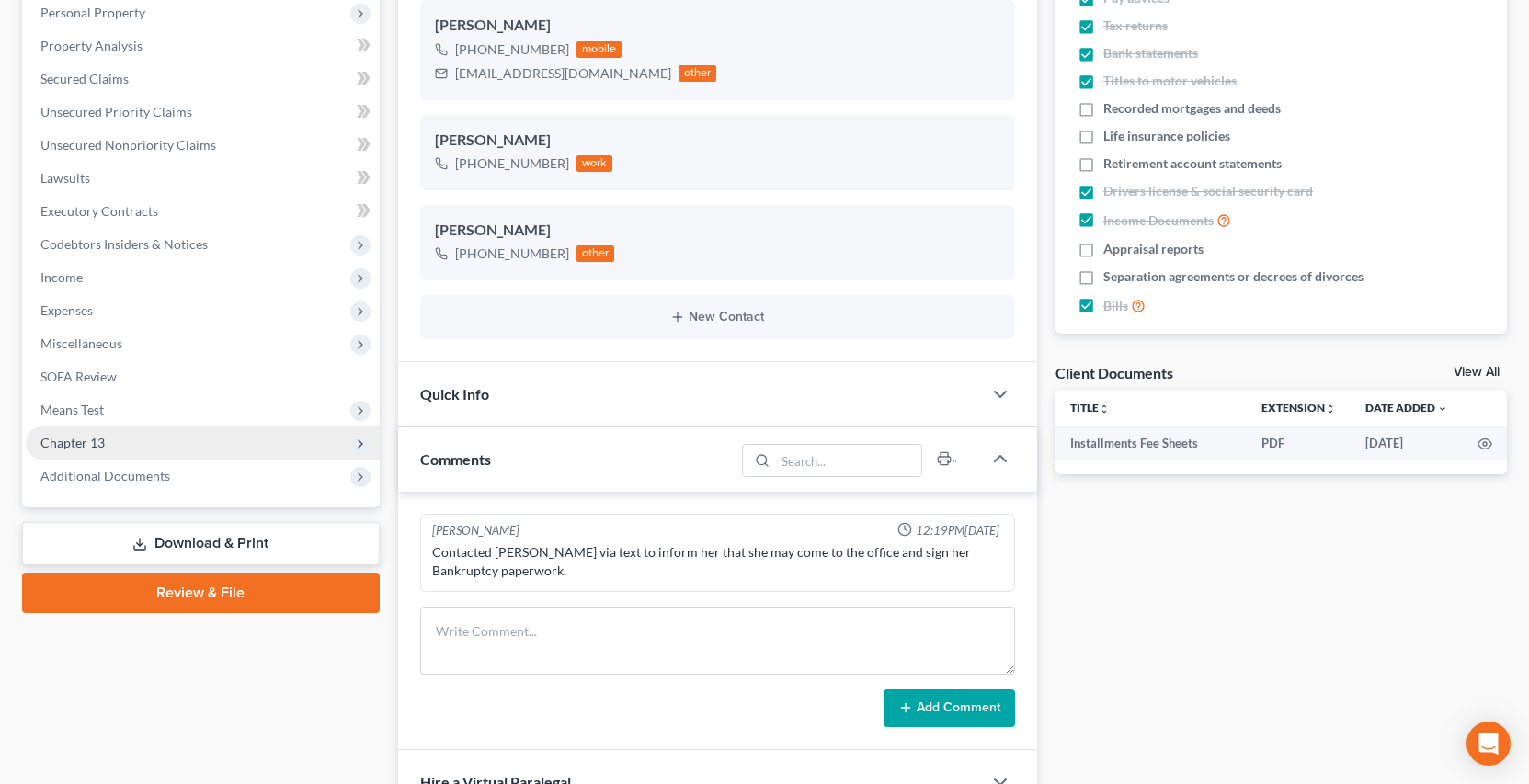
click at [105, 439] on span "Chapter 13" at bounding box center [202, 442] width 354 height 33
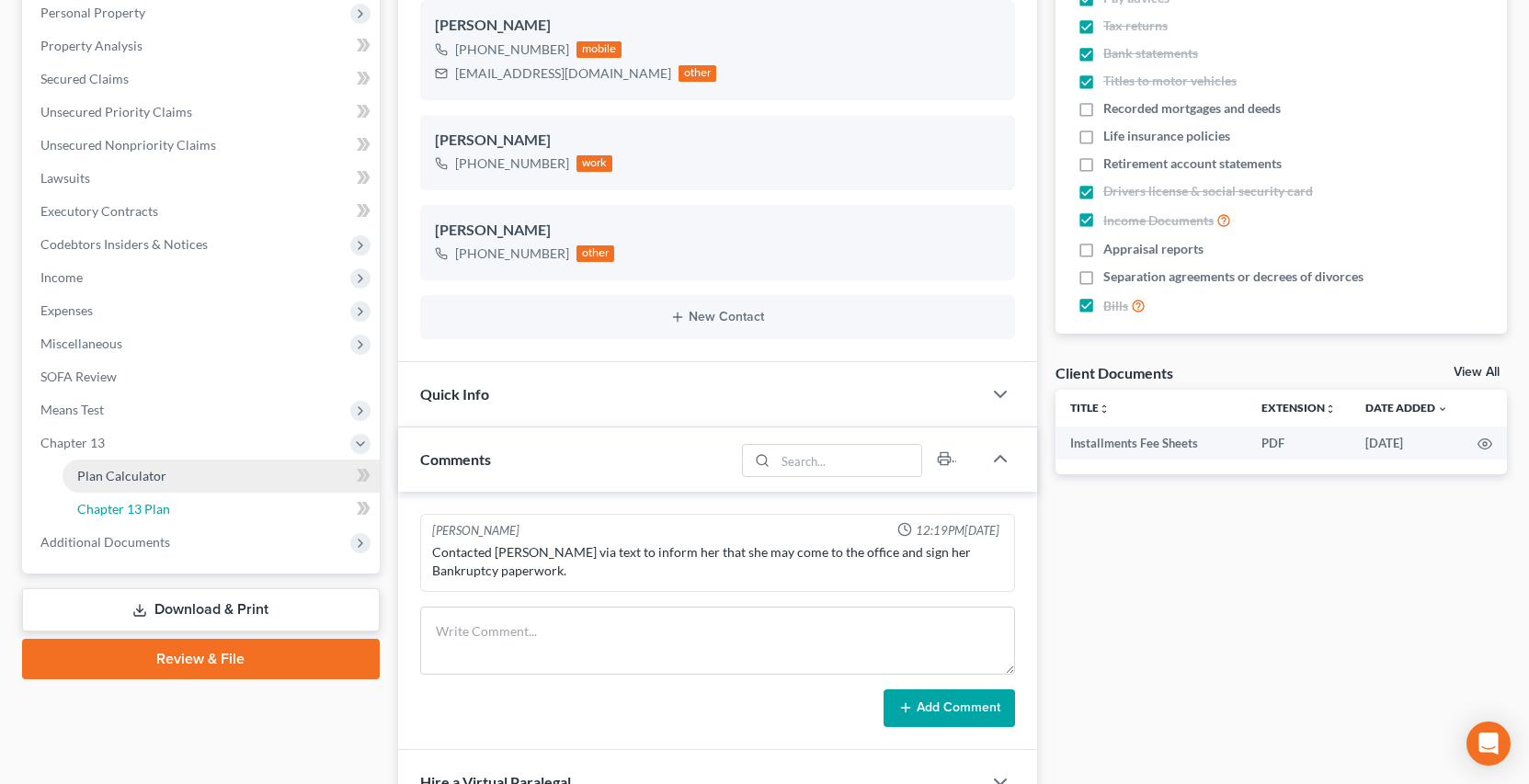
click at [156, 508] on span "Chapter 13 Plan" at bounding box center [123, 509] width 93 height 16
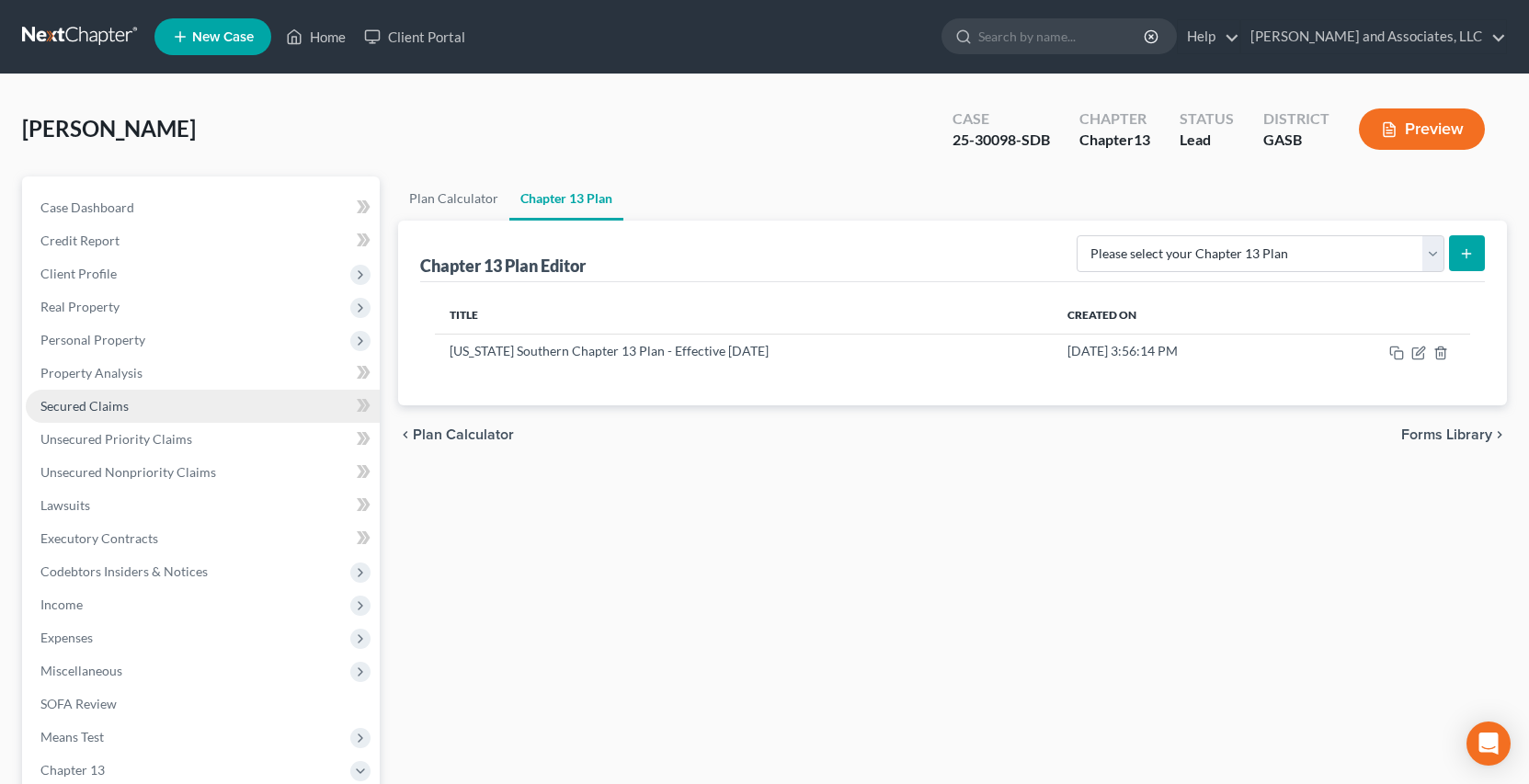
click at [114, 404] on span "Secured Claims" at bounding box center [85, 406] width 88 height 16
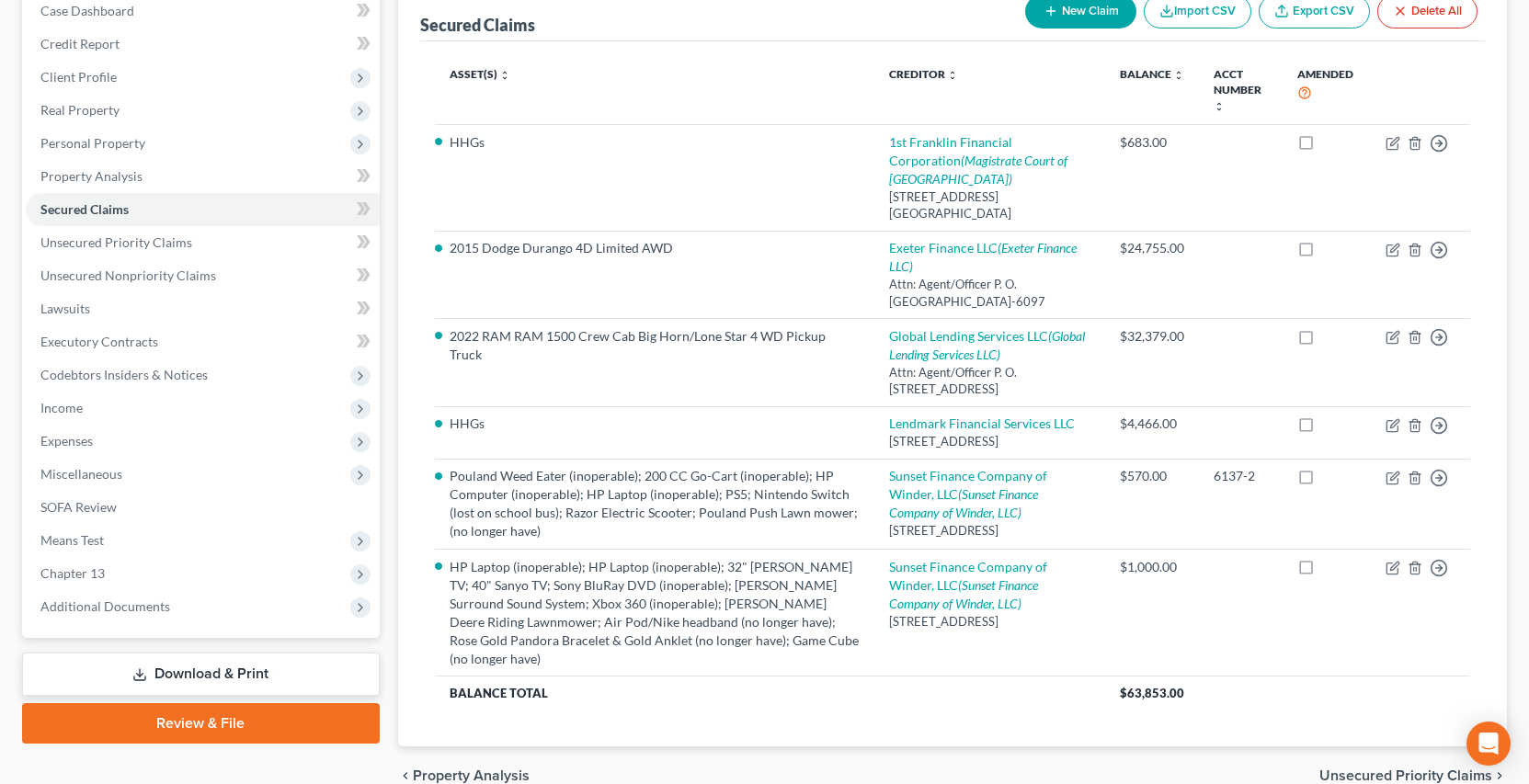
scroll to position [196, 0]
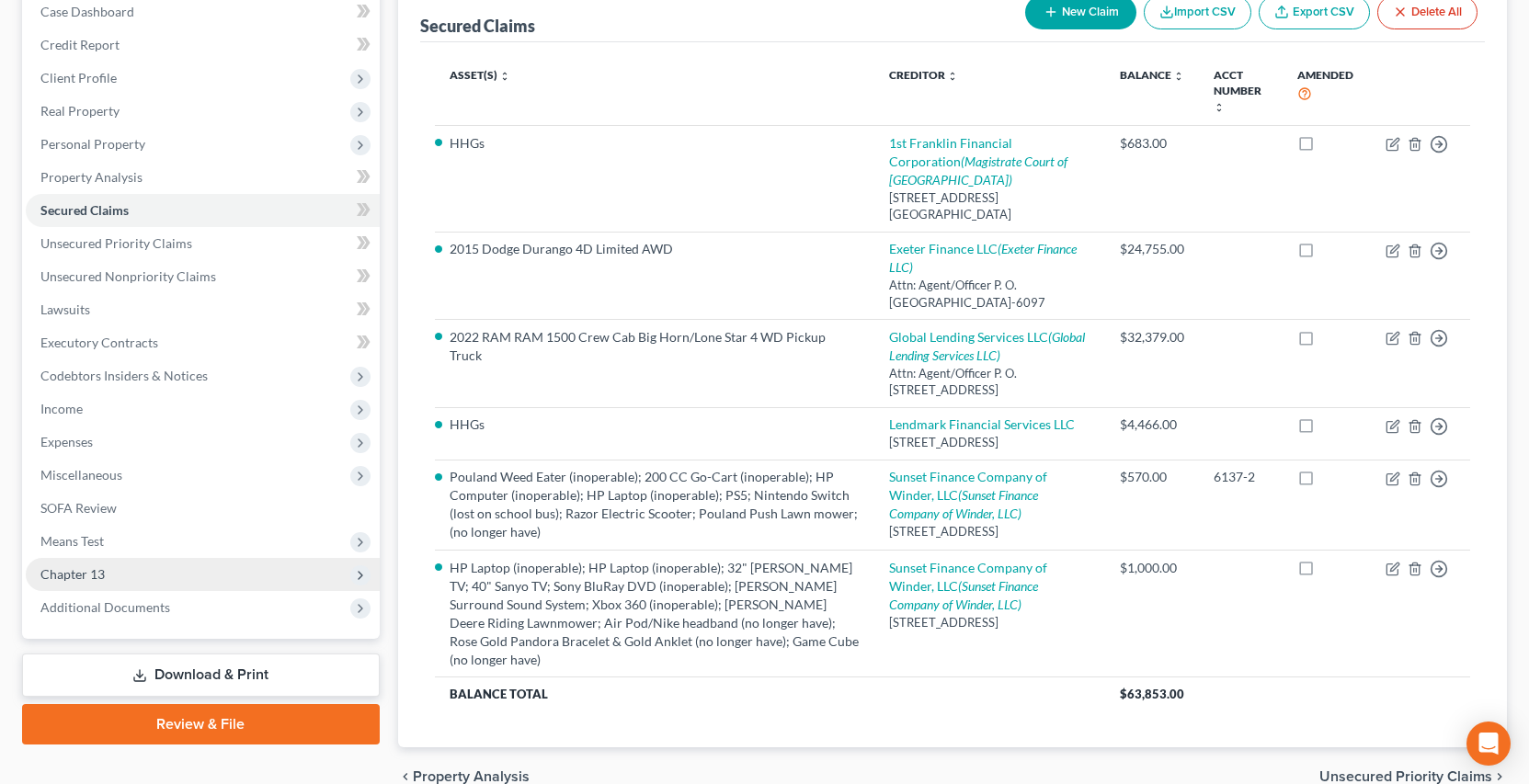
click at [92, 571] on span "Chapter 13" at bounding box center [72, 574] width 65 height 16
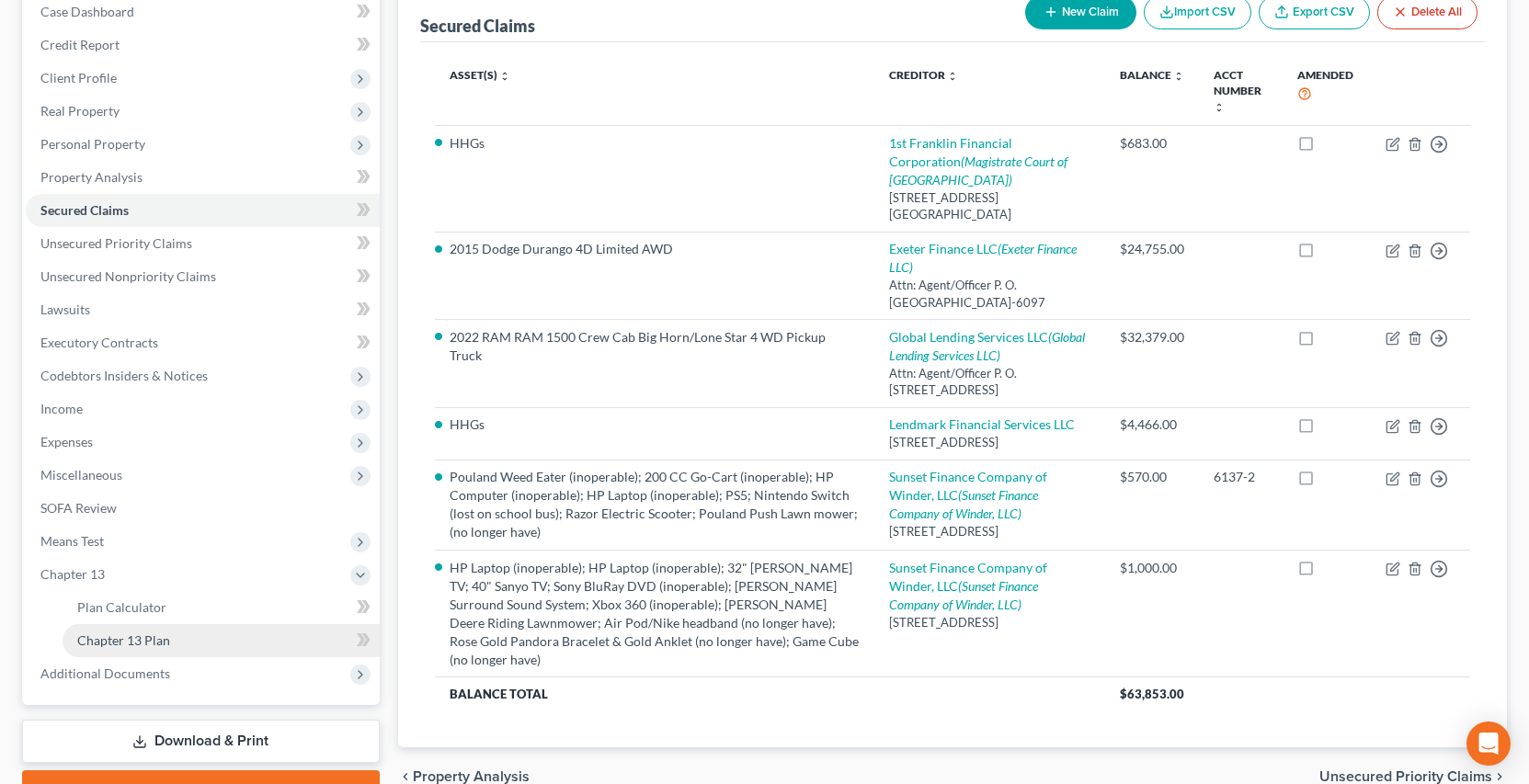
click at [160, 640] on span "Chapter 13 Plan" at bounding box center [123, 640] width 93 height 16
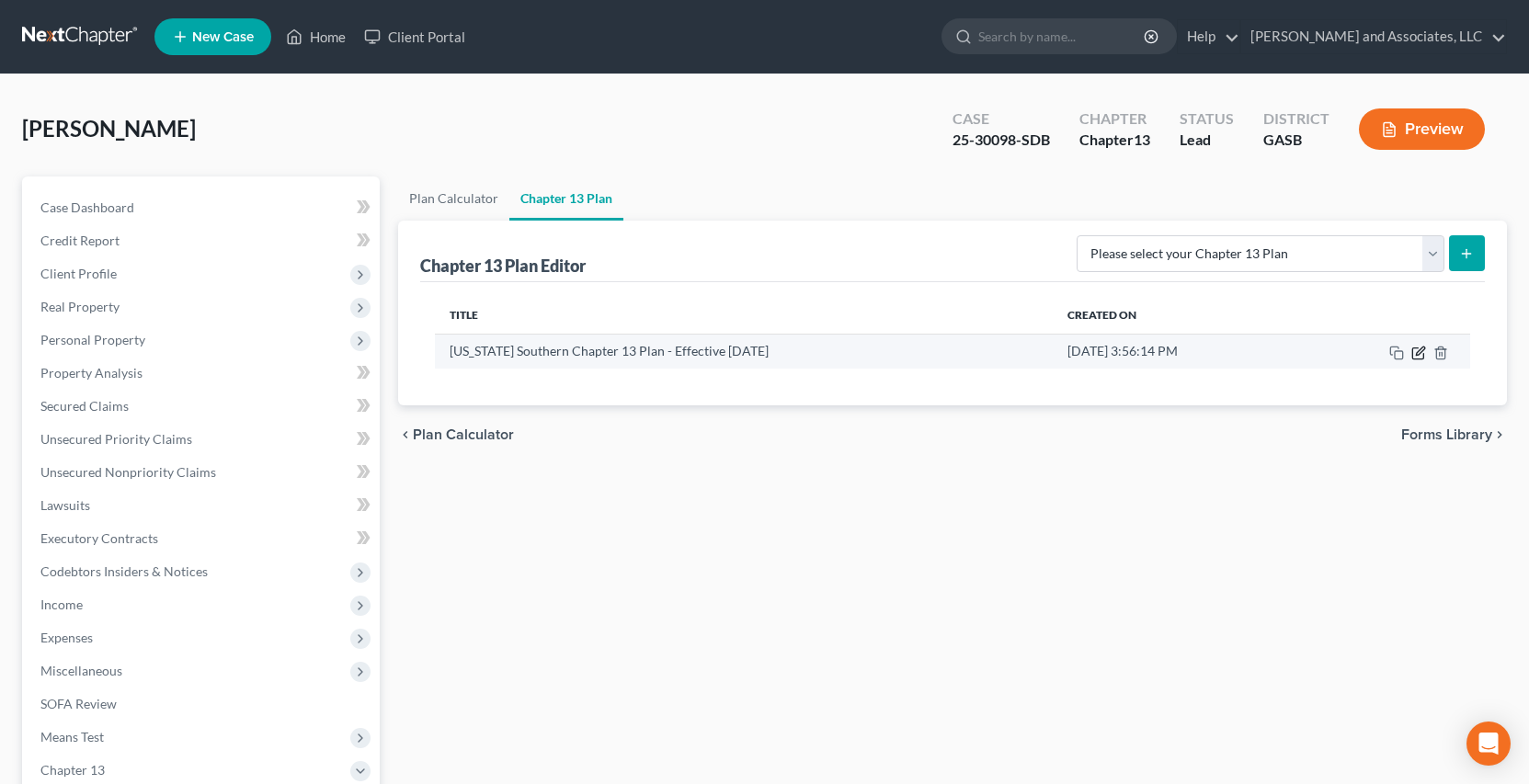
click at [1415, 352] on icon "button" at bounding box center [1419, 353] width 15 height 15
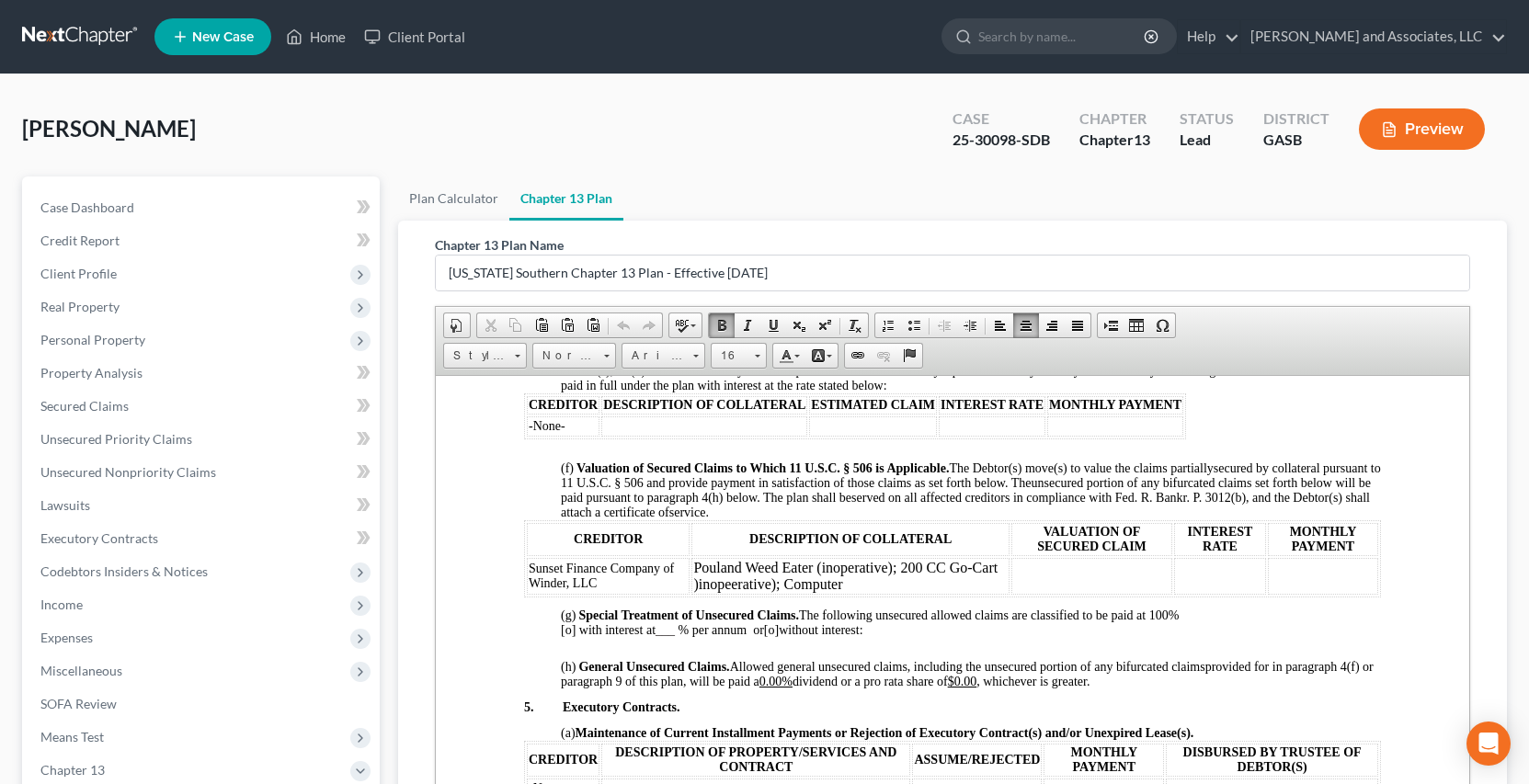
scroll to position [2002, 0]
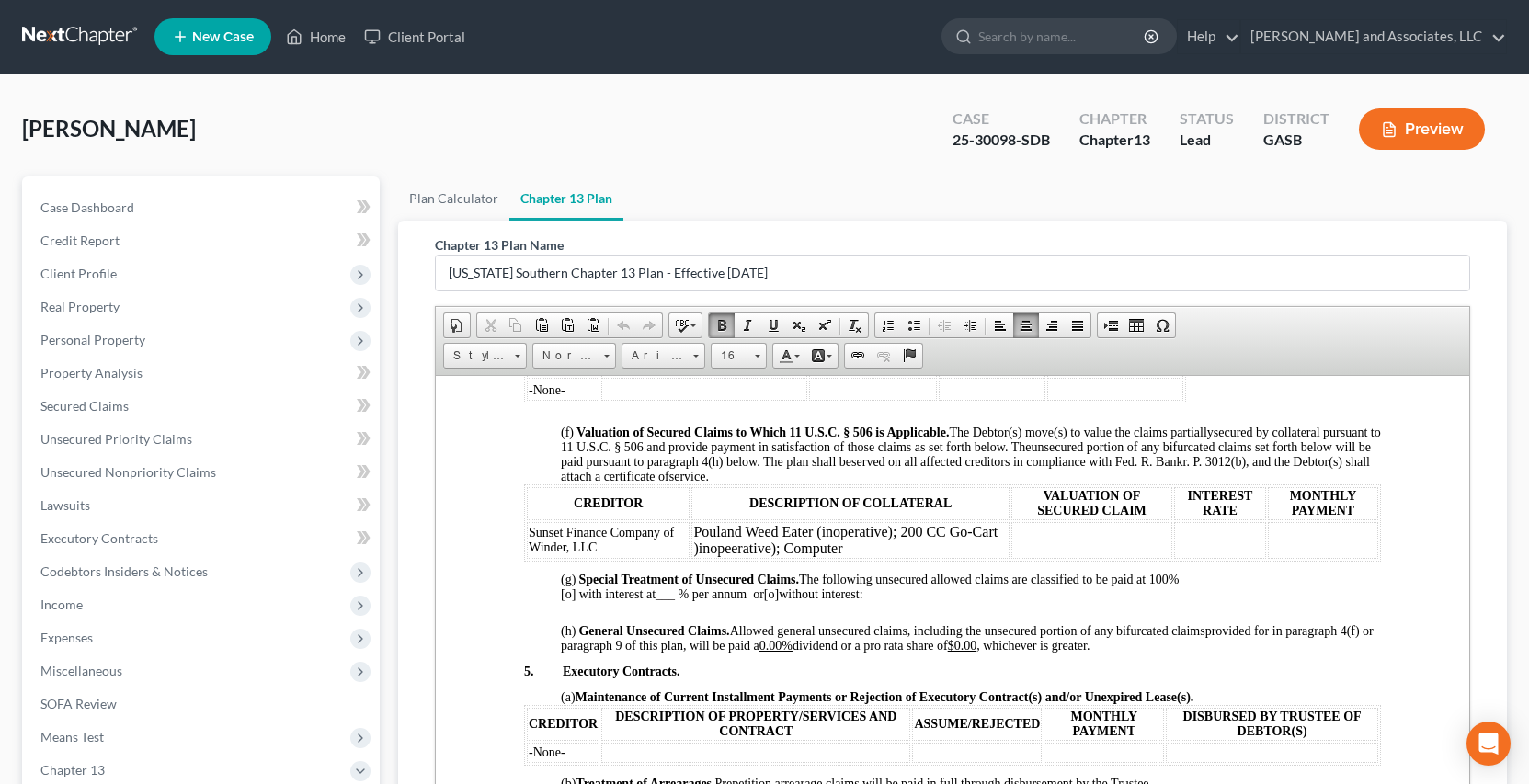
click at [842, 549] on td "Pouland Weed Eater (inoperative); 200 CC Go-Cart )inopeerative); Computer" at bounding box center [849, 539] width 318 height 37
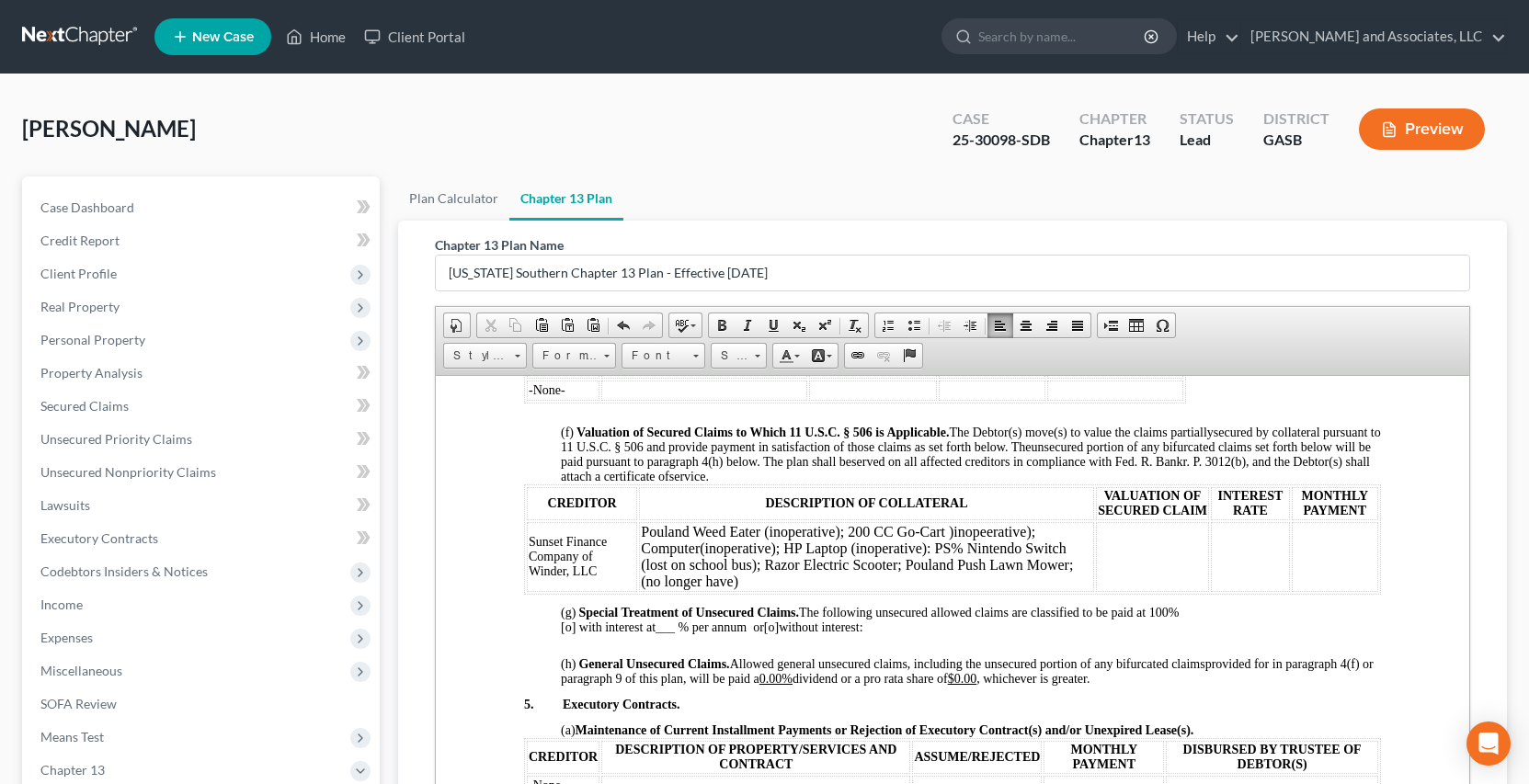
click at [1095, 569] on td at bounding box center [1151, 556] width 114 height 69
click at [1216, 566] on td at bounding box center [1248, 556] width 78 height 69
click at [1291, 573] on td "12.00" at bounding box center [1335, 556] width 87 height 69
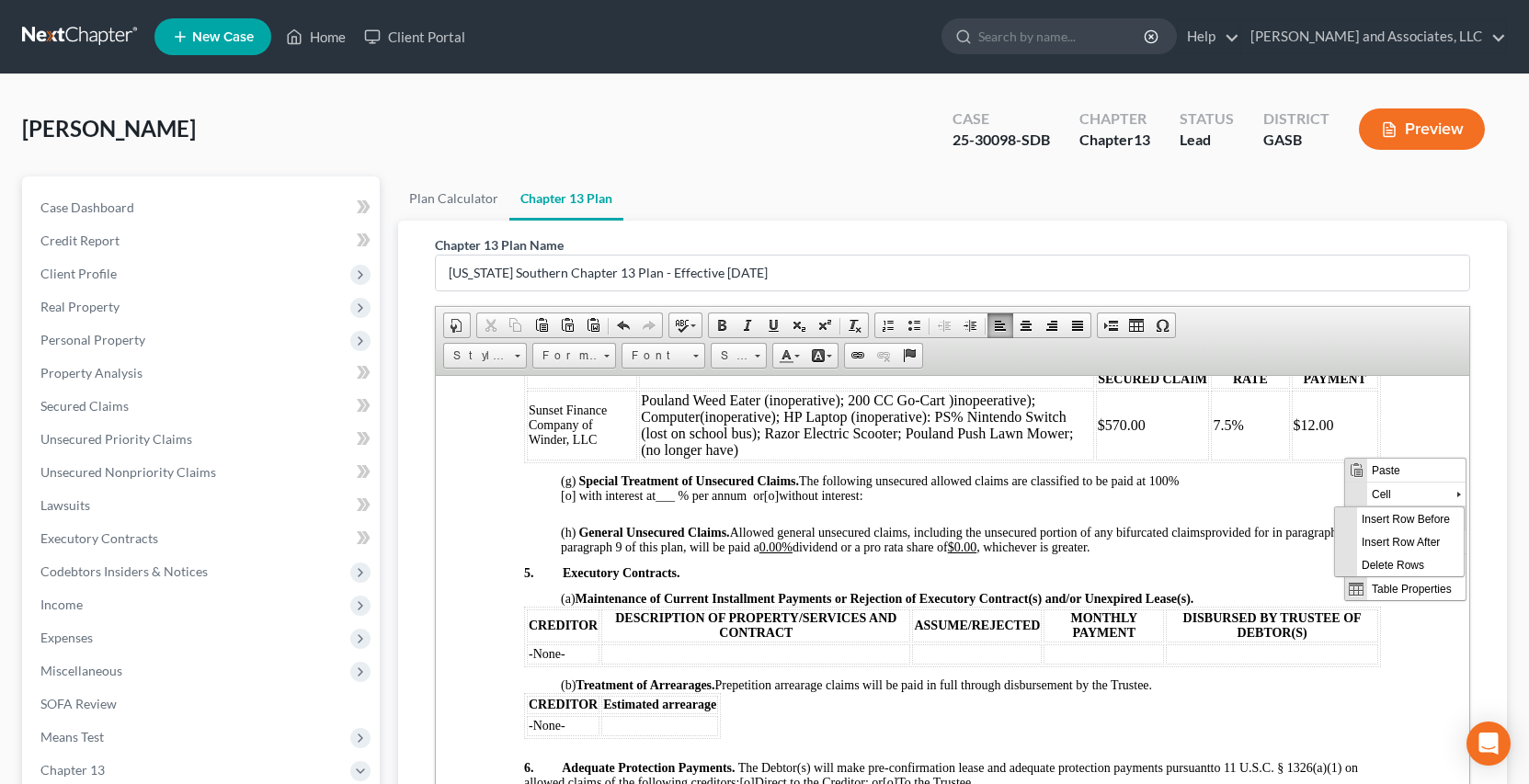
scroll to position [0, 0]
drag, startPoint x: 1431, startPoint y: 538, endPoint x: 2331, endPoint y: 666, distance: 909.1
click at [1431, 538] on span "Insert Row After" at bounding box center [1410, 541] width 107 height 23
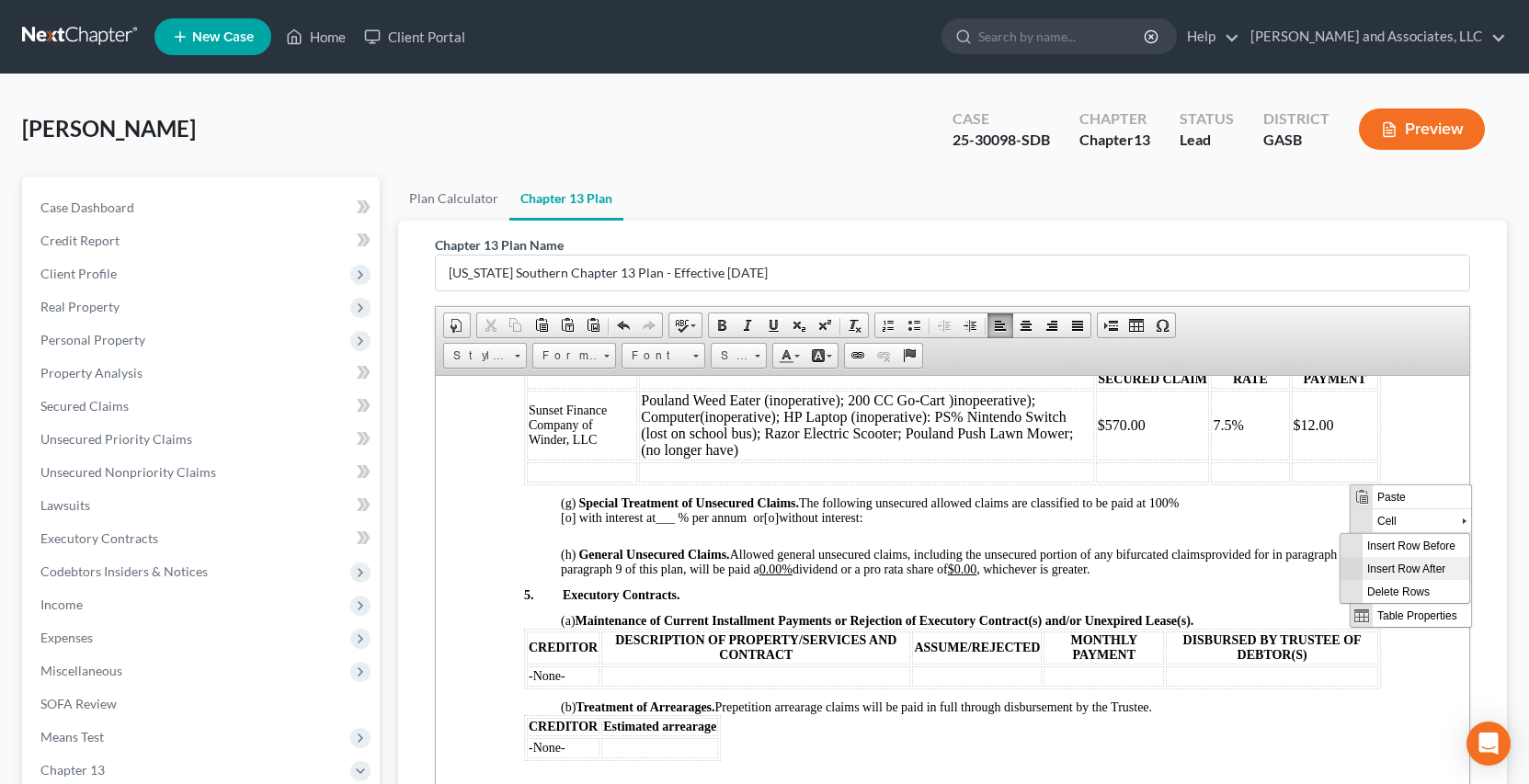
click at [1444, 567] on span "Insert Row After" at bounding box center [1415, 567] width 107 height 23
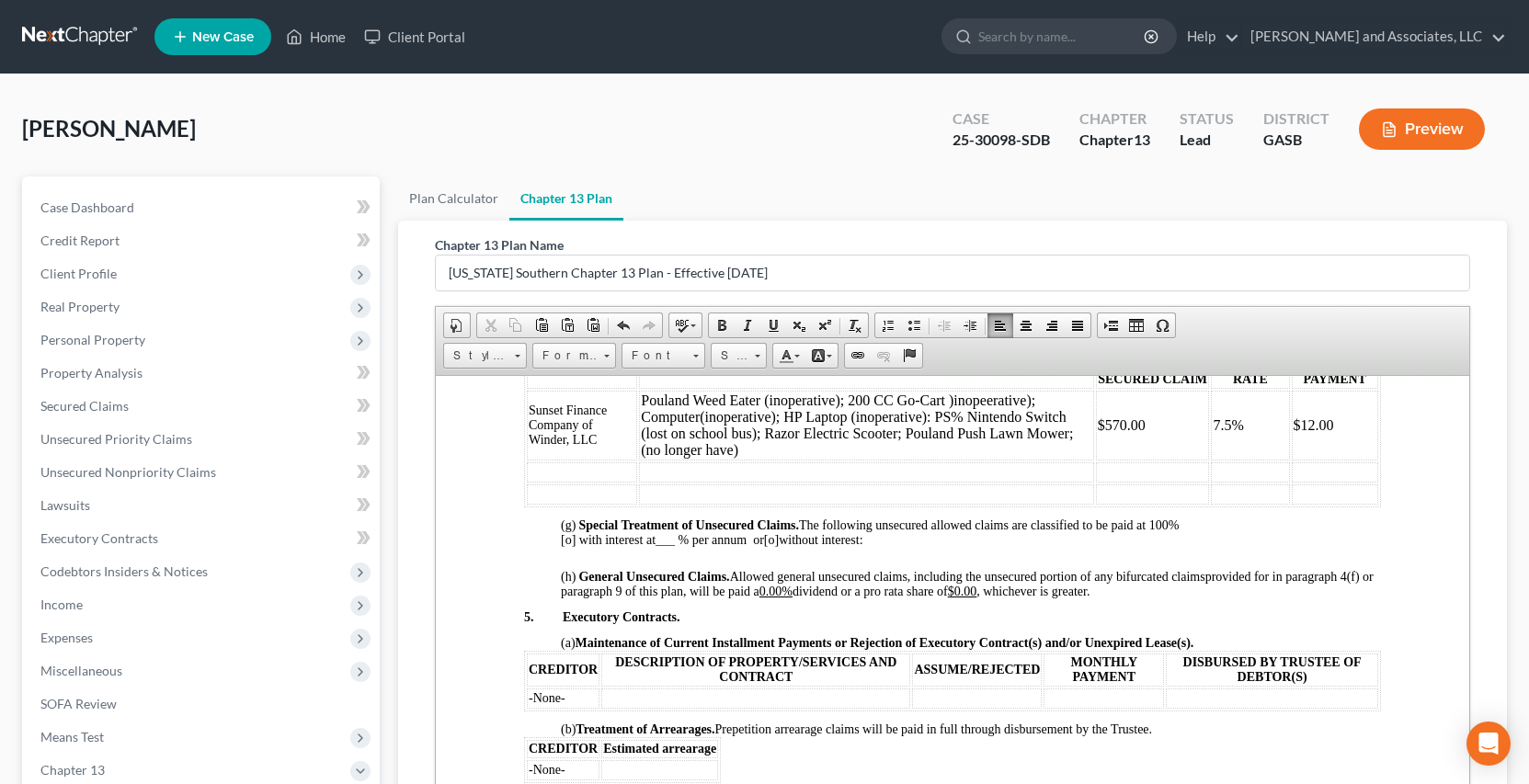
click at [548, 460] on td "Sunset Finance Company of Winder, LLC" at bounding box center [580, 424] width 110 height 69
click at [539, 480] on td at bounding box center [580, 471] width 110 height 21
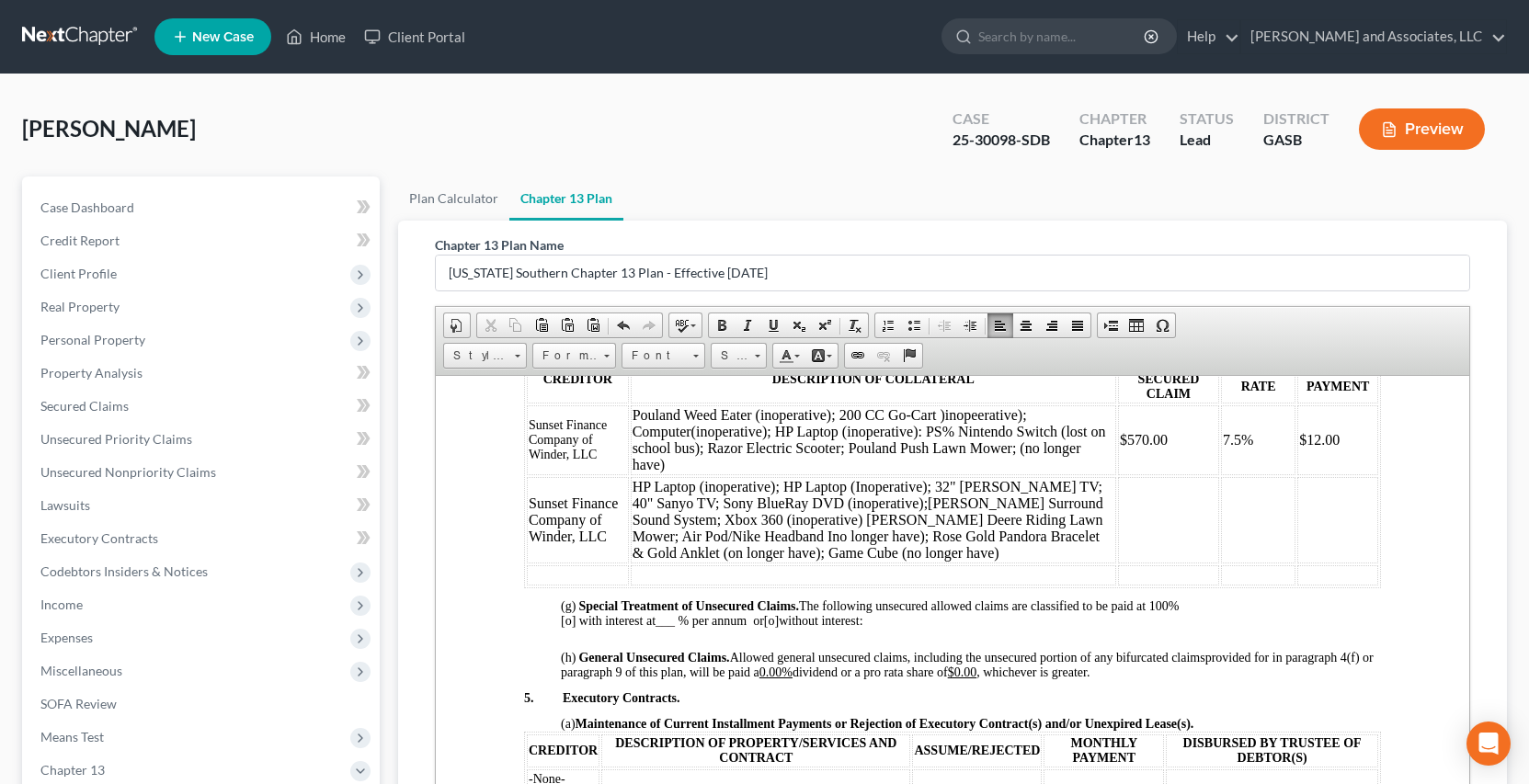
click at [1119, 514] on td at bounding box center [1168, 519] width 101 height 86
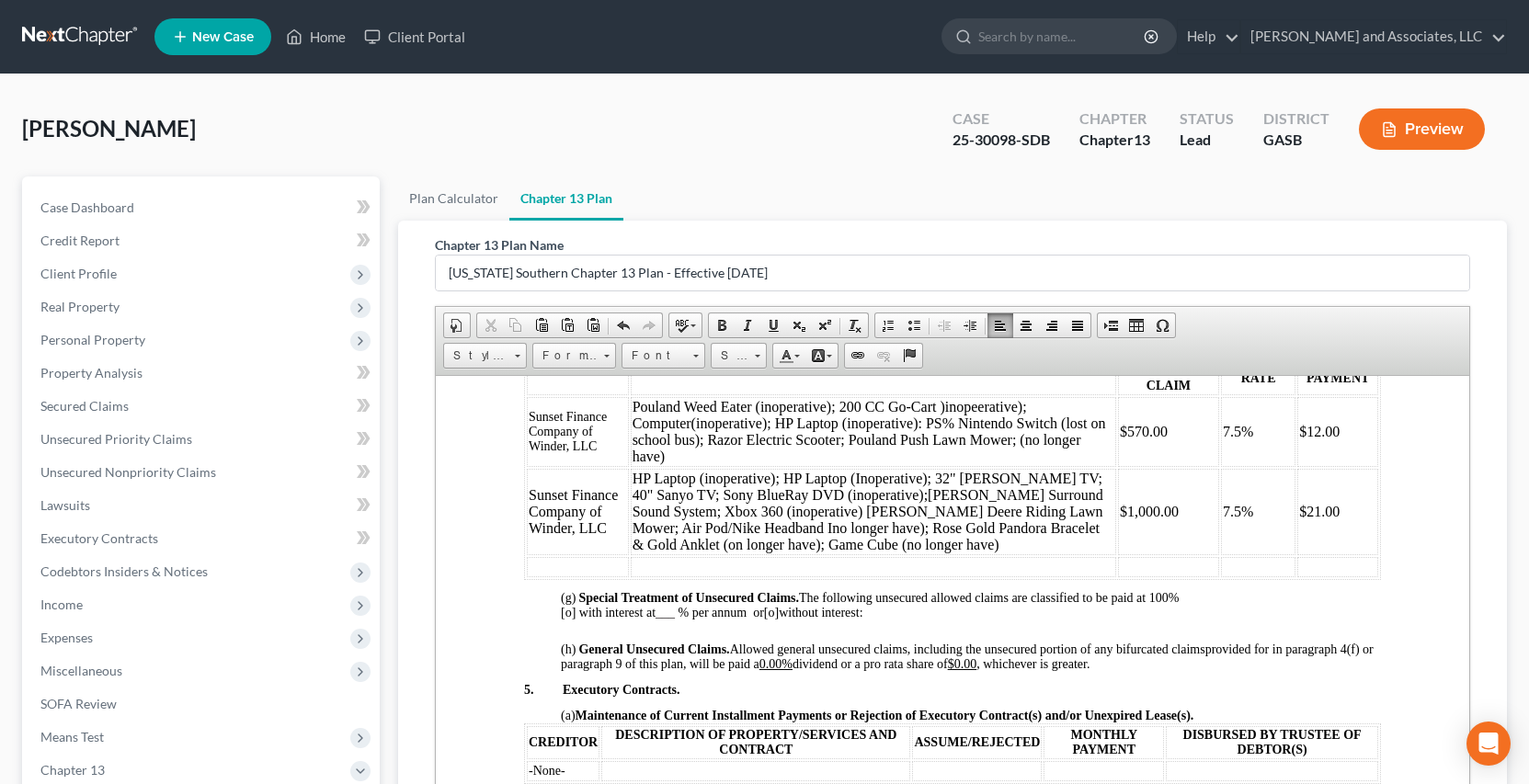
scroll to position [2160, 0]
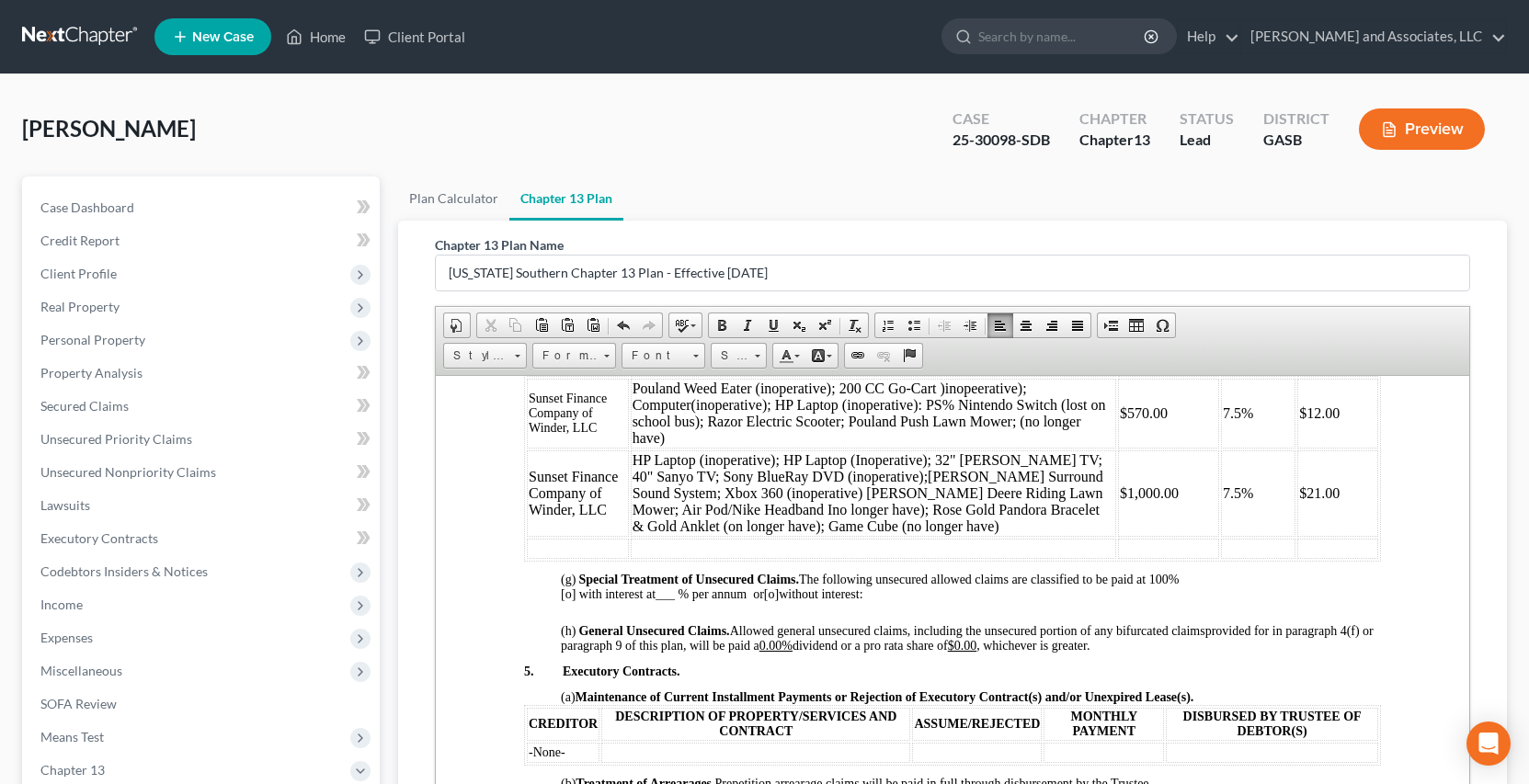
click at [566, 552] on td at bounding box center [577, 548] width 102 height 21
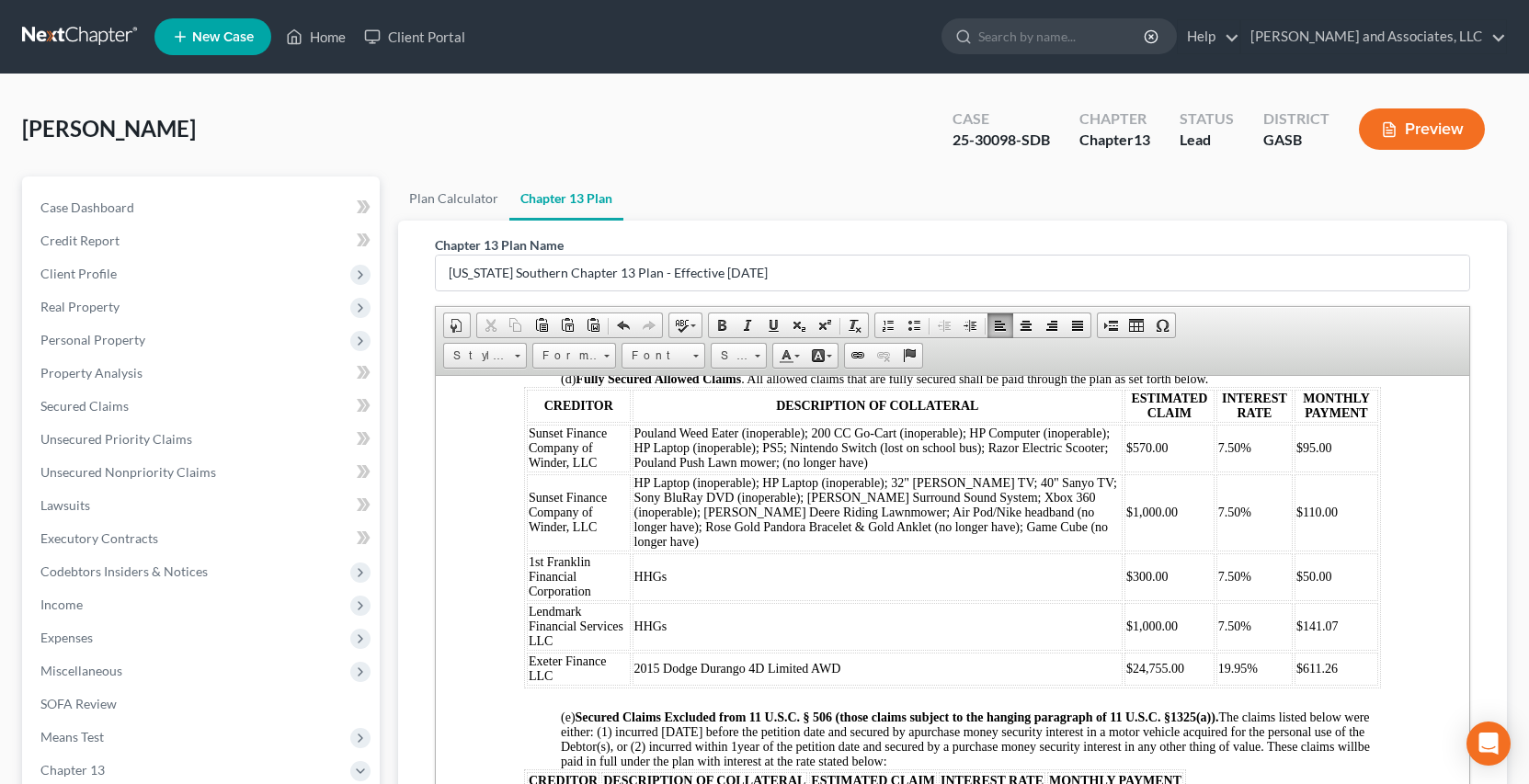
scroll to position [1580, 0]
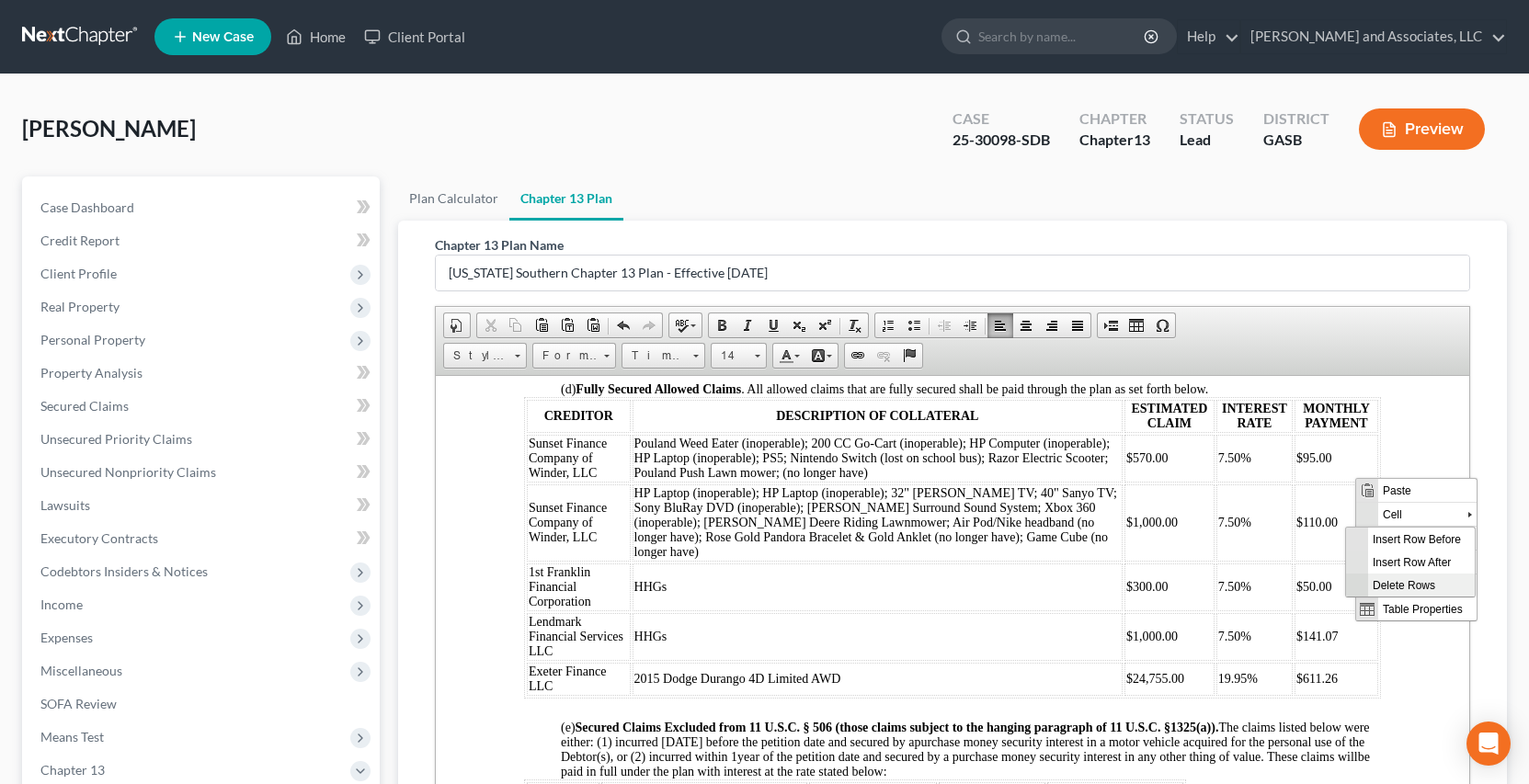
click at [1429, 585] on span "Delete Rows" at bounding box center [1421, 584] width 107 height 23
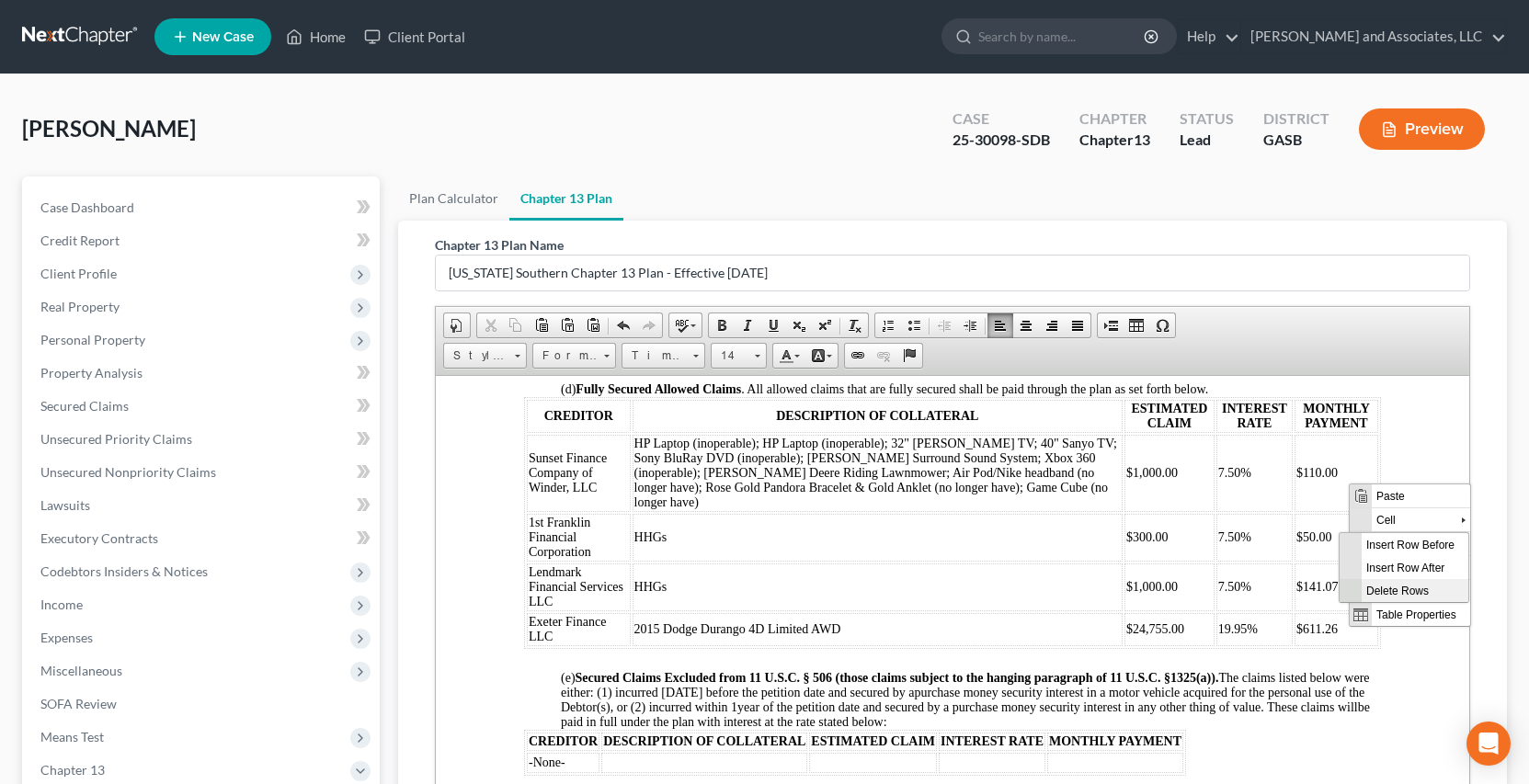
click at [1406, 587] on span "Delete Rows" at bounding box center [1414, 590] width 107 height 23
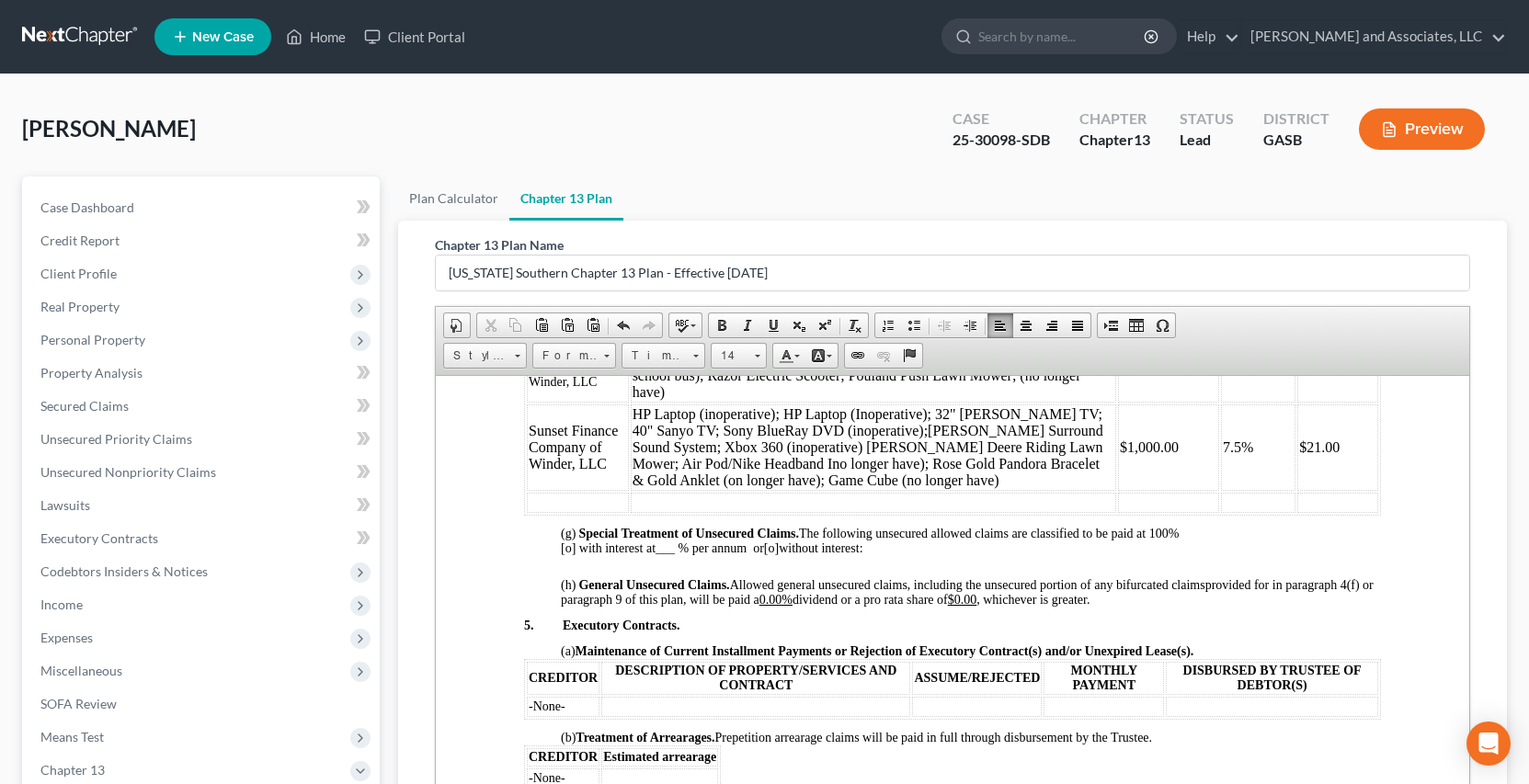
scroll to position [2017, 0]
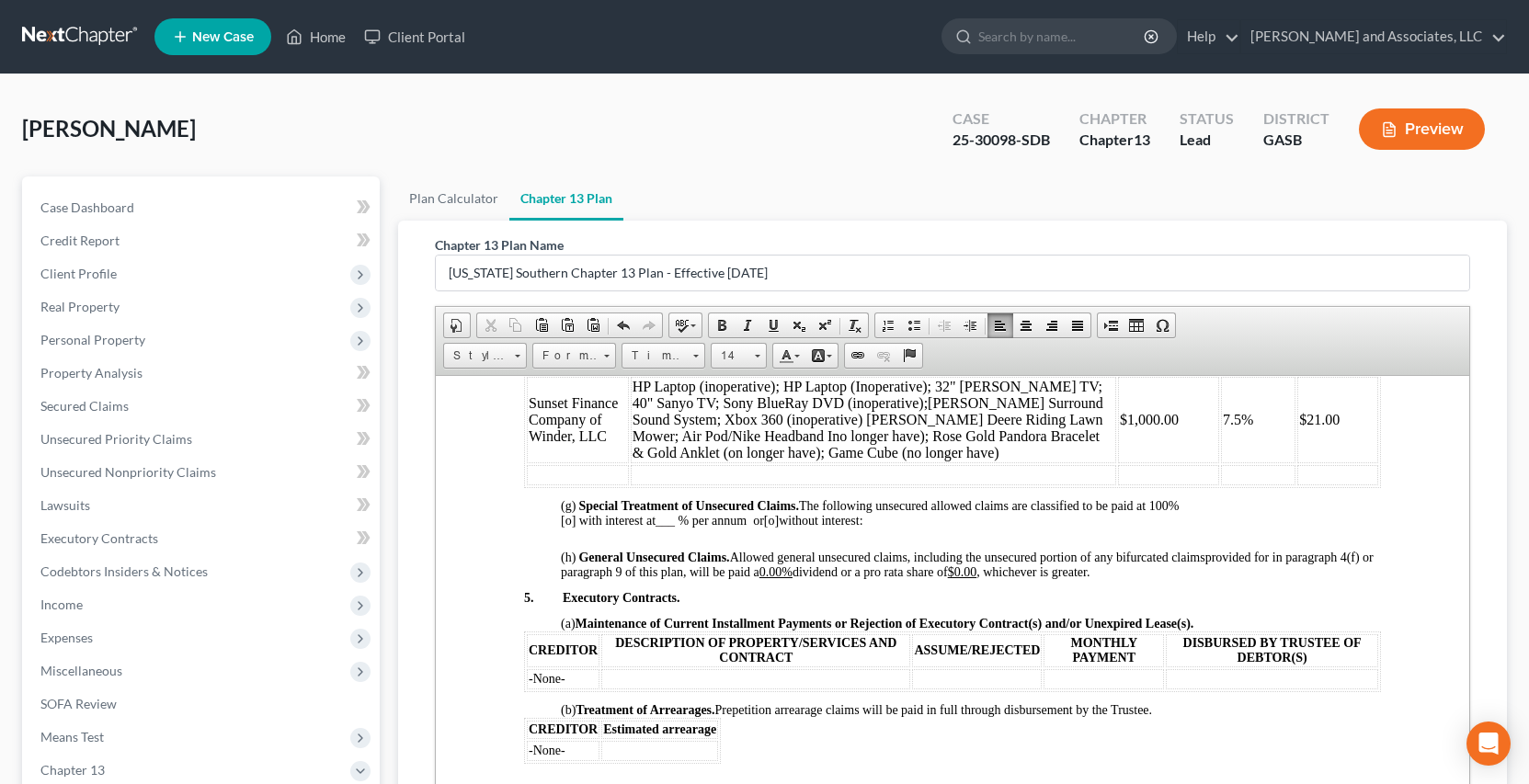
click at [546, 484] on td at bounding box center [577, 474] width 102 height 21
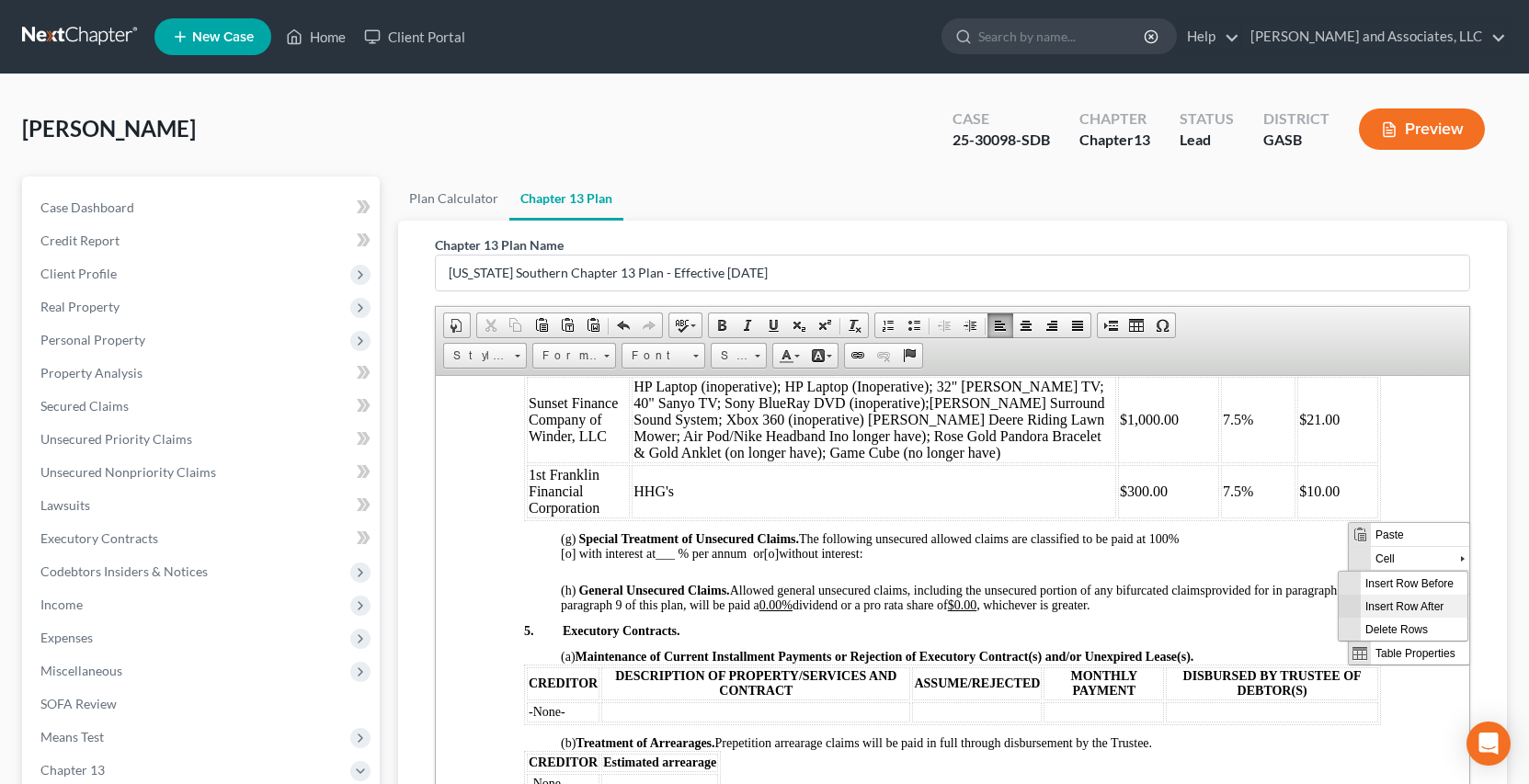
click at [1447, 605] on span "Insert Row After" at bounding box center [1413, 605] width 107 height 23
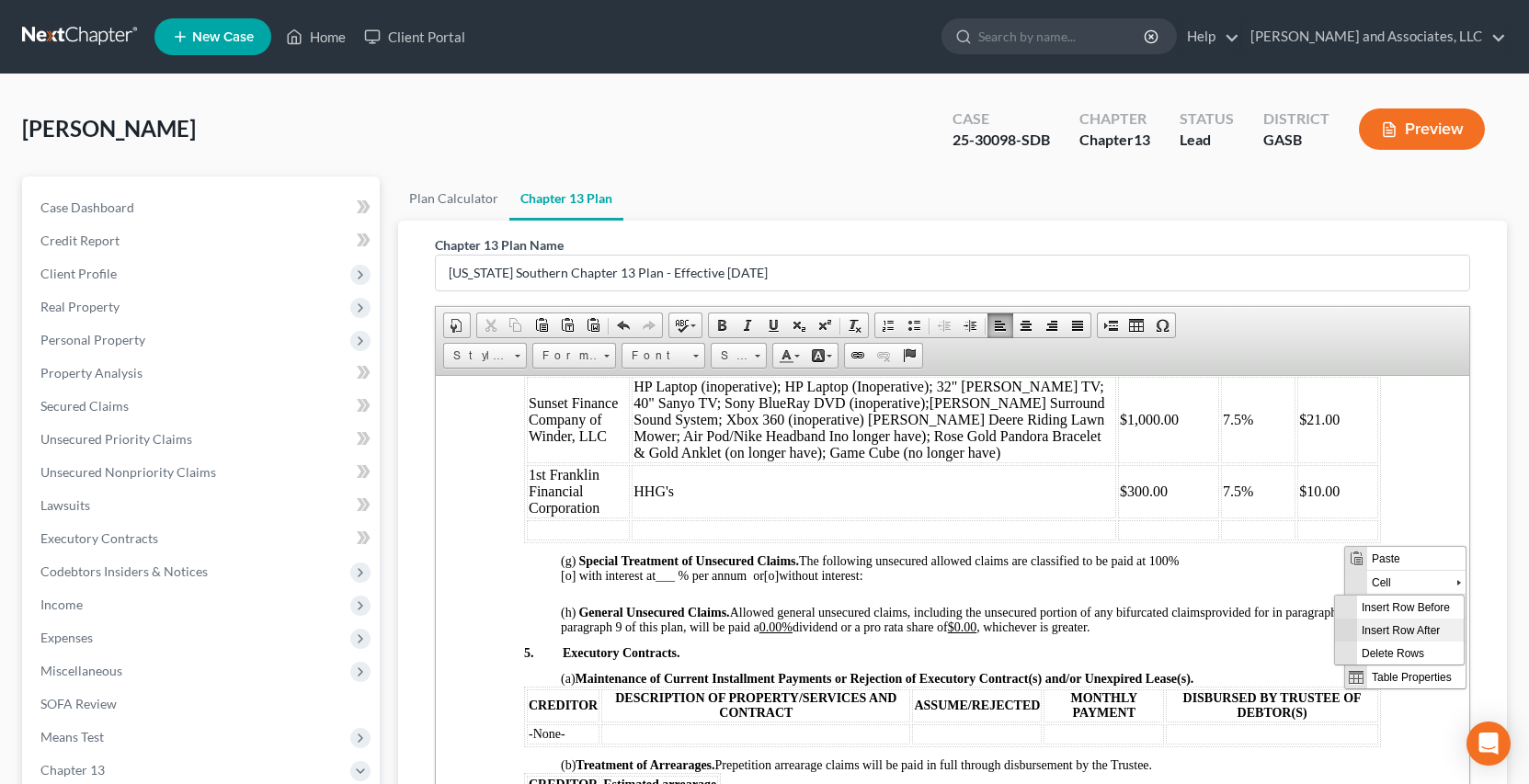
click at [1436, 626] on span "Insert Row After" at bounding box center [1410, 629] width 107 height 23
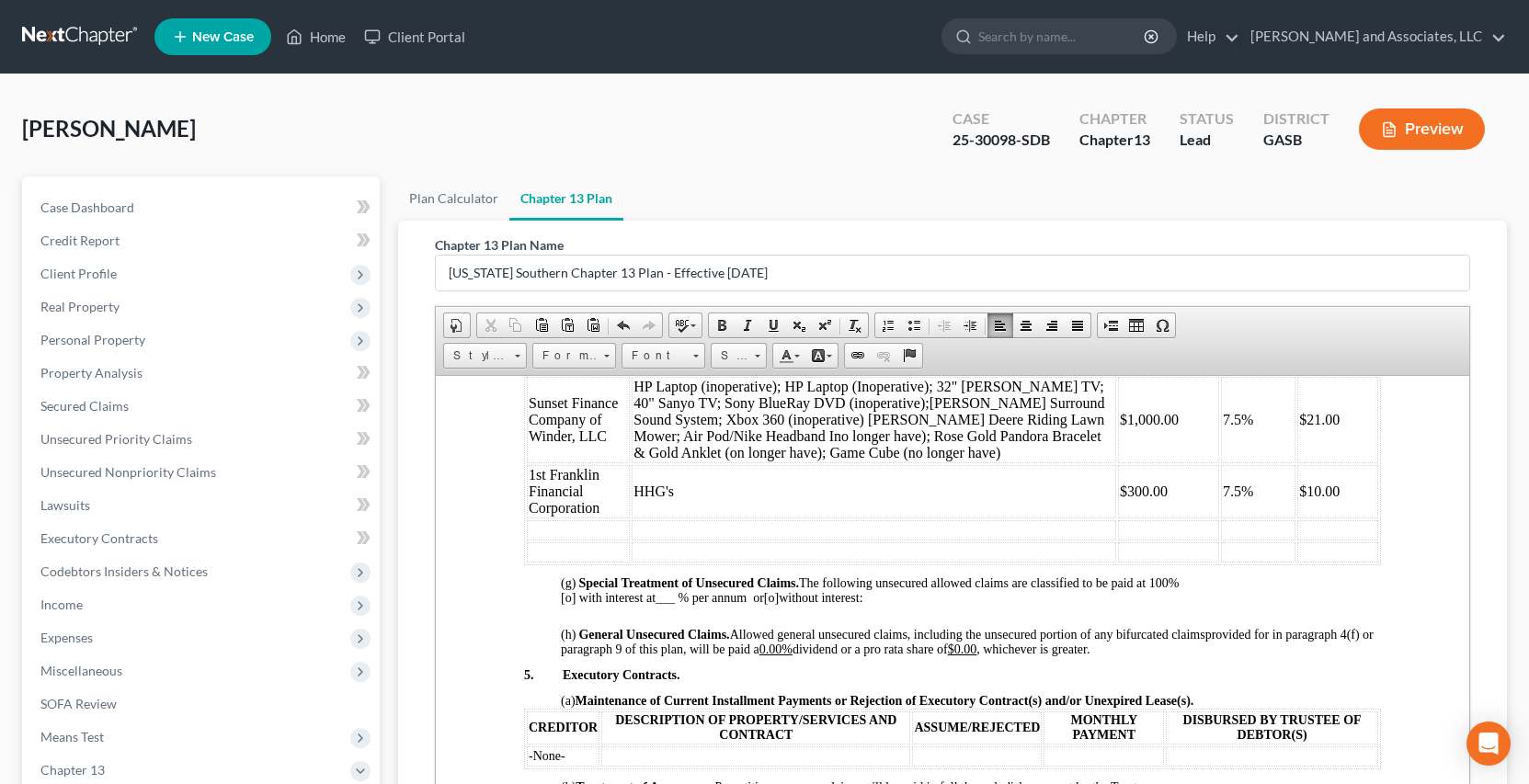
click at [548, 540] on td at bounding box center [578, 530] width 103 height 21
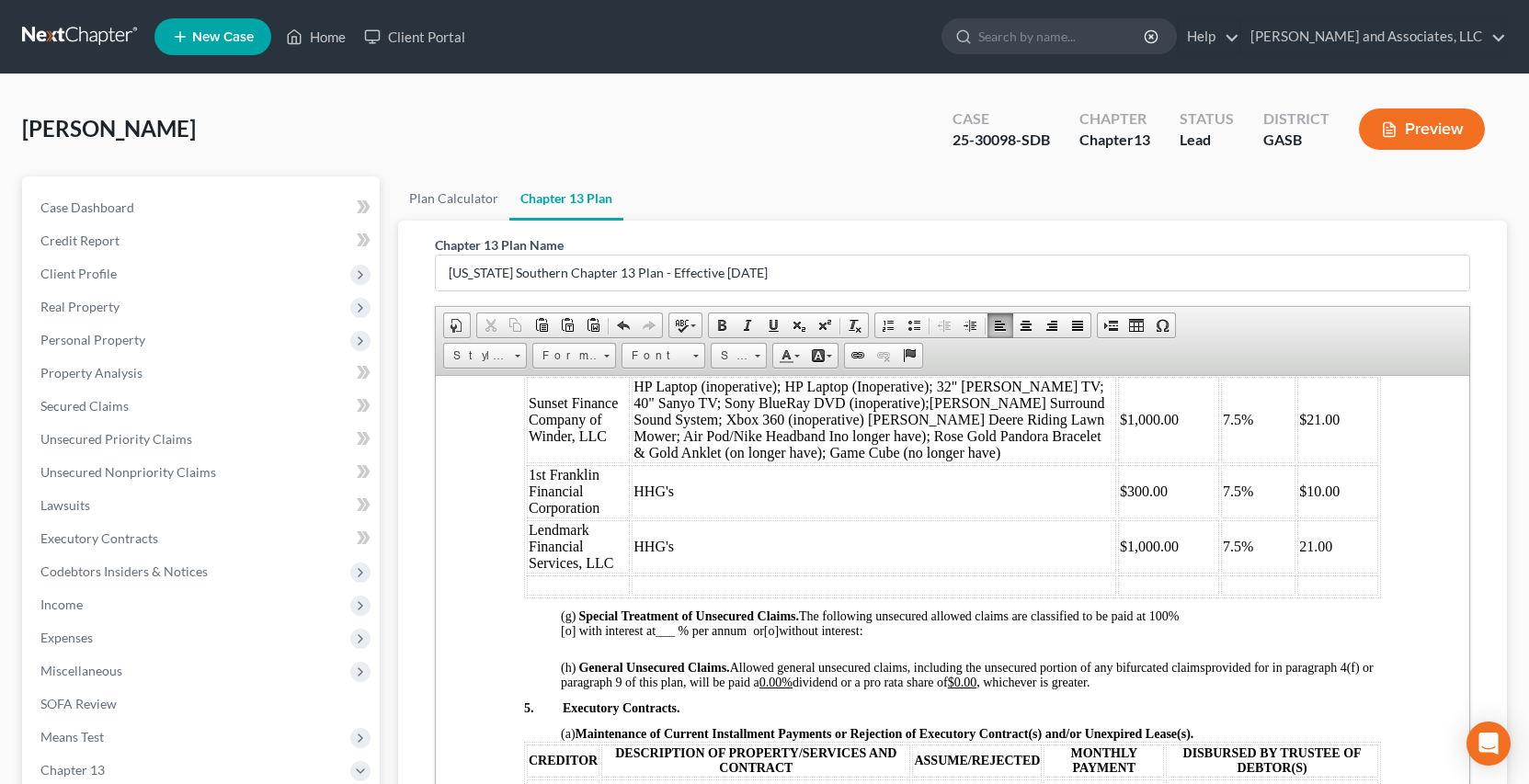
click at [1297, 561] on td "21.00" at bounding box center [1337, 546] width 81 height 54
click at [540, 593] on td at bounding box center [578, 585] width 103 height 21
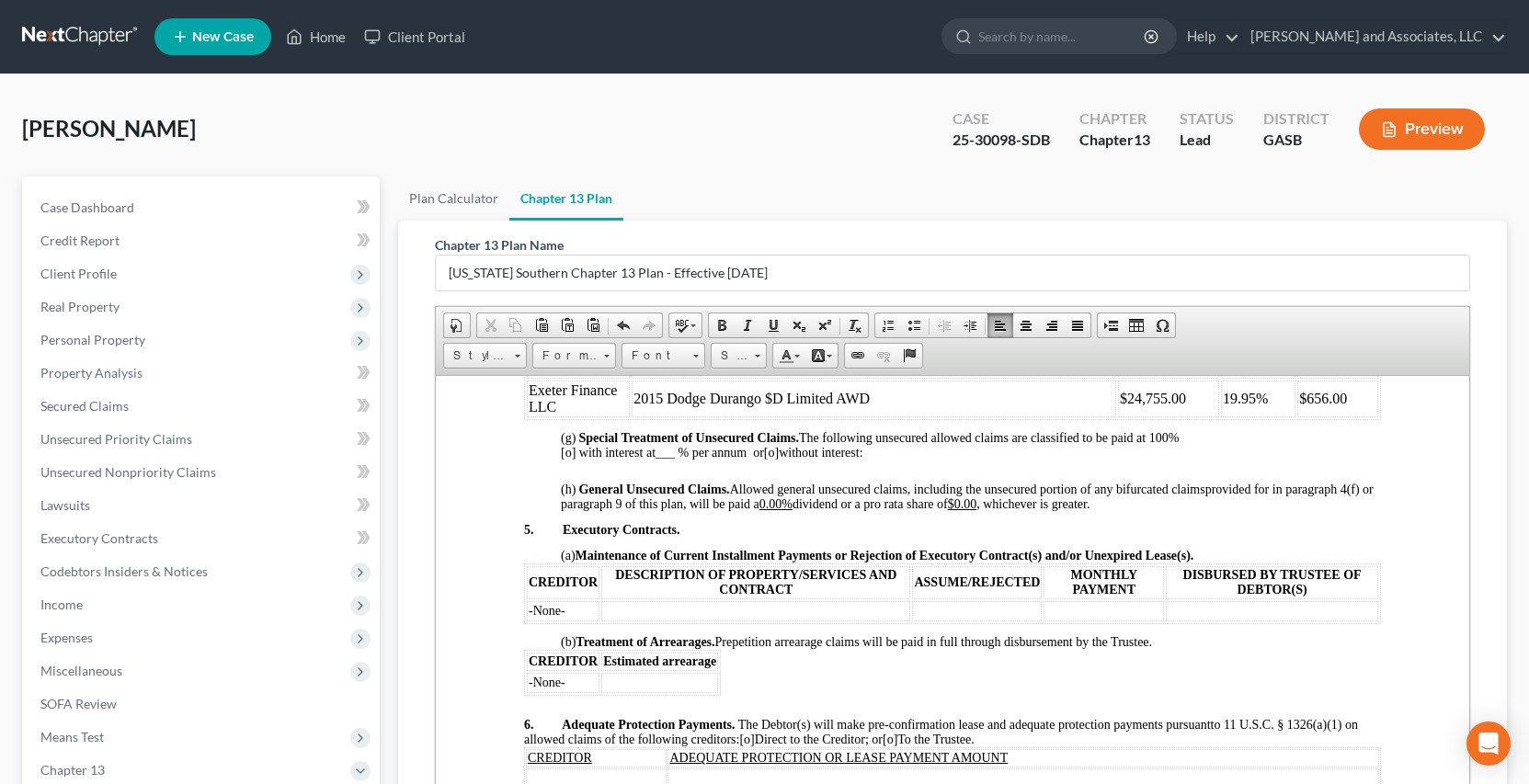
scroll to position [2229, 0]
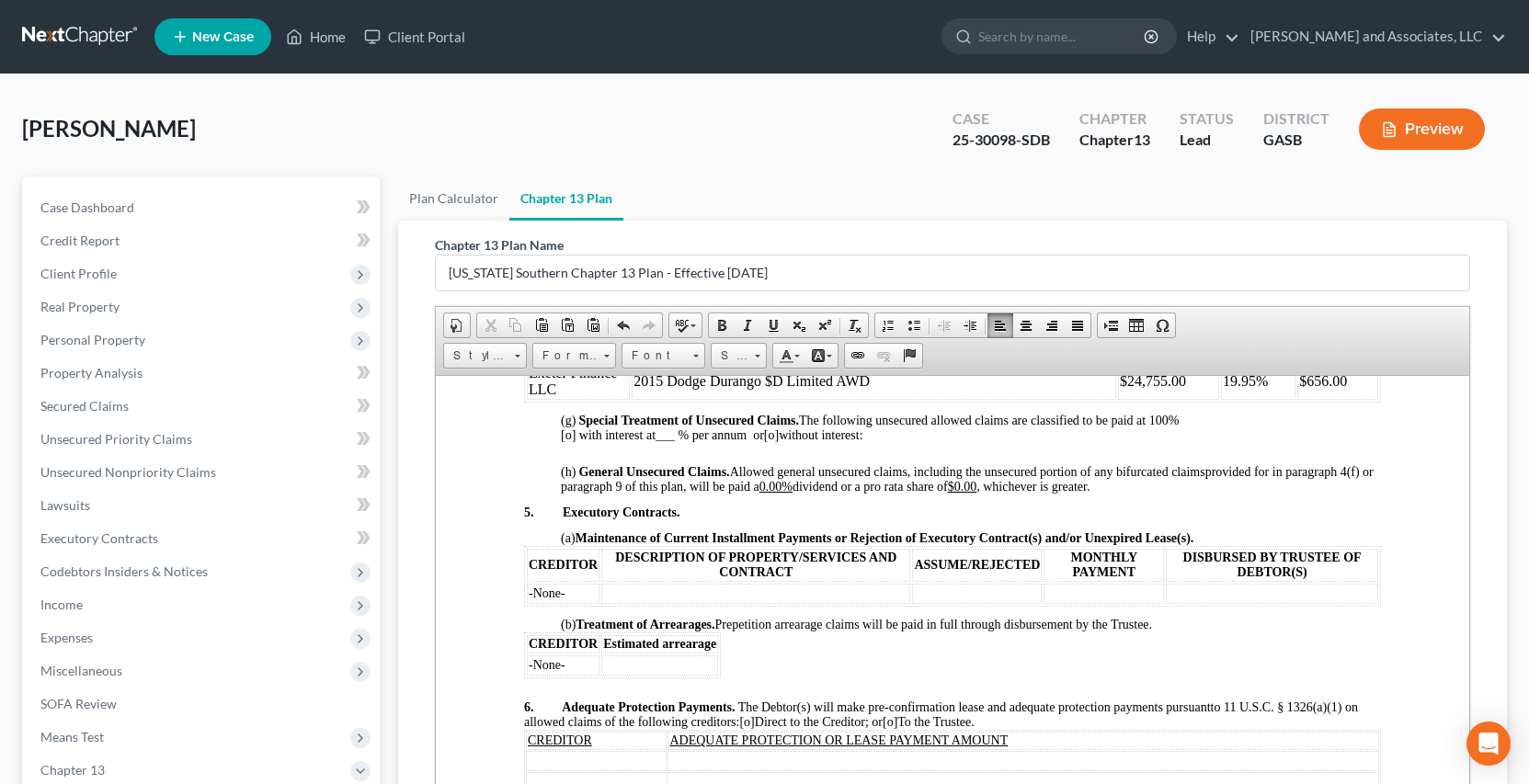
click at [792, 493] on u "0.00%" at bounding box center [775, 485] width 33 height 14
click at [817, 493] on span "provided for in paragraph 4(f) or paragraph 9 of this plan, will be paid a 0% d…" at bounding box center [966, 478] width 813 height 28
drag, startPoint x: 776, startPoint y: 322, endPoint x: 809, endPoint y: 355, distance: 46.7
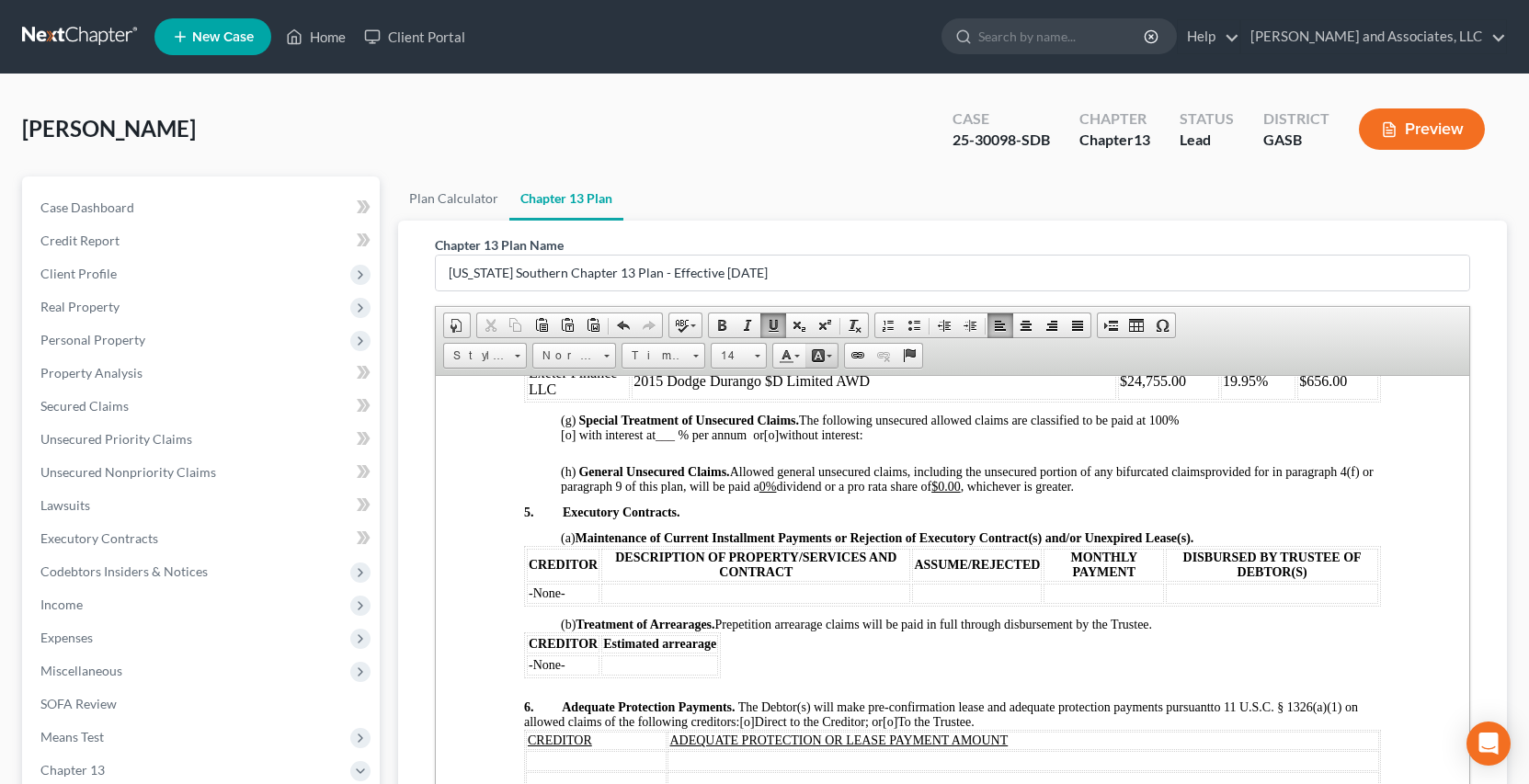
click at [776, 323] on span at bounding box center [774, 326] width 15 height 15
drag, startPoint x: 822, startPoint y: 500, endPoint x: 795, endPoint y: 503, distance: 27.2
click at [795, 493] on span "provided for in paragraph 4(f) or paragraph 9 of this plan, will be paid a 0% ​…" at bounding box center [966, 478] width 813 height 28
click at [725, 330] on span at bounding box center [722, 326] width 15 height 15
click at [763, 358] on link "14" at bounding box center [739, 355] width 56 height 25
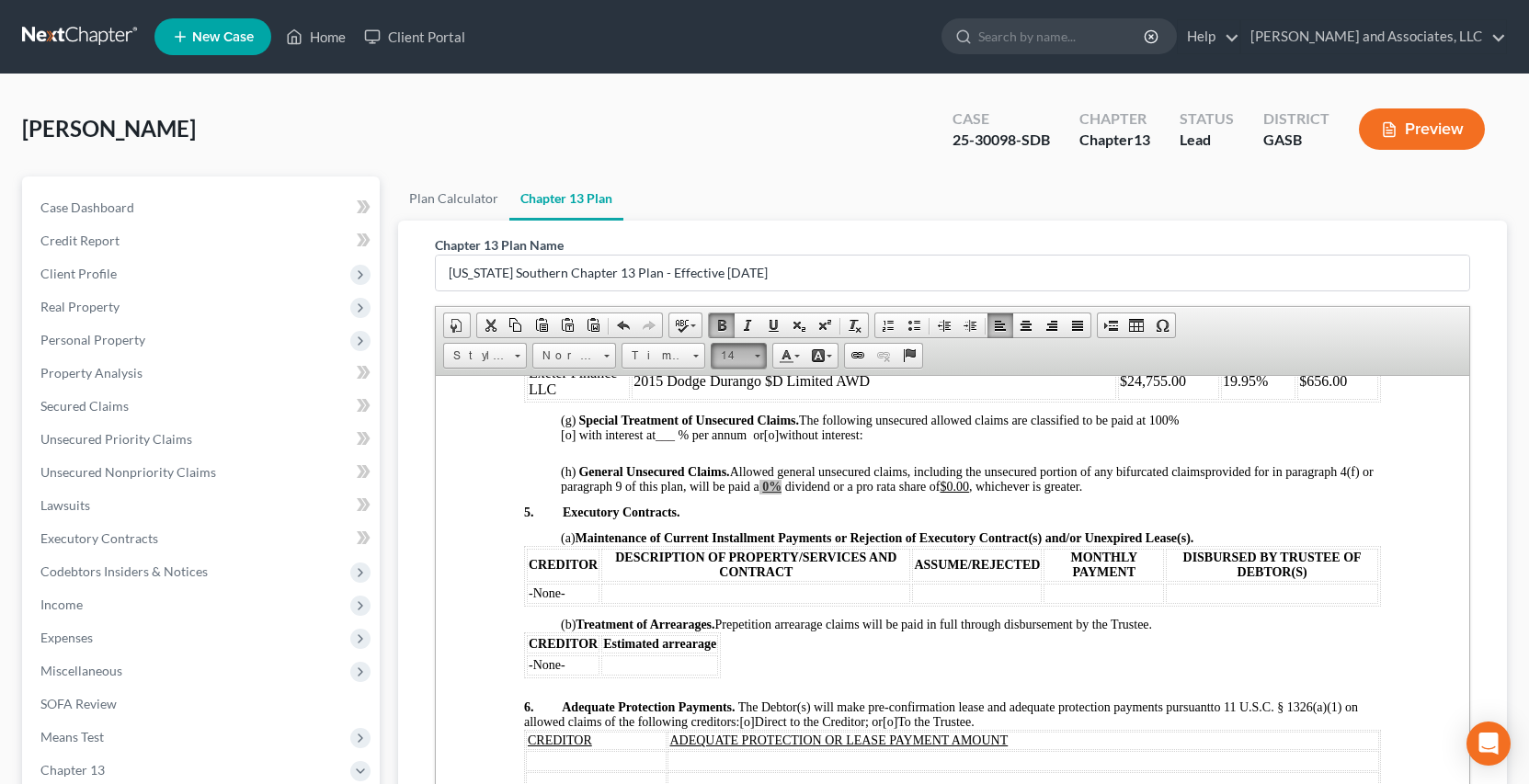
scroll to position [128, 0]
click at [734, 418] on link "16" at bounding box center [766, 423] width 105 height 23
click at [965, 464] on p at bounding box center [969, 459] width 820 height 11
drag, startPoint x: 987, startPoint y: 500, endPoint x: 1023, endPoint y: 500, distance: 36.0
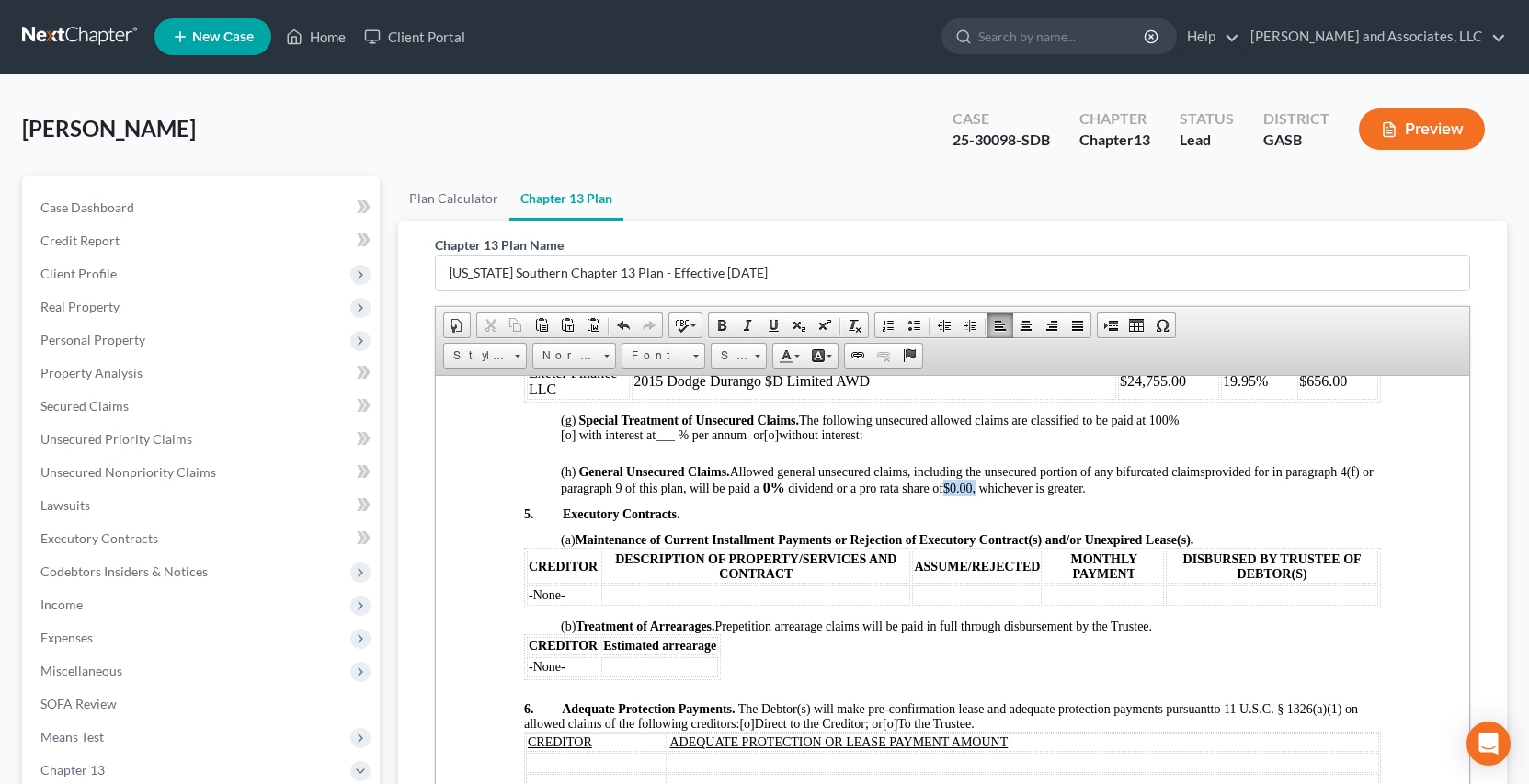
click at [1023, 496] on p "(h) General Unsecured Claims. Allowed general unsecured claims, including the u…" at bounding box center [969, 479] width 820 height 31
click at [726, 327] on span at bounding box center [722, 326] width 15 height 15
click at [760, 359] on link "14" at bounding box center [739, 355] width 56 height 25
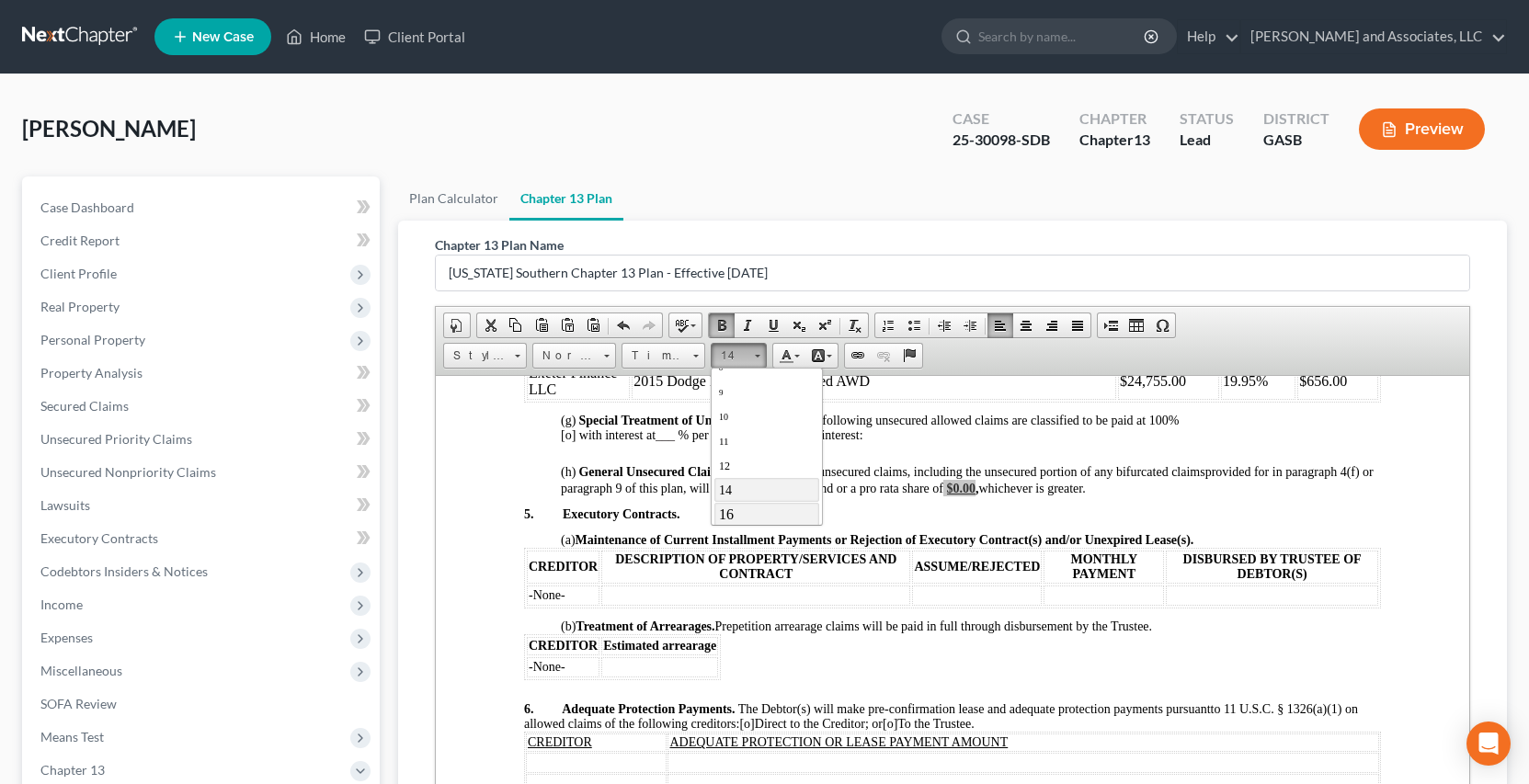
scroll to position [50, 0]
click at [730, 498] on span "16" at bounding box center [726, 500] width 15 height 16
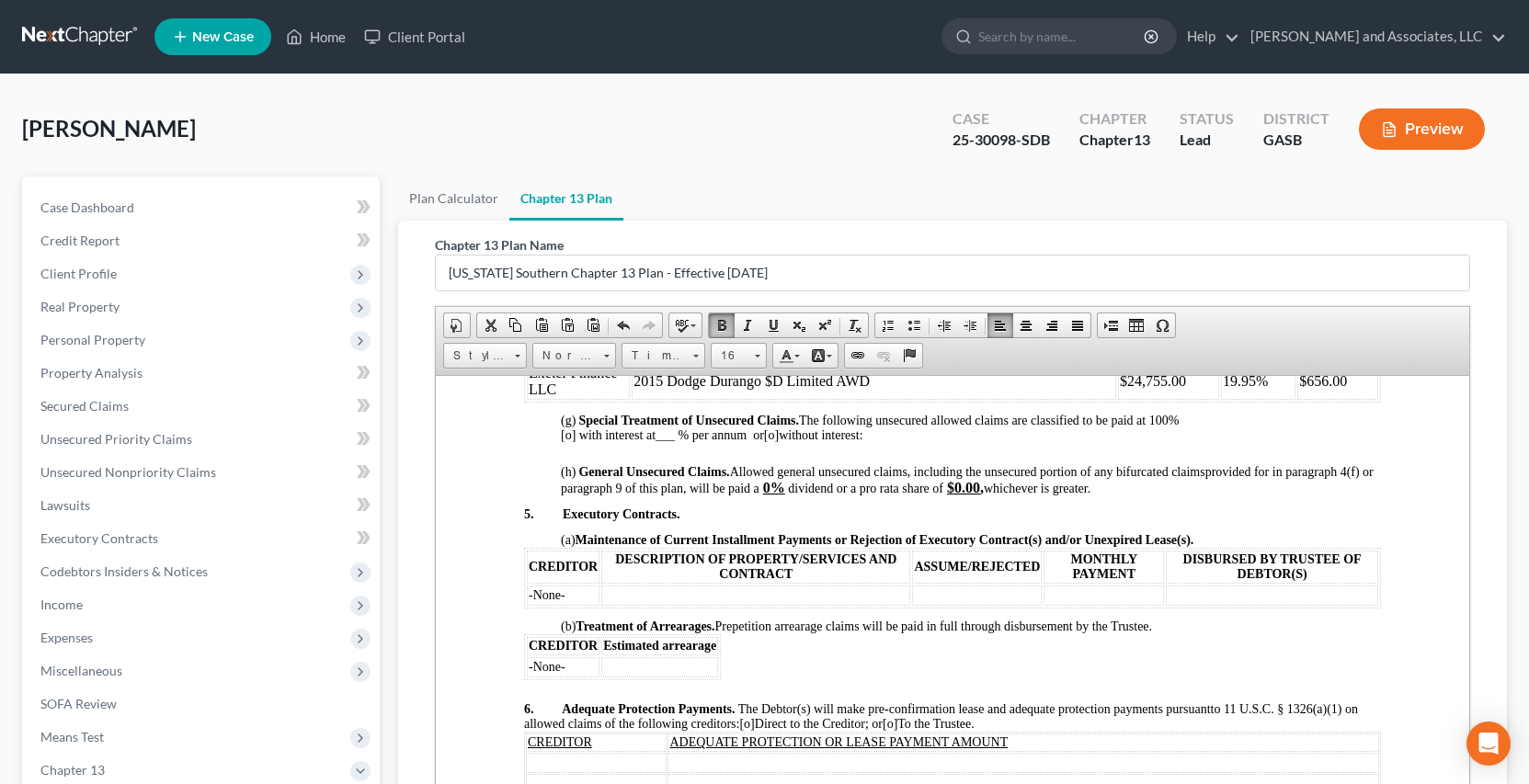
click at [1224, 521] on p "5. Executory Contracts." at bounding box center [951, 514] width 857 height 15
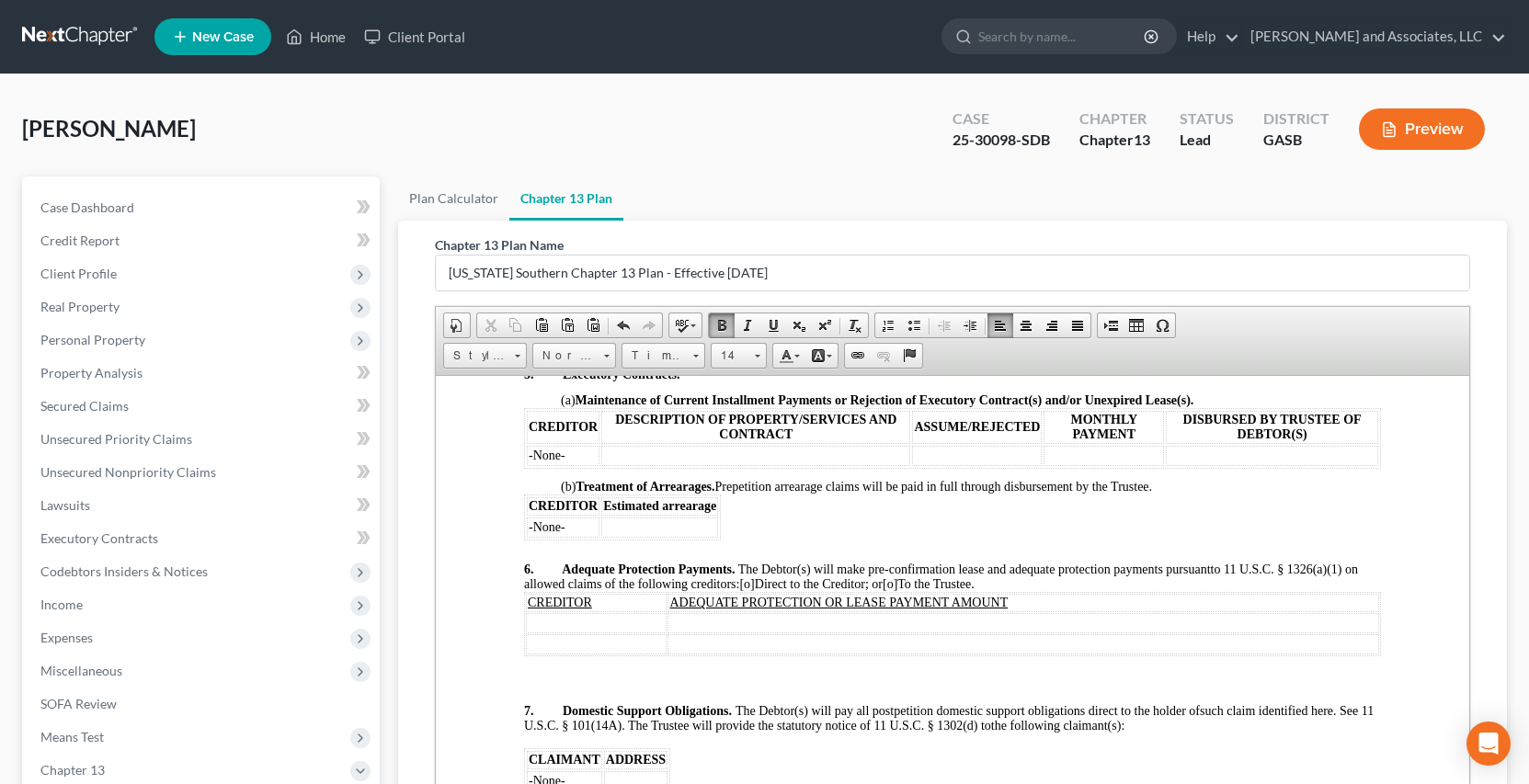
scroll to position [2396, 0]
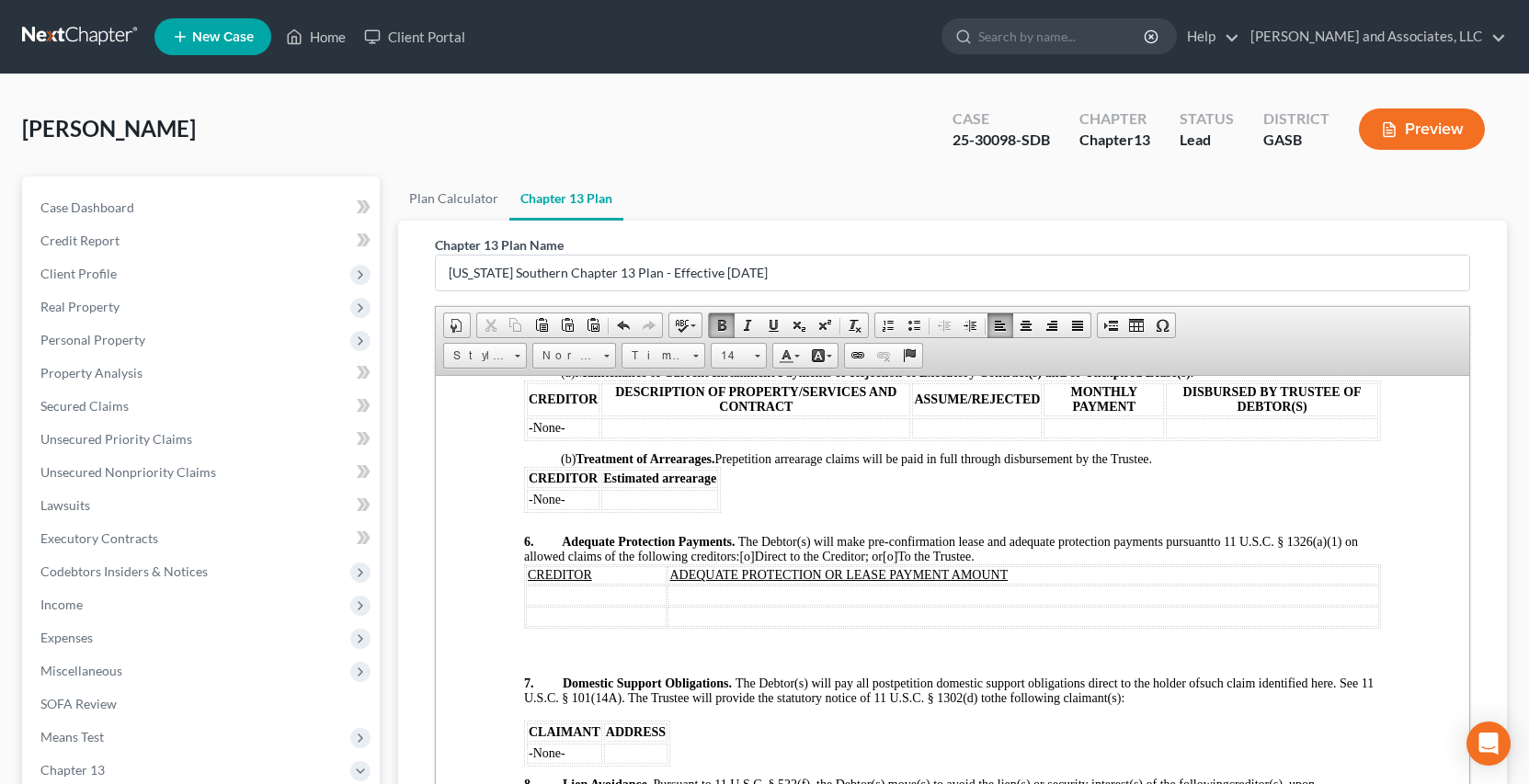
click at [897, 562] on span "[o]" at bounding box center [889, 556] width 15 height 14
drag, startPoint x: 528, startPoint y: 592, endPoint x: 1026, endPoint y: 614, distance: 498.5
click at [1026, 614] on tbody "CREDITOR ADEQUATE PROTECTION OR LEASE PAYMENT AMOUNT" at bounding box center [951, 595] width 854 height 61
click at [722, 328] on span at bounding box center [722, 326] width 15 height 15
click at [550, 599] on tbody "CREDITOR ADEQUATE PROTECTION OR LEASE PAYMENT AMOUNT" at bounding box center [951, 595] width 854 height 61
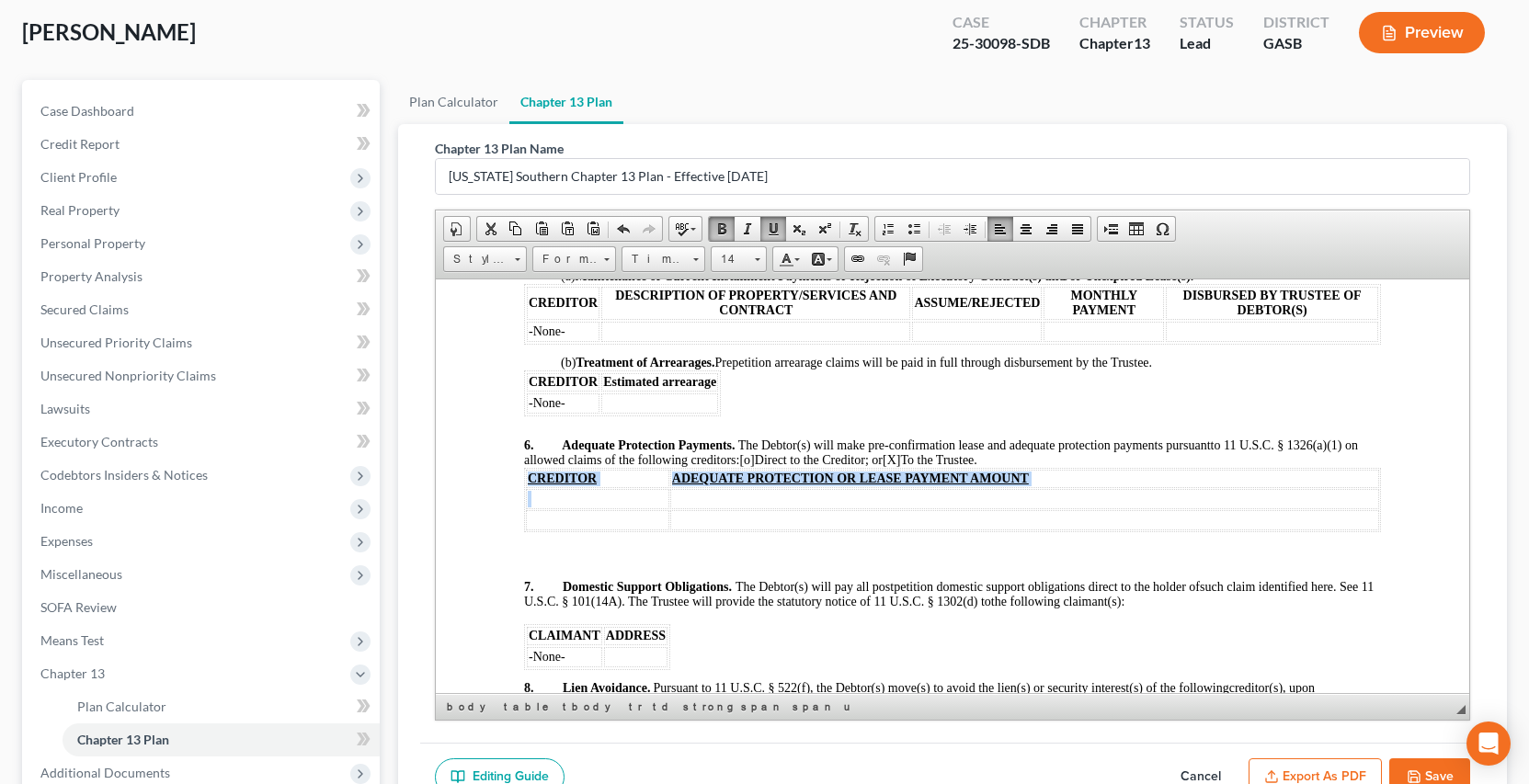
scroll to position [134, 0]
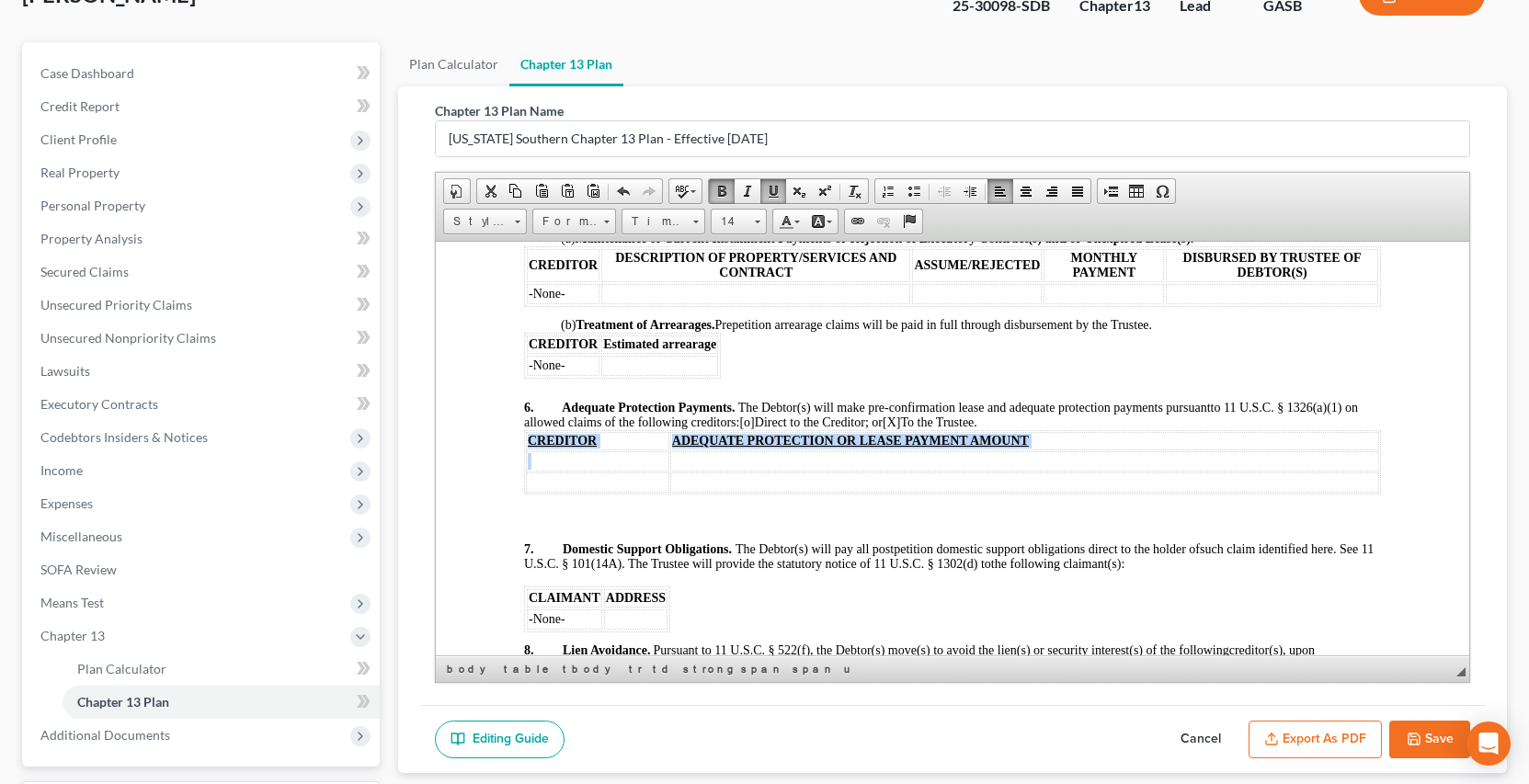
drag, startPoint x: 553, startPoint y: 478, endPoint x: 471, endPoint y: 479, distance: 82.0
click at [551, 470] on td at bounding box center [596, 461] width 144 height 21
drag, startPoint x: 469, startPoint y: 479, endPoint x: 486, endPoint y: 479, distance: 17.0
click at [534, 470] on td at bounding box center [596, 461] width 144 height 21
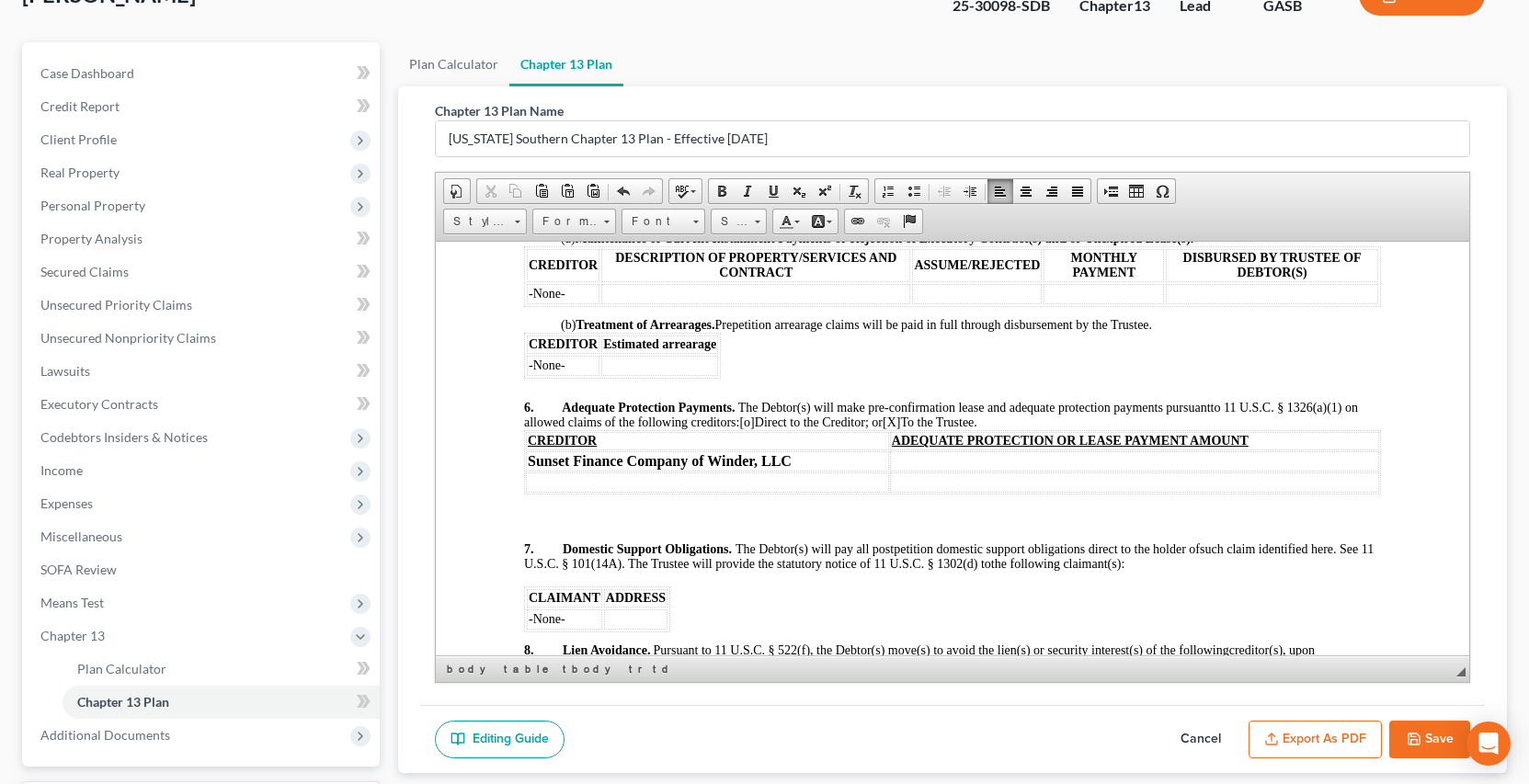
drag, startPoint x: 904, startPoint y: 434, endPoint x: 1015, endPoint y: 434, distance: 111.0
click at [1016, 429] on p "6. Adequate Protection Payments. The Debtor(s) will make pre-confirmation lease…" at bounding box center [951, 414] width 857 height 29
drag, startPoint x: 722, startPoint y: 192, endPoint x: 761, endPoint y: 213, distance: 44.3
click at [729, 193] on link "Bold" at bounding box center [721, 191] width 25 height 23
click at [761, 222] on link "14" at bounding box center [739, 221] width 56 height 25
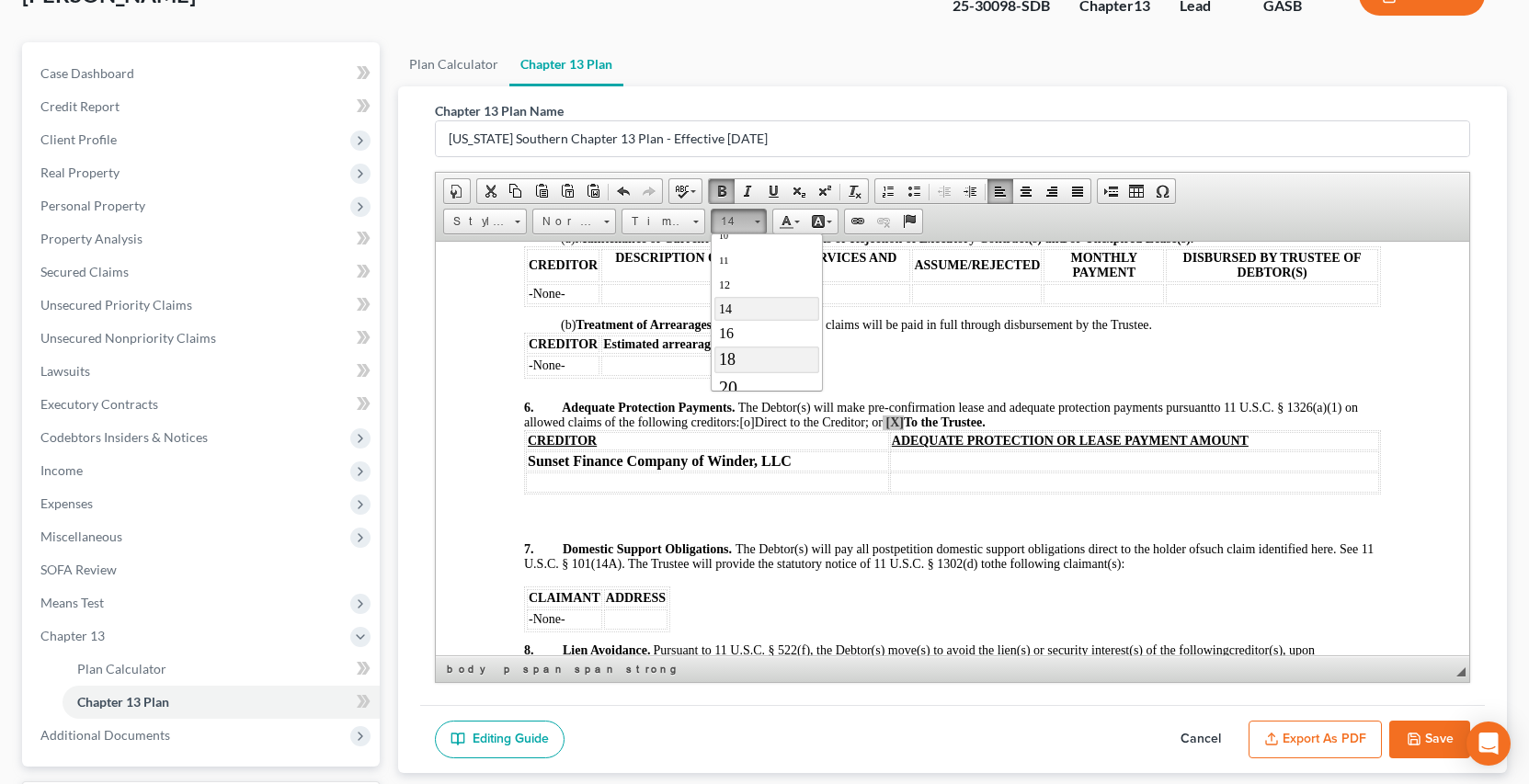
scroll to position [86, 0]
click at [724, 328] on span "16" at bounding box center [726, 330] width 15 height 16
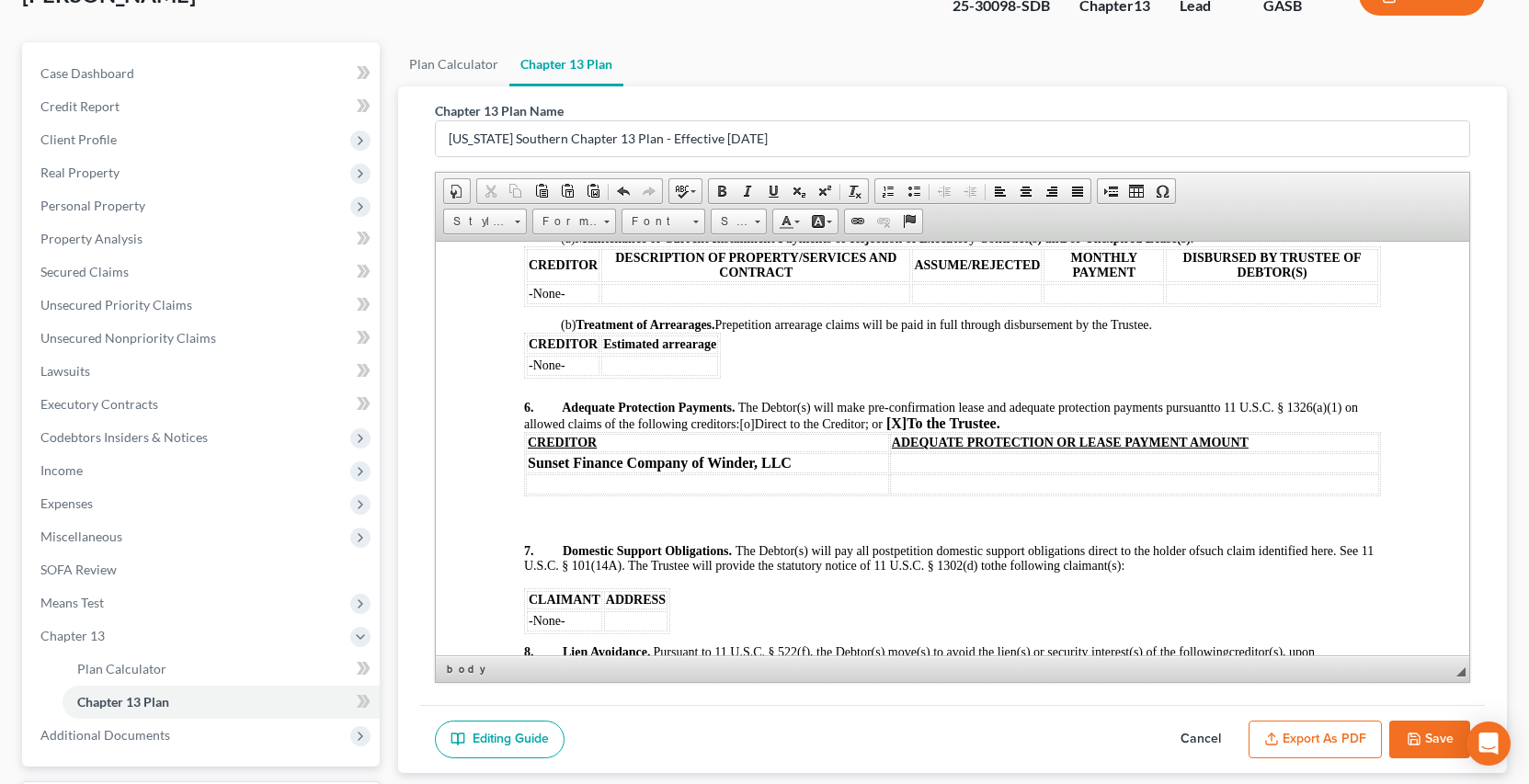
click at [899, 472] on td at bounding box center [1134, 463] width 489 height 21
click at [889, 472] on td "10.00" at bounding box center [1134, 463] width 489 height 21
drag, startPoint x: 875, startPoint y: 476, endPoint x: 887, endPoint y: 351, distance: 125.6
click at [949, 472] on tr "Sunset Finance Company of Winder, LLC $10.00" at bounding box center [951, 463] width 854 height 21
drag, startPoint x: 723, startPoint y: 190, endPoint x: 733, endPoint y: 203, distance: 16.4
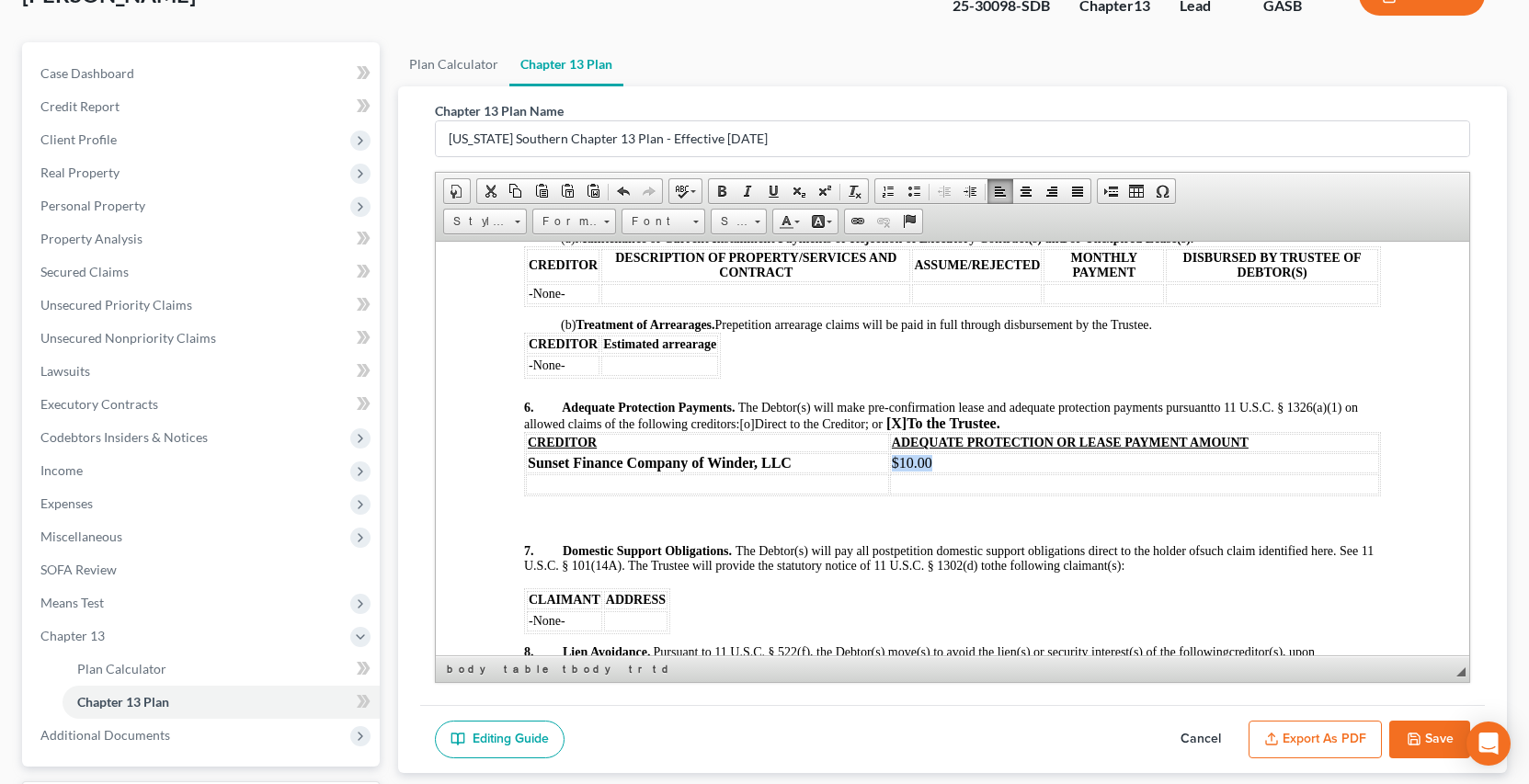
click at [723, 191] on span at bounding box center [722, 192] width 15 height 15
click at [767, 221] on span "Size Size" at bounding box center [742, 223] width 62 height 30
click at [765, 229] on link "Size" at bounding box center [739, 221] width 56 height 25
drag, startPoint x: 721, startPoint y: 340, endPoint x: 995, endPoint y: 341, distance: 274.0
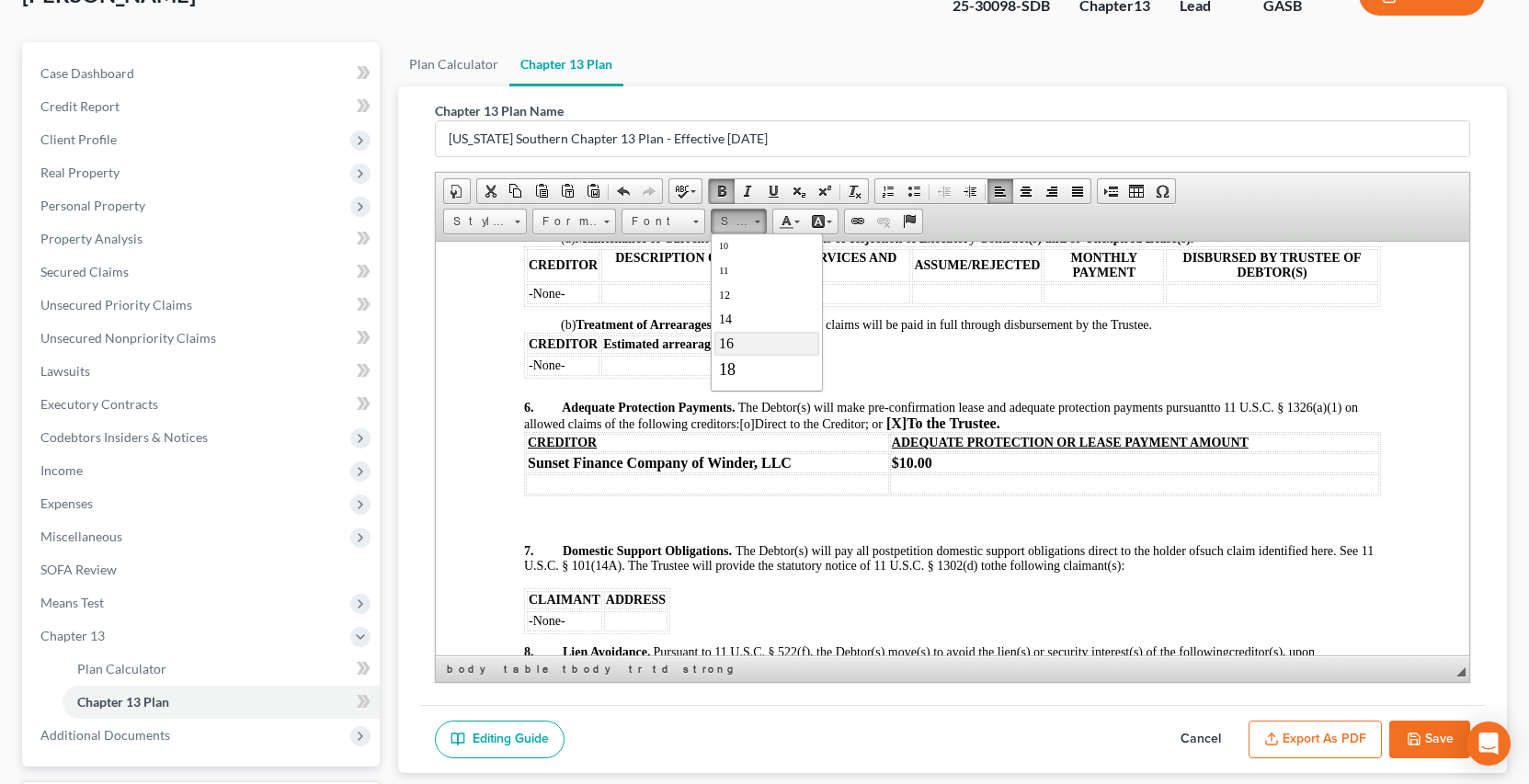
click at [721, 340] on span "16" at bounding box center [726, 342] width 15 height 16
click at [555, 494] on td at bounding box center [706, 484] width 363 height 21
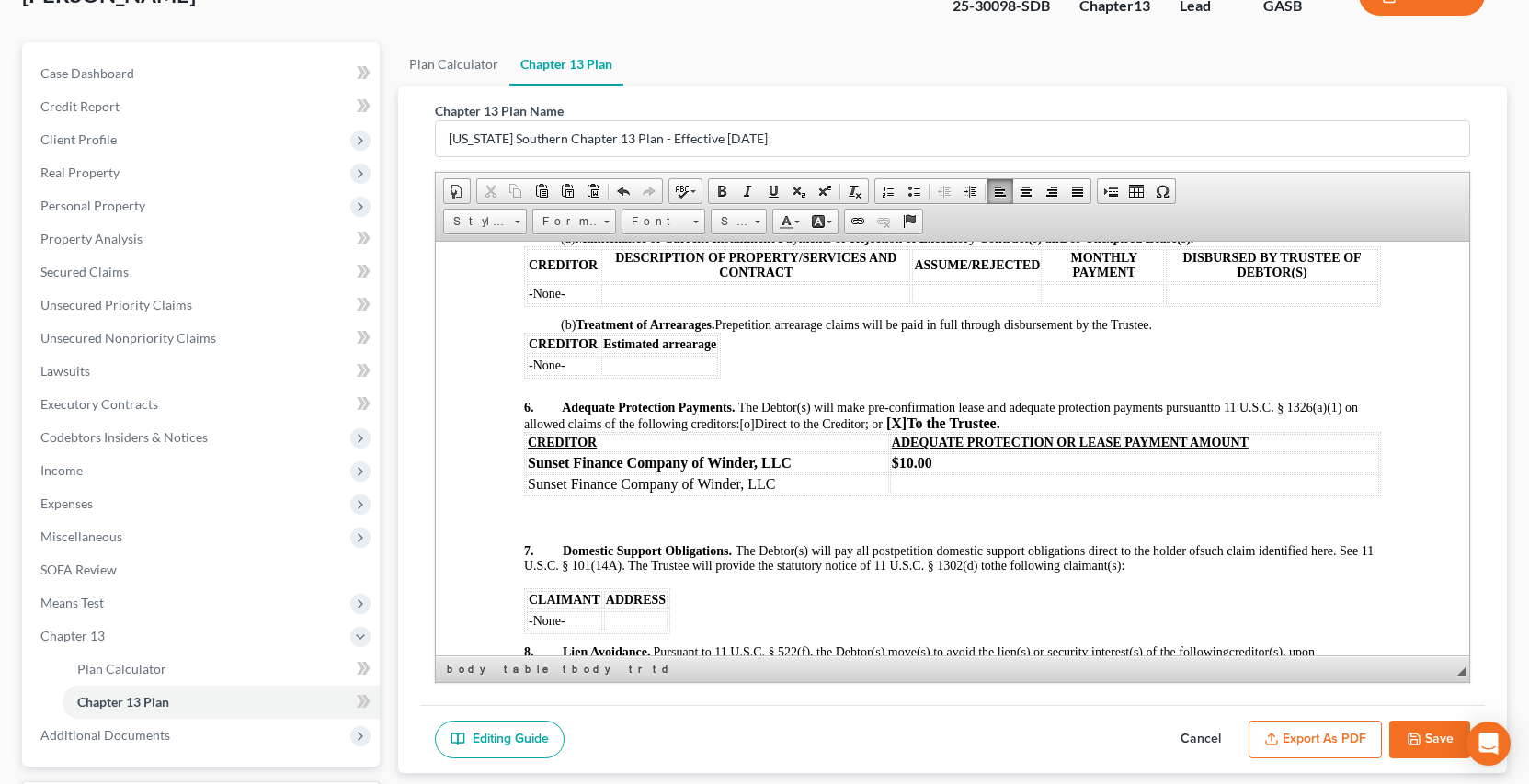
click at [897, 494] on td at bounding box center [1134, 484] width 489 height 21
click at [1407, 586] on span "Insert Row After" at bounding box center [1414, 586] width 107 height 23
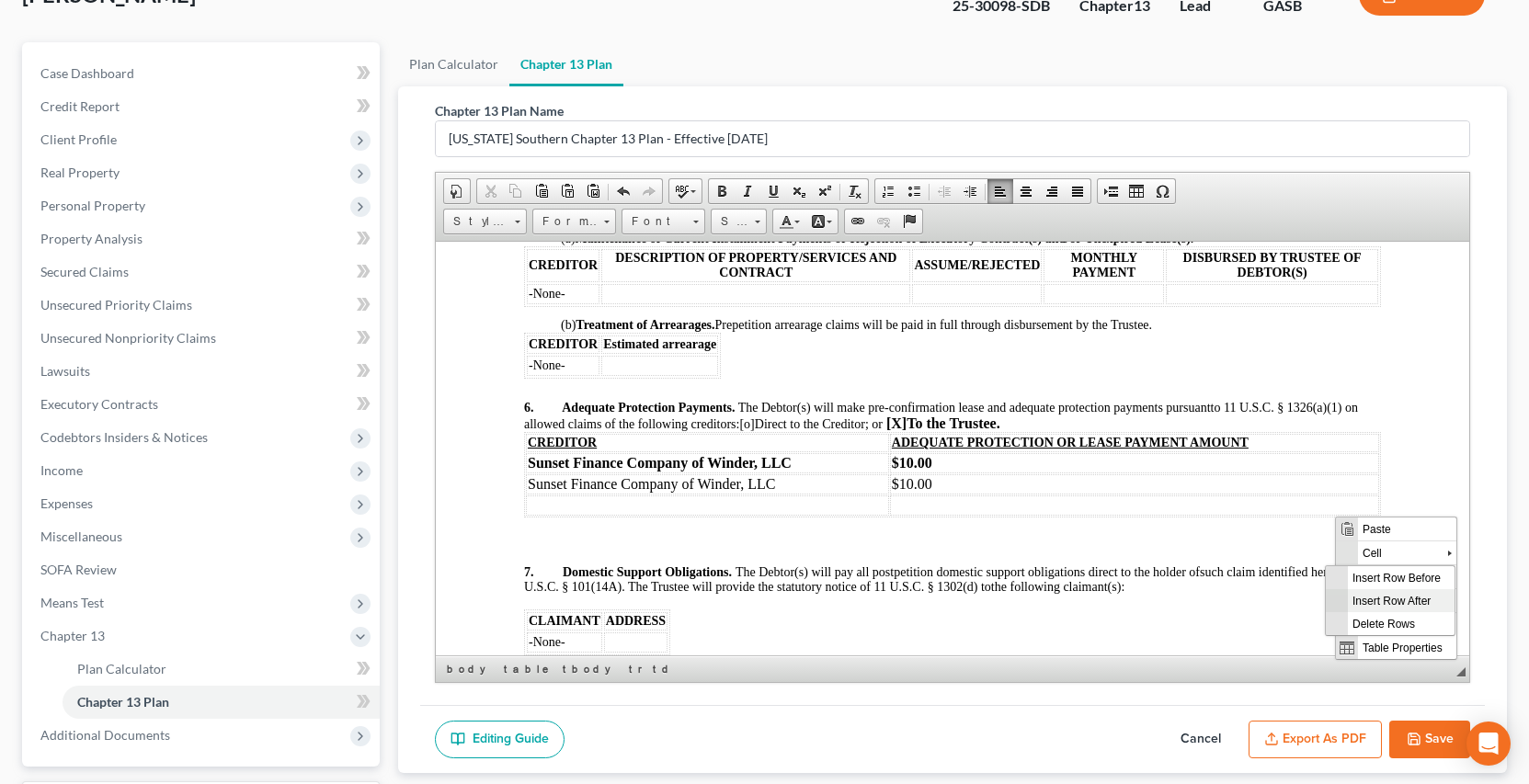
click at [1428, 597] on span "Insert Row After" at bounding box center [1400, 600] width 107 height 23
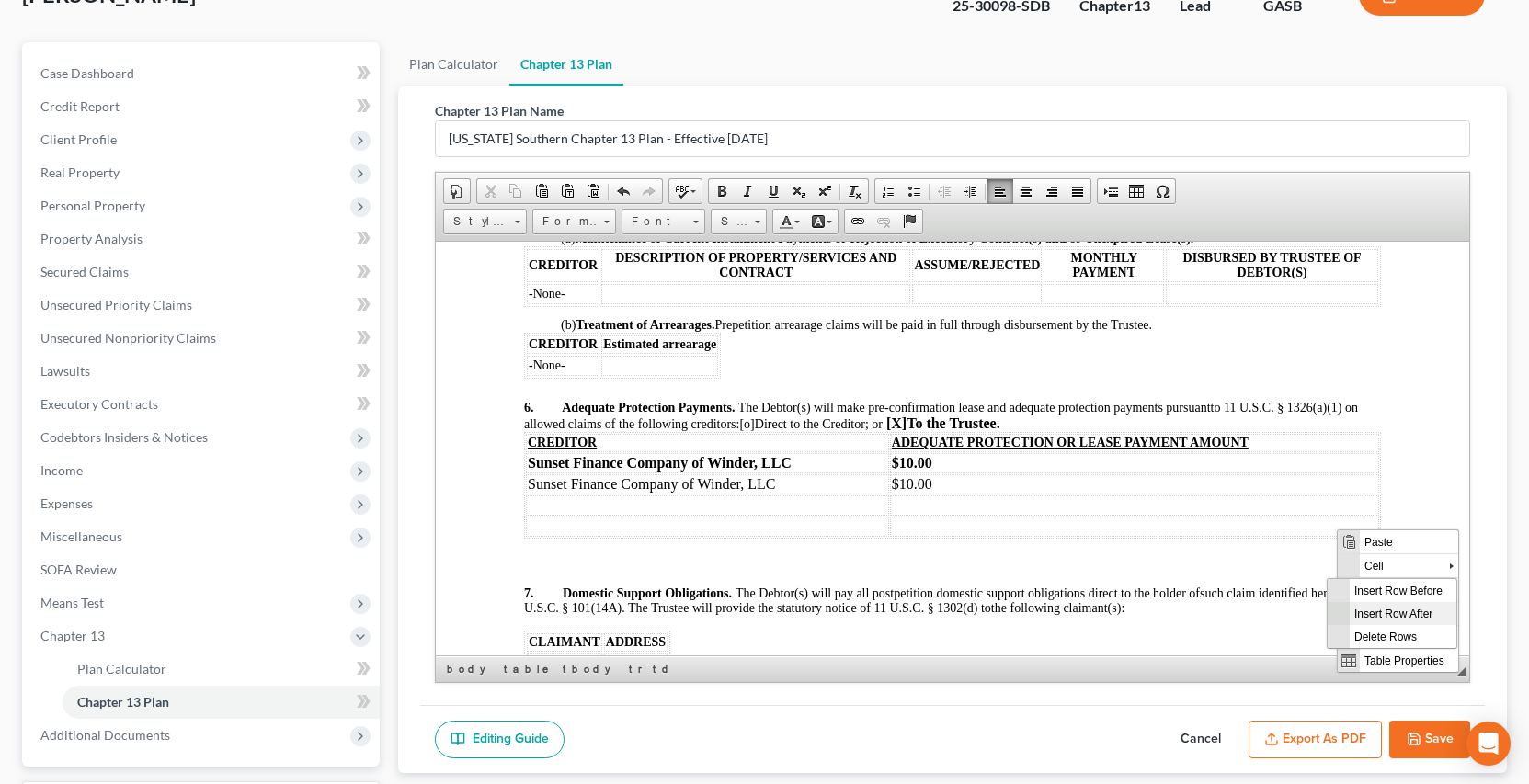
click at [1429, 609] on span "Insert Row After" at bounding box center [1402, 612] width 107 height 23
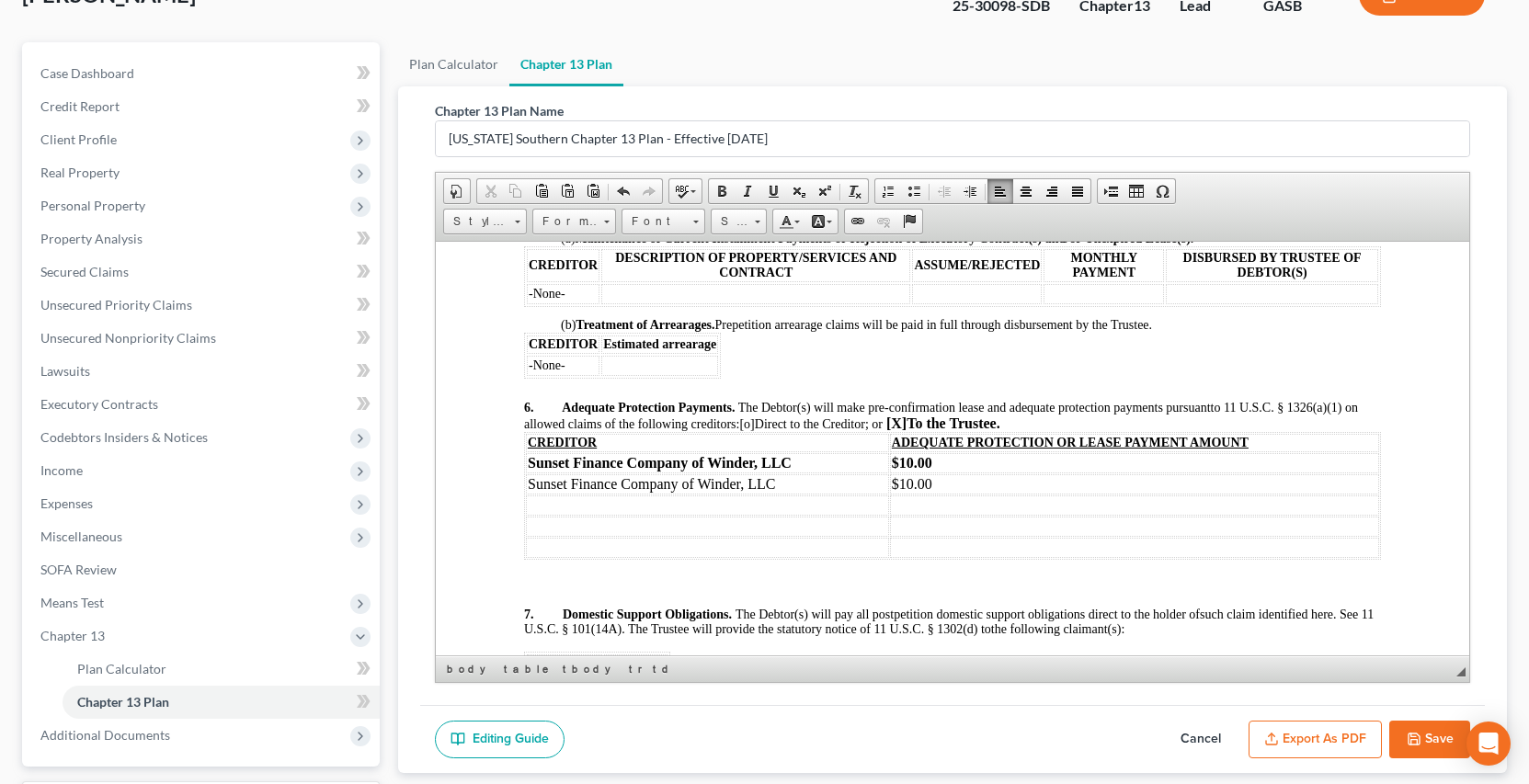
click at [545, 515] on td at bounding box center [706, 505] width 363 height 21
click at [540, 536] on td at bounding box center [706, 526] width 363 height 21
drag, startPoint x: 545, startPoint y: 563, endPoint x: 549, endPoint y: 574, distance: 11.7
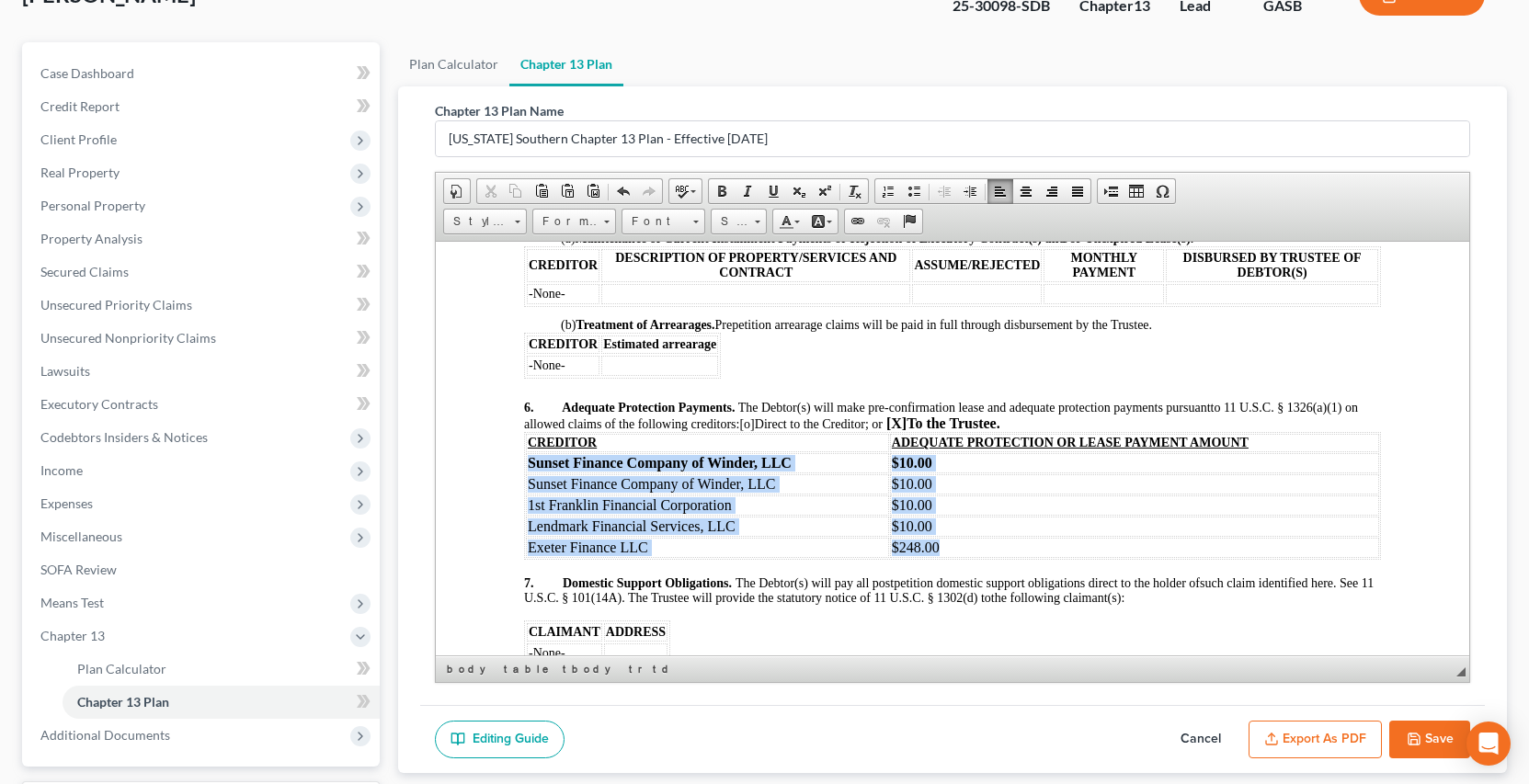
drag, startPoint x: 526, startPoint y: 478, endPoint x: 950, endPoint y: 541, distance: 428.7
click at [949, 549] on tbody "CREDITOR ADEQUATE PROTECTION OR LEASE PAYMENT AMOUNT Sunset Finance Company of …" at bounding box center [951, 495] width 854 height 124
click at [760, 226] on link "Size" at bounding box center [739, 221] width 56 height 25
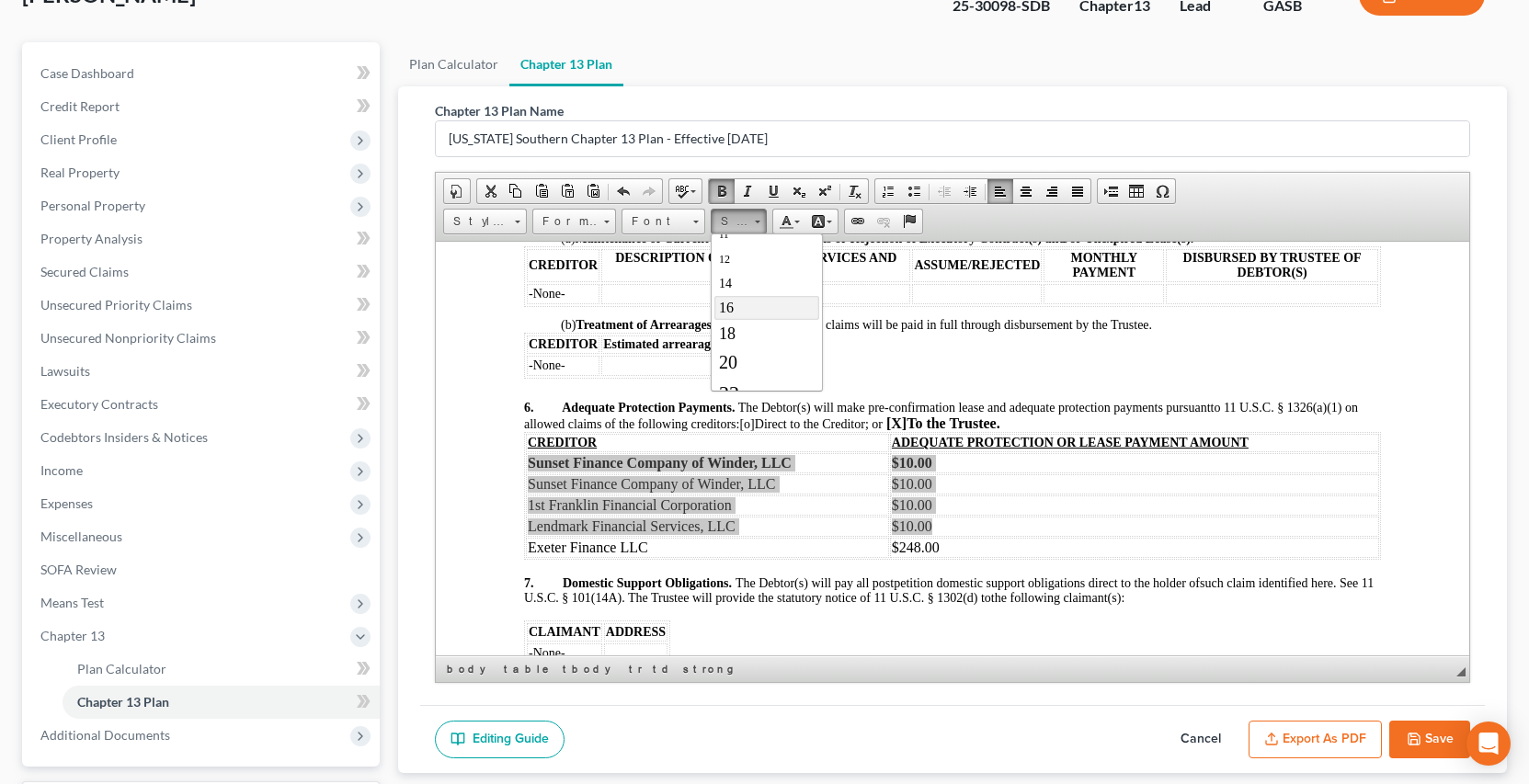
scroll to position [110, 0]
click at [730, 304] on span "16" at bounding box center [726, 305] width 15 height 16
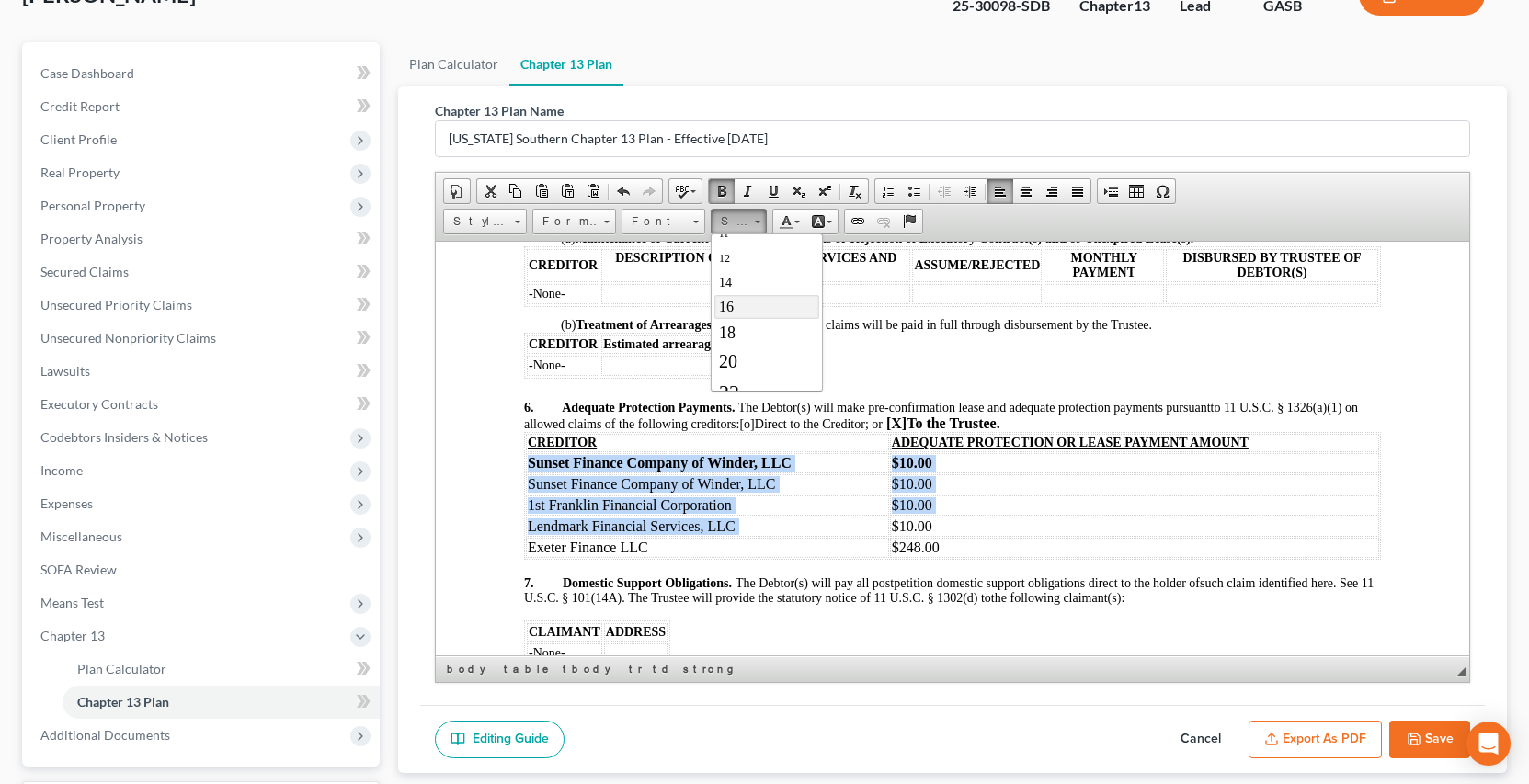
scroll to position [0, 0]
click at [721, 186] on span at bounding box center [722, 192] width 15 height 15
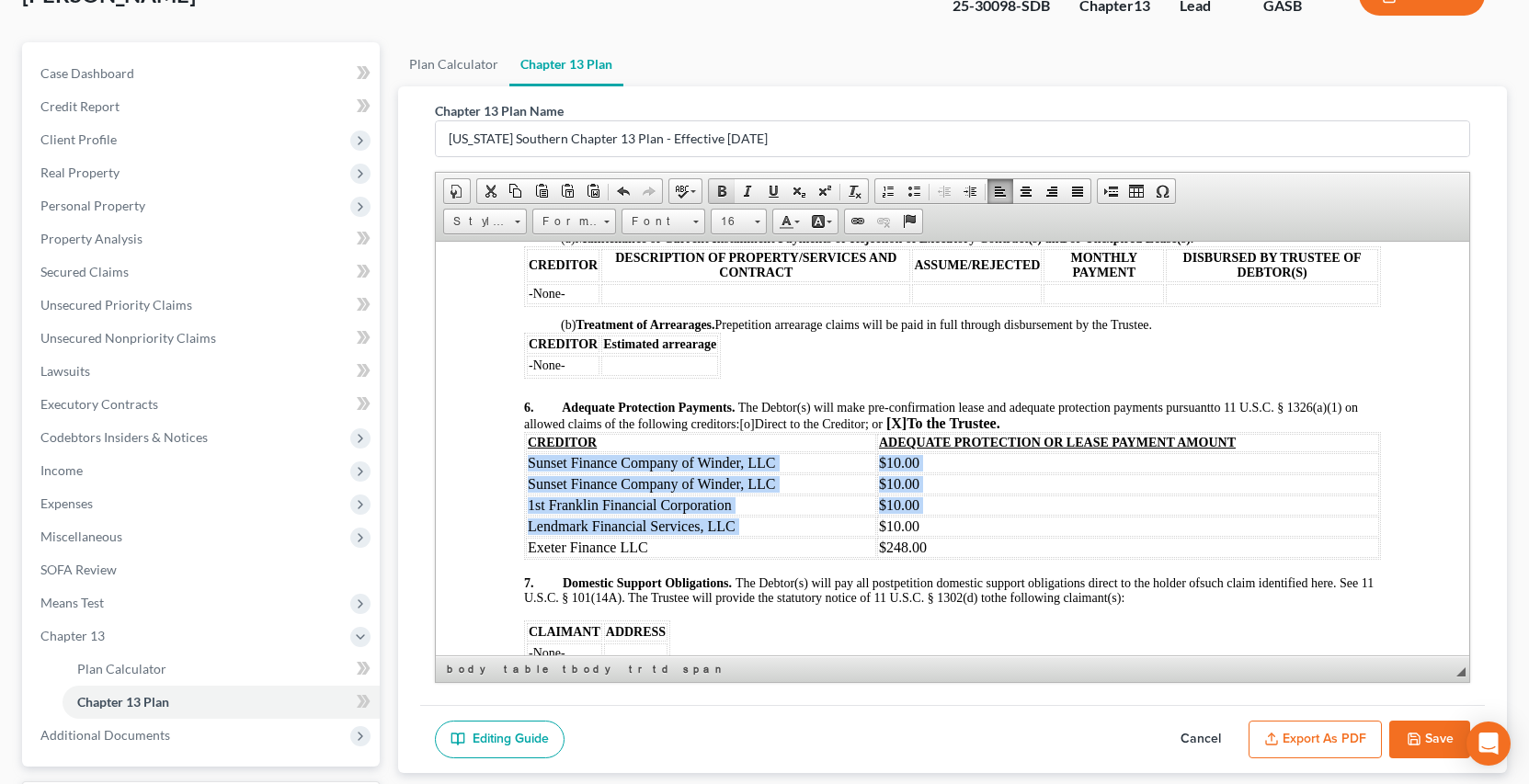
click at [721, 191] on span at bounding box center [722, 192] width 15 height 15
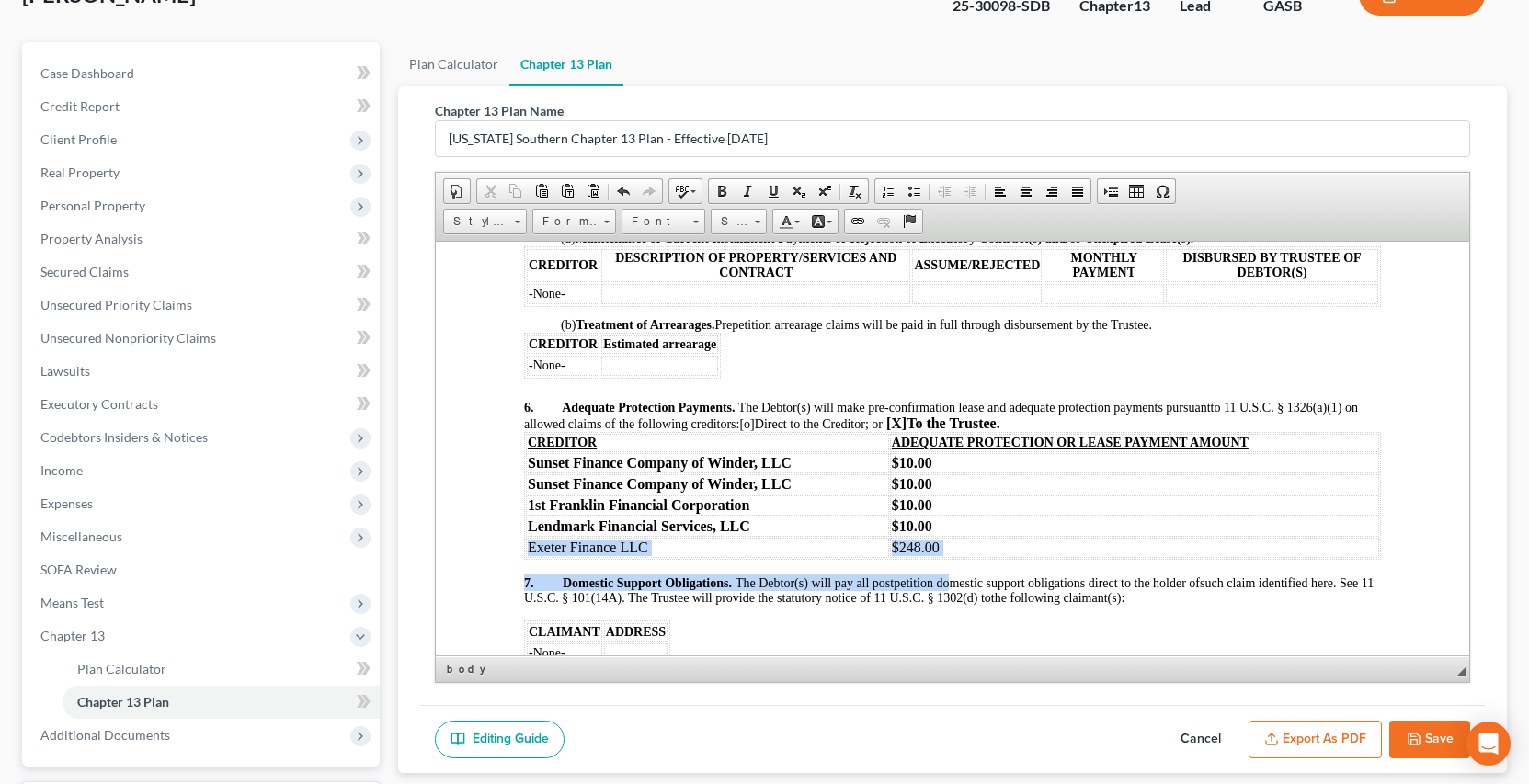
drag, startPoint x: 524, startPoint y: 556, endPoint x: 955, endPoint y: 575, distance: 431.4
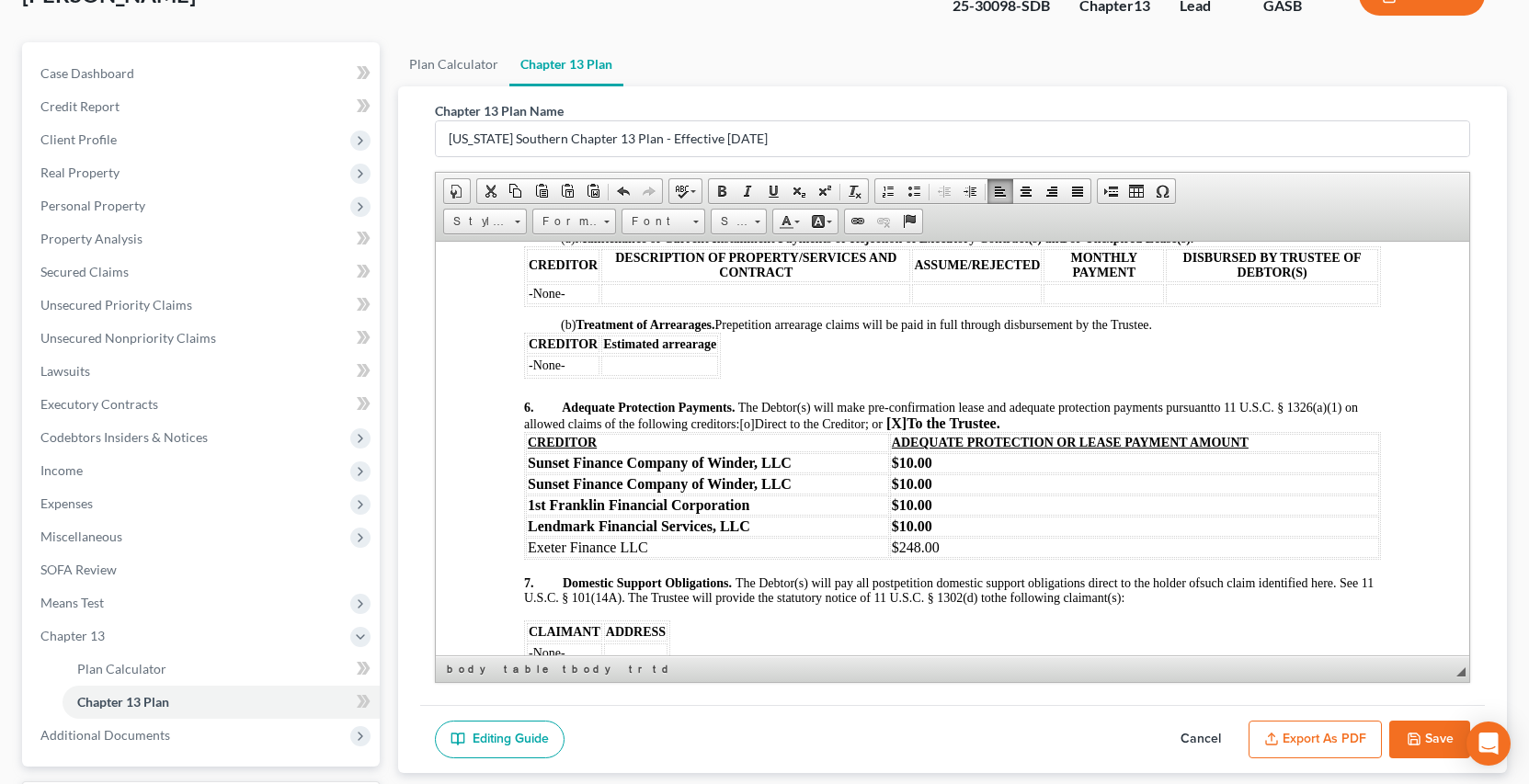
drag, startPoint x: 528, startPoint y: 561, endPoint x: 938, endPoint y: 567, distance: 410.0
click at [938, 557] on tr "Exeter Finance LLC $248.00" at bounding box center [951, 547] width 854 height 21
click at [757, 222] on span at bounding box center [758, 222] width 6 height 3
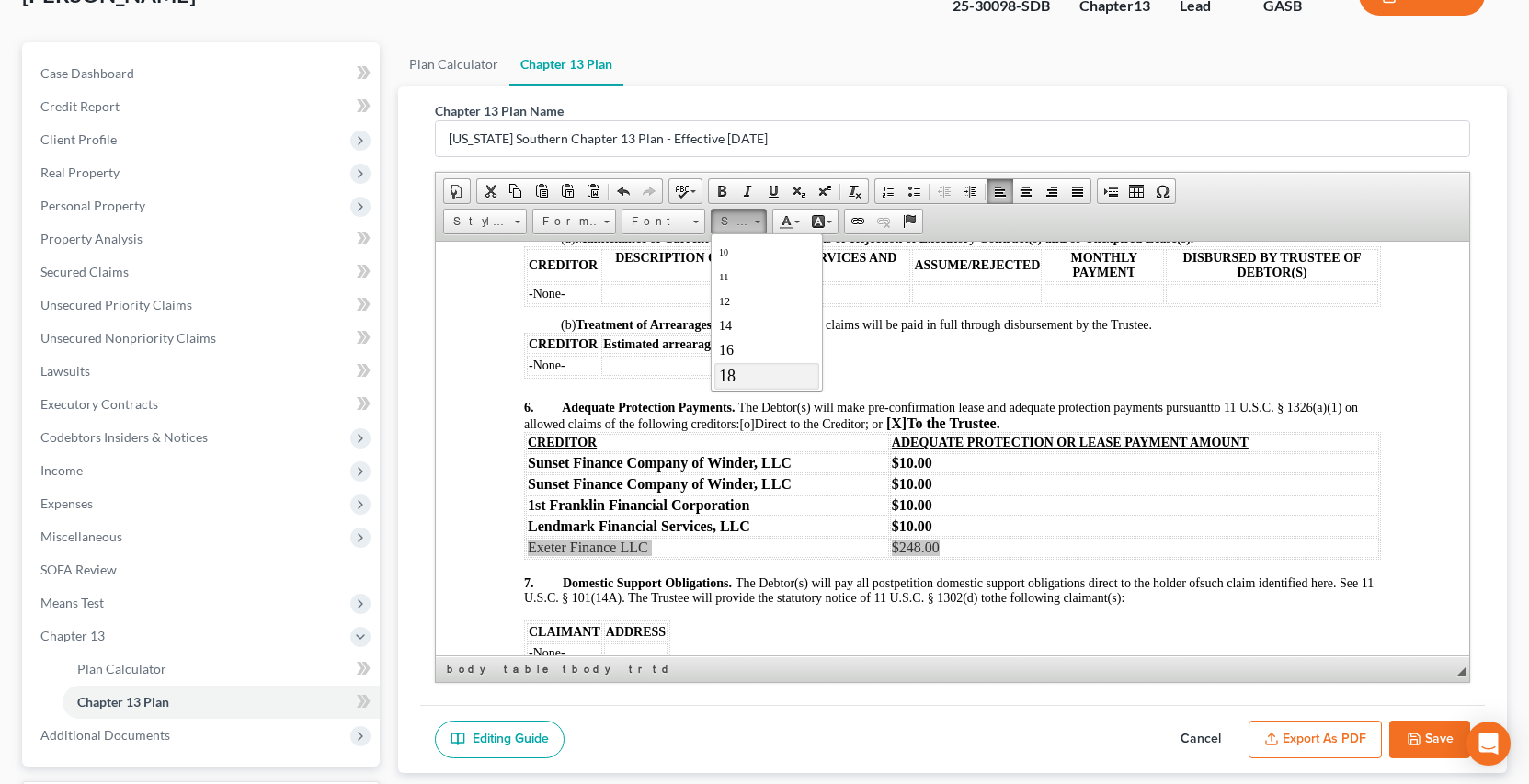
scroll to position [73, 0]
click at [725, 338] on span "16" at bounding box center [726, 342] width 15 height 16
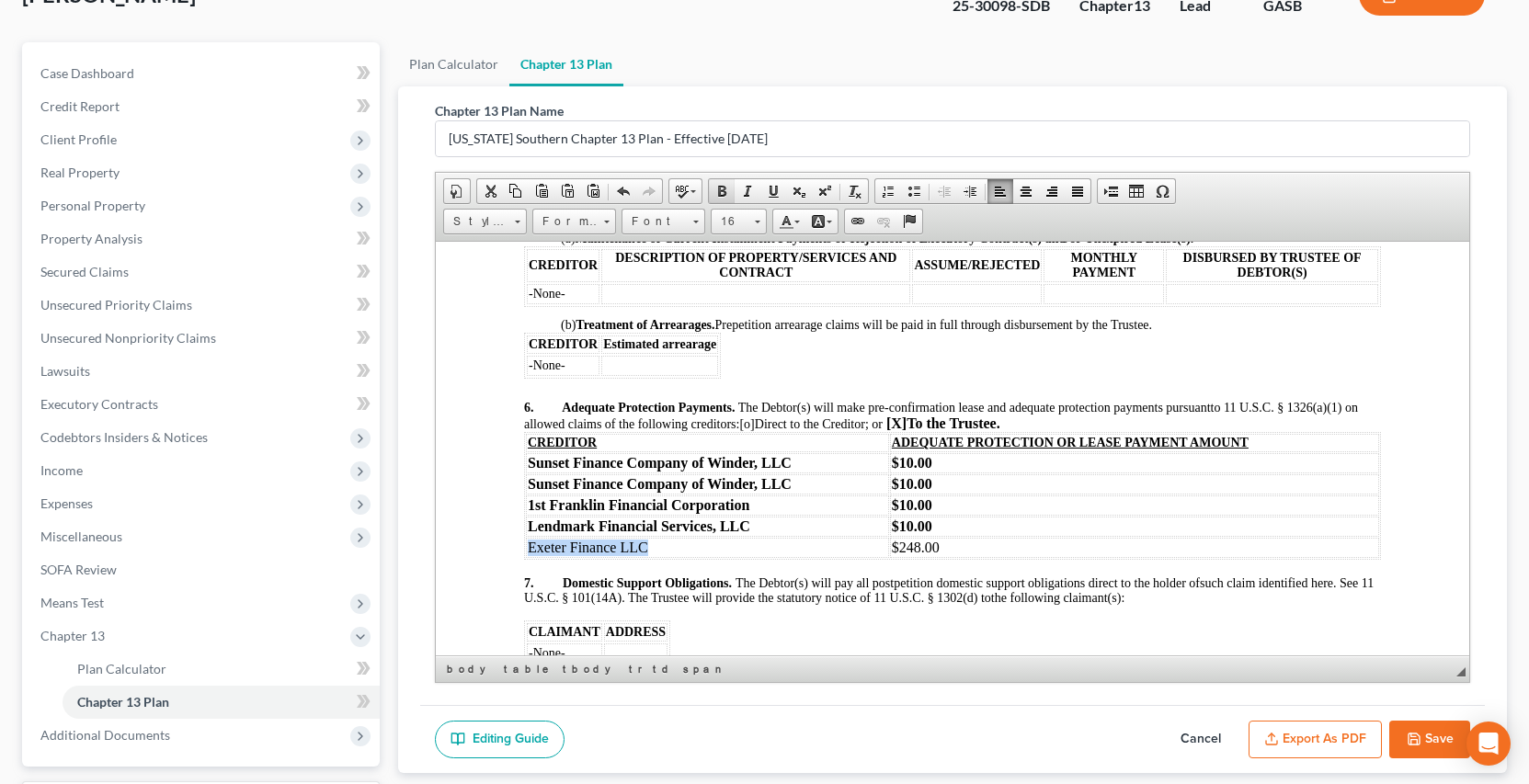
click at [722, 192] on span at bounding box center [722, 192] width 15 height 15
drag, startPoint x: 463, startPoint y: 493, endPoint x: 499, endPoint y: 501, distance: 36.9
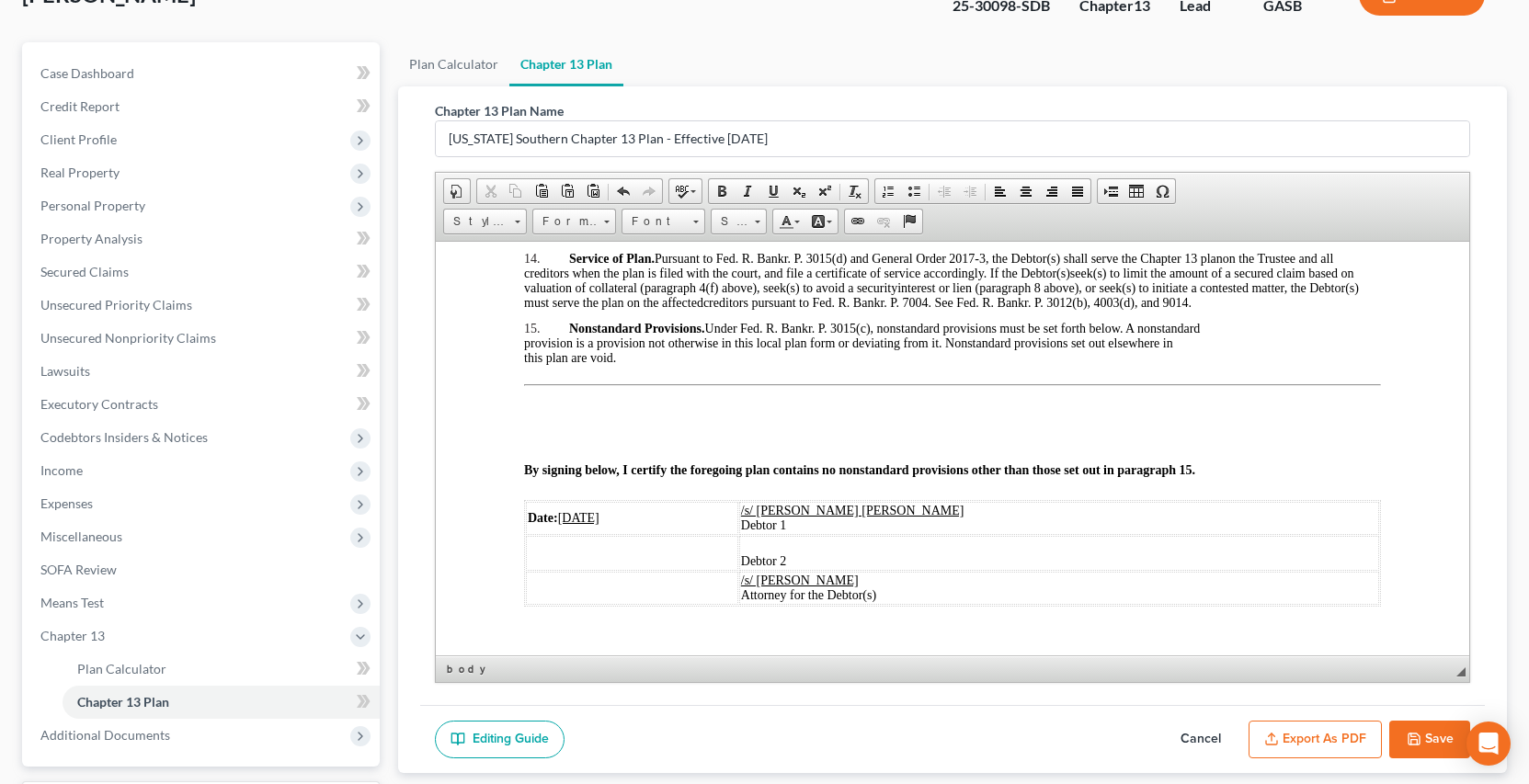
scroll to position [3245, 0]
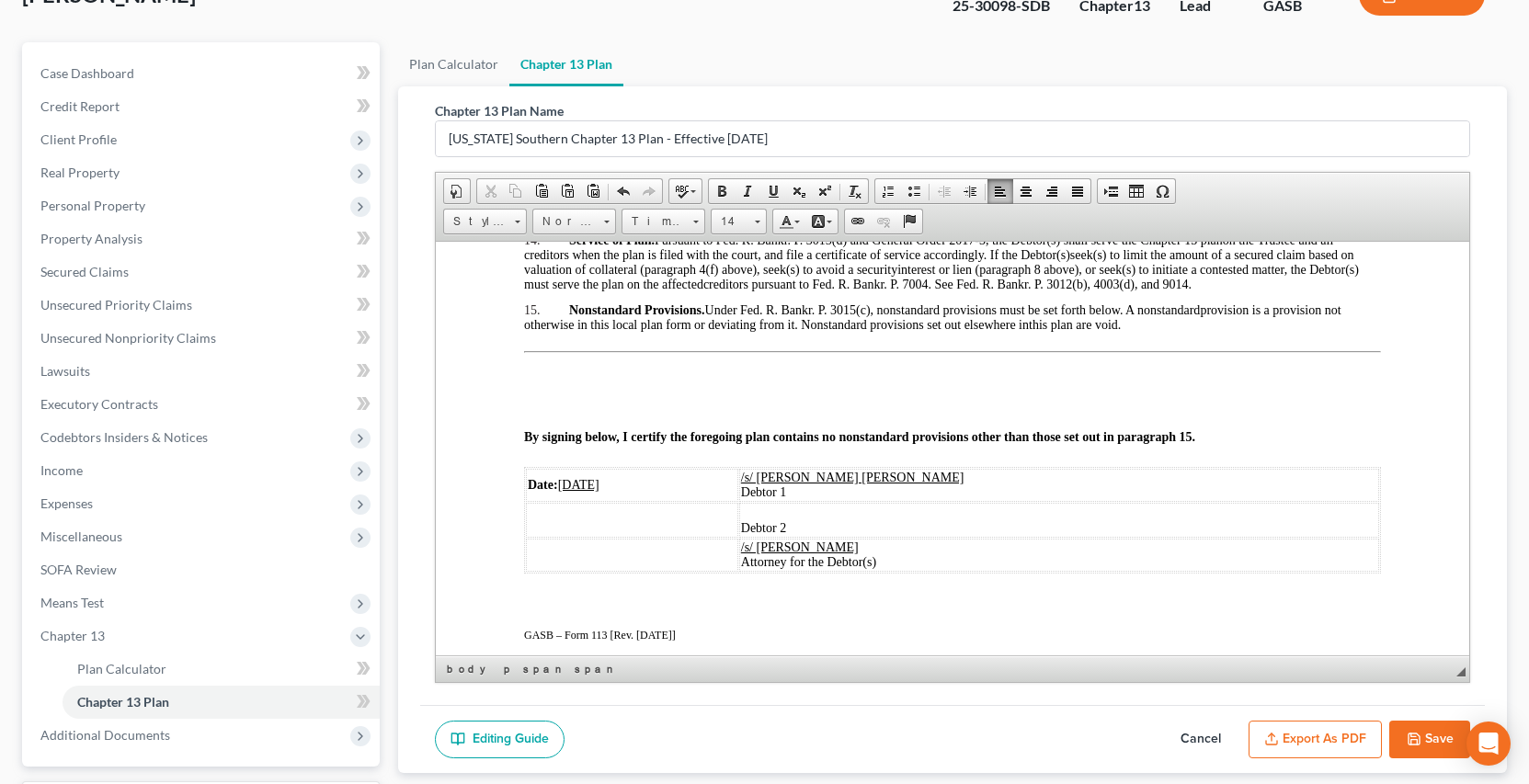
click at [1154, 331] on p "15. Nonstandard Provisions. Under Fed. R. Bankr. P. 3015(c), nonstandard provis…" at bounding box center [951, 316] width 857 height 29
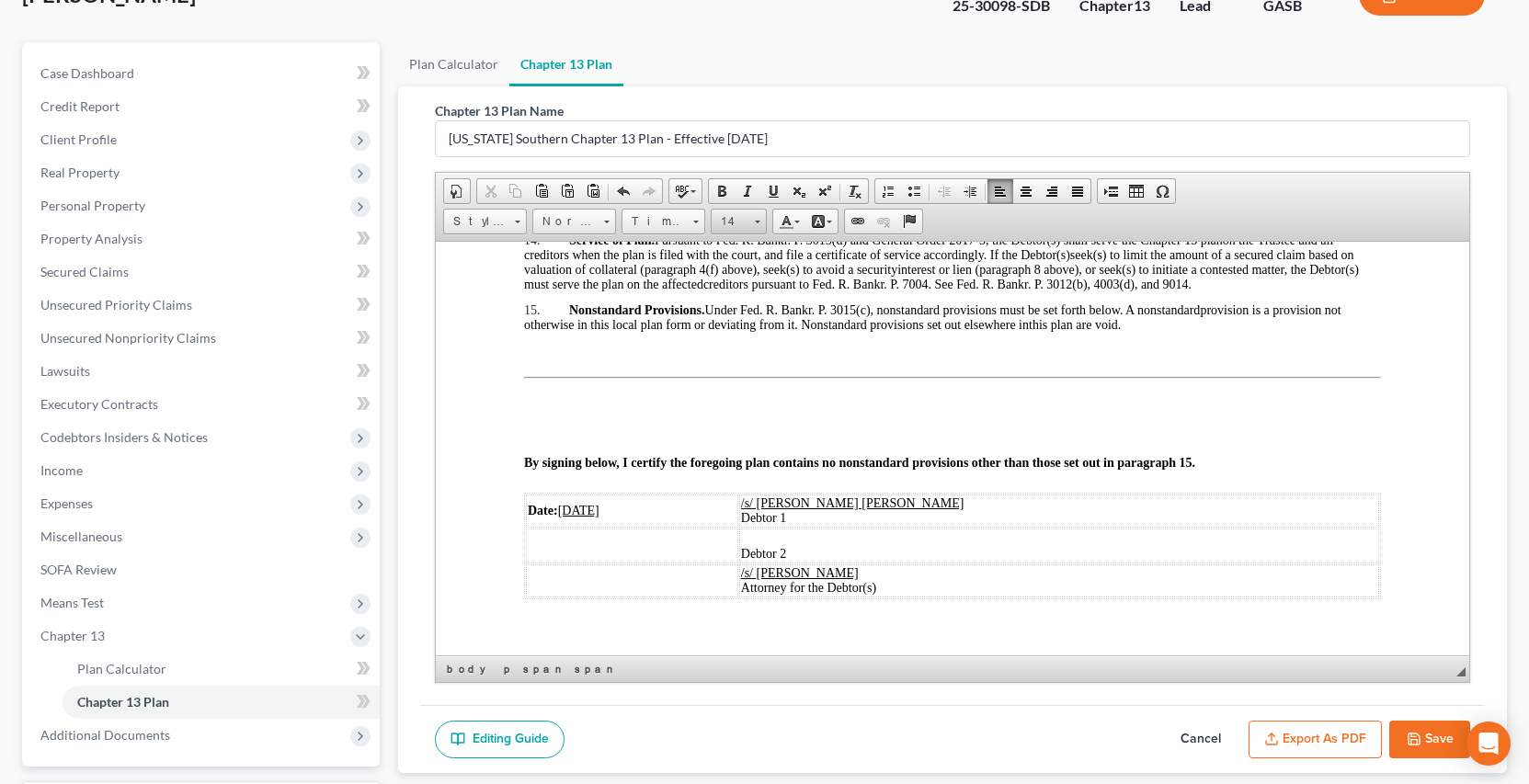
drag, startPoint x: 757, startPoint y: 222, endPoint x: 42, endPoint y: 0, distance: 748.7
click at [757, 222] on span at bounding box center [758, 222] width 6 height 3
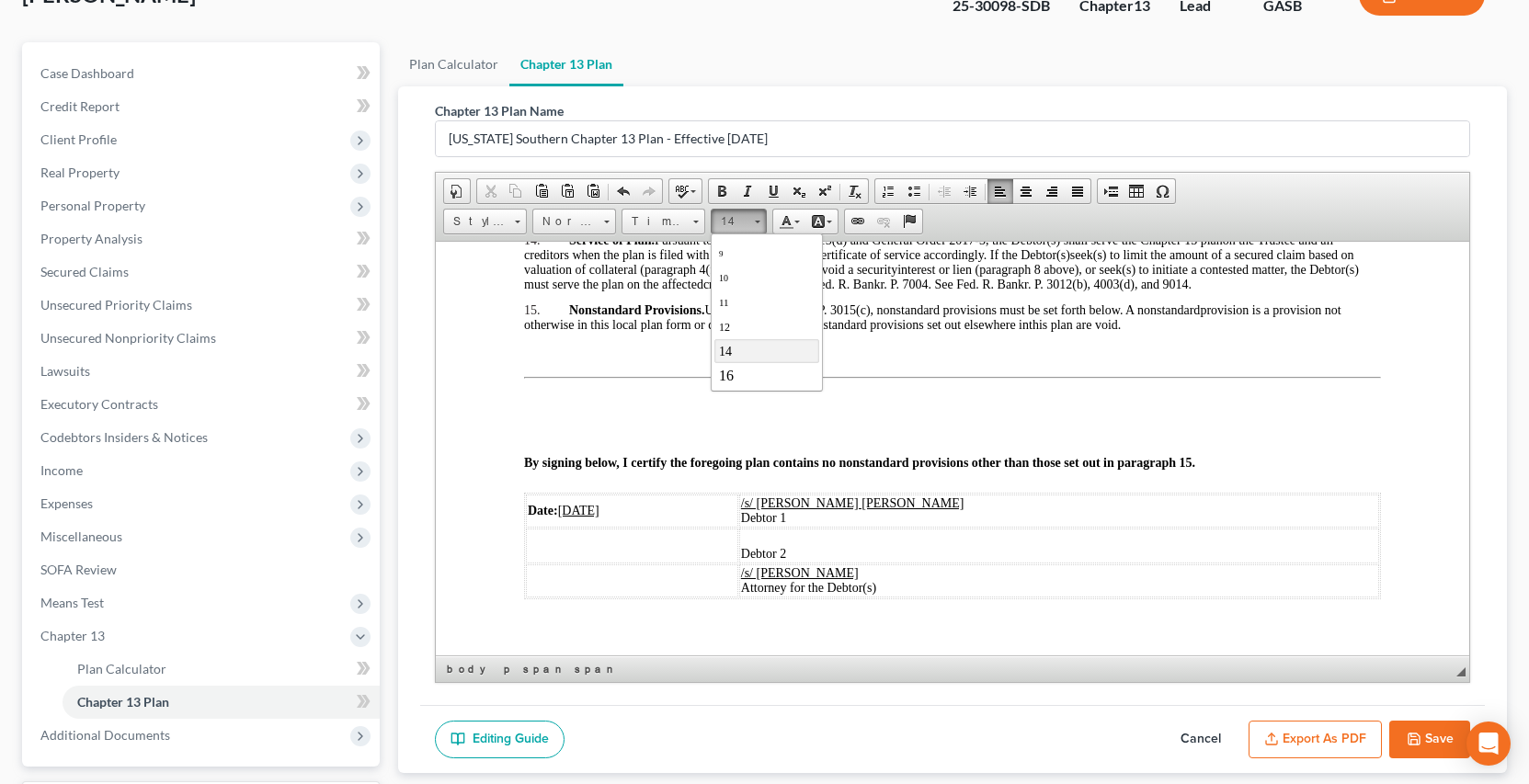
scroll to position [50, 0]
drag, startPoint x: 946, startPoint y: 352, endPoint x: 727, endPoint y: 363, distance: 219.3
click at [727, 363] on span "16" at bounding box center [726, 366] width 15 height 16
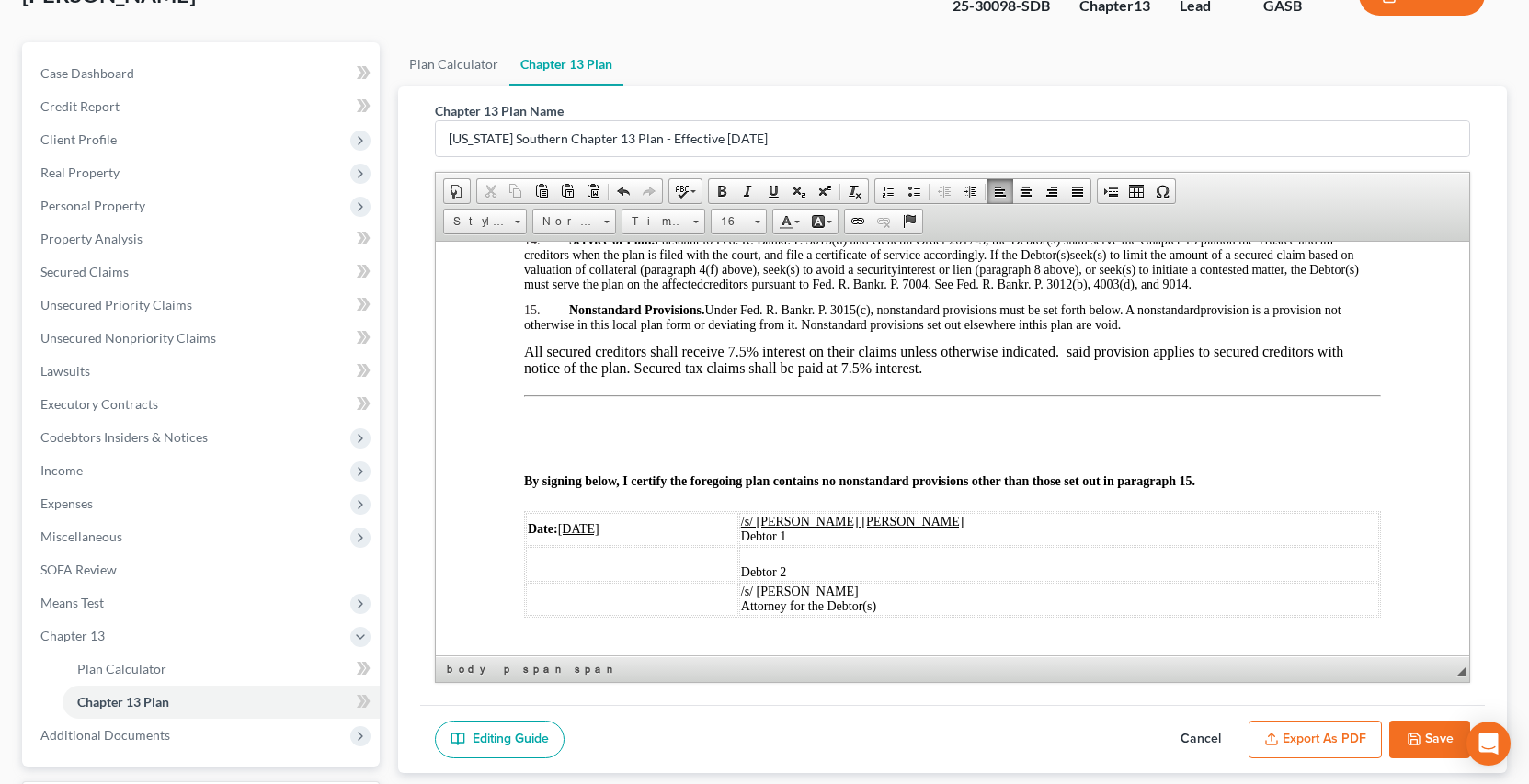
click at [588, 535] on u "08/15/2025" at bounding box center [578, 528] width 41 height 14
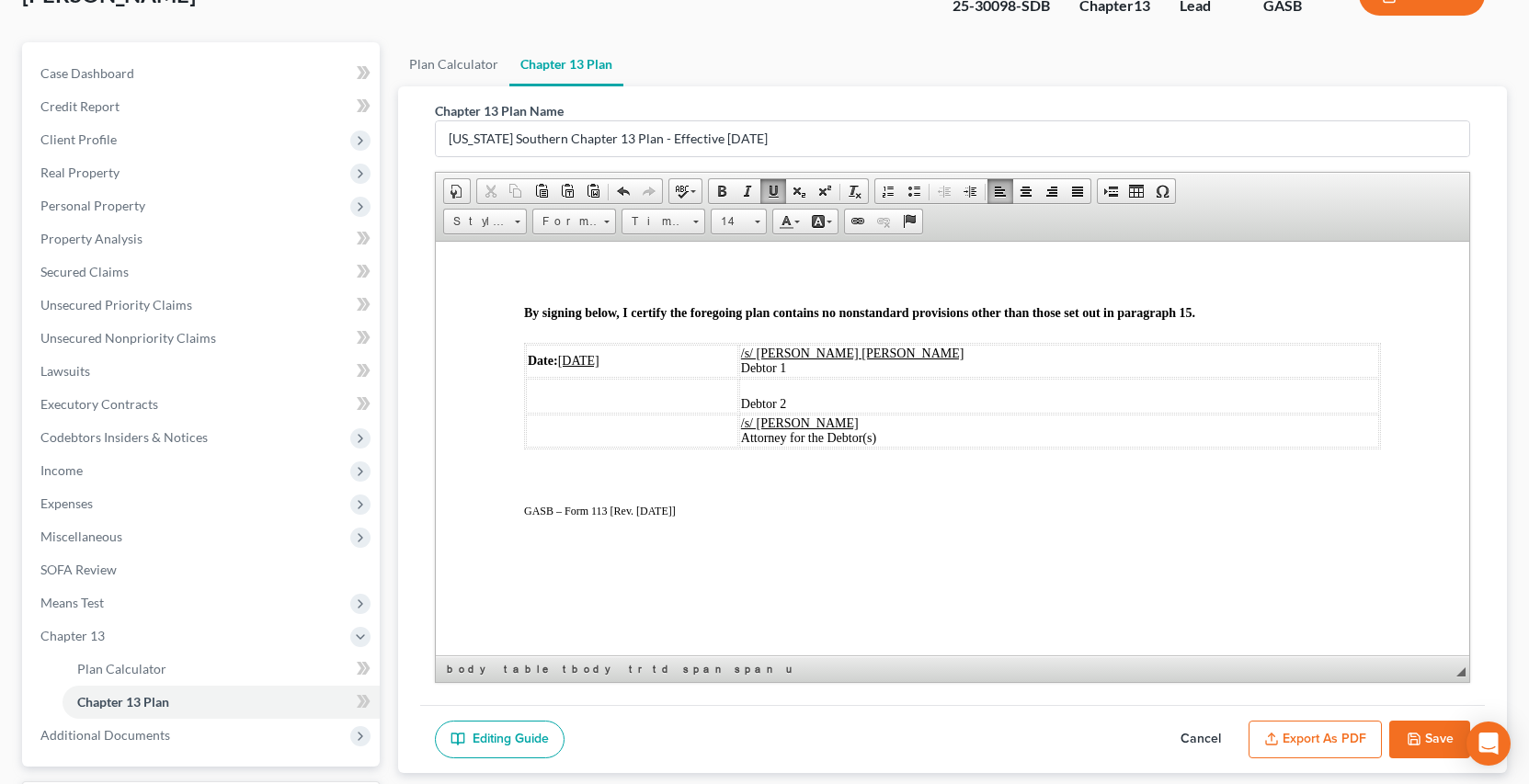
scroll to position [3190, 0]
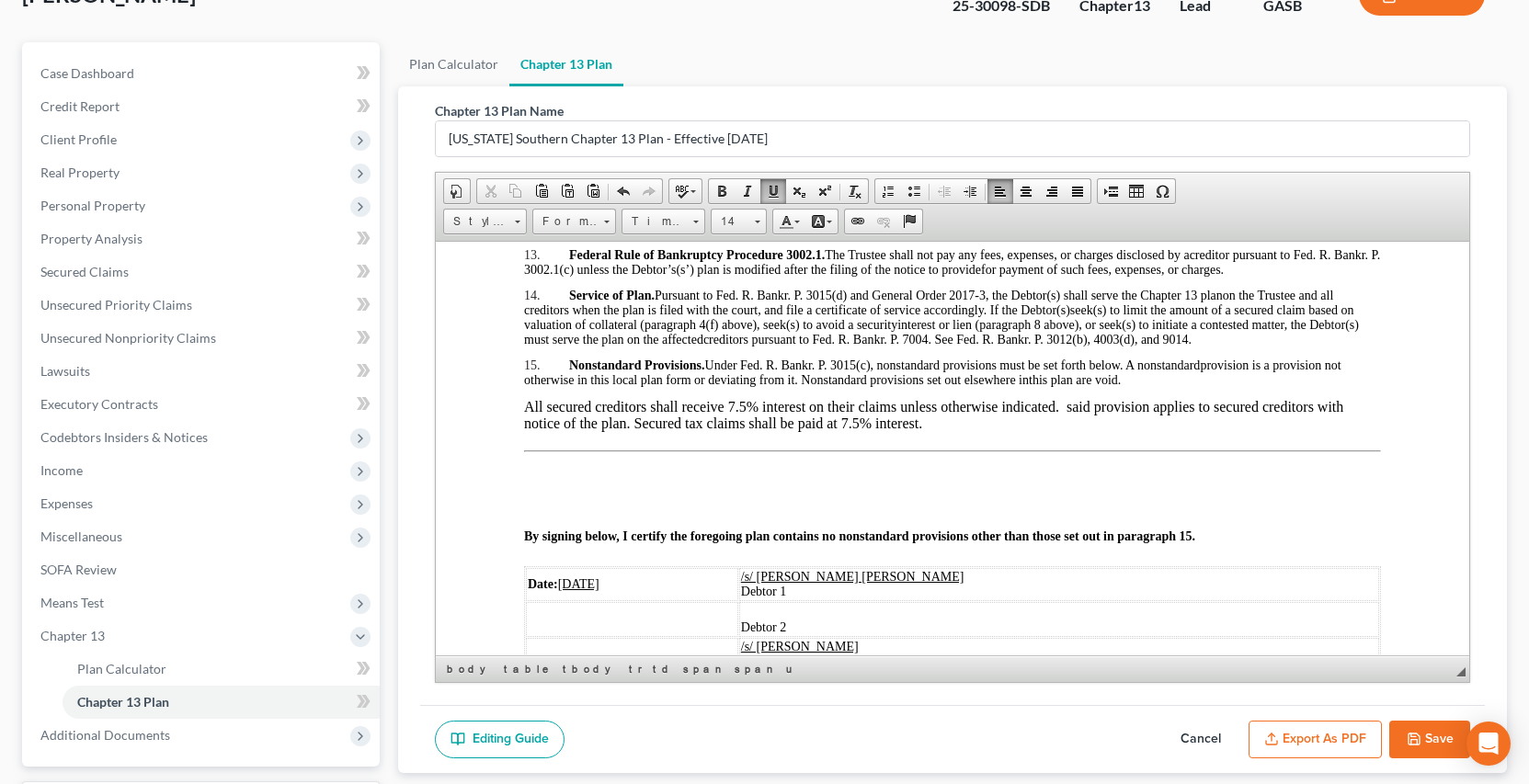
drag, startPoint x: 1429, startPoint y: 733, endPoint x: 1413, endPoint y: 730, distance: 16.3
click at [1429, 737] on button "Save" at bounding box center [1429, 740] width 81 height 38
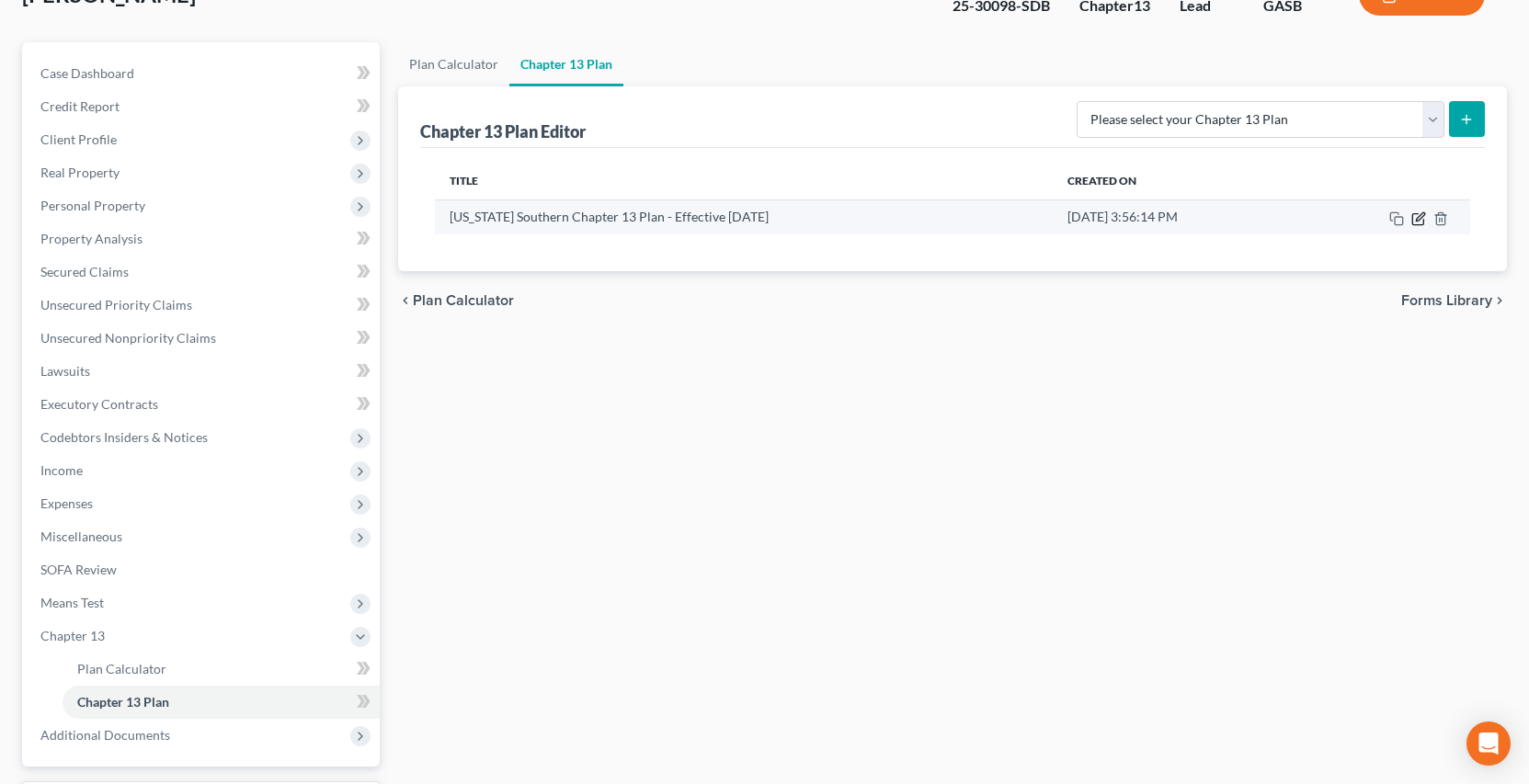
click at [1415, 218] on icon "button" at bounding box center [1419, 219] width 15 height 15
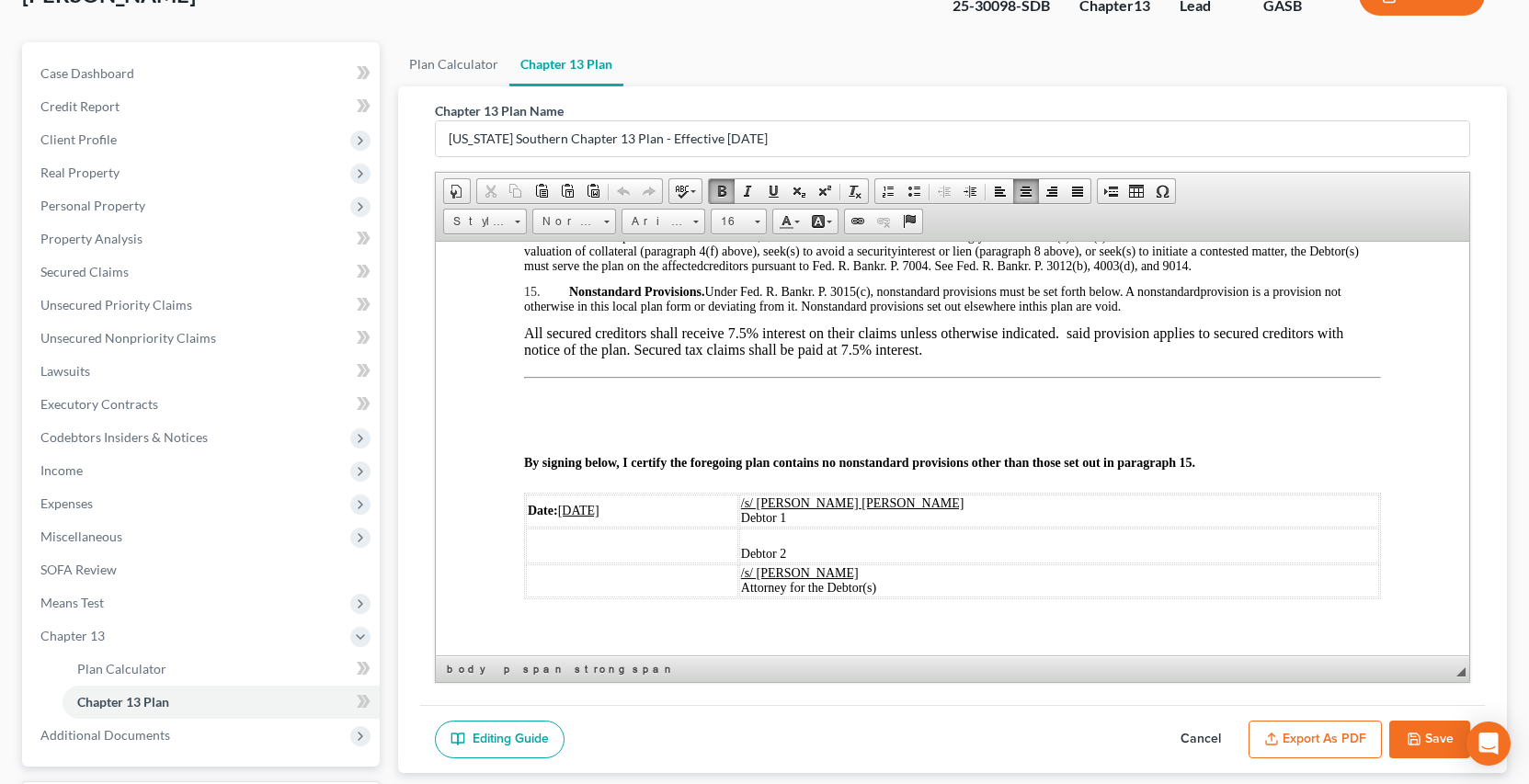
scroll to position [3236, 0]
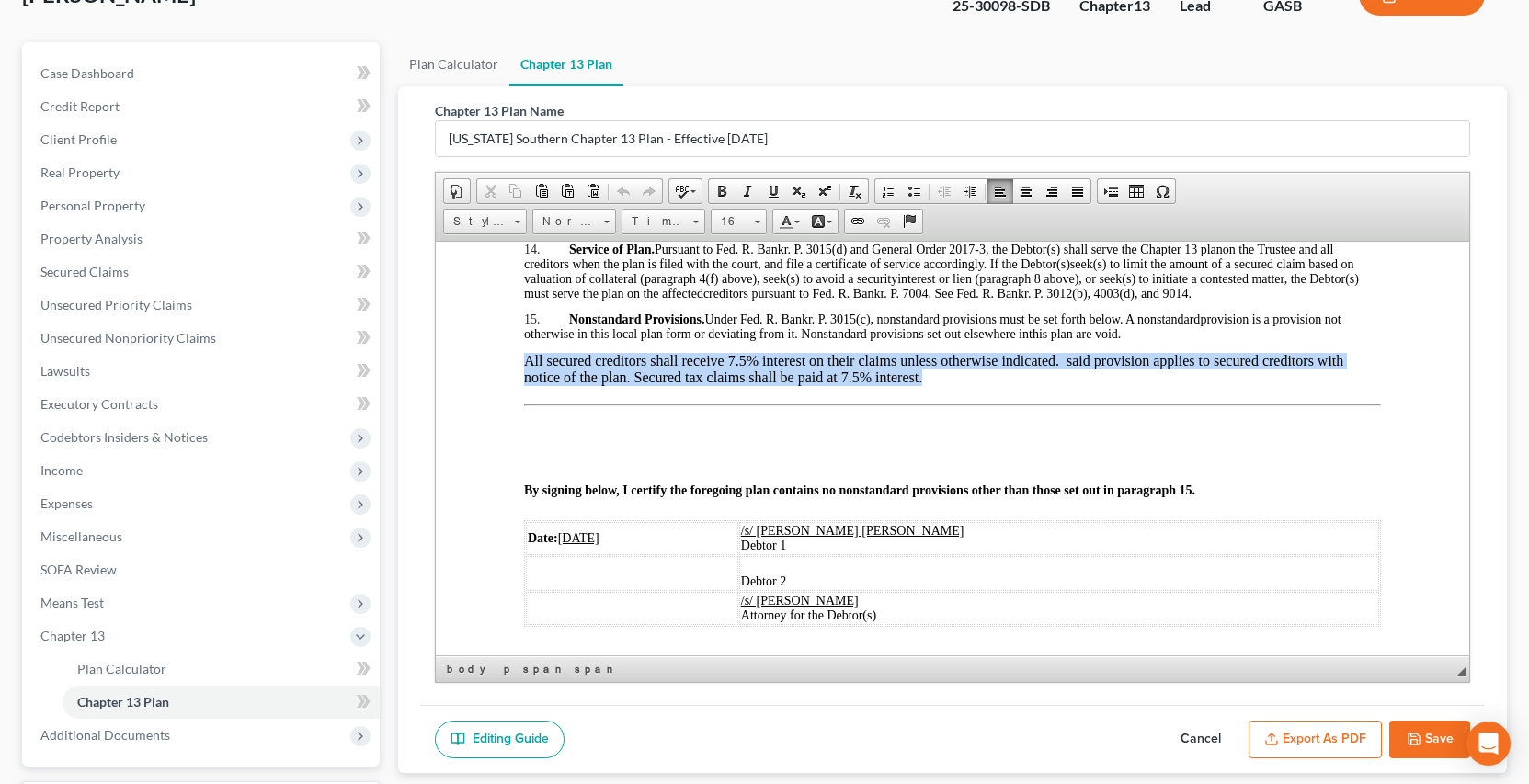
drag, startPoint x: 517, startPoint y: 375, endPoint x: 956, endPoint y: 414, distance: 440.7
click at [725, 190] on span at bounding box center [722, 192] width 15 height 15
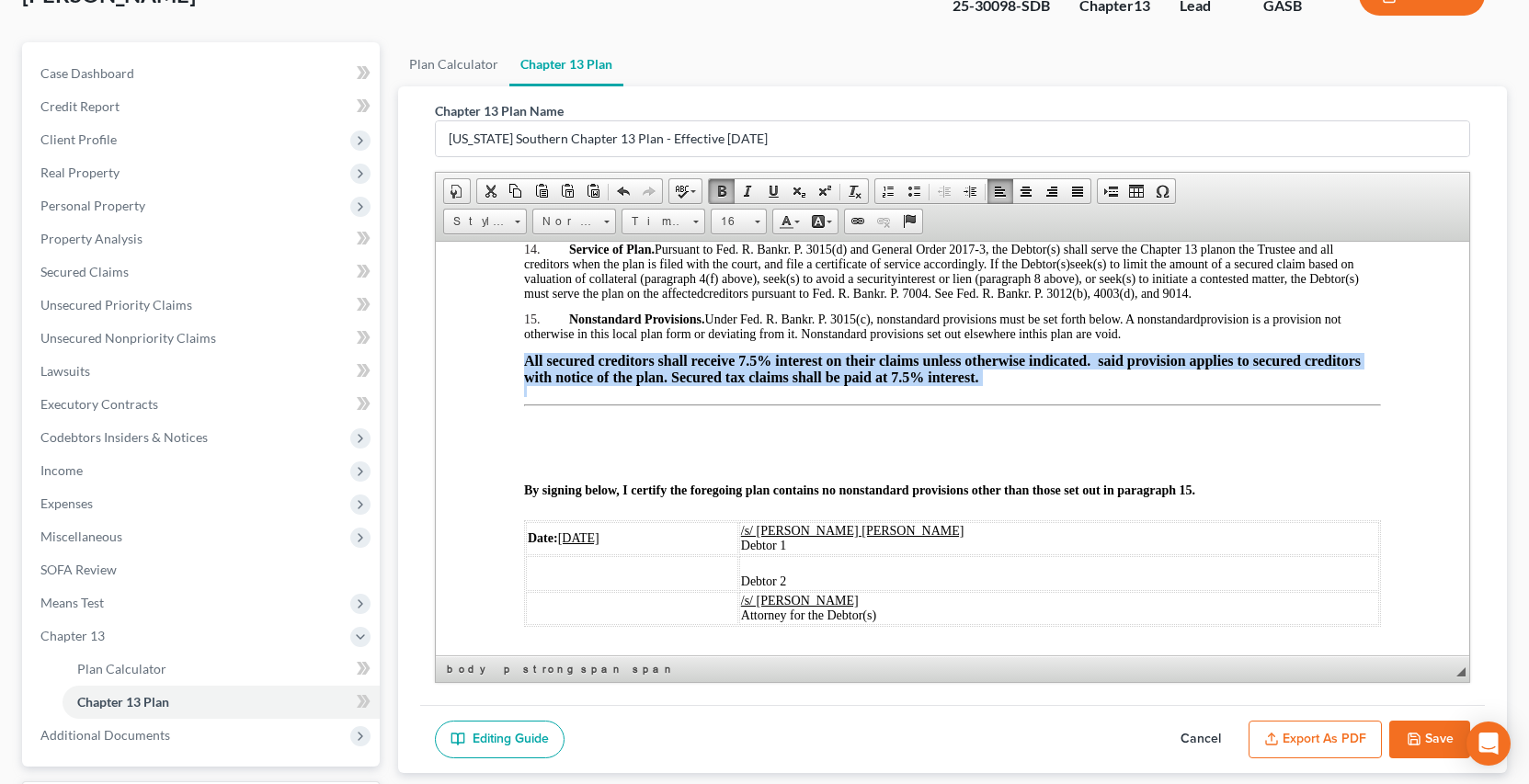
click at [1005, 385] on p "All secured creditors shall receive 7.5% interest on their claims unless otherw…" at bounding box center [951, 368] width 857 height 33
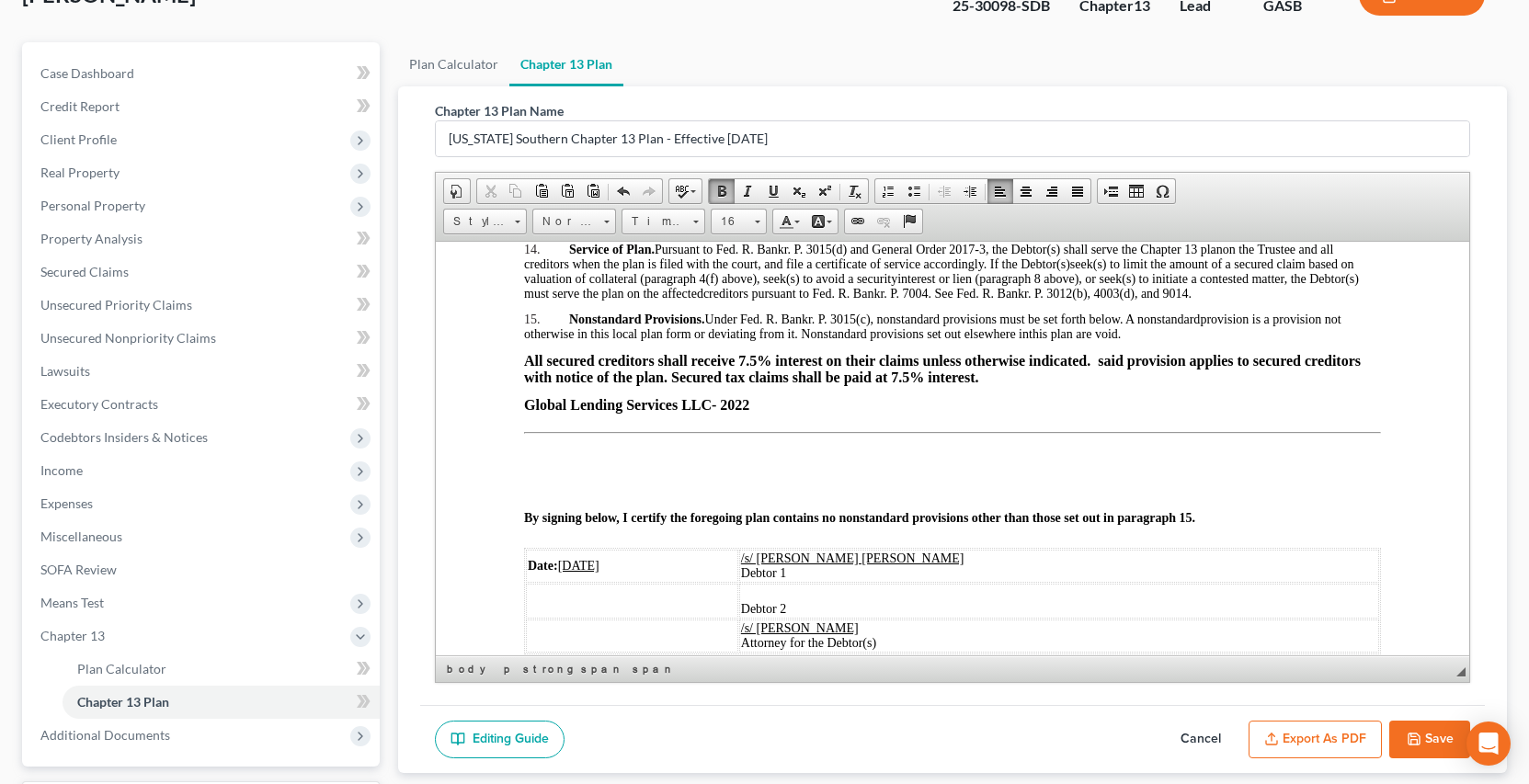
click at [1416, 737] on icon "button" at bounding box center [1414, 739] width 15 height 15
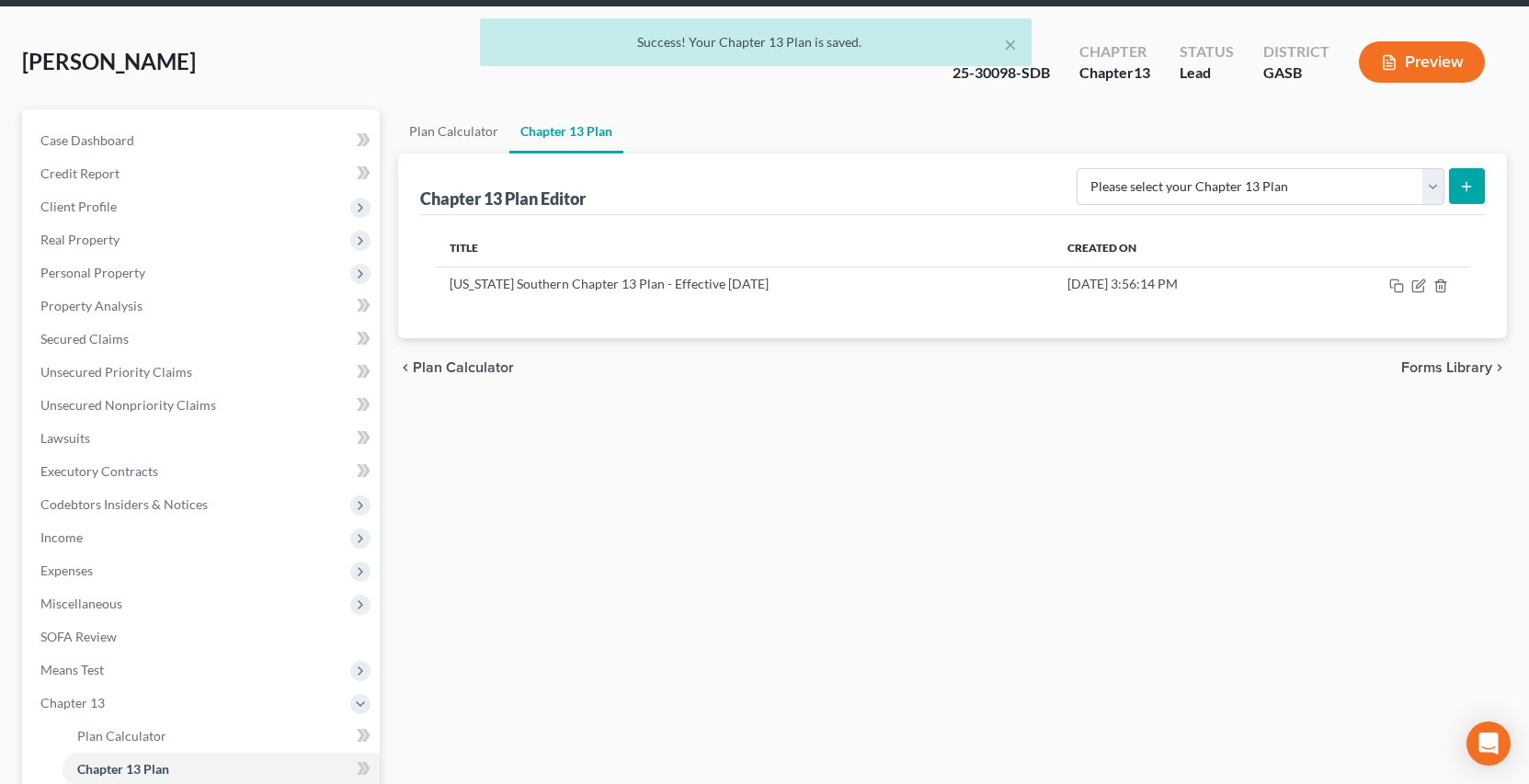
scroll to position [0, 0]
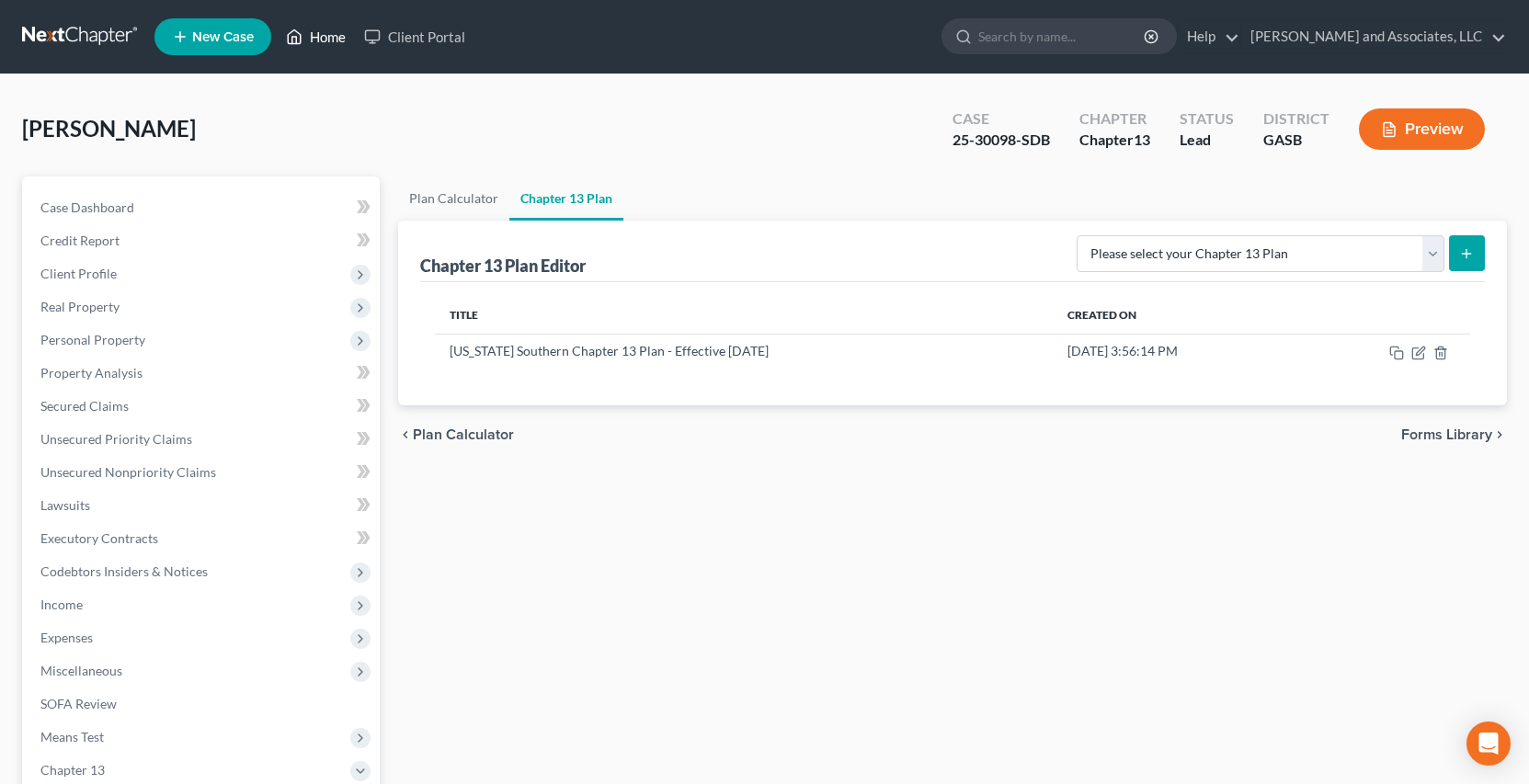
click at [330, 38] on link "Home" at bounding box center [316, 37] width 78 height 33
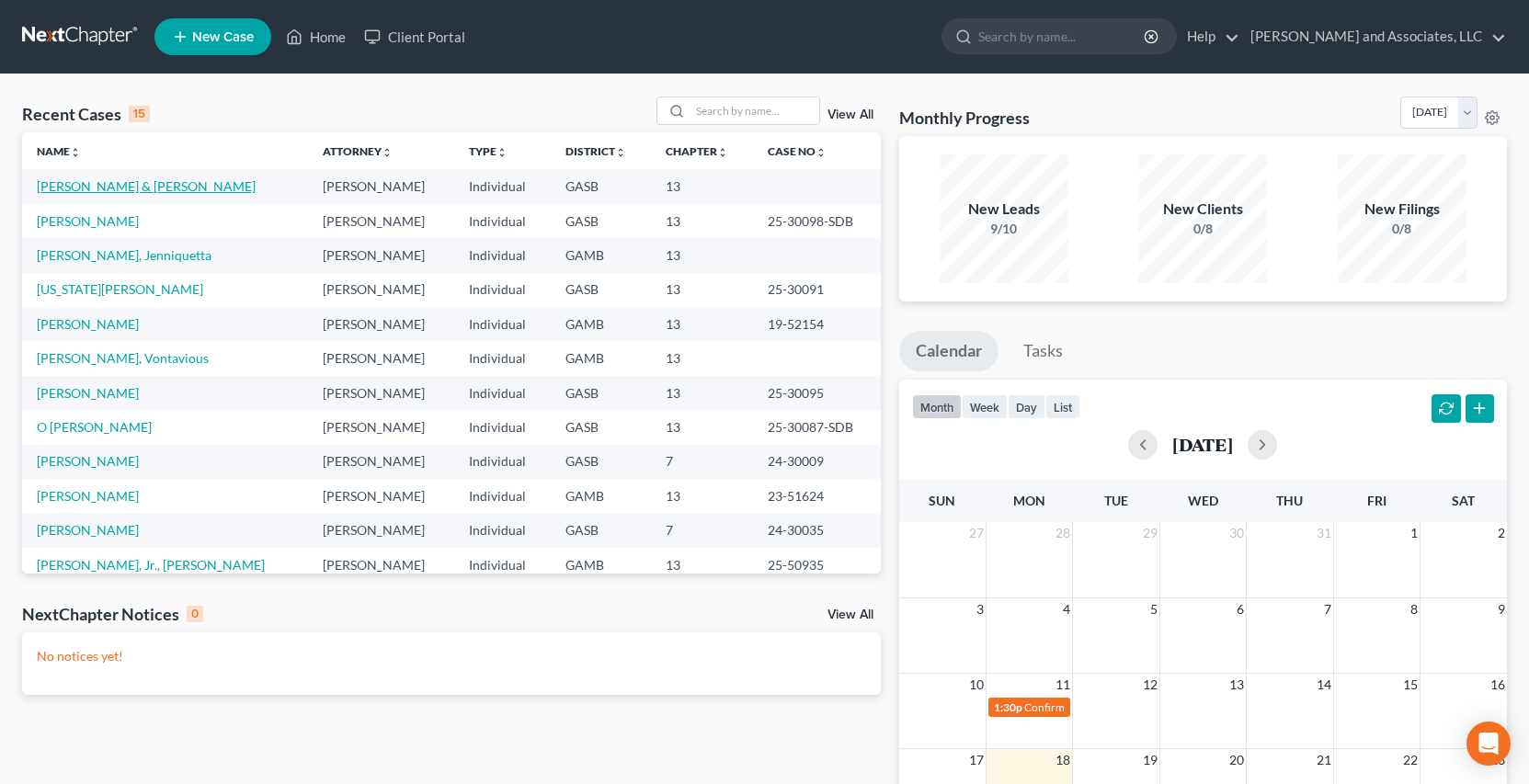
click at [152, 187] on link "[PERSON_NAME] & [PERSON_NAME]" at bounding box center [146, 186] width 219 height 16
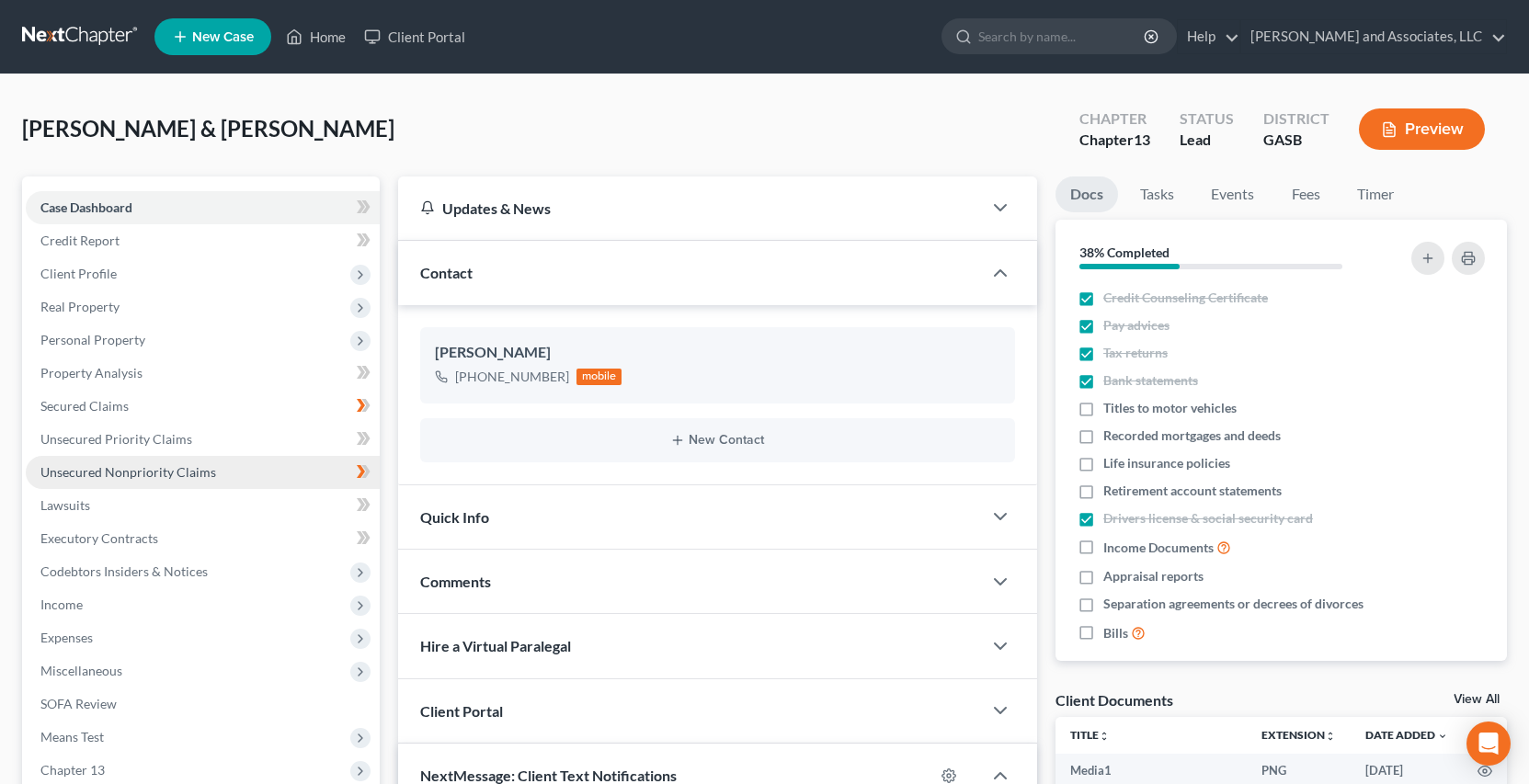
click at [187, 470] on span "Unsecured Nonpriority Claims" at bounding box center [128, 471] width 176 height 16
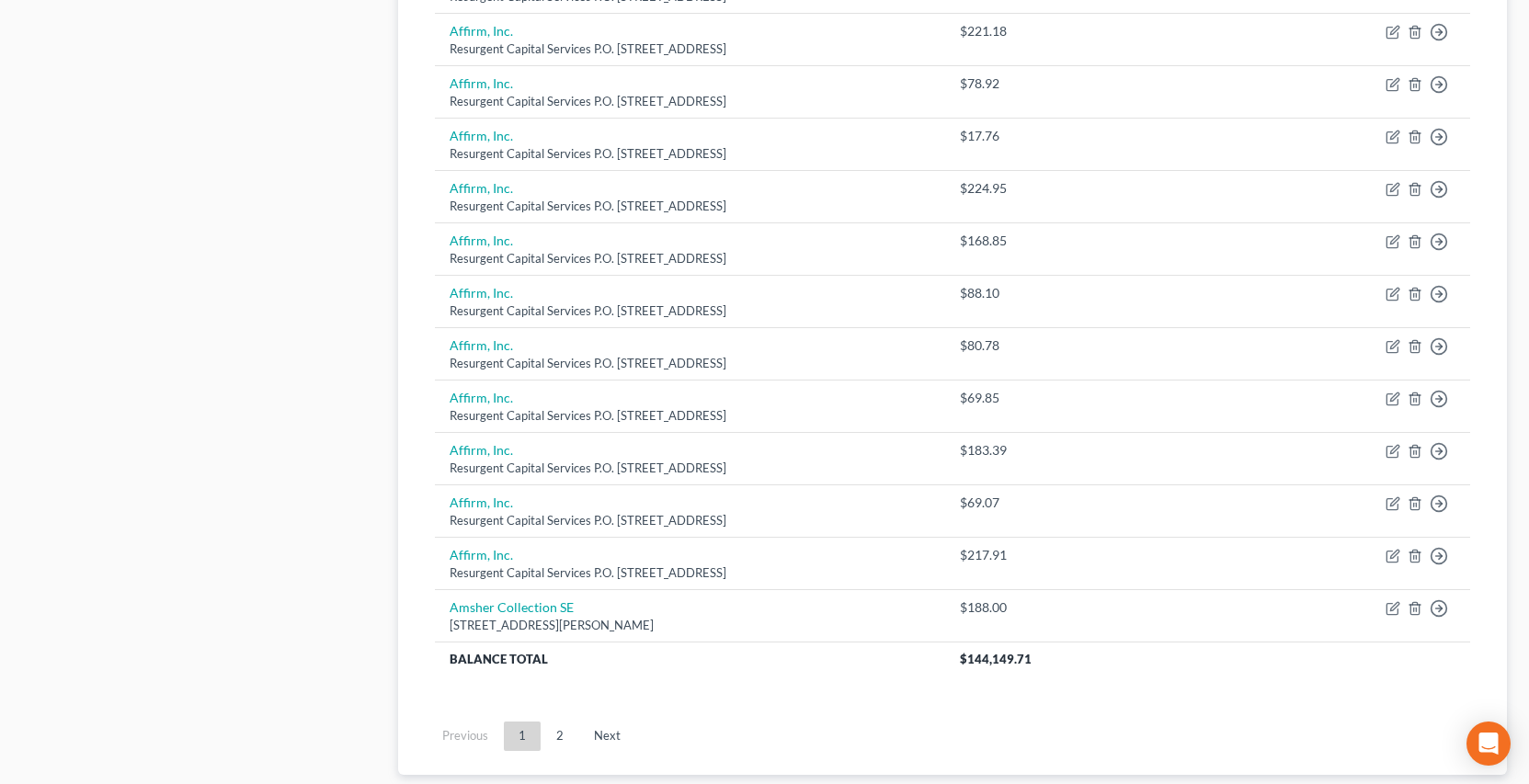
scroll to position [1222, 0]
click at [559, 739] on link "2" at bounding box center [560, 733] width 37 height 29
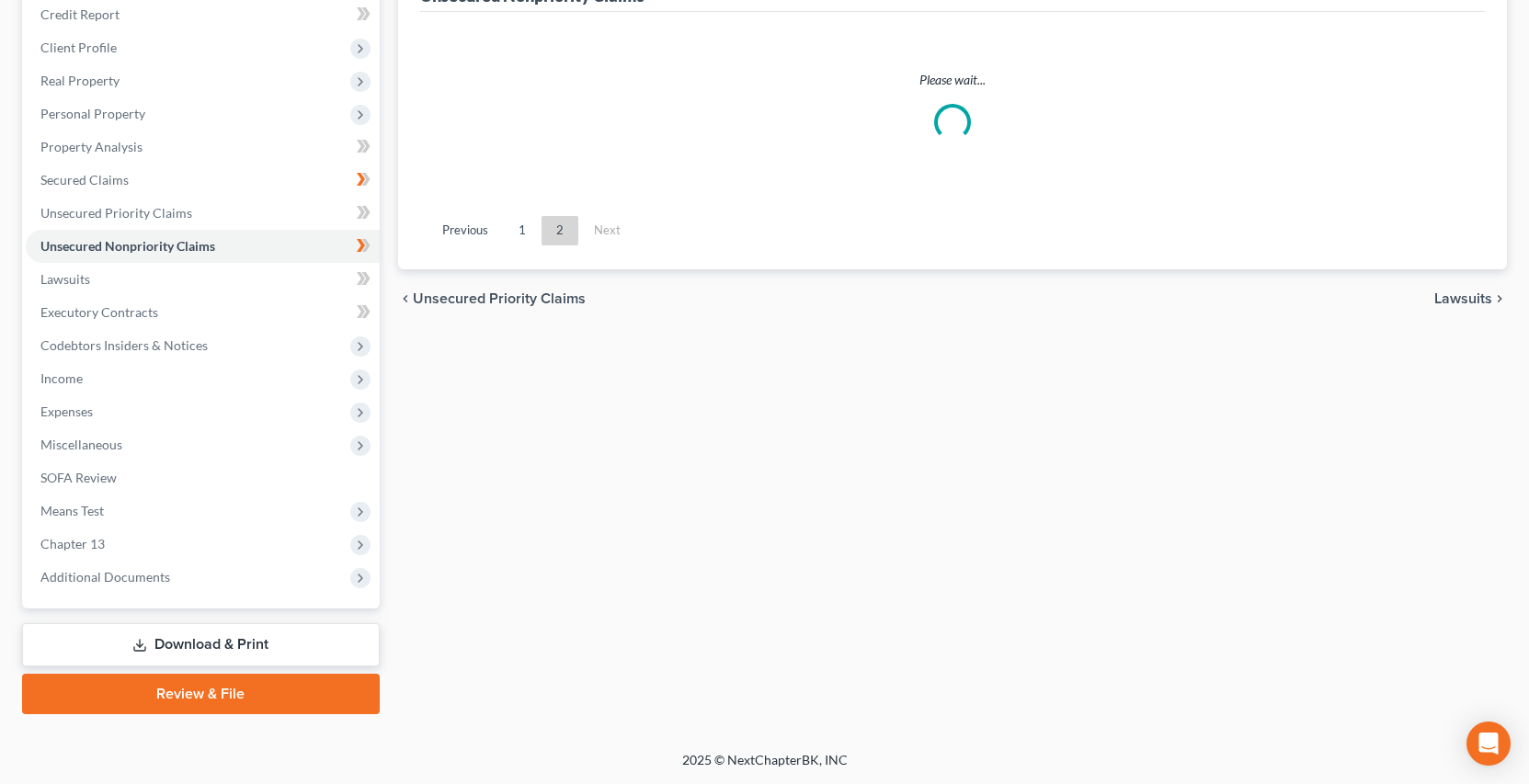
scroll to position [814, 0]
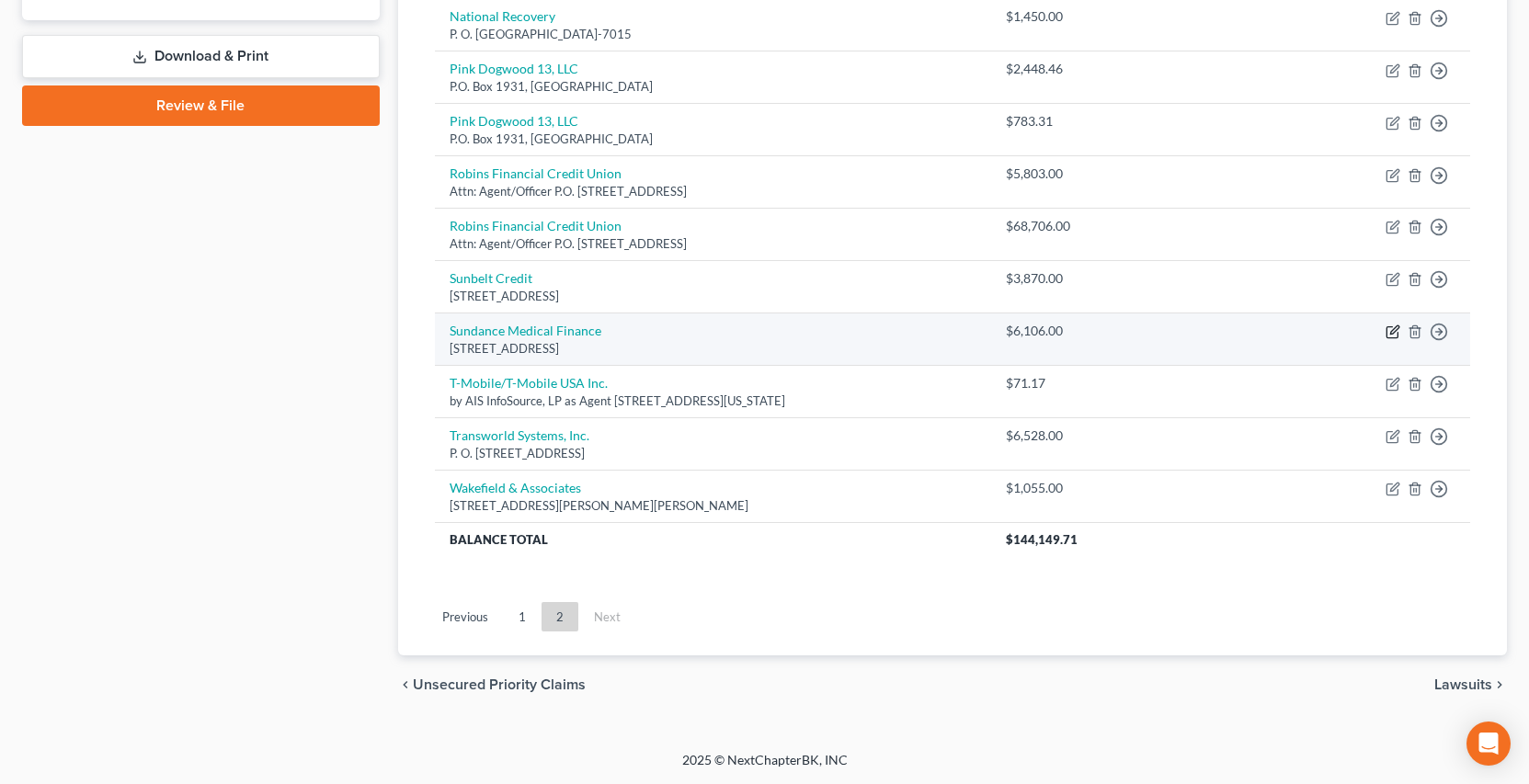
click at [1390, 332] on icon "button" at bounding box center [1393, 332] width 15 height 15
select select "46"
select select "9"
select select "0"
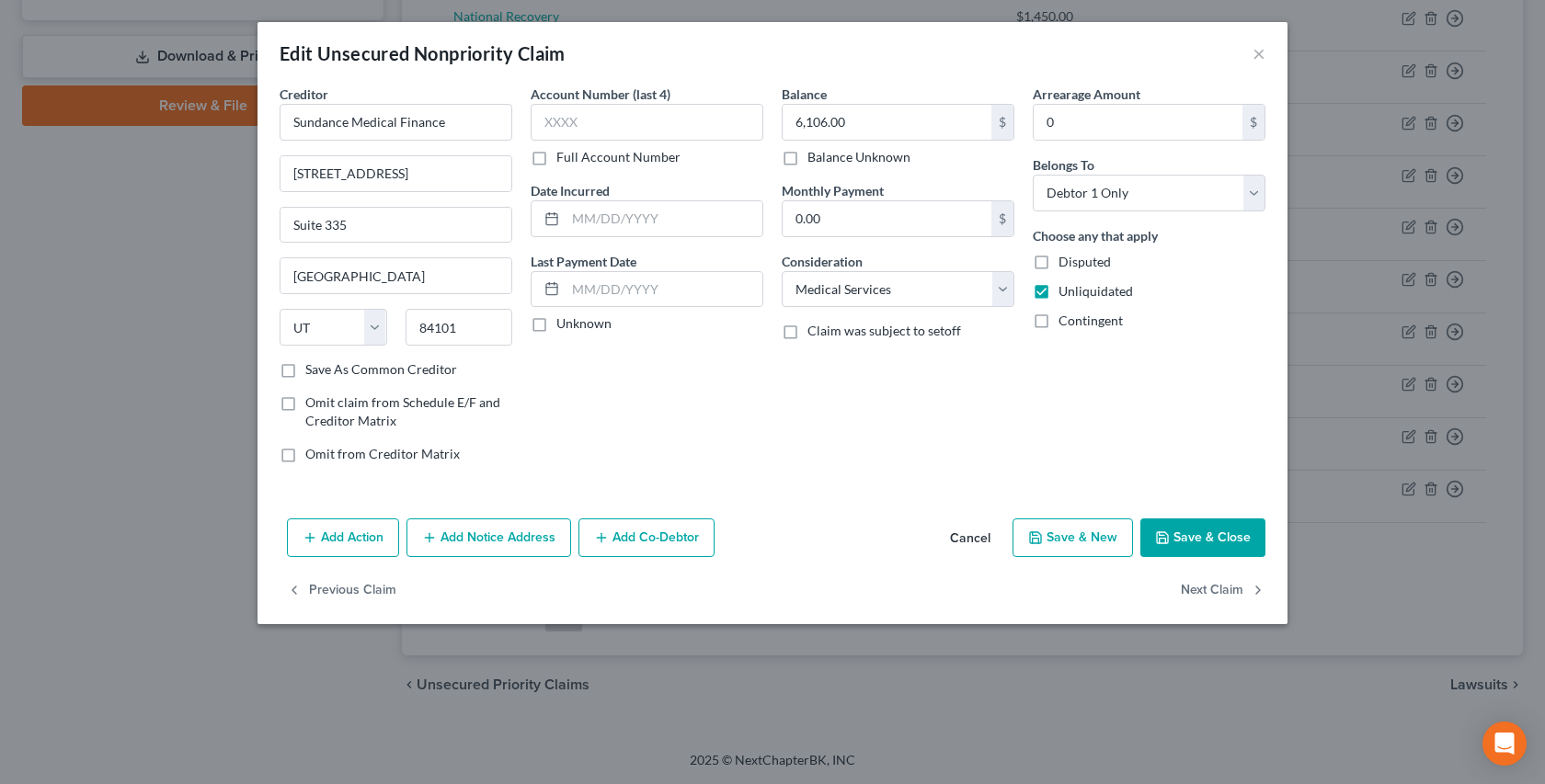
click at [1190, 536] on button "Save & Close" at bounding box center [1202, 537] width 125 height 38
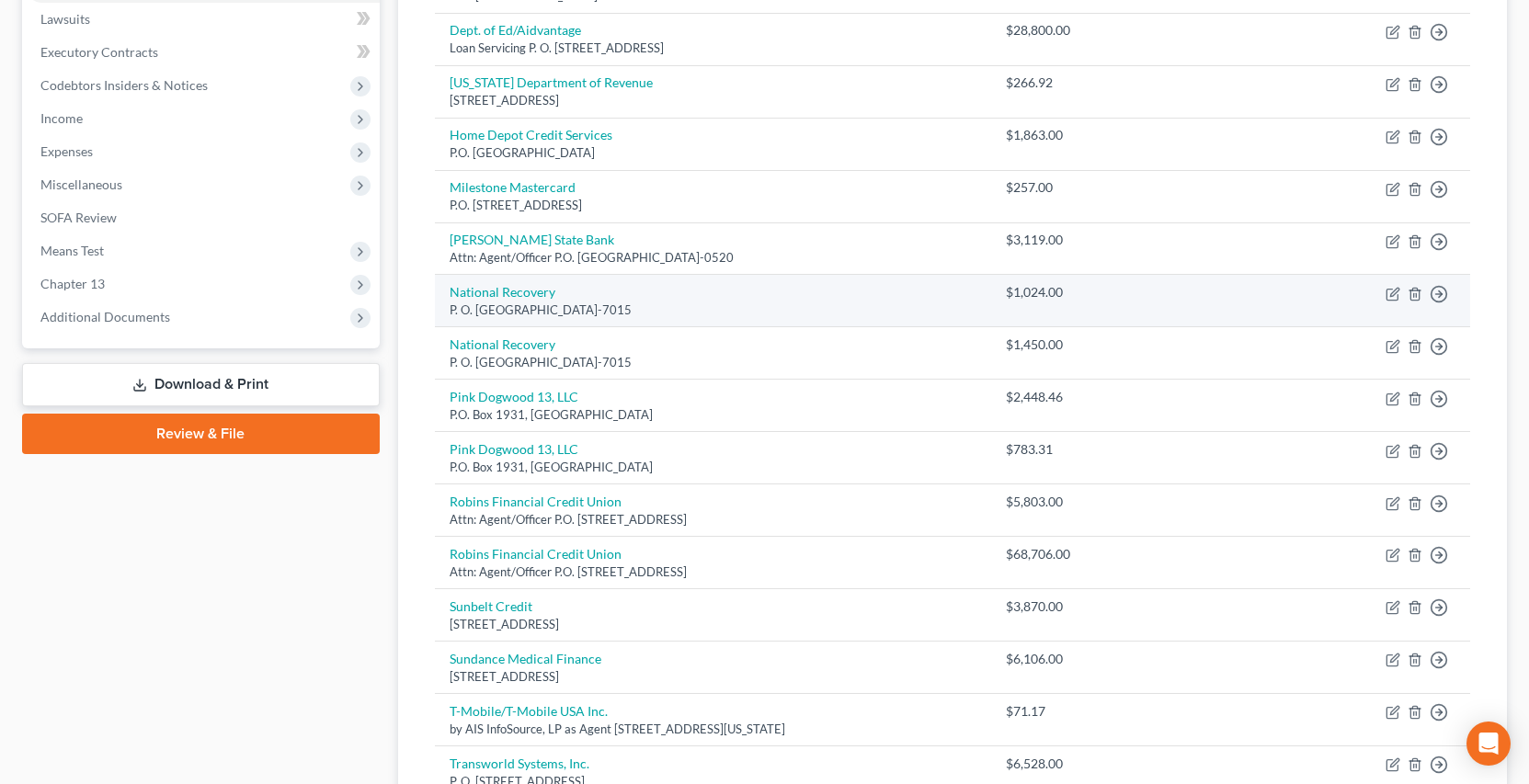
scroll to position [476, 0]
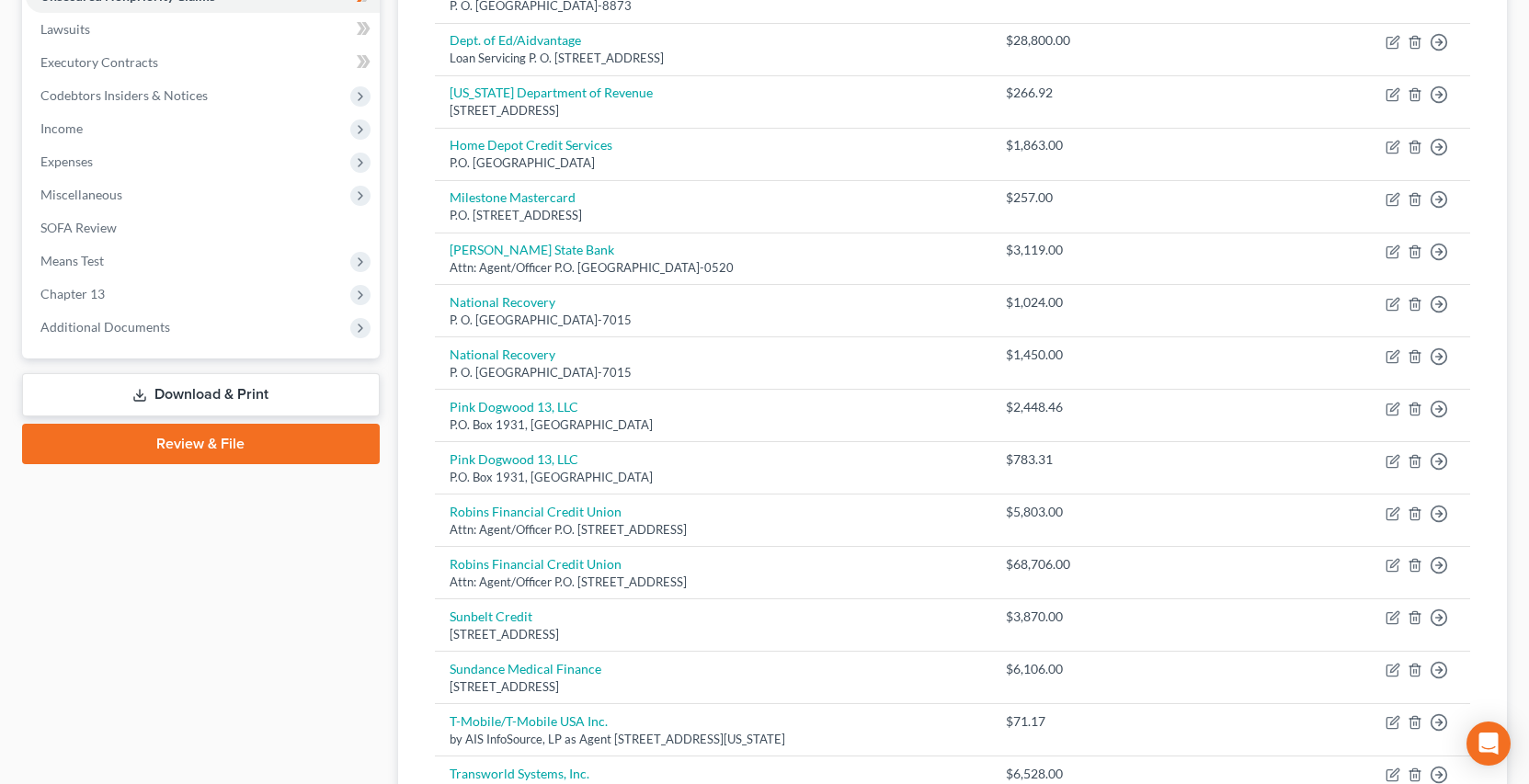
click at [278, 396] on link "Download & Print" at bounding box center [200, 395] width 358 height 43
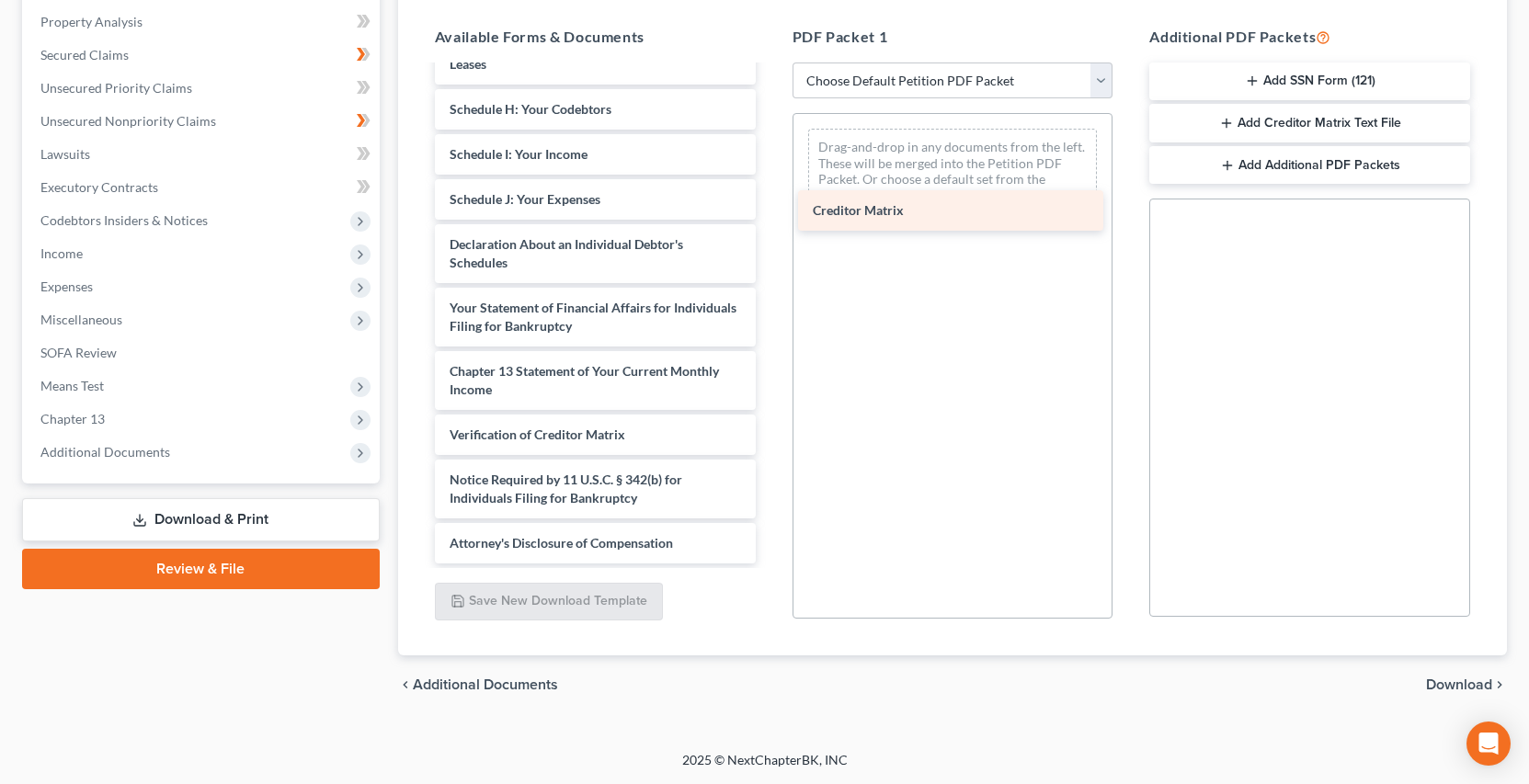
scroll to position [430, 0]
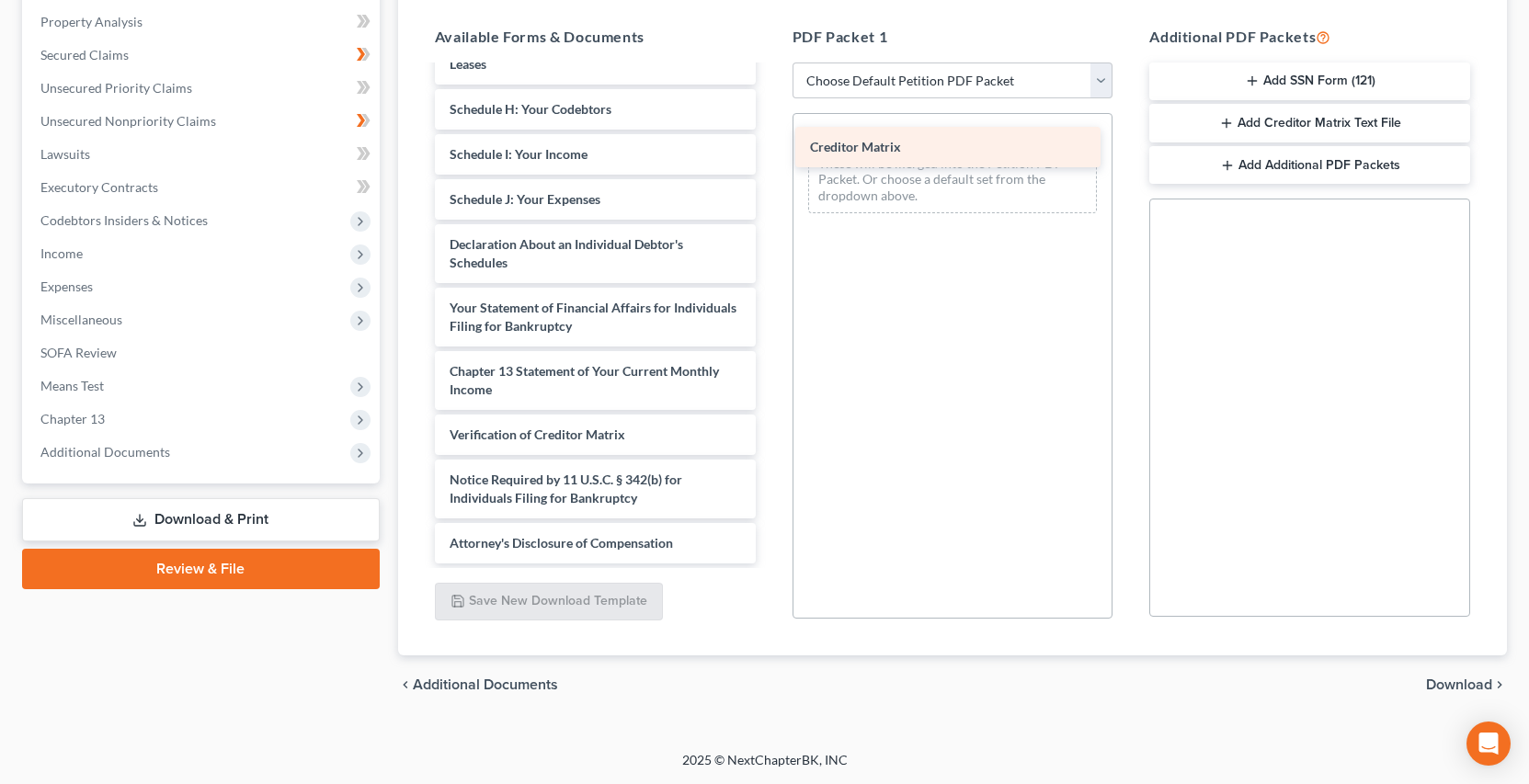
drag, startPoint x: 545, startPoint y: 393, endPoint x: 909, endPoint y: 122, distance: 453.8
click at [770, 129] on div "Creditor Matrix Daniel & Brittiany Fisher Application to Pay Filing pdf-pdf Vol…" at bounding box center [595, 100] width 350 height 927
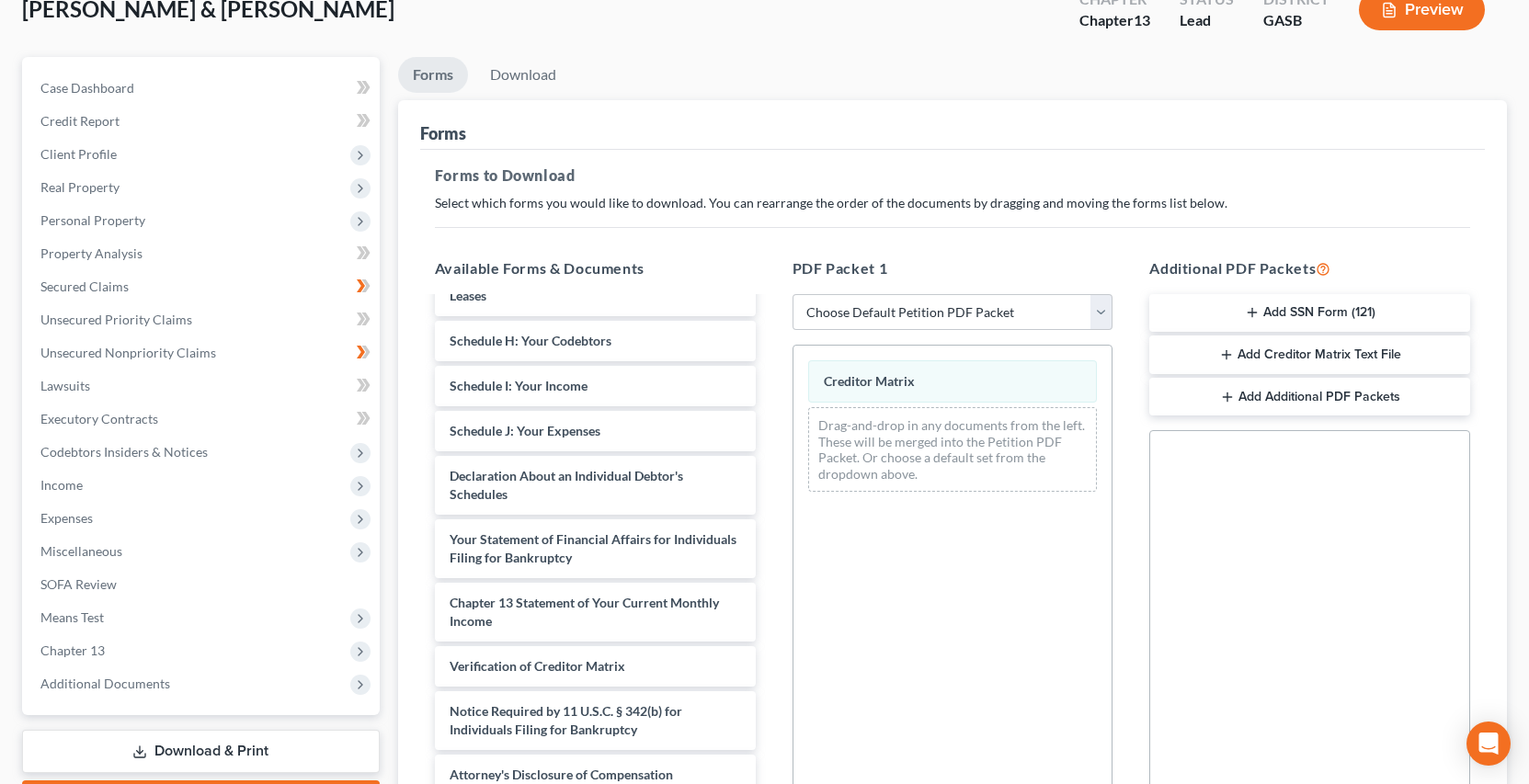
scroll to position [115, 0]
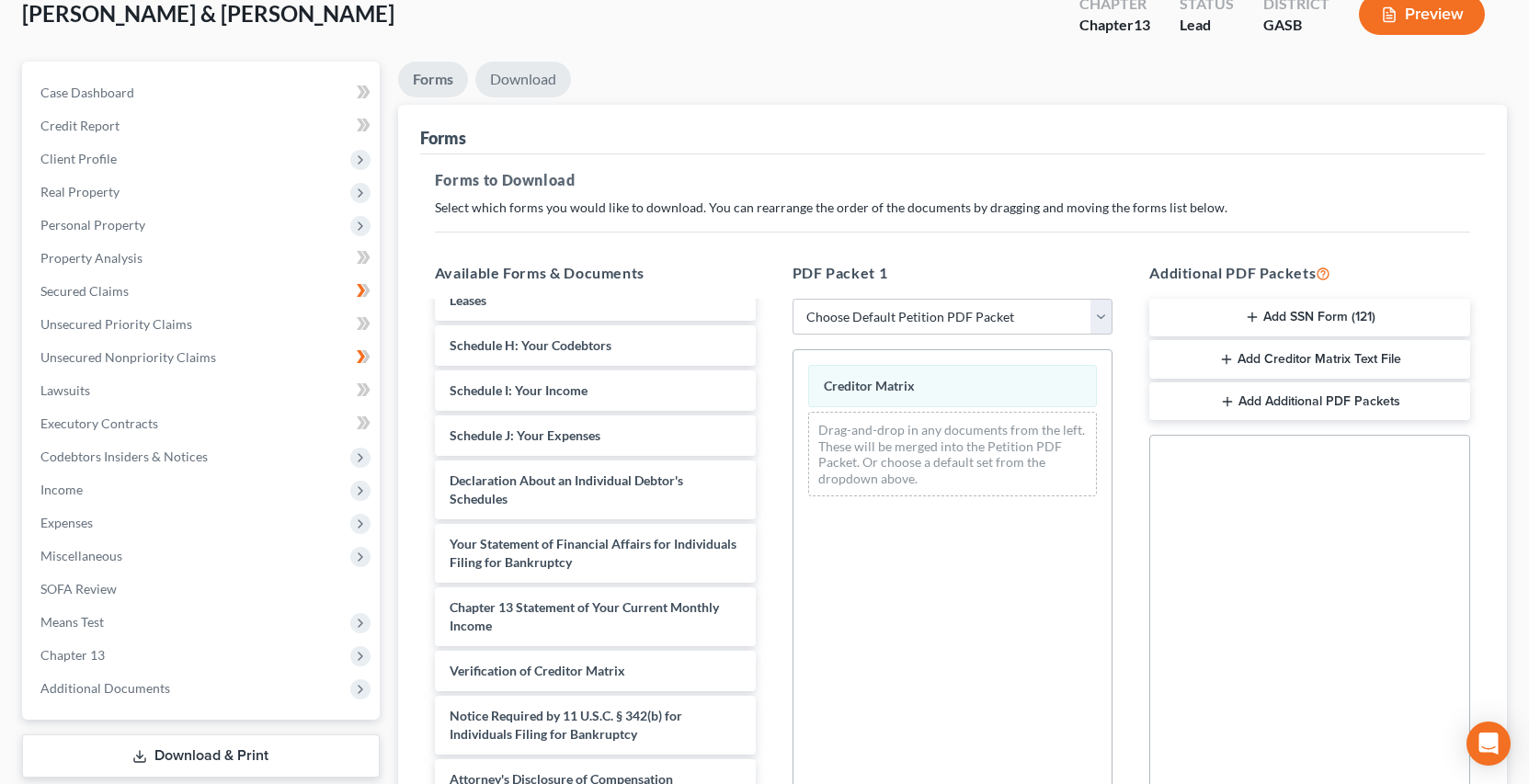
click at [524, 80] on link "Download" at bounding box center [523, 80] width 96 height 36
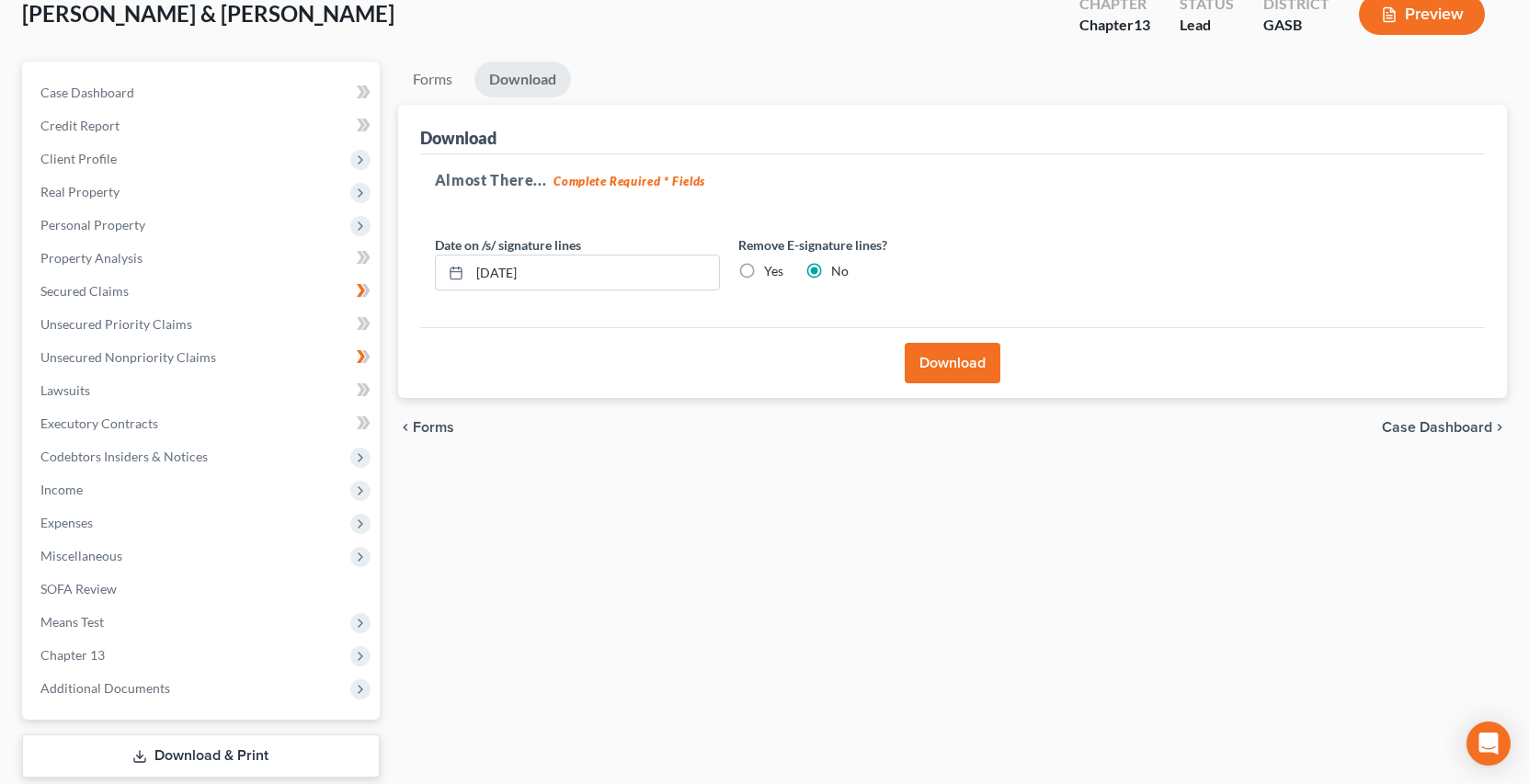
click at [937, 365] on button "Download" at bounding box center [952, 362] width 96 height 40
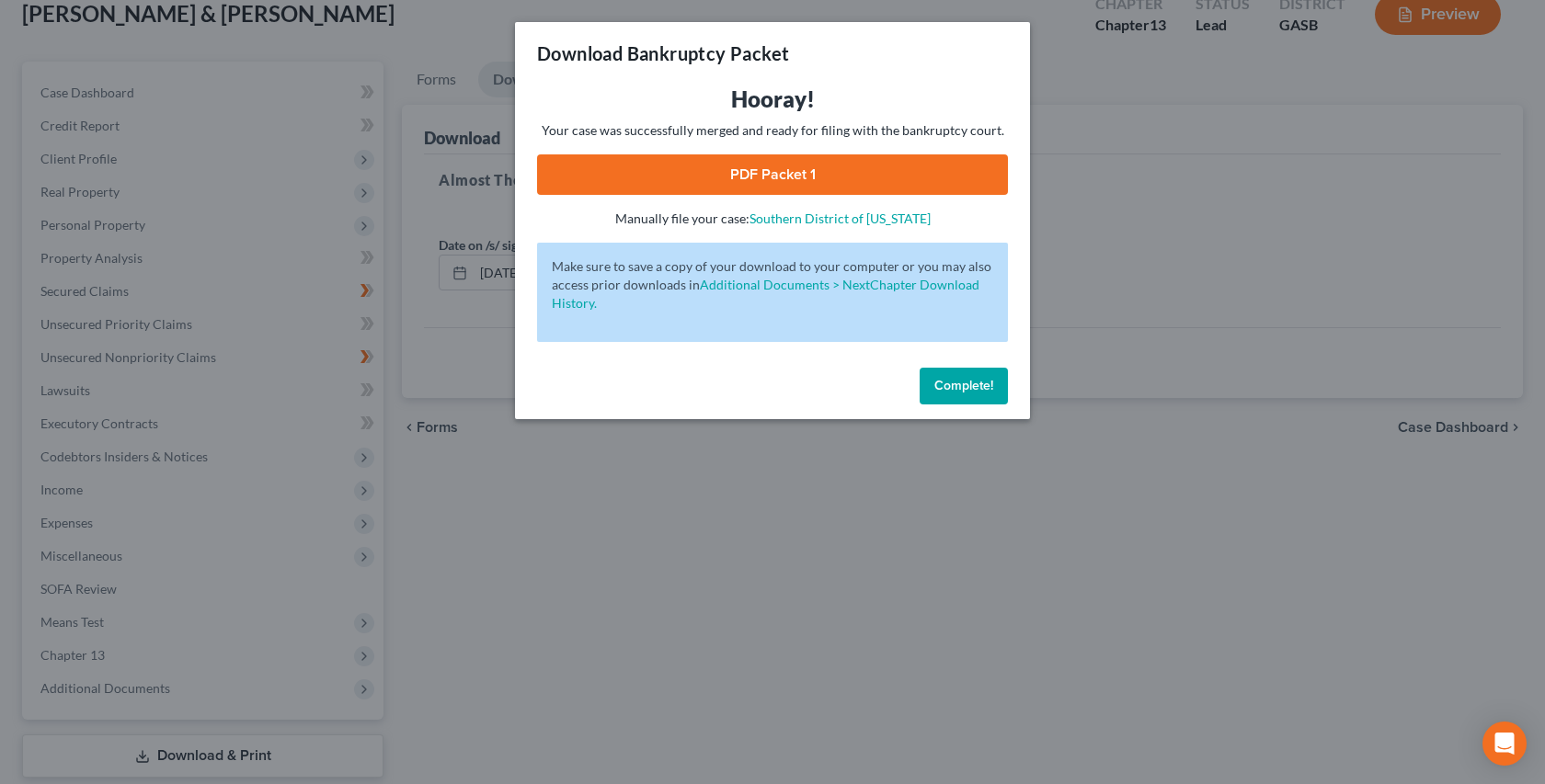
click at [769, 174] on link "PDF Packet 1" at bounding box center [772, 174] width 471 height 40
drag, startPoint x: 965, startPoint y: 381, endPoint x: 802, endPoint y: 363, distance: 164.0
click at [962, 384] on span "Complete!" at bounding box center [964, 385] width 59 height 16
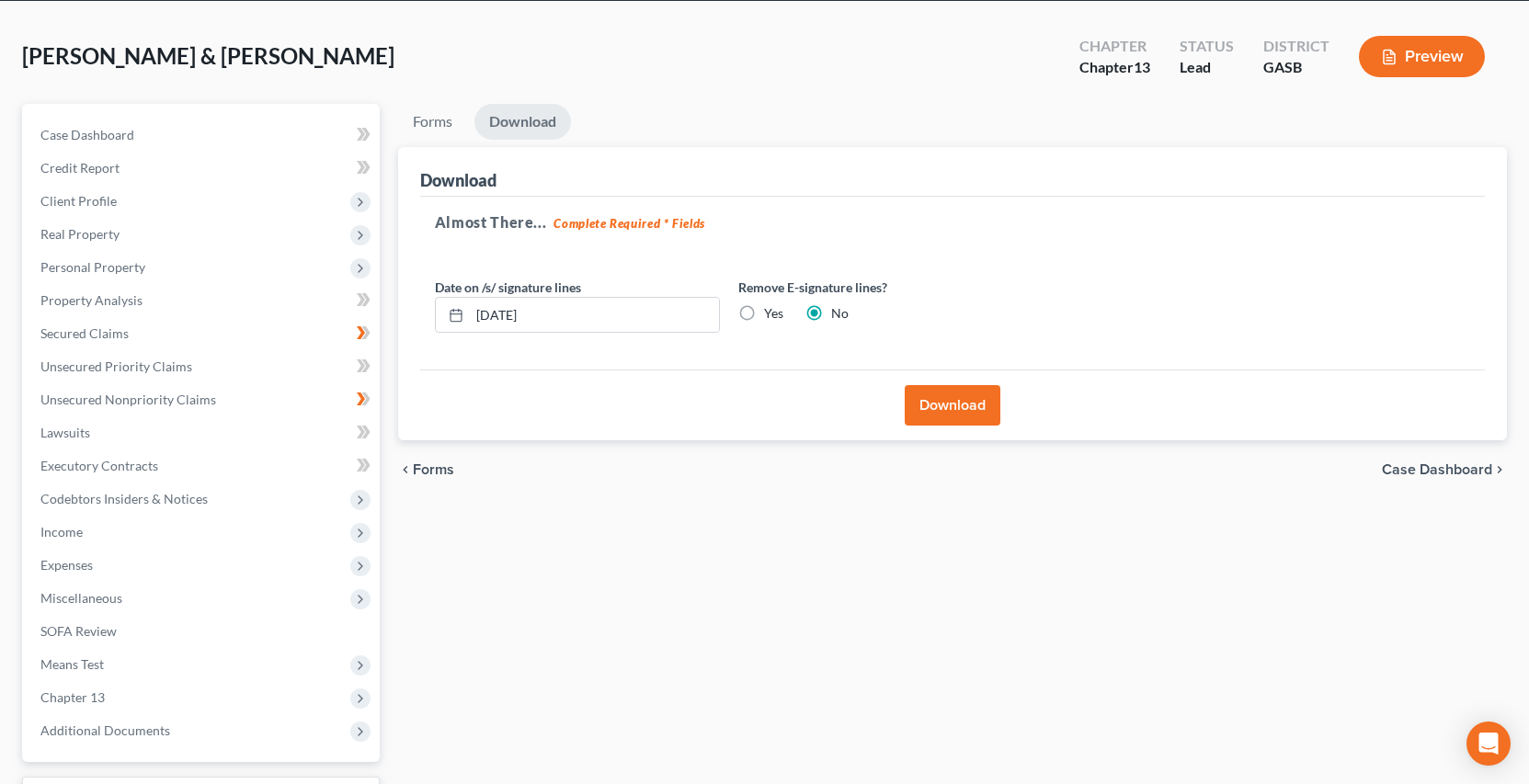
scroll to position [0, 0]
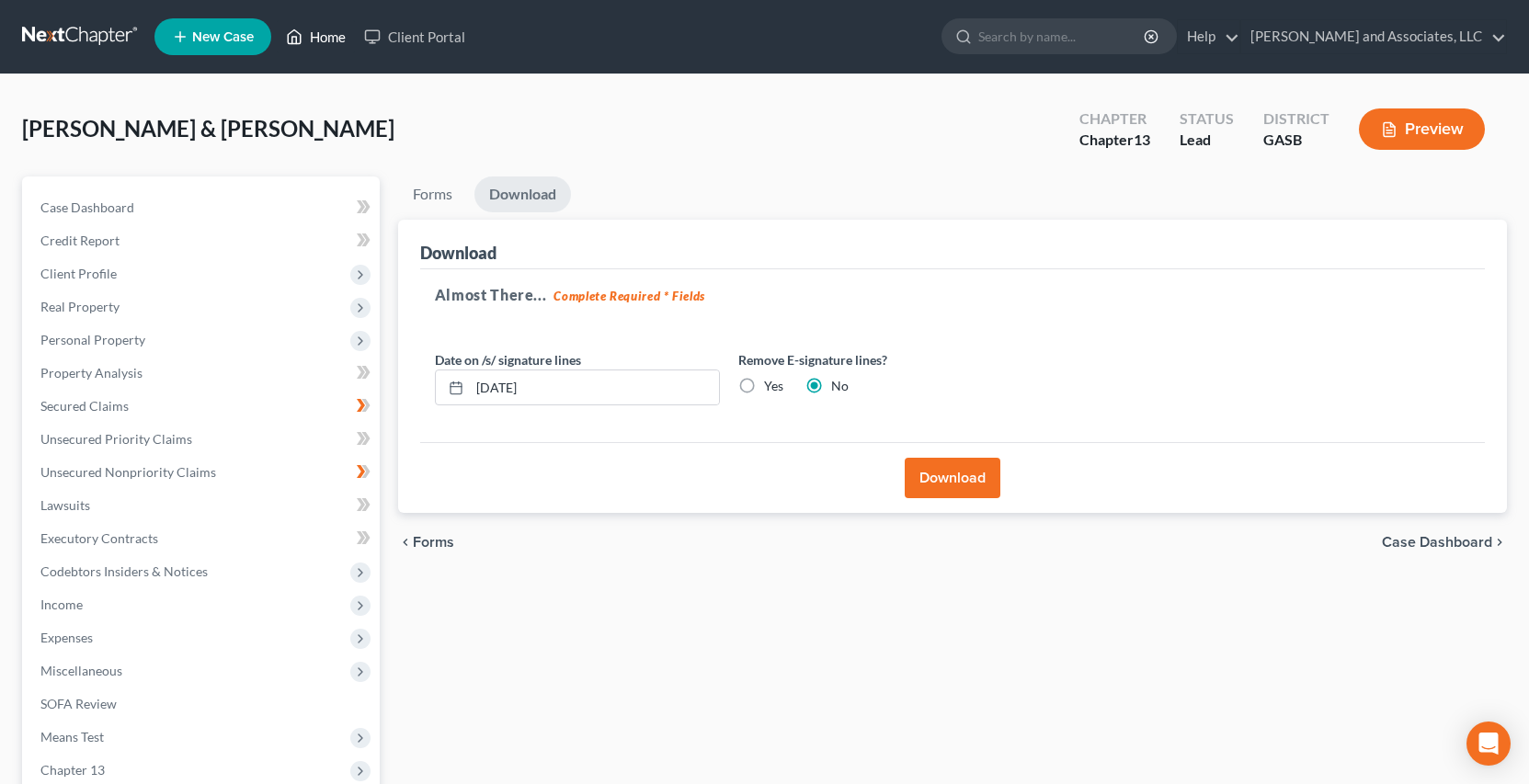
click at [323, 37] on link "Home" at bounding box center [316, 37] width 78 height 33
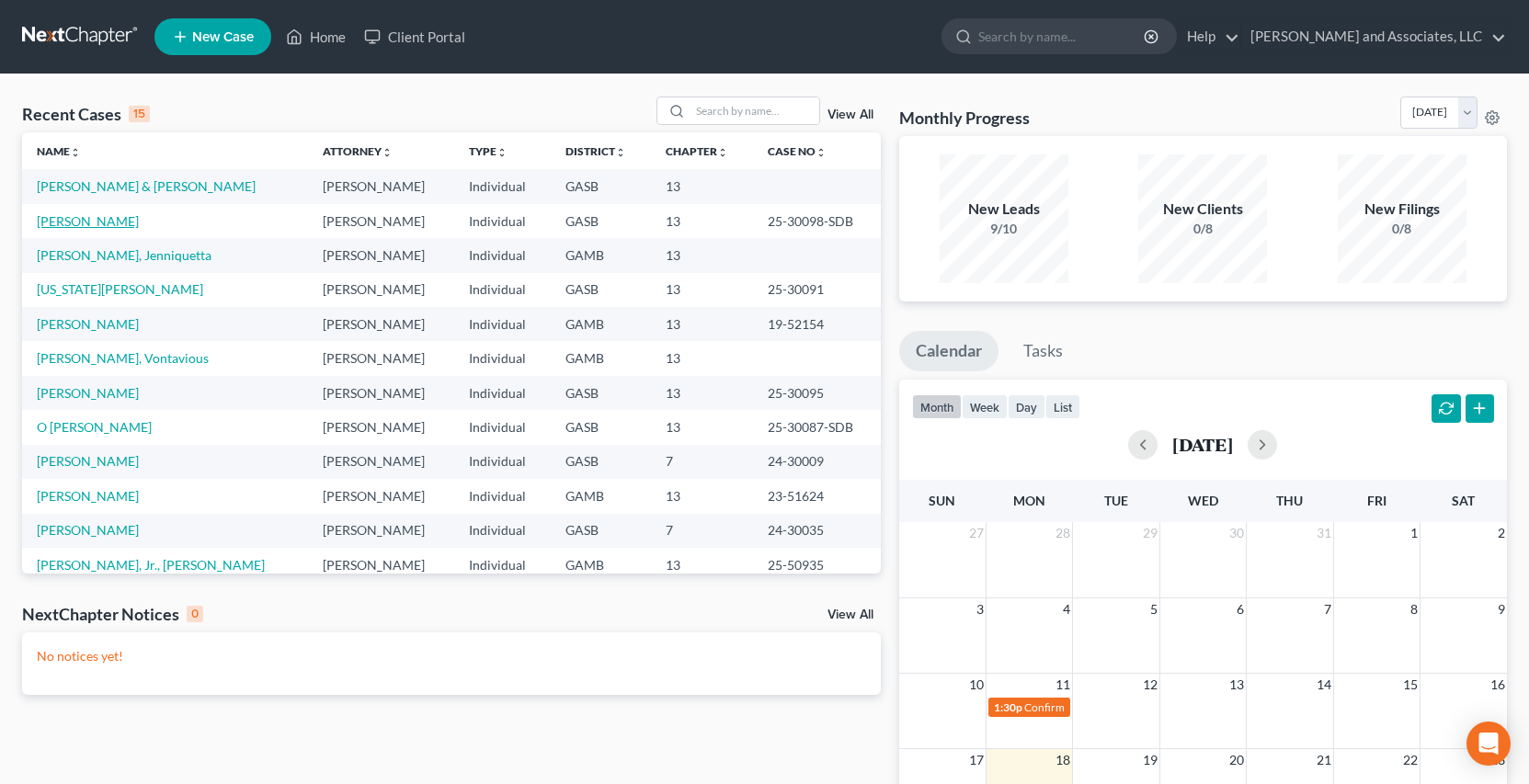
click at [103, 223] on link "[PERSON_NAME]" at bounding box center [87, 221] width 102 height 16
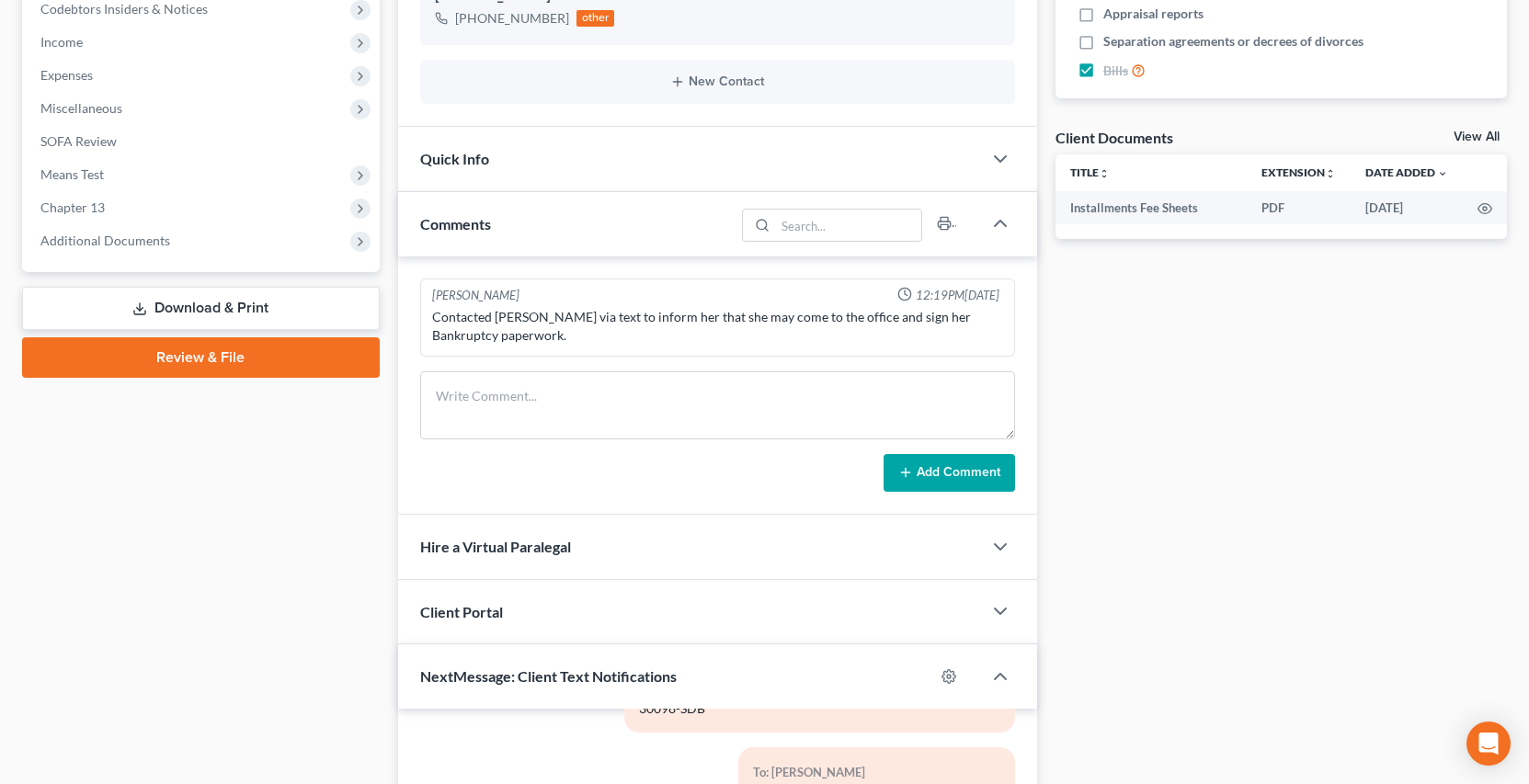
scroll to position [609, 0]
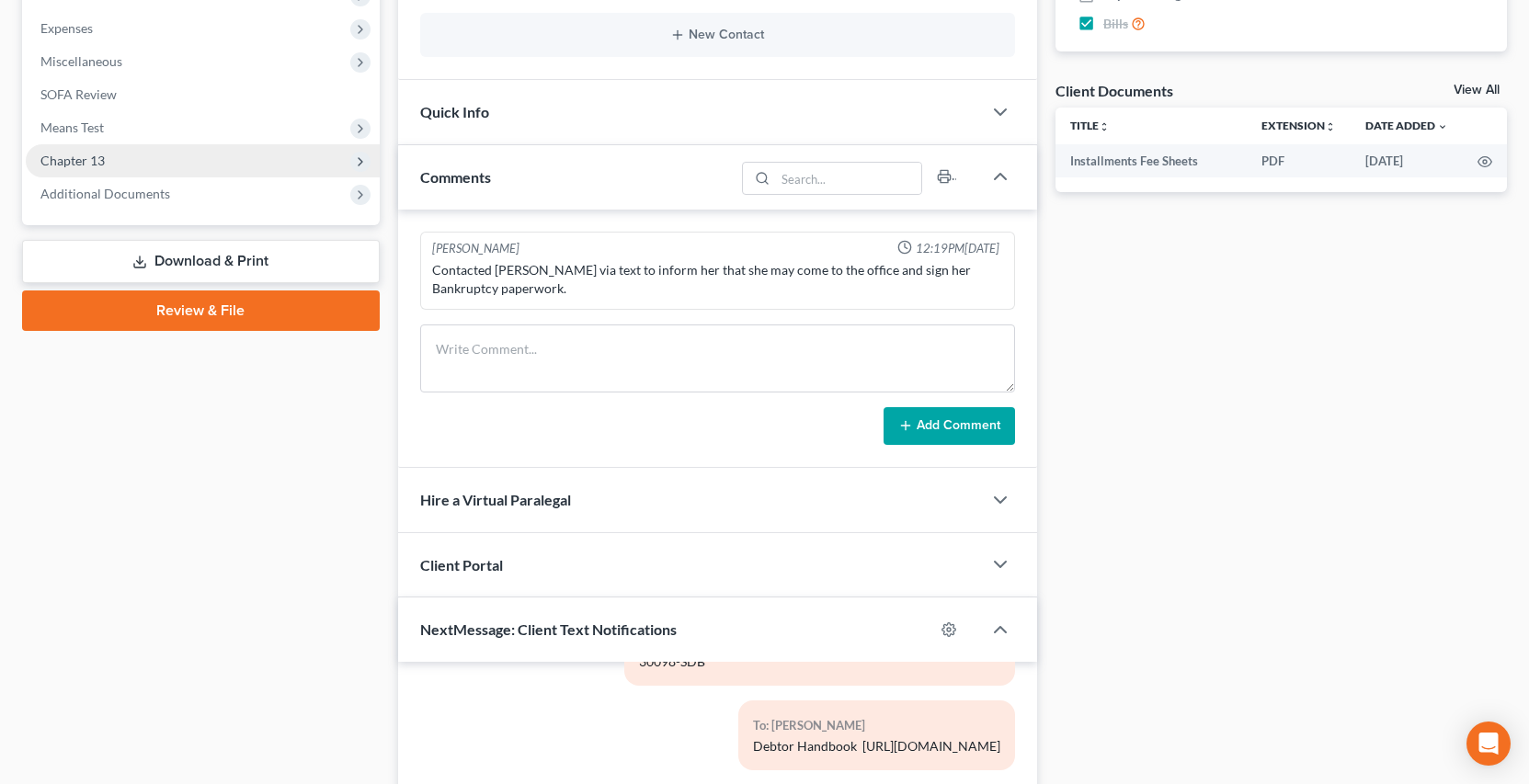
click at [92, 154] on span "Chapter 13" at bounding box center [72, 161] width 65 height 16
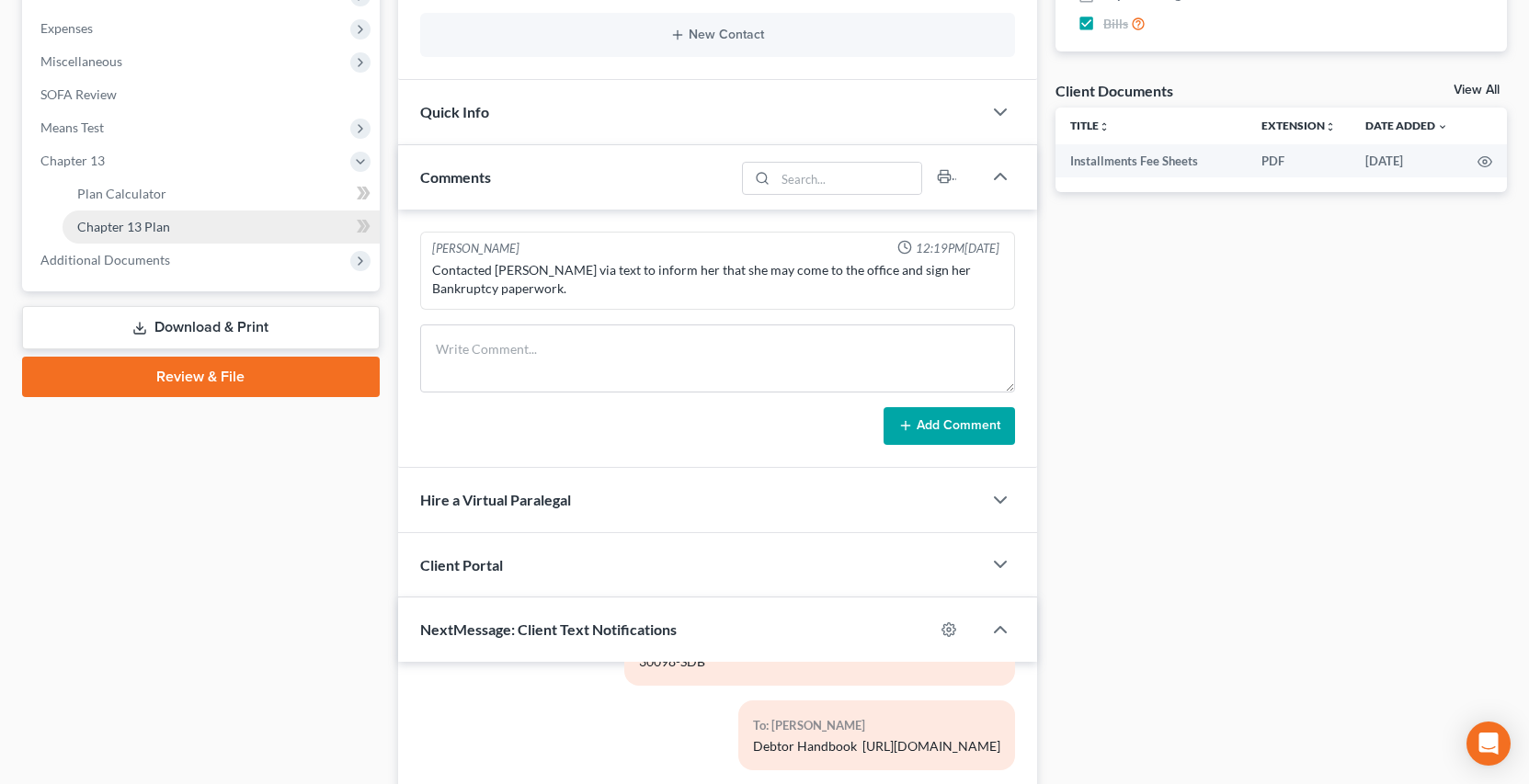
click at [154, 228] on span "Chapter 13 Plan" at bounding box center [123, 226] width 93 height 16
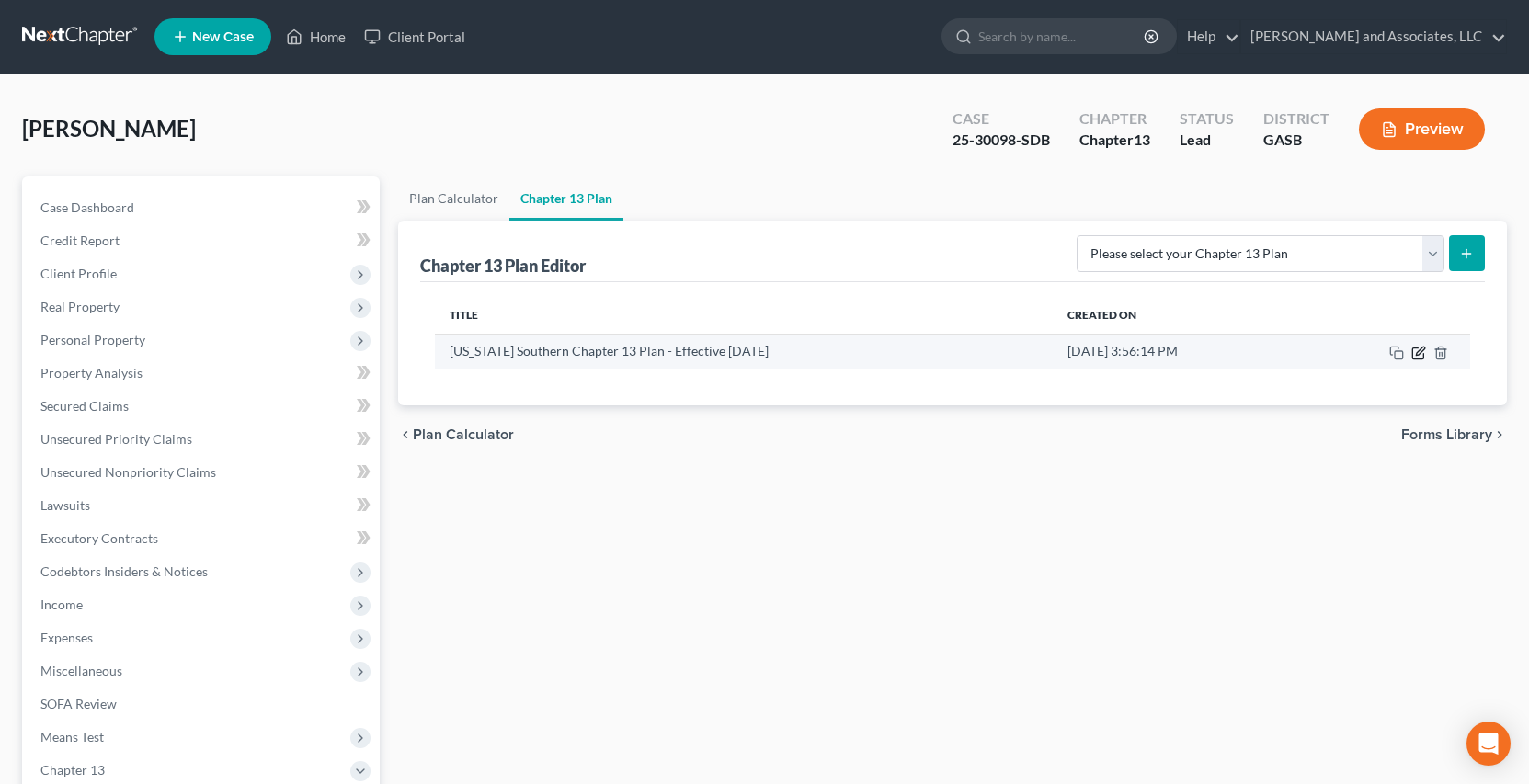
click at [1419, 353] on icon "button" at bounding box center [1419, 353] width 15 height 15
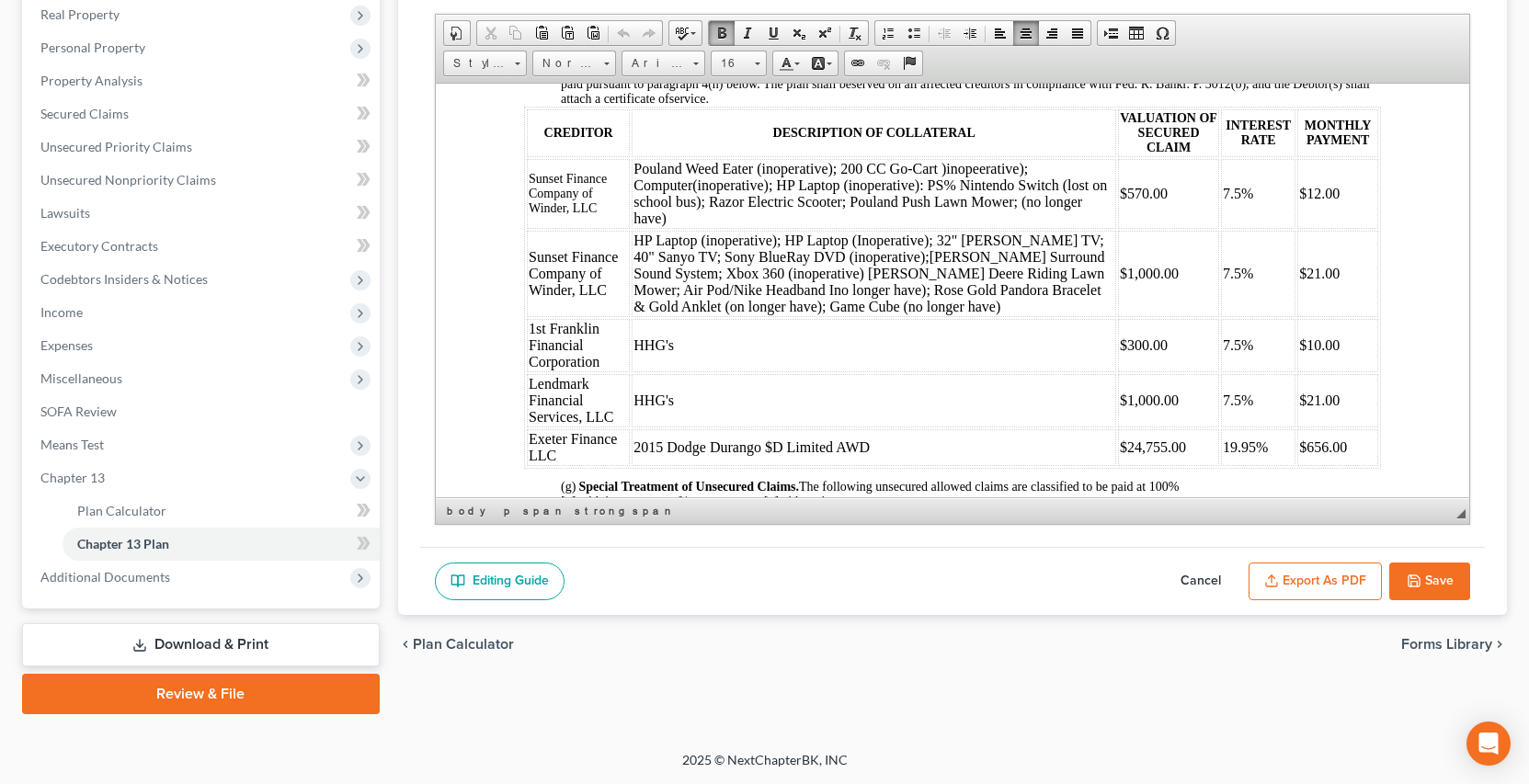
scroll to position [1890, 0]
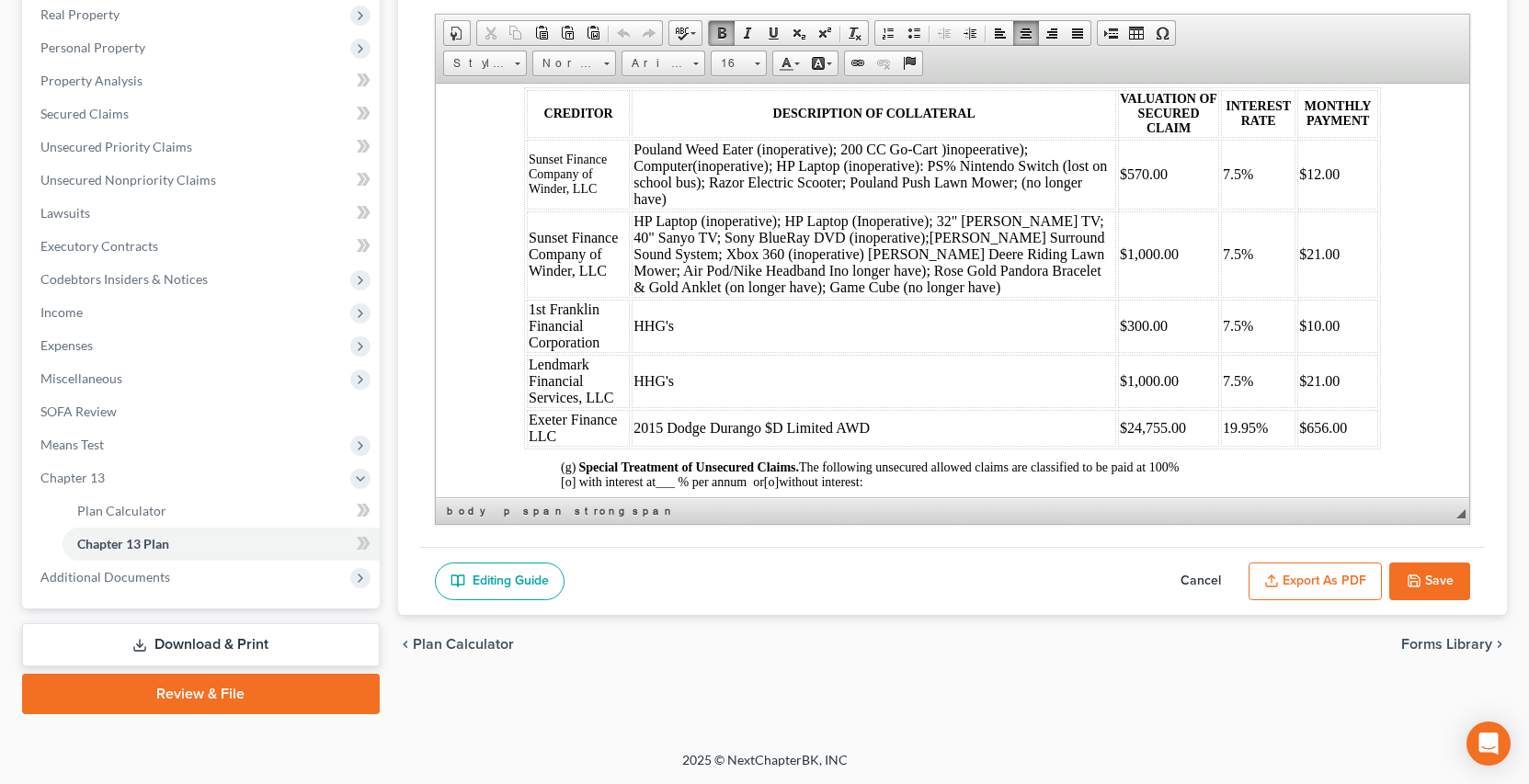
drag, startPoint x: 1458, startPoint y: 129, endPoint x: 1912, endPoint y: 397, distance: 527.2
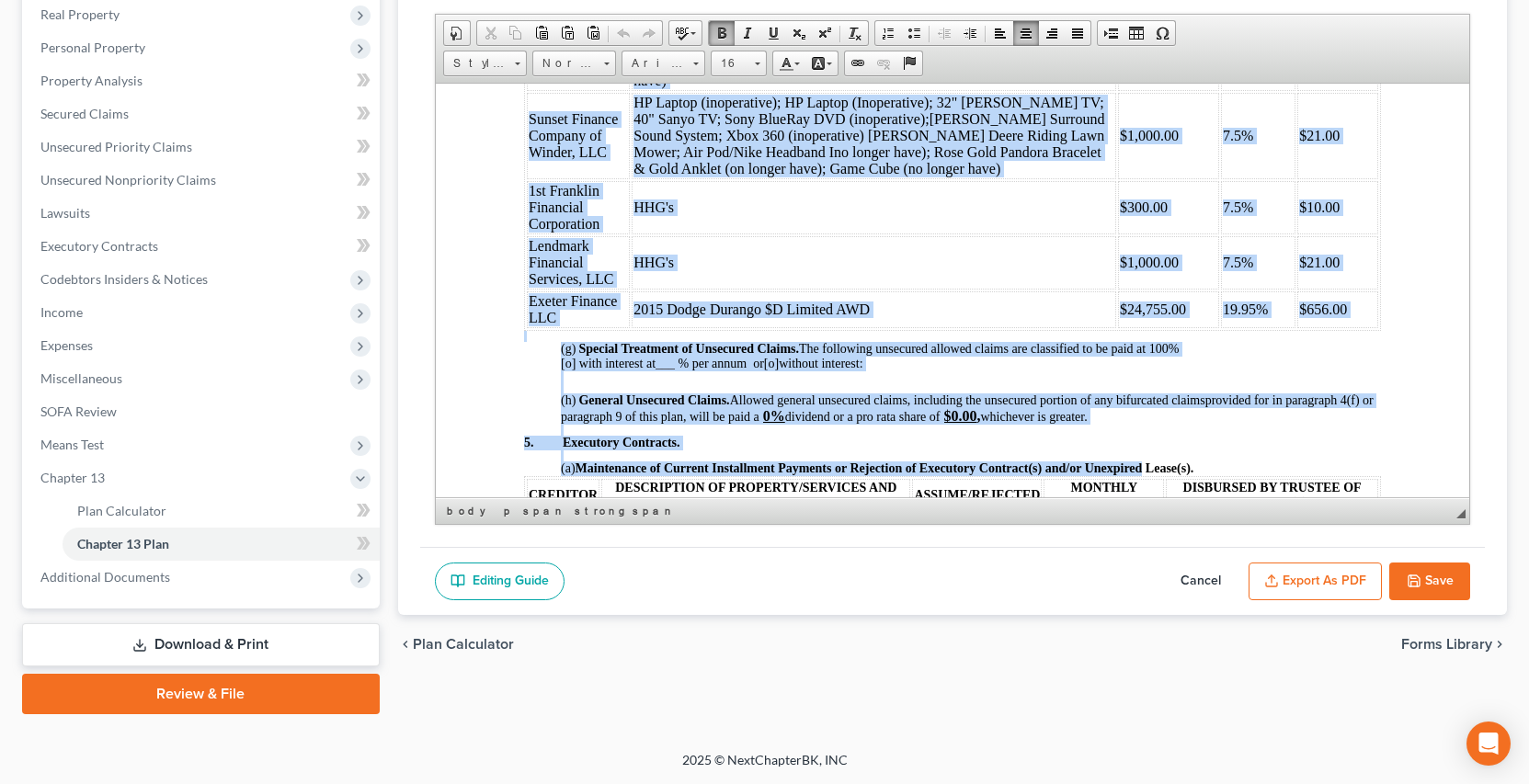
scroll to position [2045, 0]
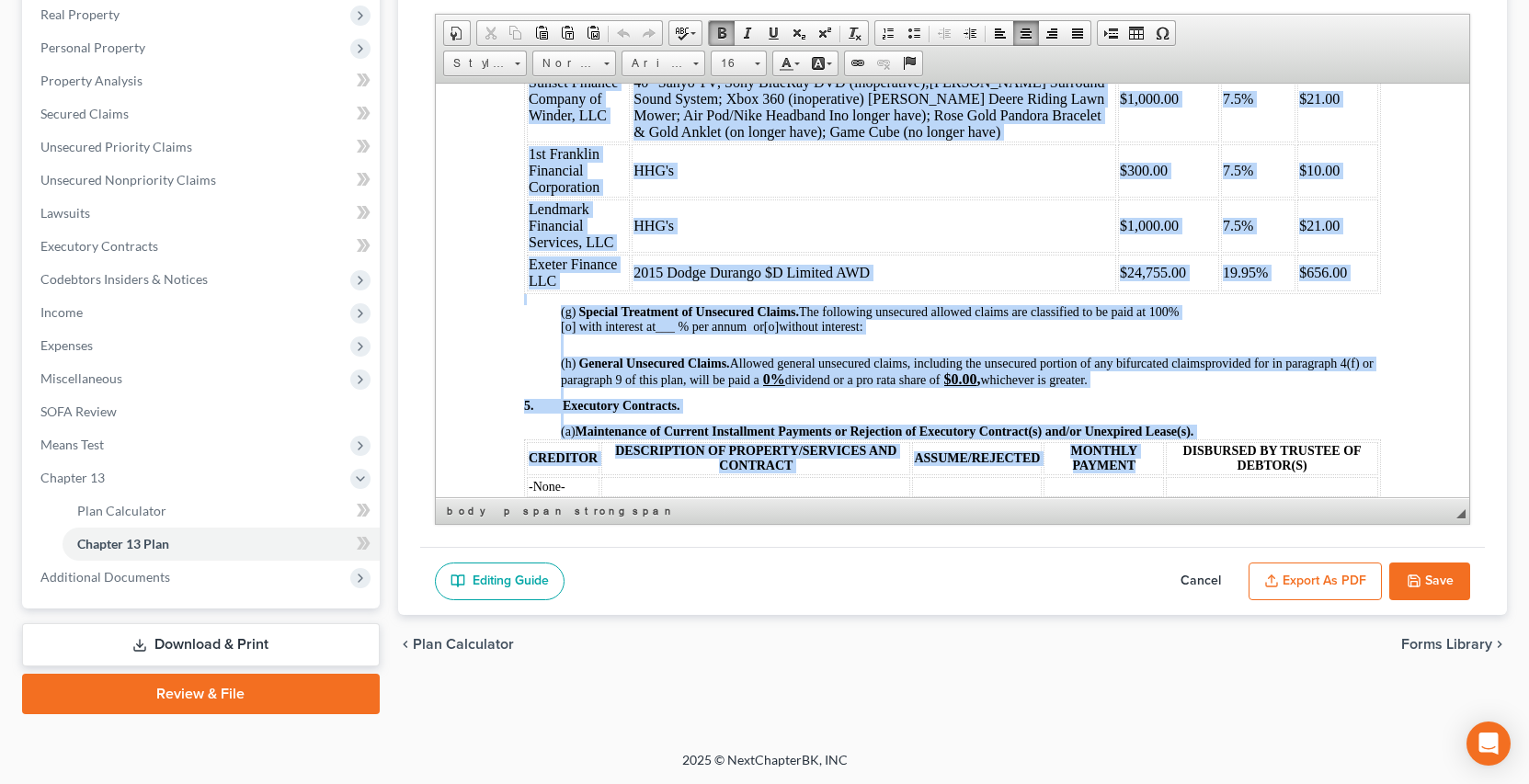
drag, startPoint x: 531, startPoint y: 163, endPoint x: 1148, endPoint y: 484, distance: 695.5
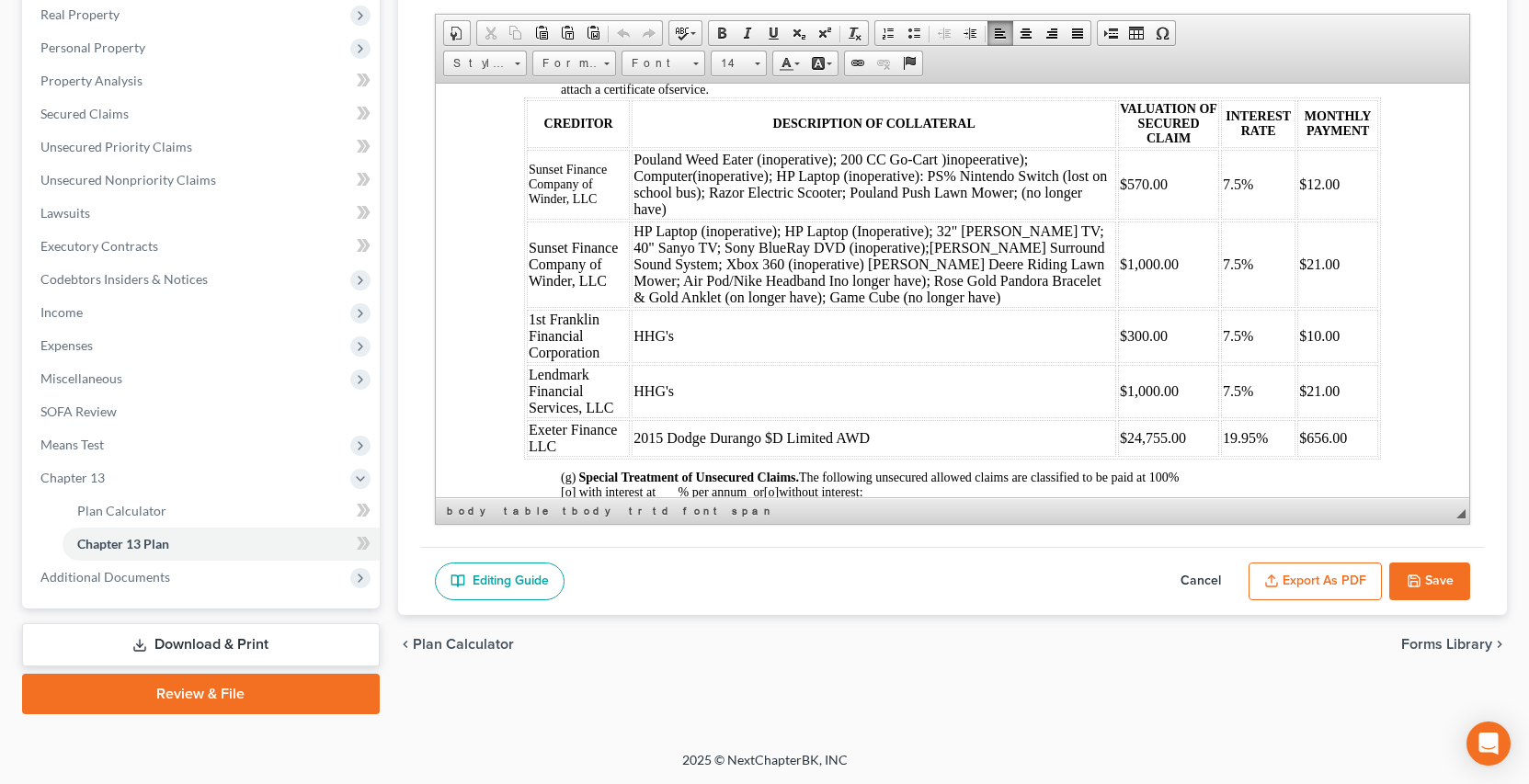
scroll to position [1899, 0]
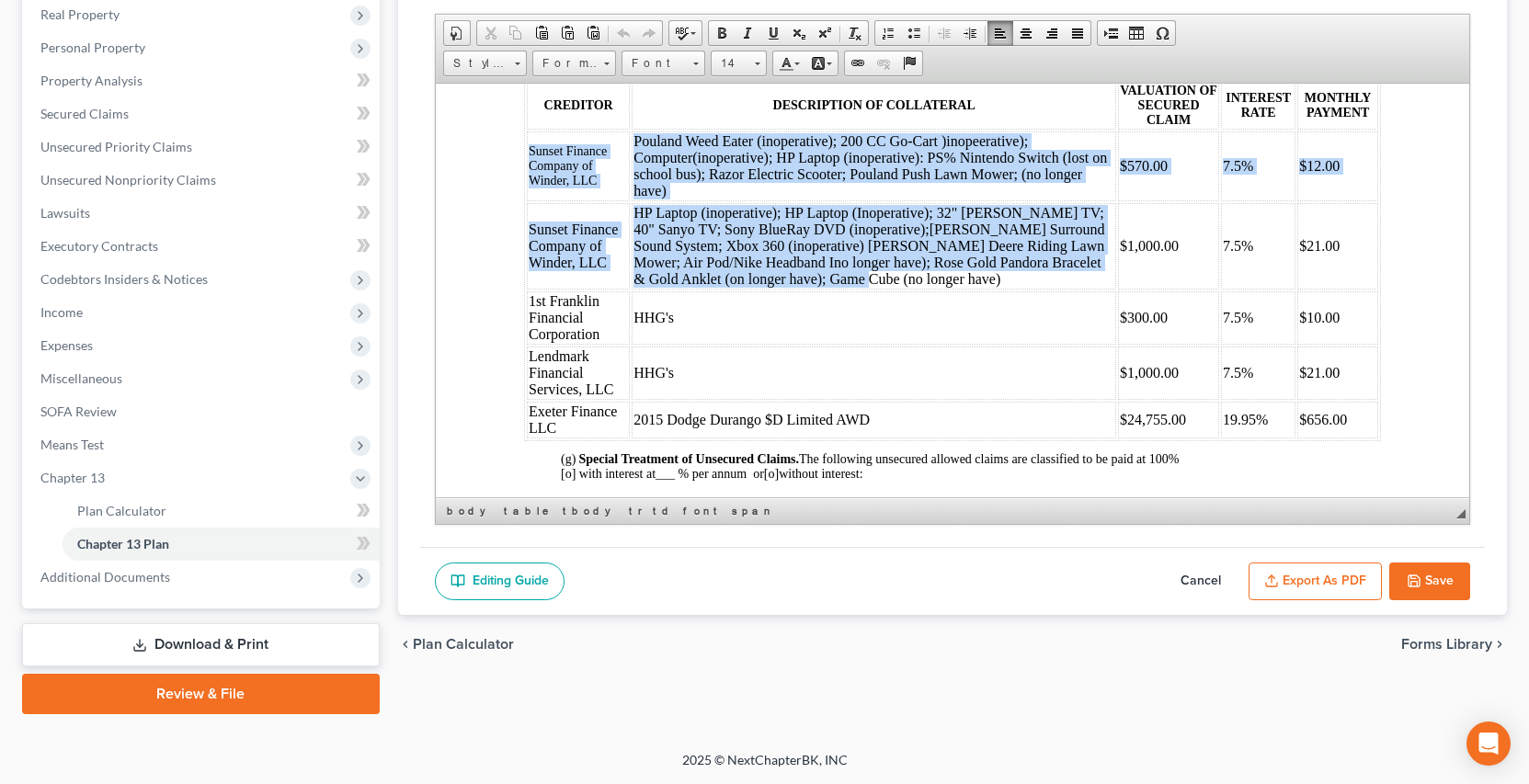
drag, startPoint x: 528, startPoint y: 150, endPoint x: 1031, endPoint y: 300, distance: 524.9
click at [1030, 302] on tbody "Sunset Finance Company of Winder, LLC Pouland Weed Eater (inoperative); 200 CC …" at bounding box center [951, 284] width 852 height 307
click at [758, 66] on span at bounding box center [757, 61] width 5 height 18
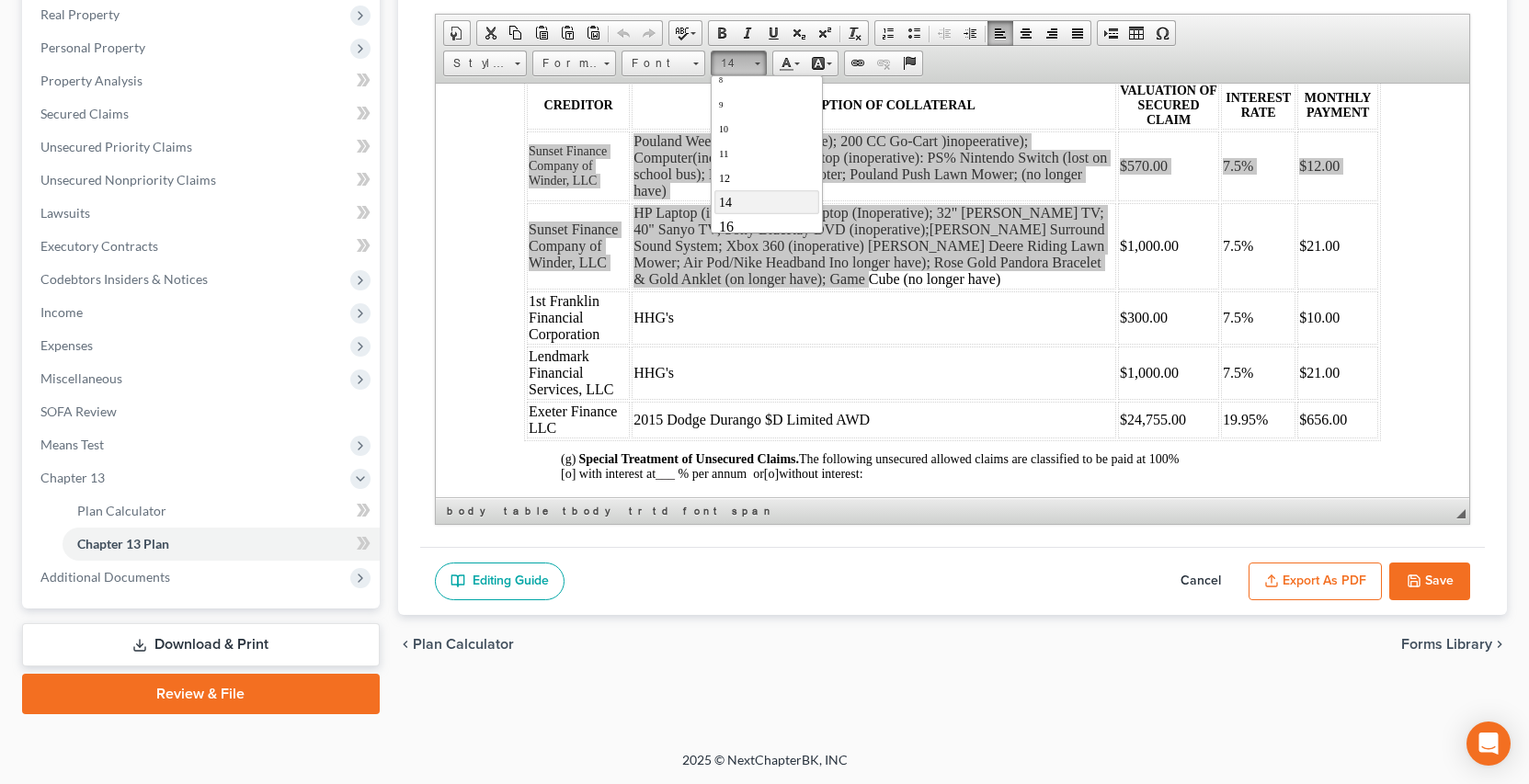
scroll to position [50, 0]
click at [732, 206] on link "16" at bounding box center [766, 208] width 105 height 23
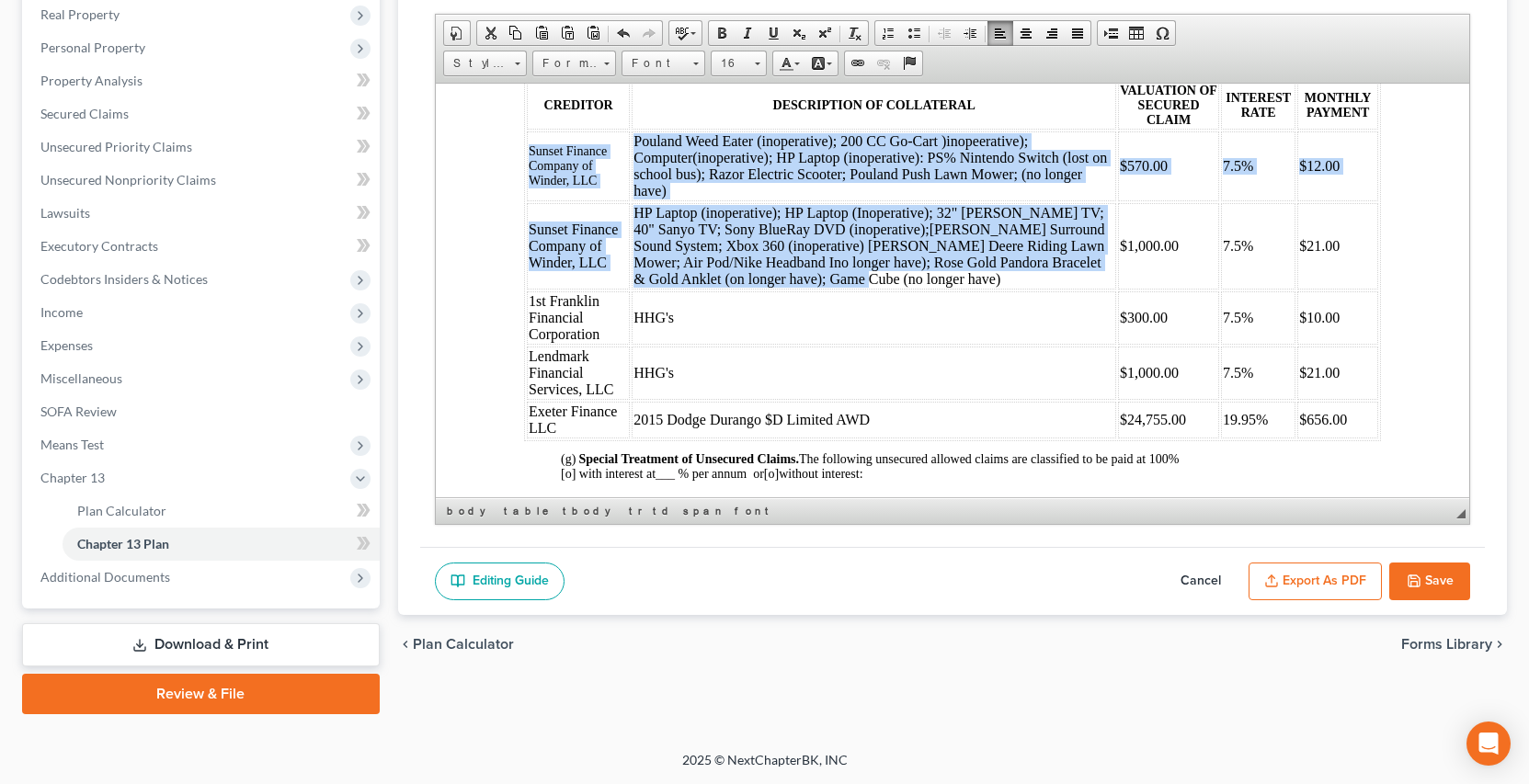
scroll to position [0, 0]
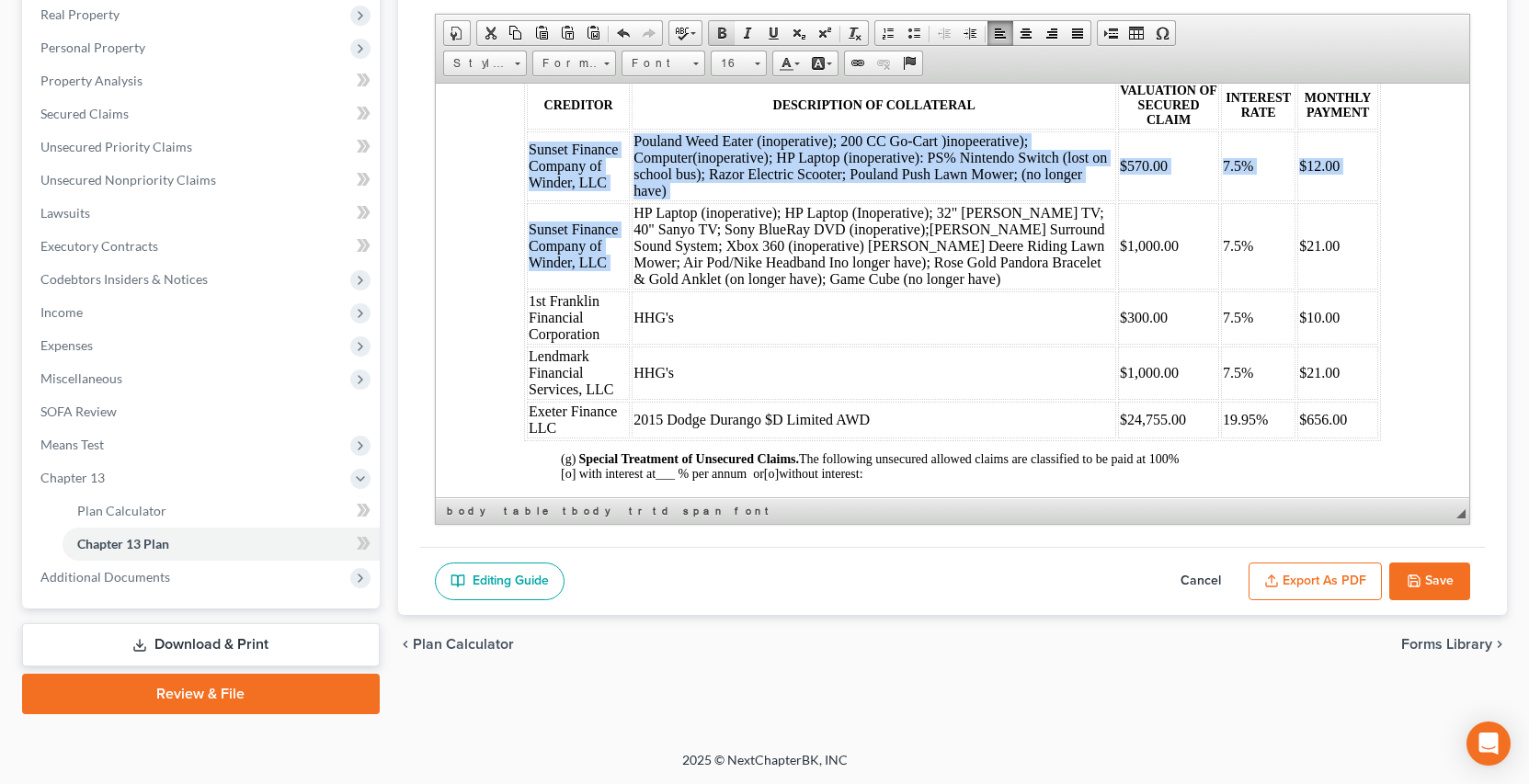
click at [724, 34] on span at bounding box center [722, 33] width 15 height 15
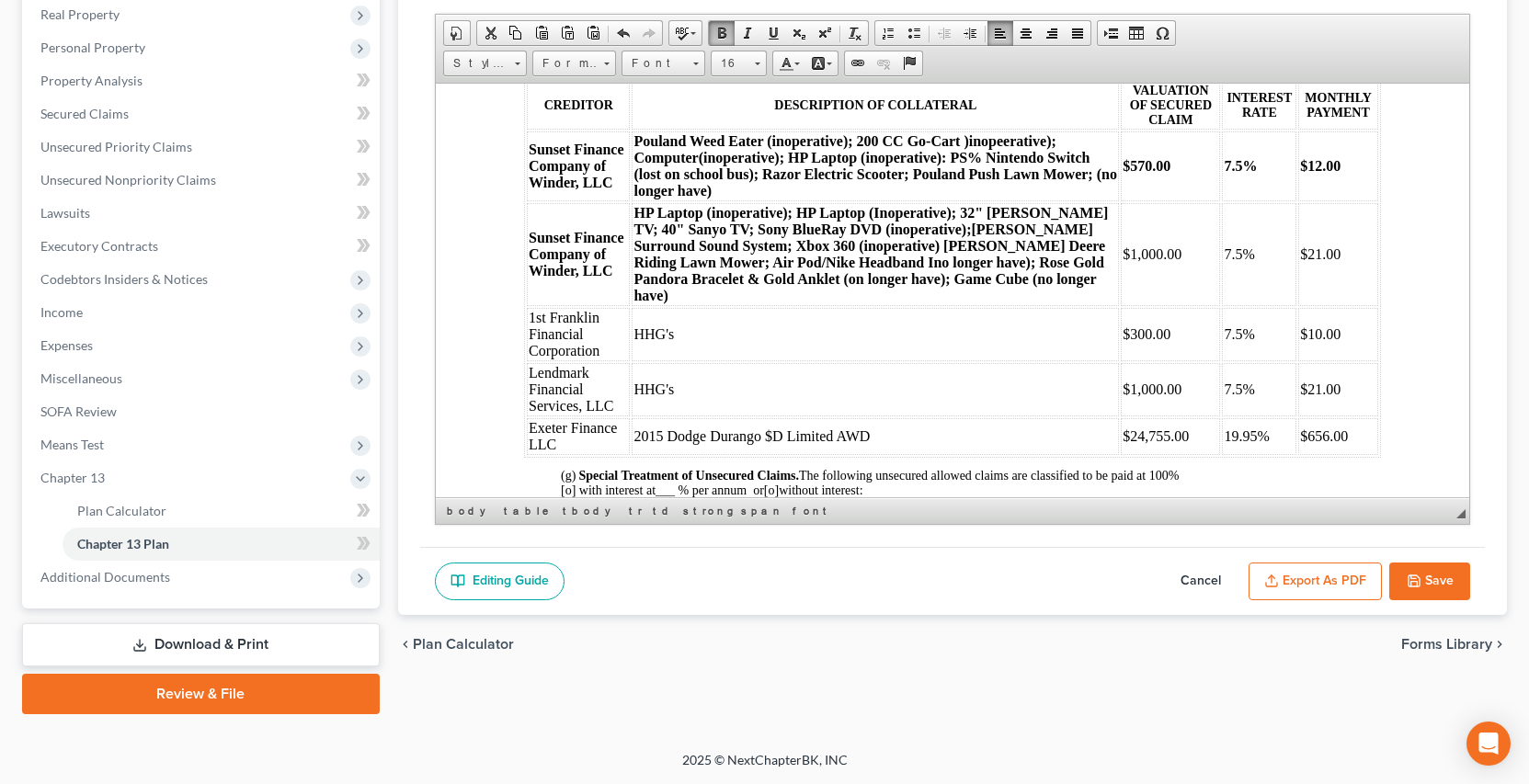
click at [894, 370] on td "HHG's" at bounding box center [874, 389] width 487 height 54
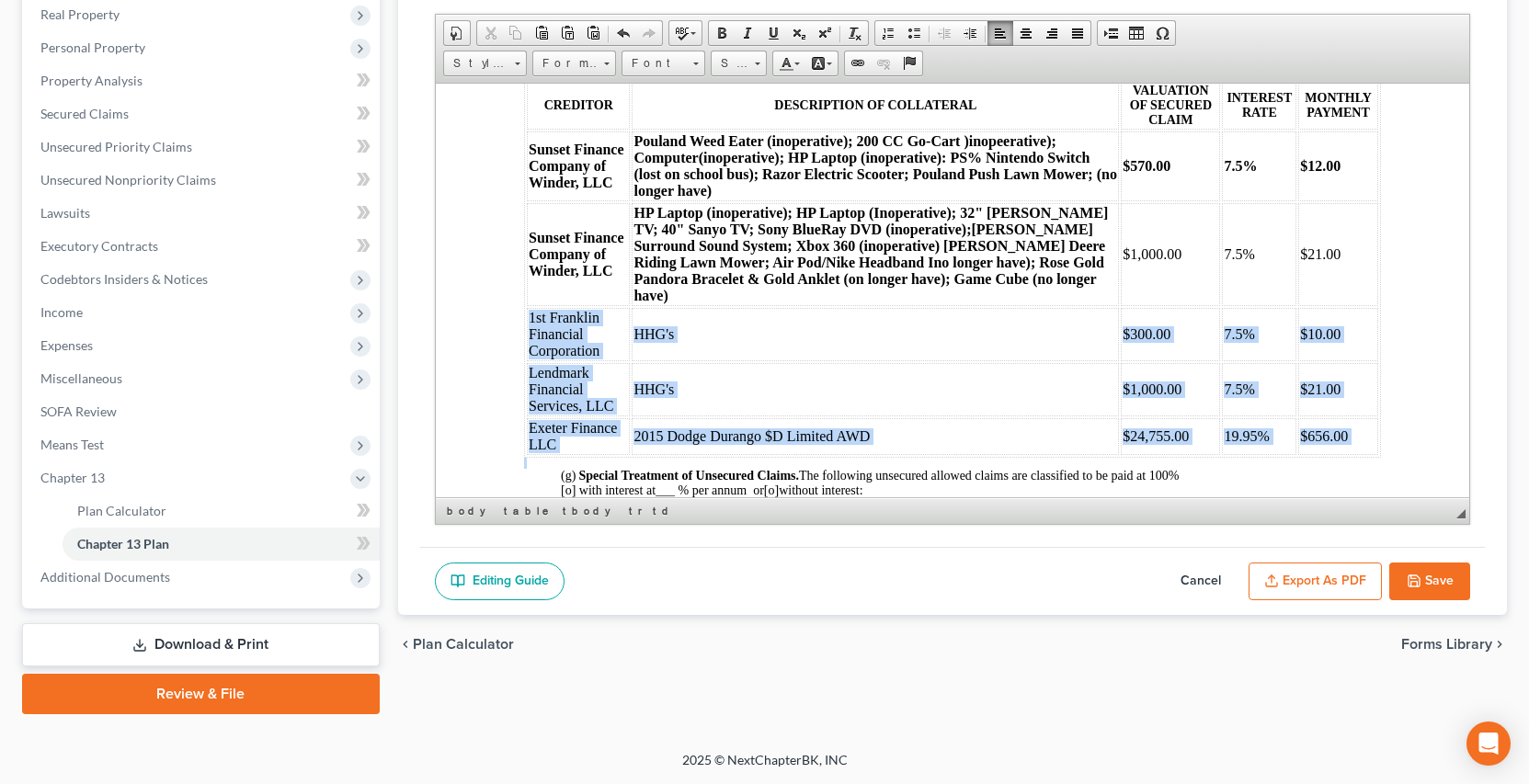
drag, startPoint x: 523, startPoint y: 305, endPoint x: 1335, endPoint y: 454, distance: 825.6
click at [1335, 454] on body "IN THE UNITED STATES BANKRUPTCY COURT FOR THE SOUTHERN DISTRICT OF GEORGIA Fill…" at bounding box center [951, 140] width 857 height 3736
click at [717, 28] on span at bounding box center [722, 33] width 15 height 15
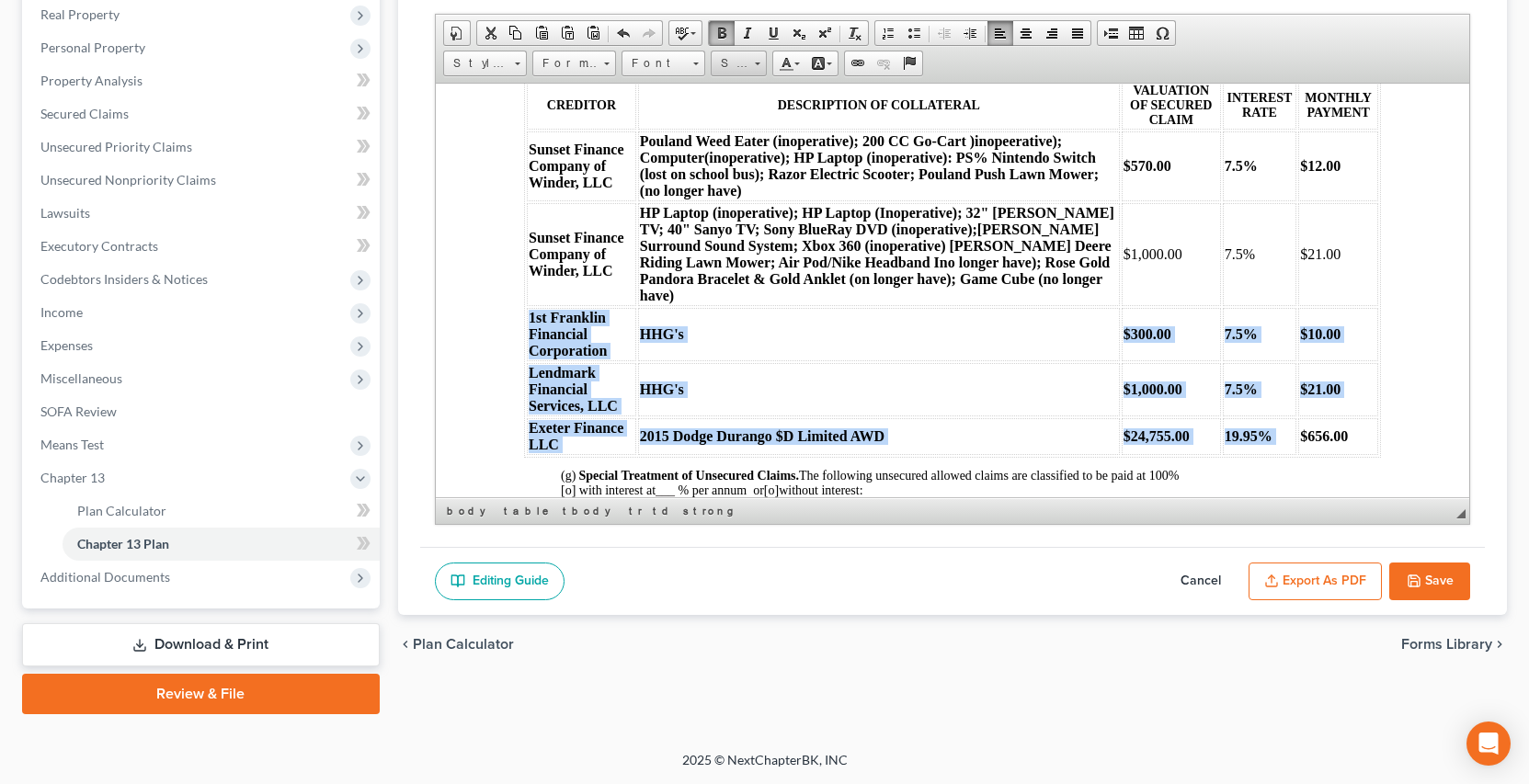
click at [759, 67] on span at bounding box center [757, 61] width 5 height 18
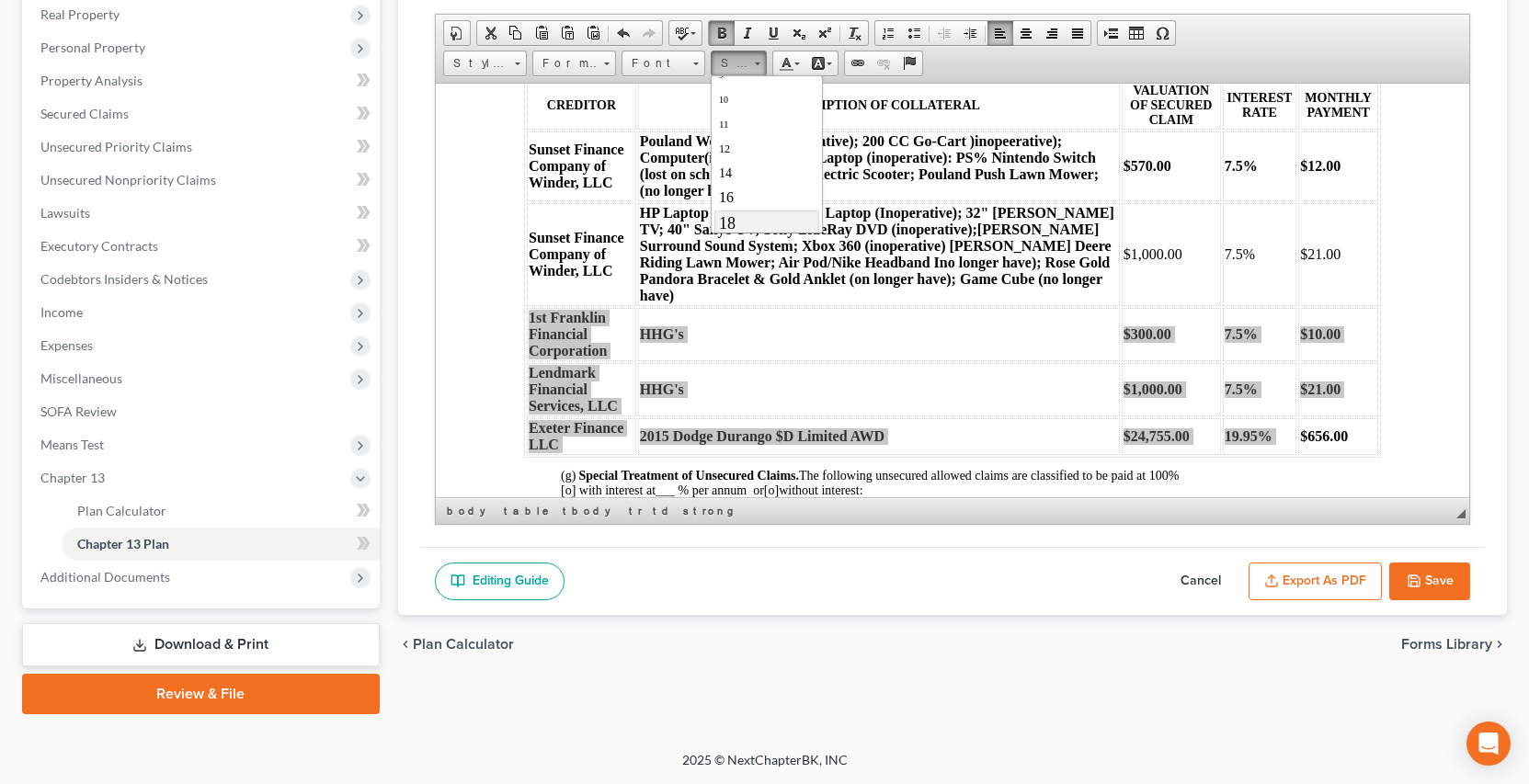
scroll to position [73, 0]
click at [726, 184] on span "16" at bounding box center [726, 184] width 15 height 16
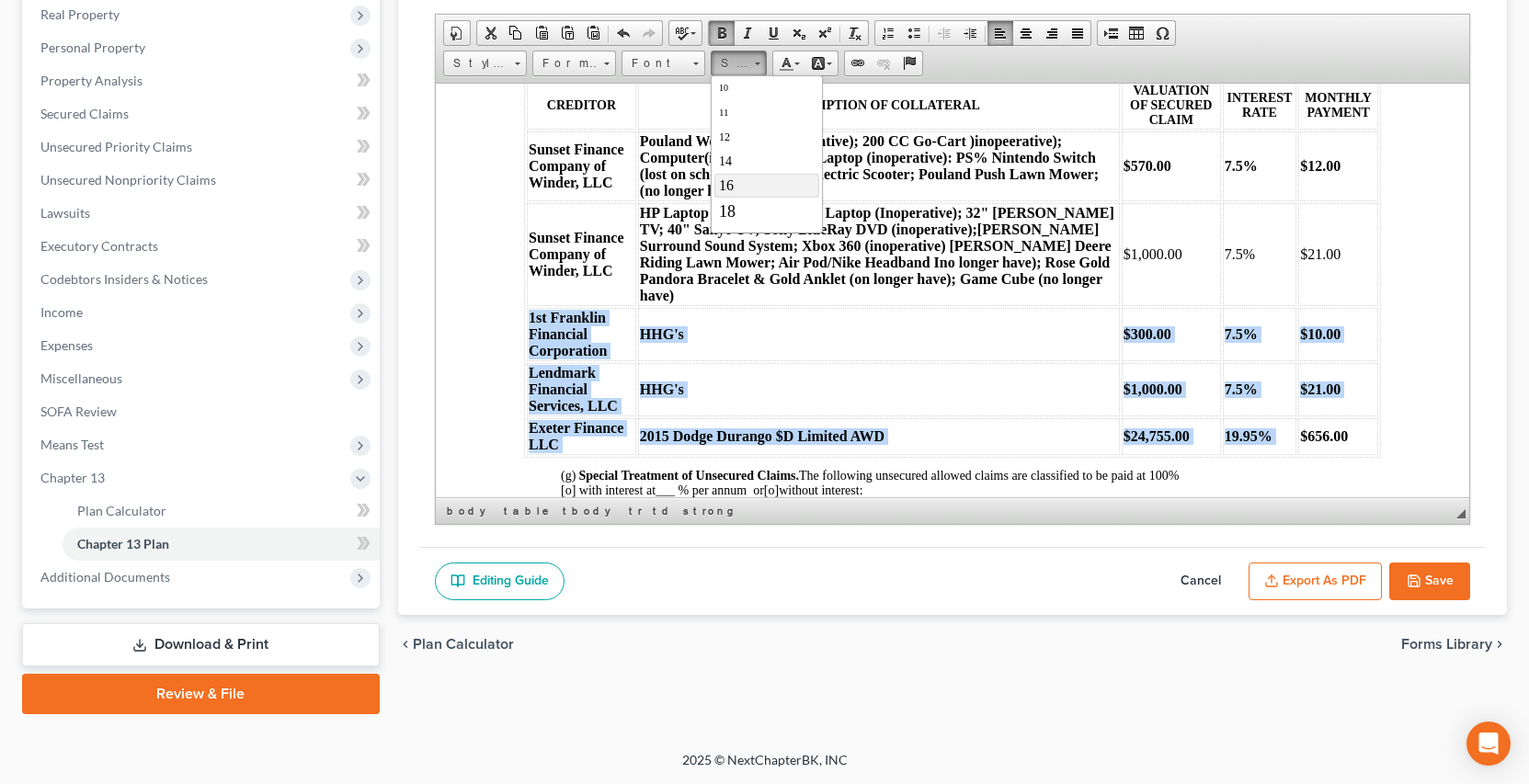
scroll to position [0, 0]
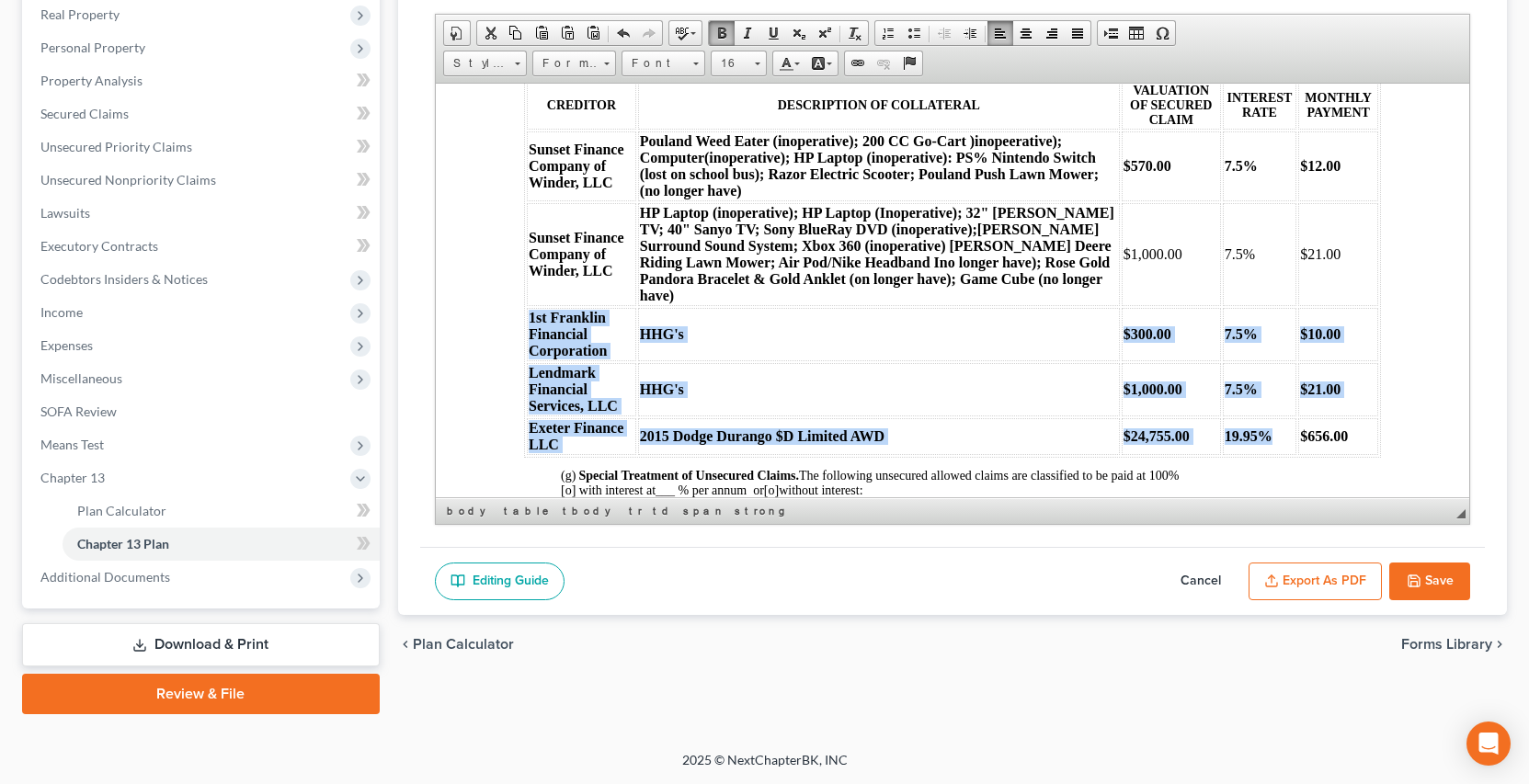
click at [816, 319] on td "HHG's" at bounding box center [878, 333] width 482 height 54
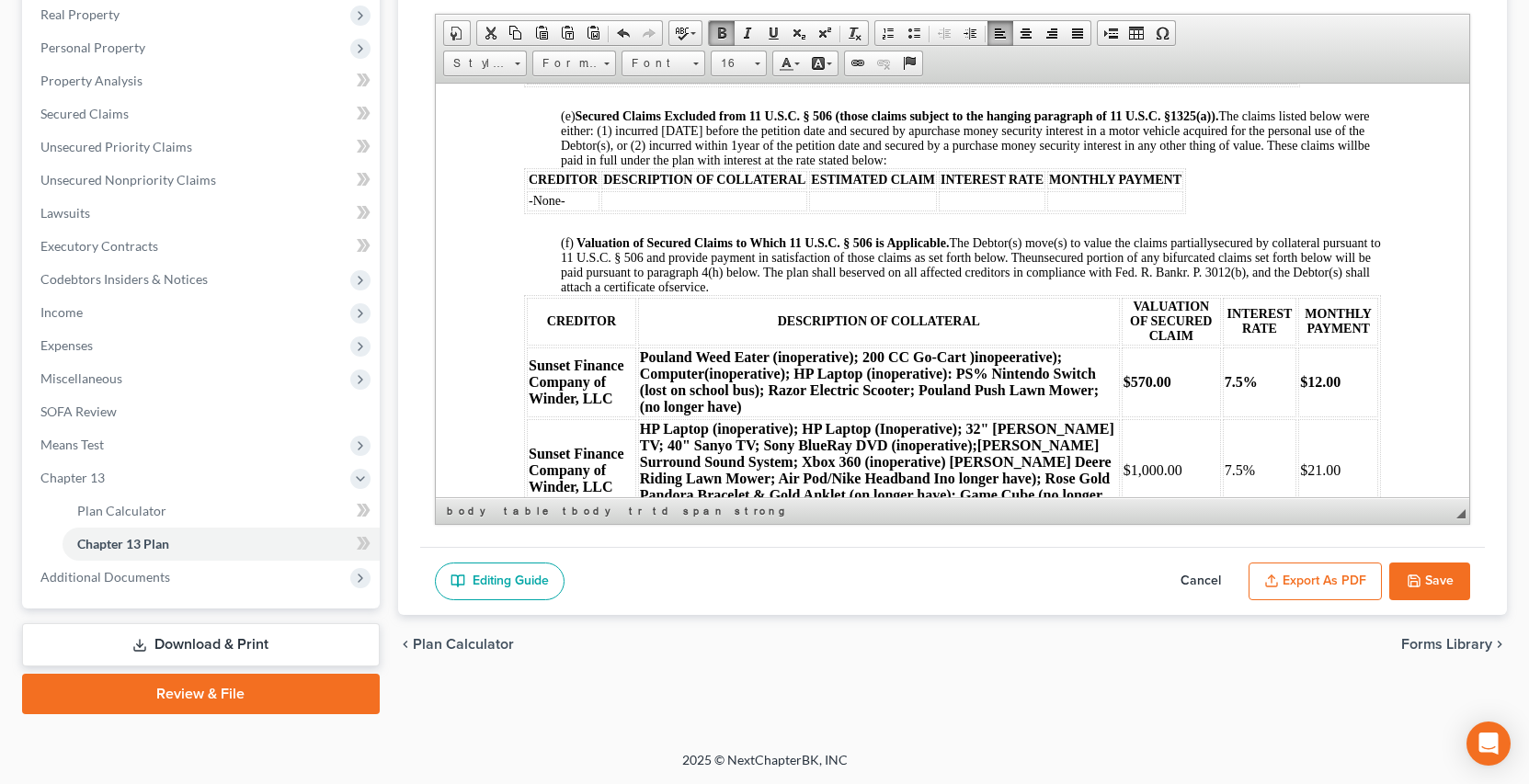
scroll to position [1805, 0]
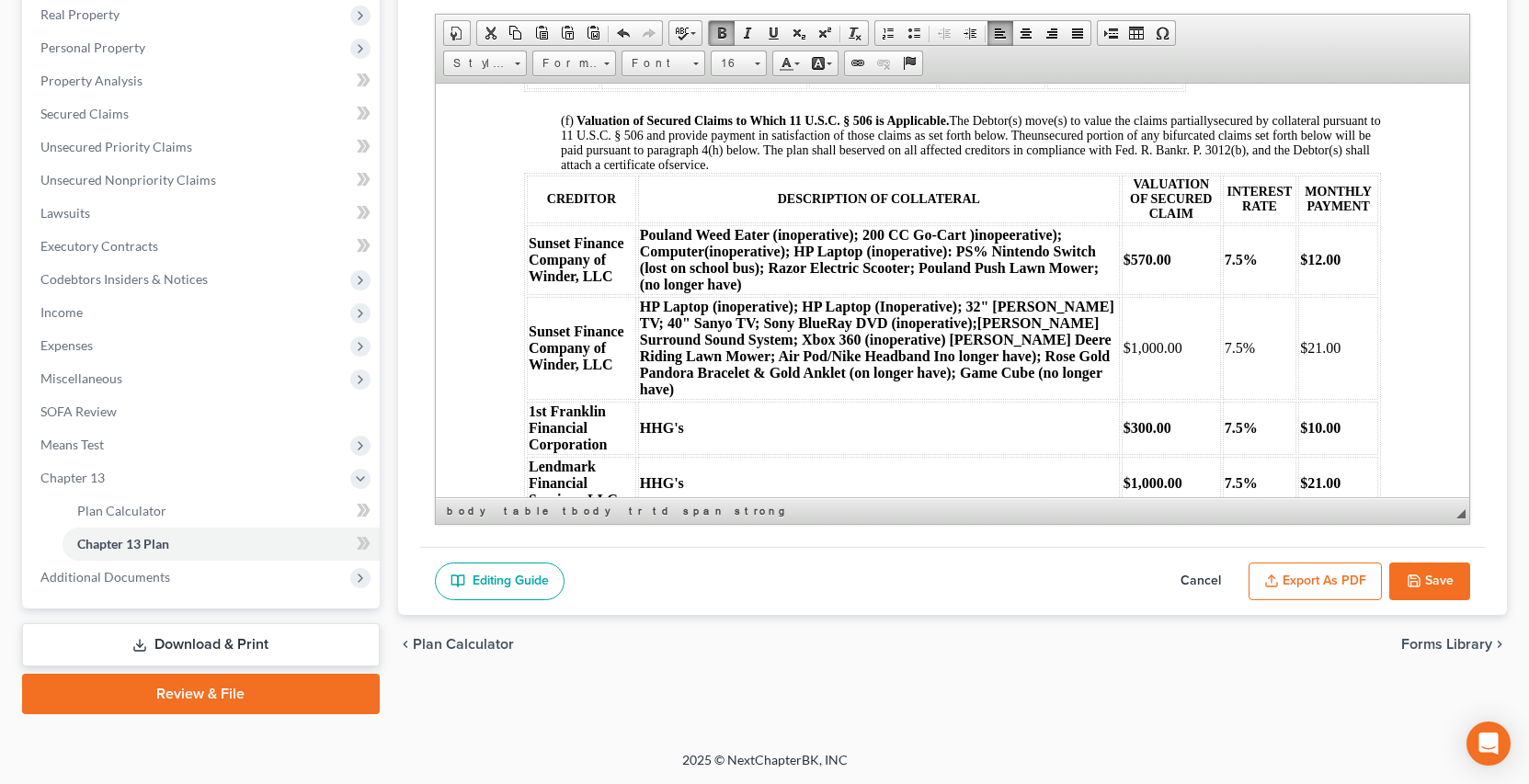
click at [1180, 322] on td "$1,000.00" at bounding box center [1170, 347] width 100 height 103
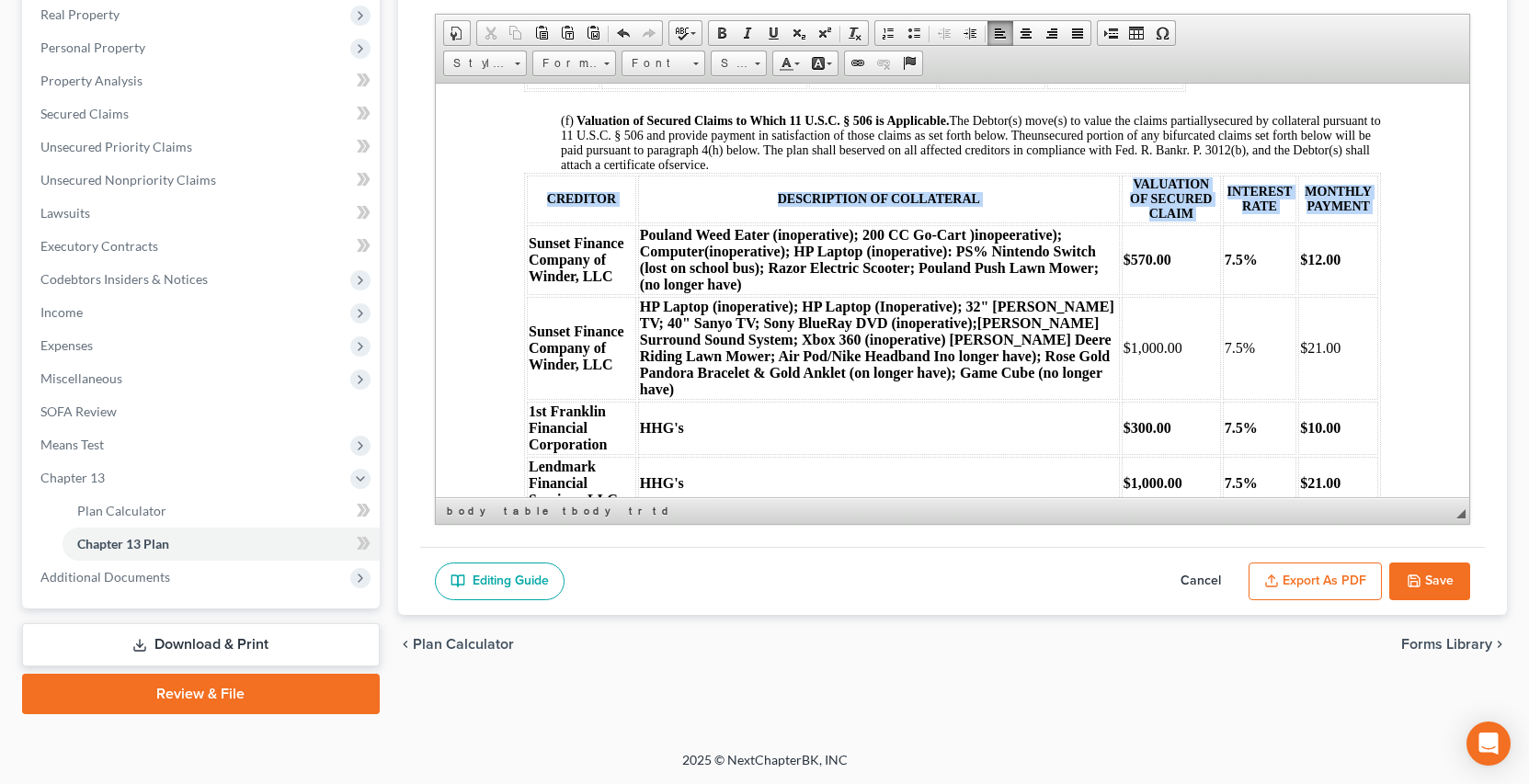
drag, startPoint x: 531, startPoint y: 253, endPoint x: 1398, endPoint y: 376, distance: 875.7
click at [1398, 376] on html "IN THE UNITED STATES BANKRUPTCY COURT FOR THE SOUTHERN DISTRICT OF GEORGIA Fill…" at bounding box center [951, 234] width 1033 height 3912
click at [759, 66] on span at bounding box center [757, 61] width 5 height 18
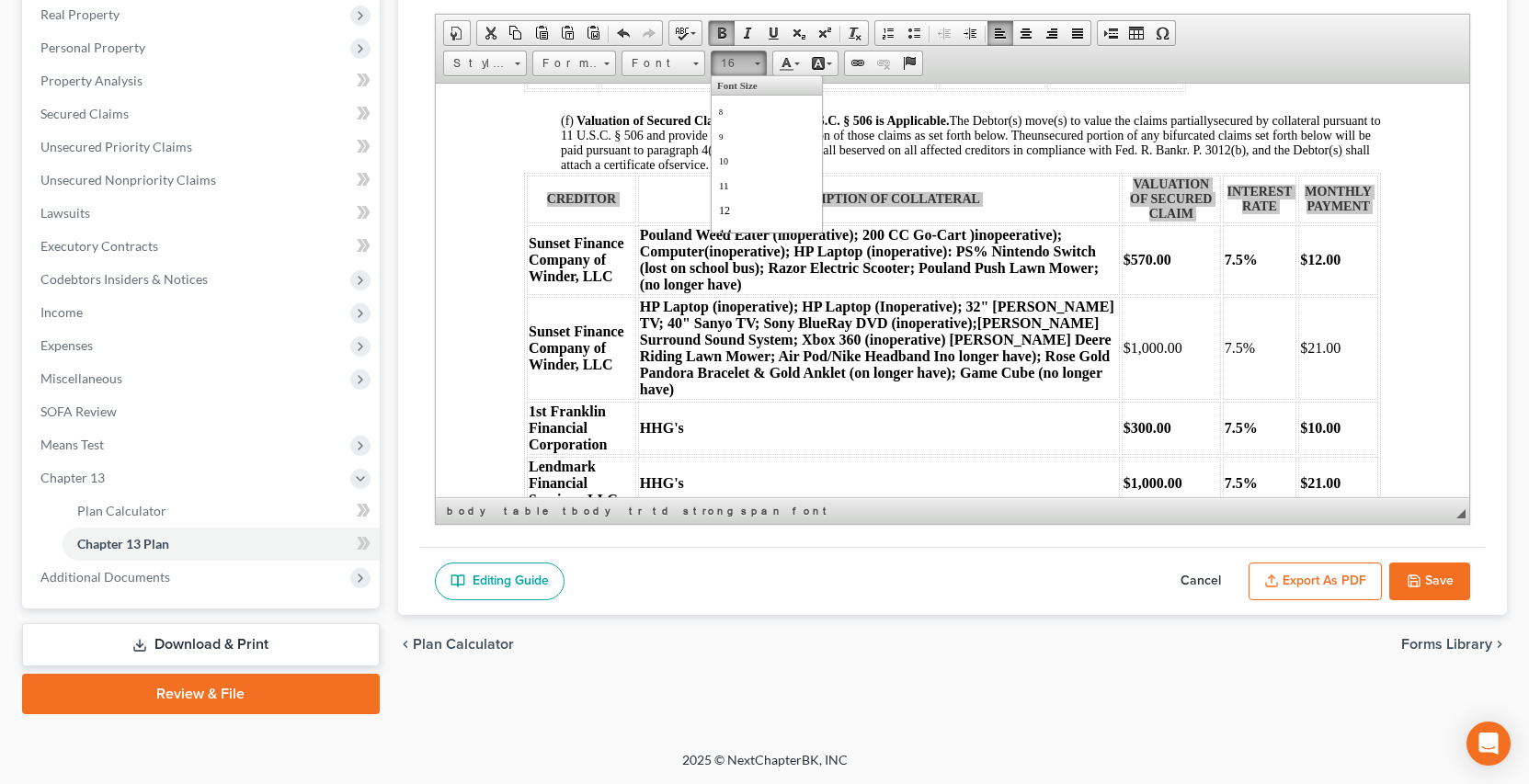
scroll to position [105, 0]
click at [725, 151] on span "16" at bounding box center [726, 153] width 15 height 16
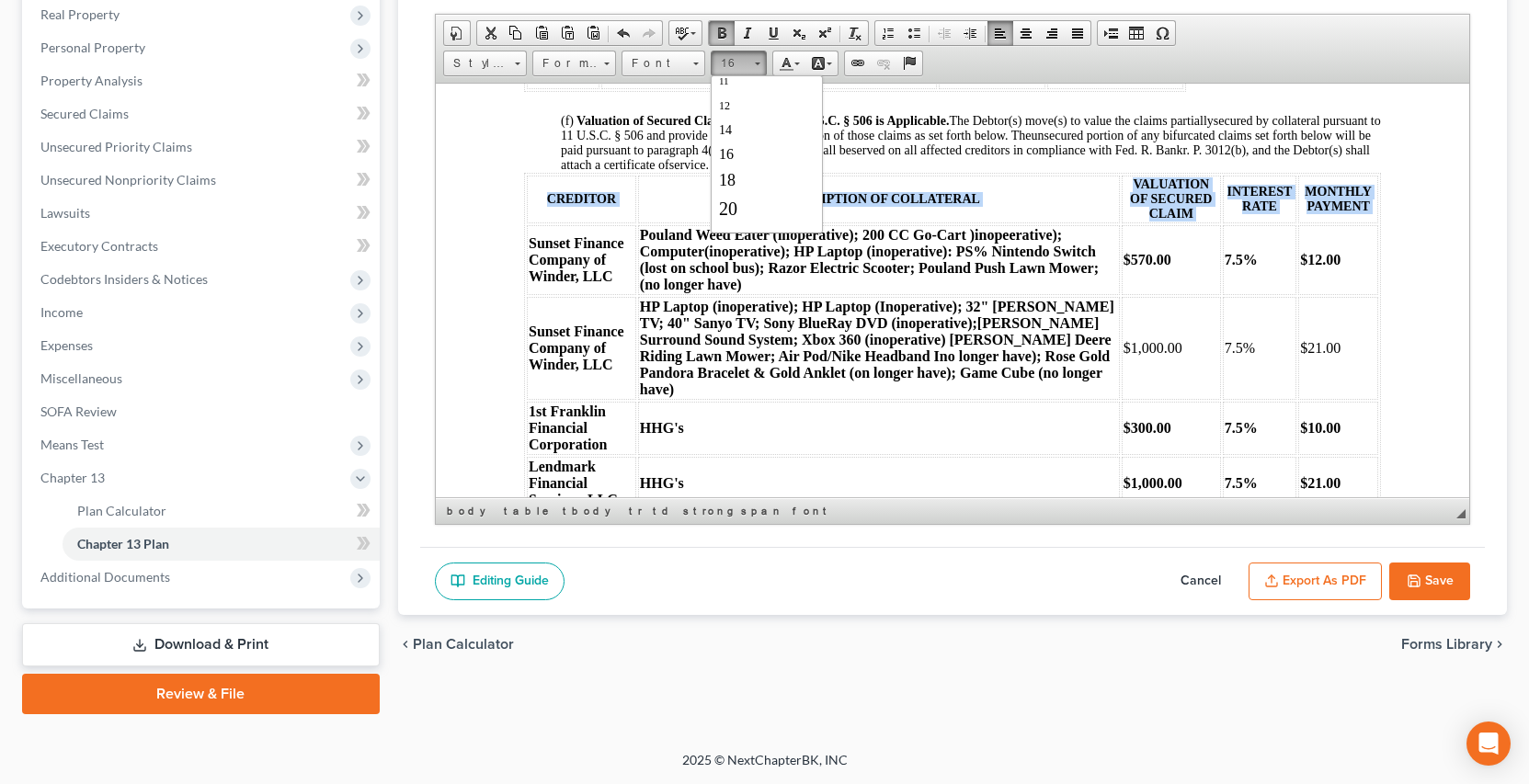
scroll to position [0, 0]
click at [724, 31] on span at bounding box center [722, 33] width 15 height 15
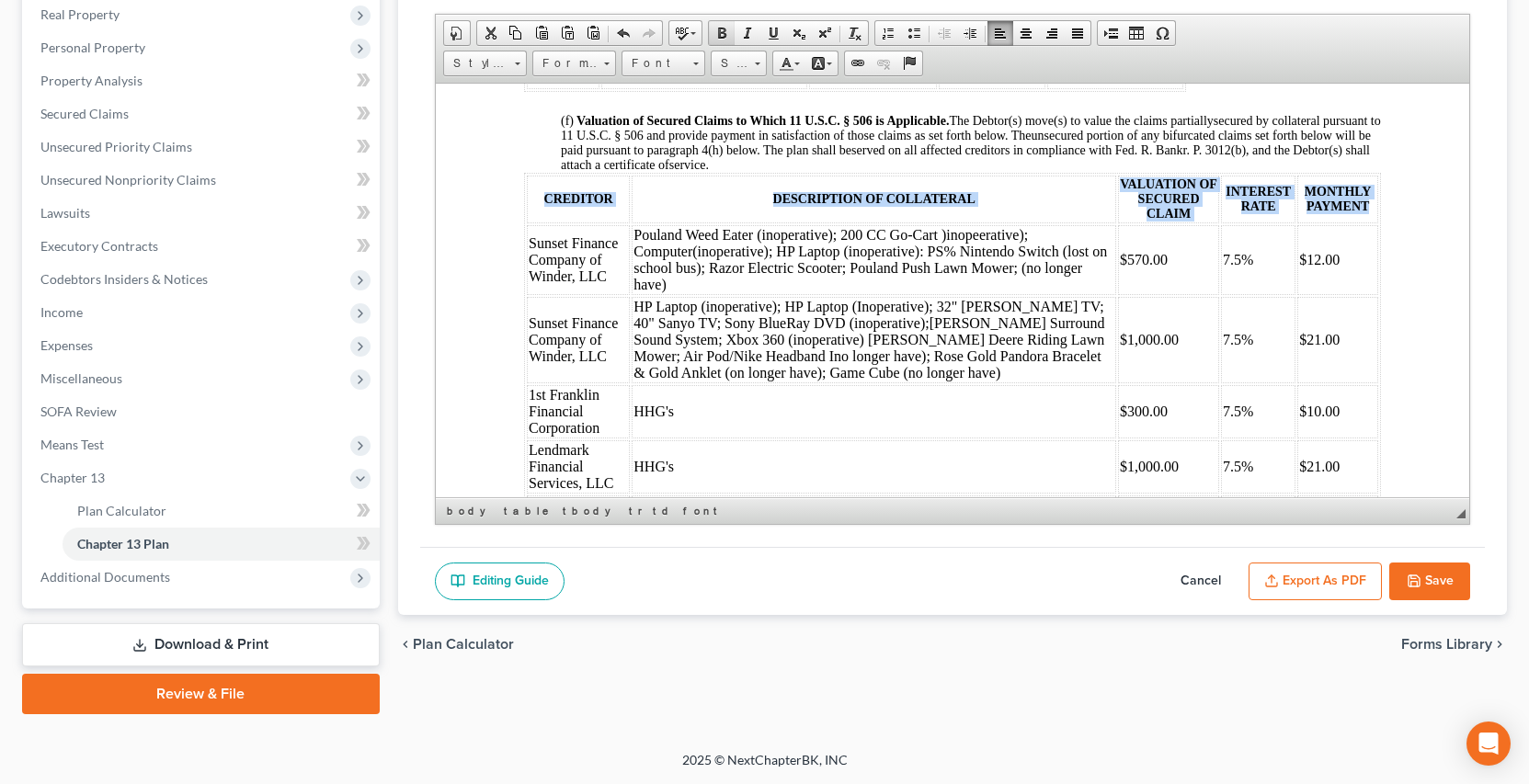
click at [716, 33] on span at bounding box center [722, 33] width 15 height 15
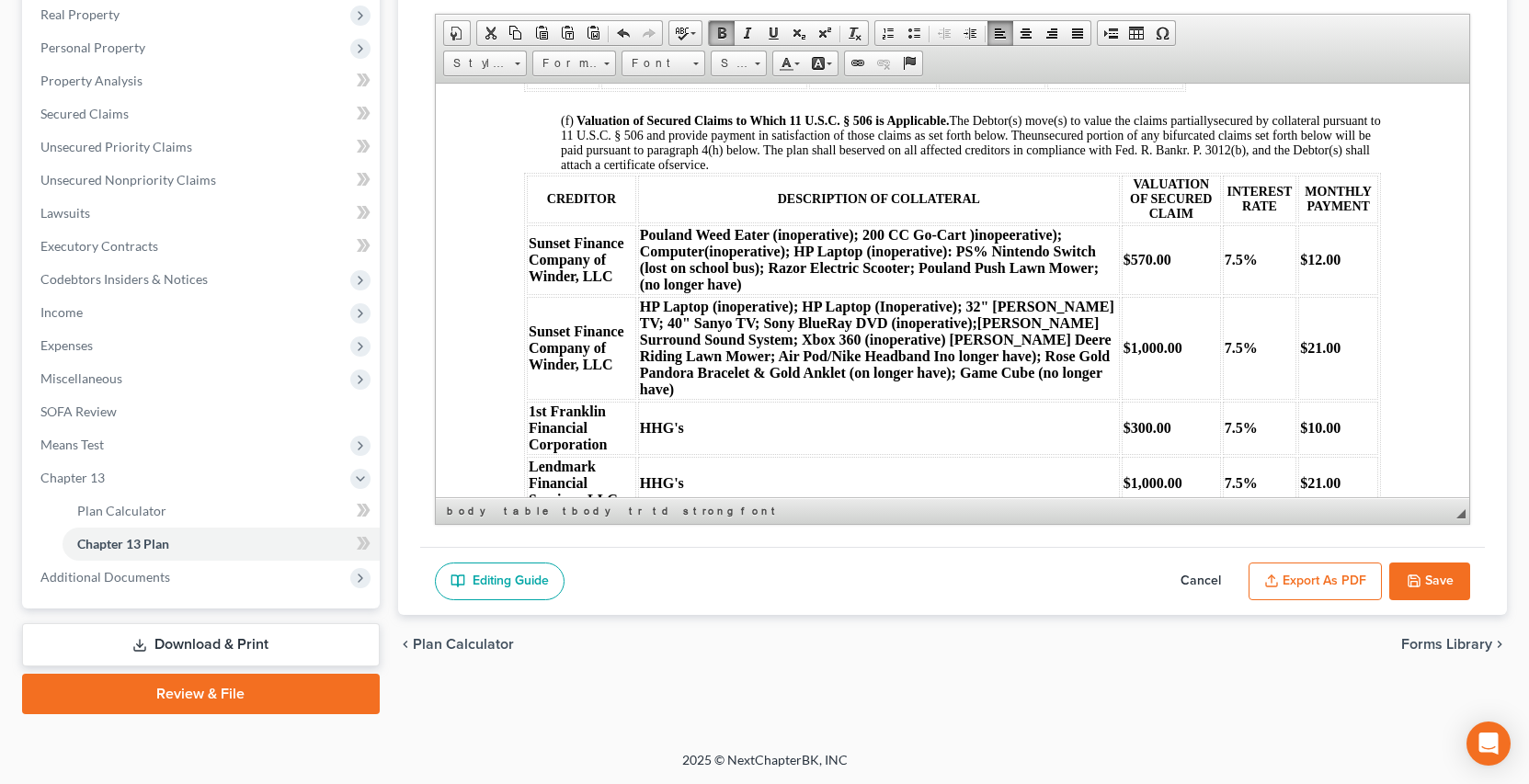
drag, startPoint x: 481, startPoint y: 189, endPoint x: 919, endPoint y: 282, distance: 447.8
click at [502, 200] on html "IN THE UNITED STATES BANKRUPTCY COURT FOR THE SOUTHERN DISTRICT OF GEORGIA Fill…" at bounding box center [951, 234] width 1033 height 3912
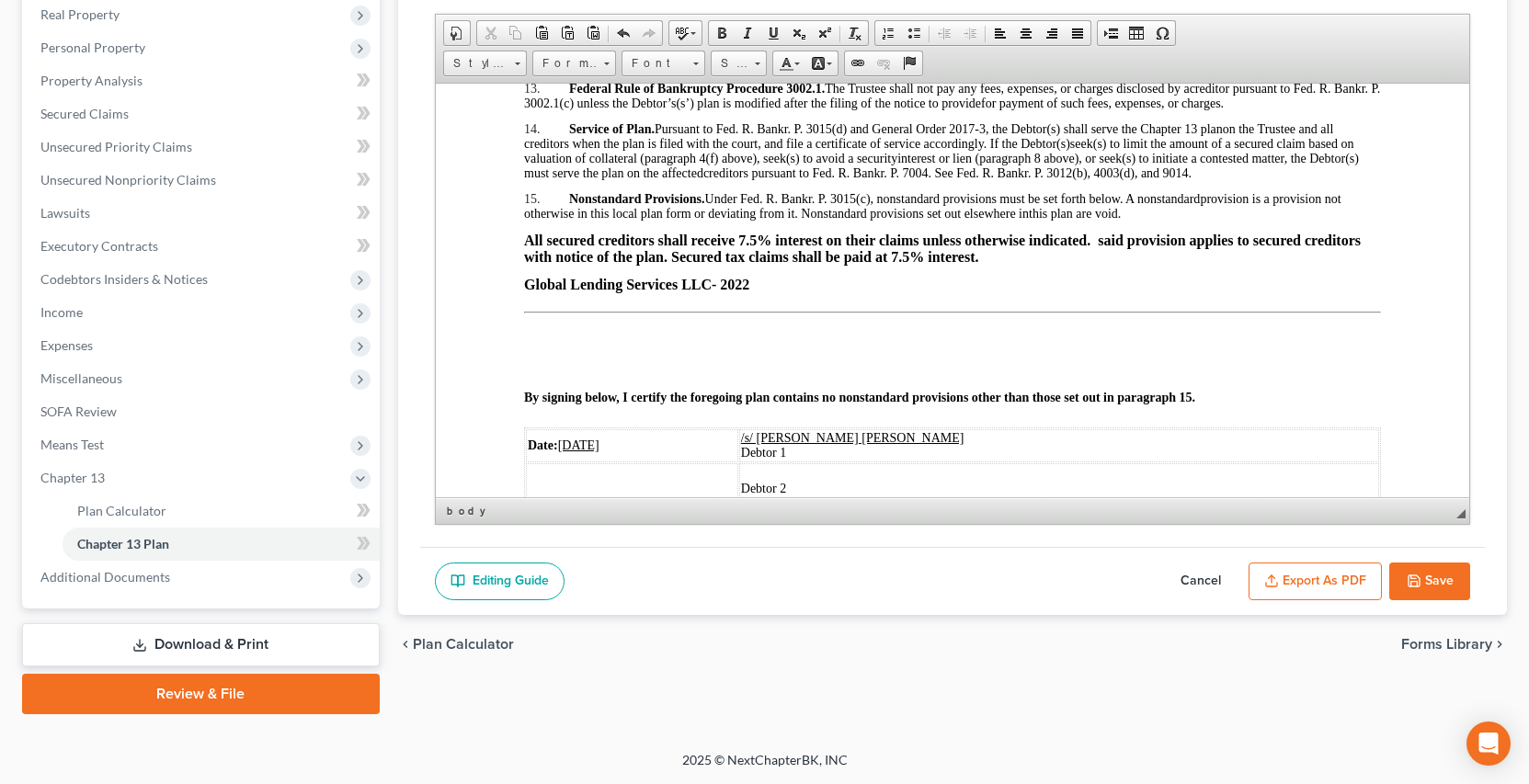
scroll to position [3224, 0]
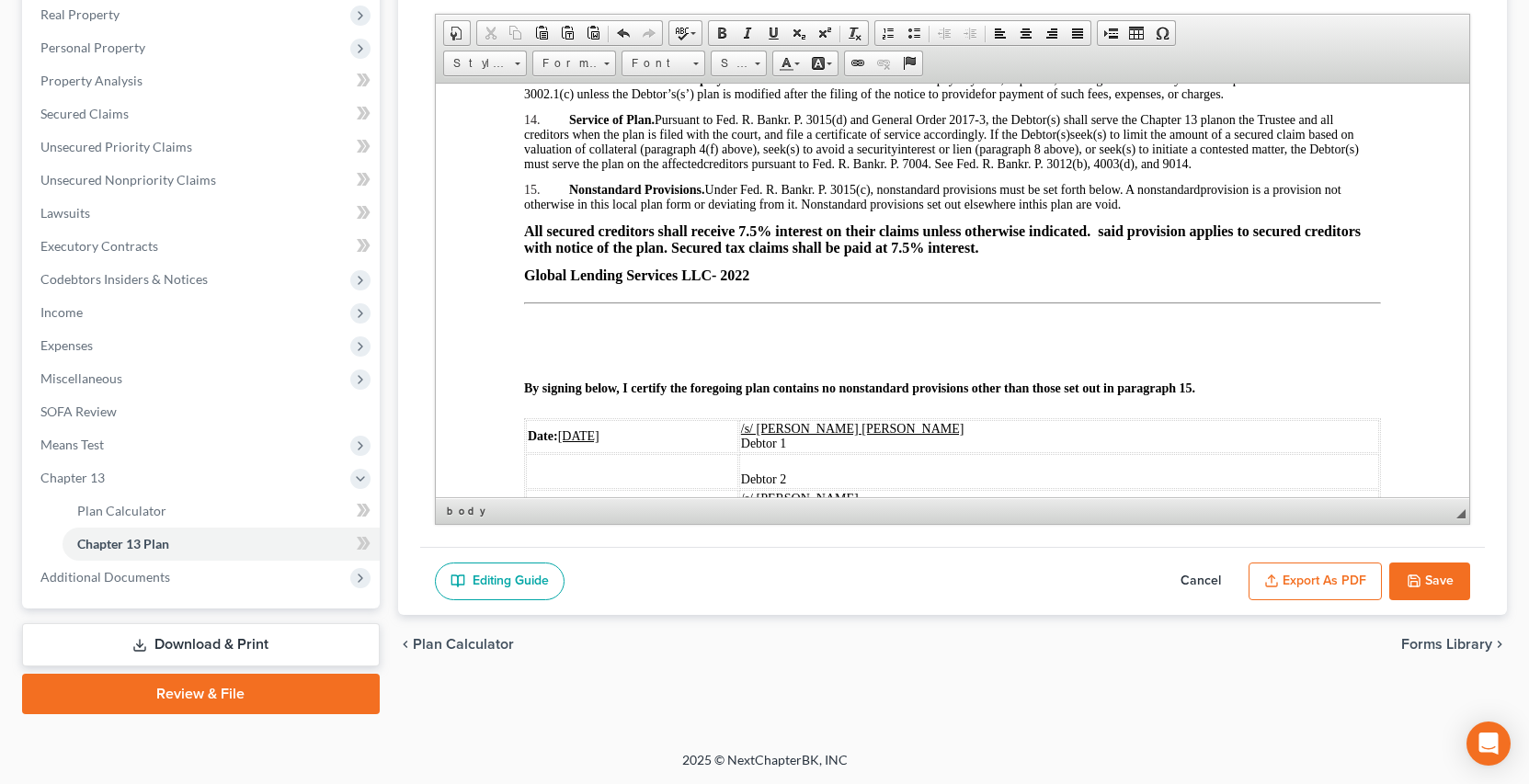
click at [759, 272] on p "Global Lending Services LLC- 2022" at bounding box center [951, 275] width 857 height 17
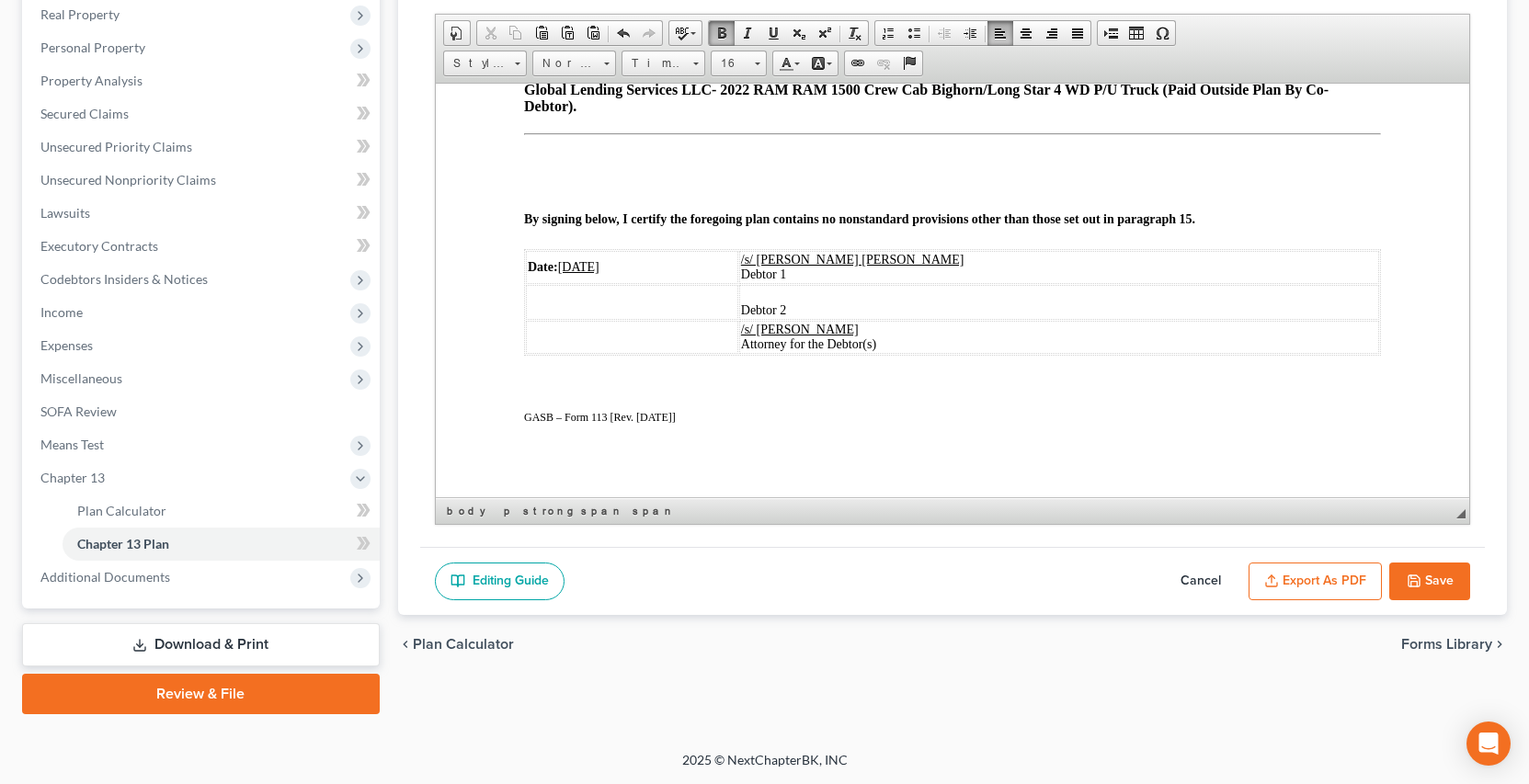
scroll to position [3419, 0]
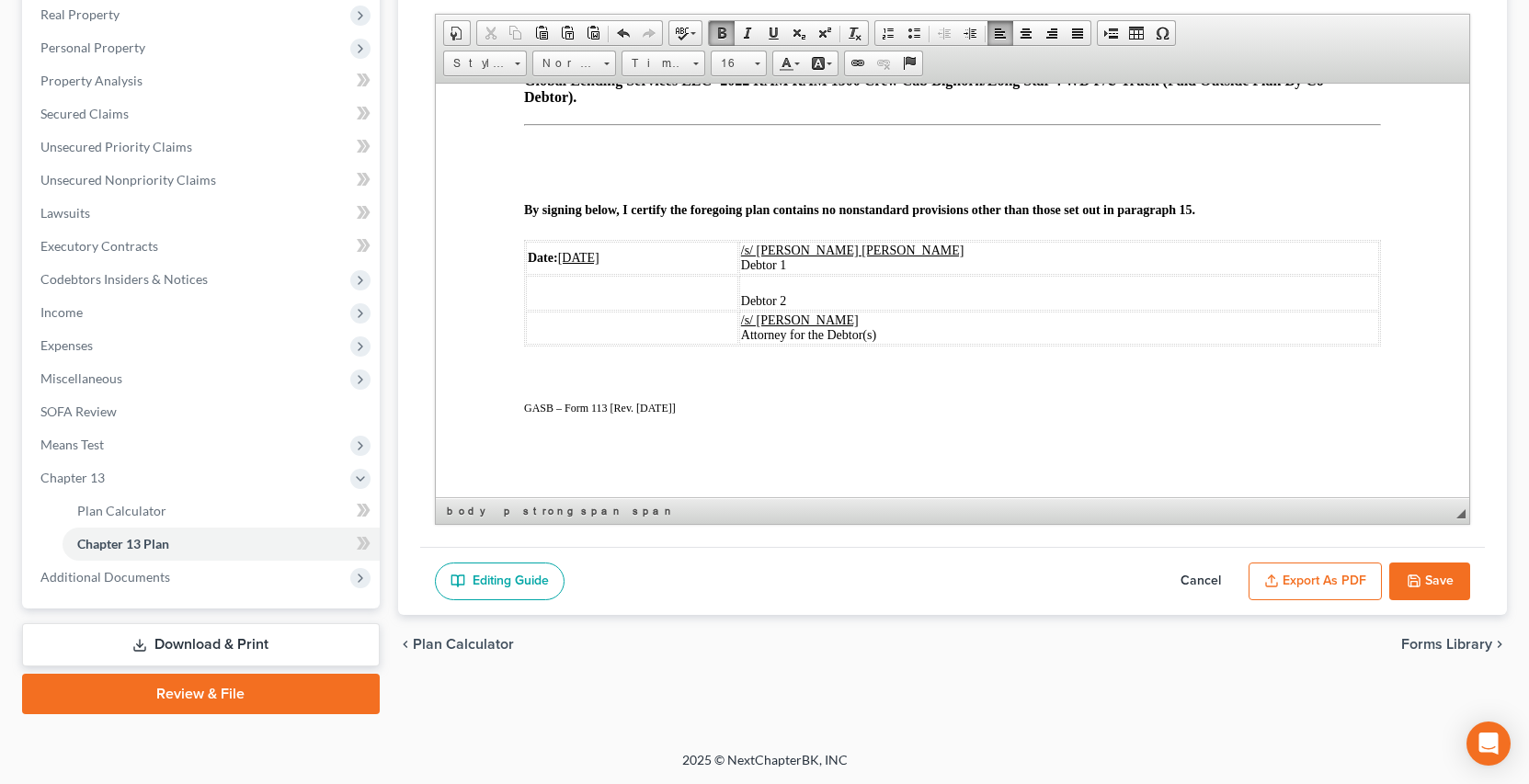
drag, startPoint x: 1429, startPoint y: 583, endPoint x: 1427, endPoint y: 593, distance: 10.2
click at [1427, 593] on button "Save" at bounding box center [1429, 581] width 81 height 38
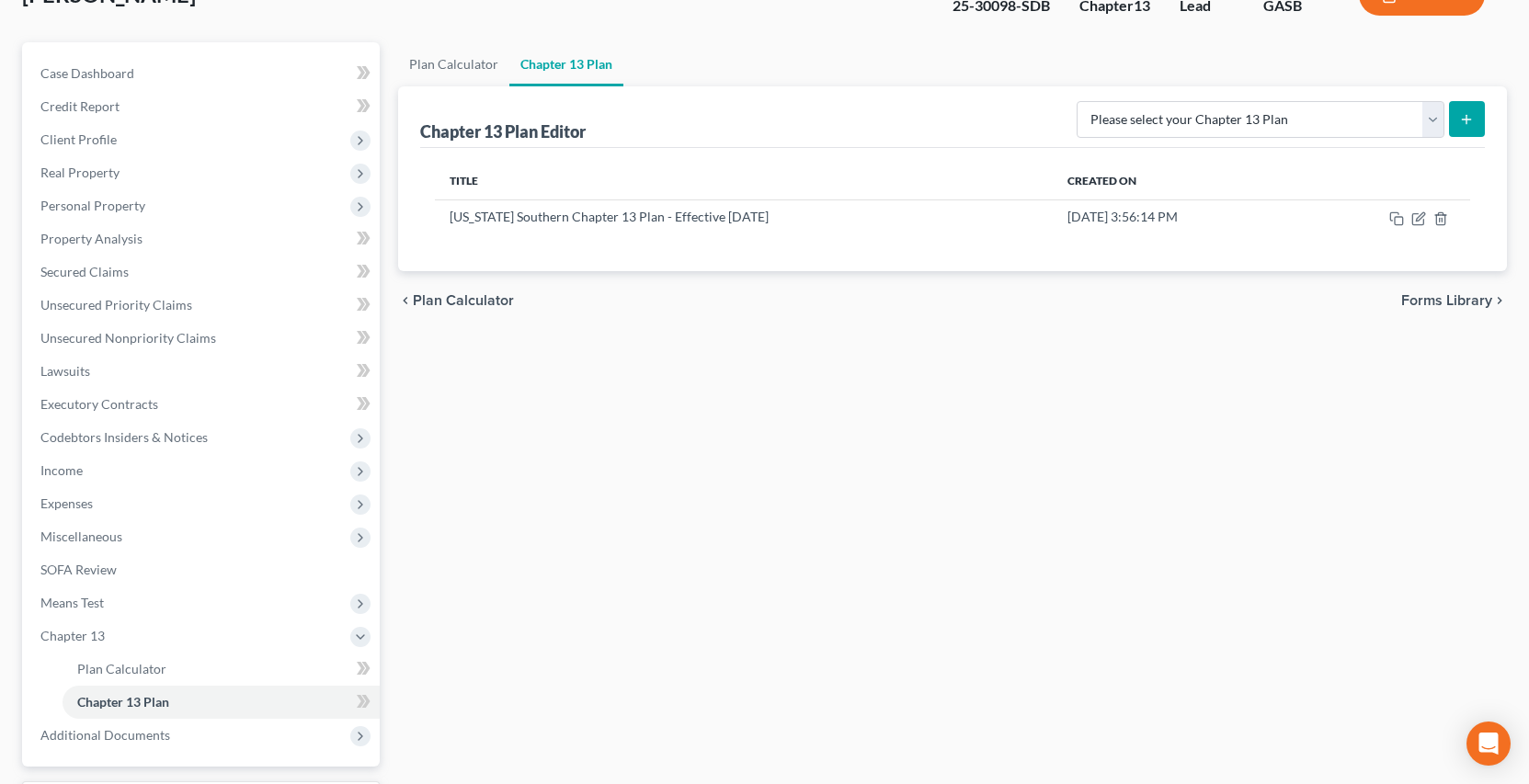
scroll to position [124, 0]
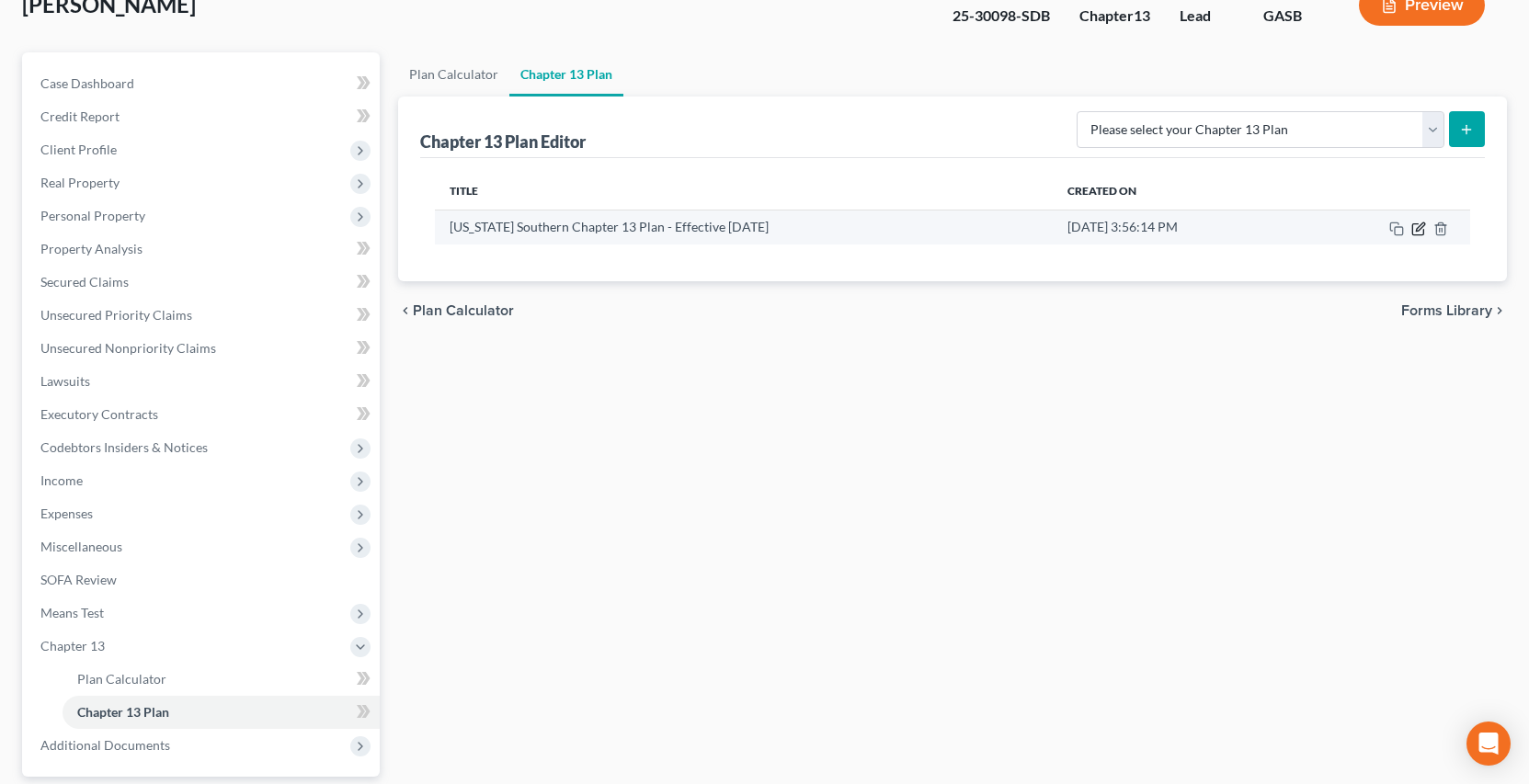
click at [1416, 233] on icon "button" at bounding box center [1419, 229] width 15 height 15
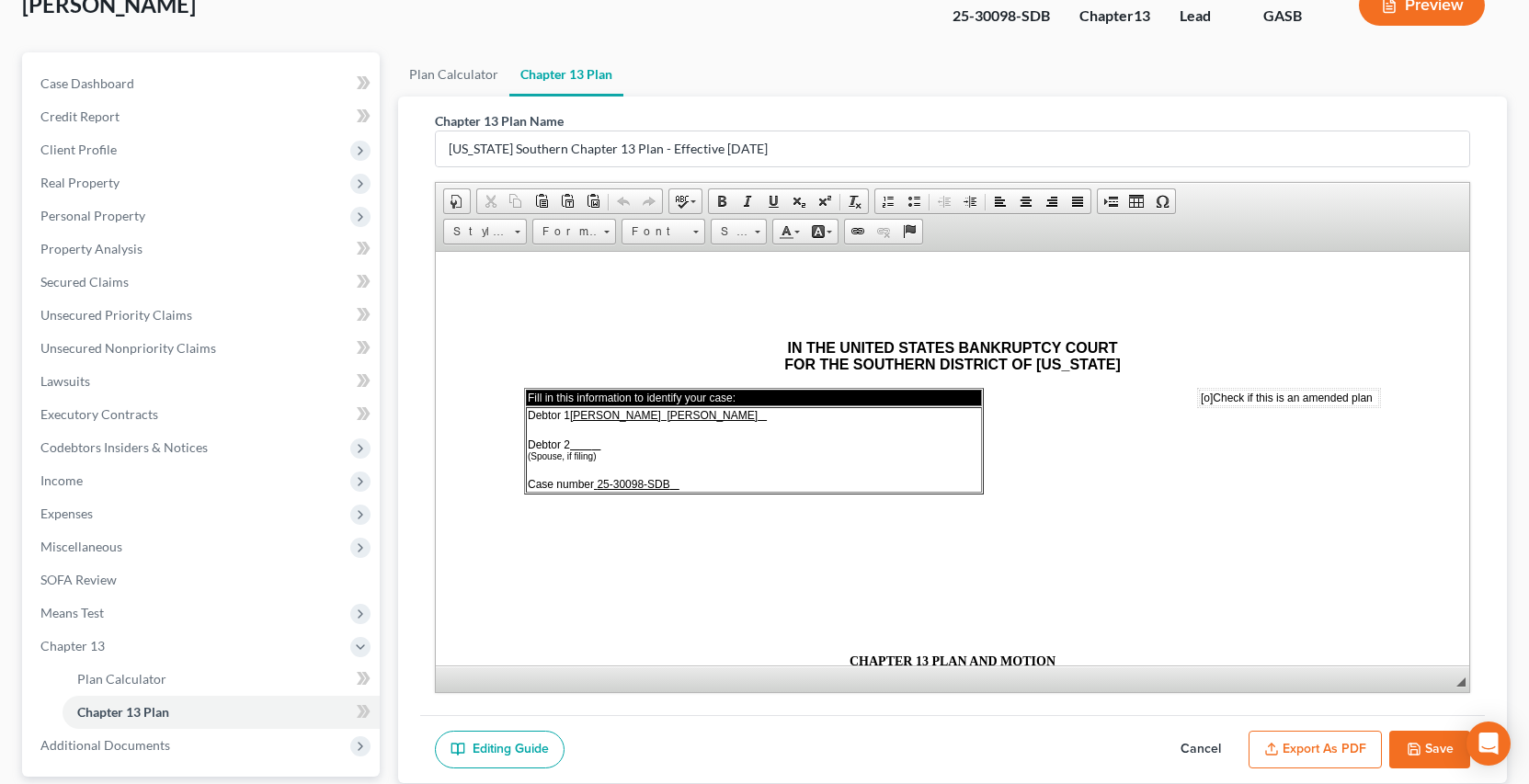
scroll to position [0, 0]
drag, startPoint x: 1474, startPoint y: 301, endPoint x: 1476, endPoint y: 292, distance: 9.2
click at [1478, 307] on div "Chapter 13 Plan Name Georgia Southern Chapter 13 Plan - Effective 12/1/17 Rich …" at bounding box center [952, 406] width 1065 height 619
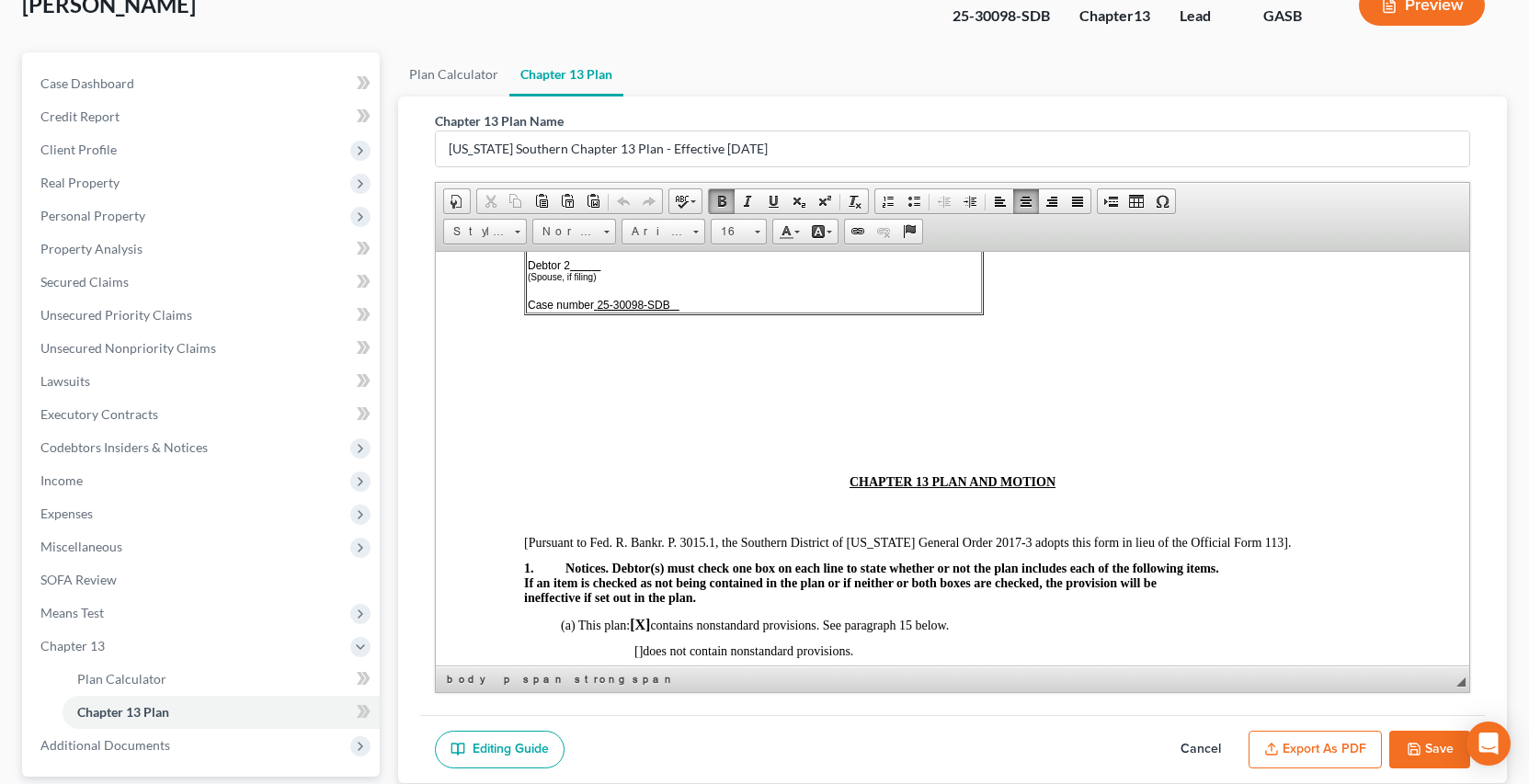
scroll to position [330, 0]
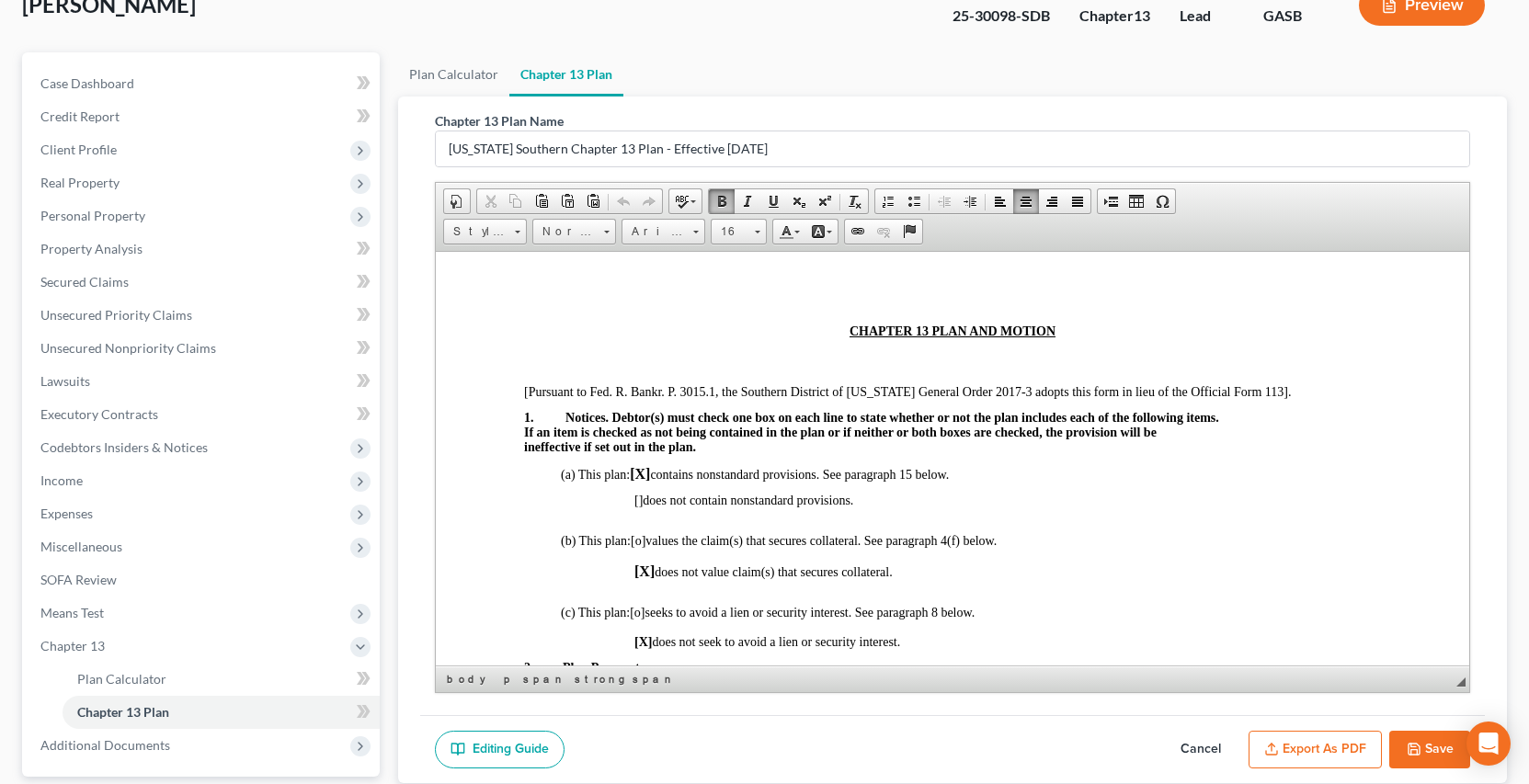
drag, startPoint x: 1465, startPoint y: 292, endPoint x: 1799, endPoint y: 1015, distance: 796.4
click at [1347, 749] on button "Export as PDF" at bounding box center [1316, 749] width 133 height 38
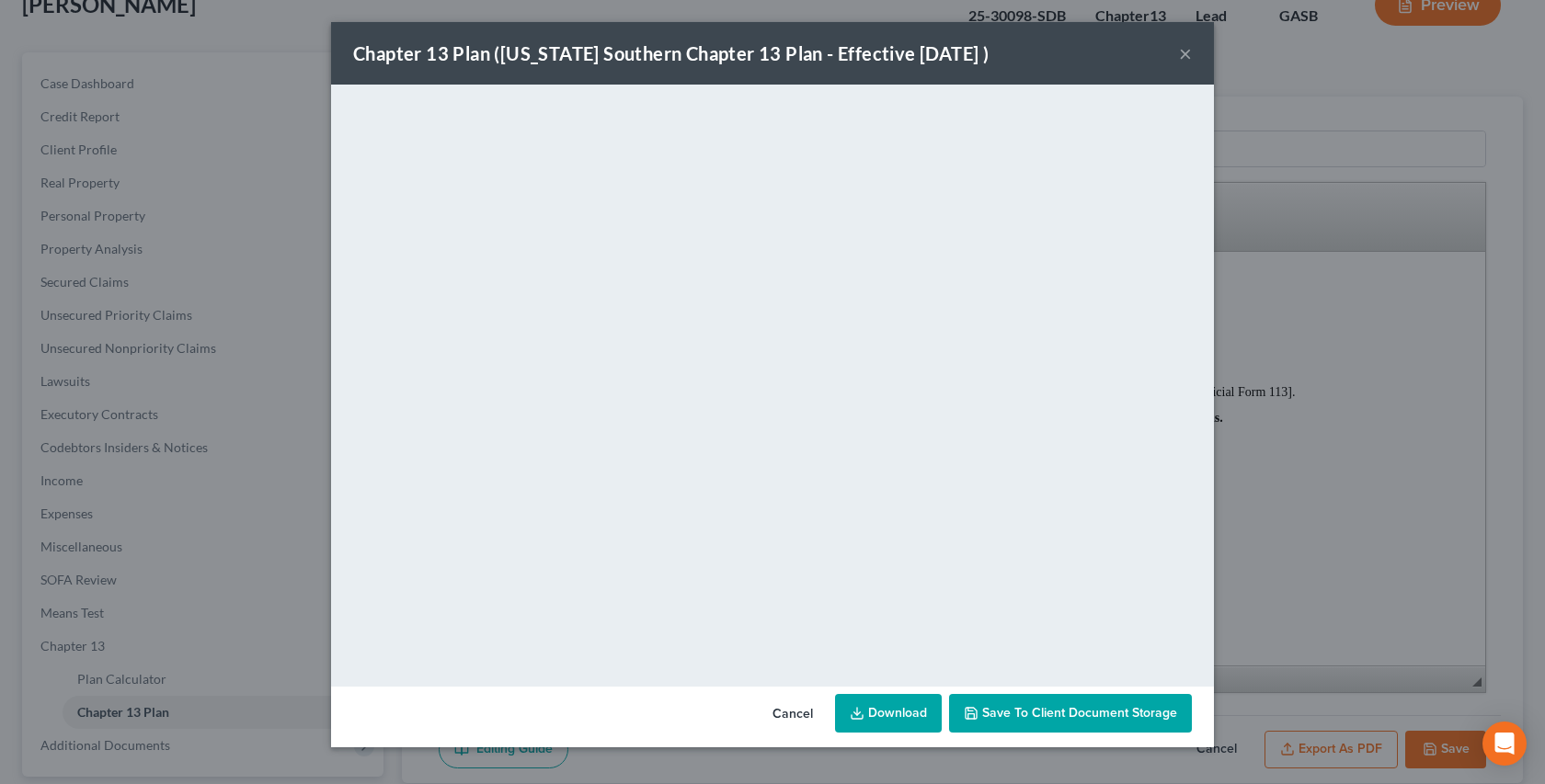
click at [1184, 53] on button "×" at bounding box center [1185, 53] width 13 height 22
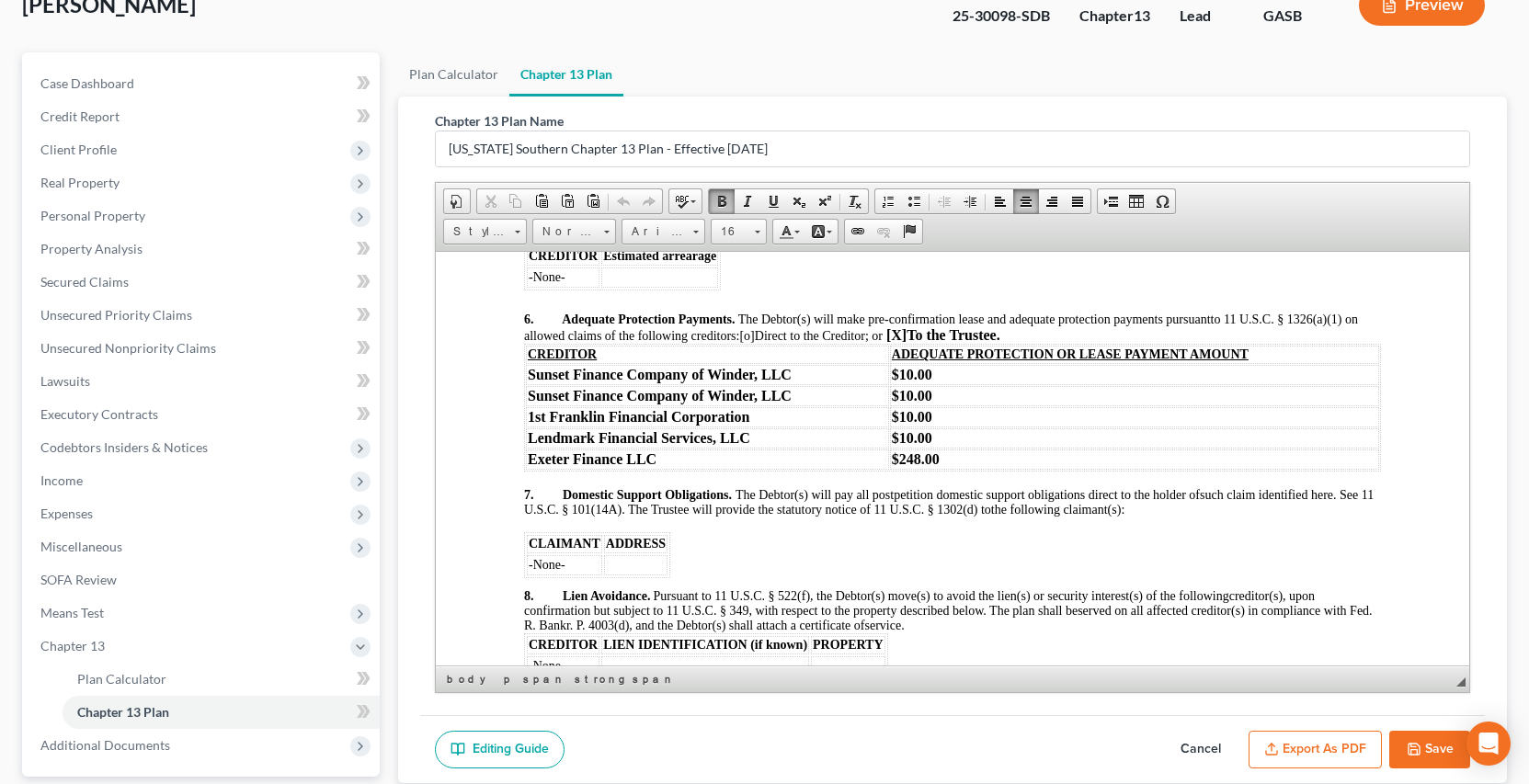
scroll to position [2550, 0]
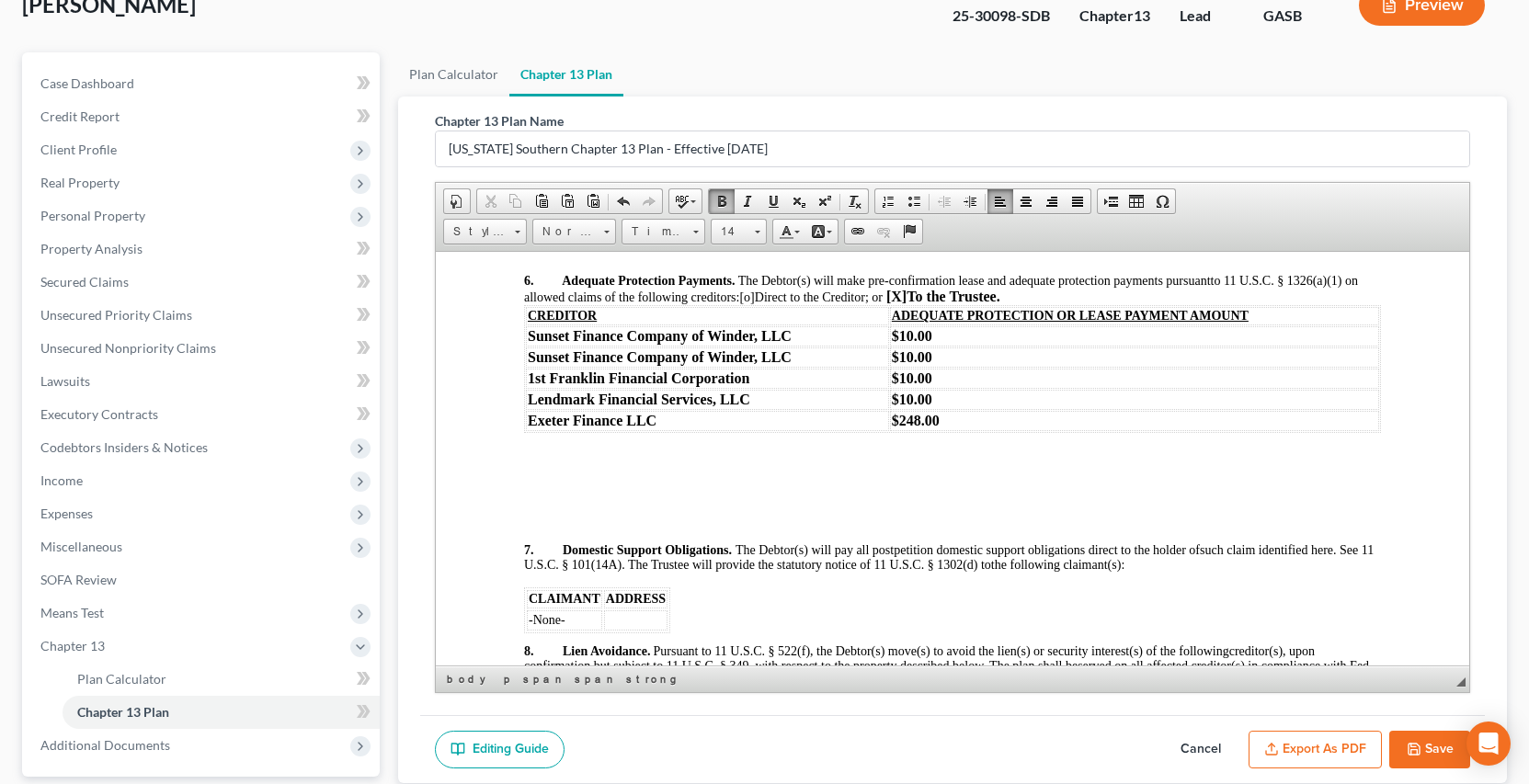
click at [1430, 750] on button "Save" at bounding box center [1429, 749] width 81 height 38
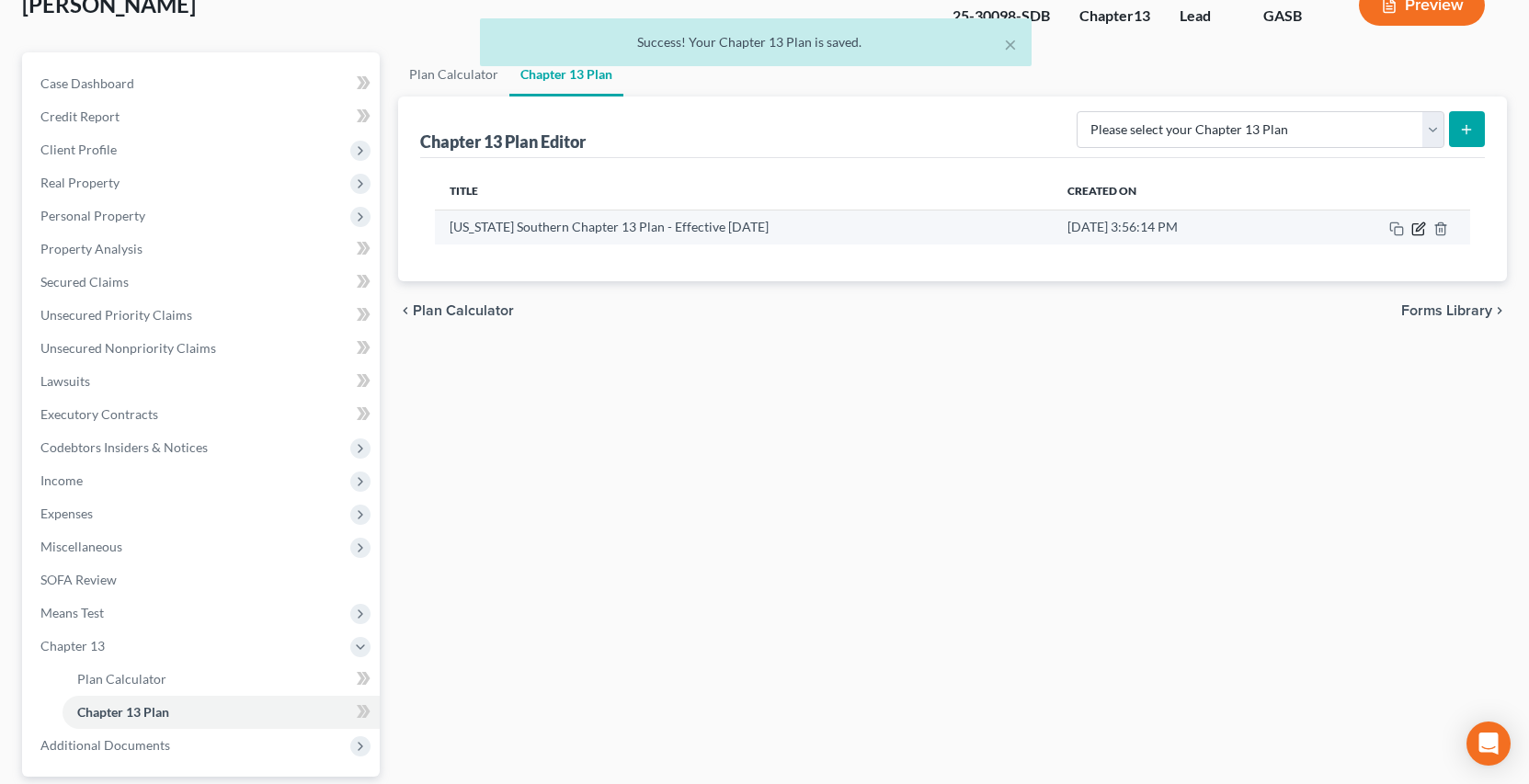
click at [1416, 229] on icon "button" at bounding box center [1419, 229] width 15 height 15
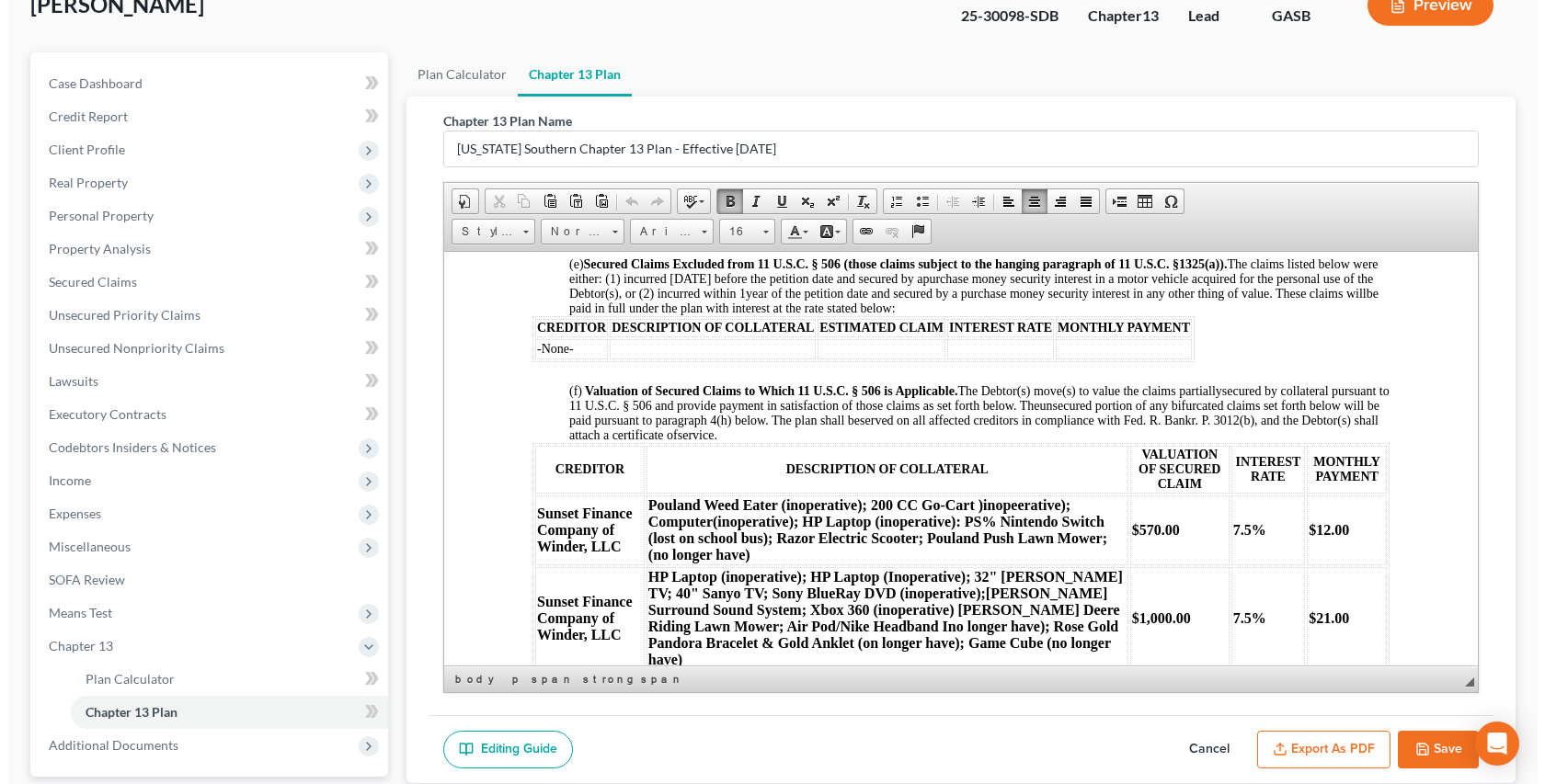
scroll to position [1731, 0]
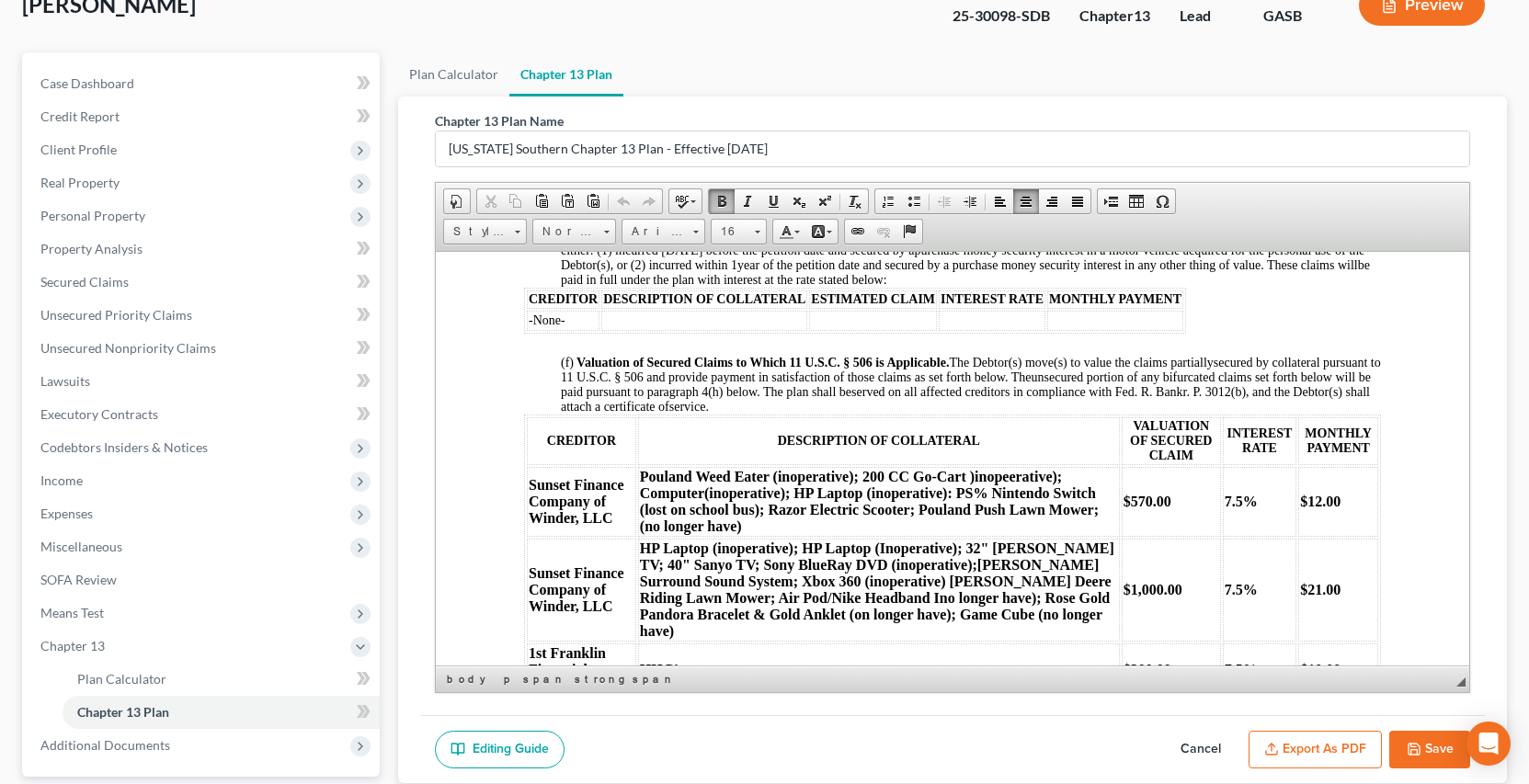
click at [1329, 747] on button "Export as PDF" at bounding box center [1316, 749] width 133 height 38
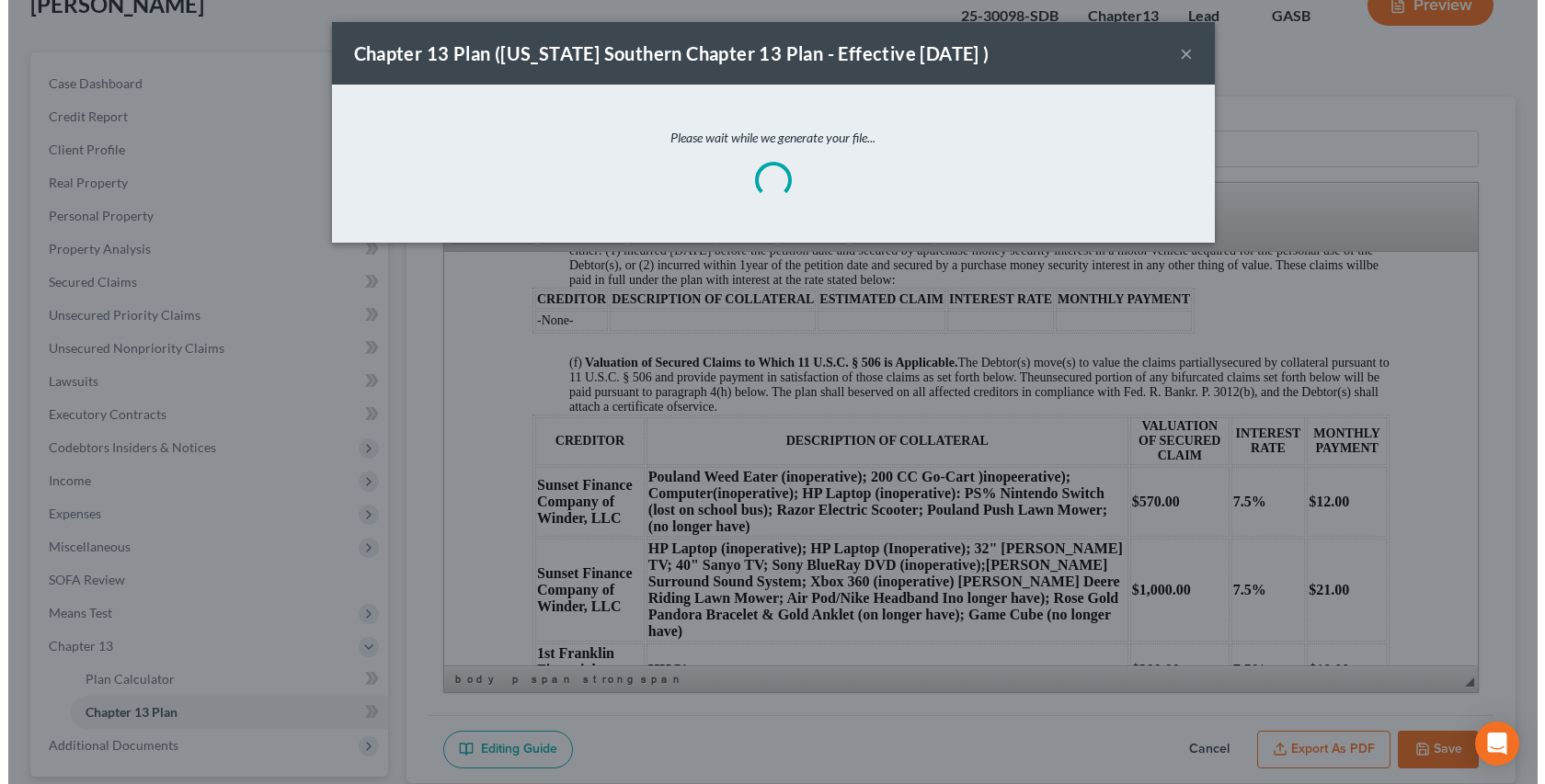
scroll to position [1716, 0]
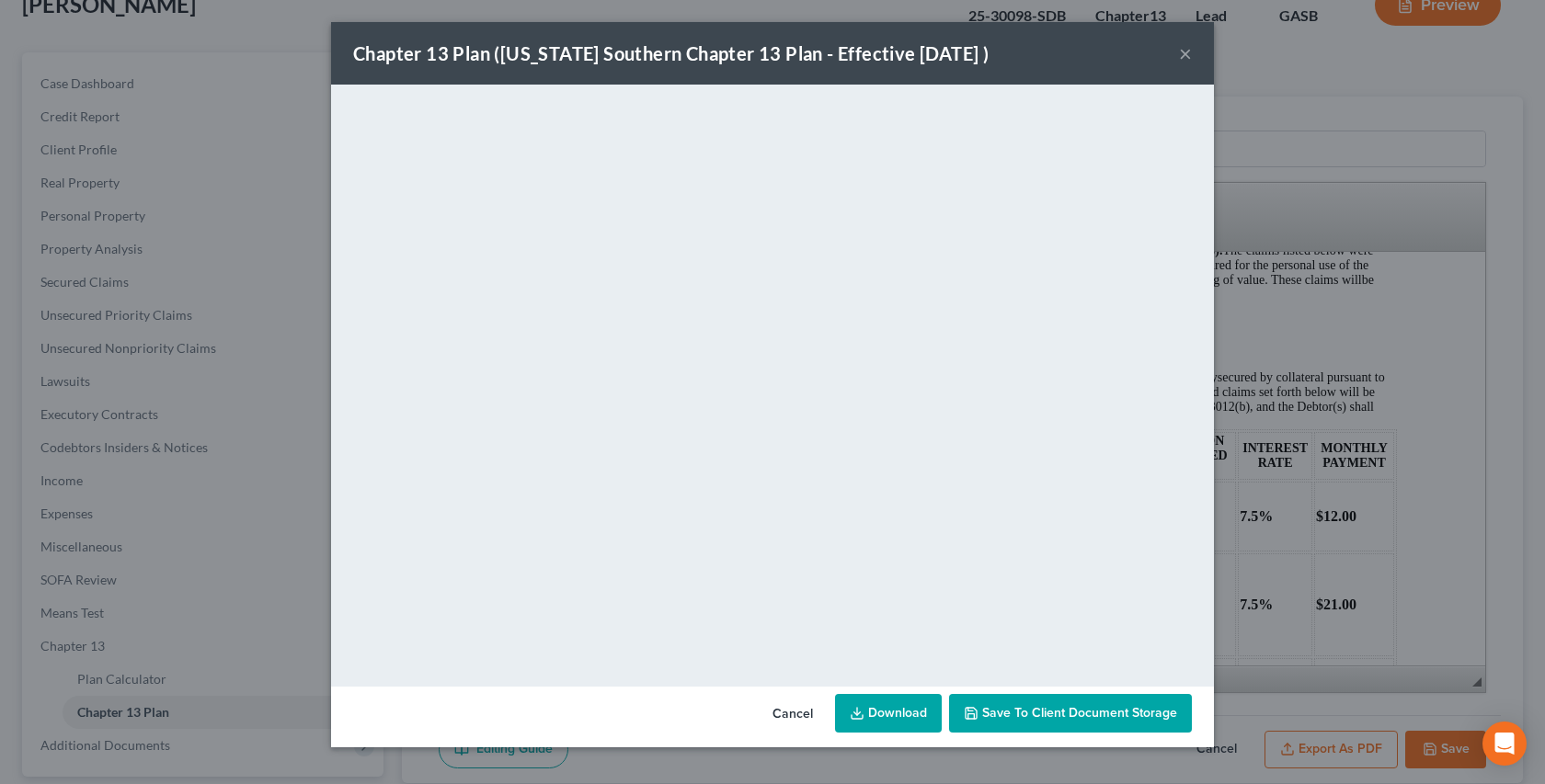
click at [1188, 55] on button "×" at bounding box center [1185, 53] width 13 height 22
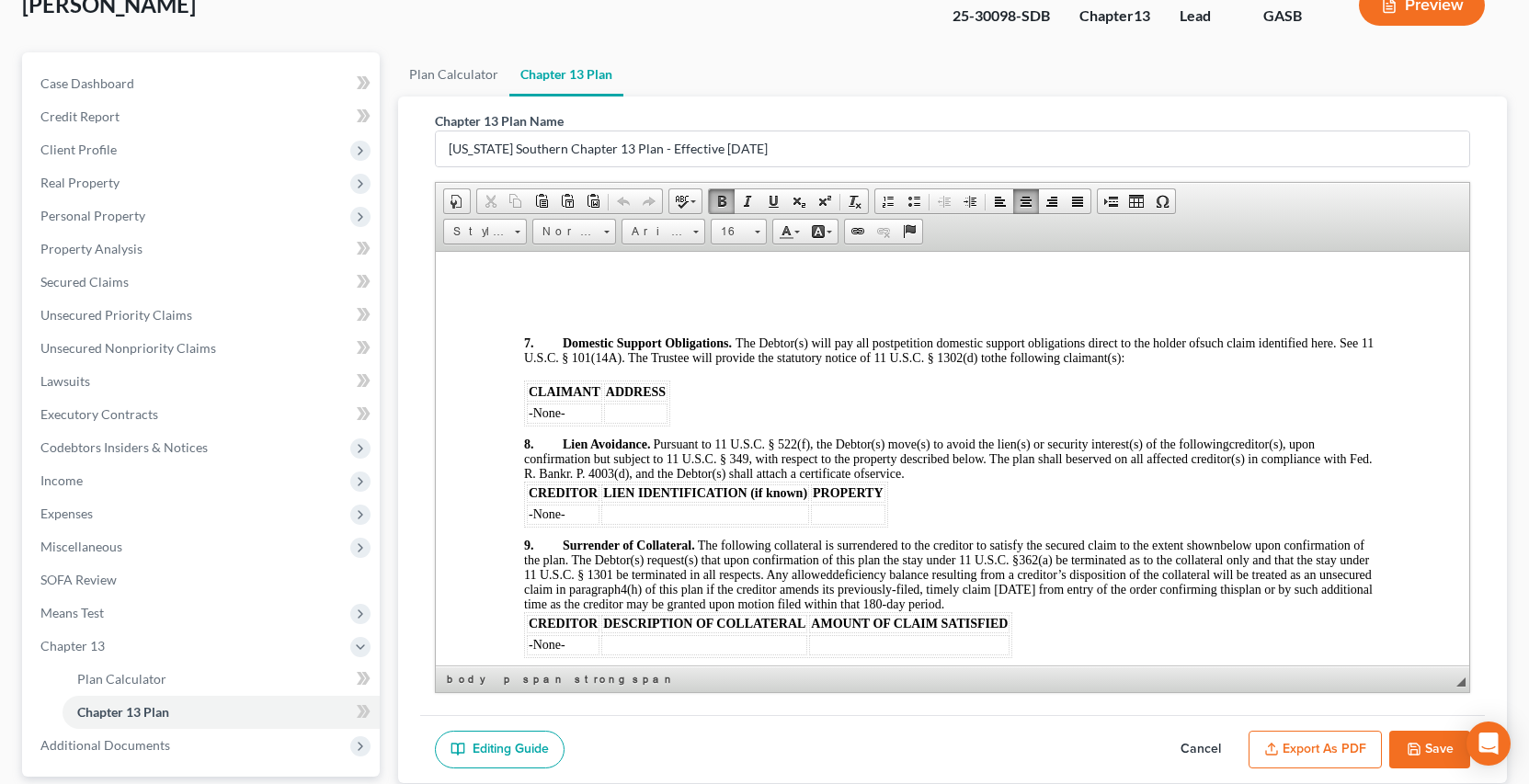
scroll to position [2746, 0]
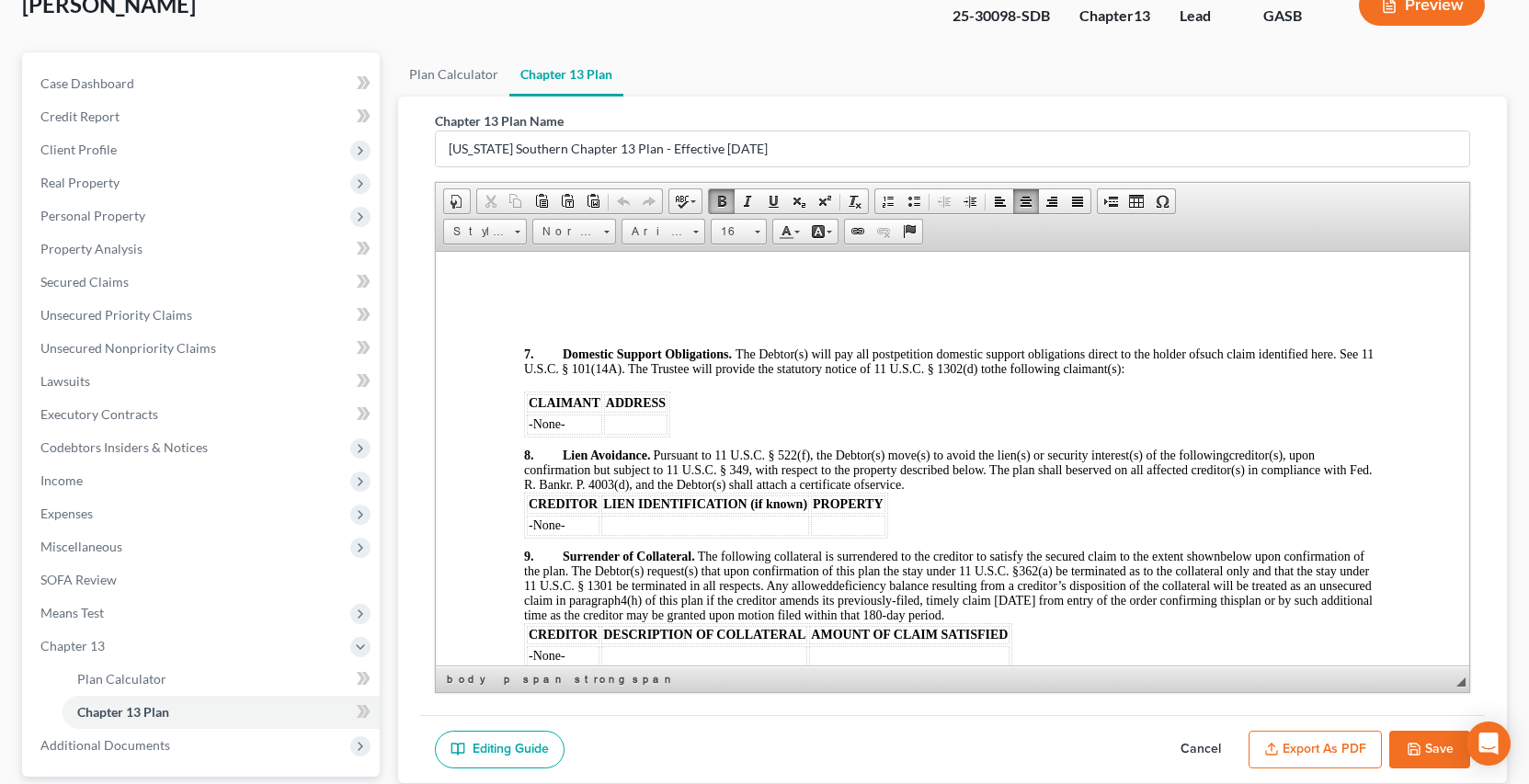
drag, startPoint x: 550, startPoint y: 316, endPoint x: 544, endPoint y: 339, distance: 23.8
click at [551, 316] on p at bounding box center [951, 322] width 857 height 17
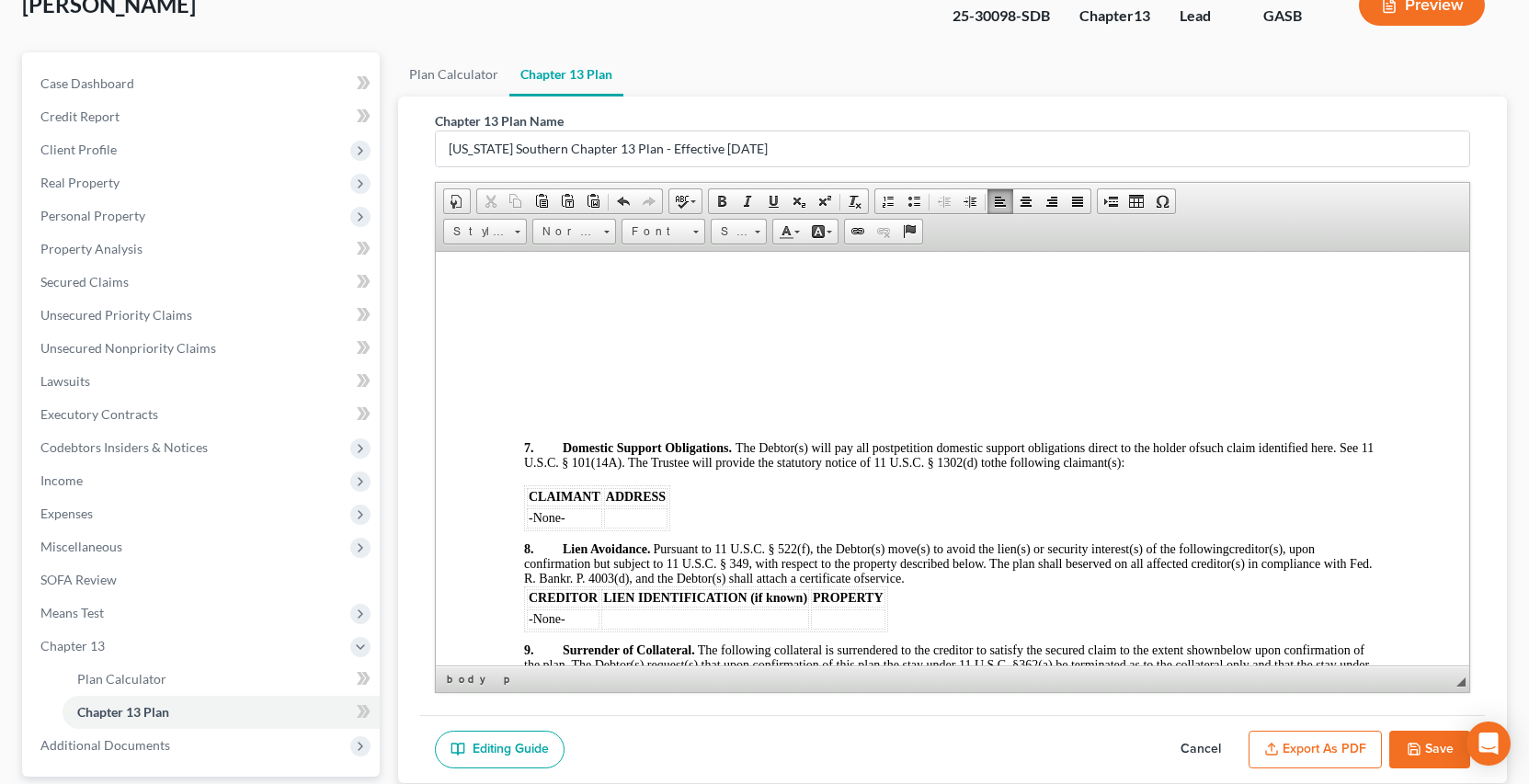
click at [1426, 745] on button "Save" at bounding box center [1429, 749] width 81 height 38
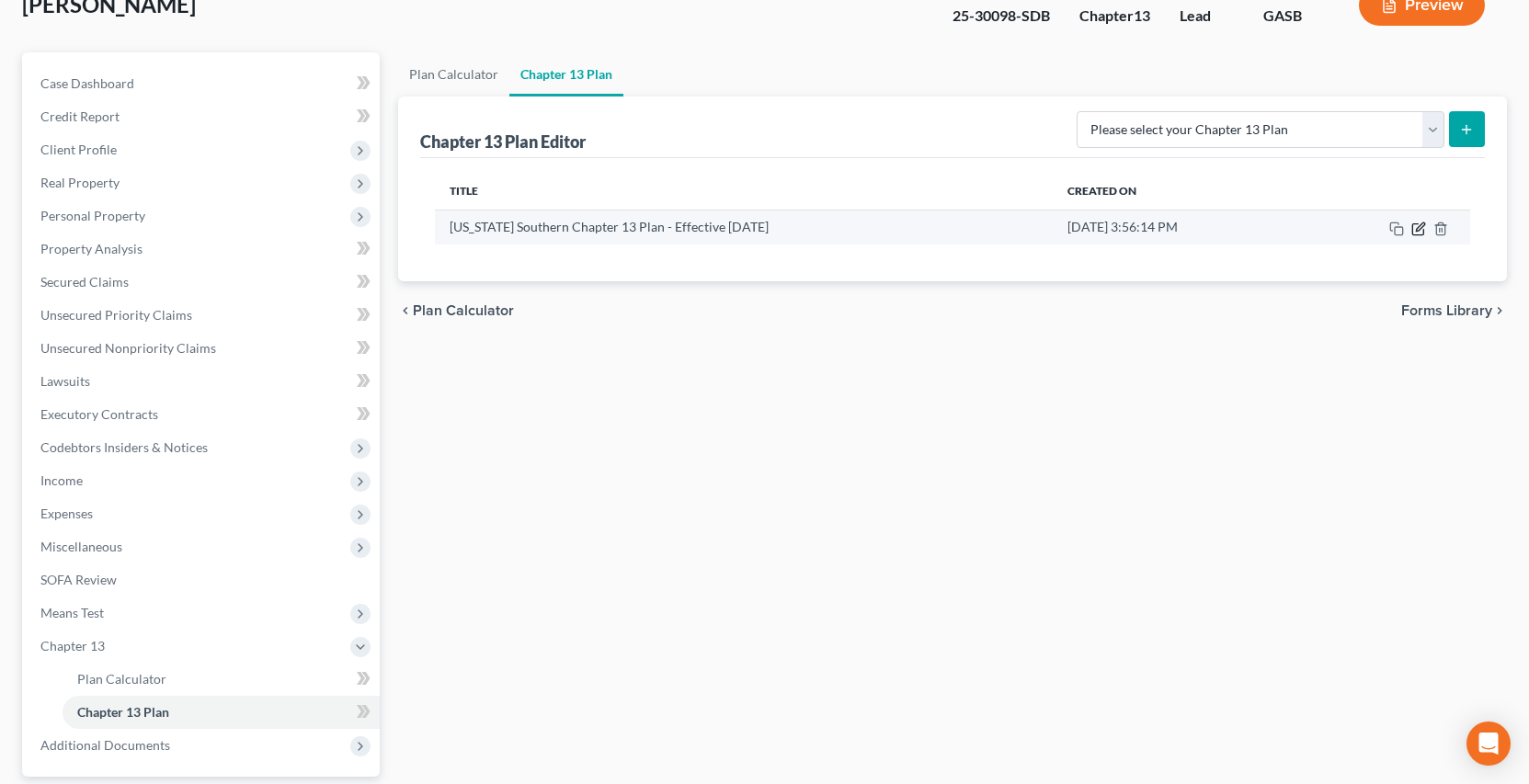
click at [1414, 228] on icon "button" at bounding box center [1419, 229] width 15 height 15
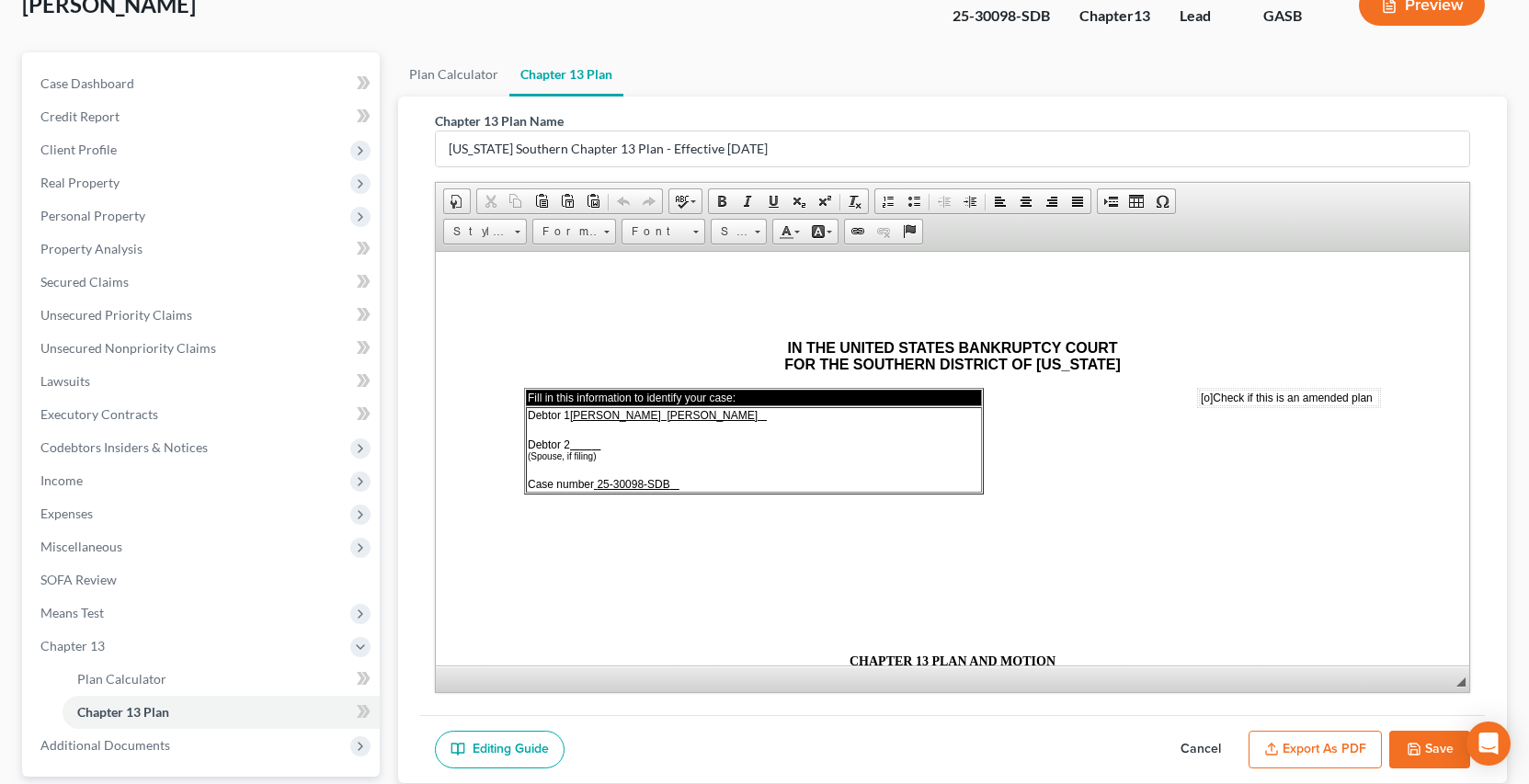
scroll to position [0, 0]
click at [1318, 746] on button "Export as PDF" at bounding box center [1316, 749] width 133 height 38
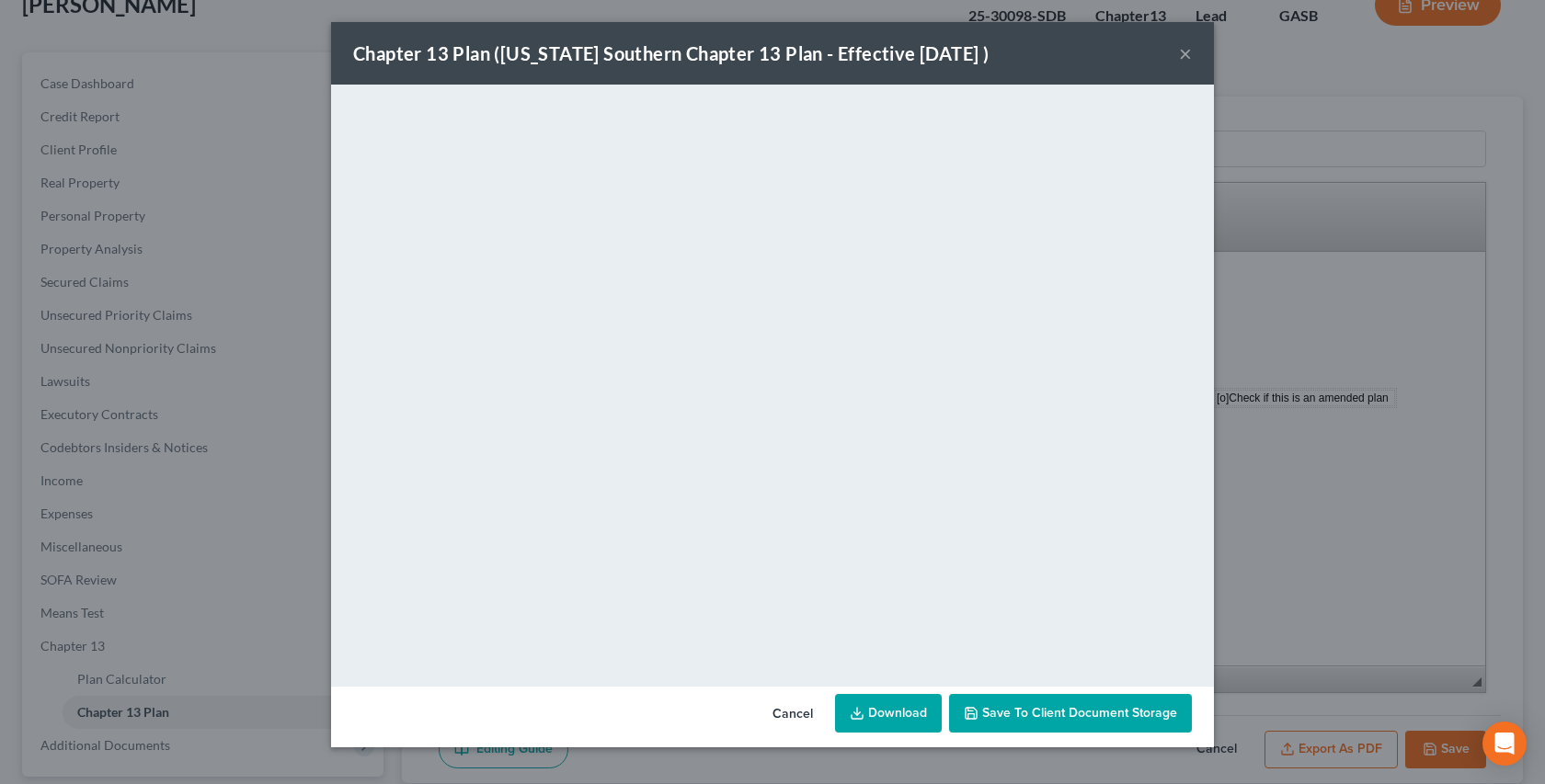
click at [1186, 57] on button "×" at bounding box center [1185, 53] width 13 height 22
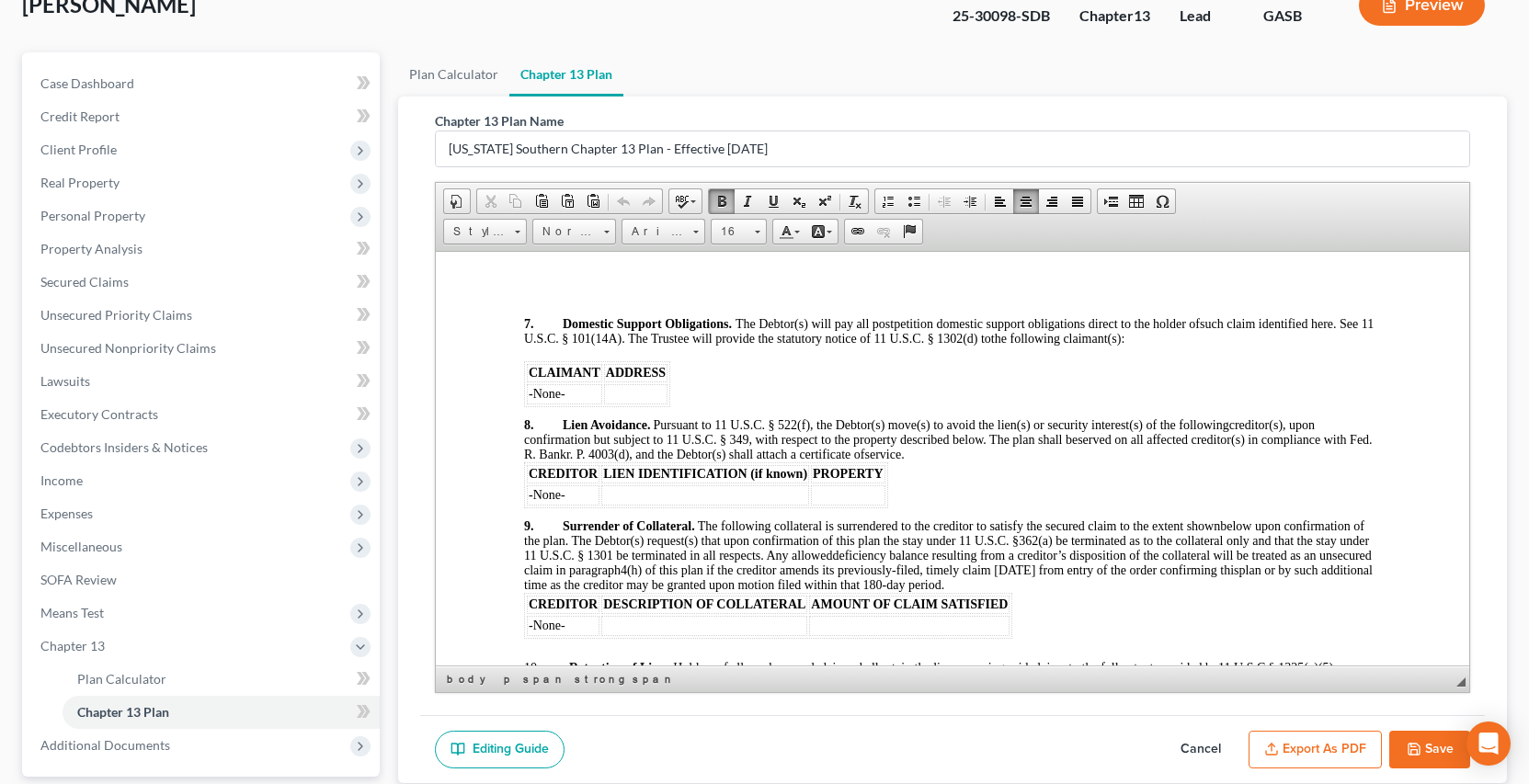
scroll to position [2899, 0]
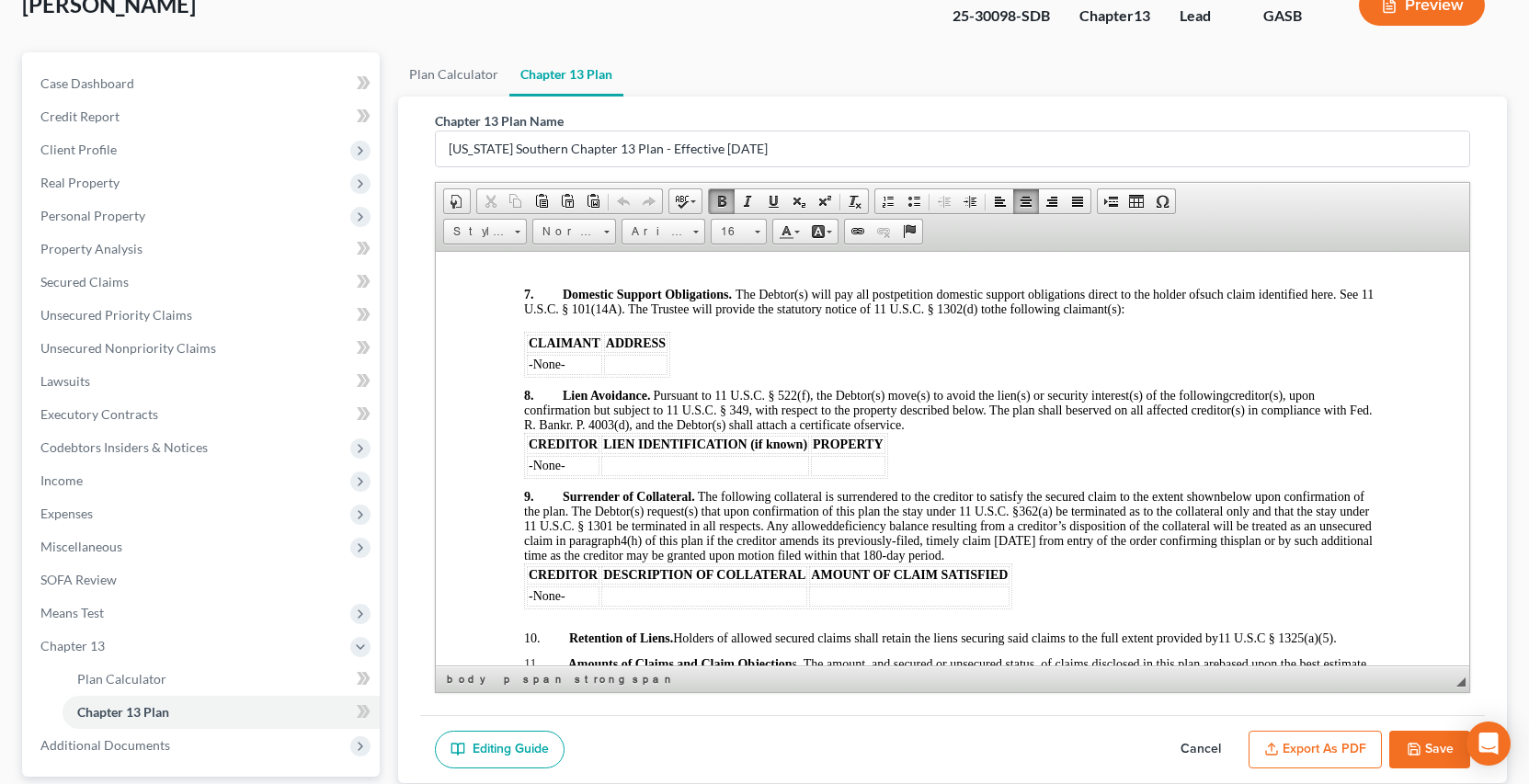
click at [533, 379] on p at bounding box center [951, 382] width 857 height 11
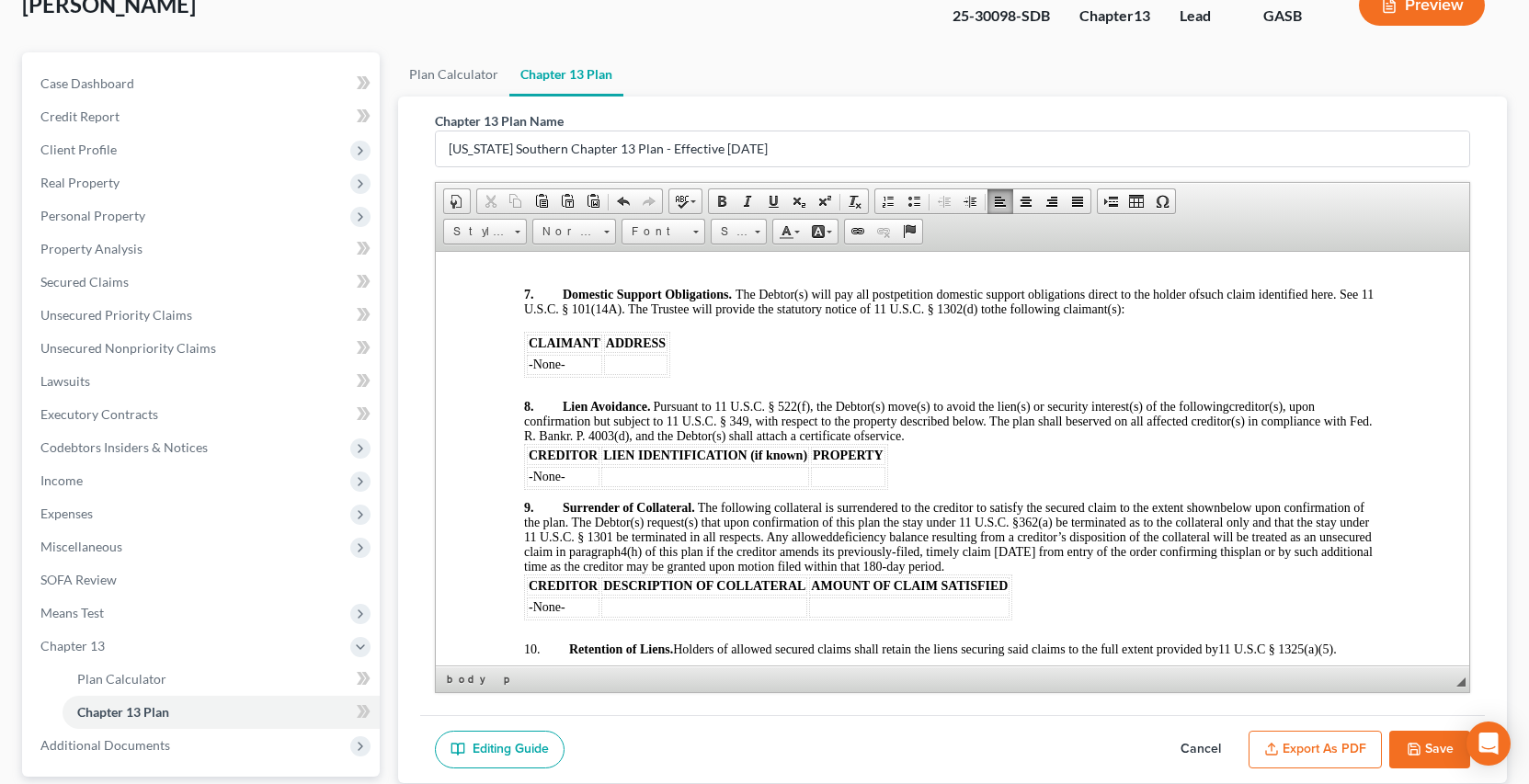
click at [525, 492] on p at bounding box center [951, 495] width 857 height 11
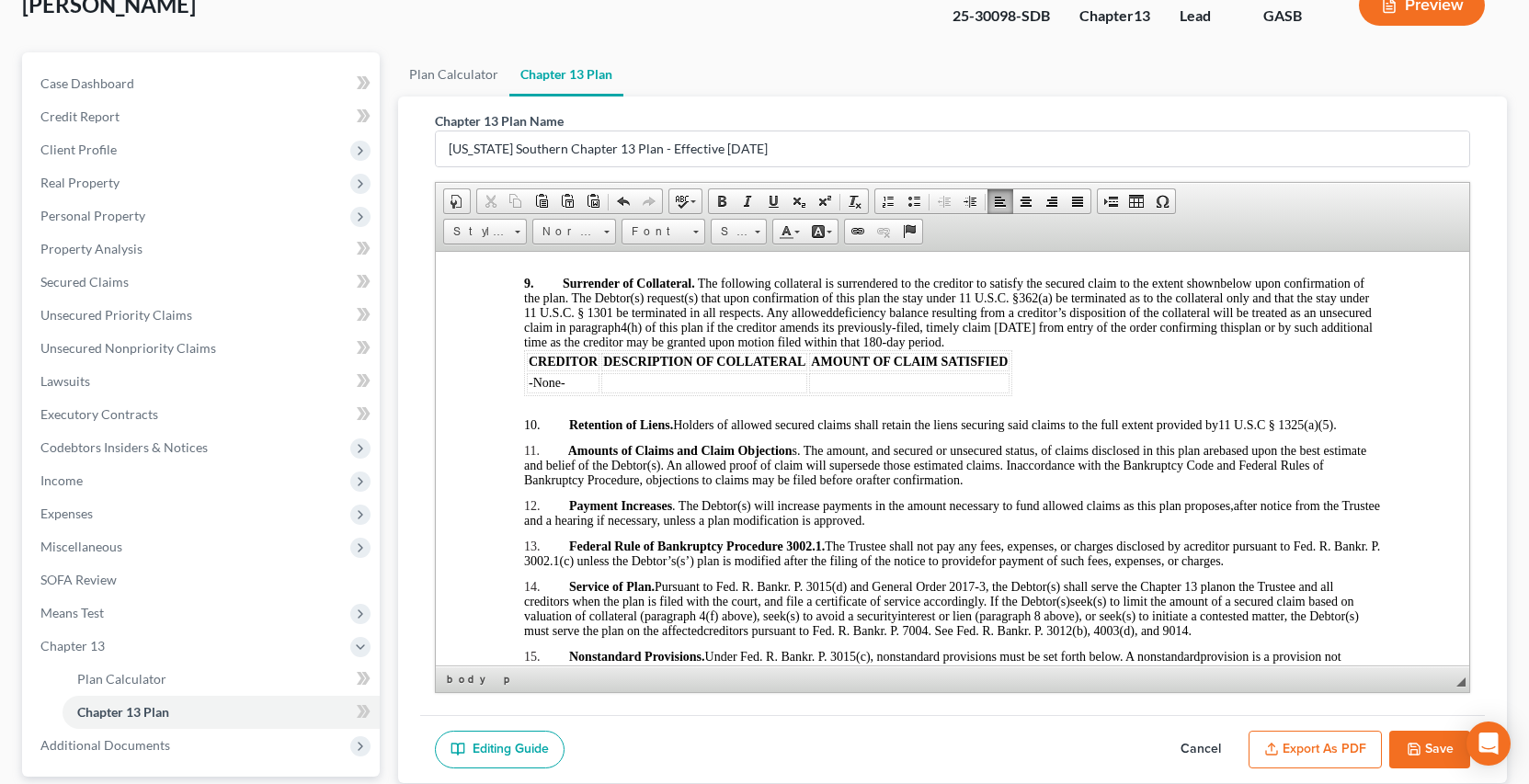
scroll to position [3187, 0]
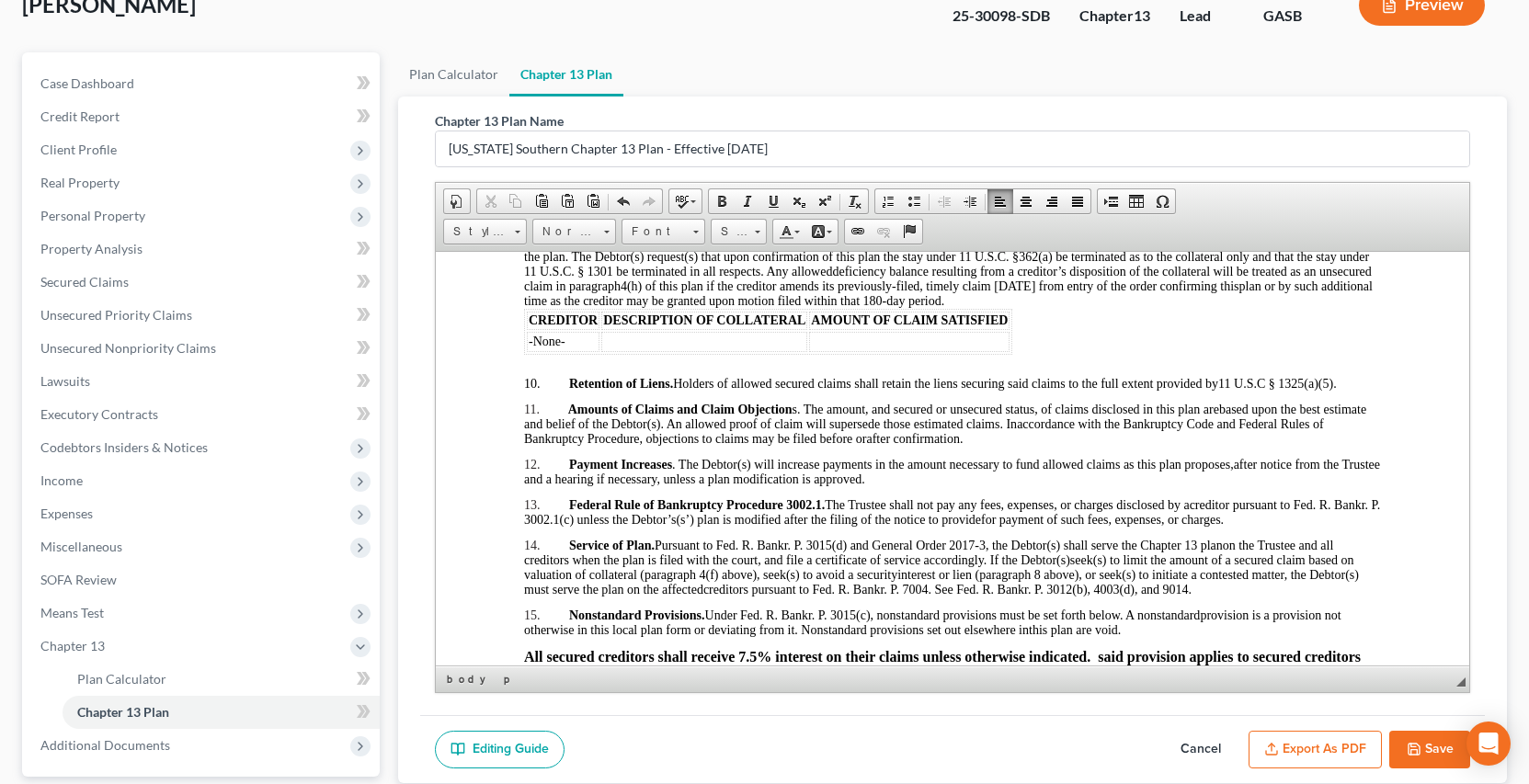
click at [535, 365] on p at bounding box center [951, 371] width 857 height 11
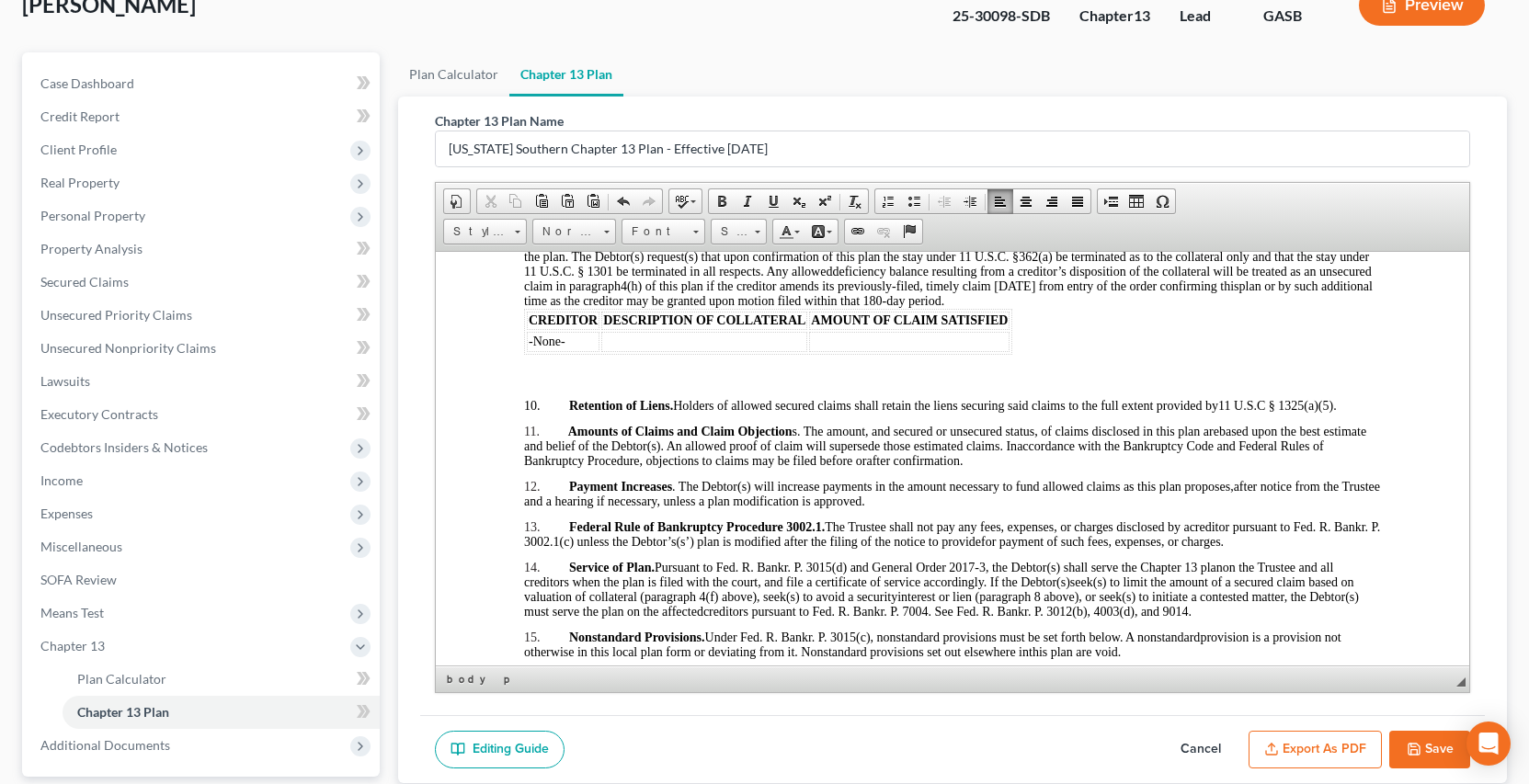
click at [536, 418] on p at bounding box center [951, 419] width 857 height 11
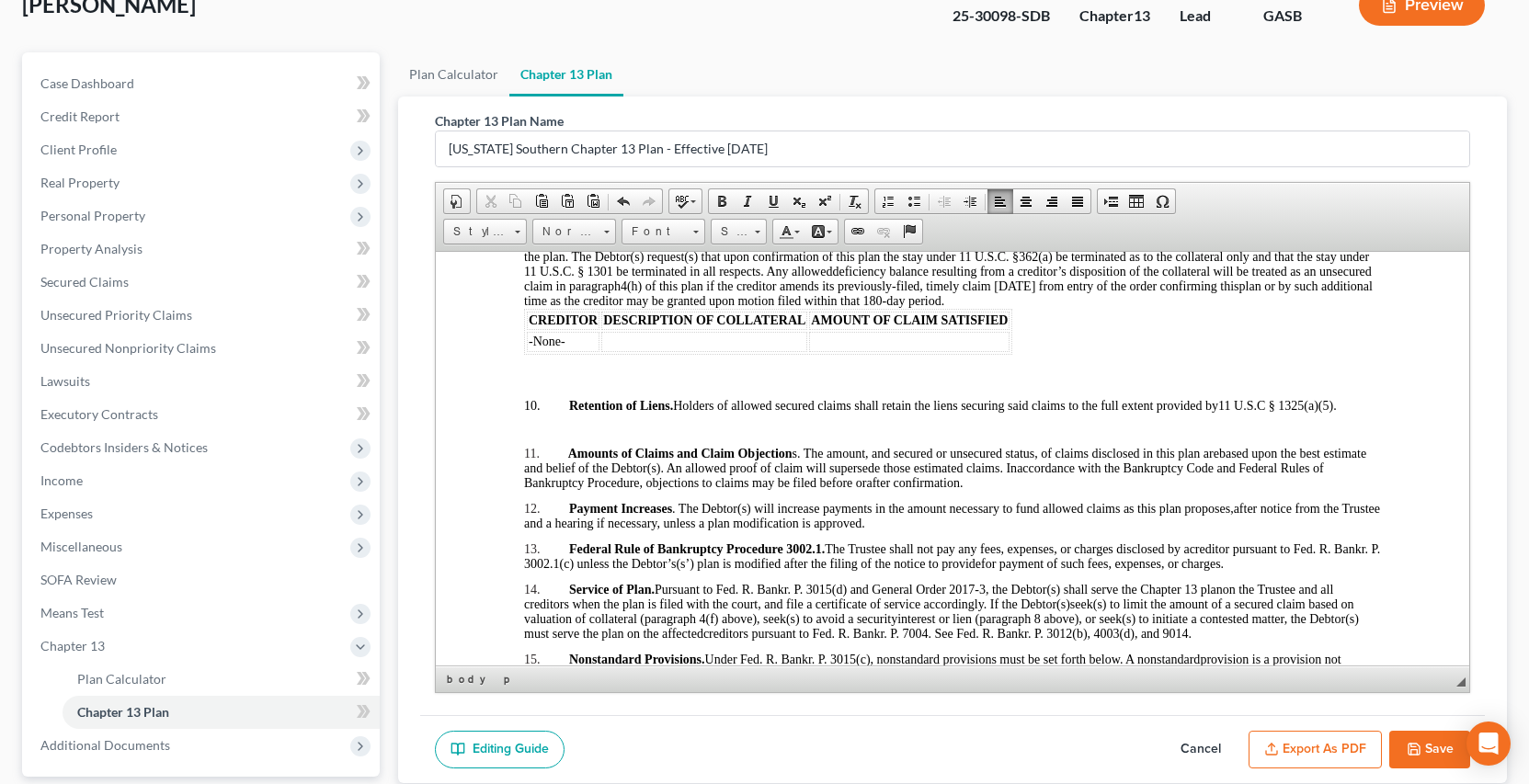
click at [532, 495] on p at bounding box center [951, 496] width 857 height 11
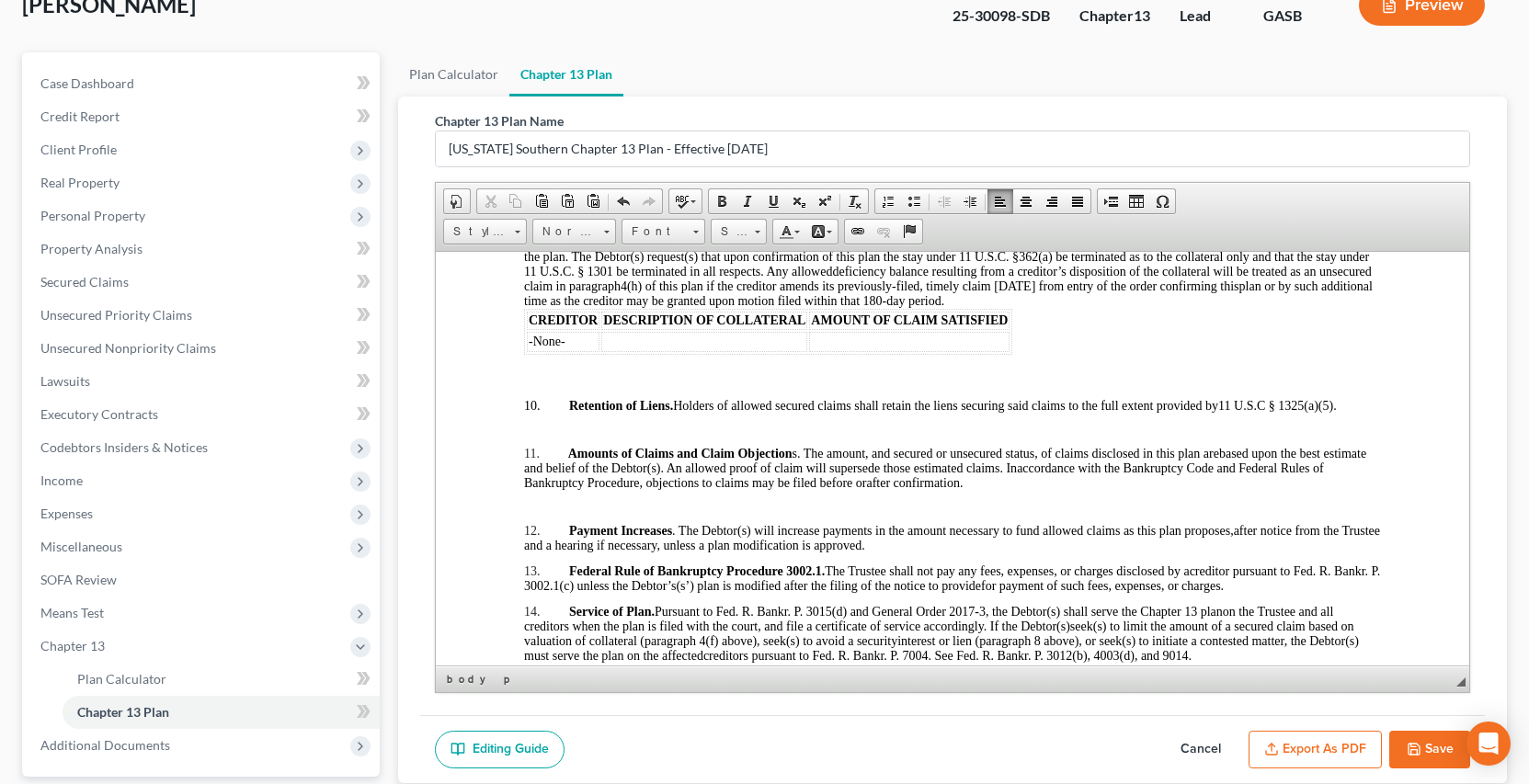
drag, startPoint x: 541, startPoint y: 556, endPoint x: 533, endPoint y: 549, distance: 10.6
click at [536, 557] on p at bounding box center [951, 558] width 857 height 11
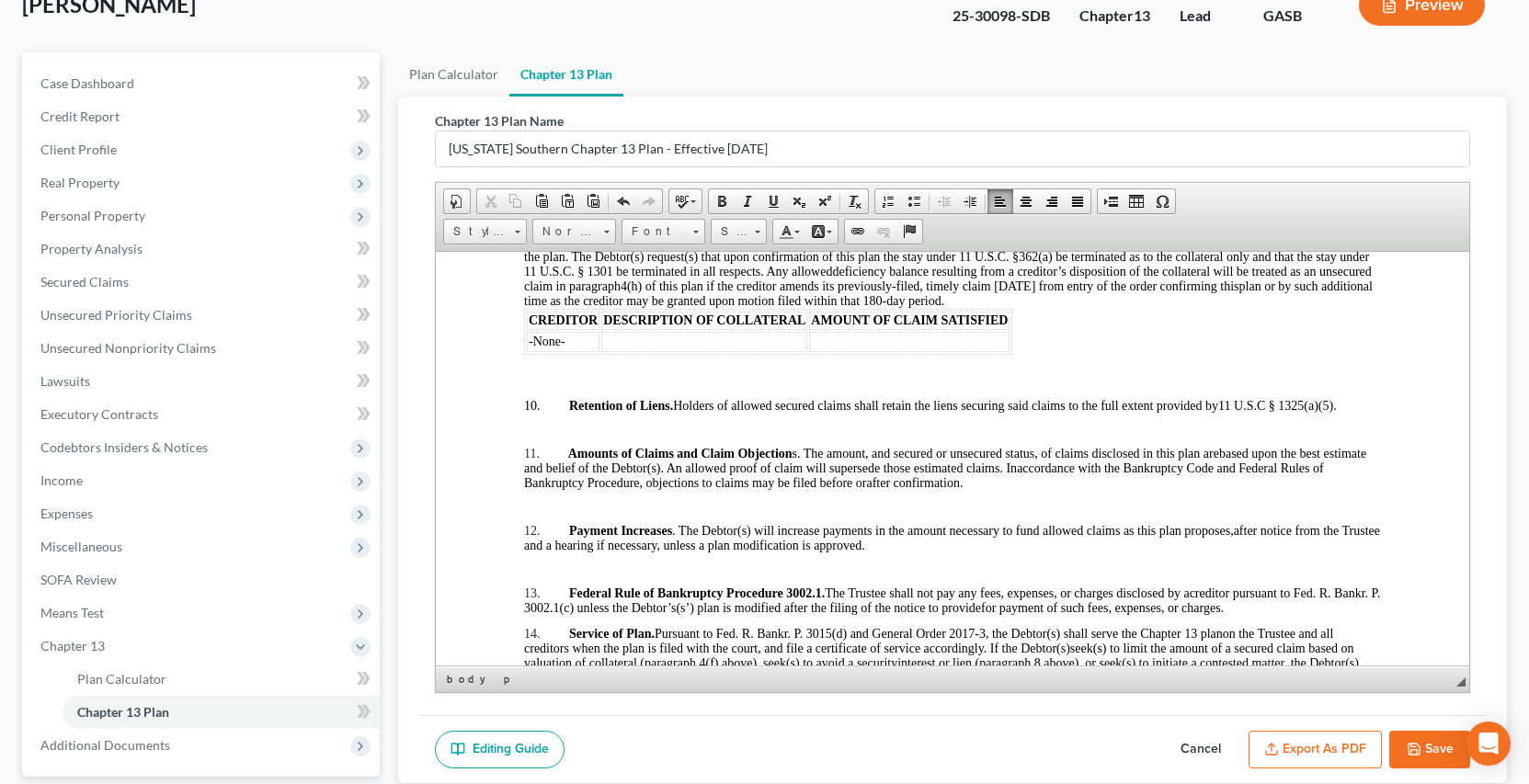
click at [532, 619] on p at bounding box center [951, 621] width 857 height 11
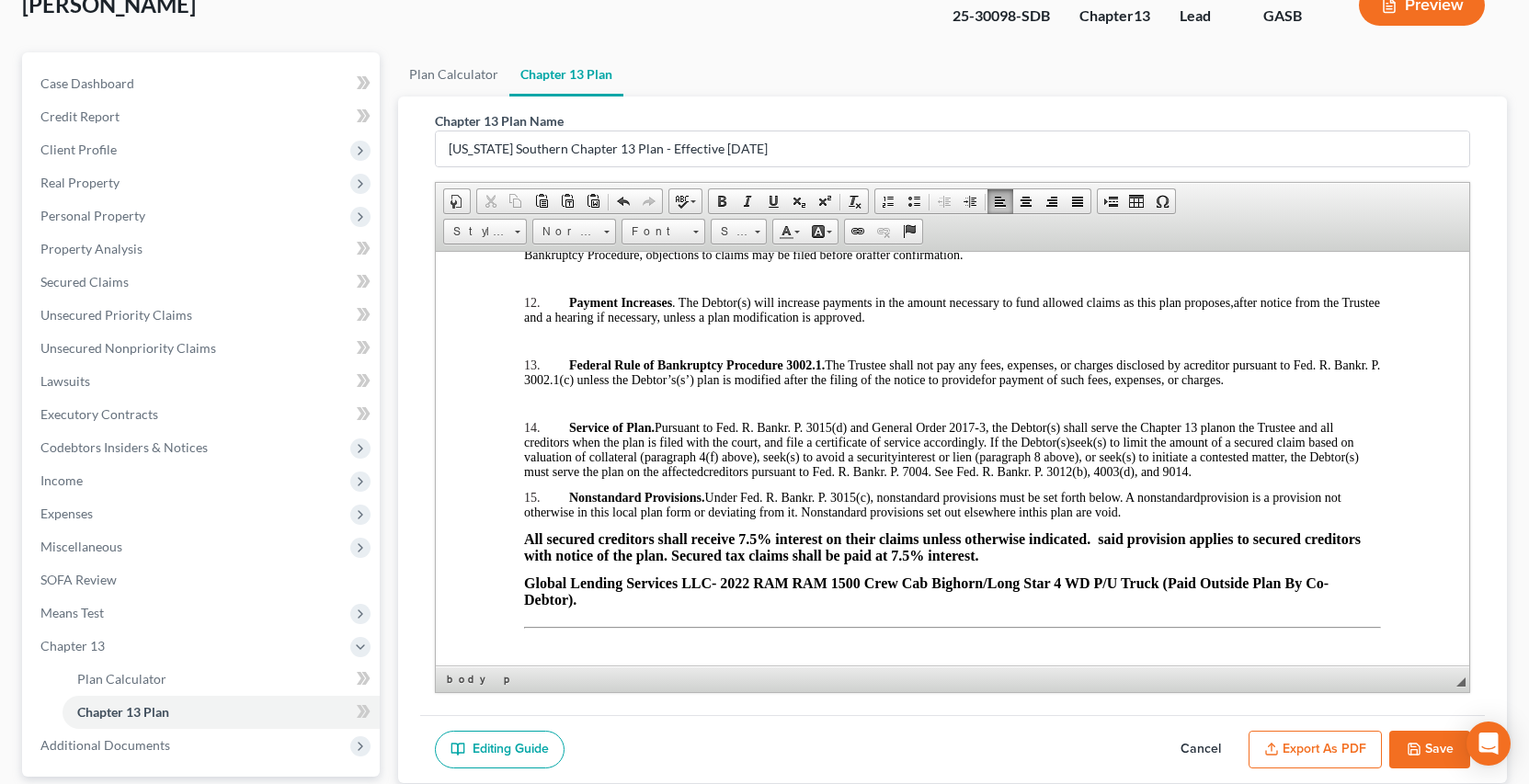
scroll to position [3455, 0]
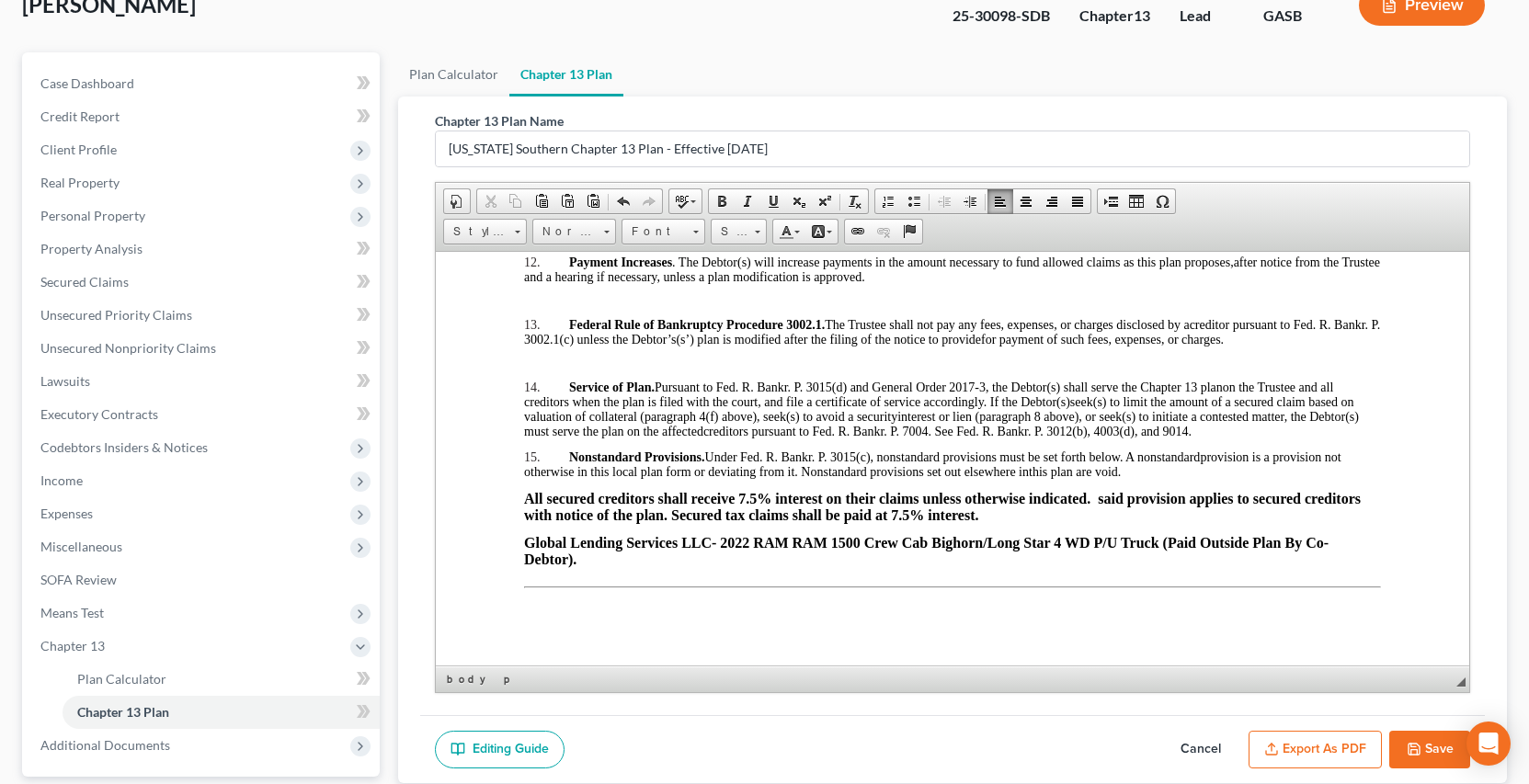
drag, startPoint x: 532, startPoint y: 444, endPoint x: 562, endPoint y: 476, distance: 43.9
click at [537, 445] on p at bounding box center [951, 444] width 857 height 11
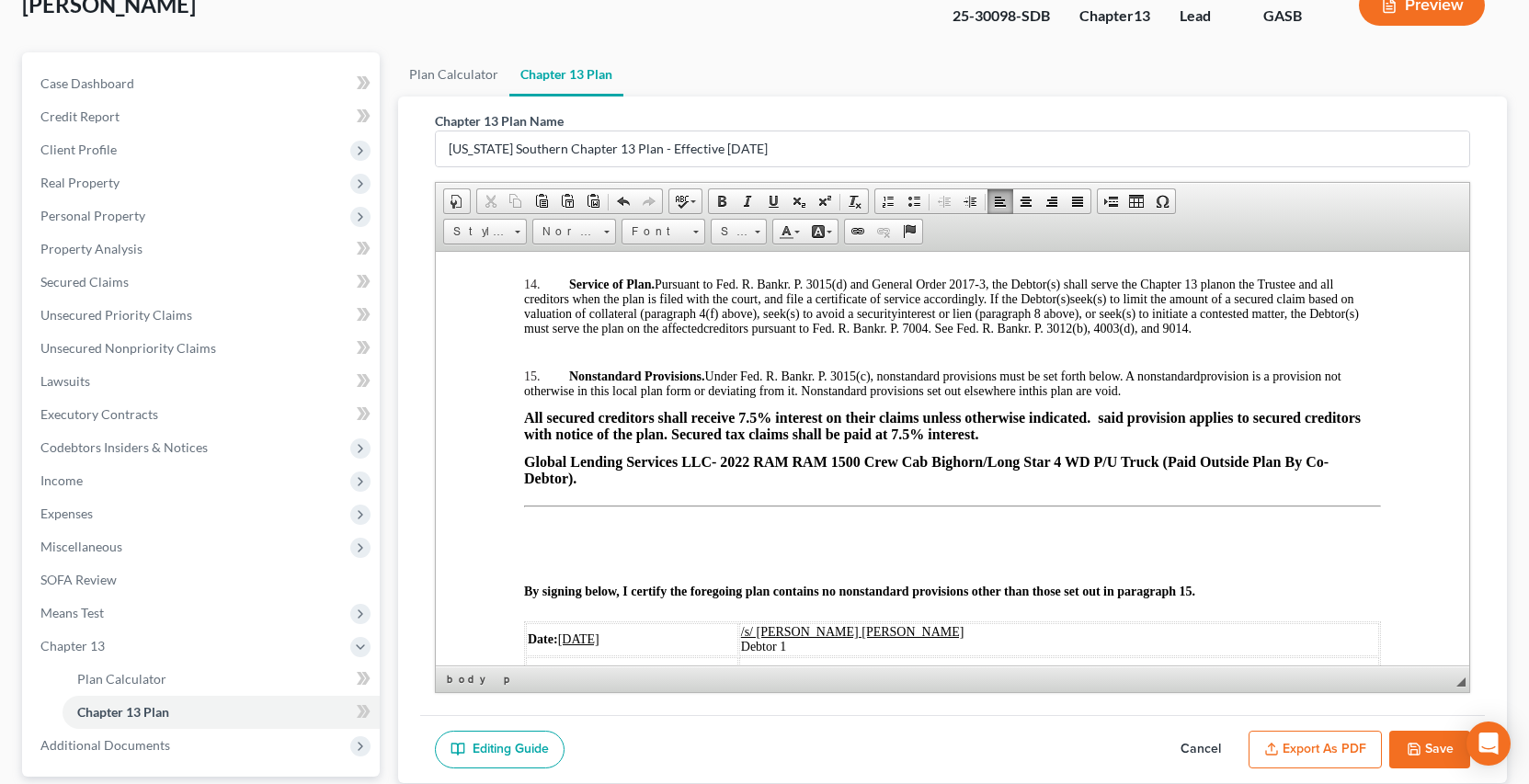
scroll to position [3630, 0]
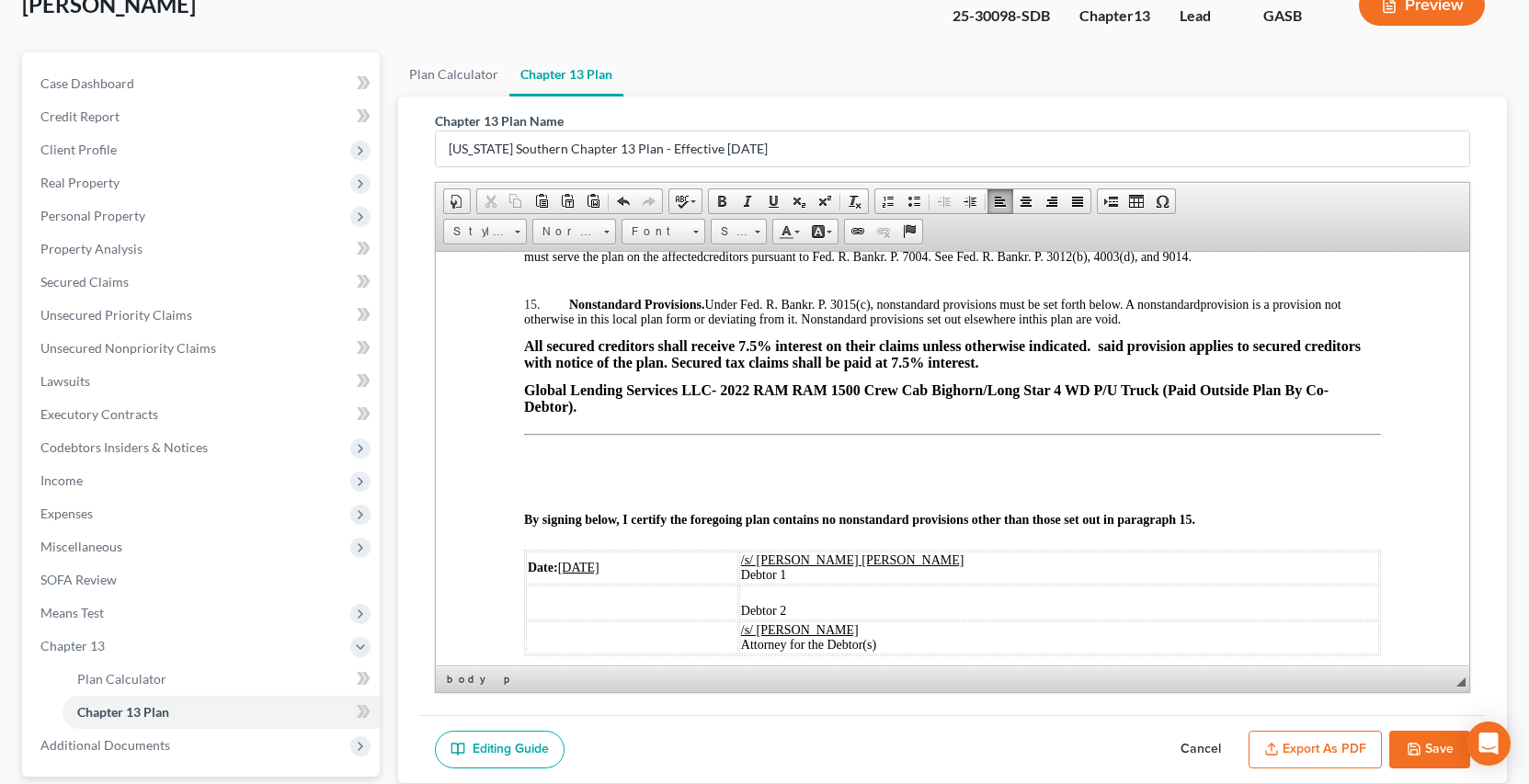
click at [533, 328] on p at bounding box center [951, 332] width 857 height 11
drag, startPoint x: 1429, startPoint y: 750, endPoint x: 1431, endPoint y: 732, distance: 18.1
click at [1429, 748] on button "Save" at bounding box center [1429, 749] width 81 height 38
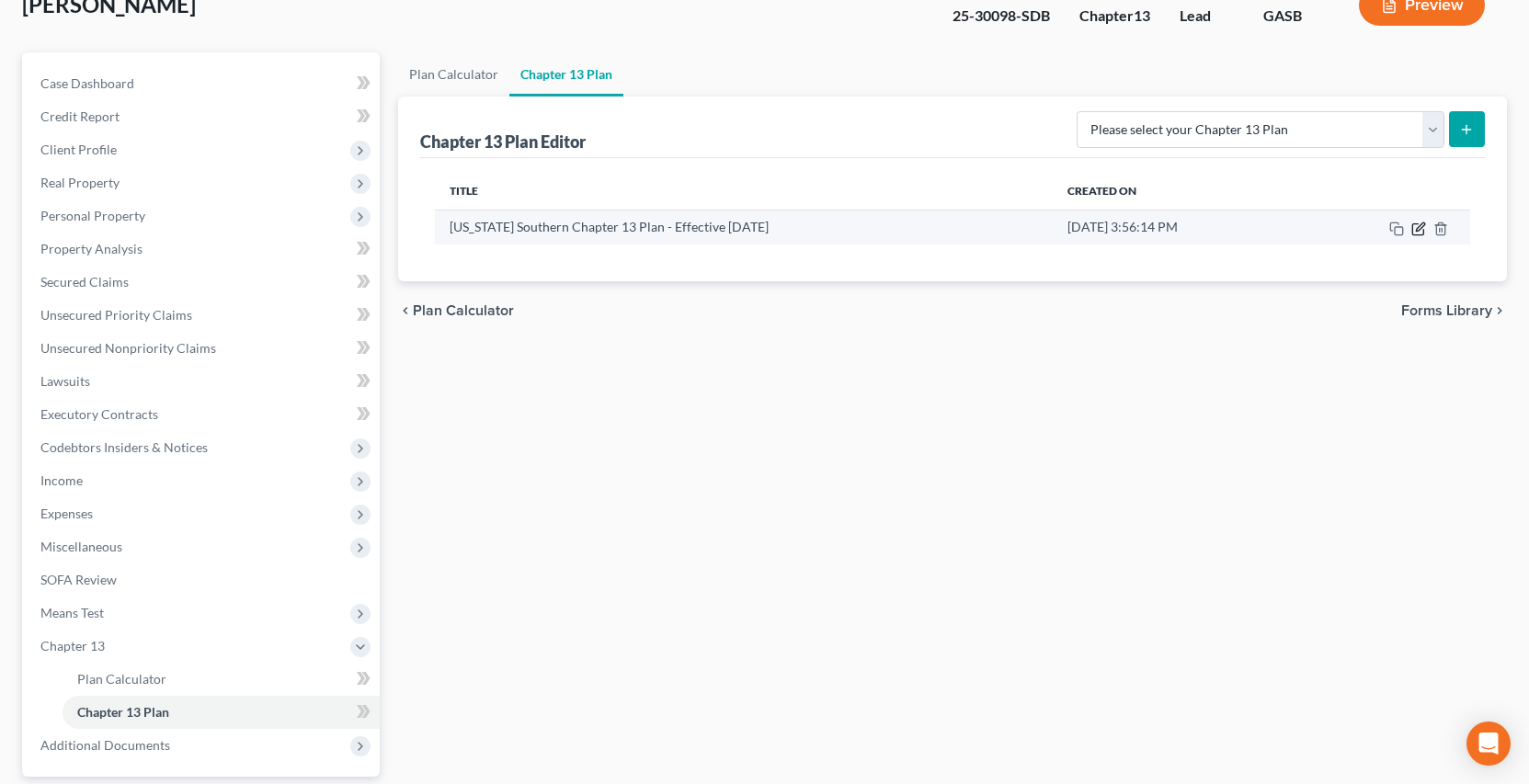
click at [1416, 228] on icon "button" at bounding box center [1419, 229] width 15 height 15
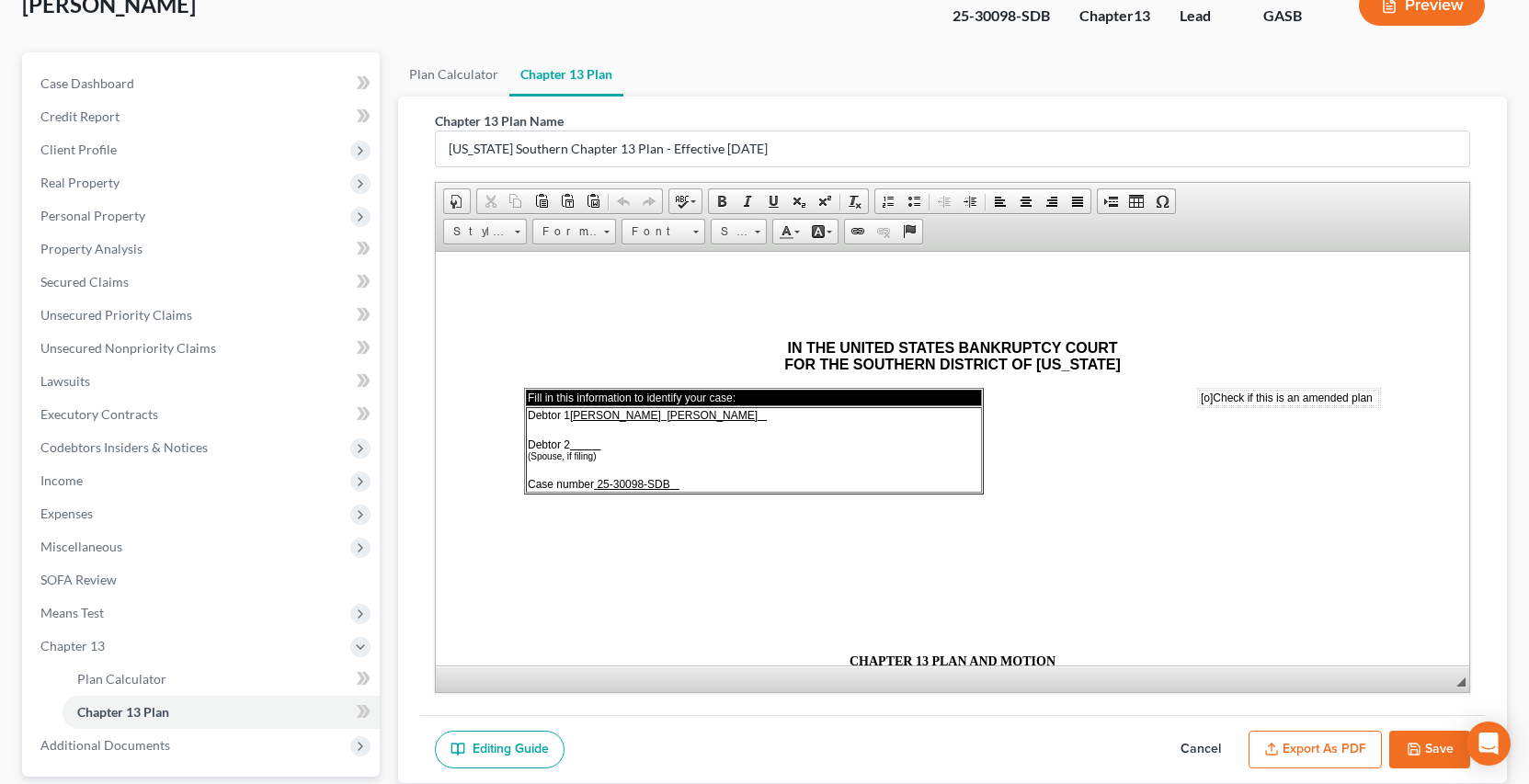
scroll to position [0, 0]
click at [1338, 746] on button "Export as PDF" at bounding box center [1316, 749] width 133 height 38
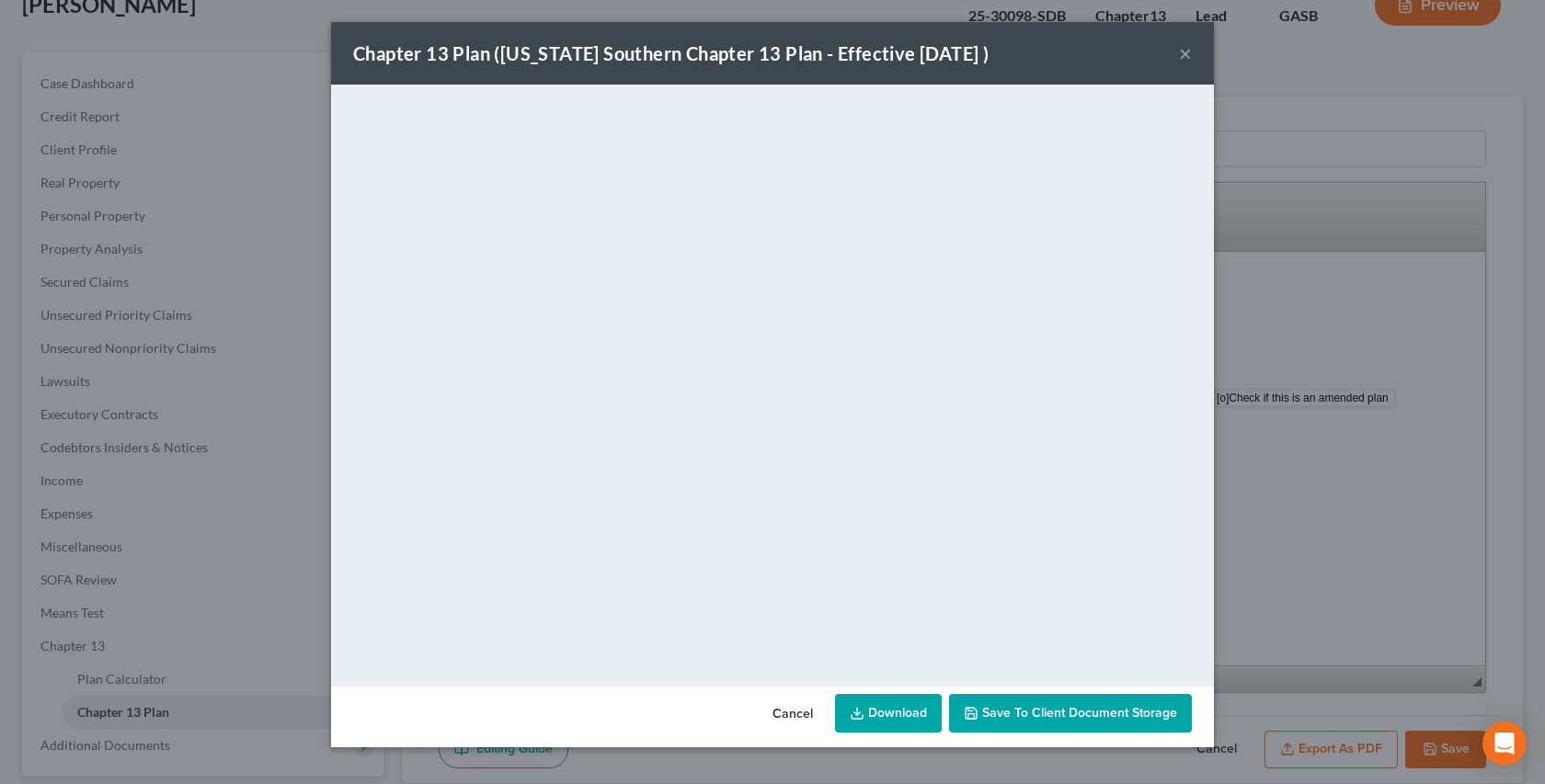
click at [1189, 54] on button "×" at bounding box center [1185, 53] width 13 height 22
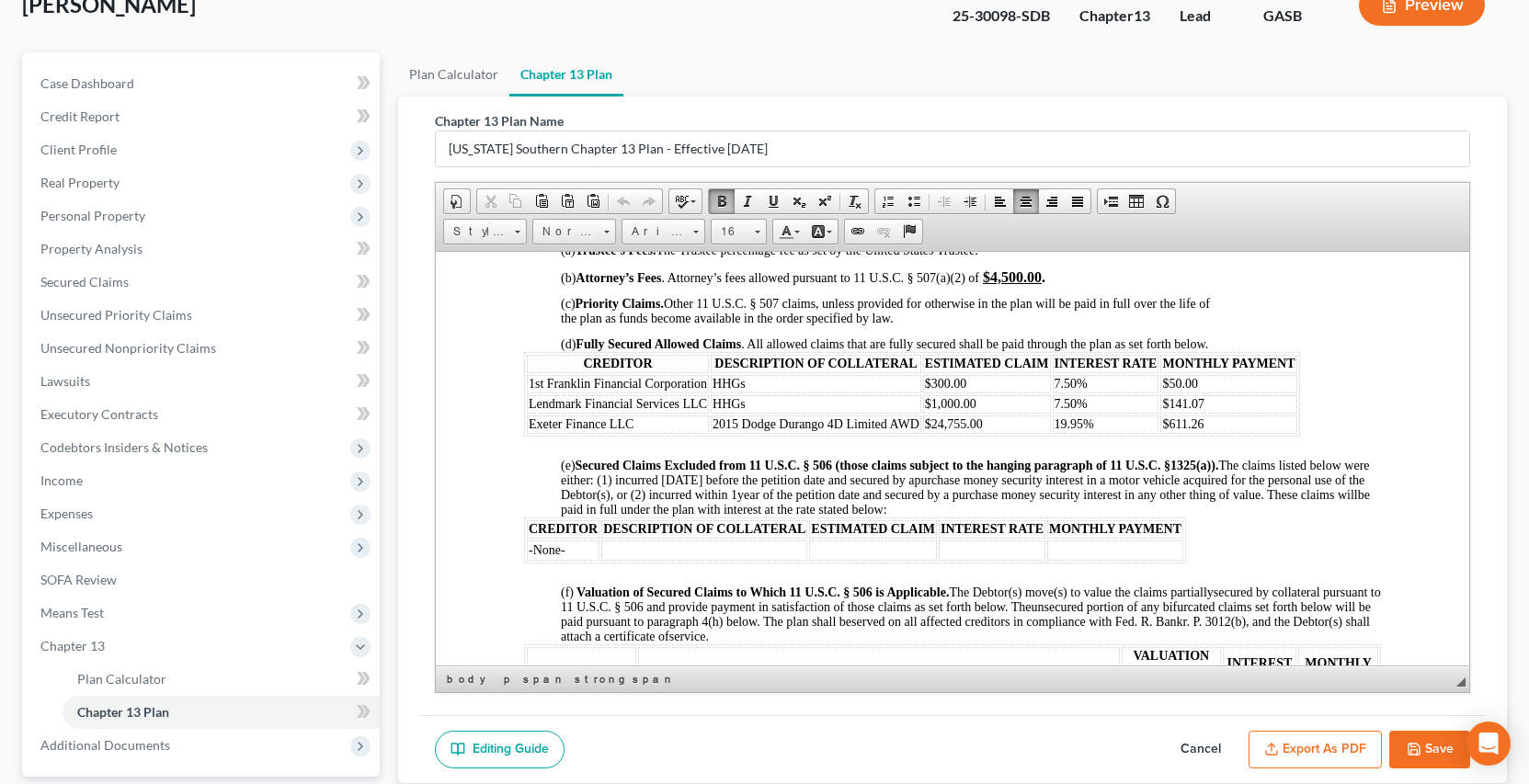
scroll to position [1532, 0]
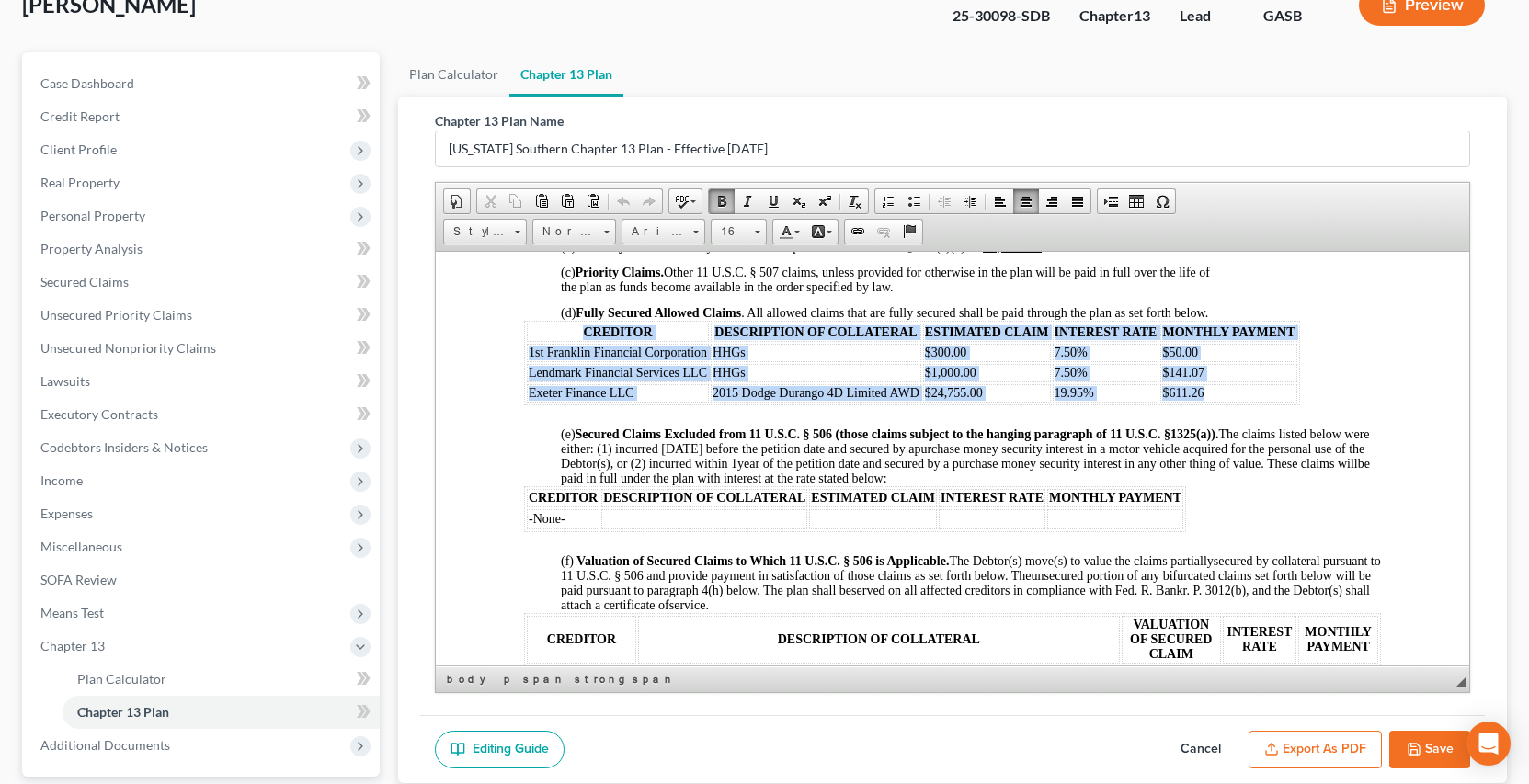
drag, startPoint x: 524, startPoint y: 350, endPoint x: 1232, endPoint y: 411, distance: 710.6
click at [1232, 405] on table "CREDITOR DESCRIPTION OF COLLATERAL ESTIMATED CLAIM INTEREST RATE MONTHLY PAYMEN…" at bounding box center [911, 362] width 776 height 85
click at [722, 199] on span at bounding box center [722, 202] width 15 height 15
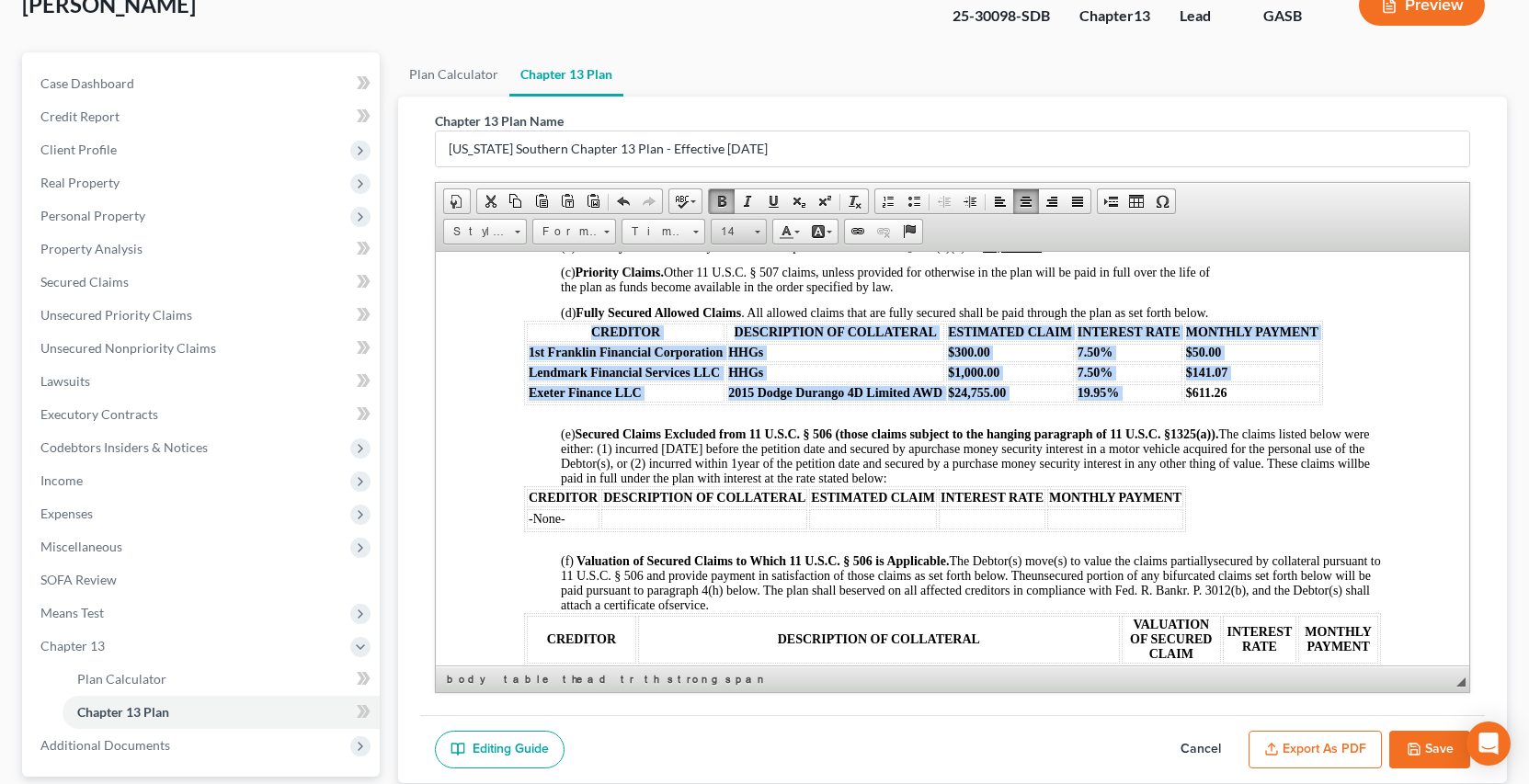
click at [761, 237] on link "14" at bounding box center [739, 231] width 56 height 25
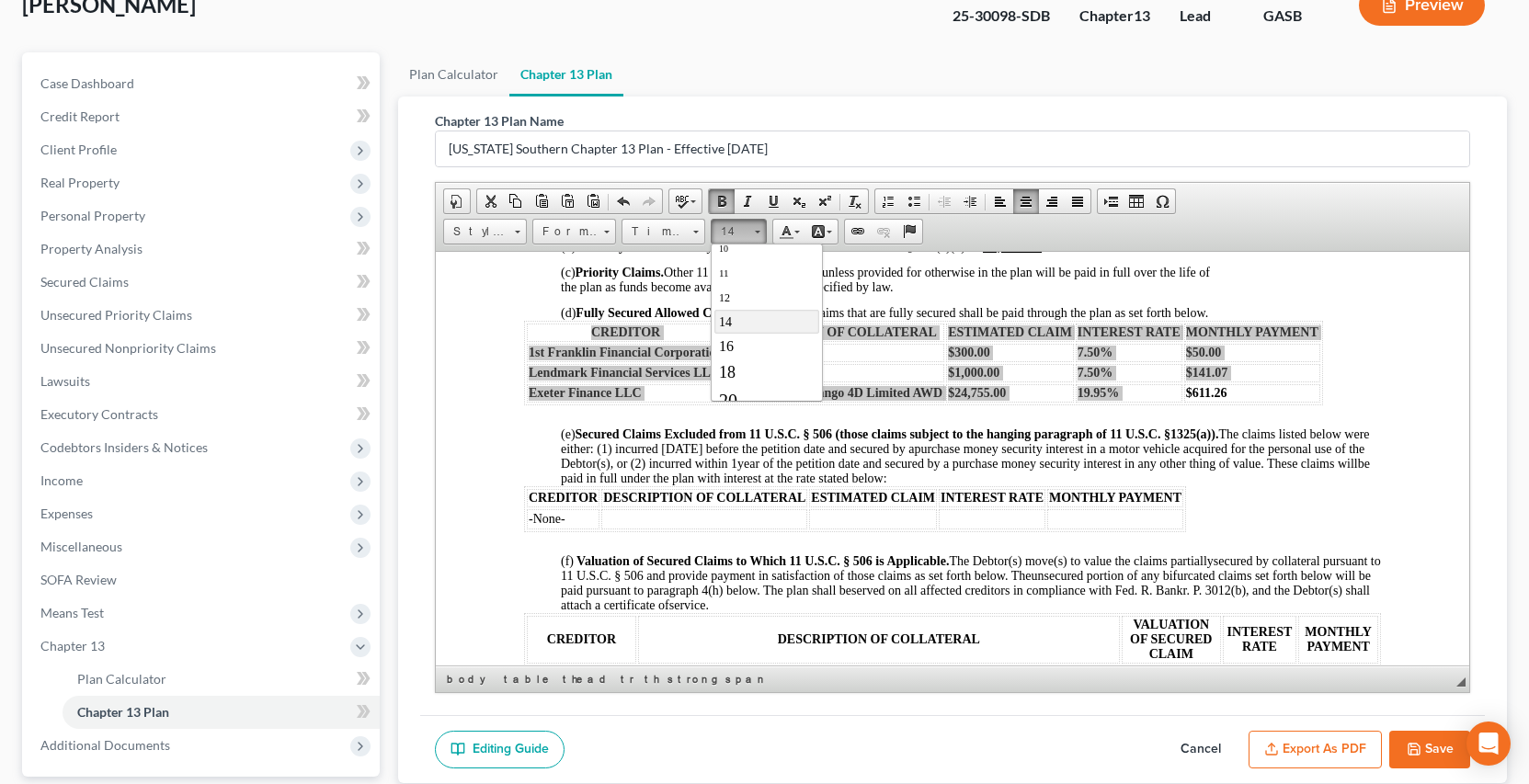
scroll to position [93, 0]
drag, startPoint x: 730, startPoint y: 331, endPoint x: 1004, endPoint y: 325, distance: 274.1
click at [730, 331] on span "16" at bounding box center [726, 333] width 15 height 16
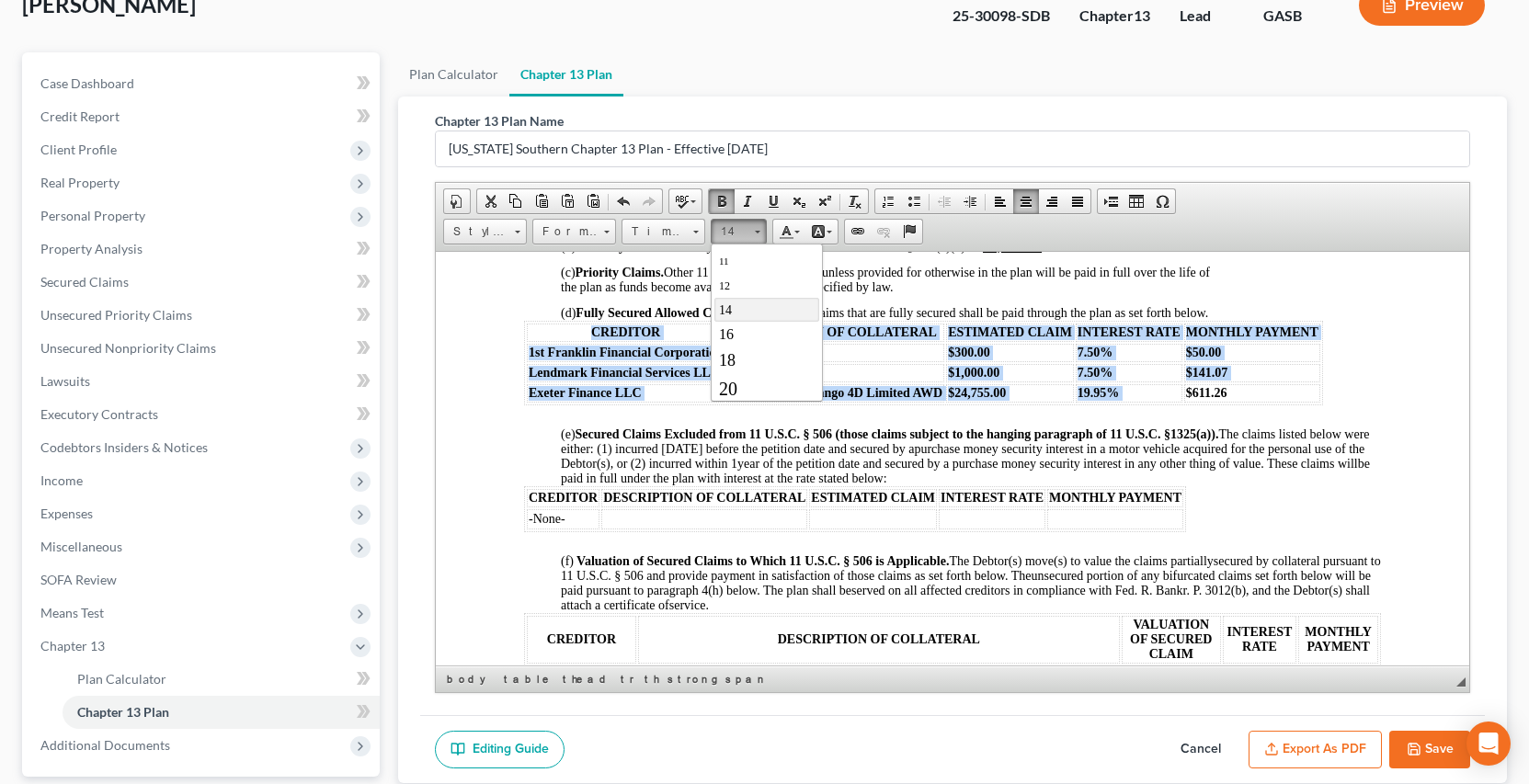
scroll to position [0, 0]
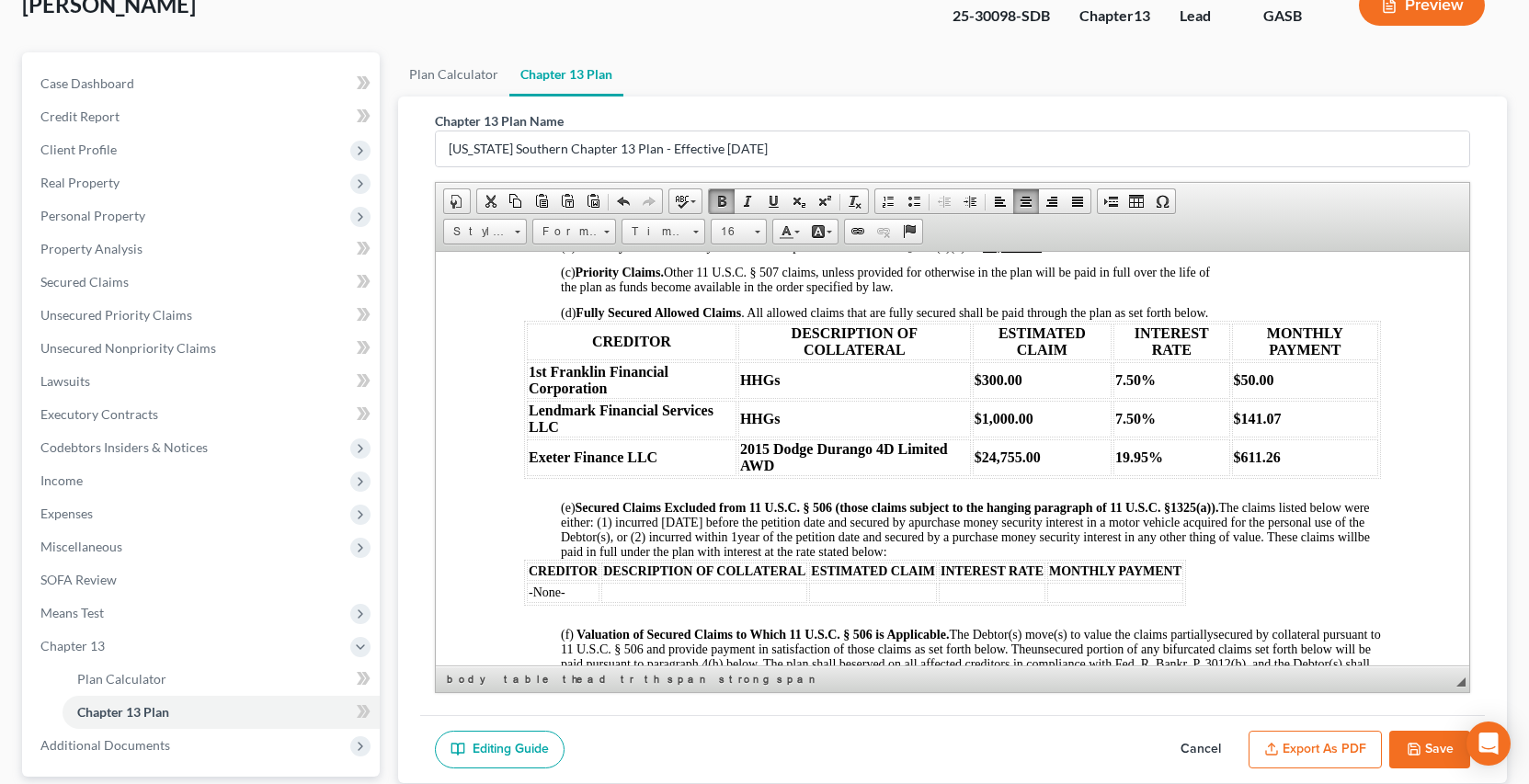
click at [1273, 285] on p "(c) Priority Claims. Other 11 U.S.C. § 507 claims, unless provided for otherwis…" at bounding box center [969, 273] width 820 height 40
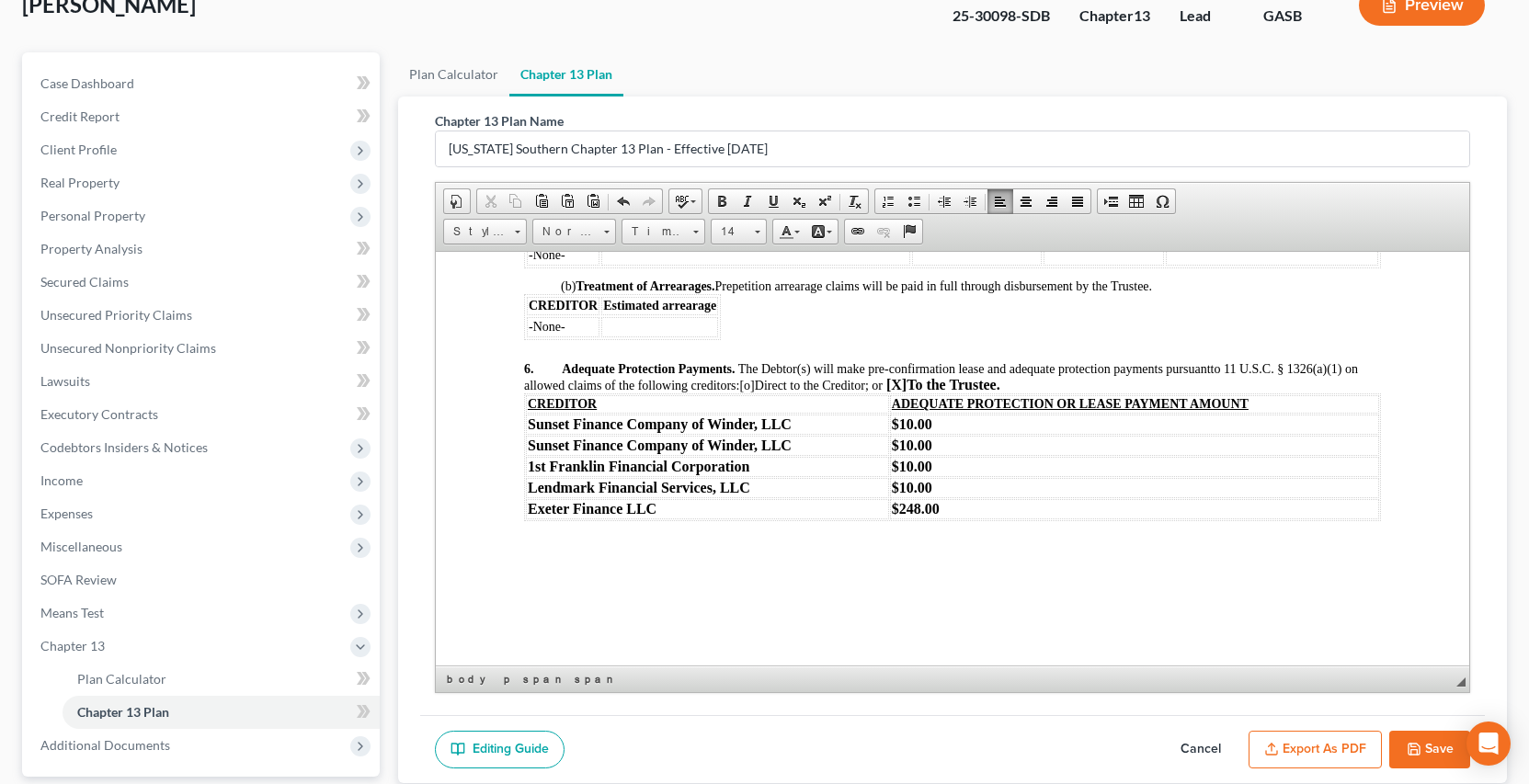
scroll to position [2546, 0]
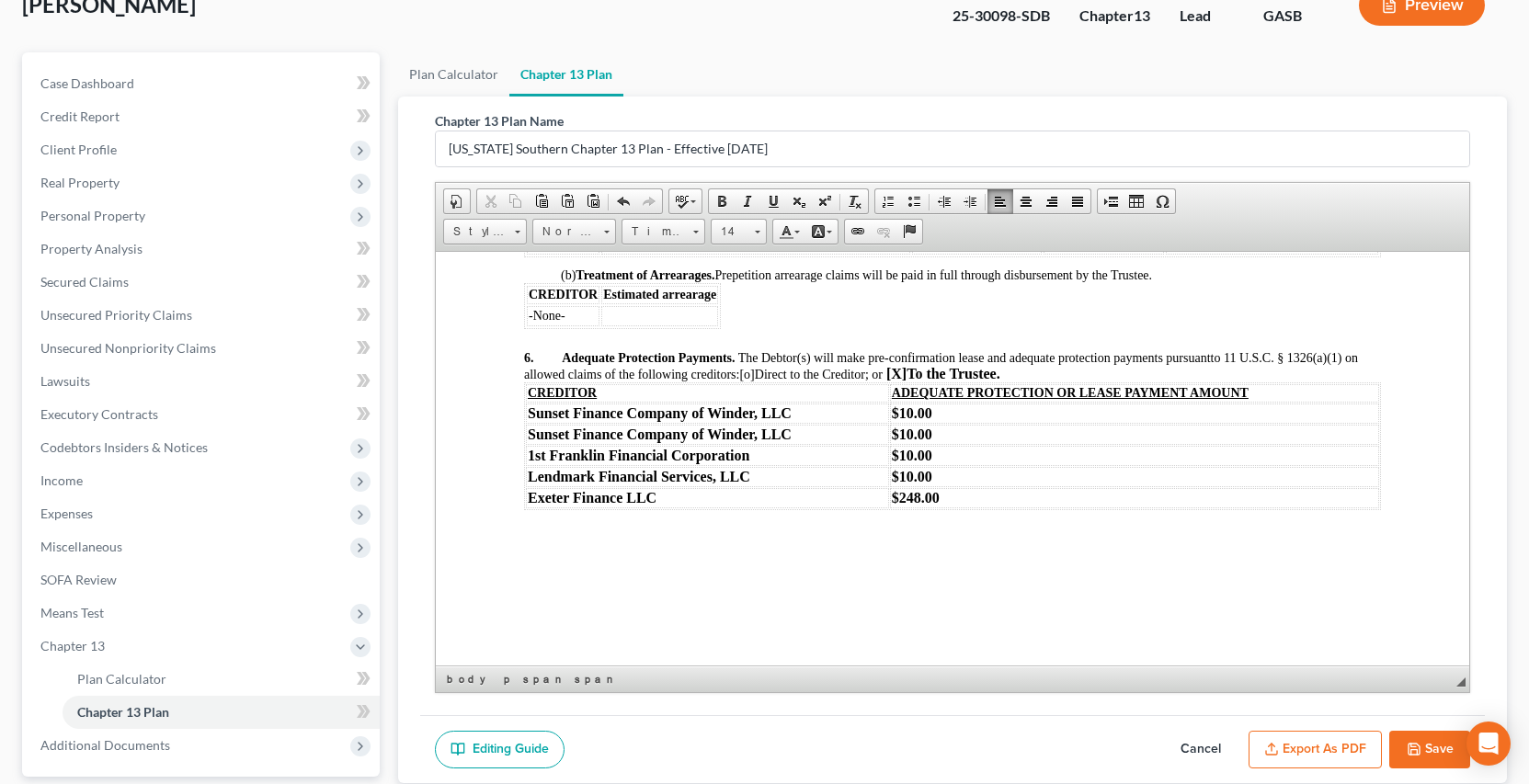
click at [1424, 748] on button "Save" at bounding box center [1429, 749] width 81 height 38
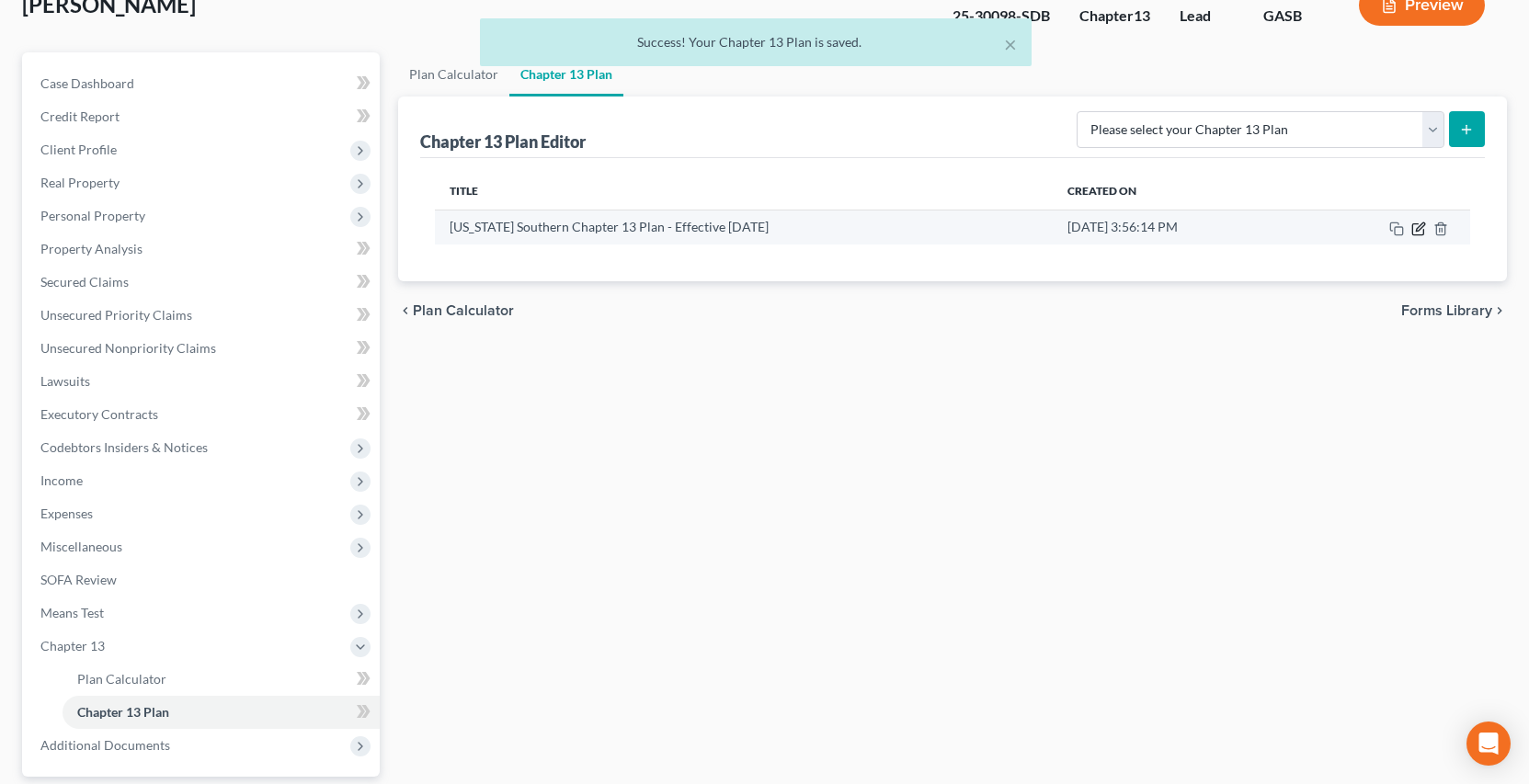
click at [1419, 230] on icon "button" at bounding box center [1420, 226] width 8 height 8
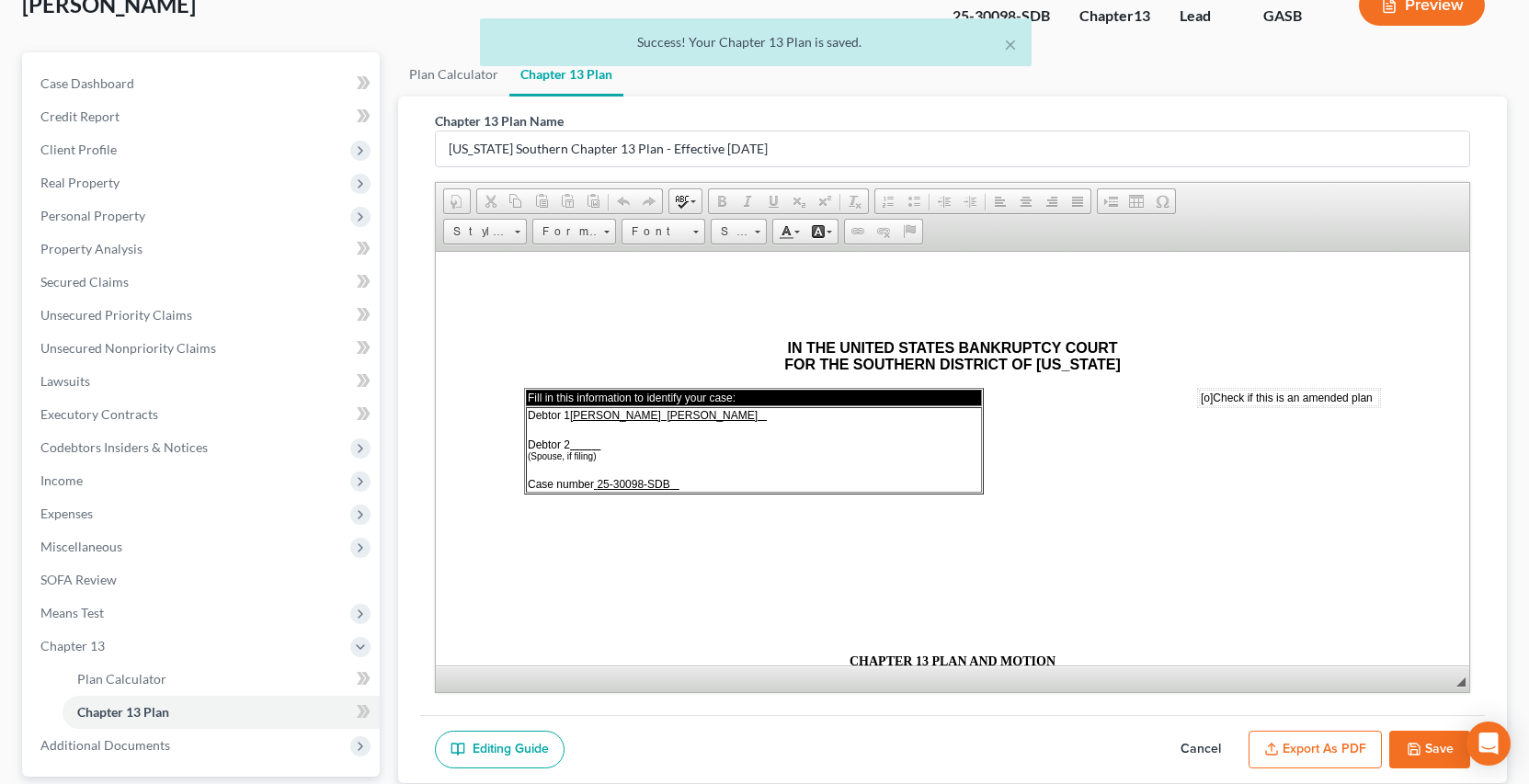
scroll to position [0, 0]
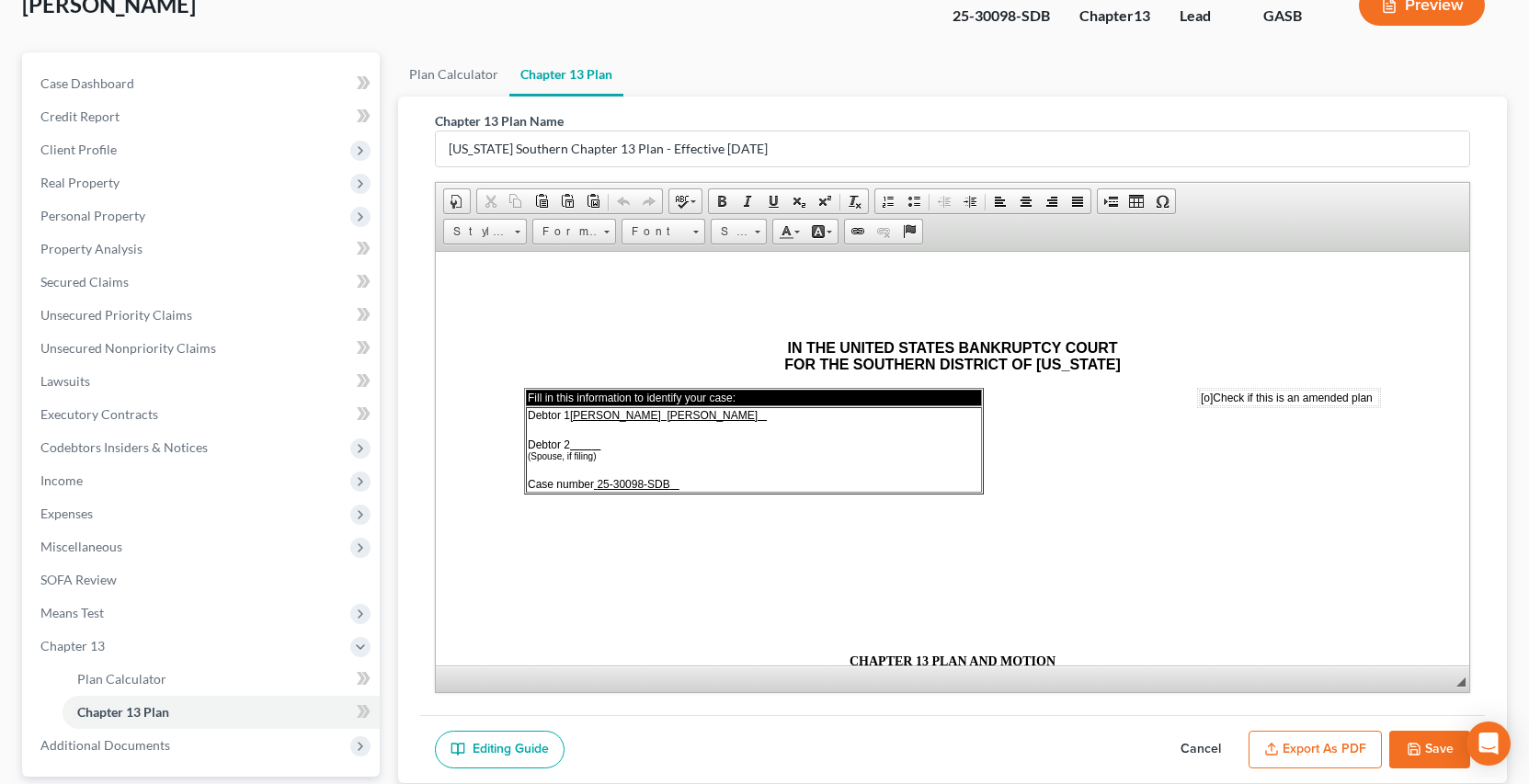
click at [1319, 747] on button "Export as PDF" at bounding box center [1316, 749] width 133 height 38
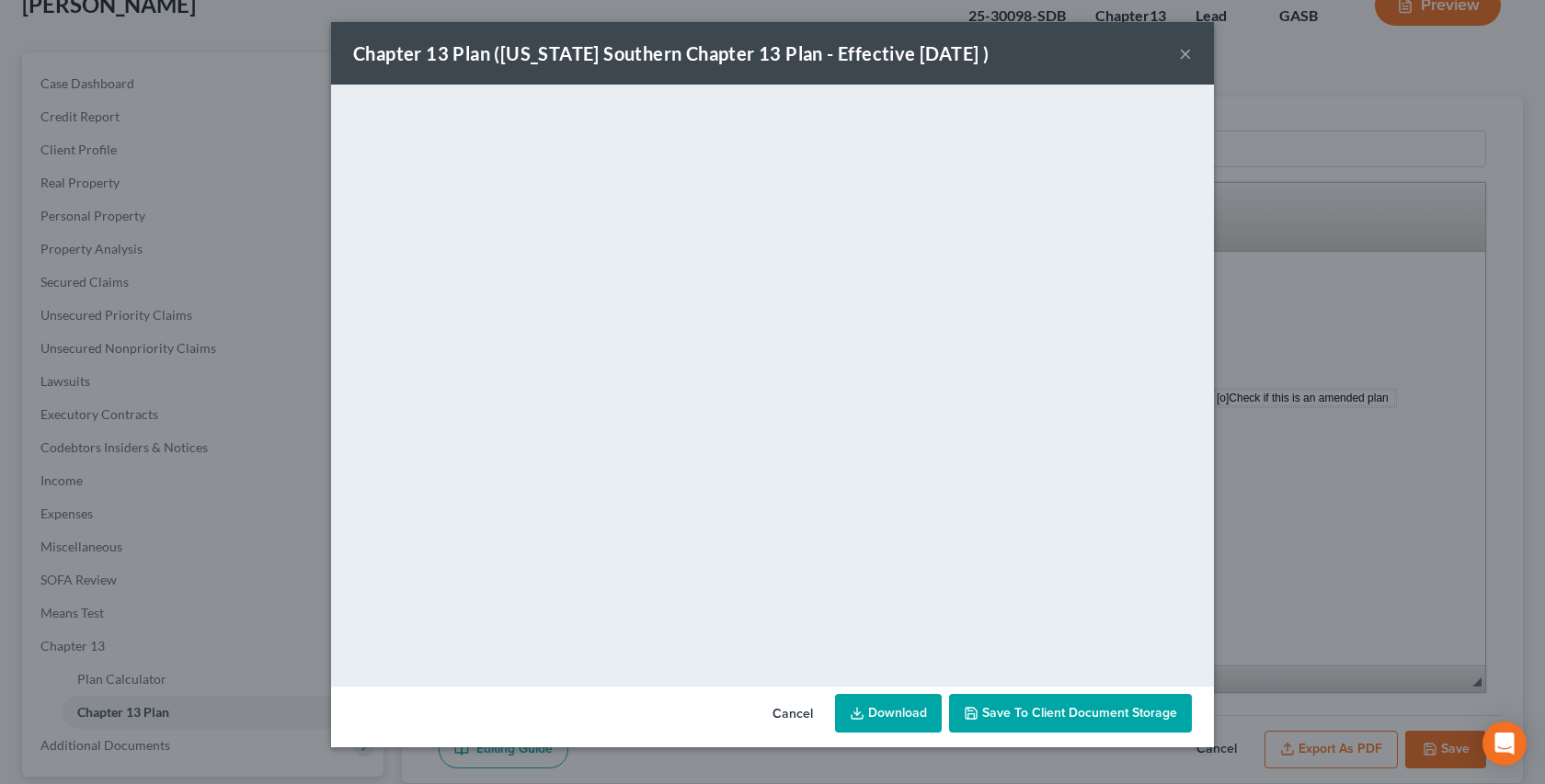
click at [1185, 53] on button "×" at bounding box center [1185, 53] width 13 height 22
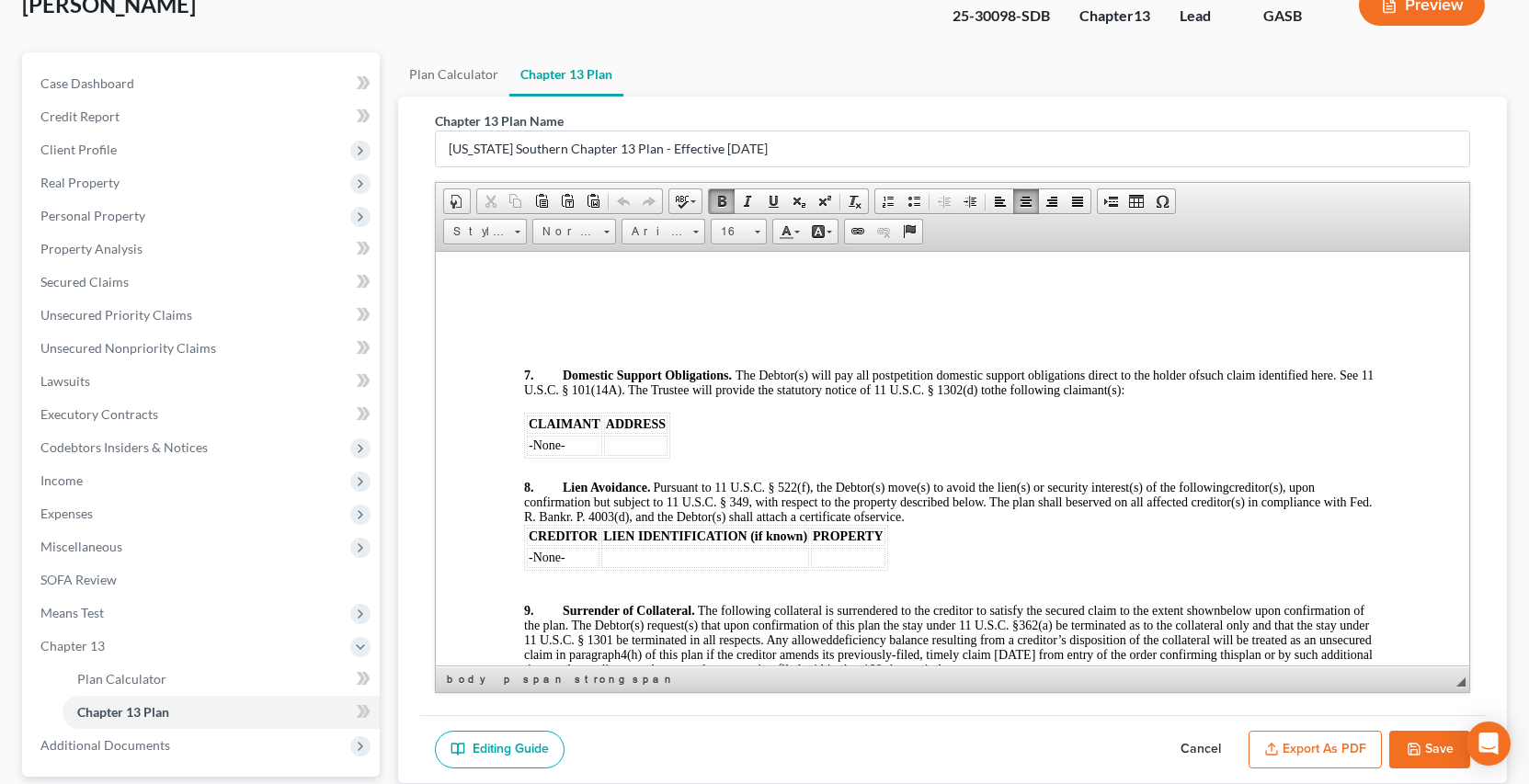
scroll to position [2902, 0]
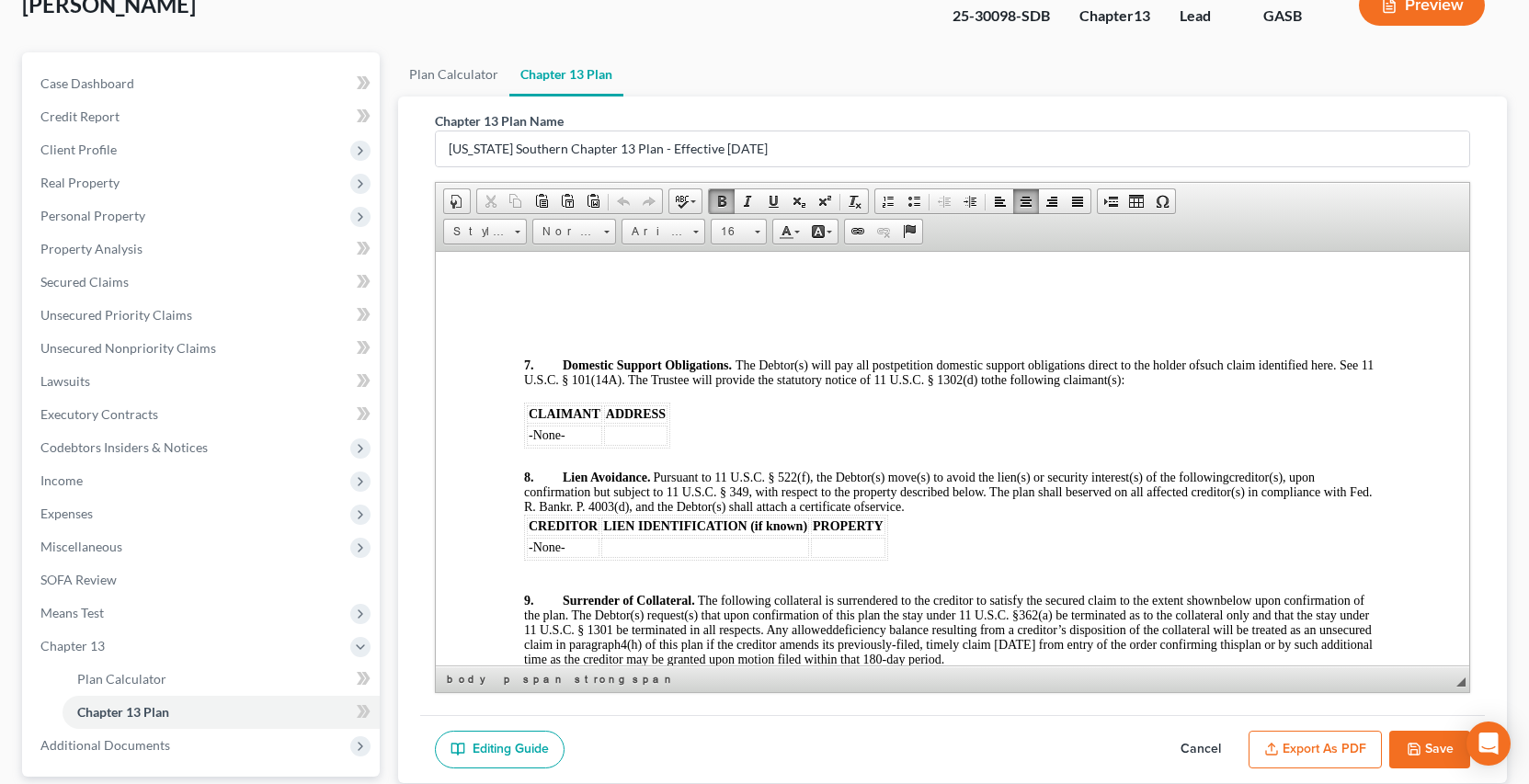
click at [548, 450] on p at bounding box center [951, 453] width 857 height 11
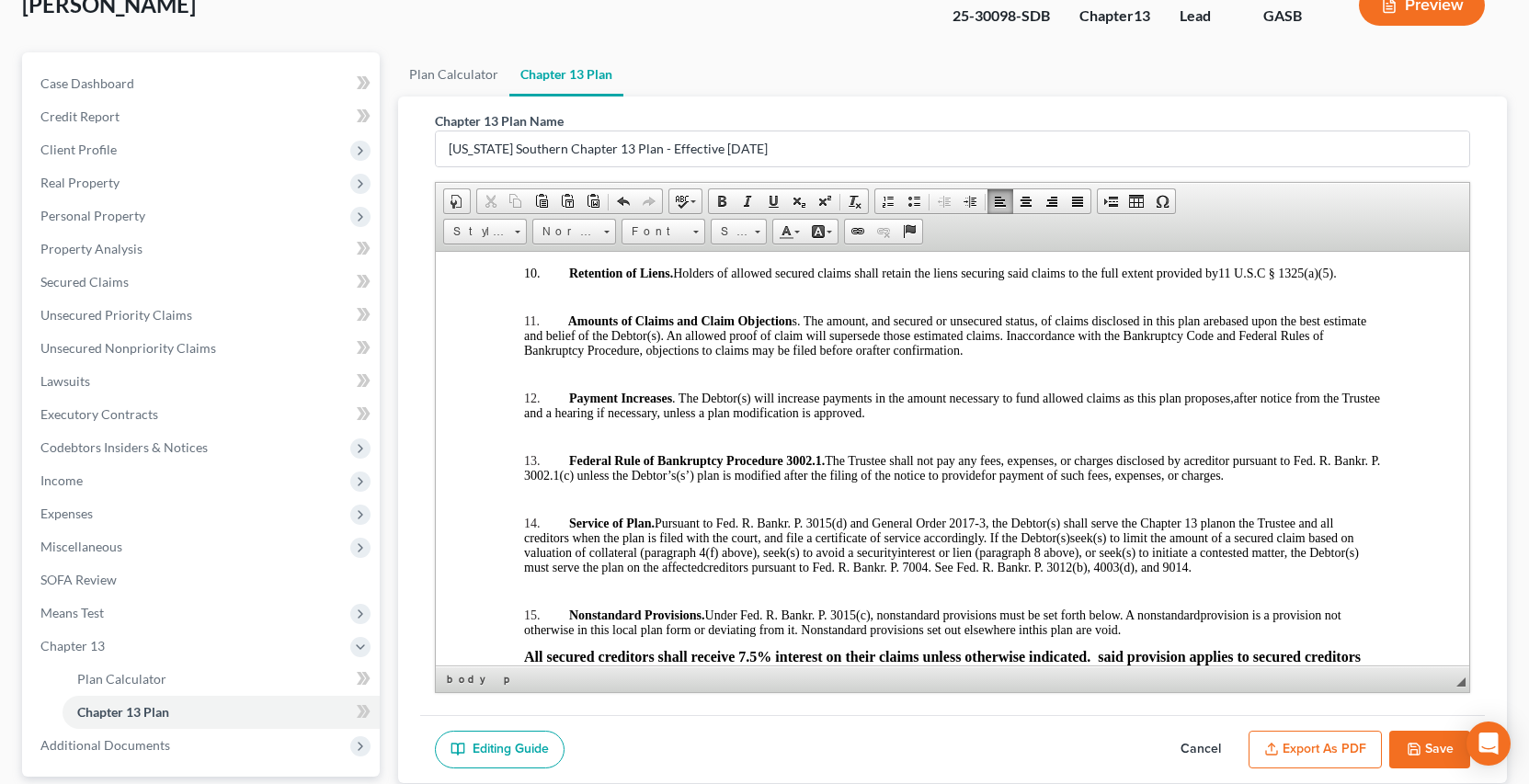
scroll to position [3426, 0]
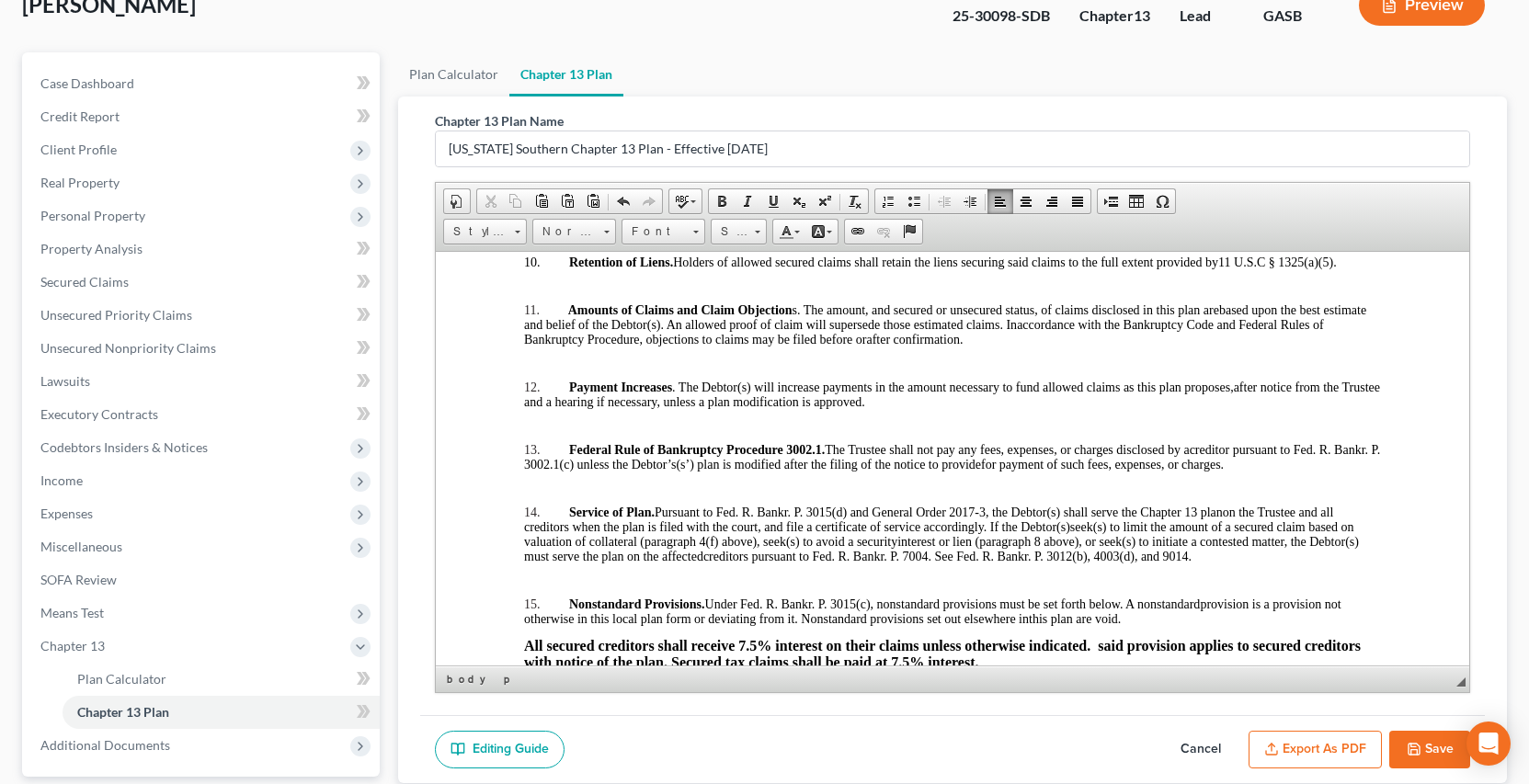
click at [536, 285] on p at bounding box center [951, 286] width 857 height 11
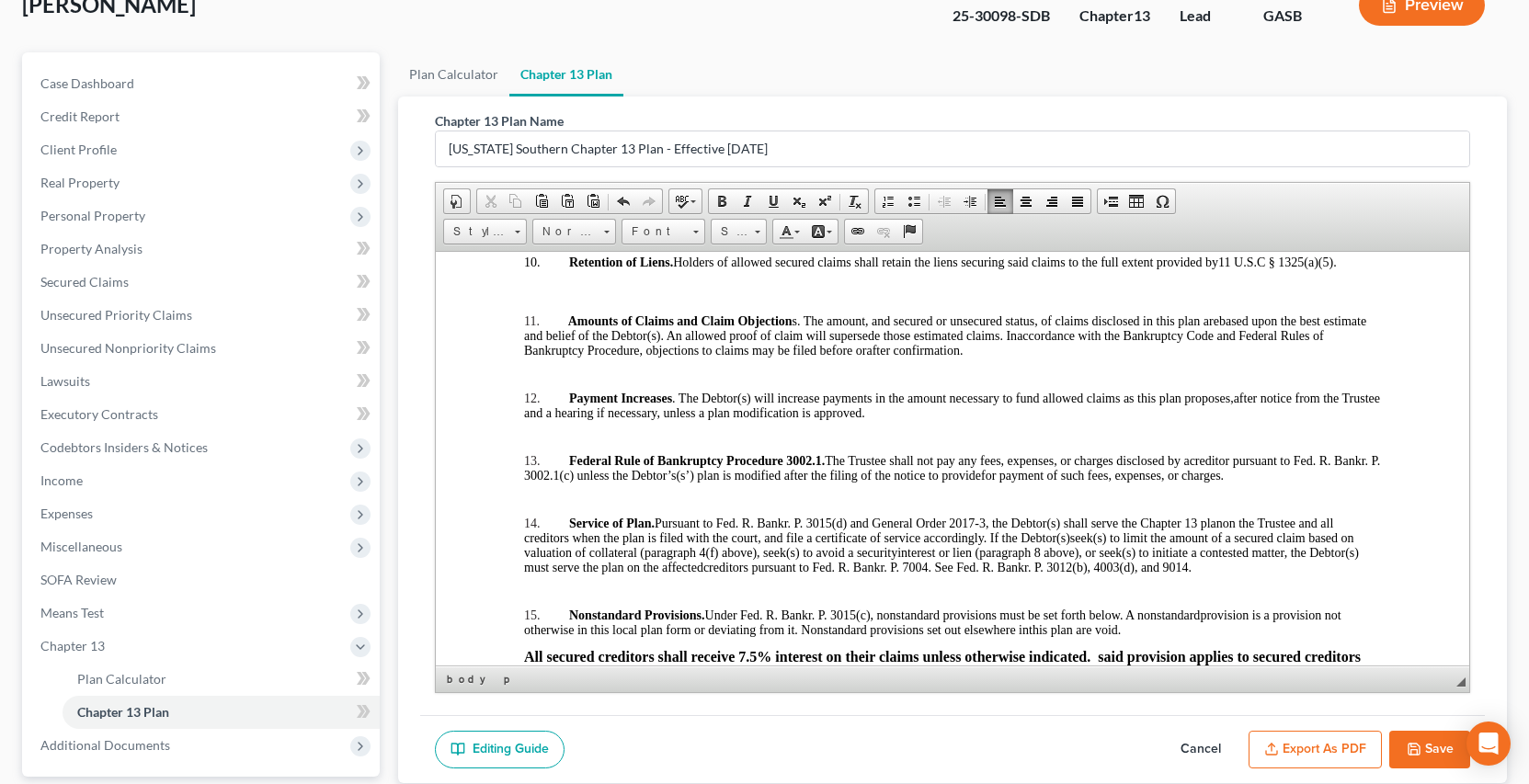
click at [537, 379] on p at bounding box center [951, 385] width 857 height 11
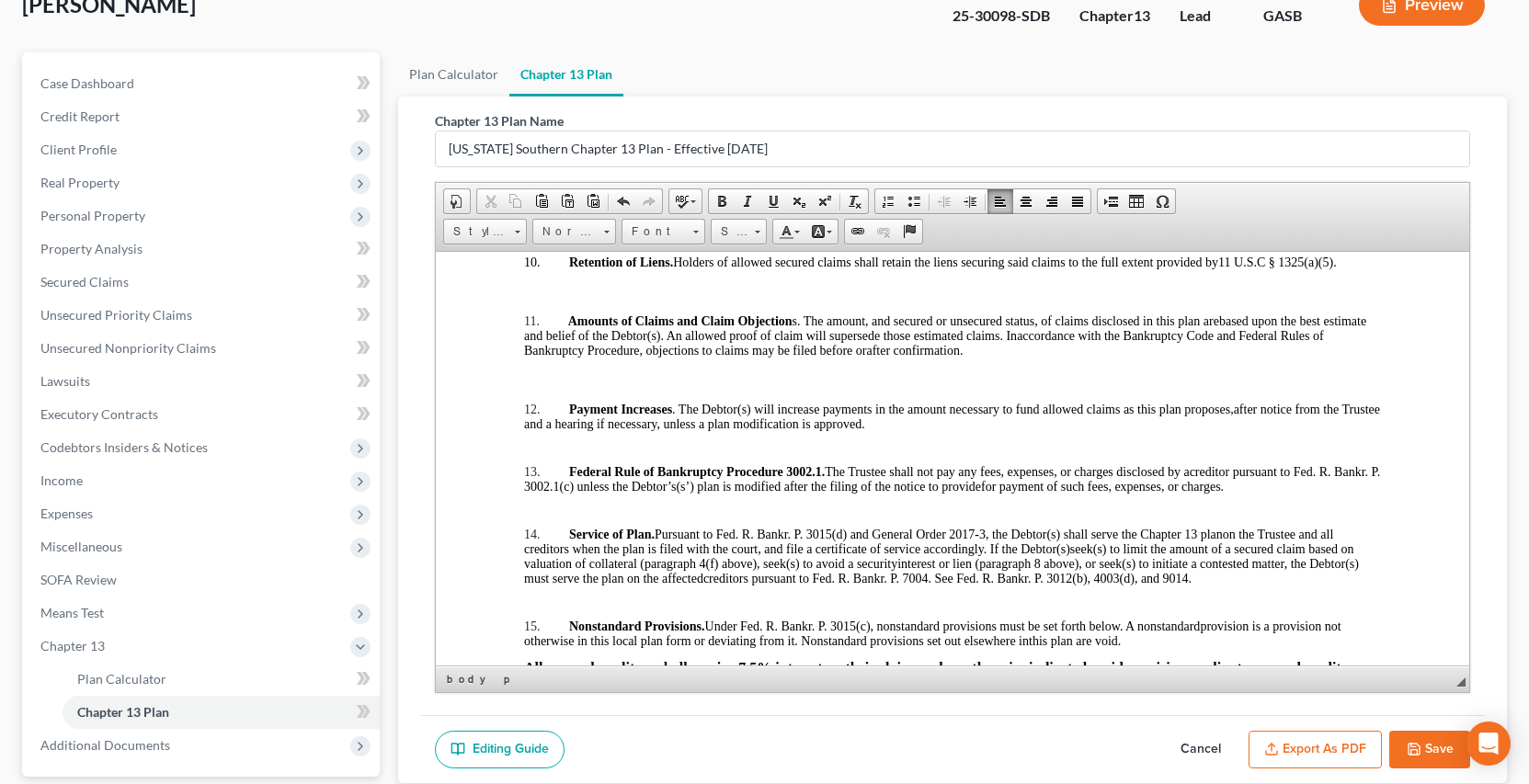
click at [538, 445] on p at bounding box center [951, 448] width 857 height 11
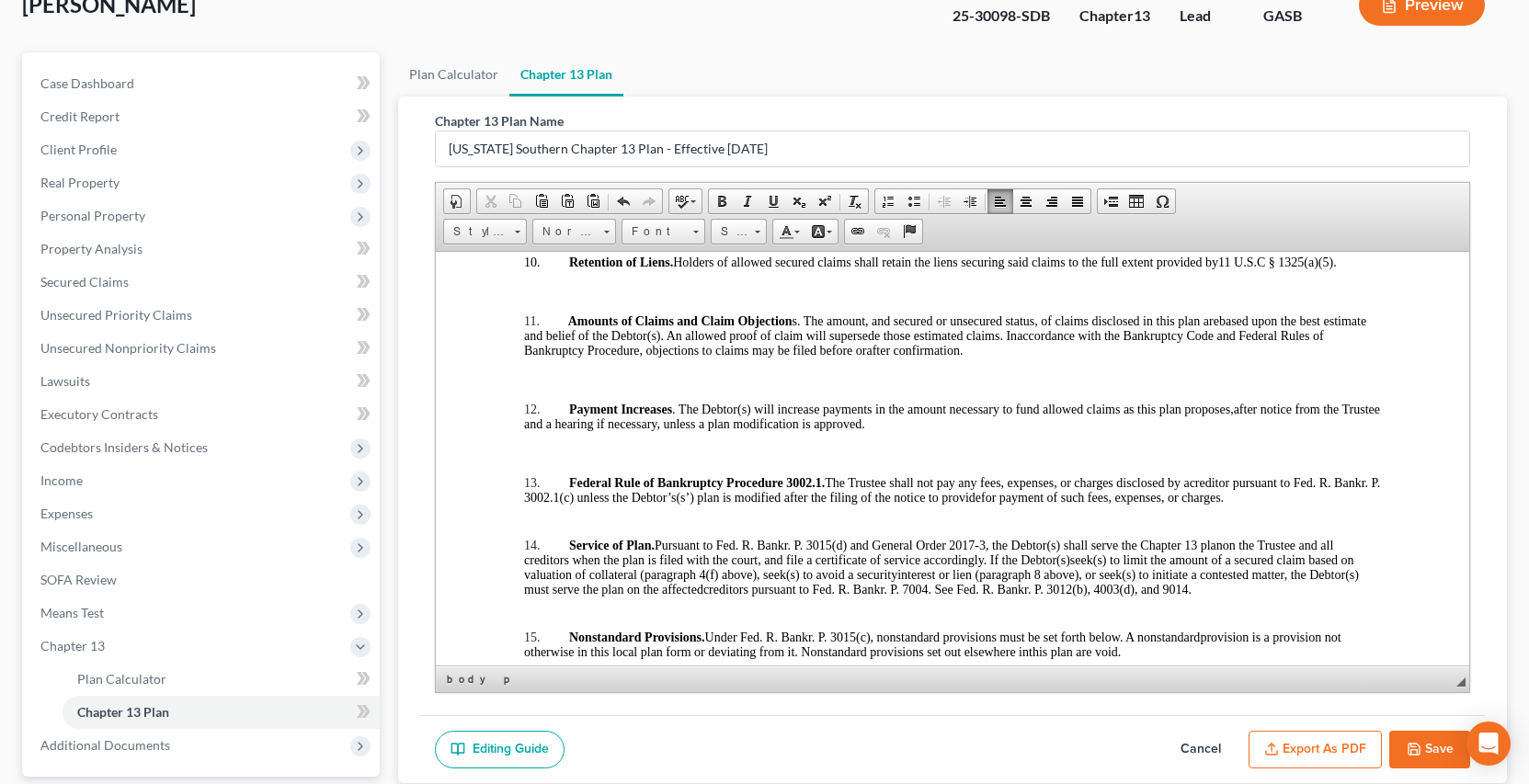
click at [539, 515] on p at bounding box center [951, 521] width 857 height 11
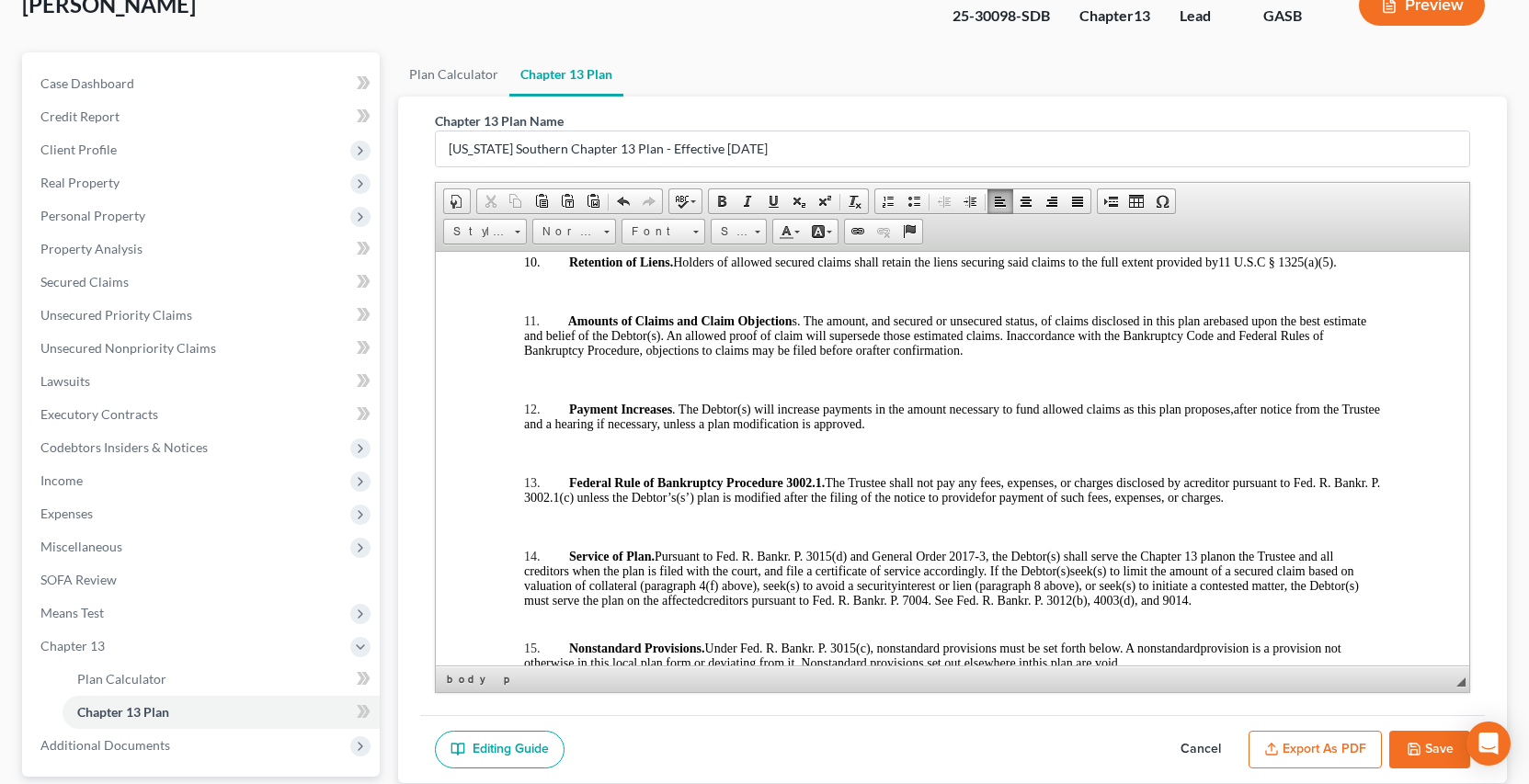
click at [535, 599] on span "interest or lien (paragraph 8 above), or seek(s) to initiate a contested matter…" at bounding box center [940, 592] width 835 height 28
click at [530, 619] on p at bounding box center [951, 624] width 857 height 11
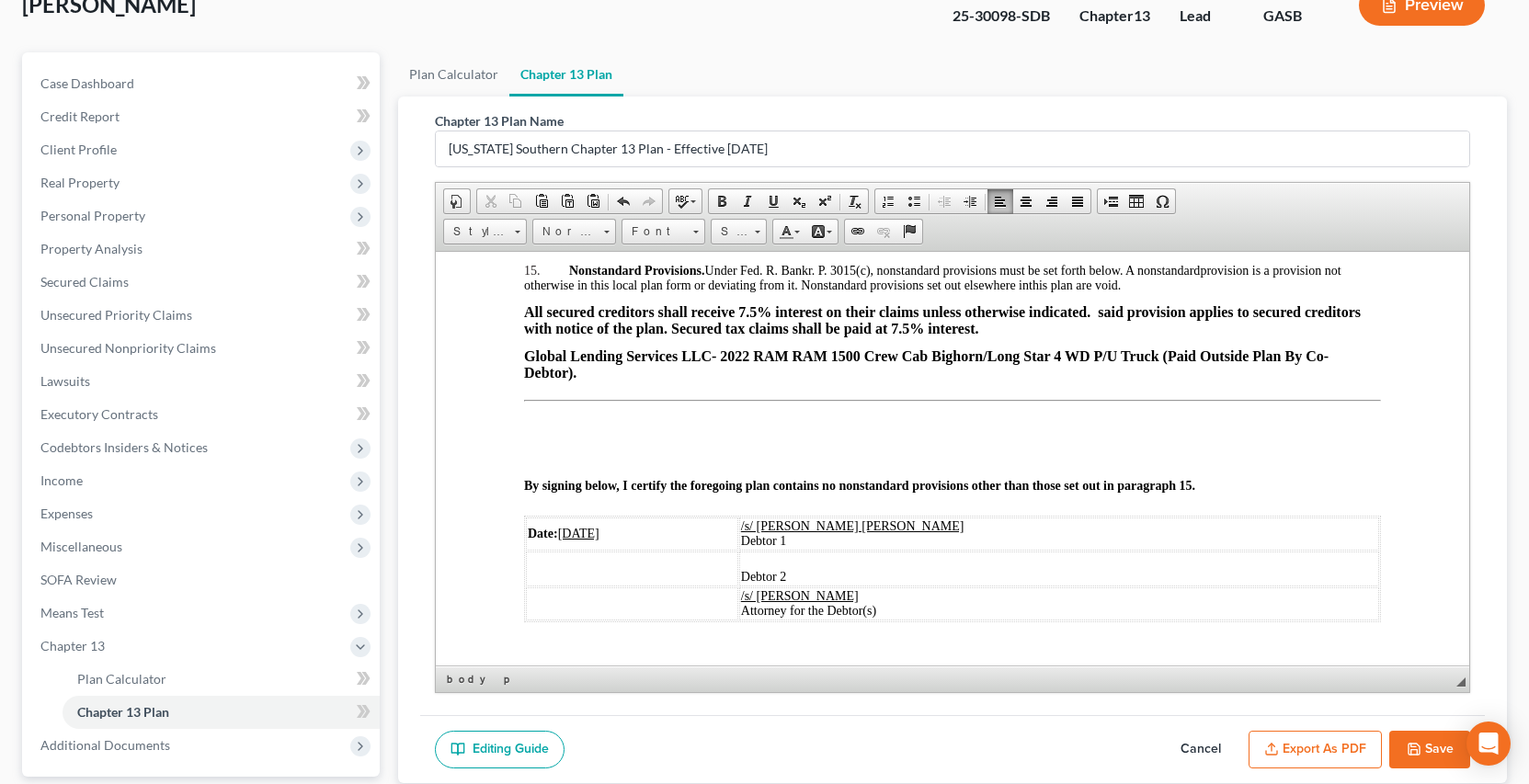
scroll to position [3836, 0]
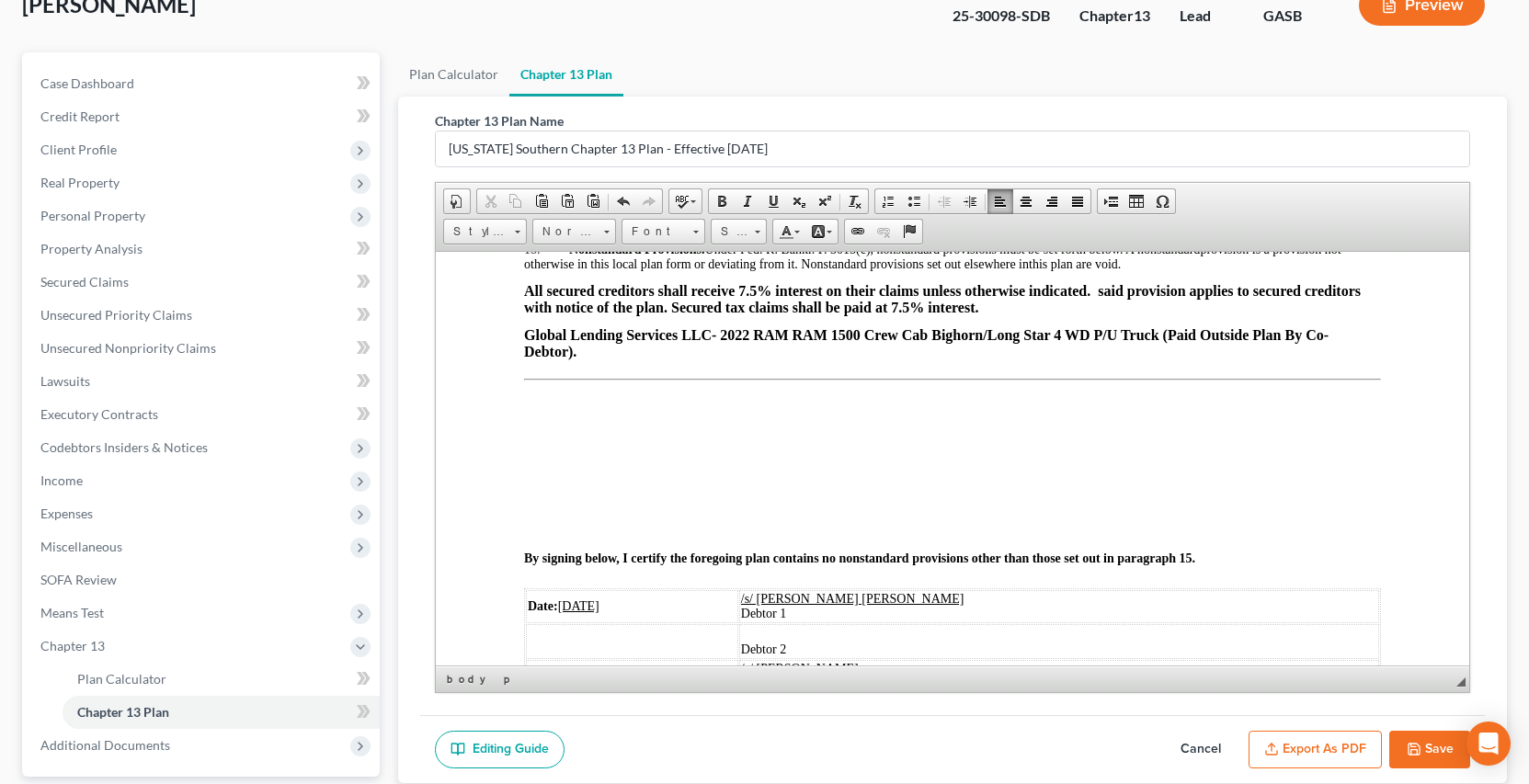
click at [1441, 745] on button "Save" at bounding box center [1429, 749] width 81 height 38
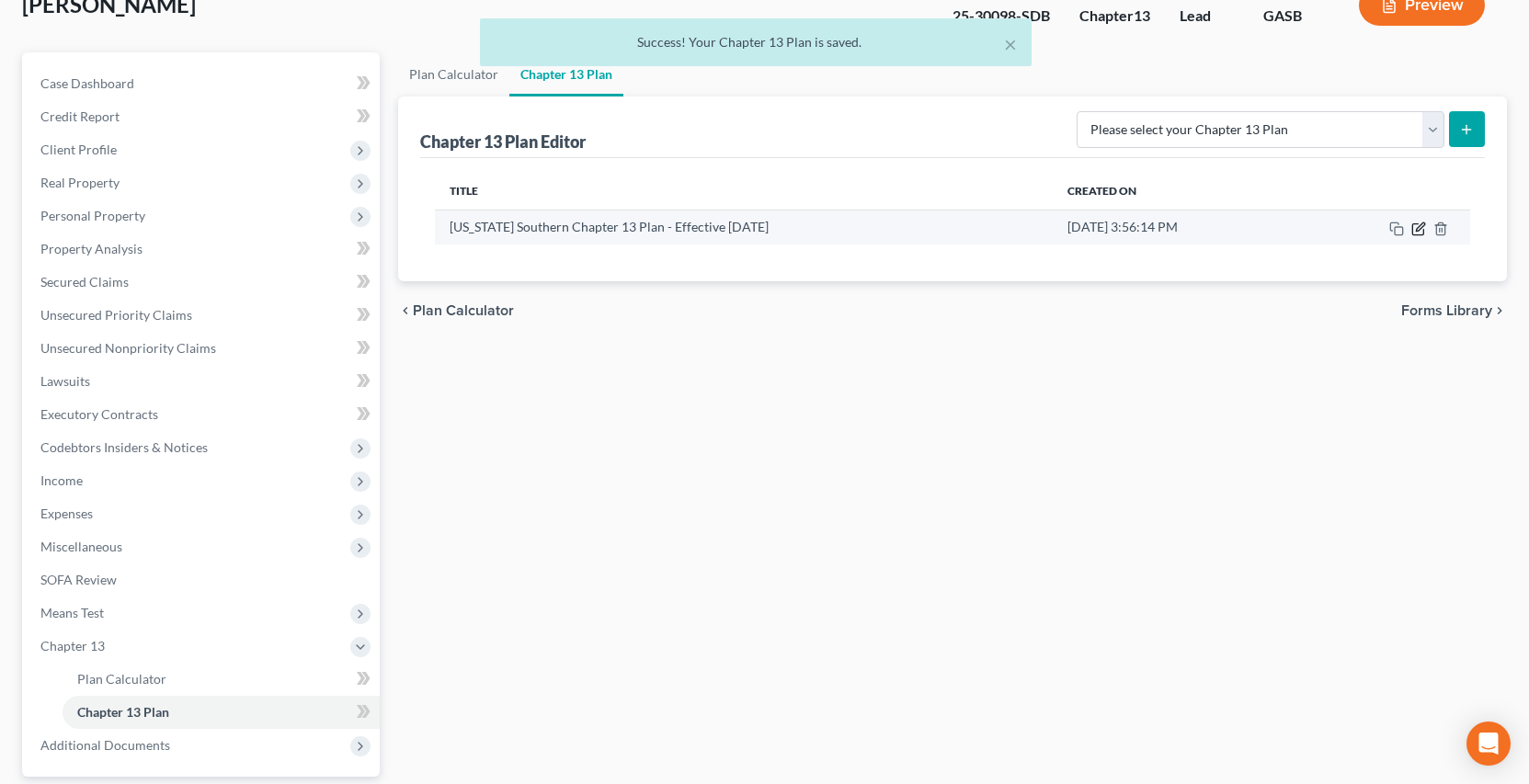
click at [1418, 231] on icon "button" at bounding box center [1420, 226] width 8 height 8
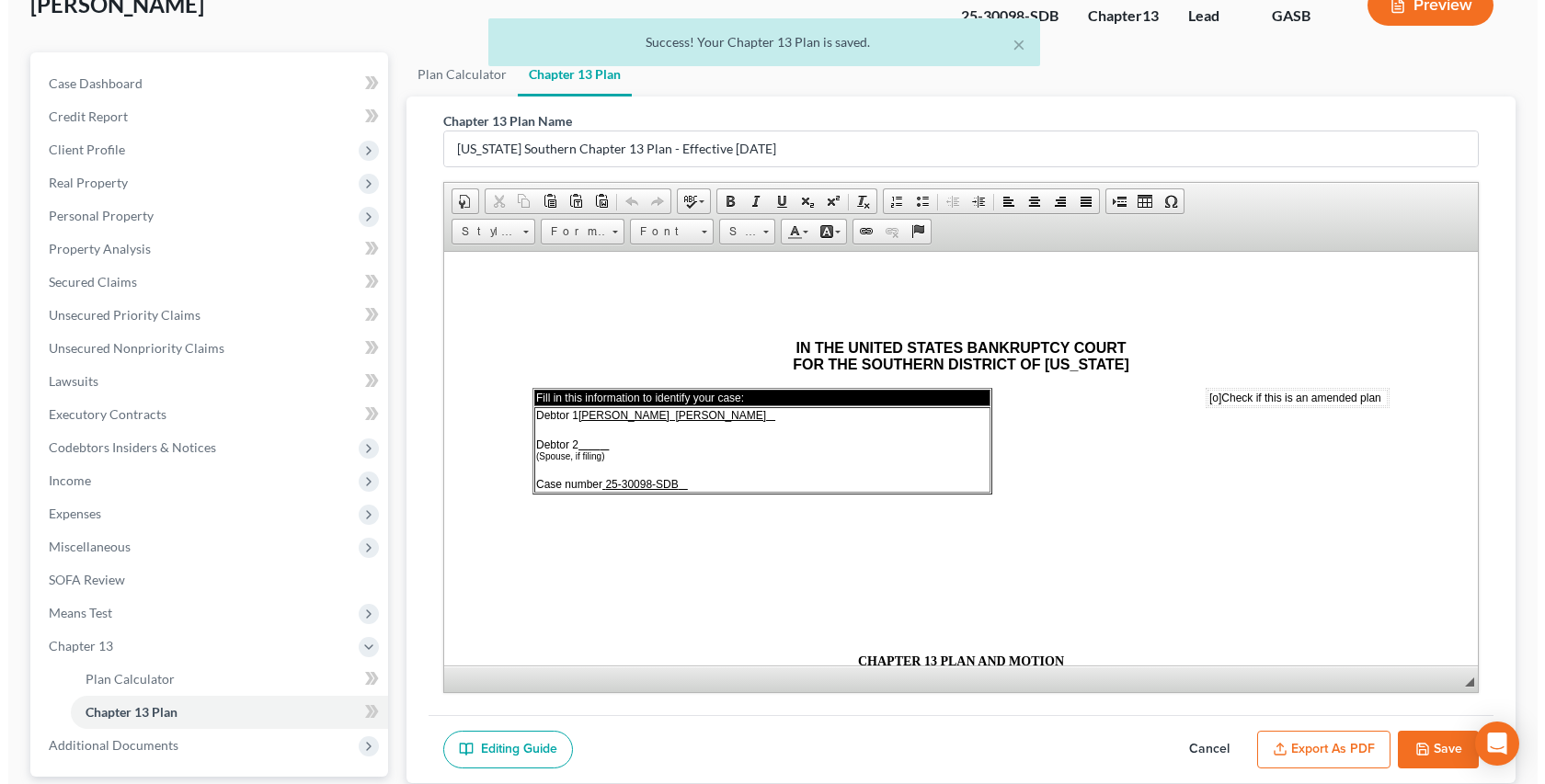
scroll to position [0, 0]
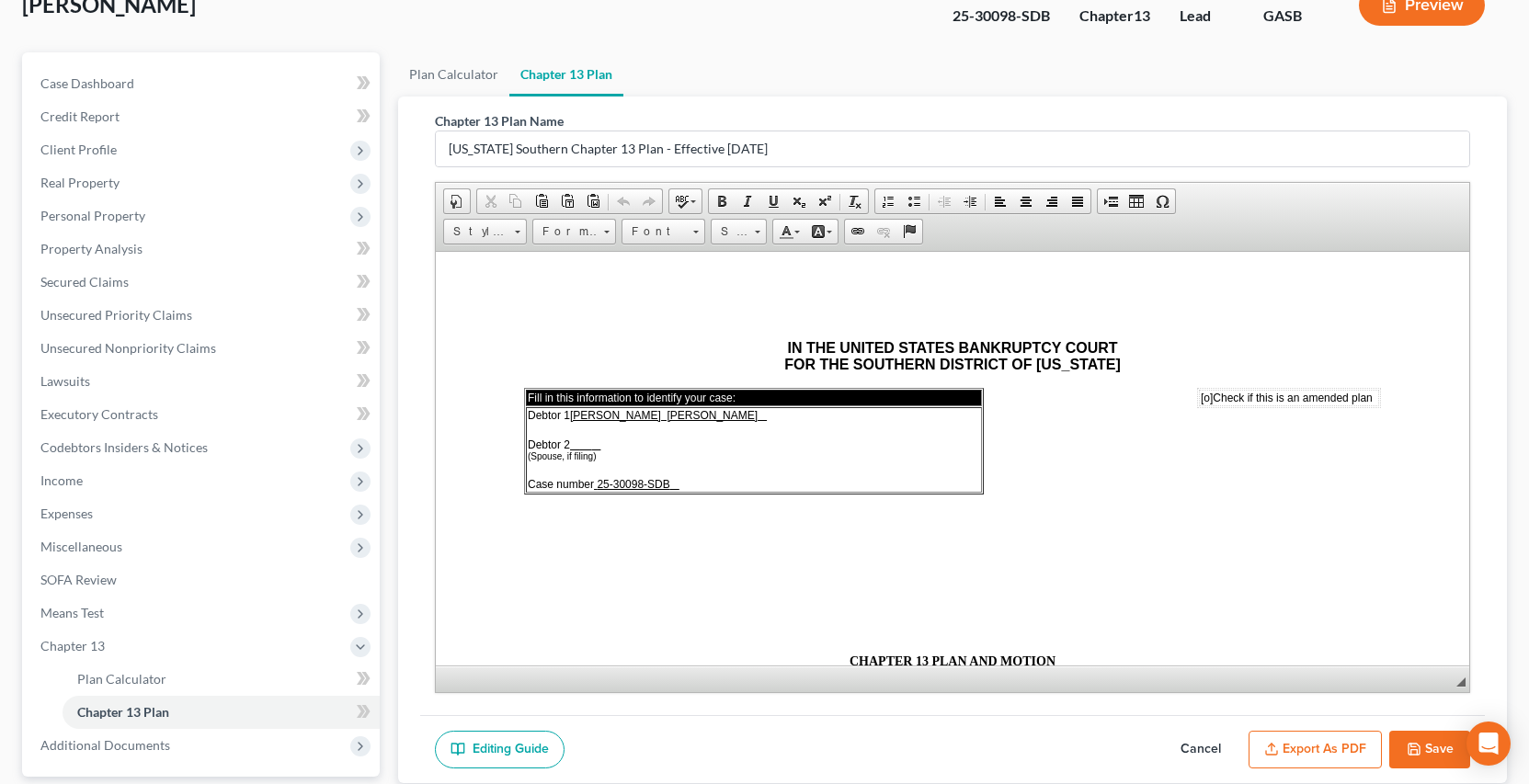
click at [1312, 747] on button "Export as PDF" at bounding box center [1316, 749] width 133 height 38
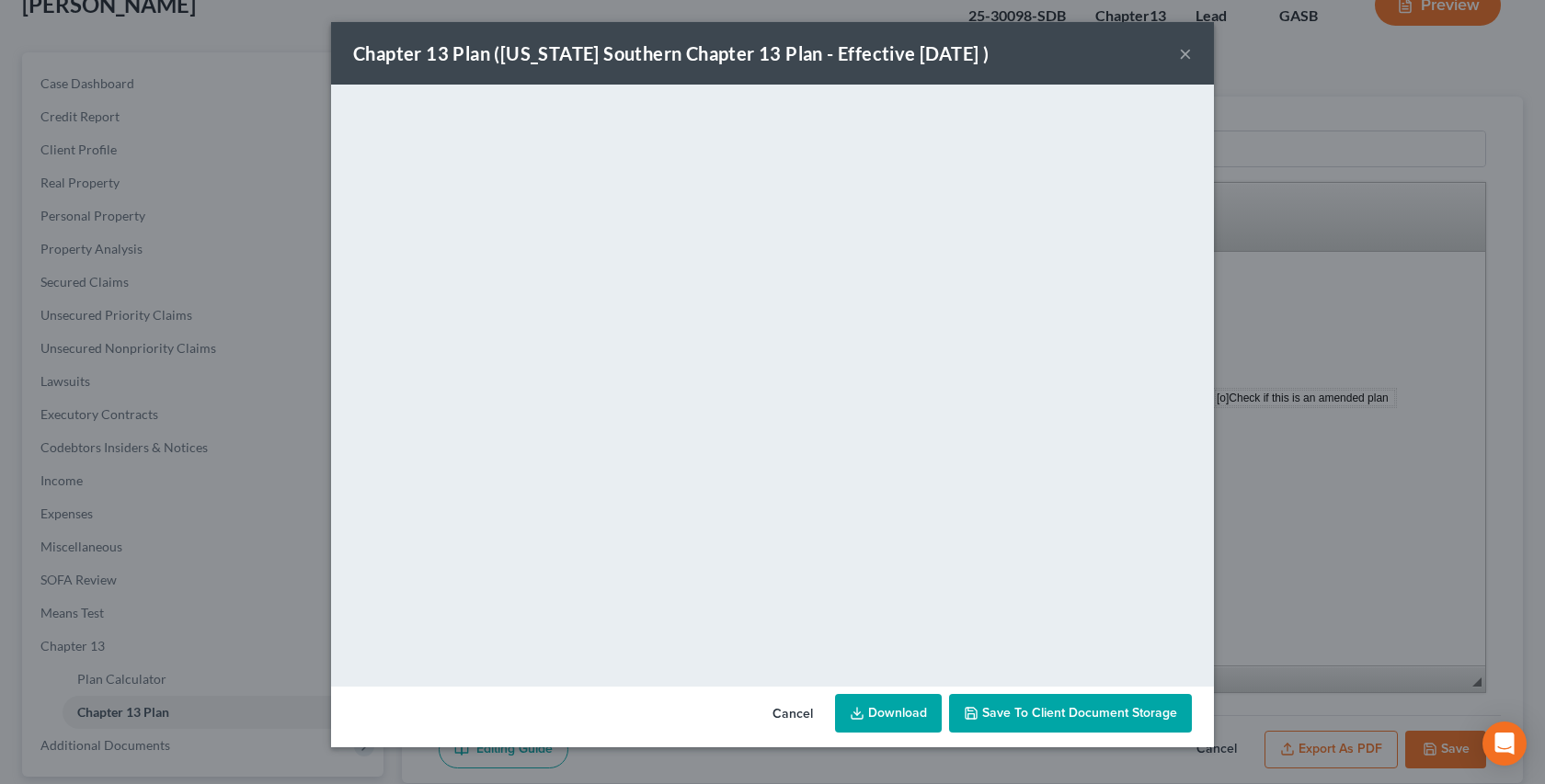
click at [901, 718] on link "Download" at bounding box center [888, 713] width 107 height 38
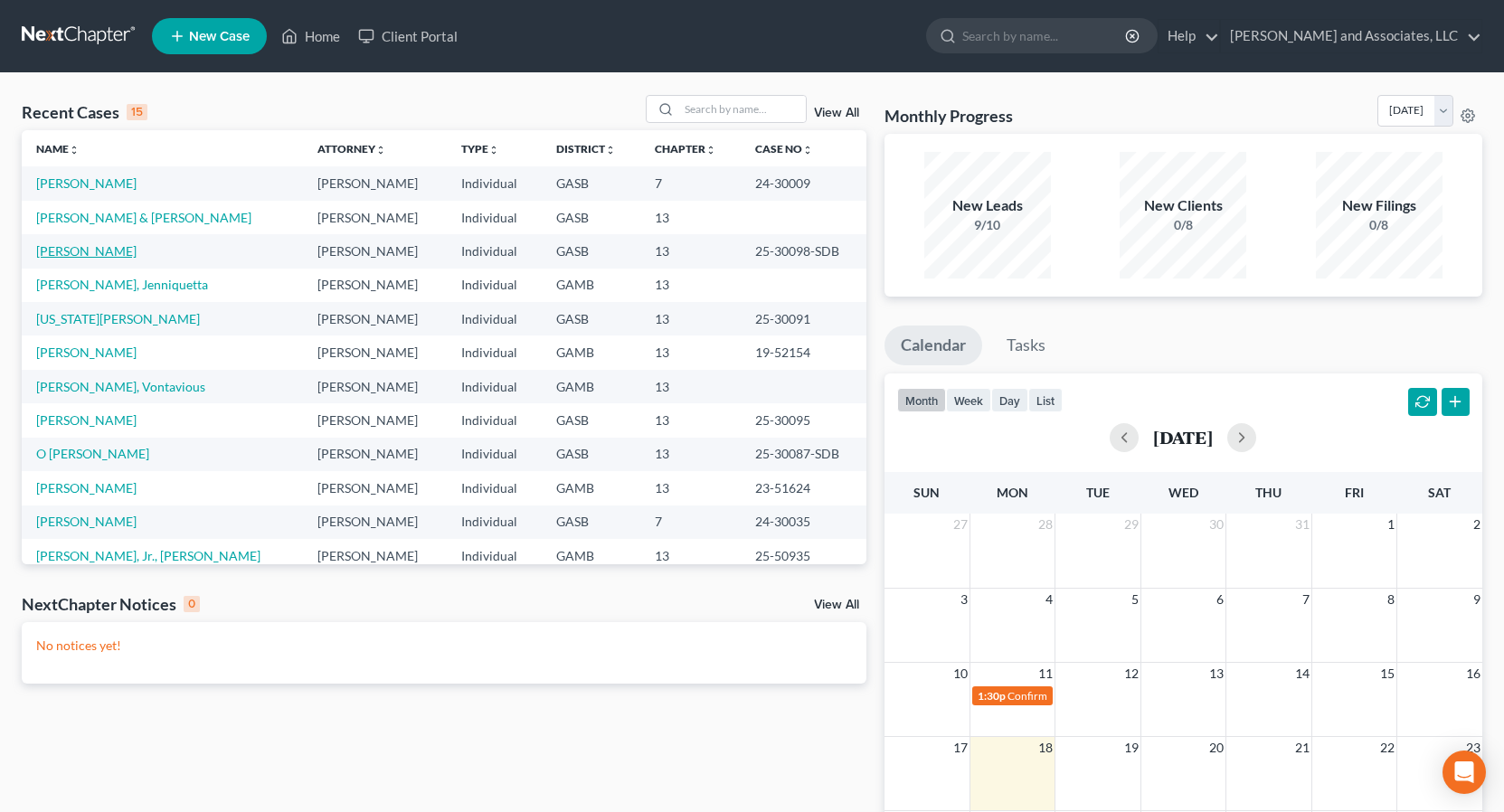
click at [113, 252] on link "[PERSON_NAME]" at bounding box center [86, 250] width 101 height 16
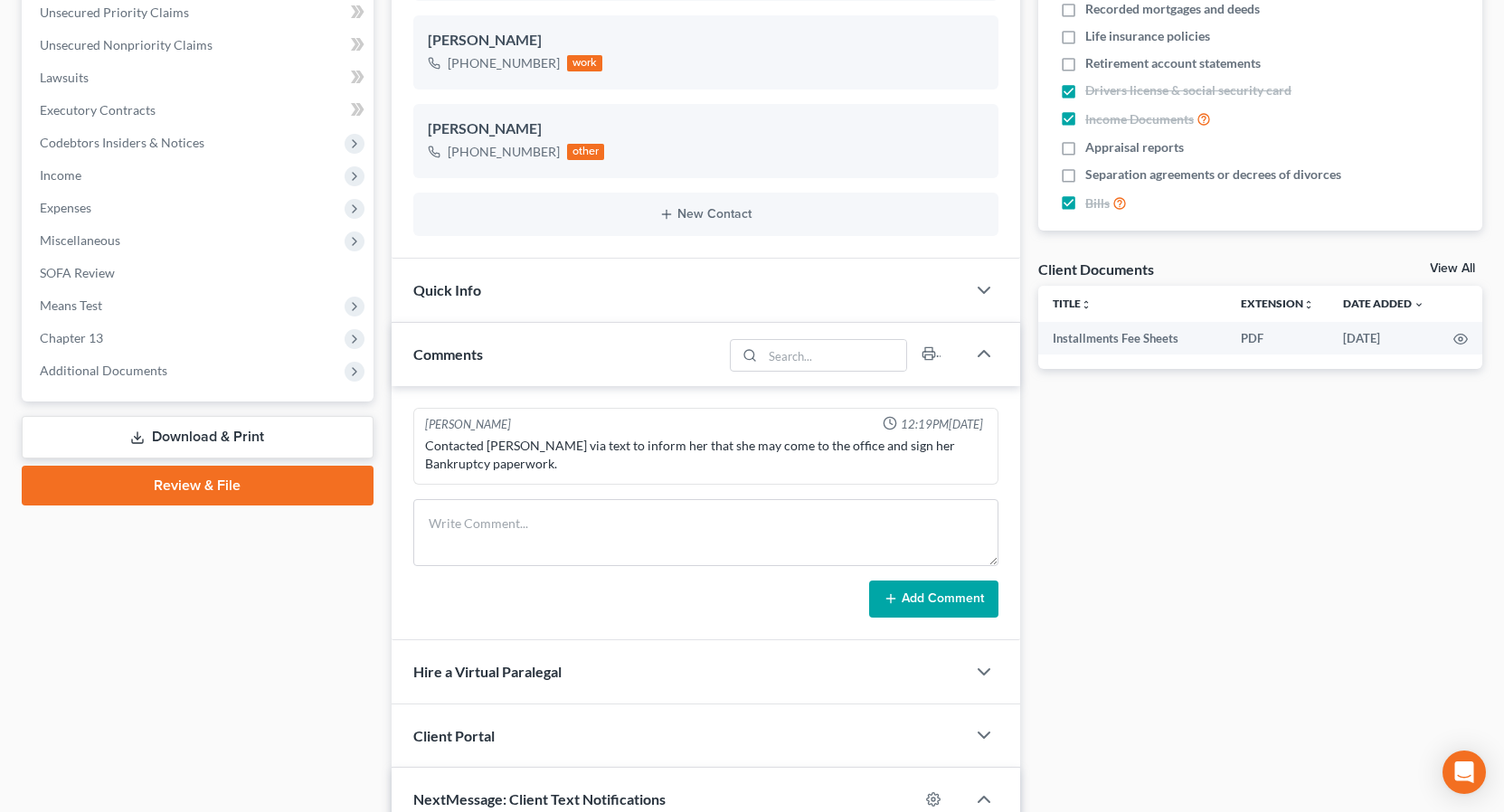
scroll to position [297, 0]
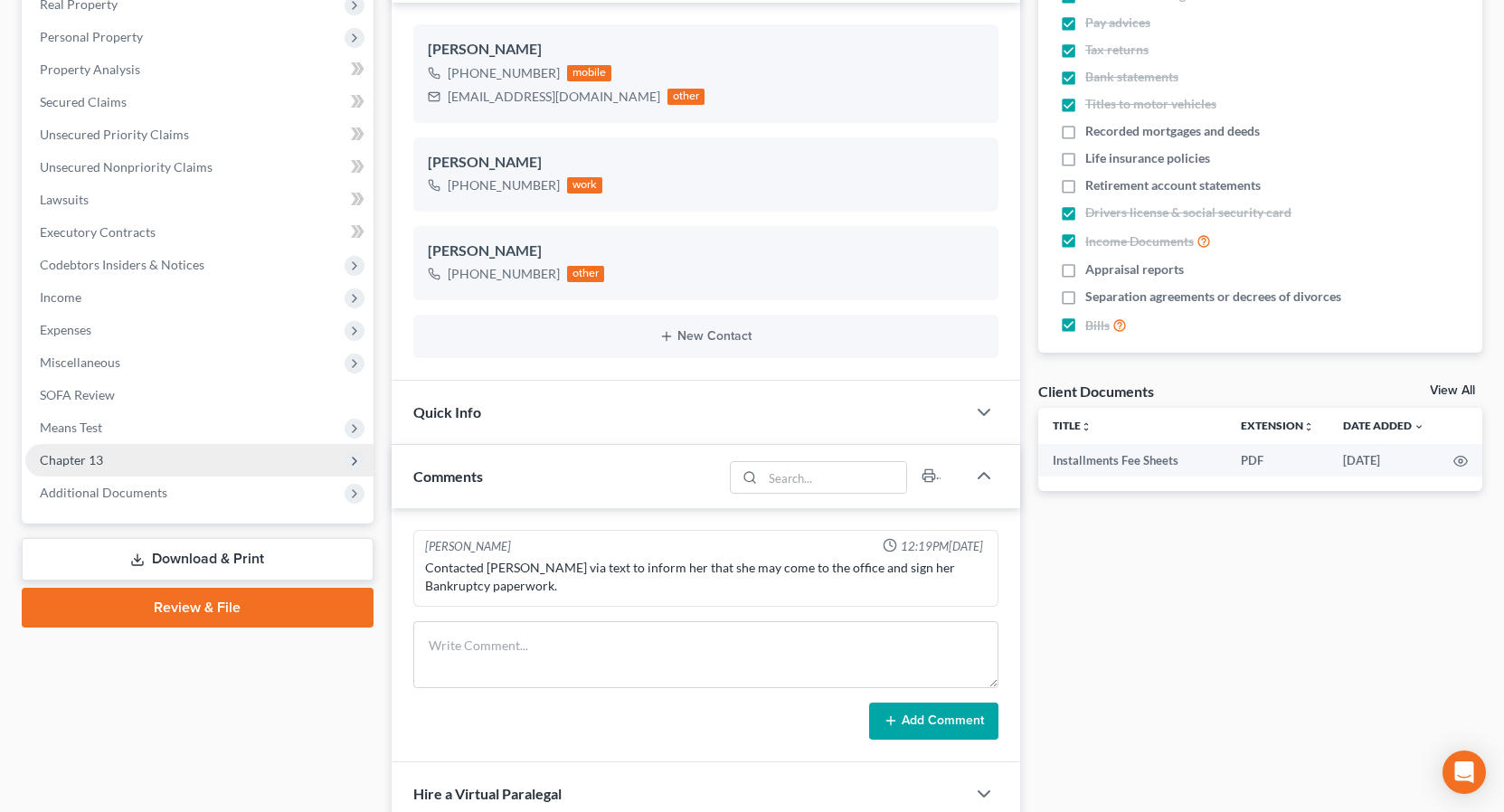
click at [91, 454] on span "Chapter 13" at bounding box center [71, 460] width 64 height 16
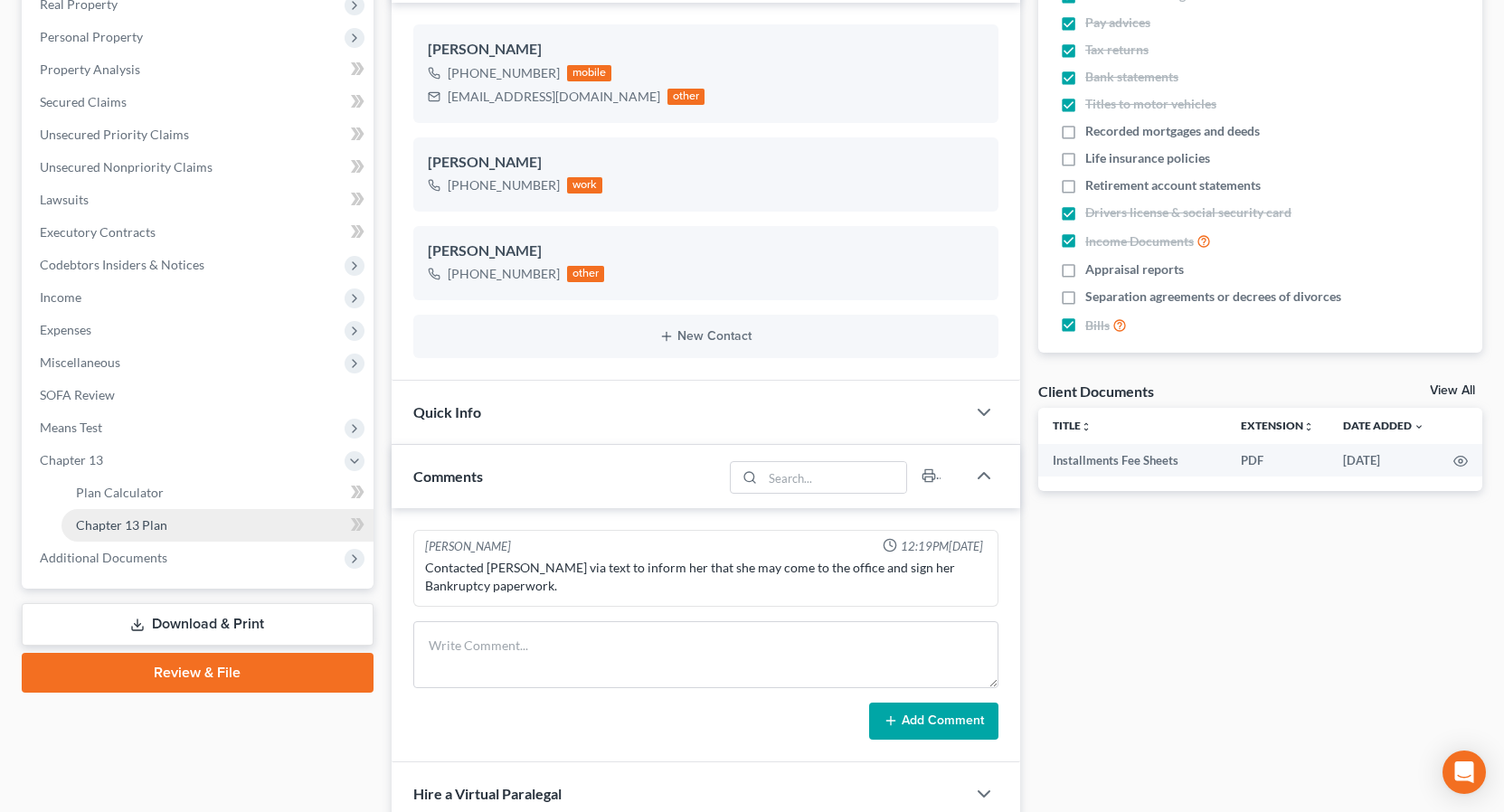
click at [152, 519] on span "Chapter 13 Plan" at bounding box center [121, 525] width 91 height 16
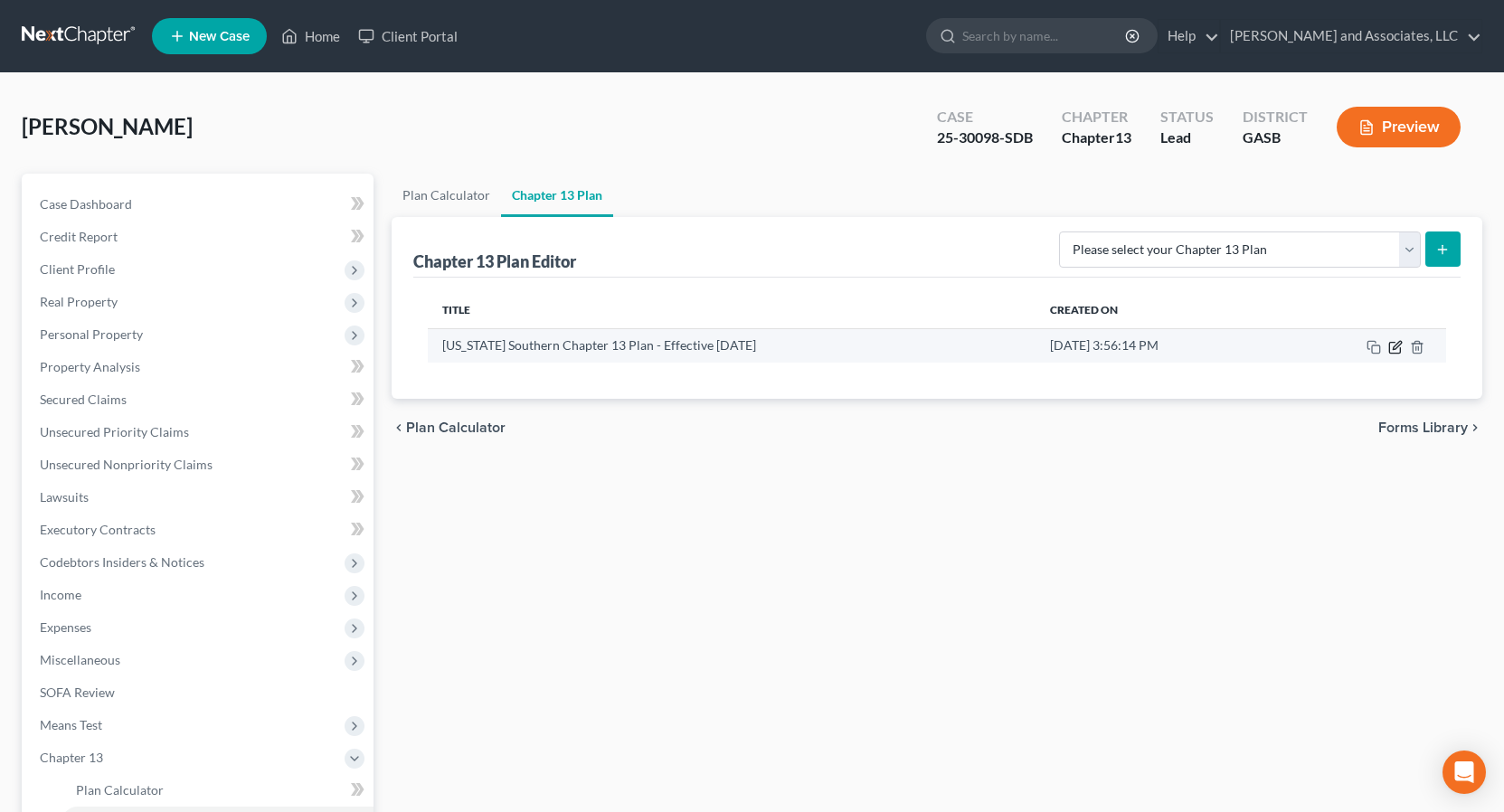
click at [1399, 347] on icon "button" at bounding box center [1396, 347] width 15 height 15
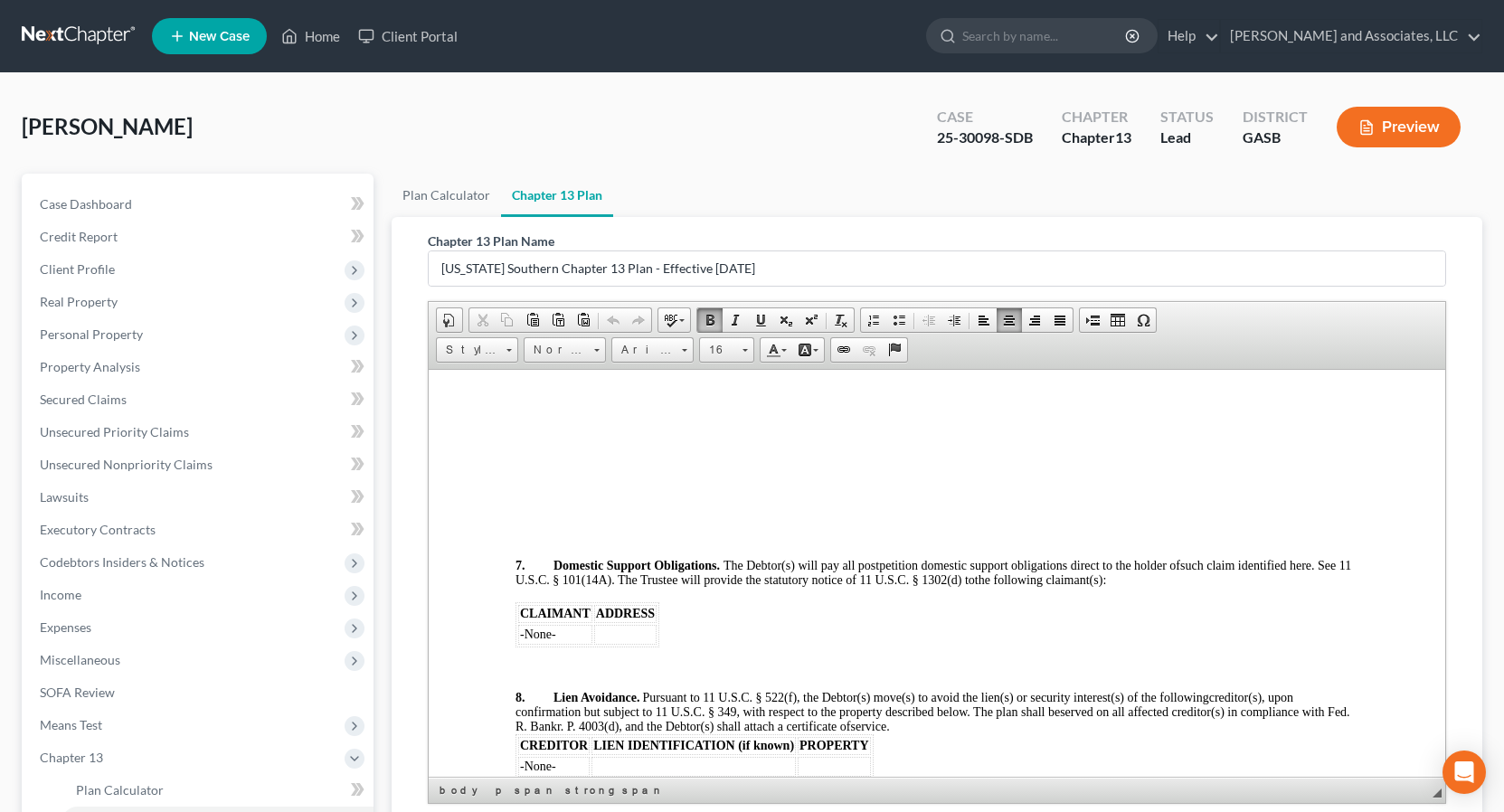
scroll to position [2729, 0]
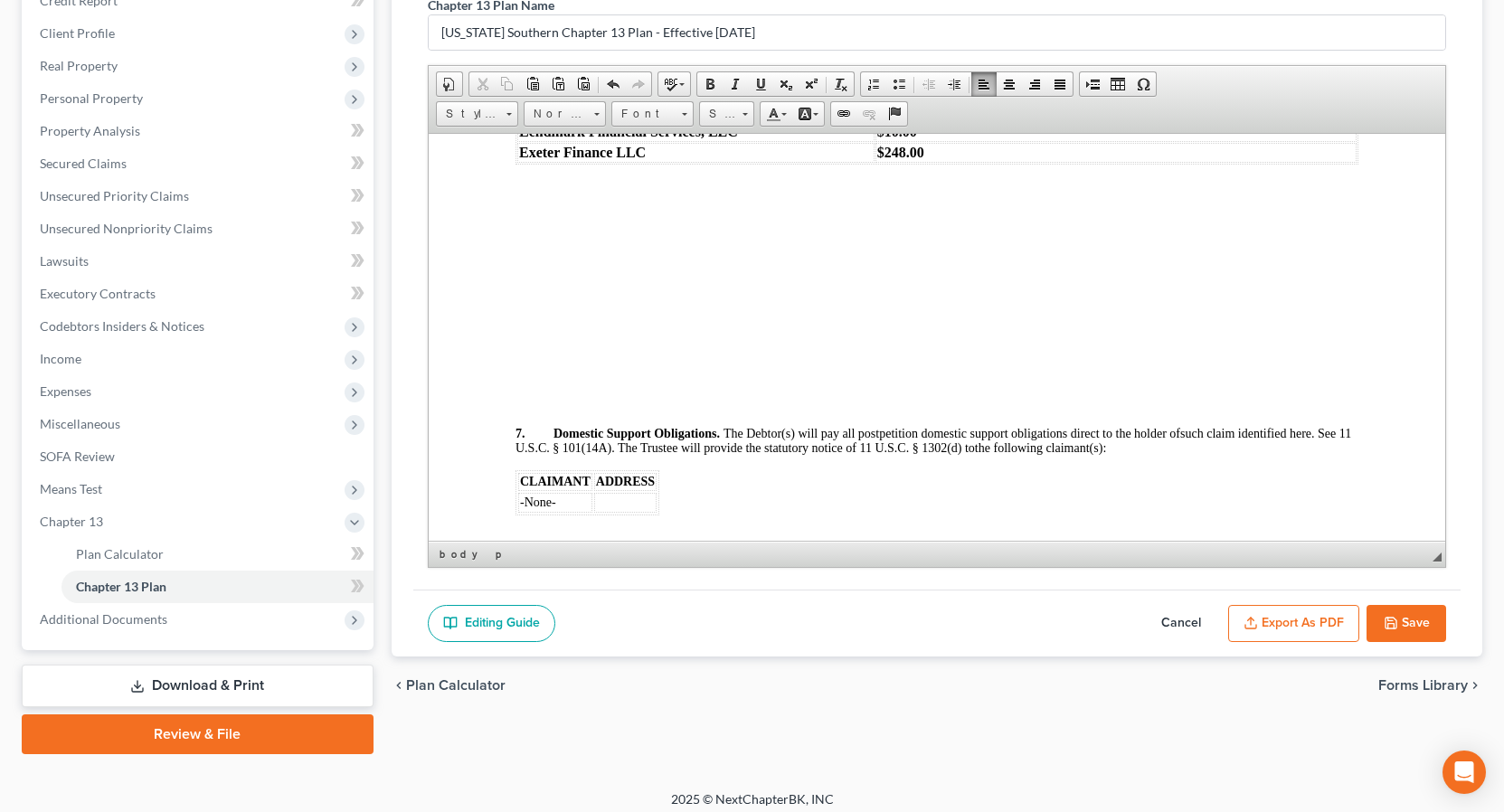
scroll to position [247, 0]
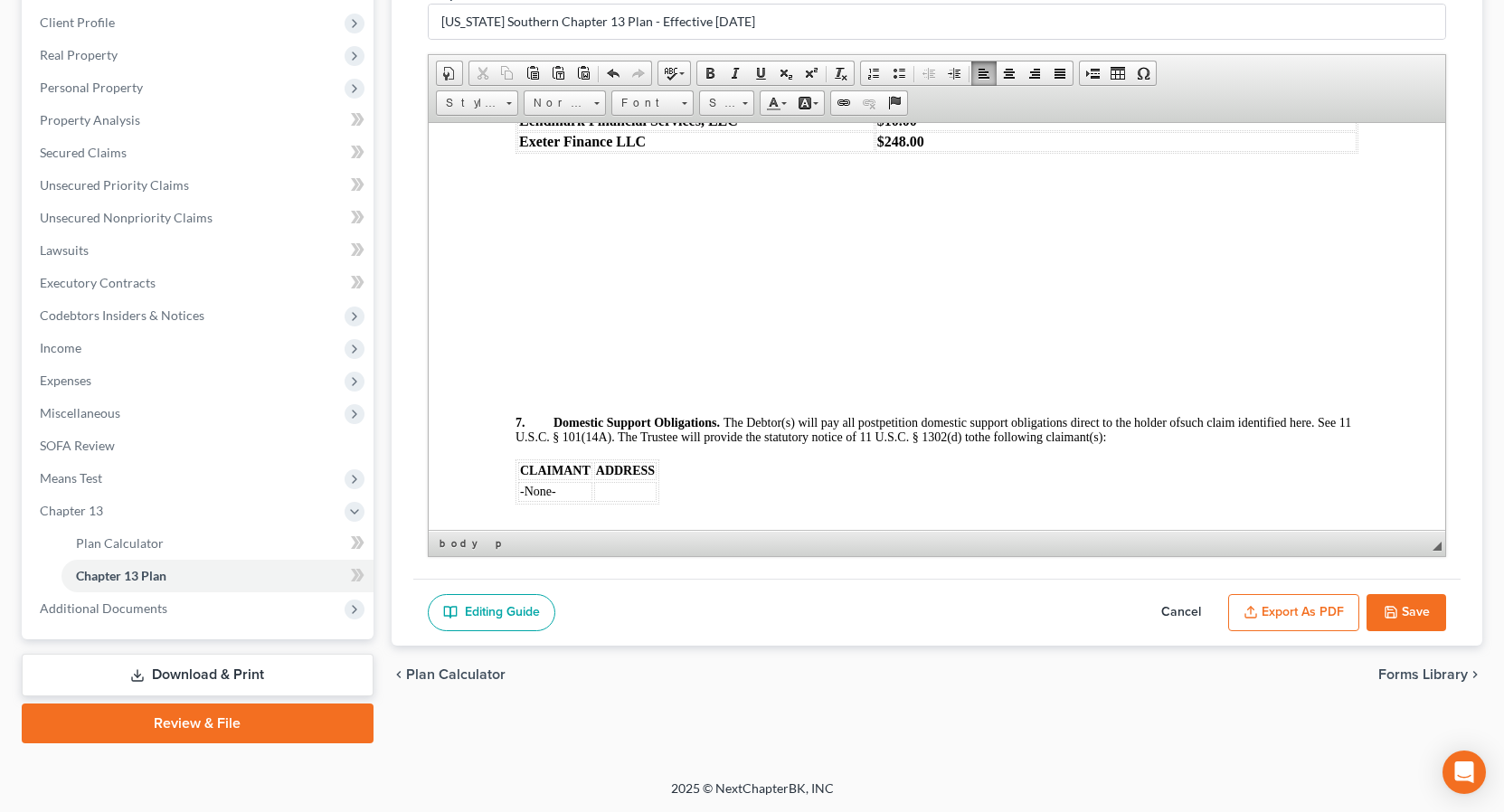
click at [1413, 612] on button "Save" at bounding box center [1406, 612] width 79 height 38
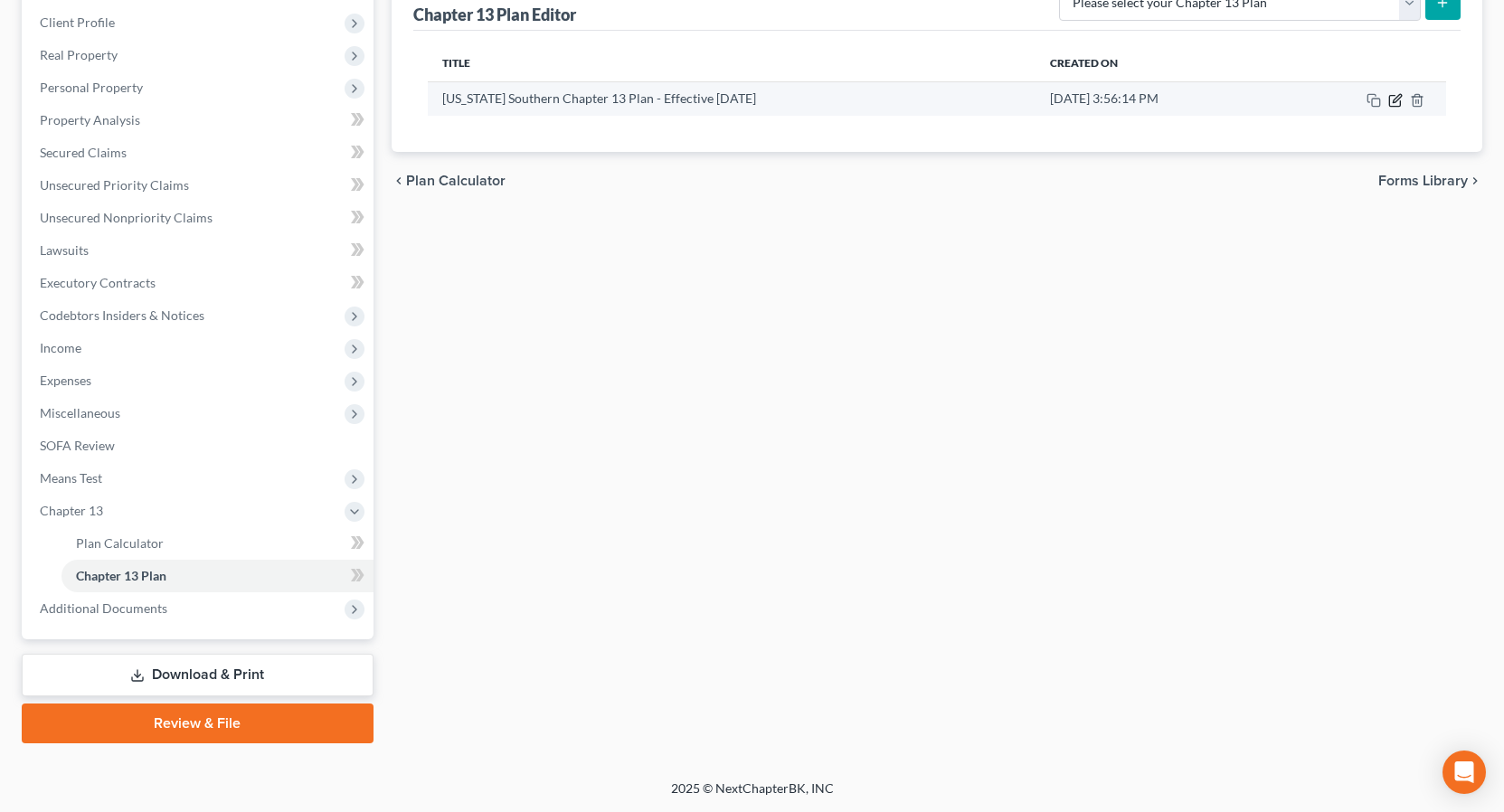
click at [1395, 99] on icon "button" at bounding box center [1397, 98] width 8 height 8
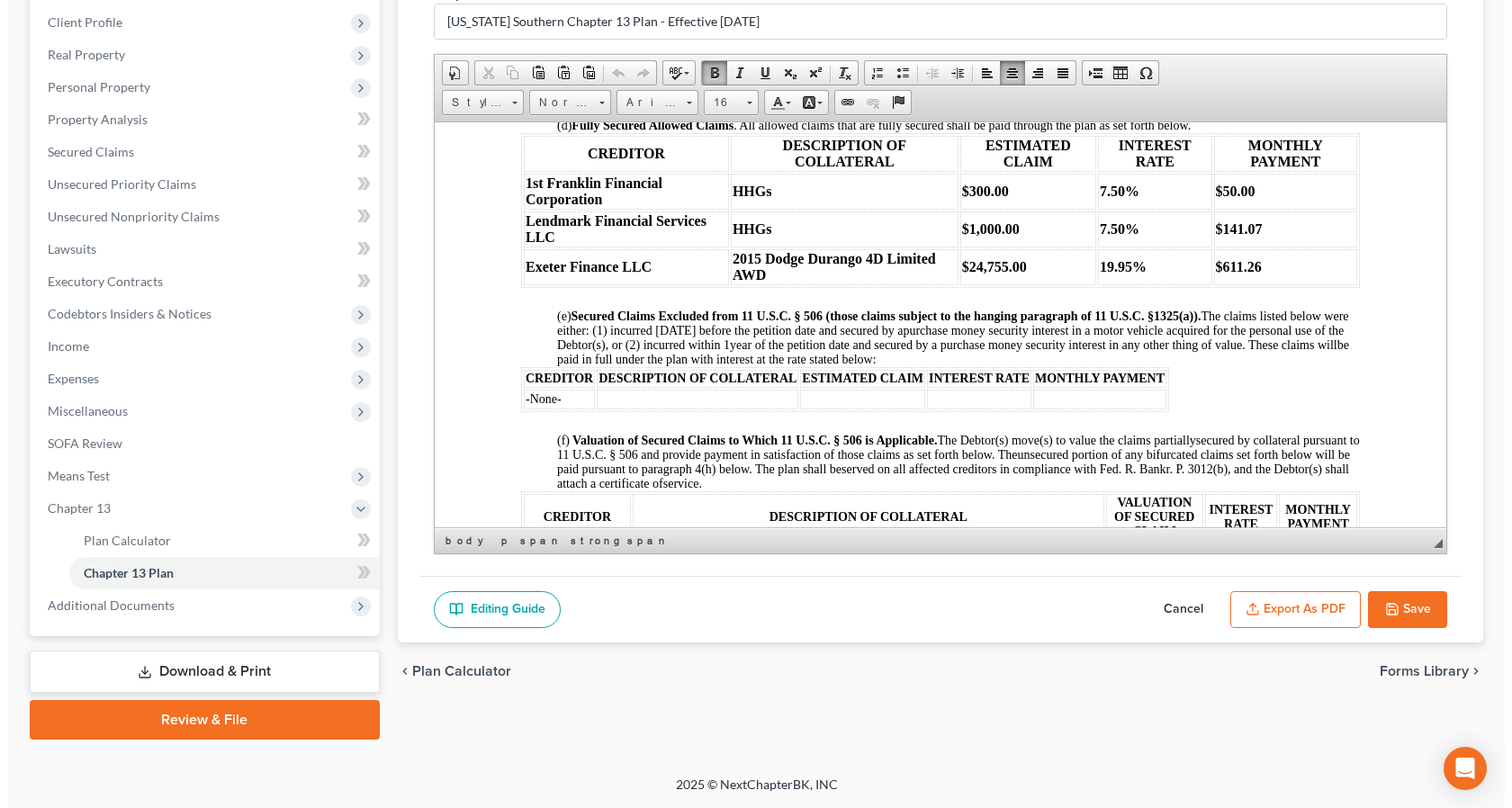
scroll to position [1644, 0]
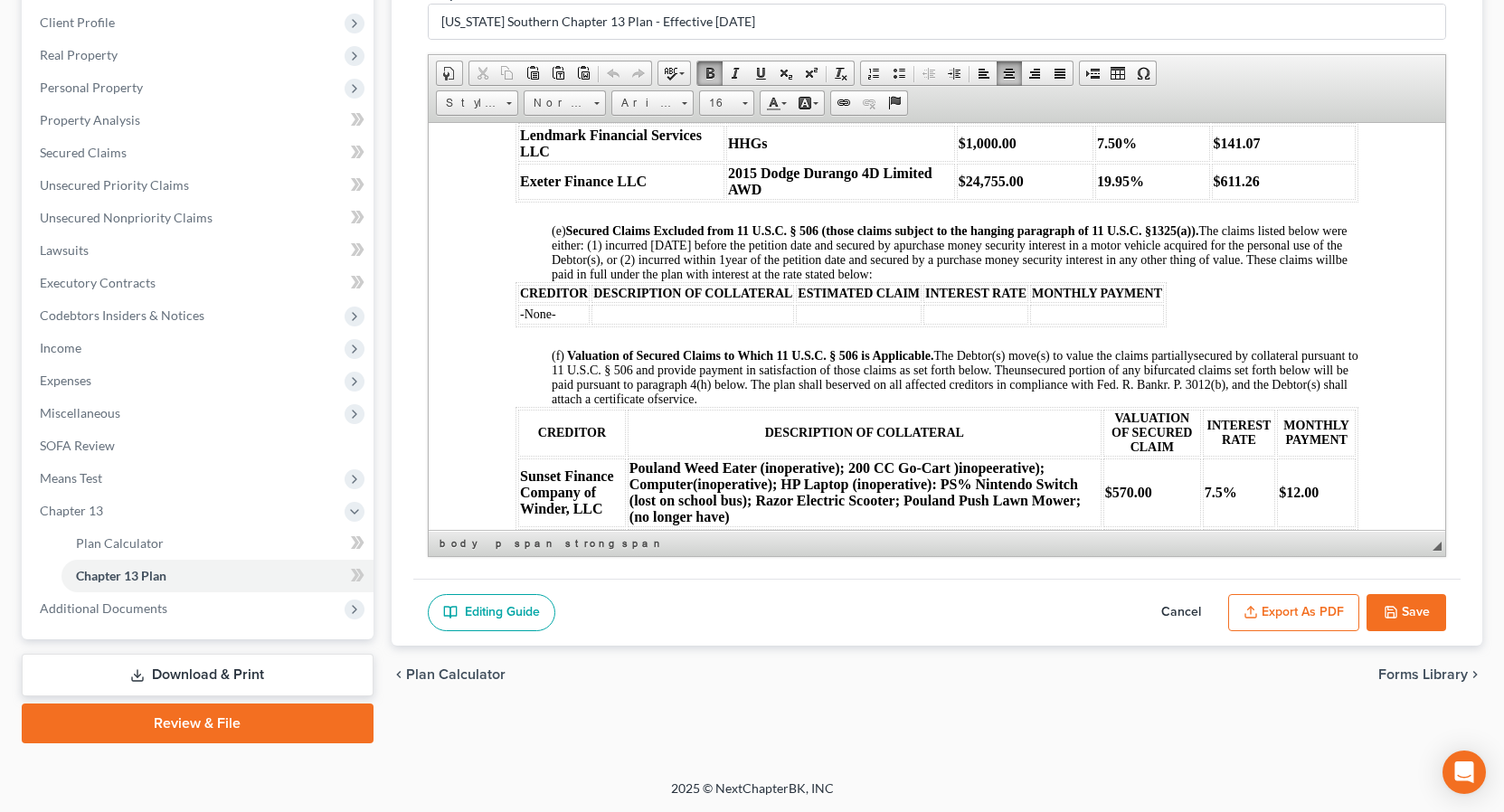
click at [1295, 606] on button "Export as PDF" at bounding box center [1294, 612] width 131 height 38
click at [1298, 612] on button "Export as PDF" at bounding box center [1294, 612] width 131 height 38
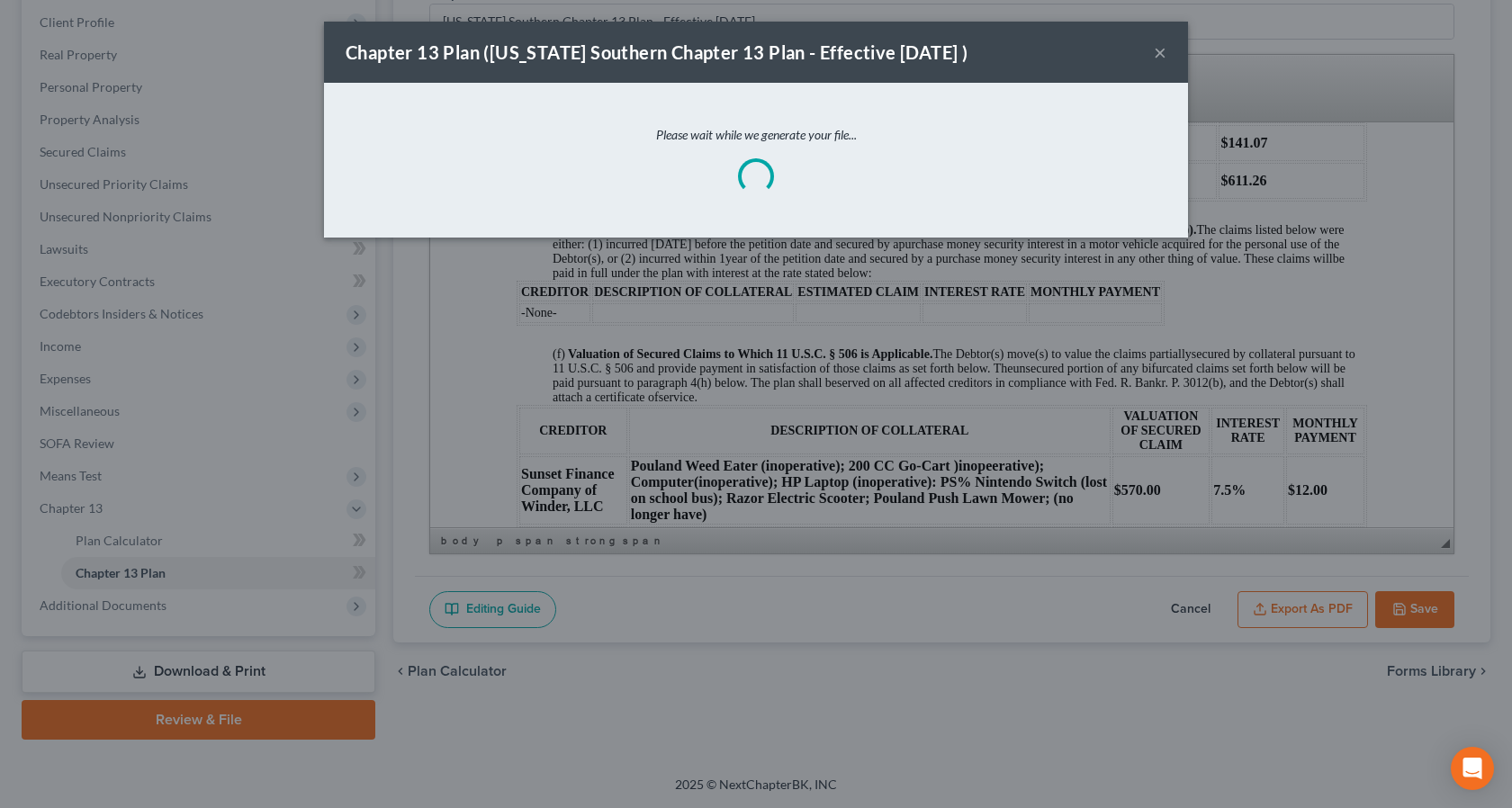
scroll to position [1629, 0]
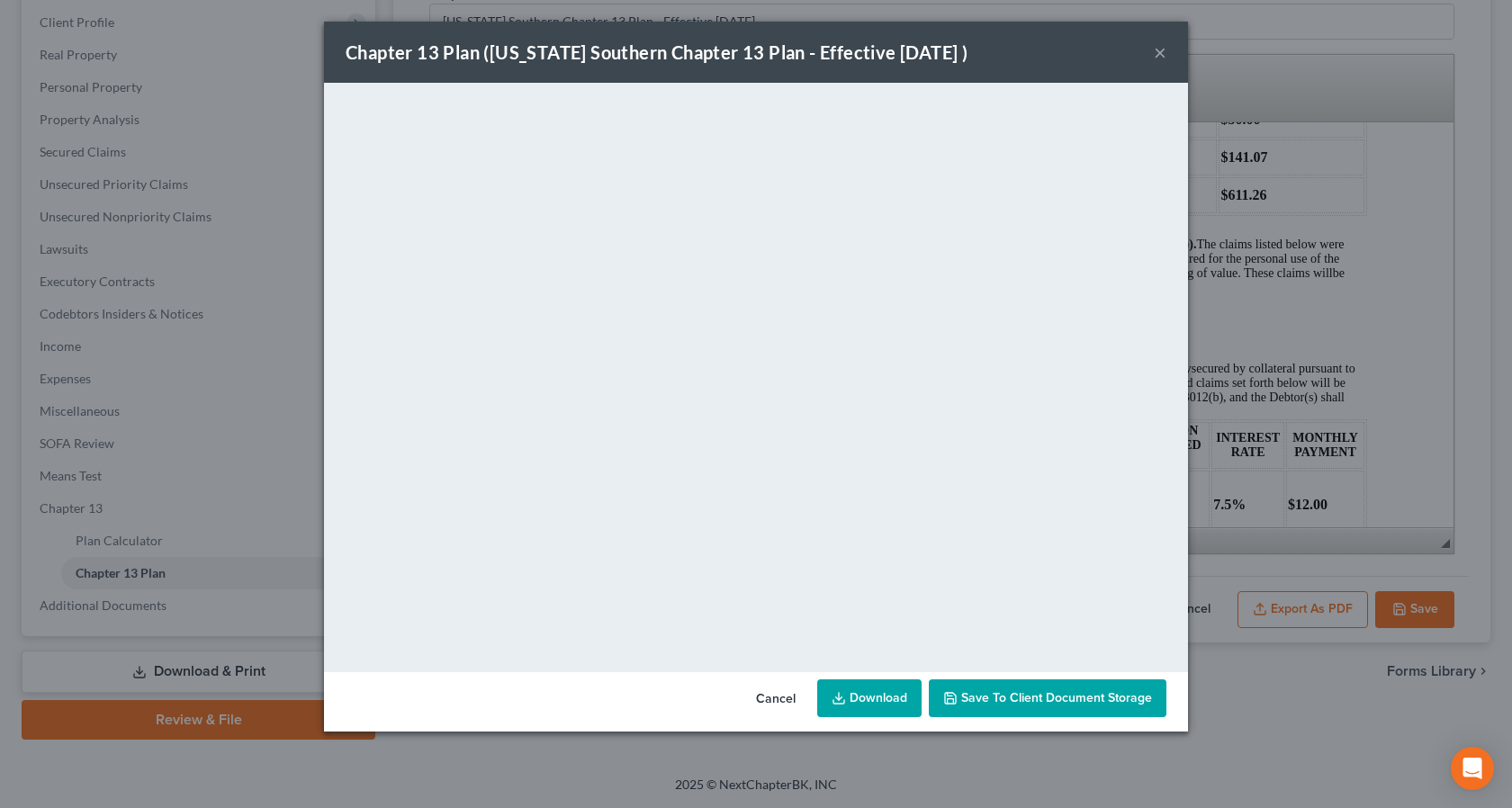
click at [884, 700] on link "Download" at bounding box center [870, 698] width 105 height 38
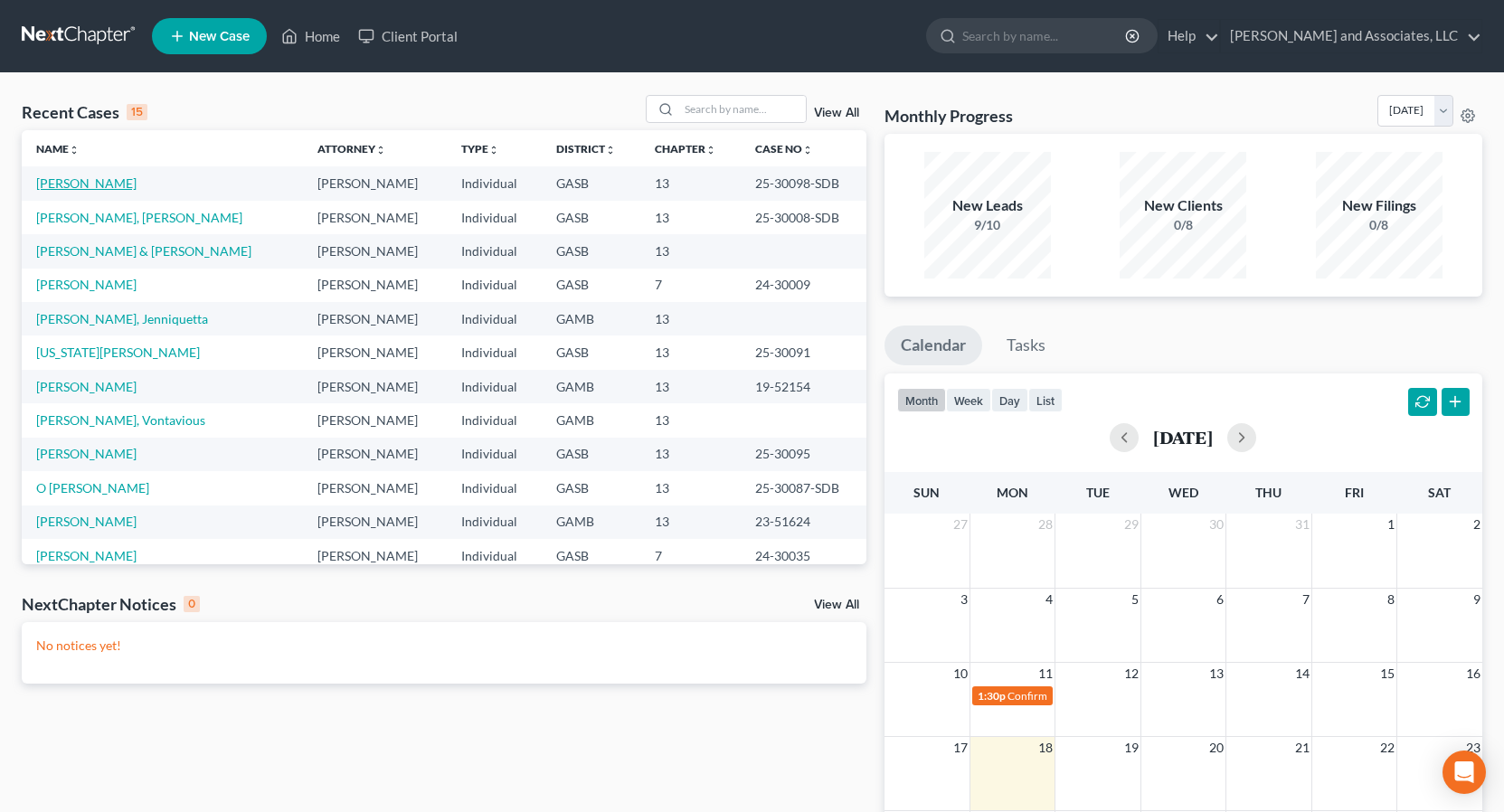
click at [108, 186] on link "[PERSON_NAME]" at bounding box center [86, 183] width 101 height 16
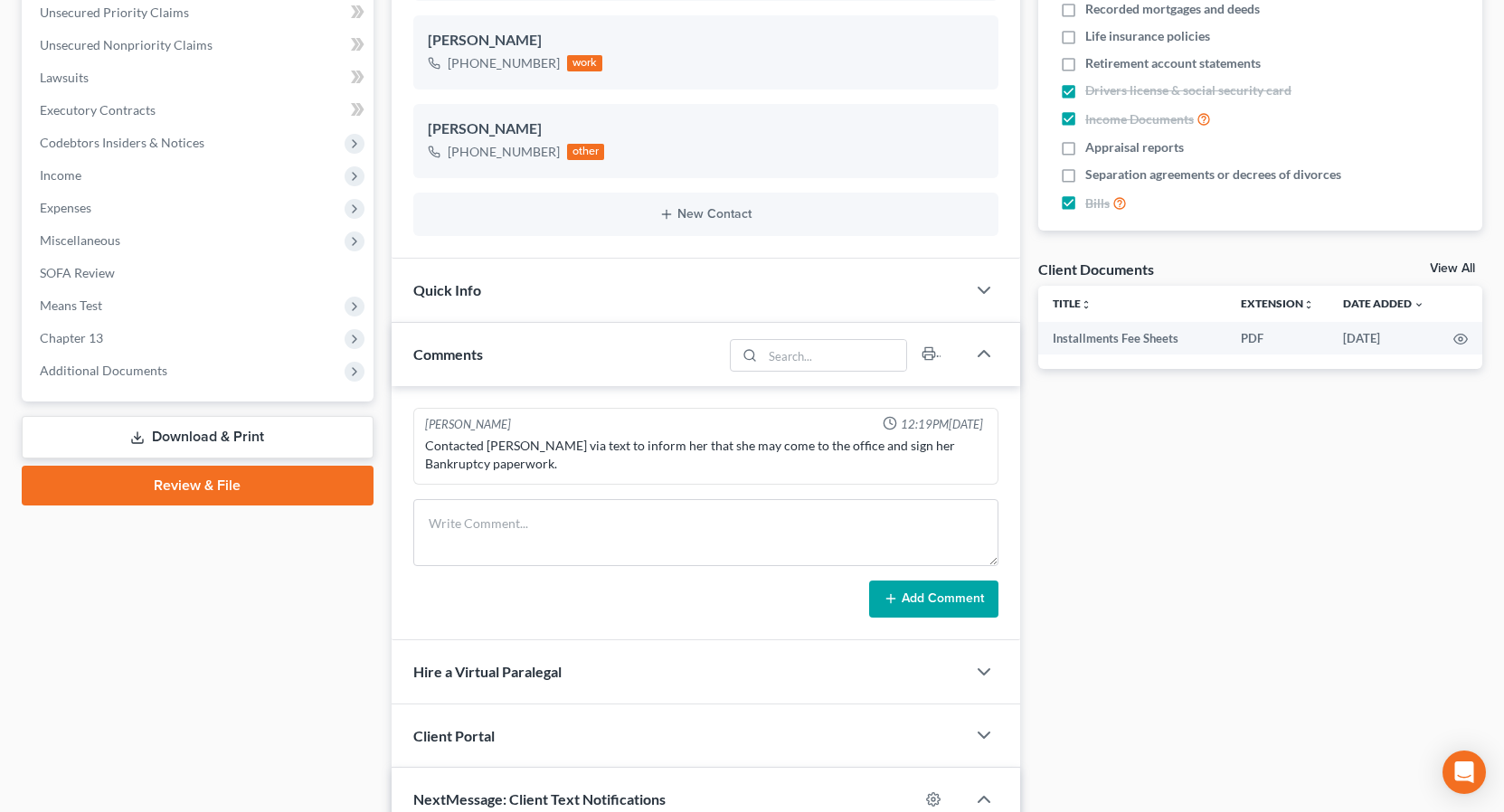
scroll to position [350, 0]
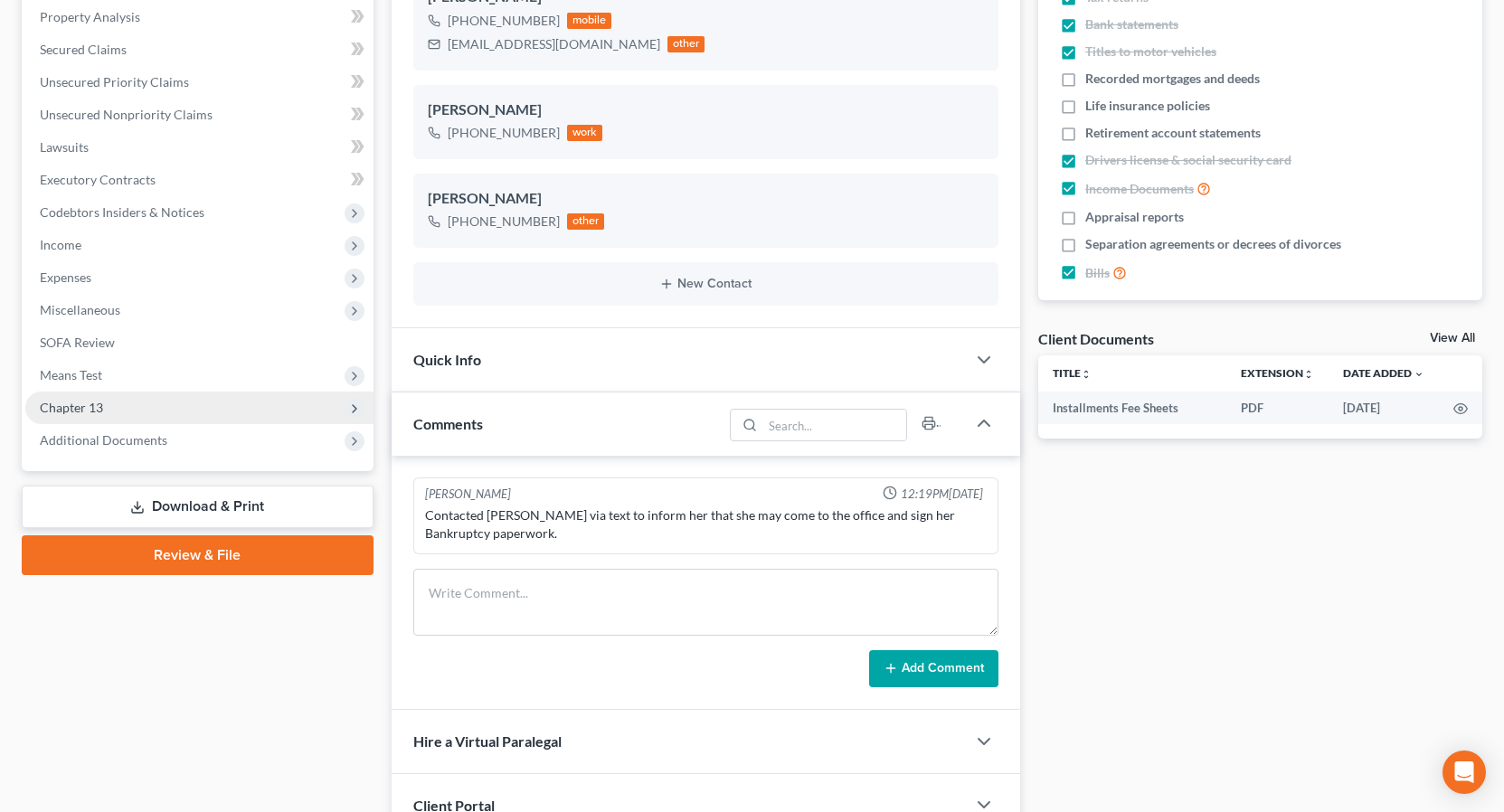
click at [100, 410] on span "Chapter 13" at bounding box center [71, 407] width 64 height 16
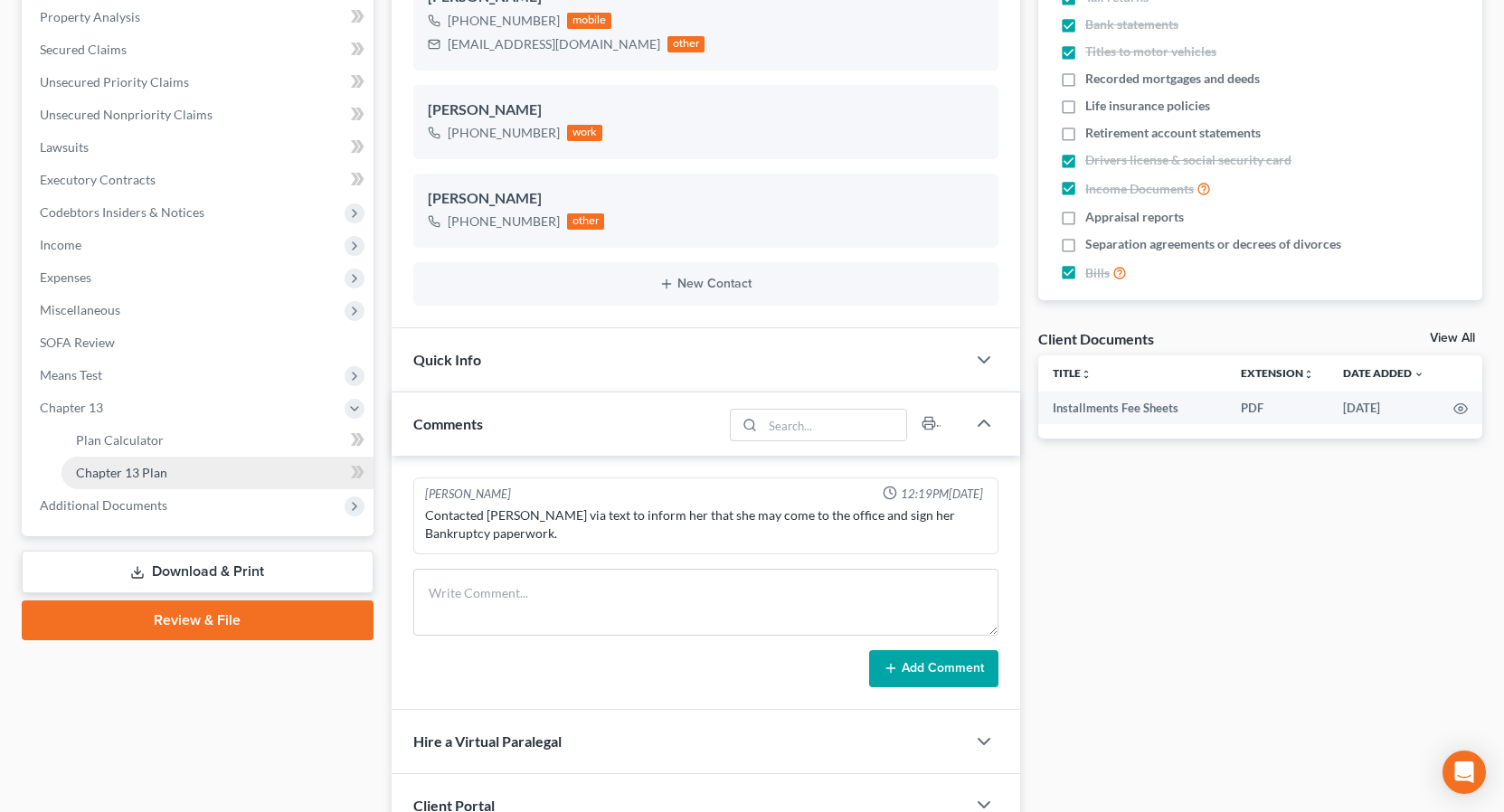
click at [153, 472] on span "Chapter 13 Plan" at bounding box center [121, 472] width 91 height 16
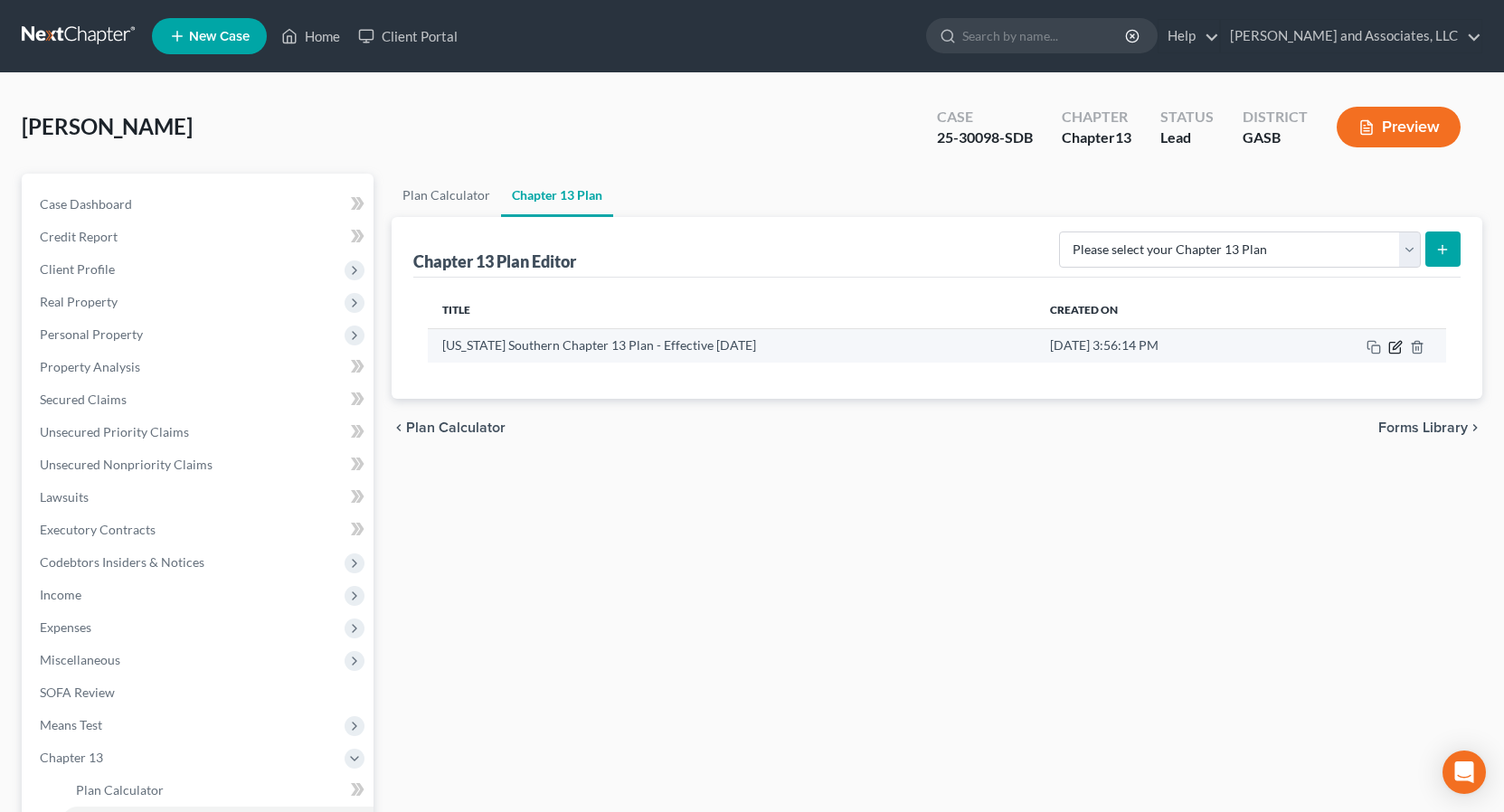
click at [1391, 347] on icon "button" at bounding box center [1396, 347] width 15 height 15
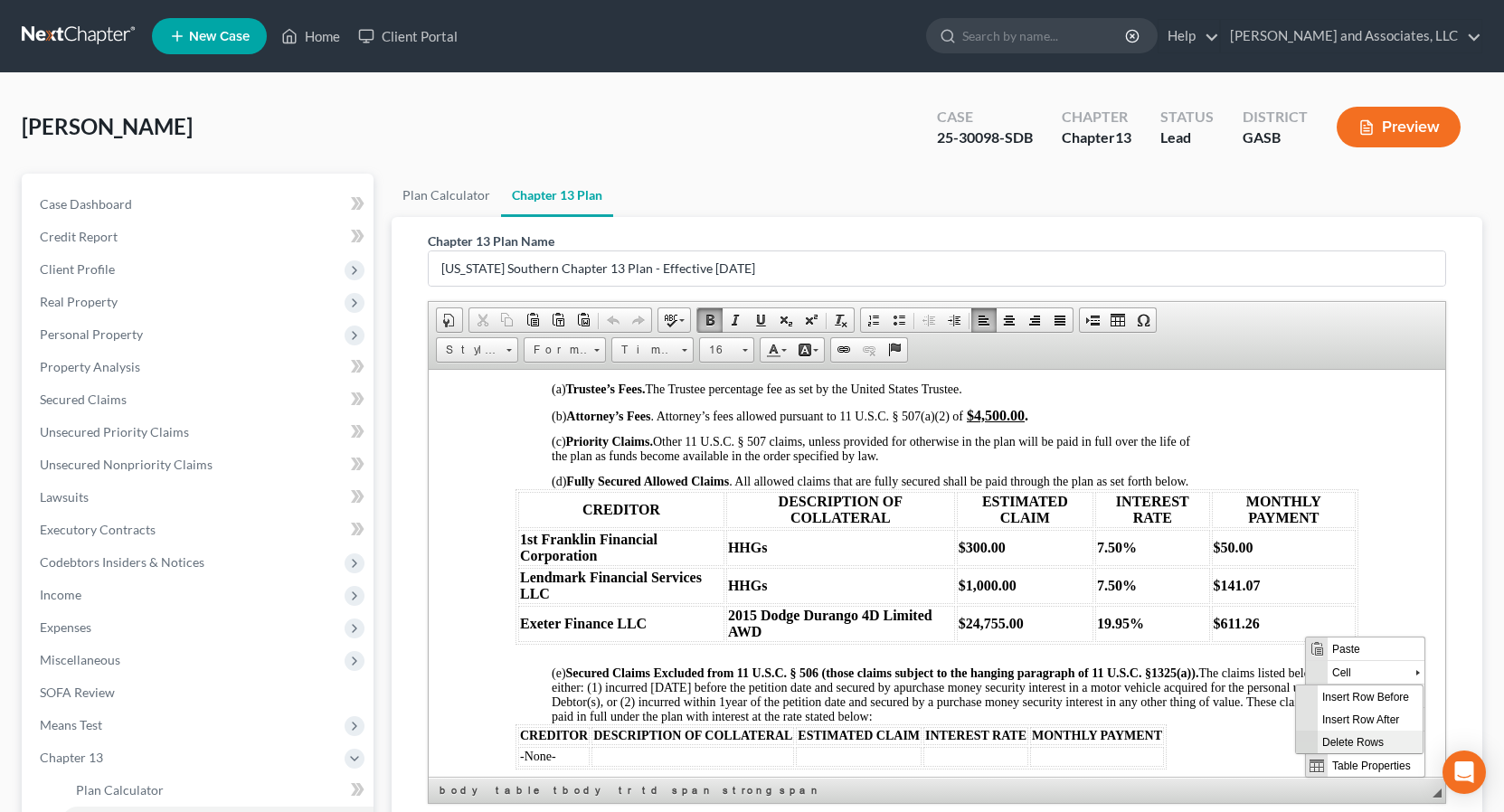
click at [1356, 741] on span "Delete Rows" at bounding box center [1370, 741] width 105 height 22
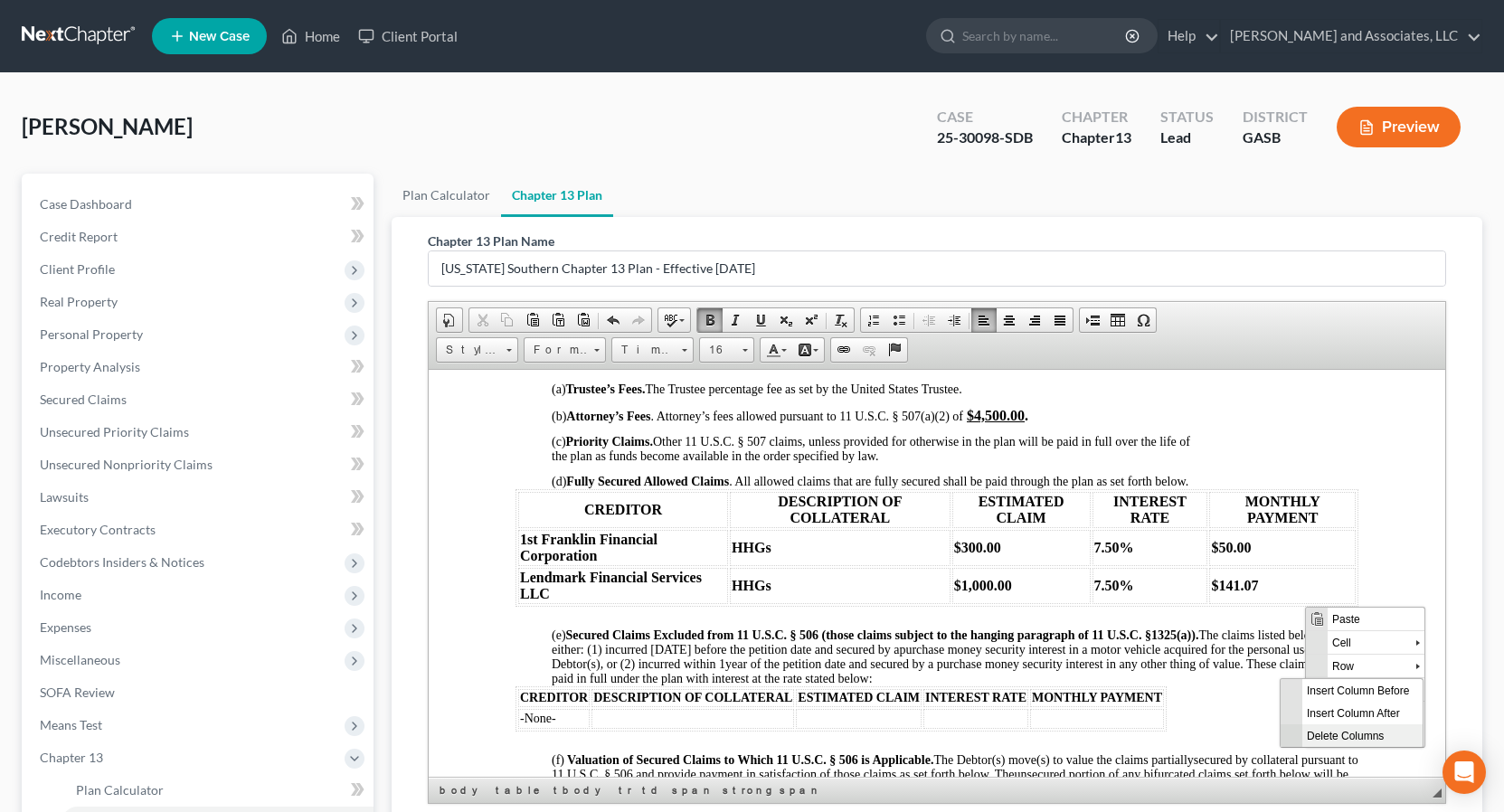
click at [1351, 733] on span "Delete Columns" at bounding box center [1362, 734] width 120 height 22
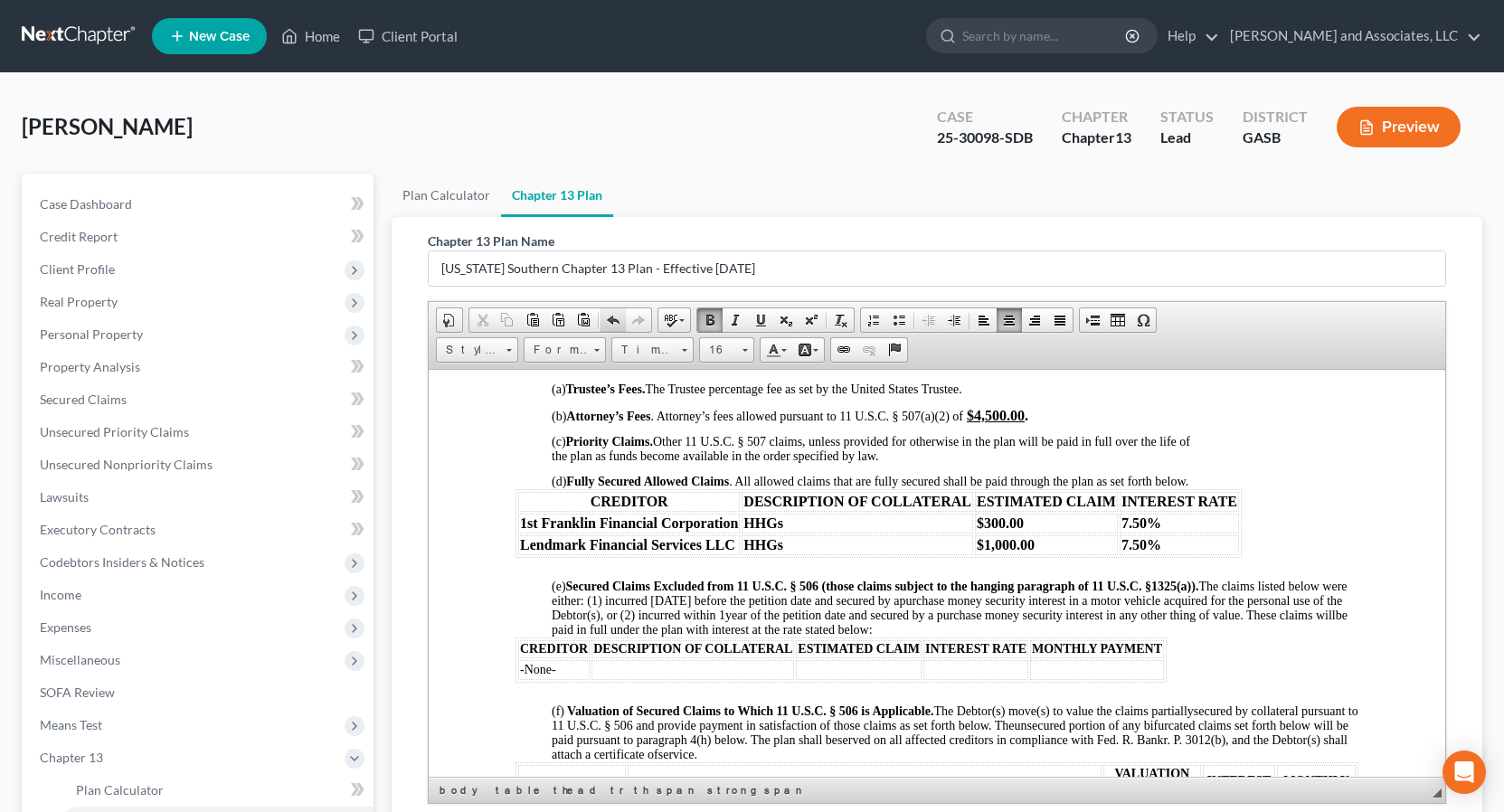
click at [616, 321] on span at bounding box center [613, 321] width 15 height 15
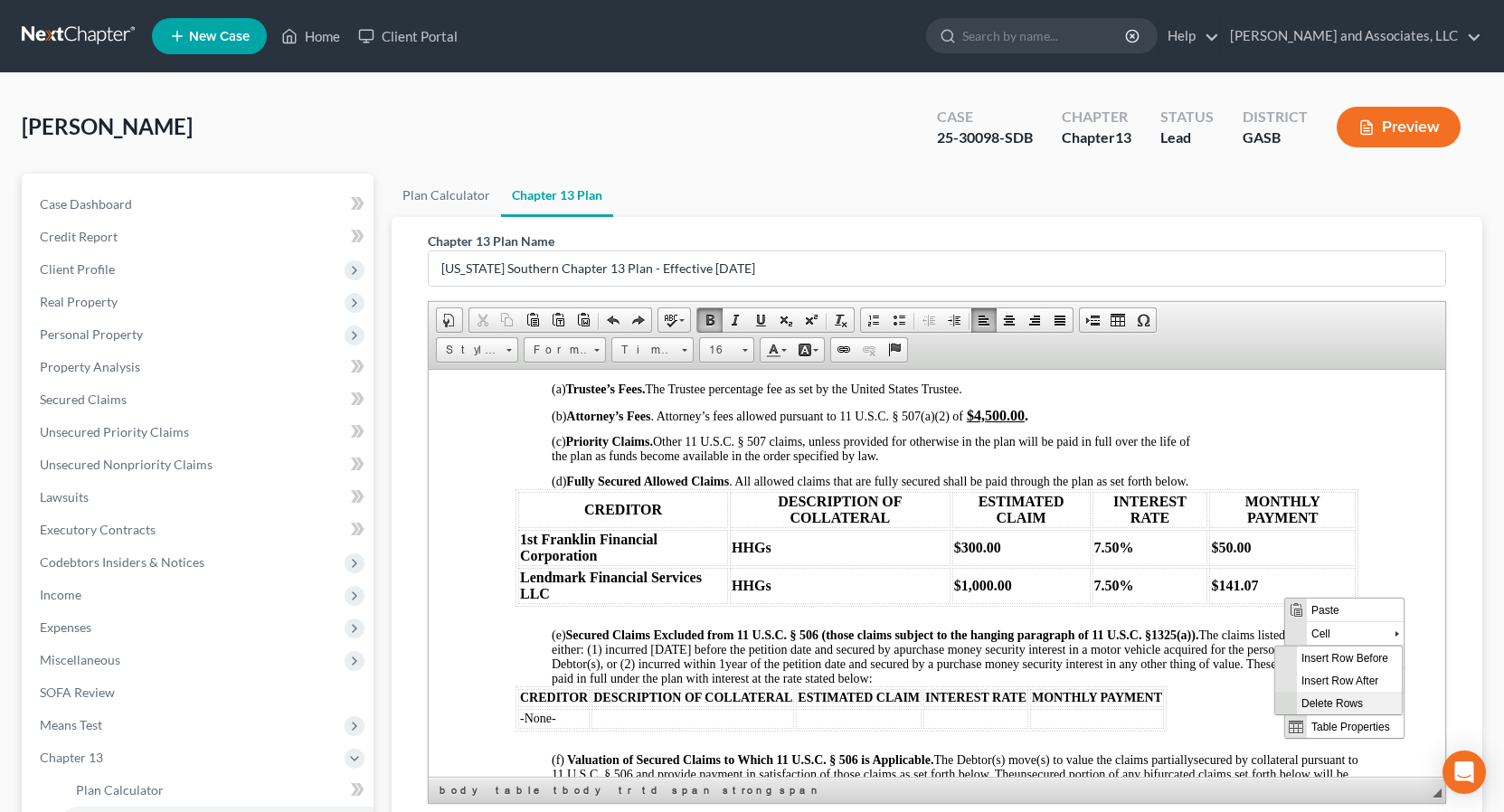
click at [1352, 703] on span "Delete Rows" at bounding box center [1349, 702] width 105 height 22
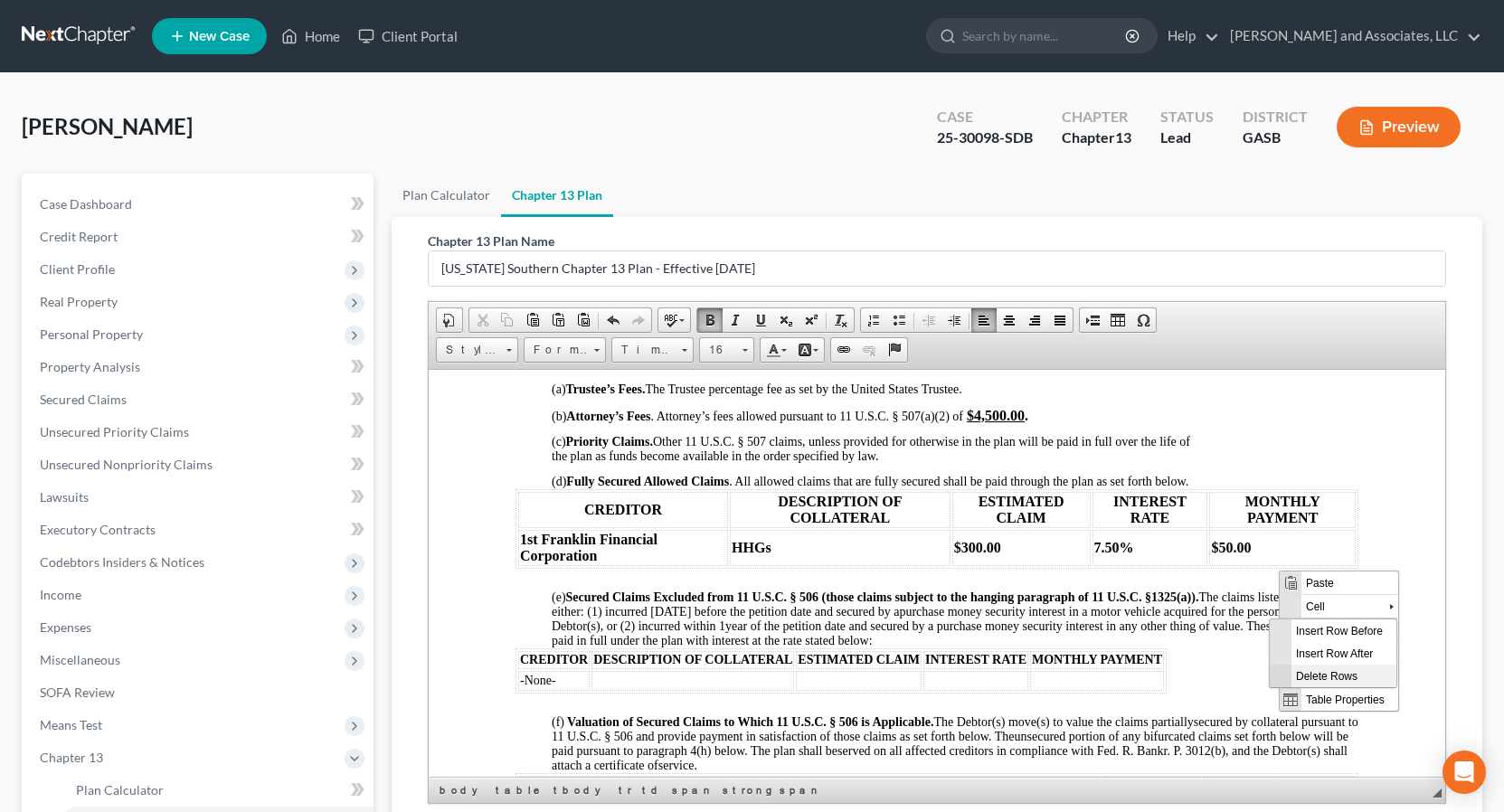
drag, startPoint x: 1335, startPoint y: 673, endPoint x: 2173, endPoint y: 917, distance: 872.8
click at [1335, 673] on span "Delete Rows" at bounding box center [1343, 675] width 105 height 22
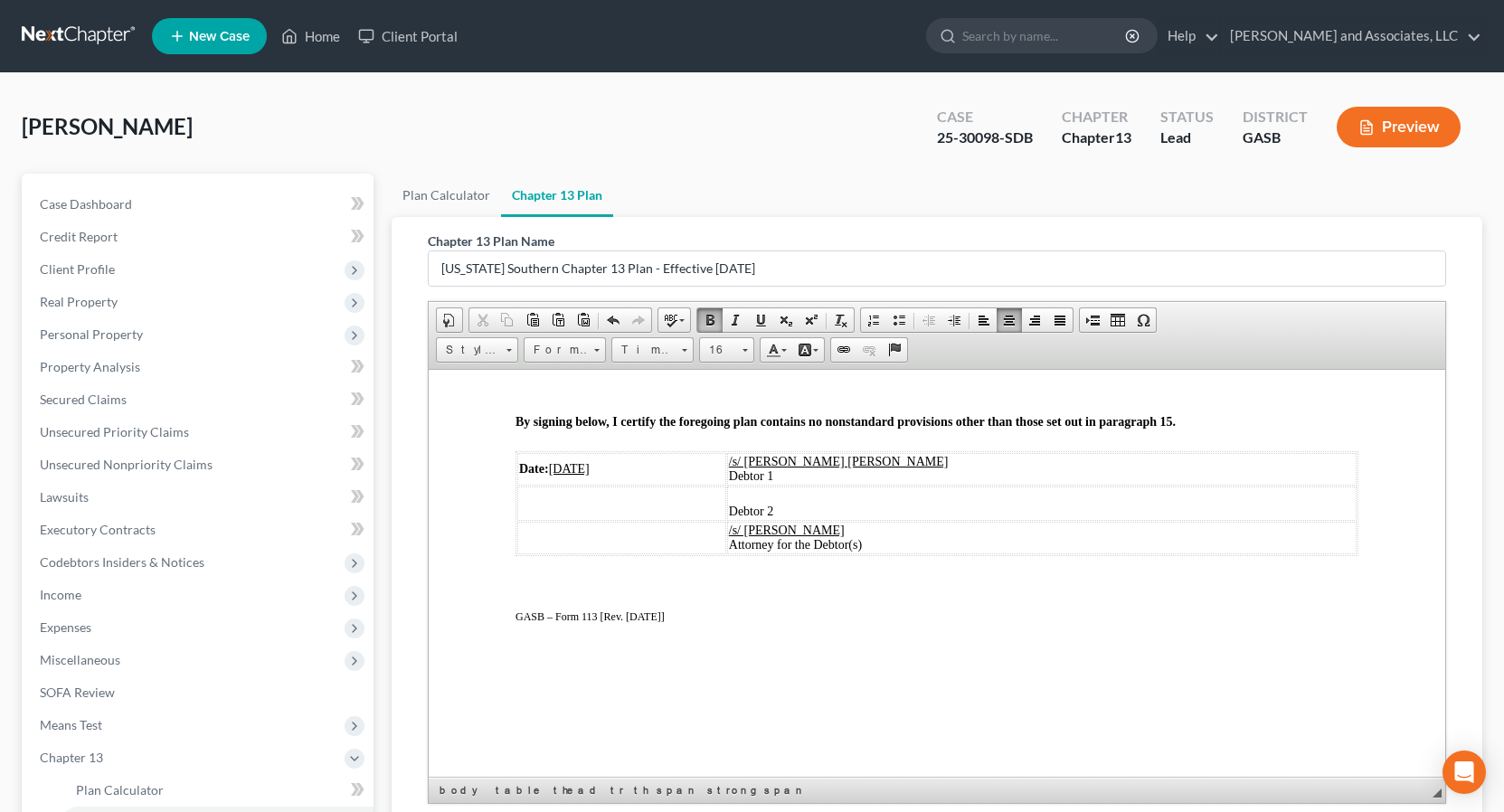
scroll to position [3976, 0]
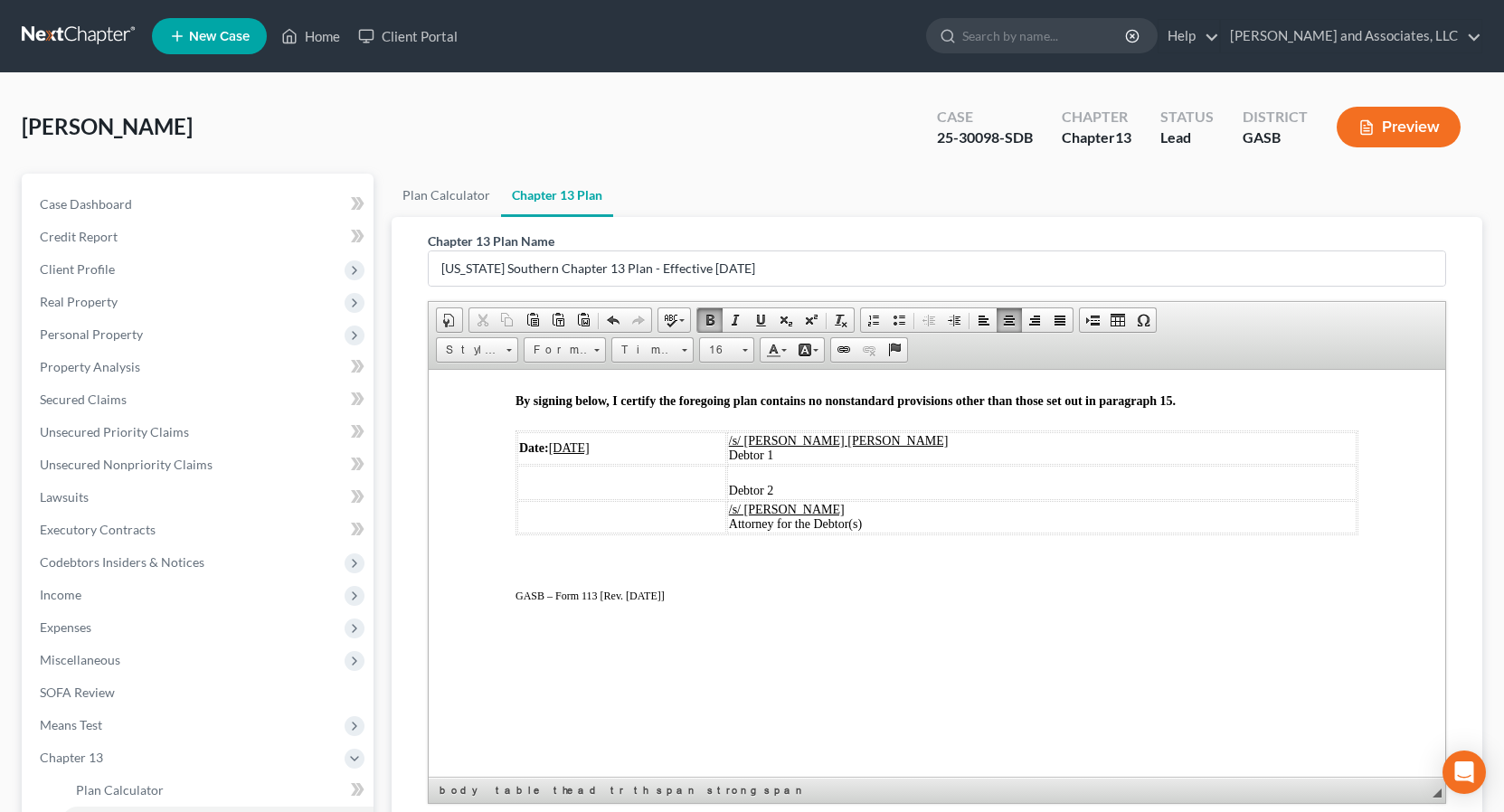
drag, startPoint x: 1439, startPoint y: 522, endPoint x: 1938, endPoint y: 1046, distance: 723.6
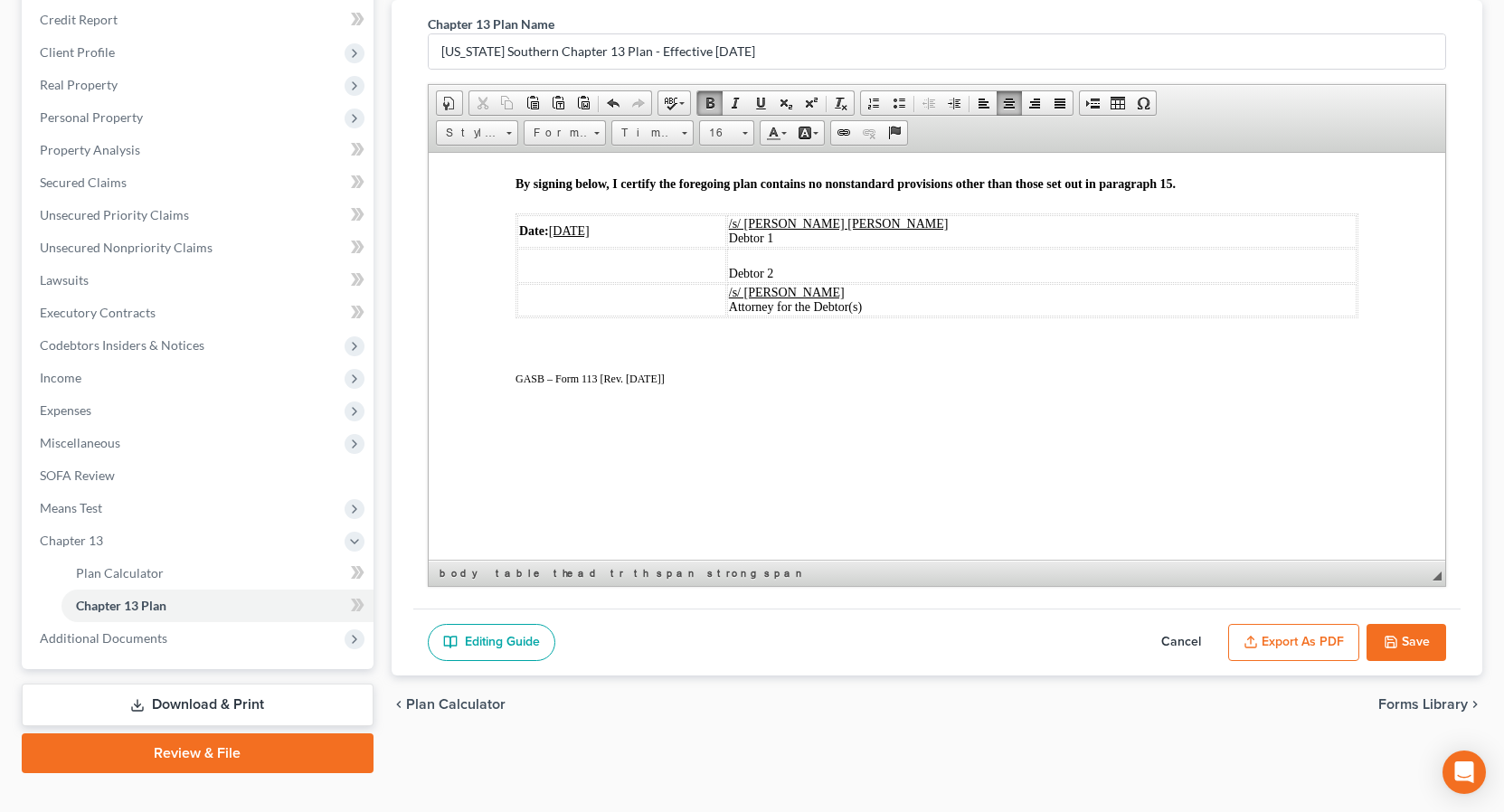
scroll to position [219, 0]
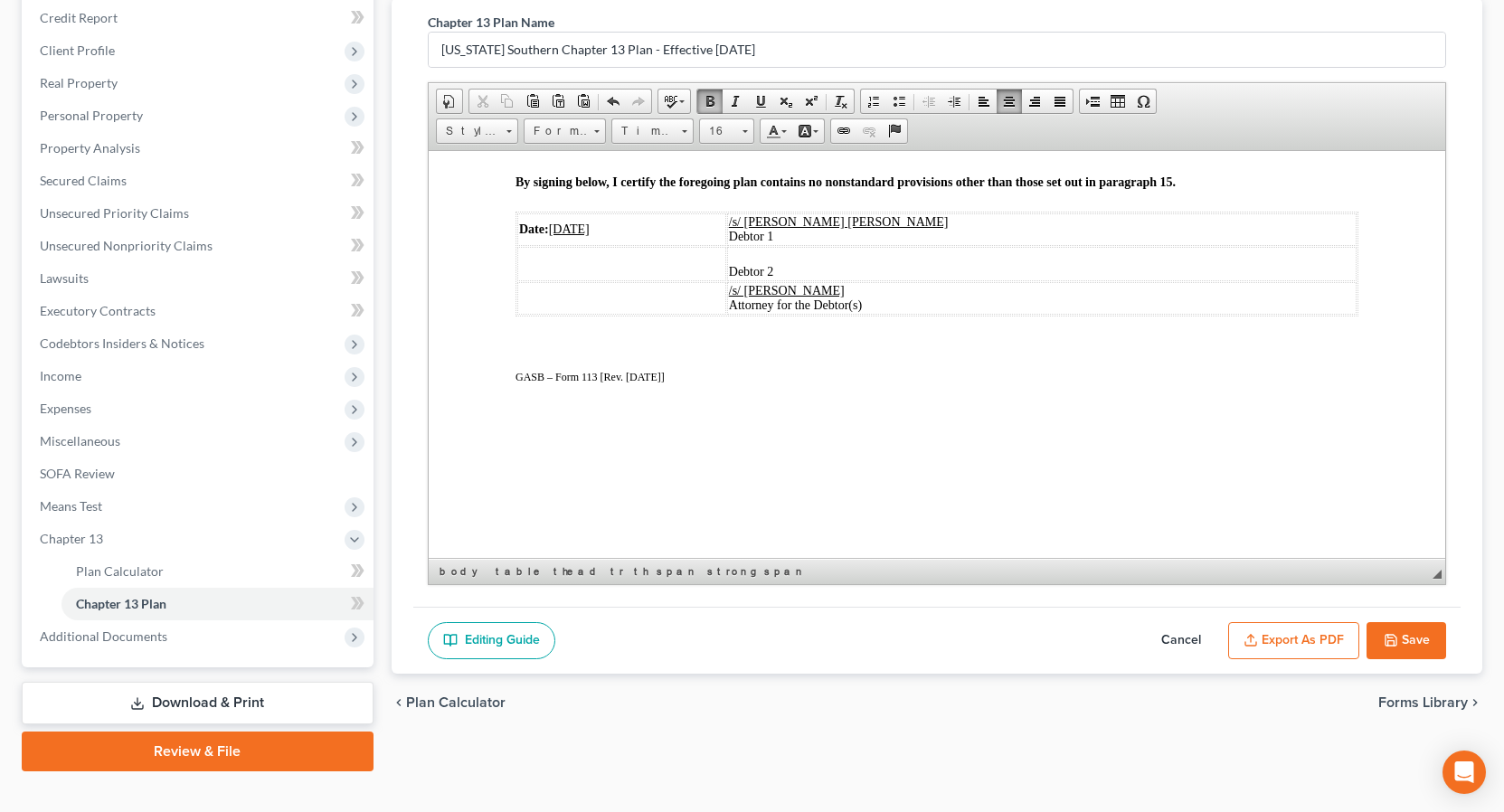
click at [1409, 640] on button "Save" at bounding box center [1406, 641] width 79 height 38
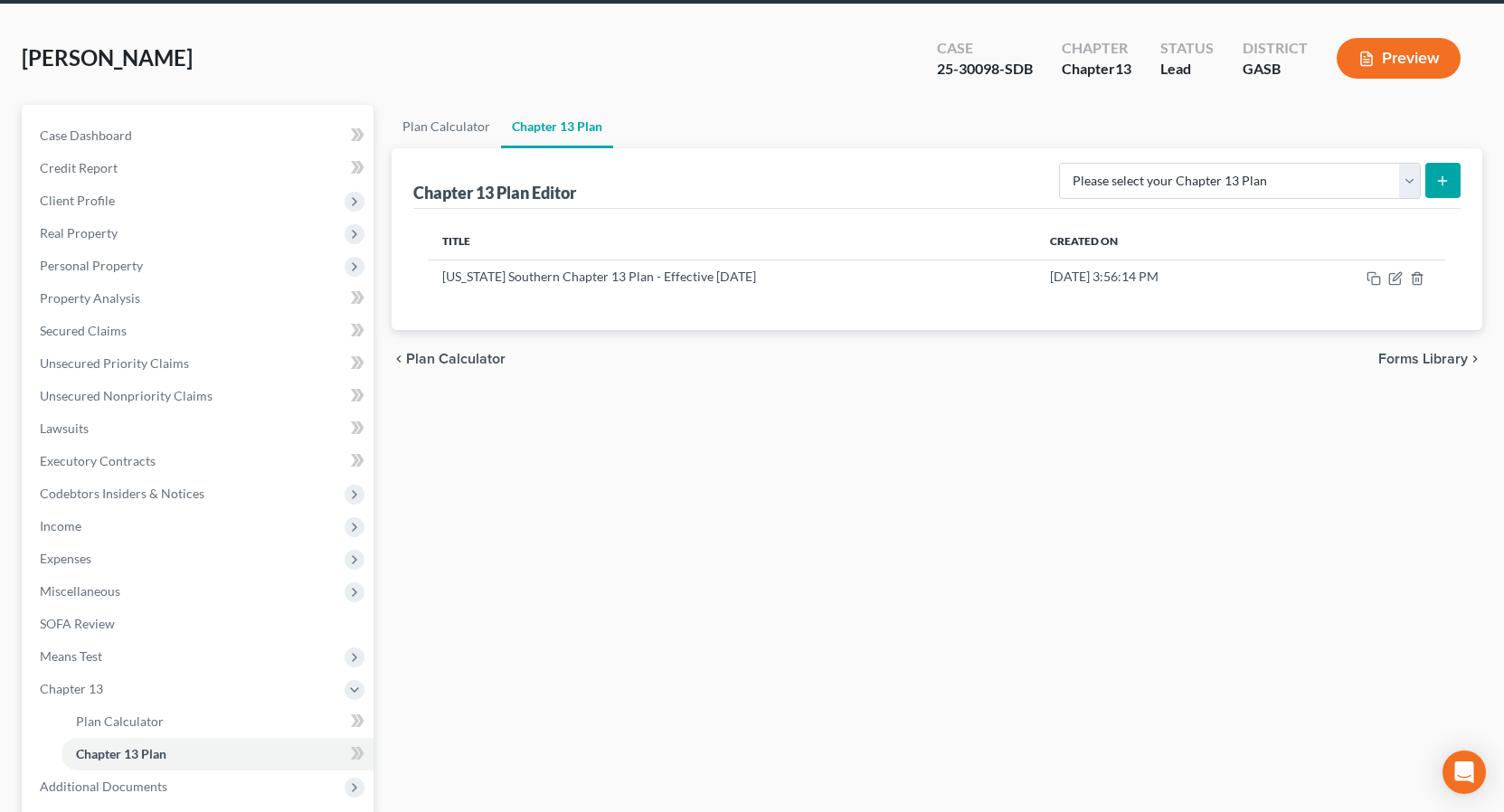
scroll to position [0, 0]
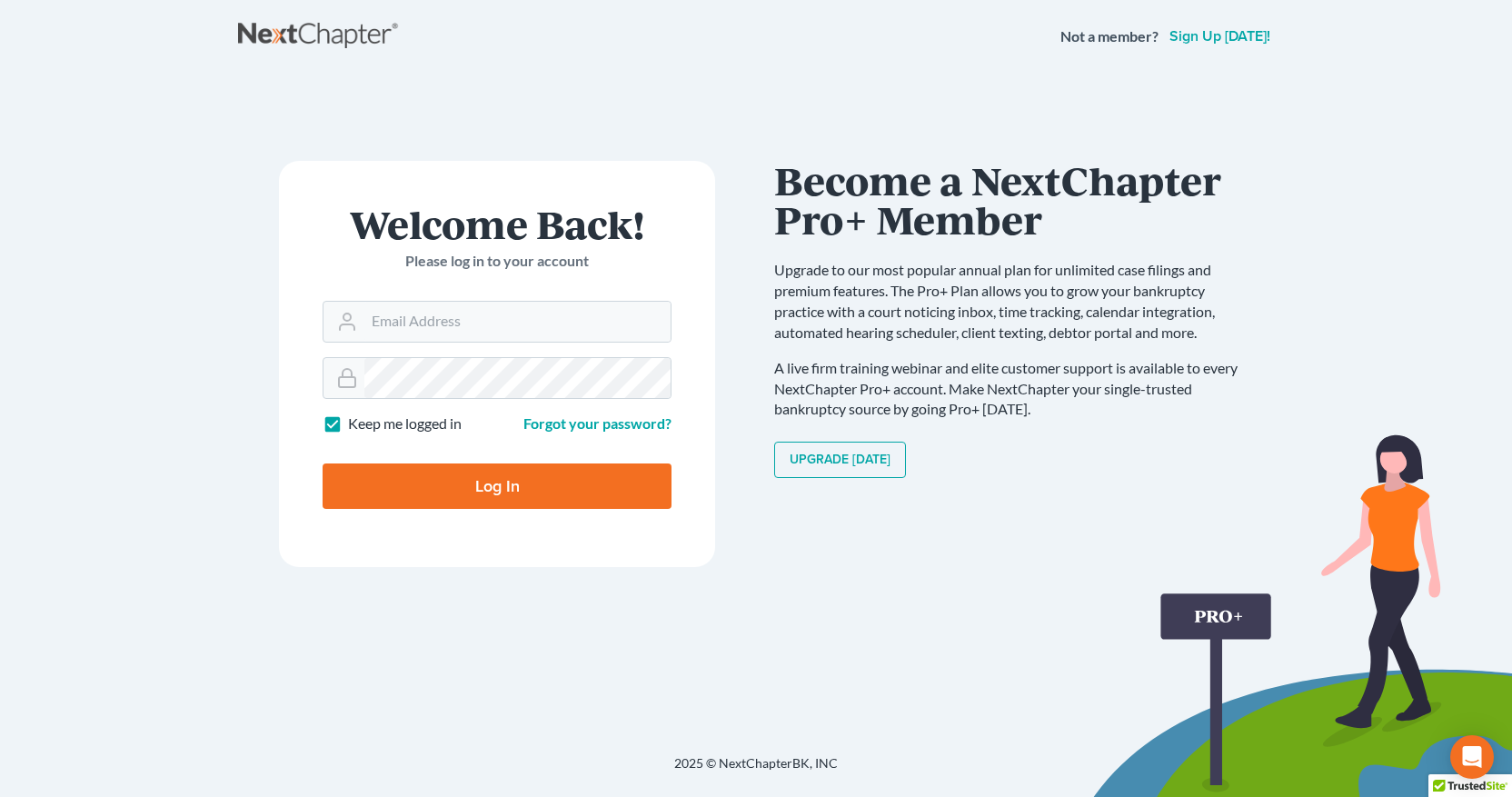
click at [755, 598] on div "Welcome Back! Please log in to your account Email Address Password Keep me logg…" at bounding box center [498, 413] width 518 height 506
click at [417, 324] on input "Email Address" at bounding box center [518, 321] width 306 height 40
type input "[EMAIL_ADDRESS][DOMAIN_NAME]"
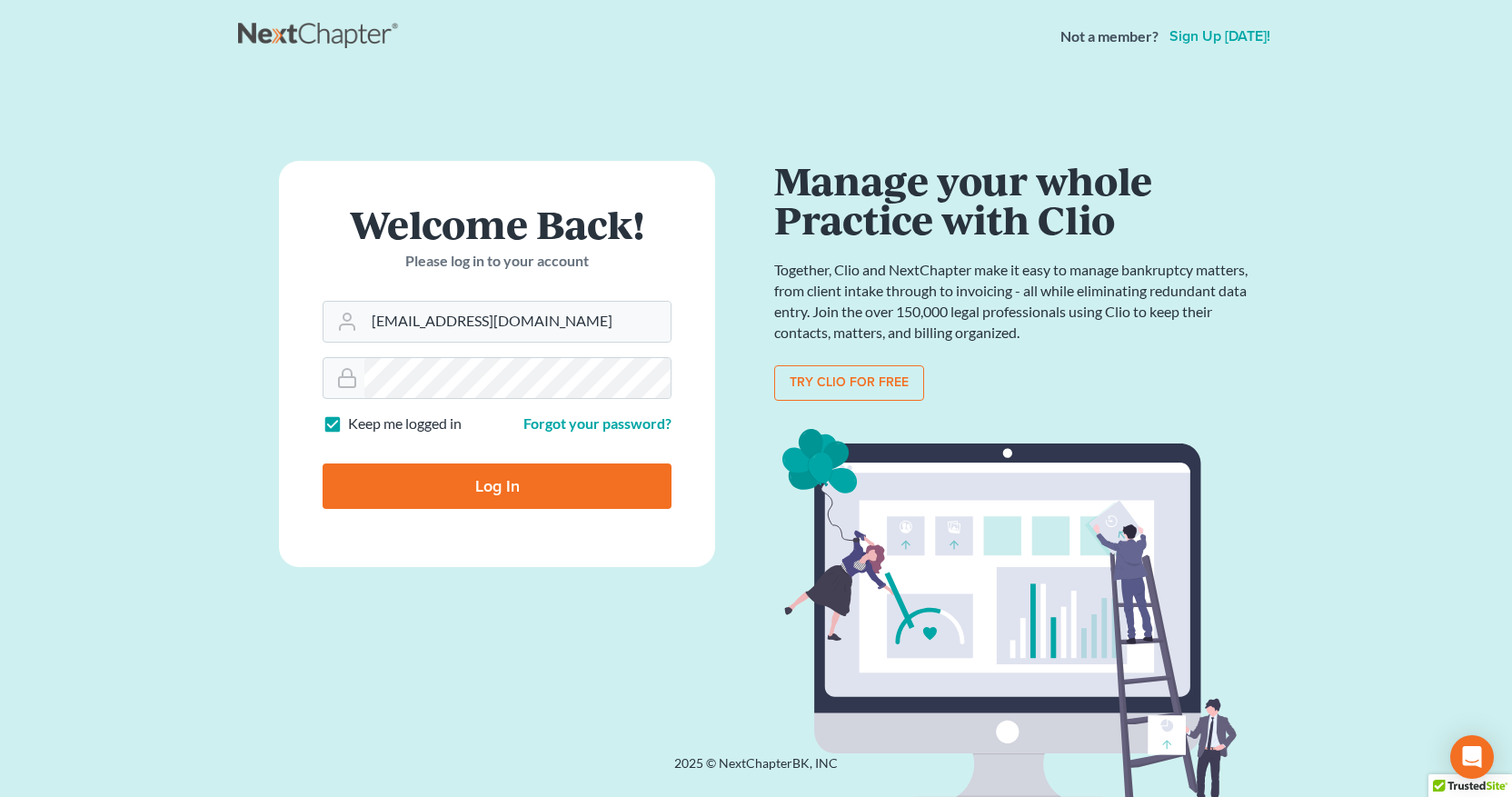
click at [504, 488] on input "Log In" at bounding box center [498, 485] width 349 height 45
type input "Thinking..."
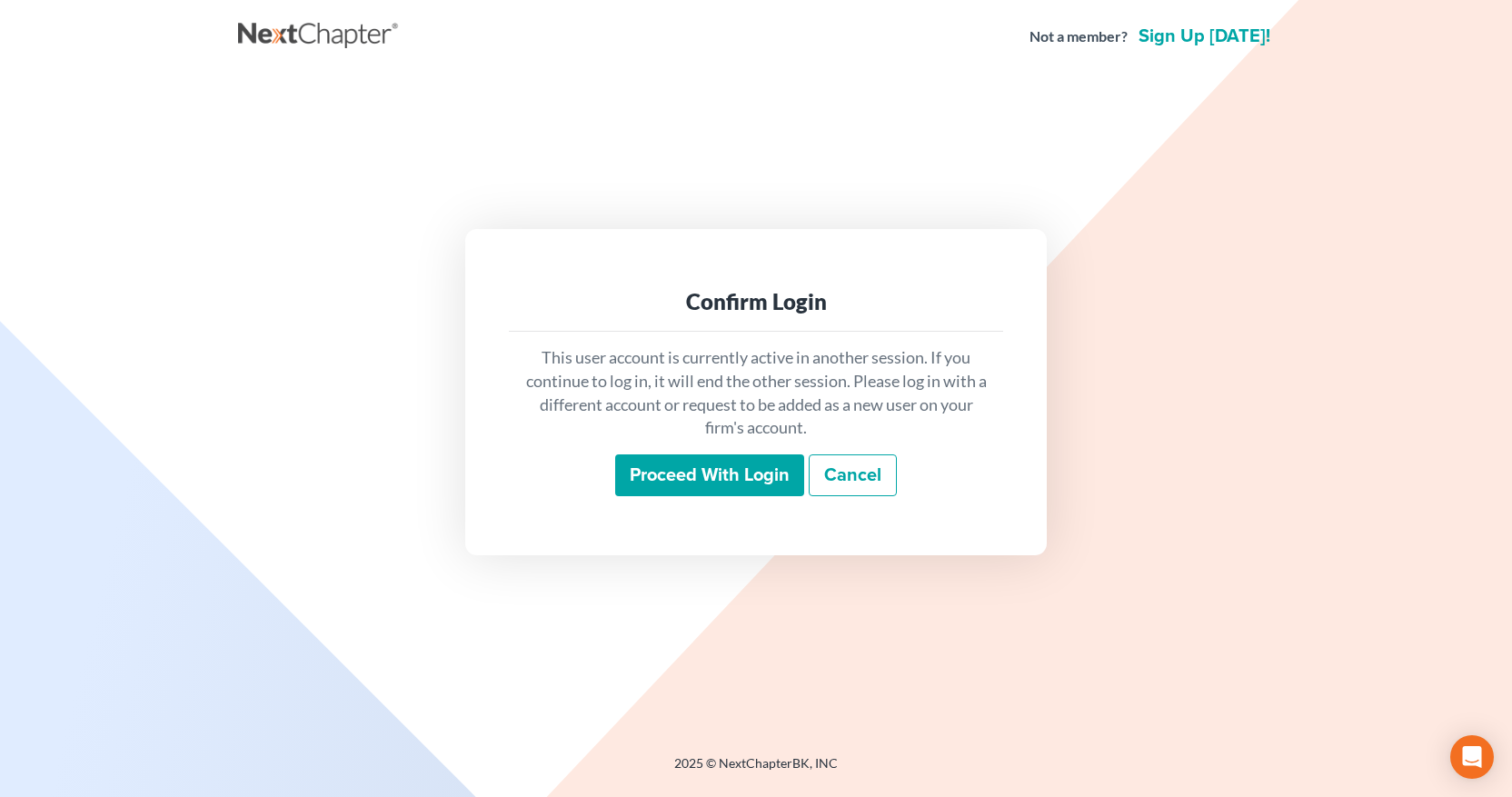
click at [742, 475] on input "Proceed with login" at bounding box center [710, 475] width 189 height 42
